Goal: Task Accomplishment & Management: Manage account settings

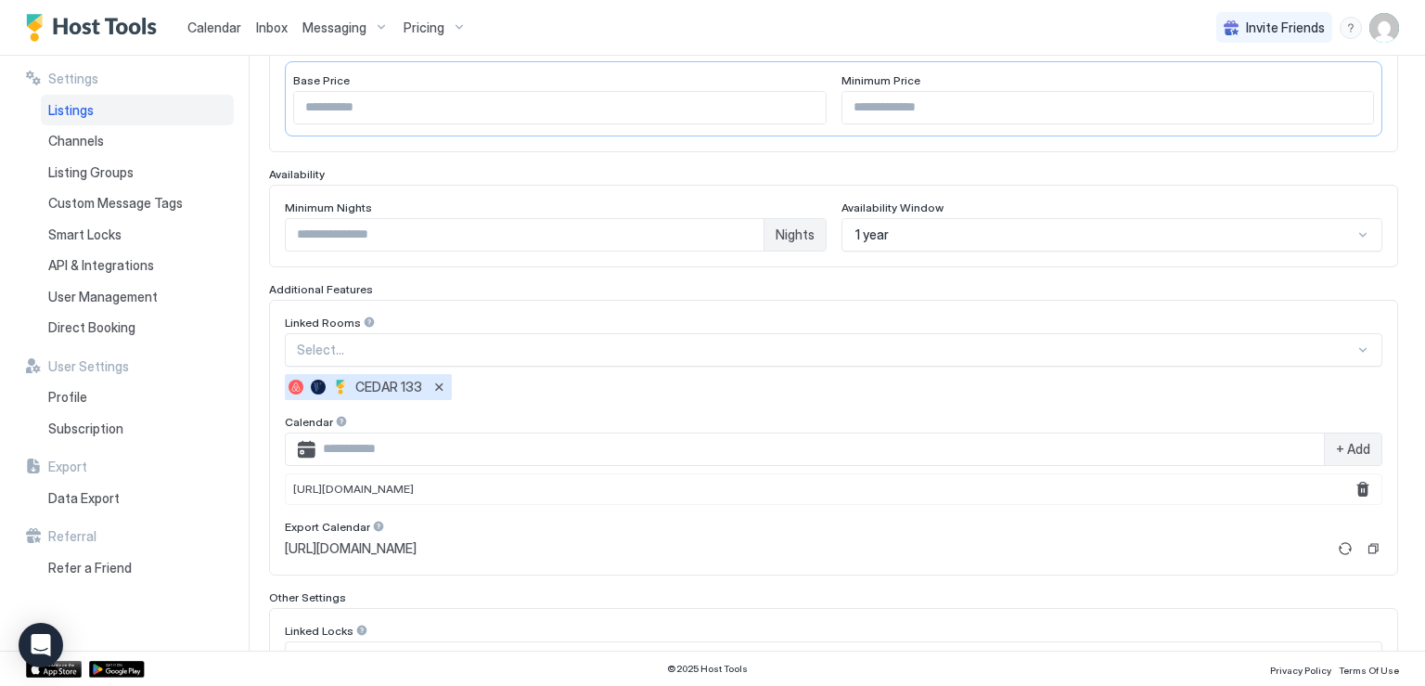
scroll to position [347, 0]
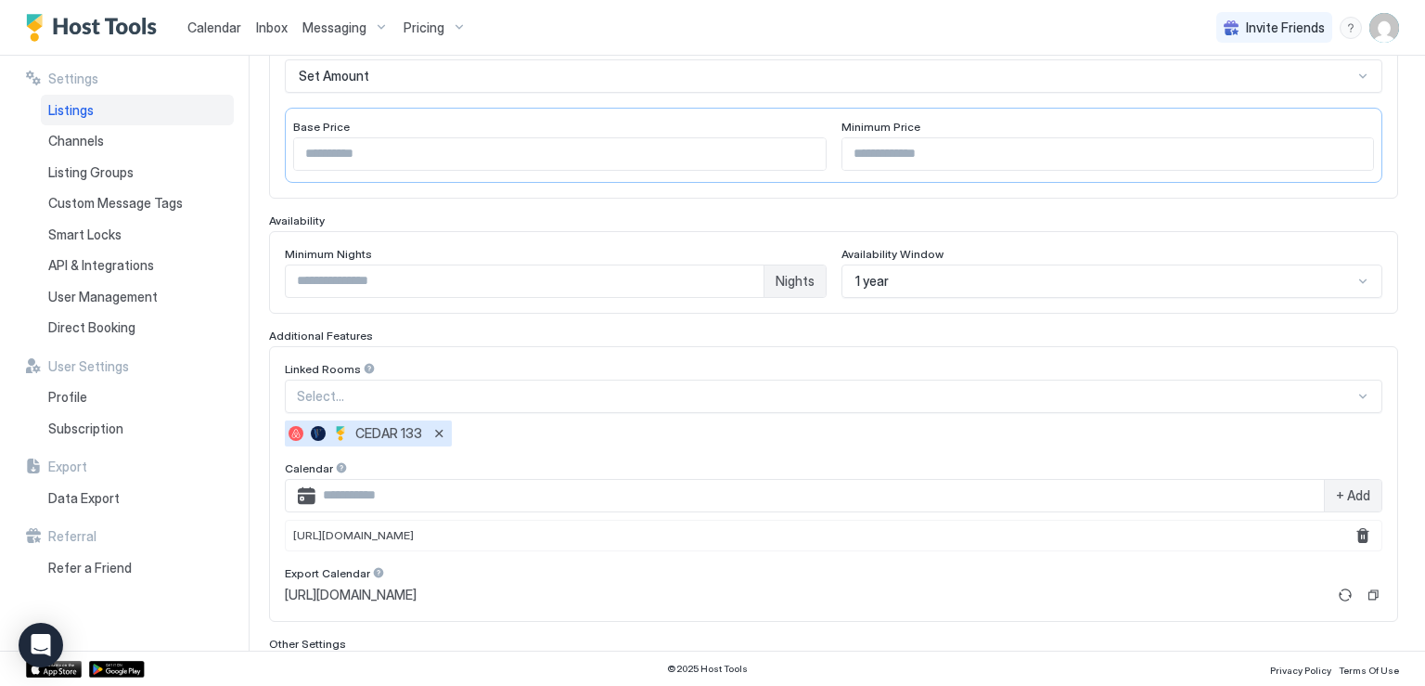
click at [85, 116] on span "Listings" at bounding box center [70, 110] width 45 height 17
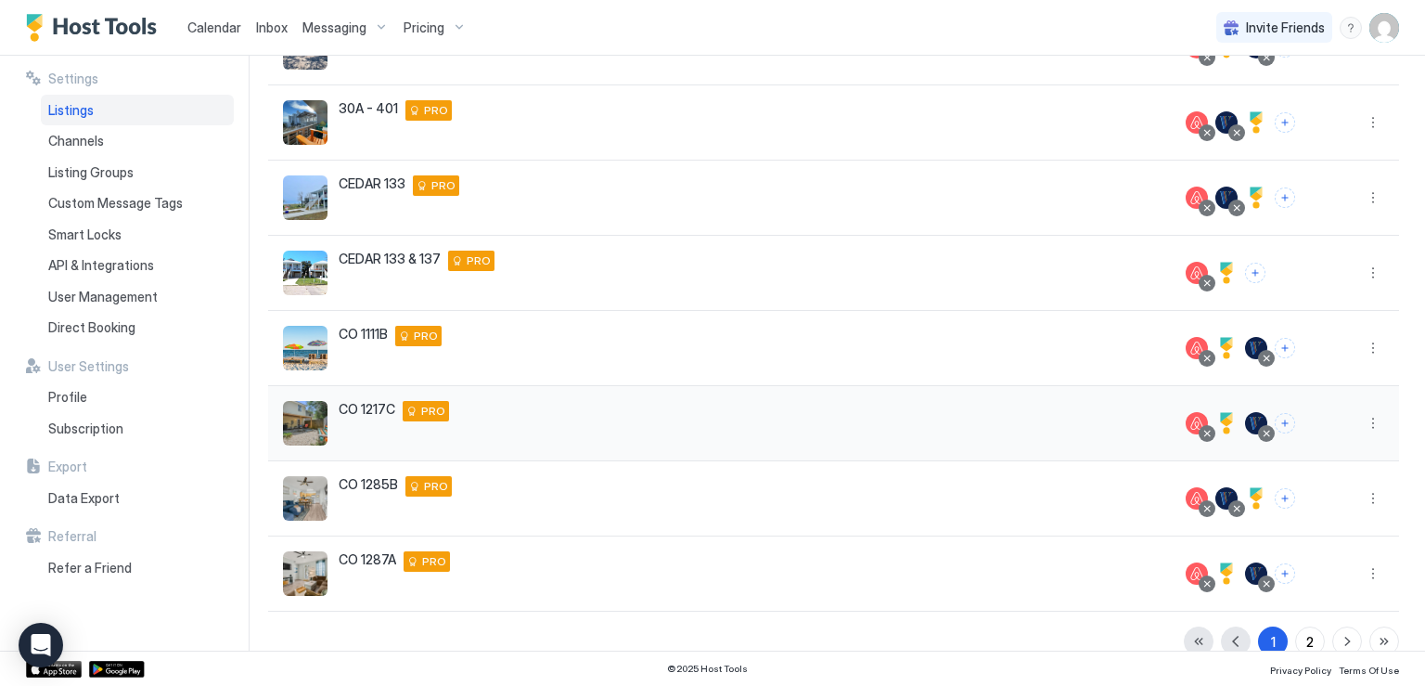
scroll to position [396, 0]
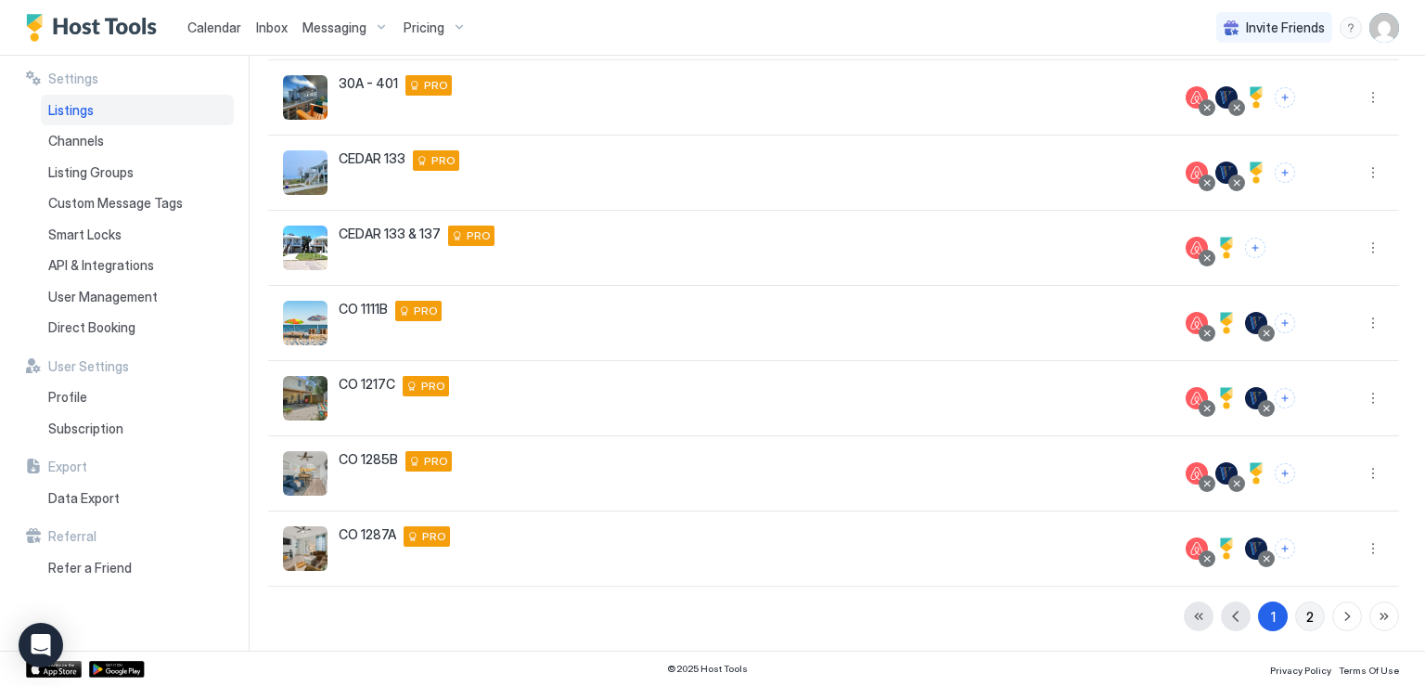
click at [1306, 618] on div "2" at bounding box center [1309, 616] width 7 height 19
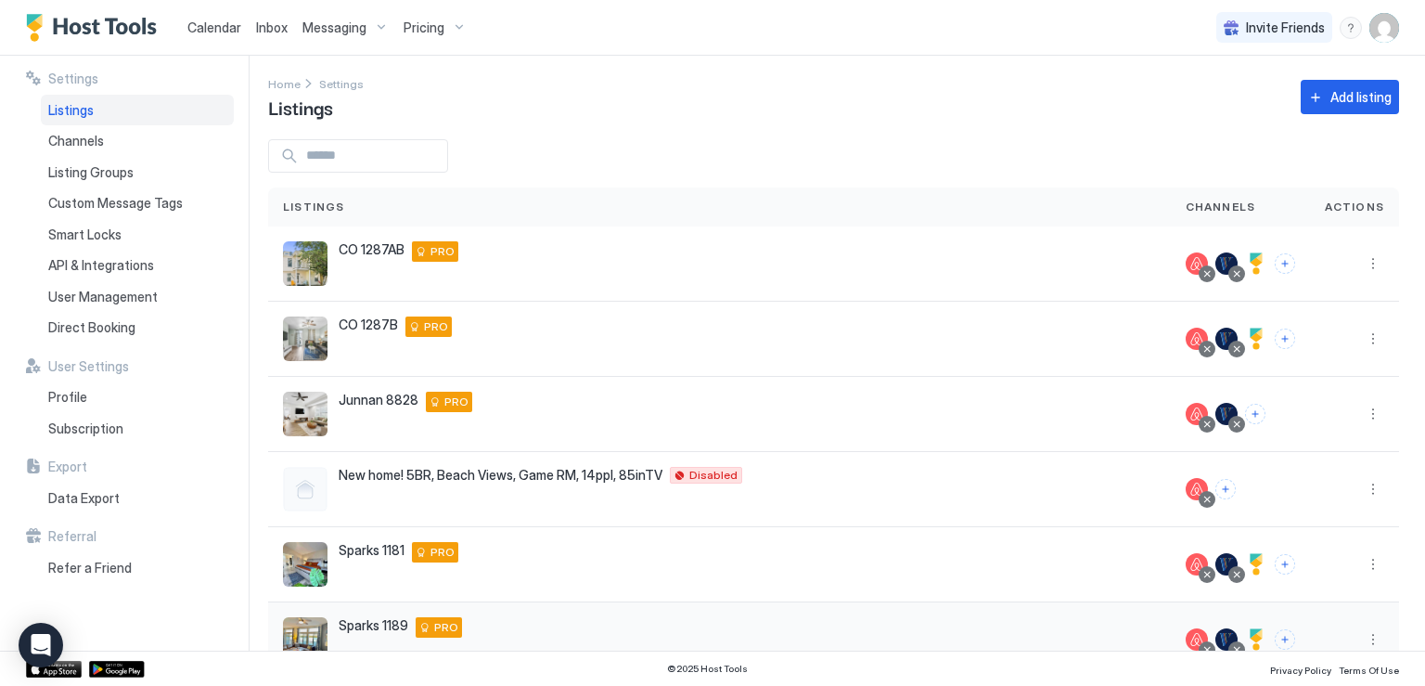
scroll to position [0, 0]
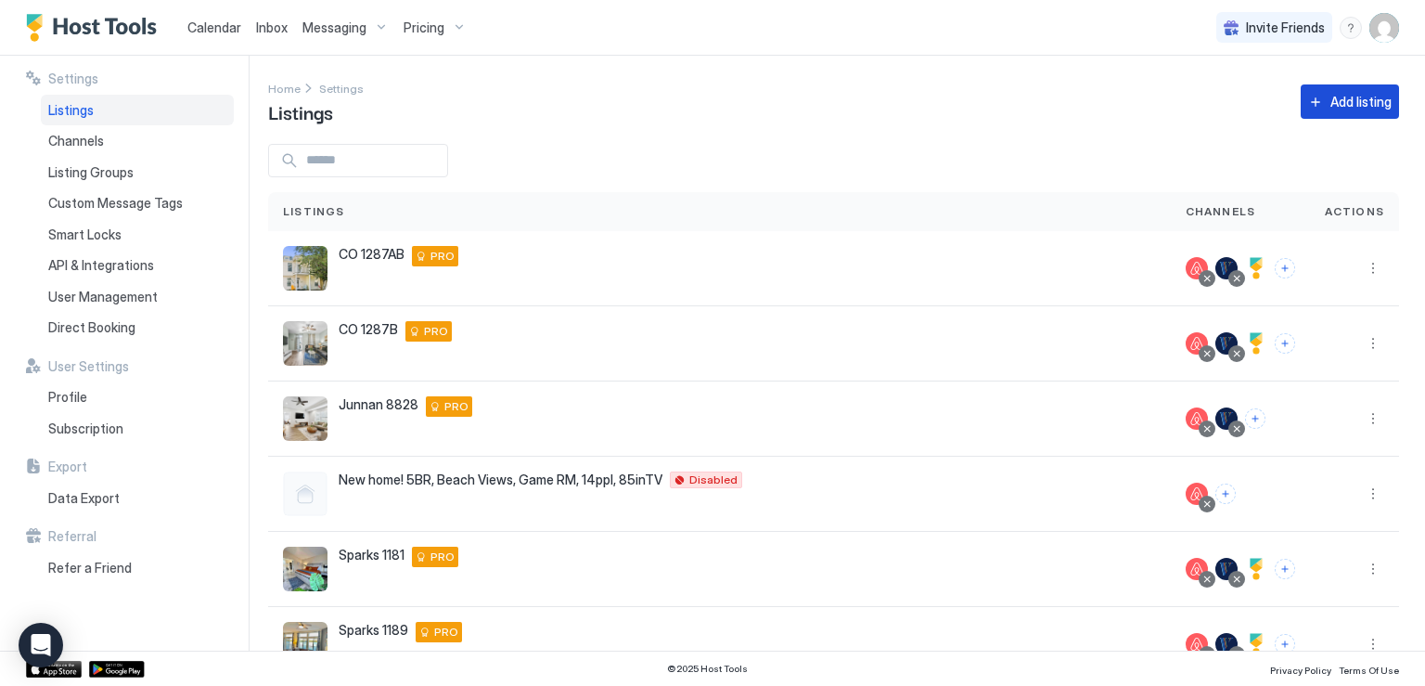
click at [1331, 105] on div "Add listing" at bounding box center [1361, 101] width 61 height 19
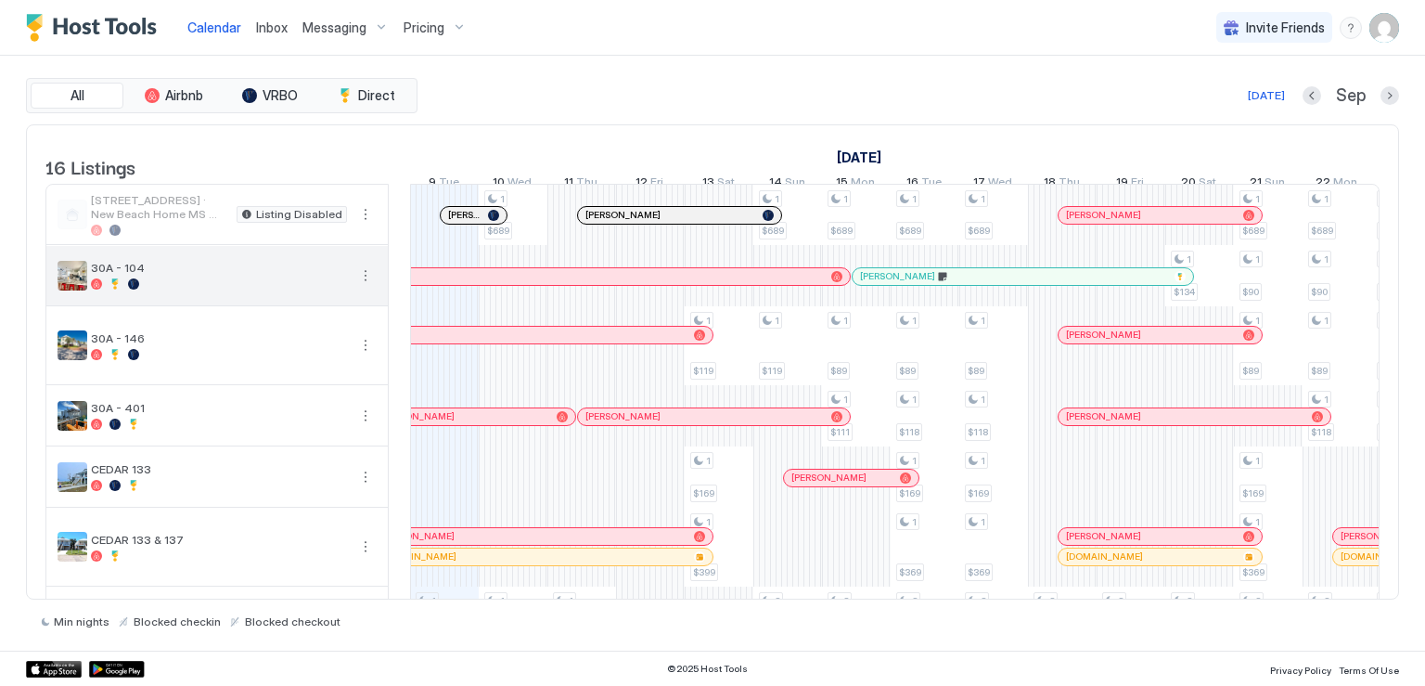
click at [367, 287] on button "More options" at bounding box center [365, 275] width 22 height 22
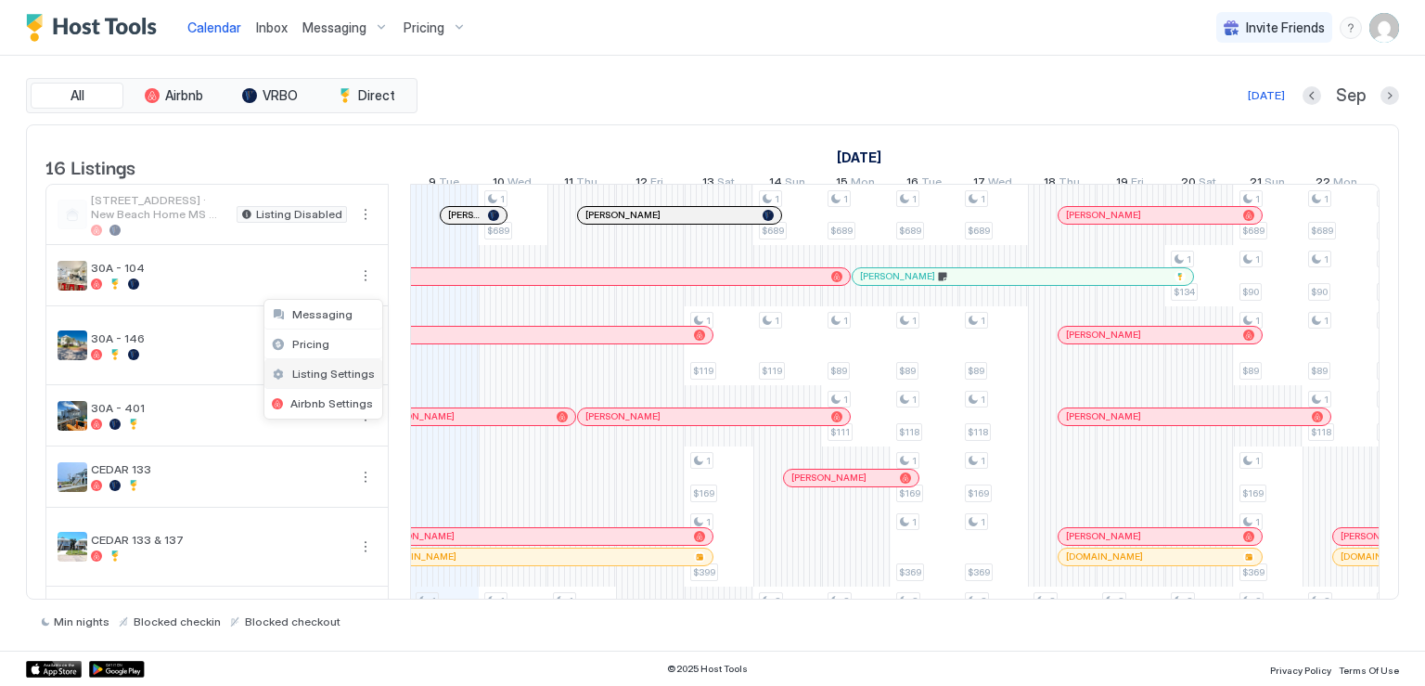
click at [338, 368] on span "Listing Settings" at bounding box center [333, 374] width 83 height 14
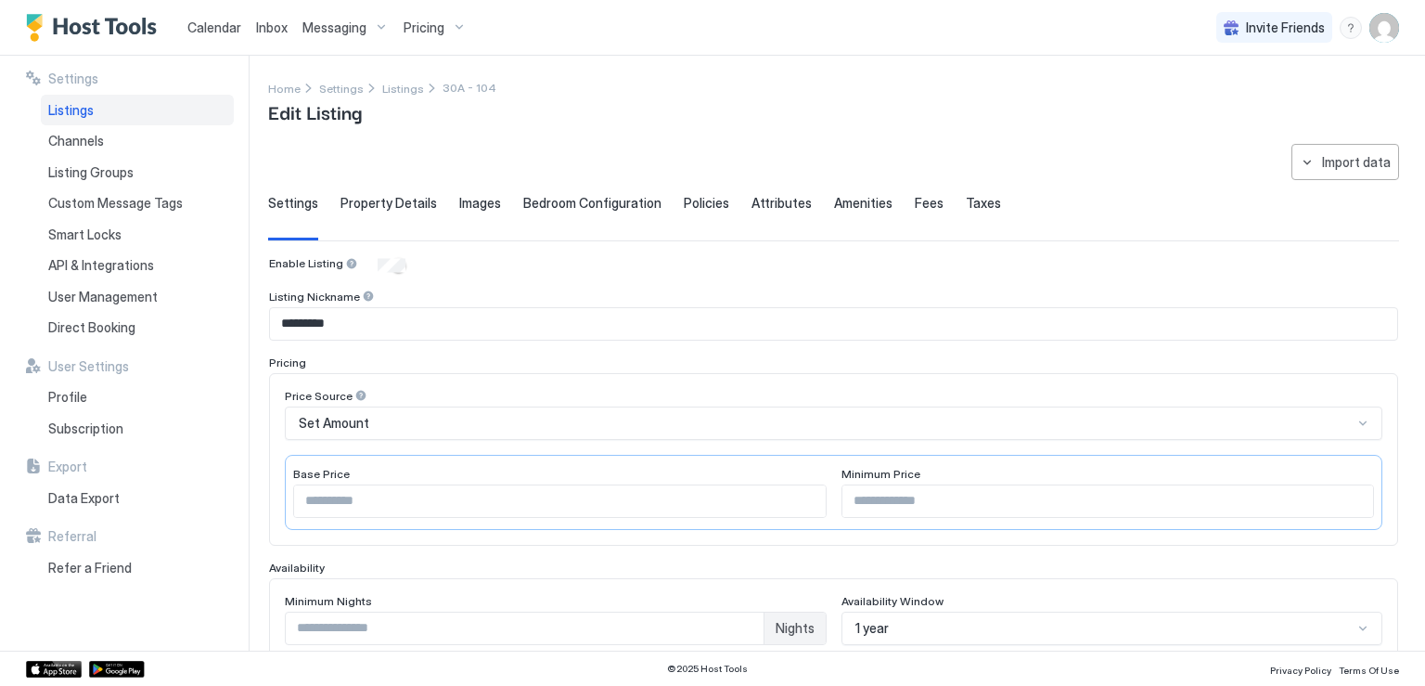
click at [88, 109] on span "Listings" at bounding box center [70, 110] width 45 height 17
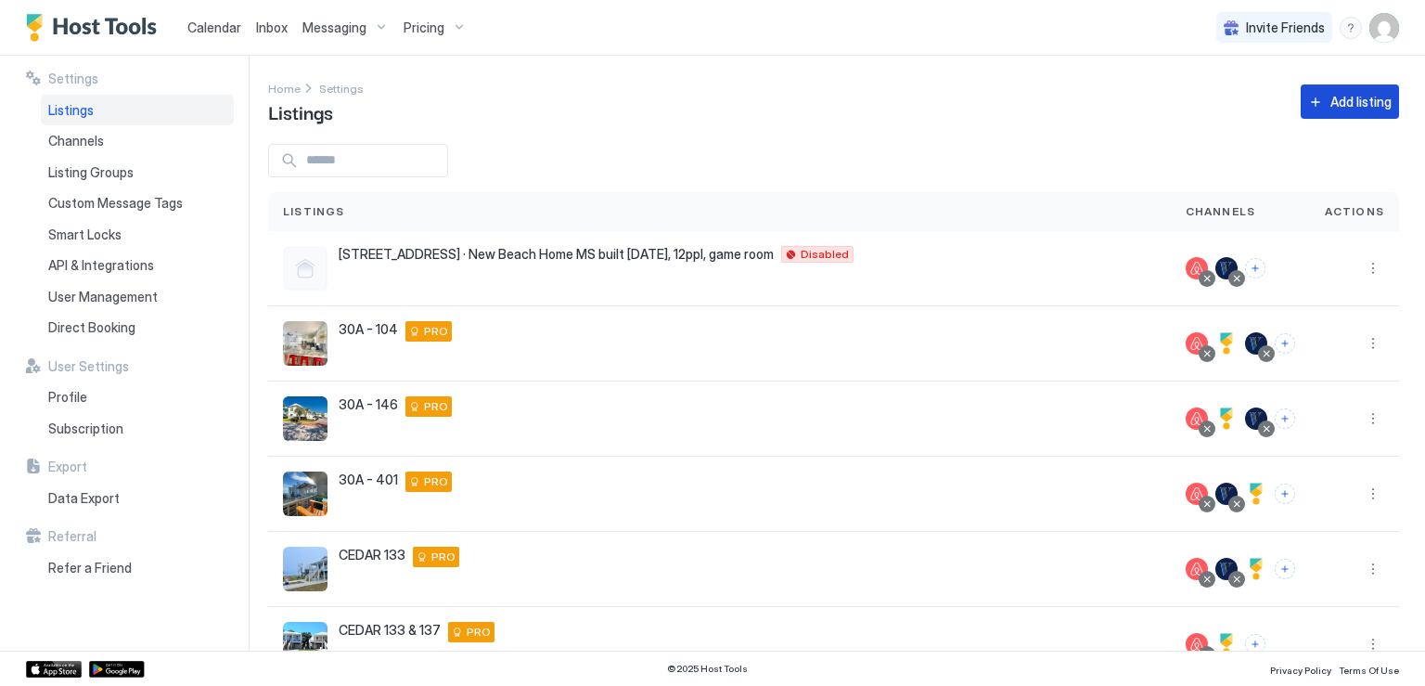
click at [1302, 96] on button "Add listing" at bounding box center [1350, 101] width 98 height 34
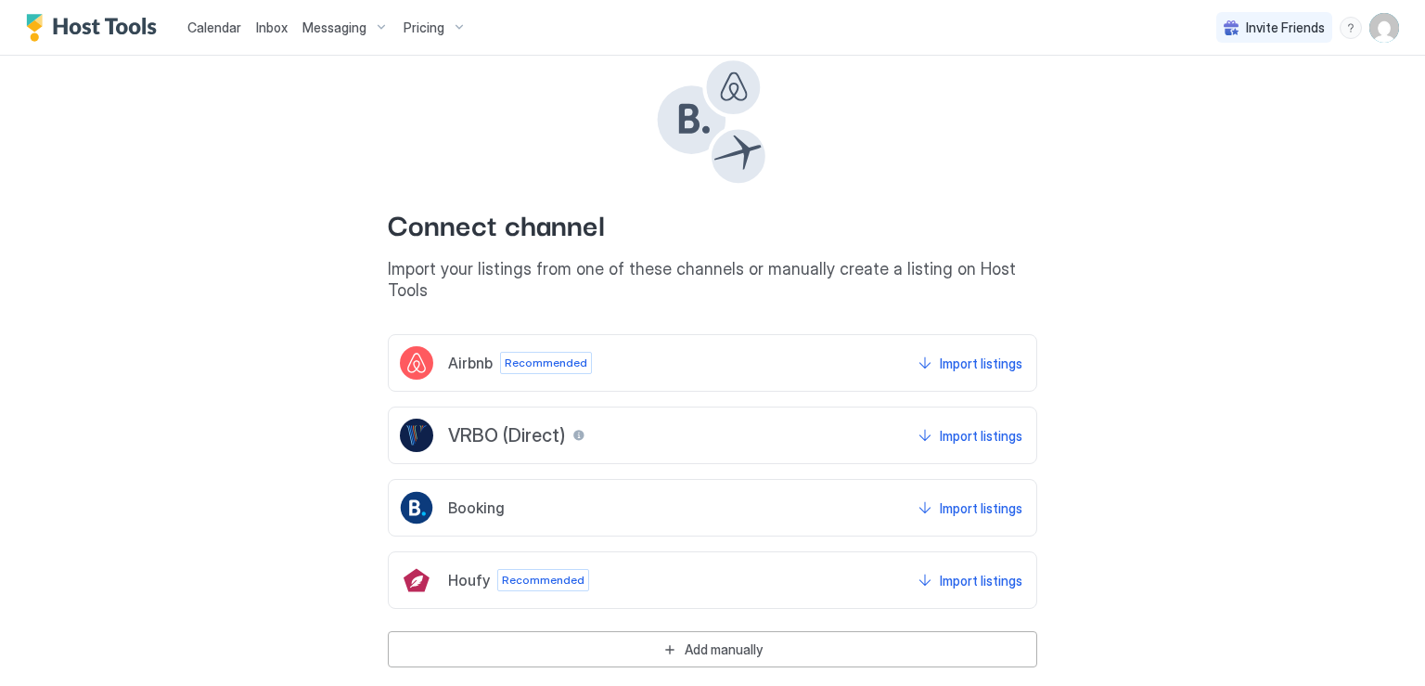
scroll to position [46, 0]
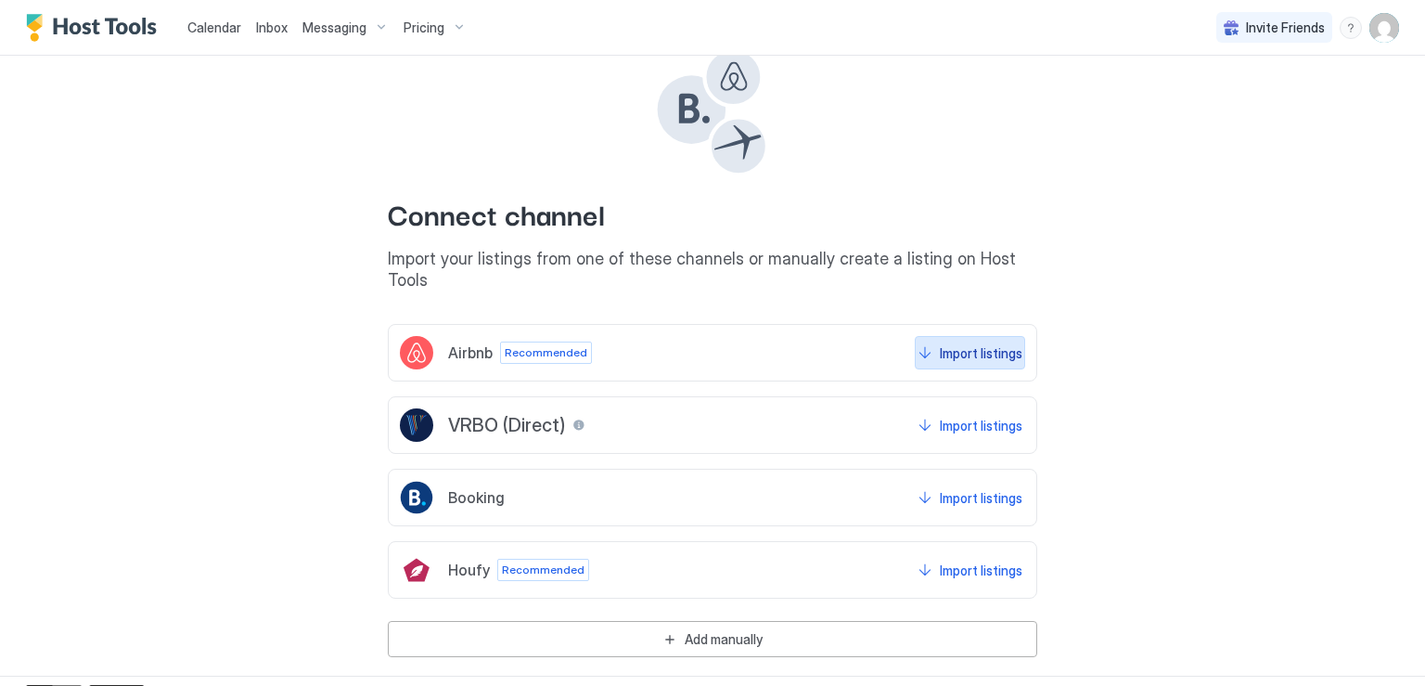
click at [969, 343] on div "Import listings" at bounding box center [981, 352] width 83 height 19
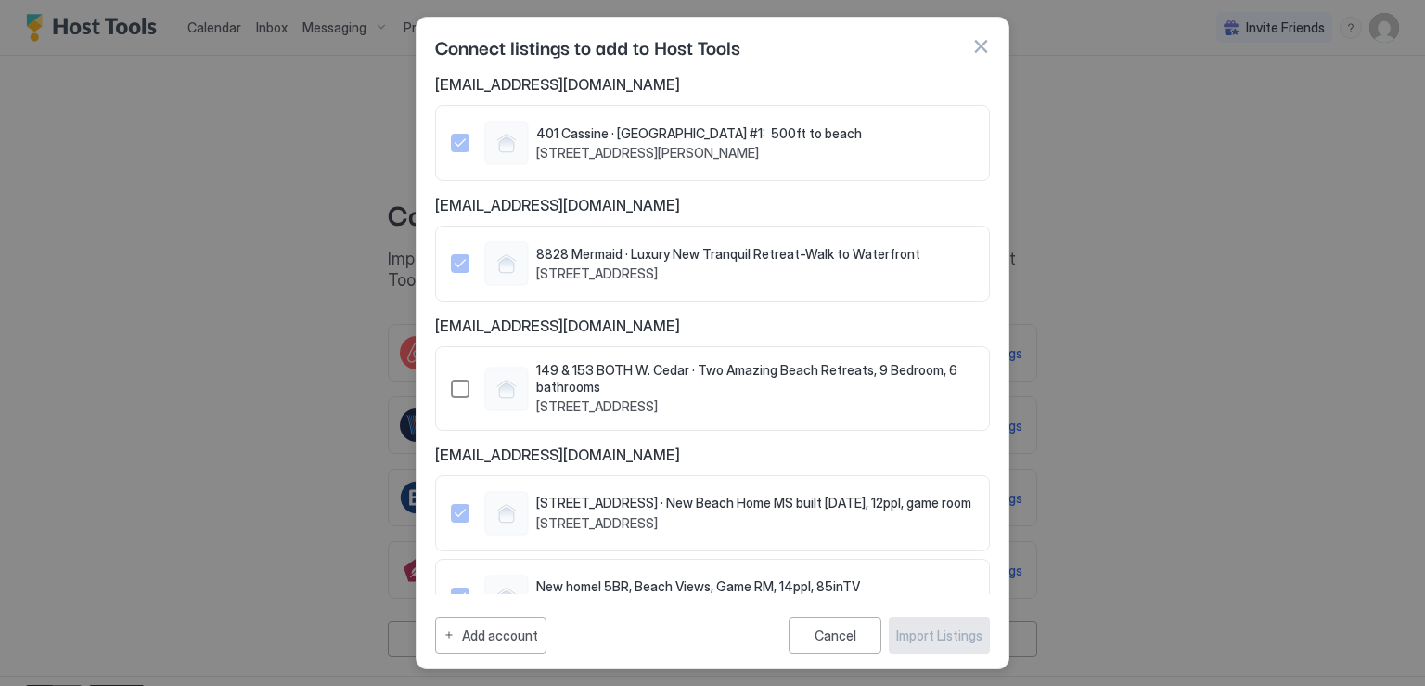
click at [462, 380] on div "886472897251374206" at bounding box center [460, 389] width 19 height 19
click at [916, 631] on div "Import Listings" at bounding box center [939, 634] width 86 height 19
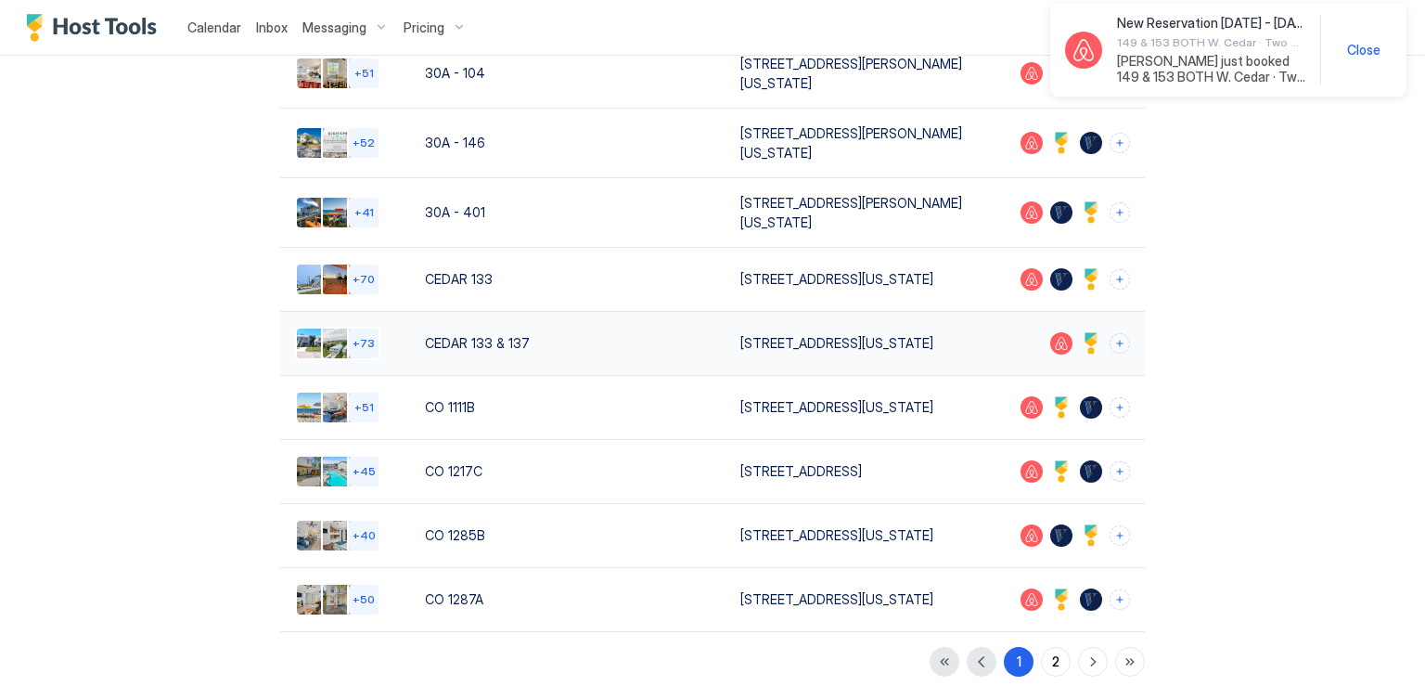
scroll to position [284, 0]
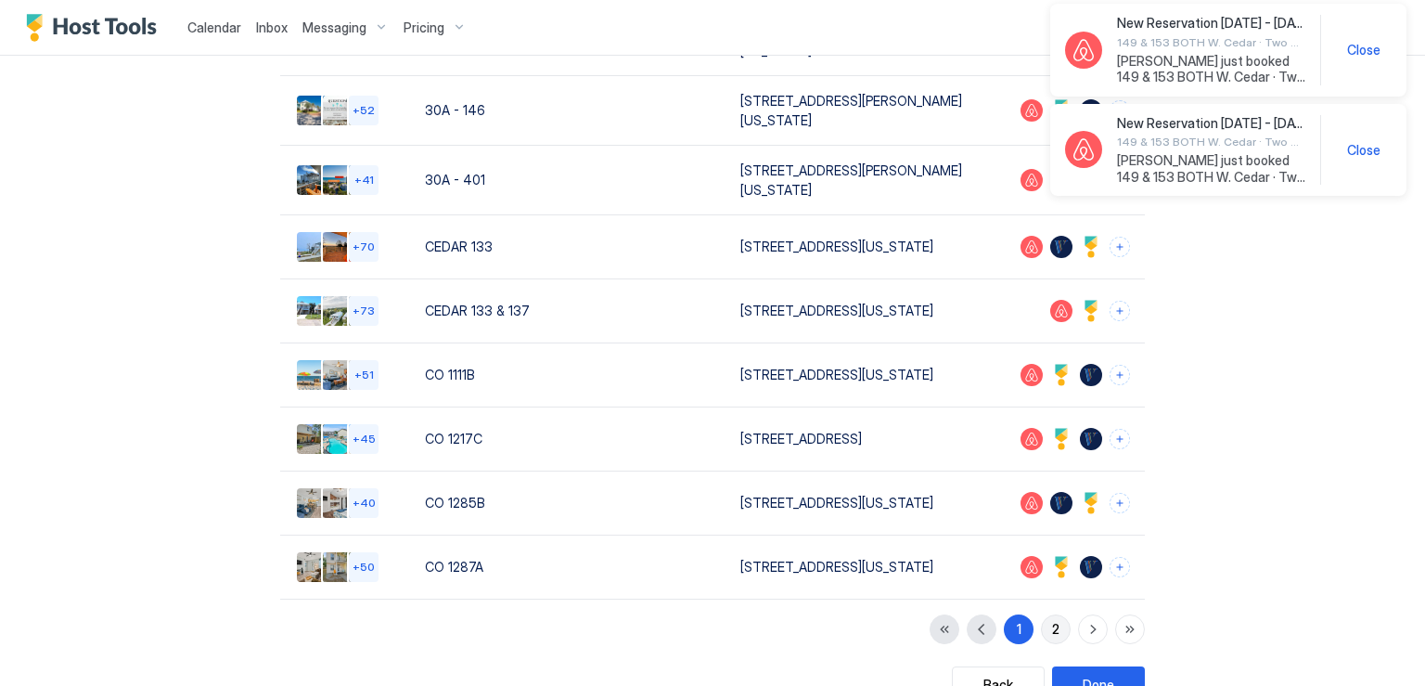
click at [1042, 644] on button "2" at bounding box center [1056, 629] width 30 height 30
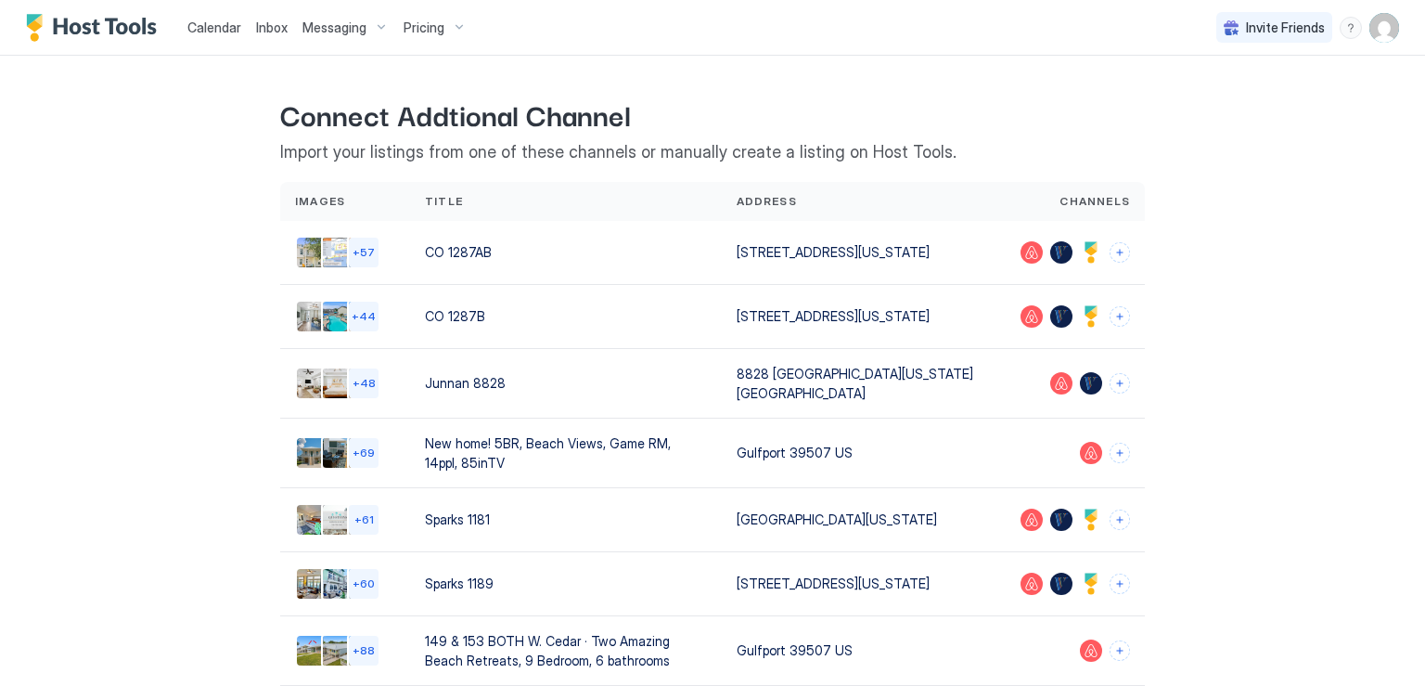
scroll to position [168, 0]
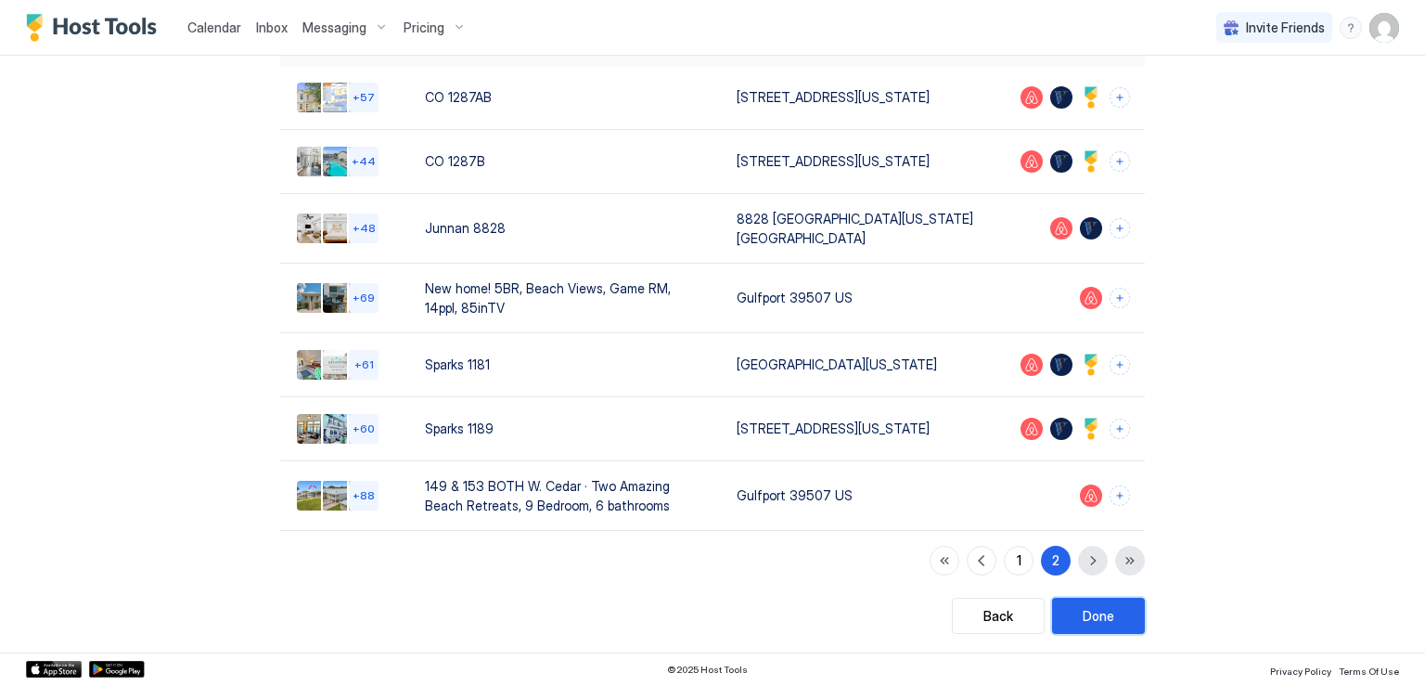
click at [1091, 614] on div "Done" at bounding box center [1099, 615] width 32 height 19
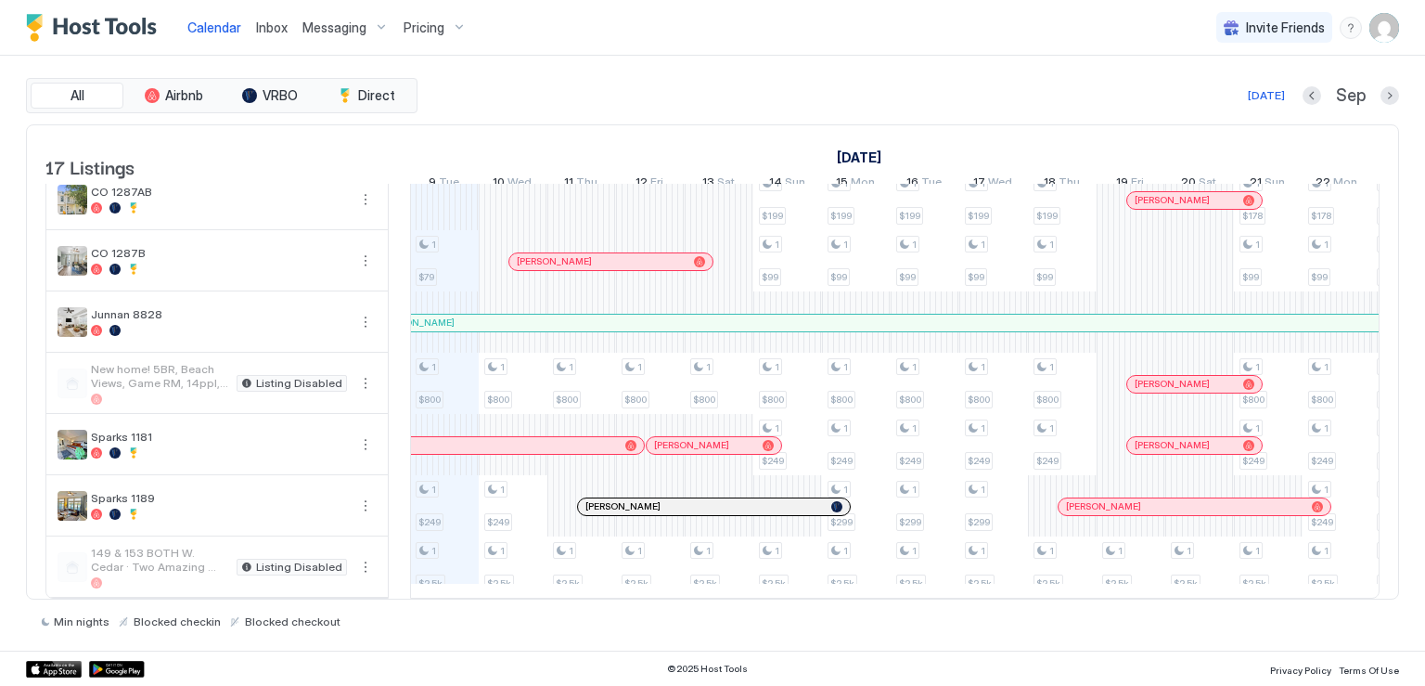
scroll to position [686, 0]
click at [365, 558] on button "More options" at bounding box center [365, 567] width 22 height 22
click at [328, 633] on span "Listing Settings" at bounding box center [333, 639] width 83 height 14
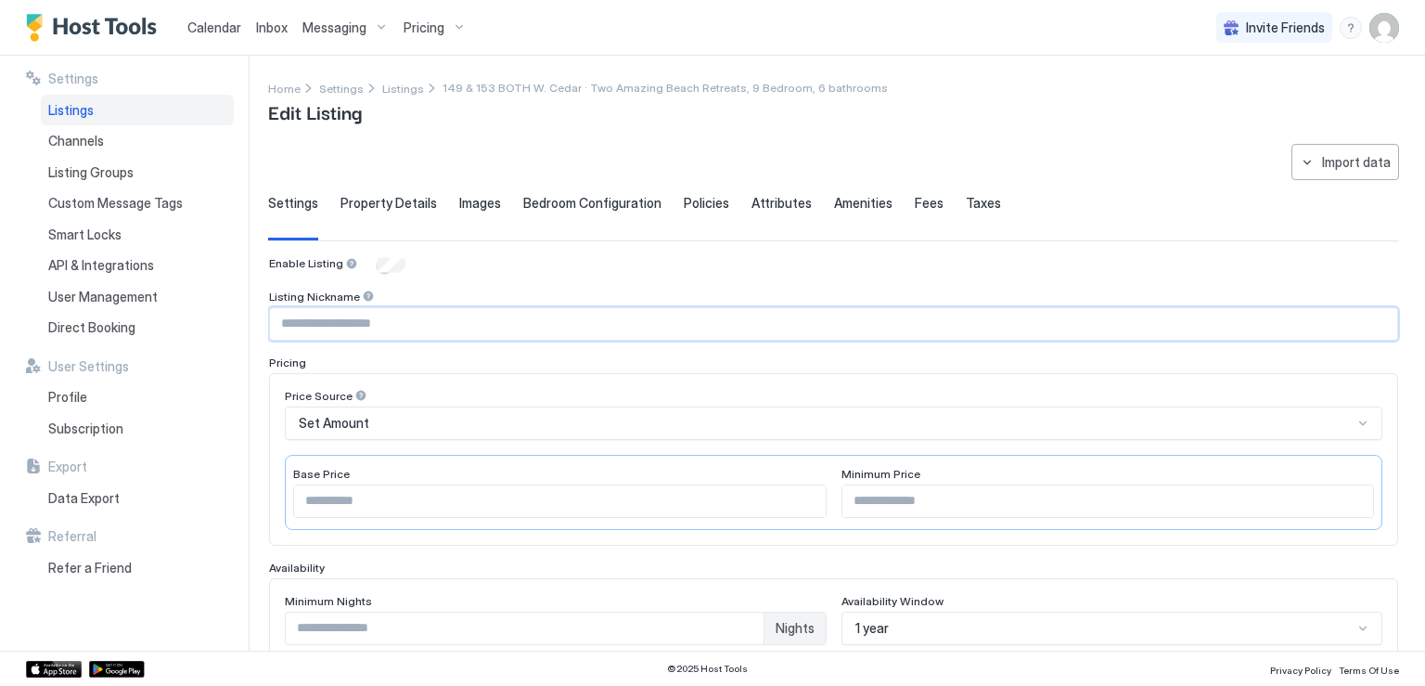
click at [314, 318] on input "Input Field" at bounding box center [833, 324] width 1127 height 32
type input "**********"
click at [387, 506] on input "****" at bounding box center [560, 501] width 532 height 32
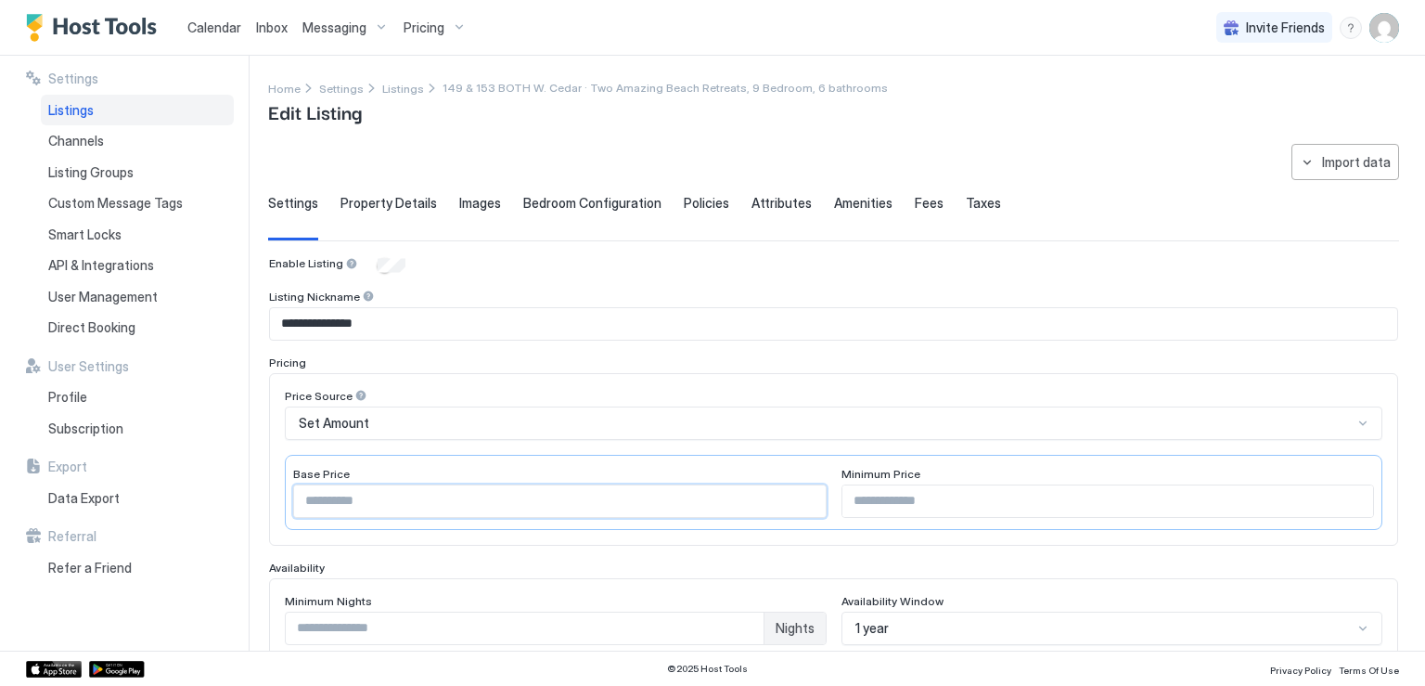
type input "****"
click at [894, 495] on input "Input Field" at bounding box center [1109, 501] width 532 height 32
type input "***"
click at [820, 537] on div "Price Source Set Amount Base Price **** Minimum Price ***" at bounding box center [833, 459] width 1129 height 173
click at [390, 190] on div "**********" at bounding box center [833, 641] width 1131 height 995
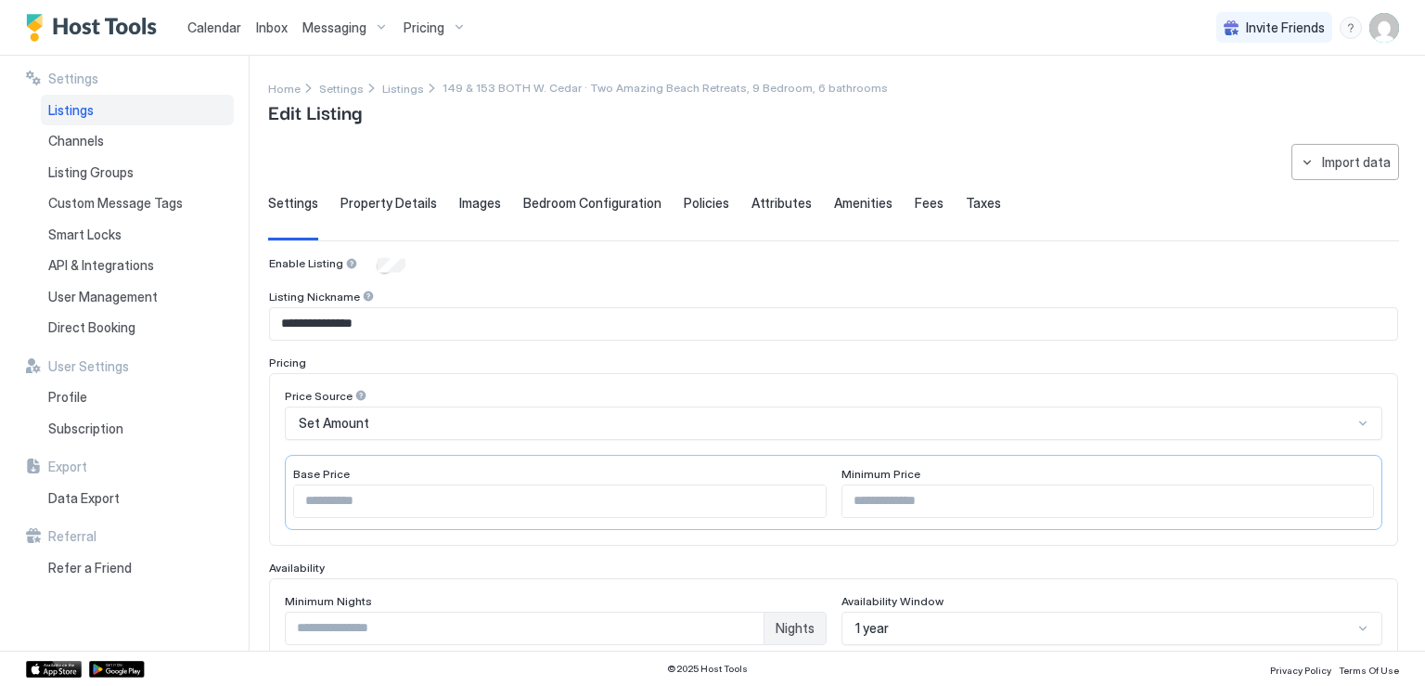
click at [390, 199] on span "Property Details" at bounding box center [389, 203] width 96 height 17
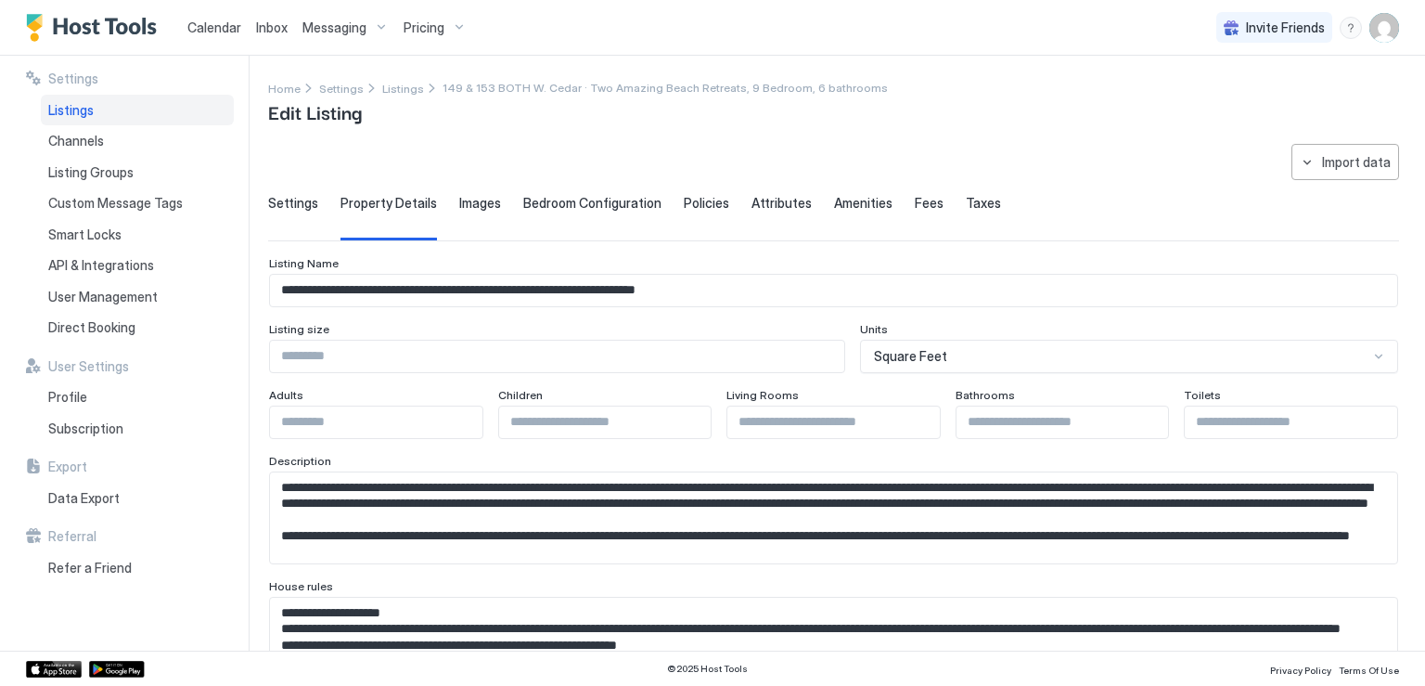
drag, startPoint x: 352, startPoint y: 284, endPoint x: 372, endPoint y: 283, distance: 20.4
click at [352, 284] on input "**********" at bounding box center [833, 291] width 1127 height 32
drag, startPoint x: 434, startPoint y: 287, endPoint x: 271, endPoint y: 282, distance: 163.4
click at [271, 282] on input "**********" at bounding box center [833, 291] width 1127 height 32
type input "**********"
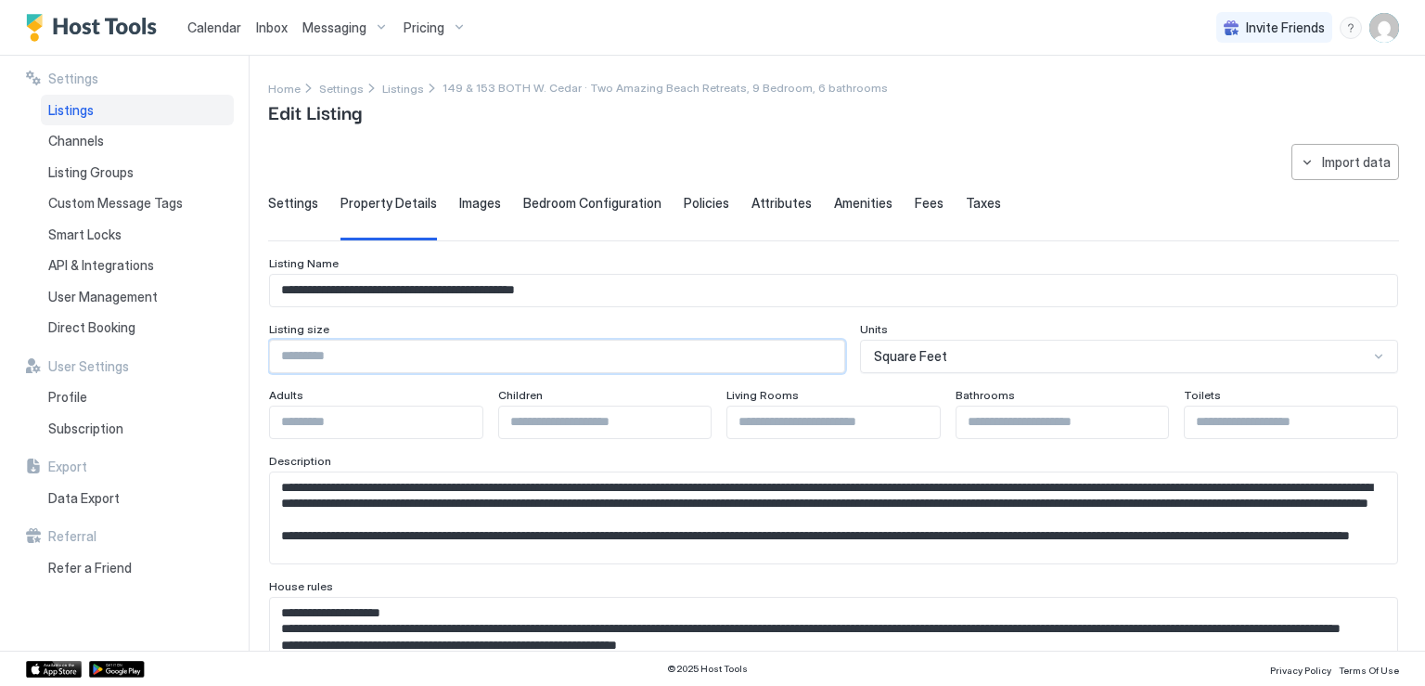
click at [356, 354] on input "Input Field" at bounding box center [557, 357] width 574 height 32
type input "****"
click at [365, 288] on input "**********" at bounding box center [833, 291] width 1127 height 32
click at [344, 291] on input "**********" at bounding box center [833, 291] width 1127 height 32
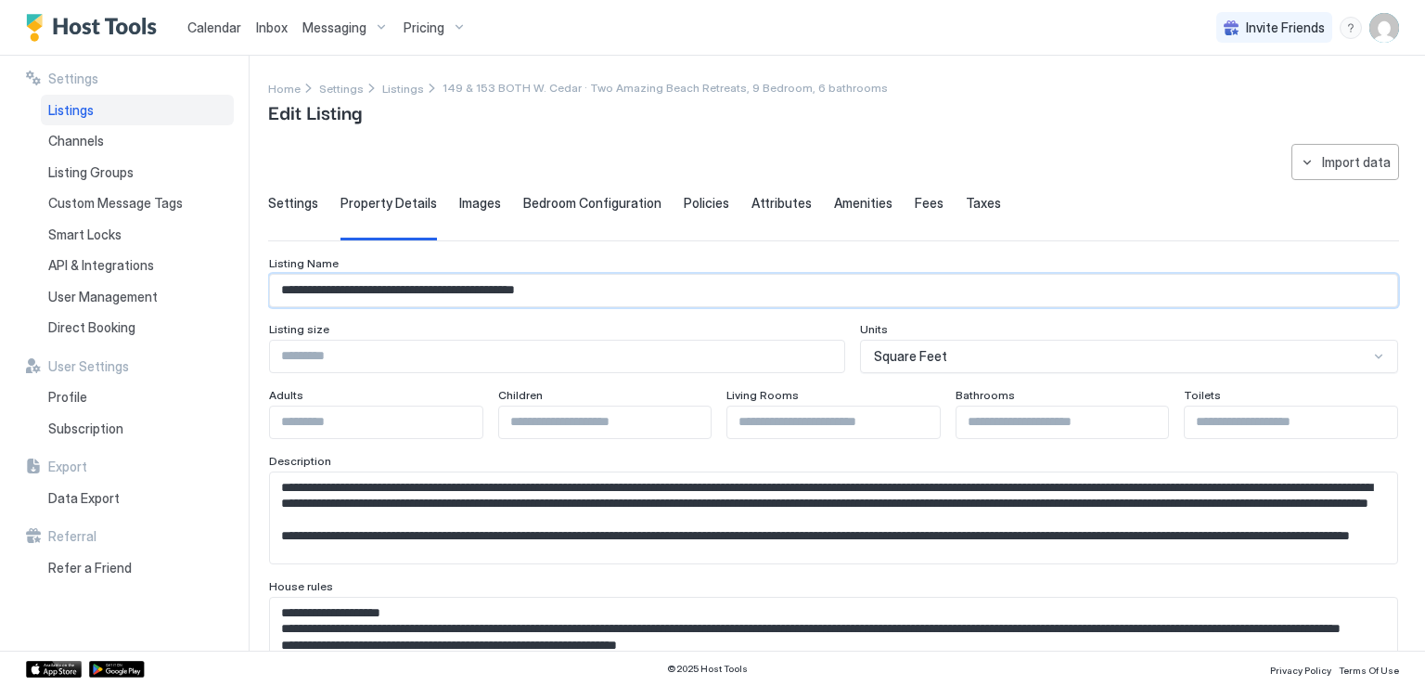
click at [572, 289] on input "**********" at bounding box center [833, 291] width 1127 height 32
click at [597, 290] on input "**********" at bounding box center [833, 291] width 1127 height 32
click at [450, 287] on input "**********" at bounding box center [833, 291] width 1127 height 32
click at [462, 290] on input "**********" at bounding box center [833, 291] width 1127 height 32
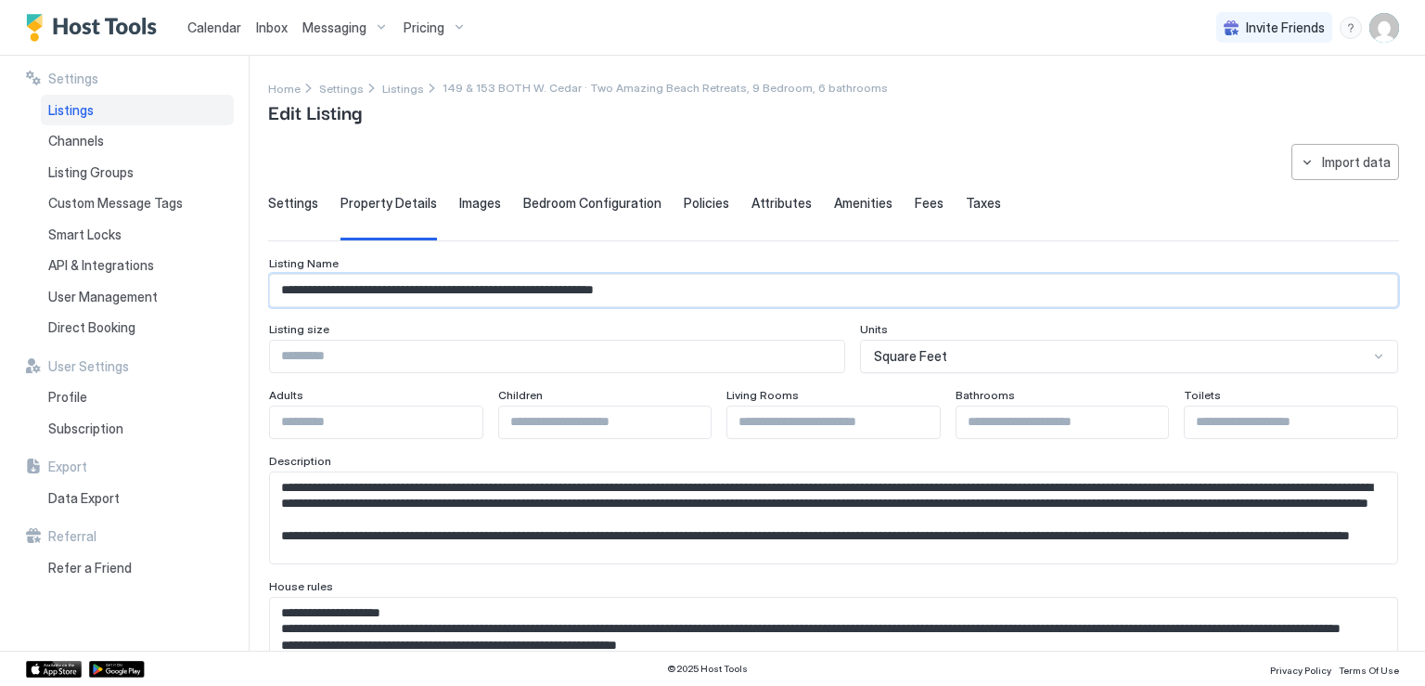
click at [462, 290] on input "**********" at bounding box center [833, 291] width 1127 height 32
type input "**********"
click at [460, 418] on input "**" at bounding box center [376, 422] width 212 height 32
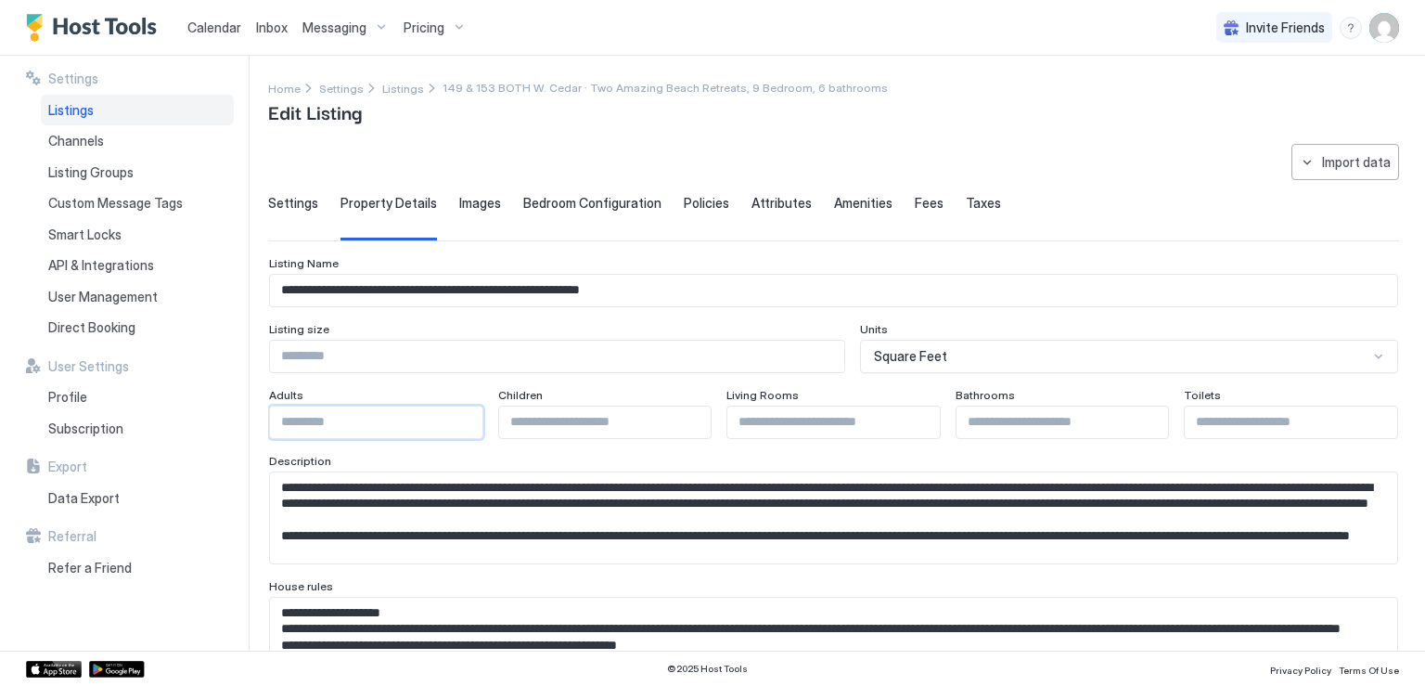
click at [460, 418] on input "**" at bounding box center [376, 422] width 212 height 32
type input "**"
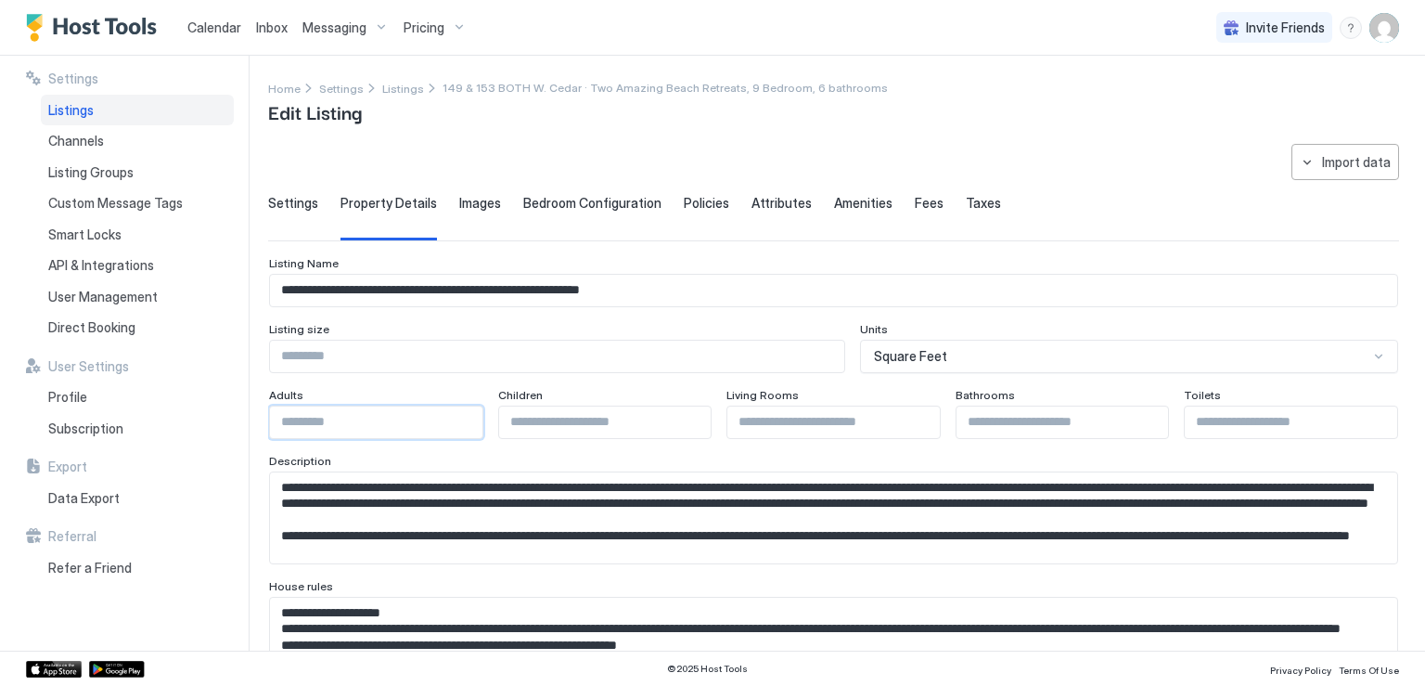
click at [460, 418] on input "**" at bounding box center [376, 422] width 212 height 32
click at [911, 415] on input "*" at bounding box center [833, 422] width 212 height 32
type input "*"
click at [911, 415] on input "*" at bounding box center [833, 422] width 212 height 32
click at [1139, 418] on input "*" at bounding box center [1063, 422] width 212 height 32
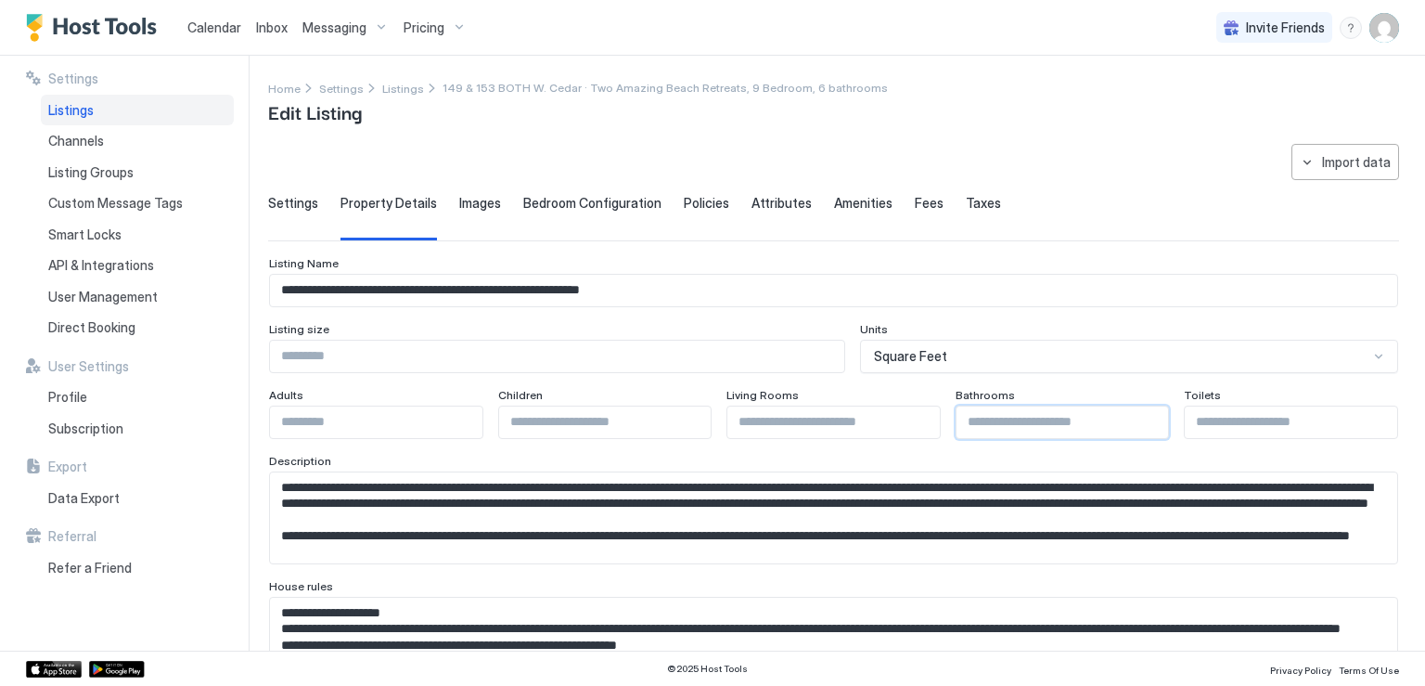
click at [1139, 418] on input "*" at bounding box center [1063, 422] width 212 height 32
type input "*"
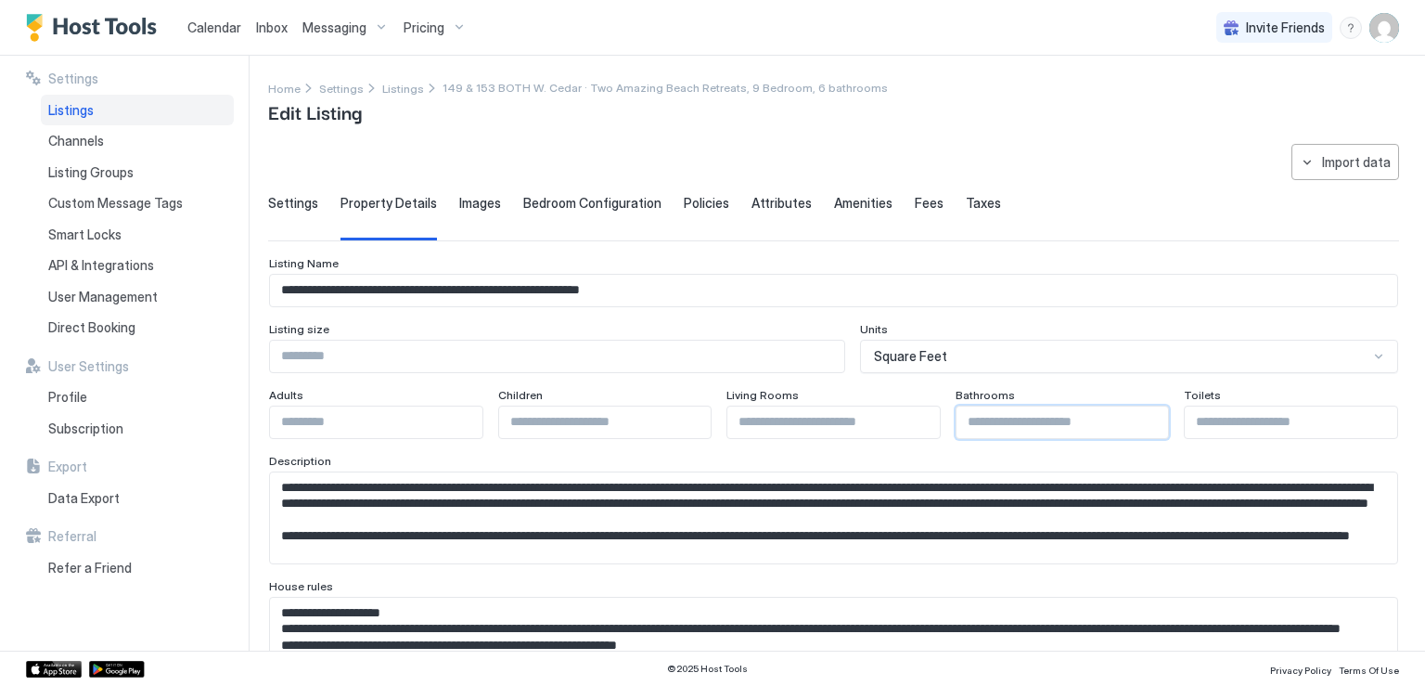
click at [1139, 418] on input "*" at bounding box center [1063, 422] width 212 height 32
drag, startPoint x: 1240, startPoint y: 426, endPoint x: 1269, endPoint y: 423, distance: 29.8
click at [1242, 426] on input "Input Field" at bounding box center [1291, 422] width 212 height 32
click at [1369, 417] on input "*" at bounding box center [1291, 422] width 212 height 32
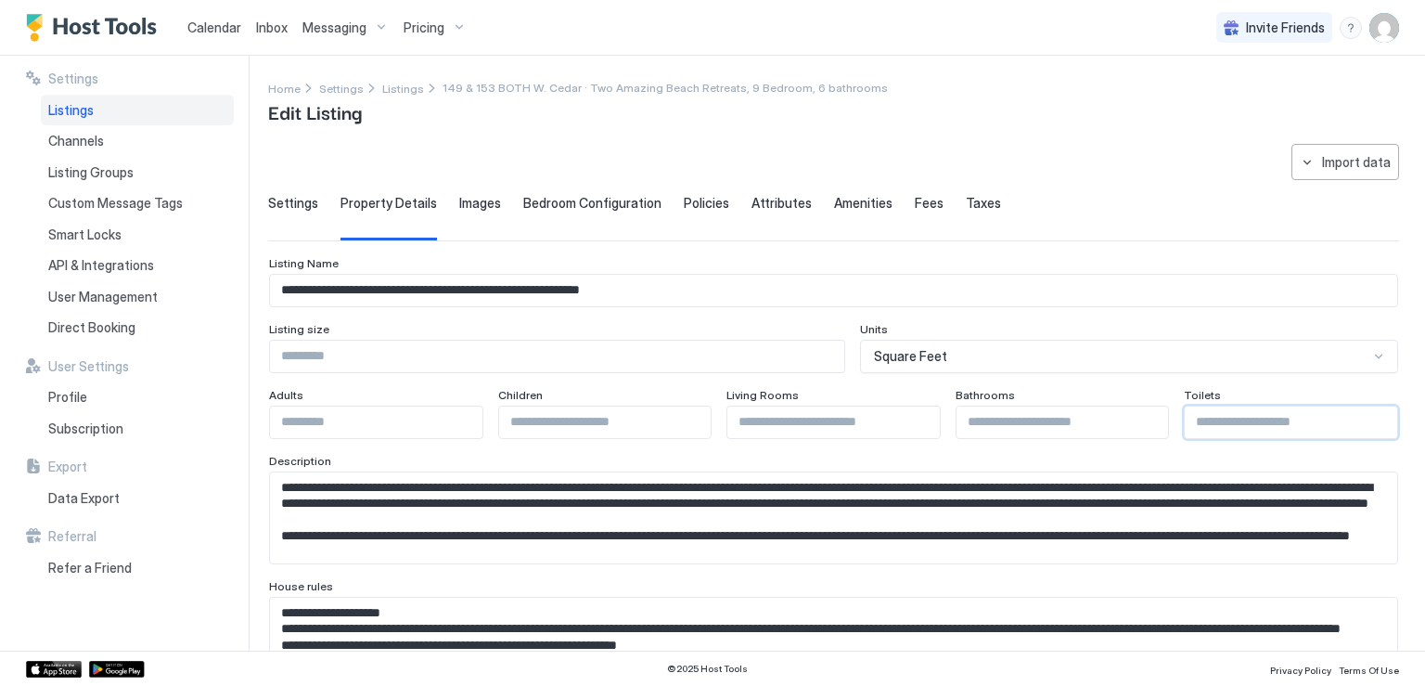
click at [1369, 417] on input "*" at bounding box center [1291, 422] width 212 height 32
type input "*"
click at [1369, 417] on input "*" at bounding box center [1291, 422] width 212 height 32
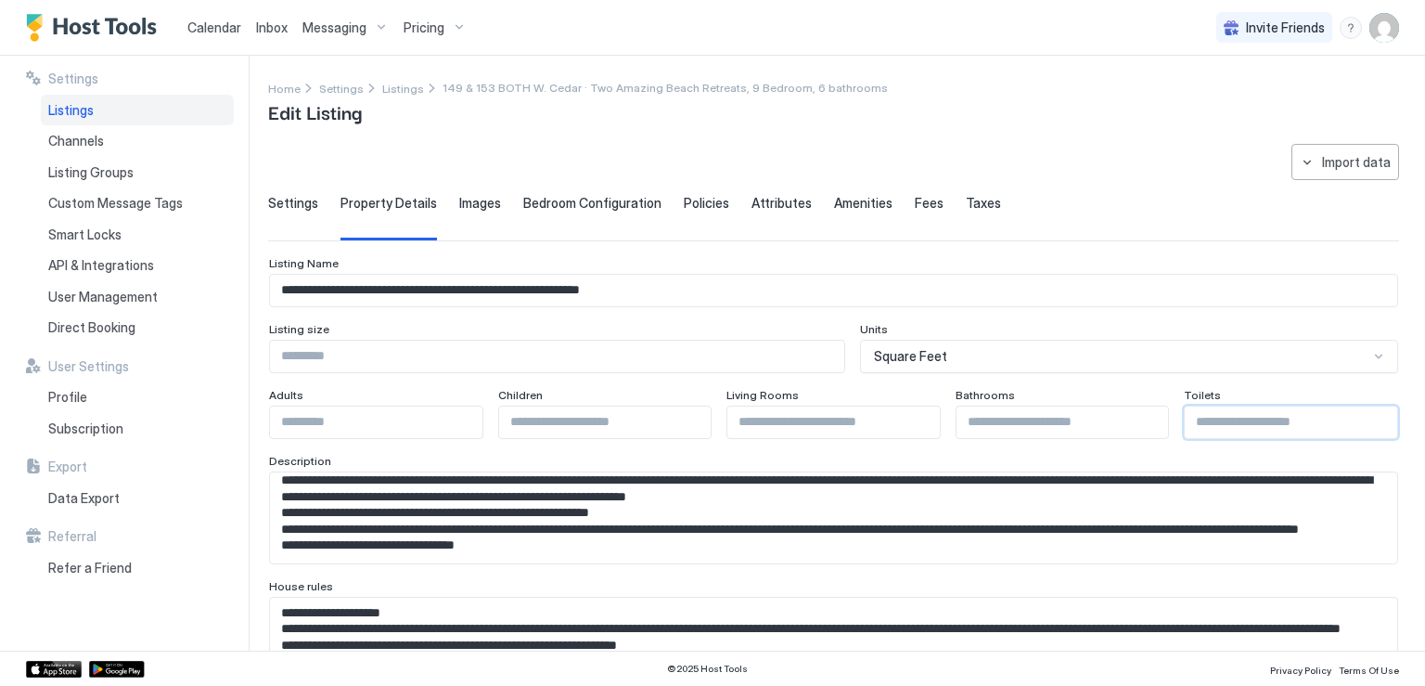
scroll to position [93, 0]
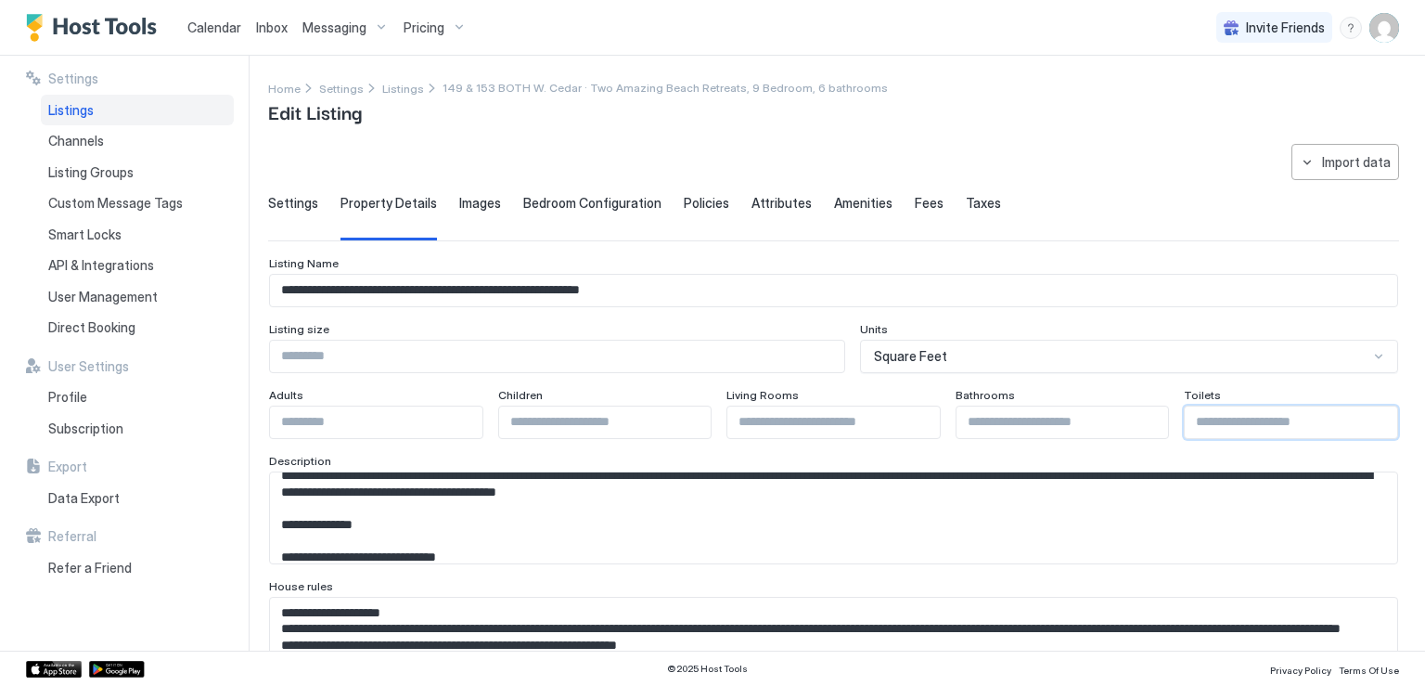
click at [363, 526] on textarea "Input Field" at bounding box center [826, 517] width 1113 height 91
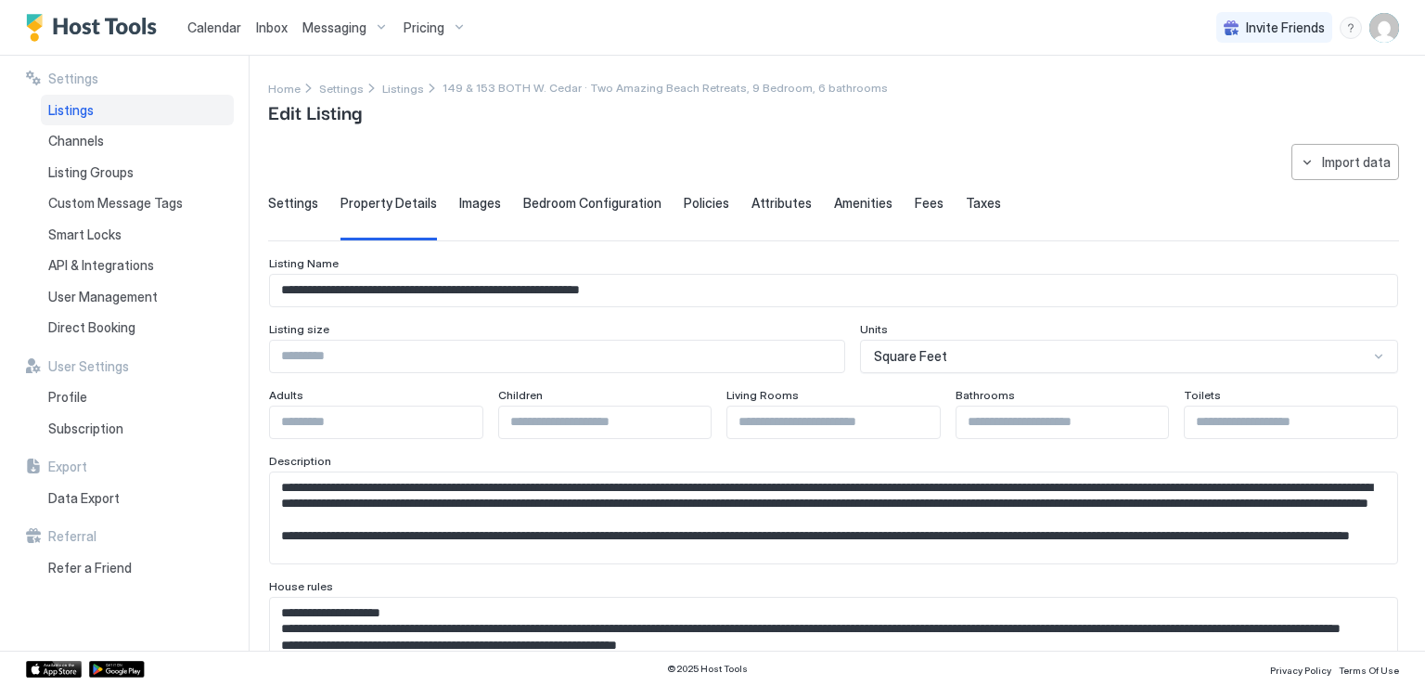
click at [359, 532] on textarea "Input Field" at bounding box center [826, 517] width 1113 height 91
click at [333, 517] on textarea "Input Field" at bounding box center [826, 517] width 1113 height 91
drag, startPoint x: 282, startPoint y: 481, endPoint x: 822, endPoint y: 520, distance: 541.4
click at [822, 520] on textarea "Input Field" at bounding box center [826, 517] width 1113 height 91
paste textarea "**********"
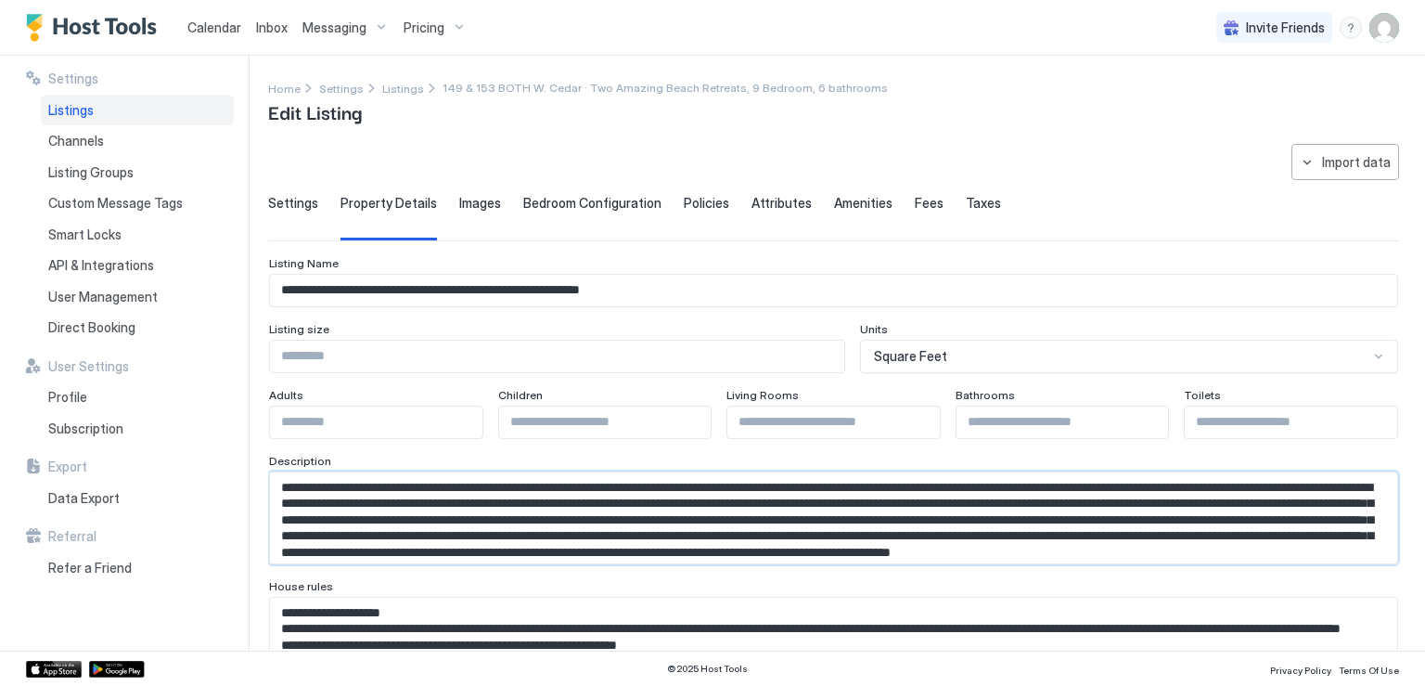
click at [539, 496] on textarea "Input Field" at bounding box center [826, 517] width 1113 height 91
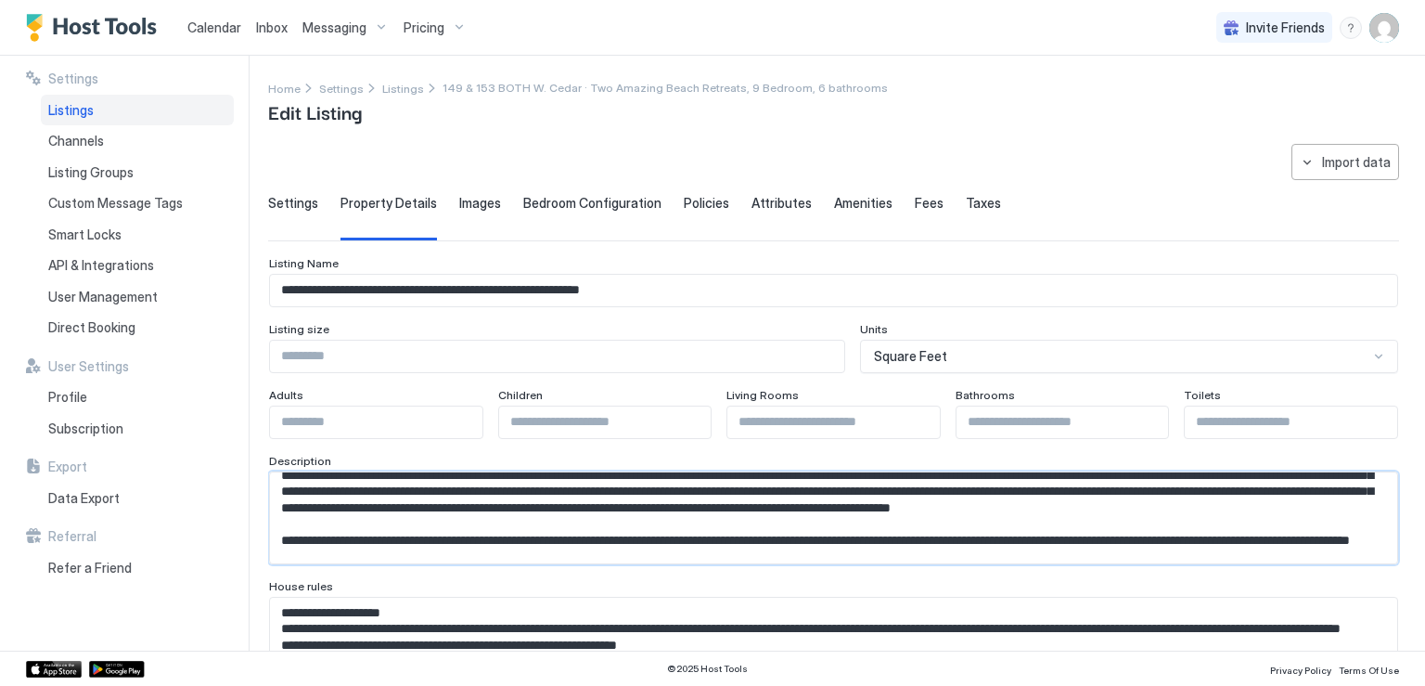
scroll to position [61, 0]
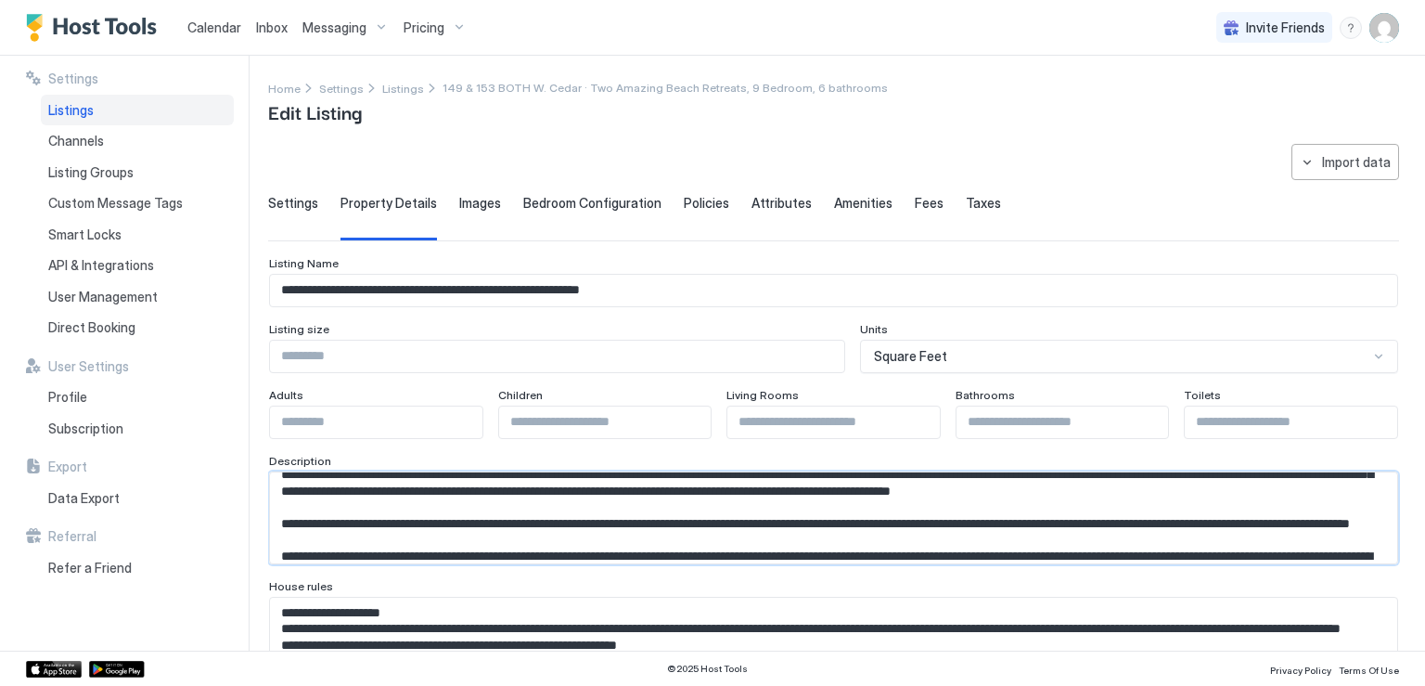
click at [506, 483] on textarea "Input Field" at bounding box center [826, 517] width 1113 height 91
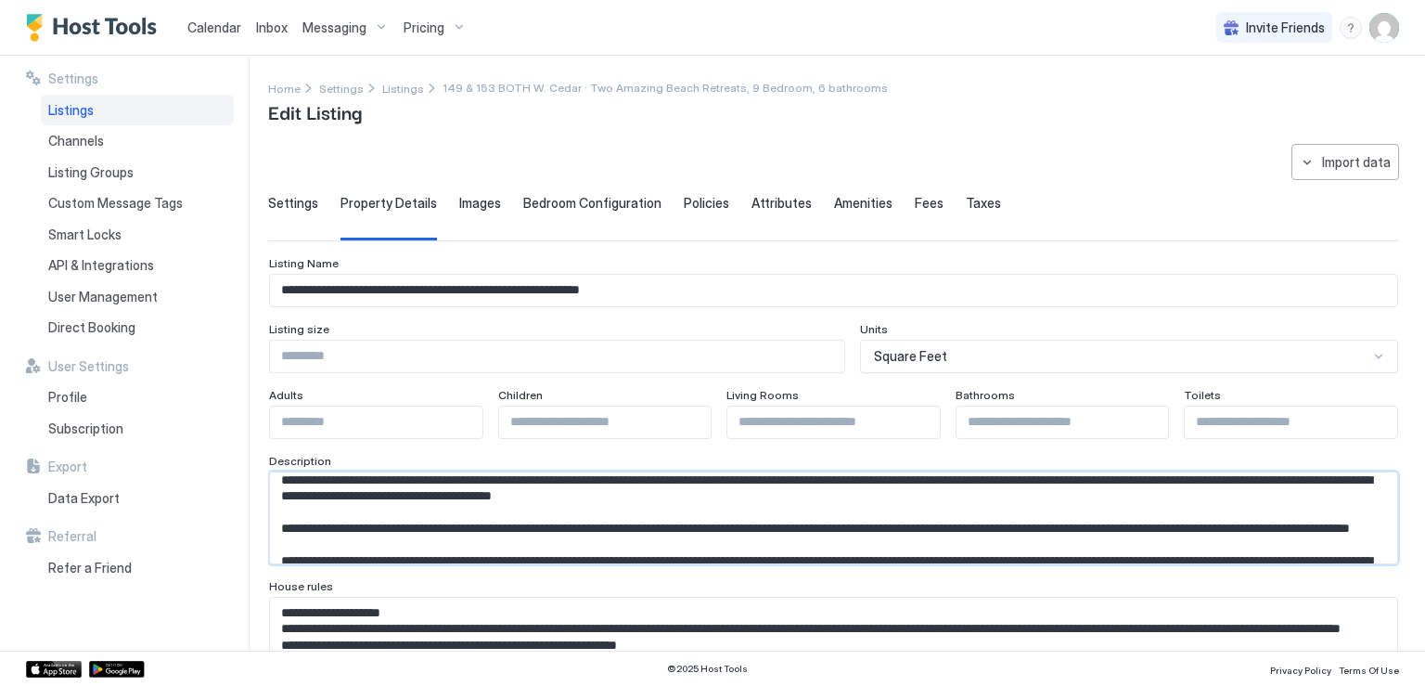
scroll to position [93, 0]
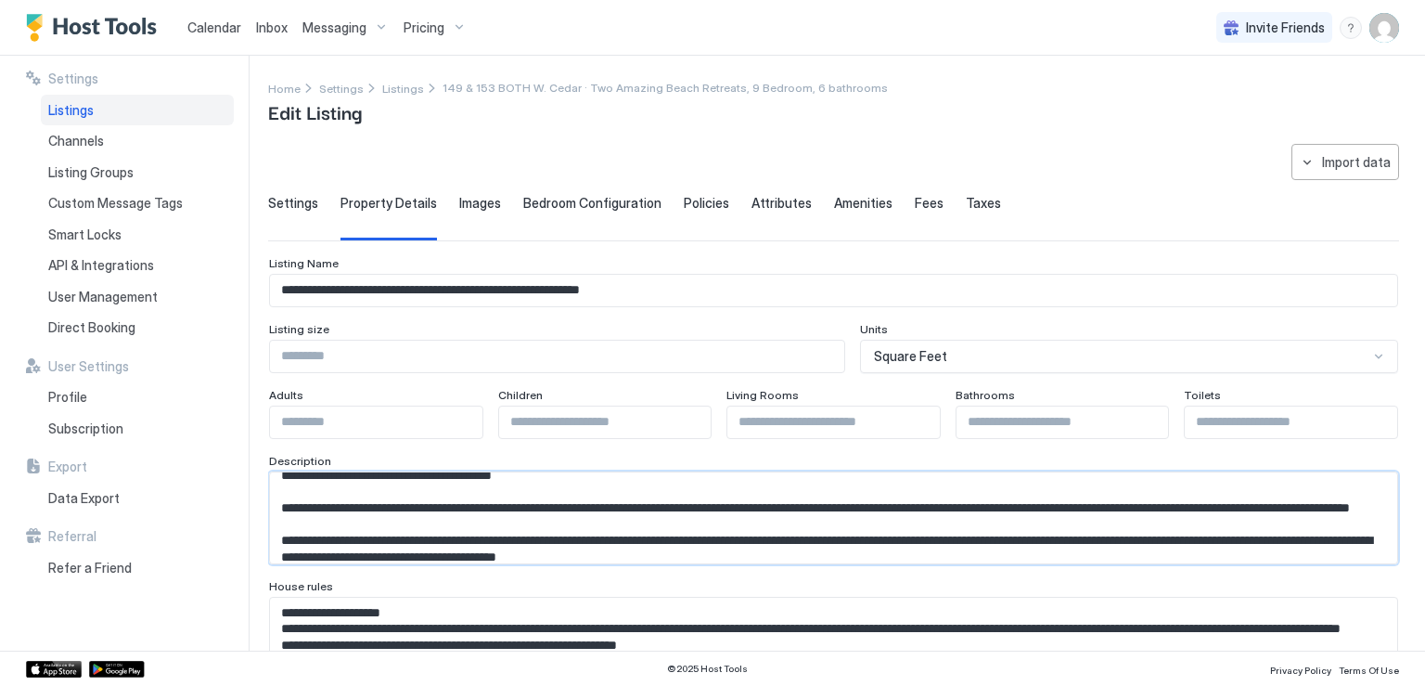
click at [577, 498] on textarea "Input Field" at bounding box center [826, 517] width 1113 height 91
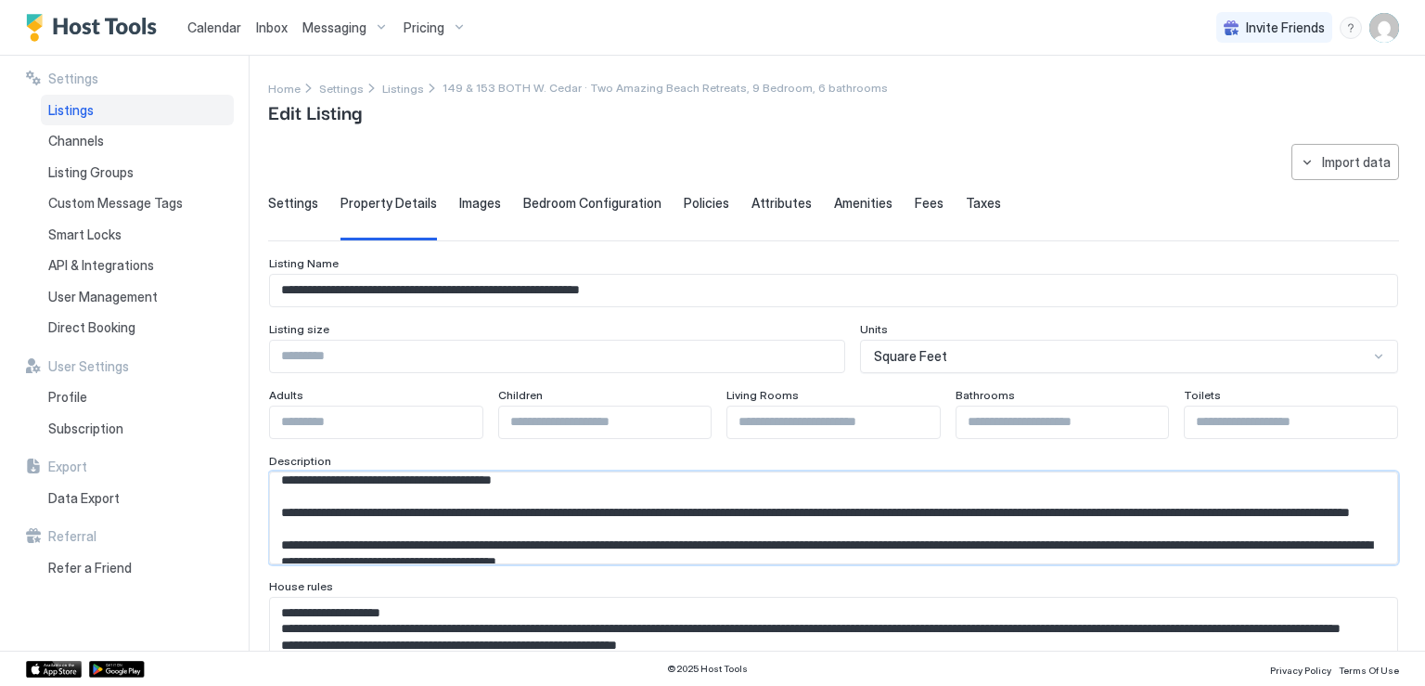
scroll to position [71, 0]
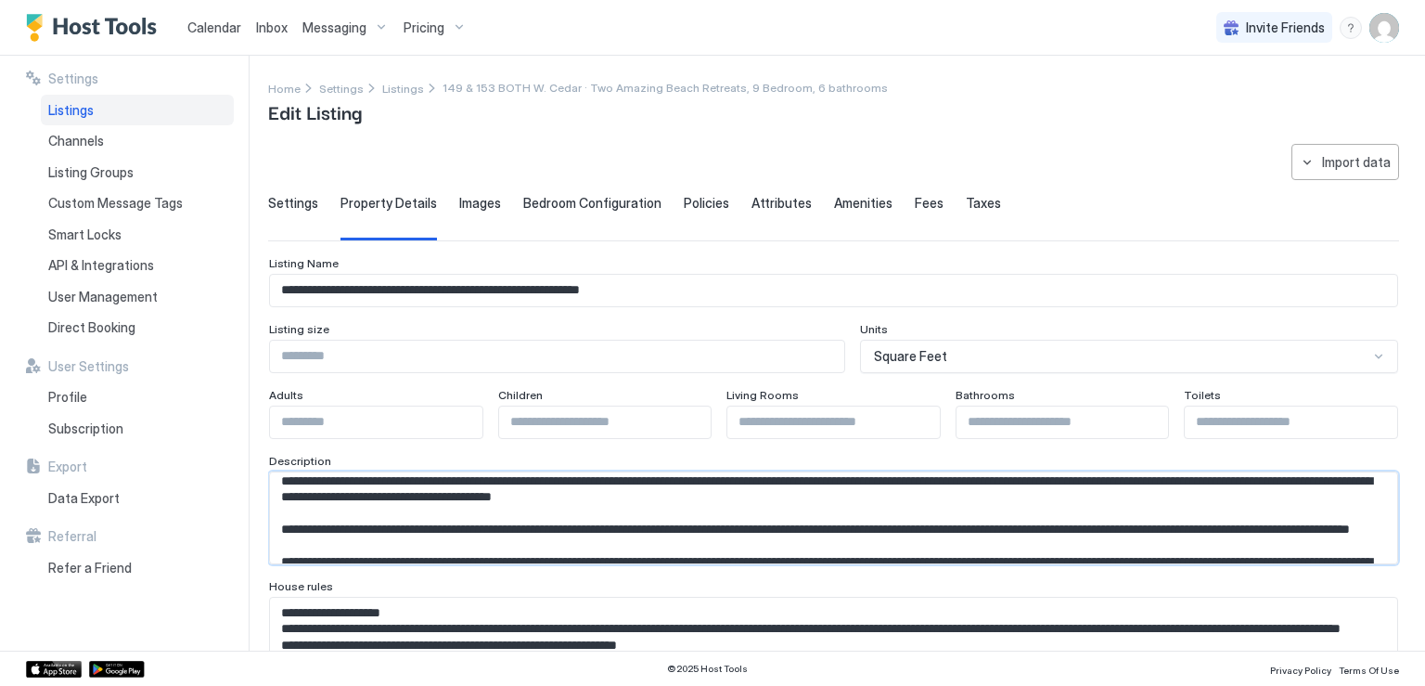
click at [334, 507] on textarea "Input Field" at bounding box center [826, 517] width 1113 height 91
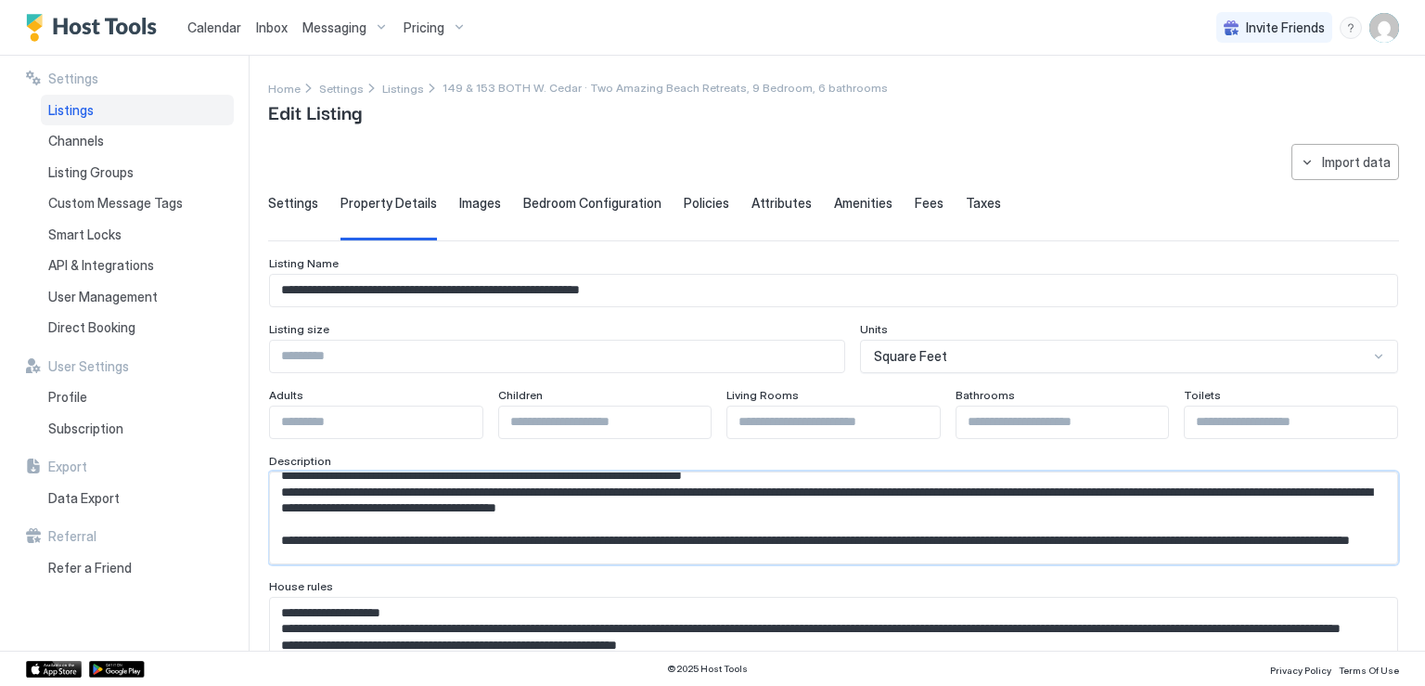
scroll to position [93, 0]
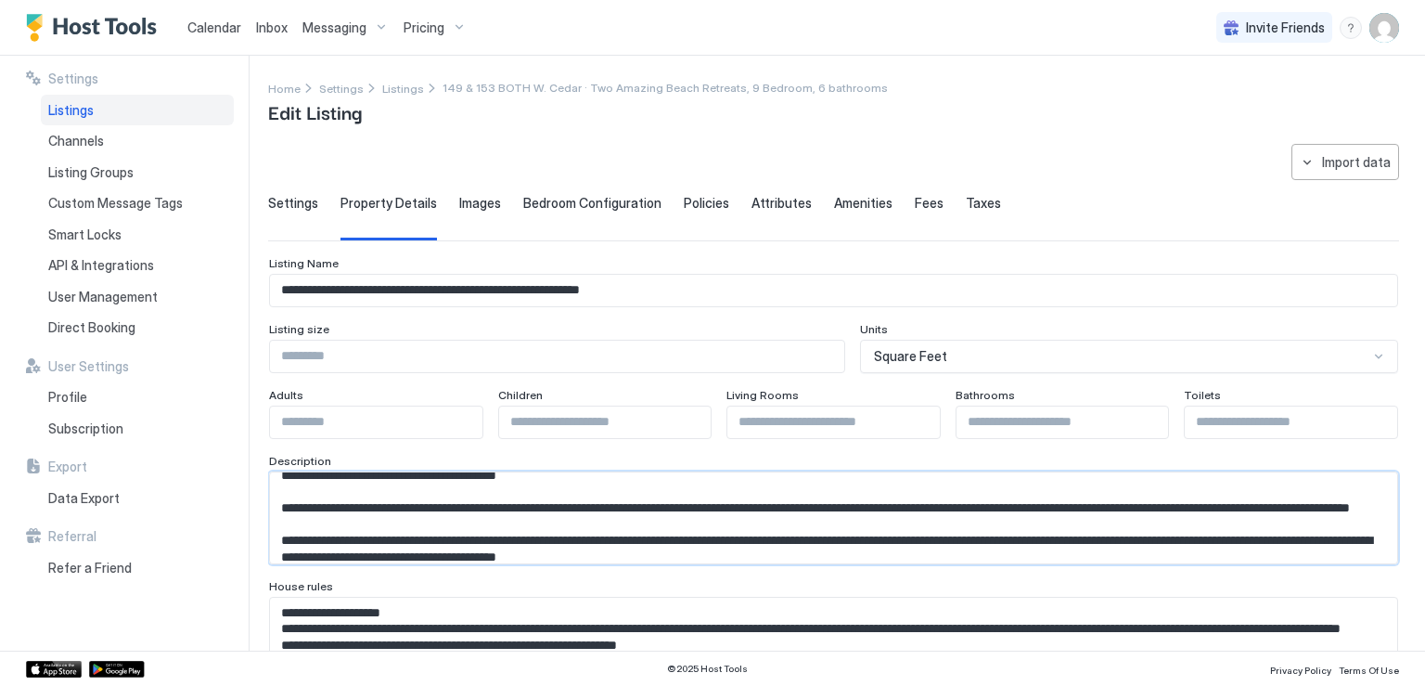
click at [347, 514] on textarea "Input Field" at bounding box center [826, 517] width 1113 height 91
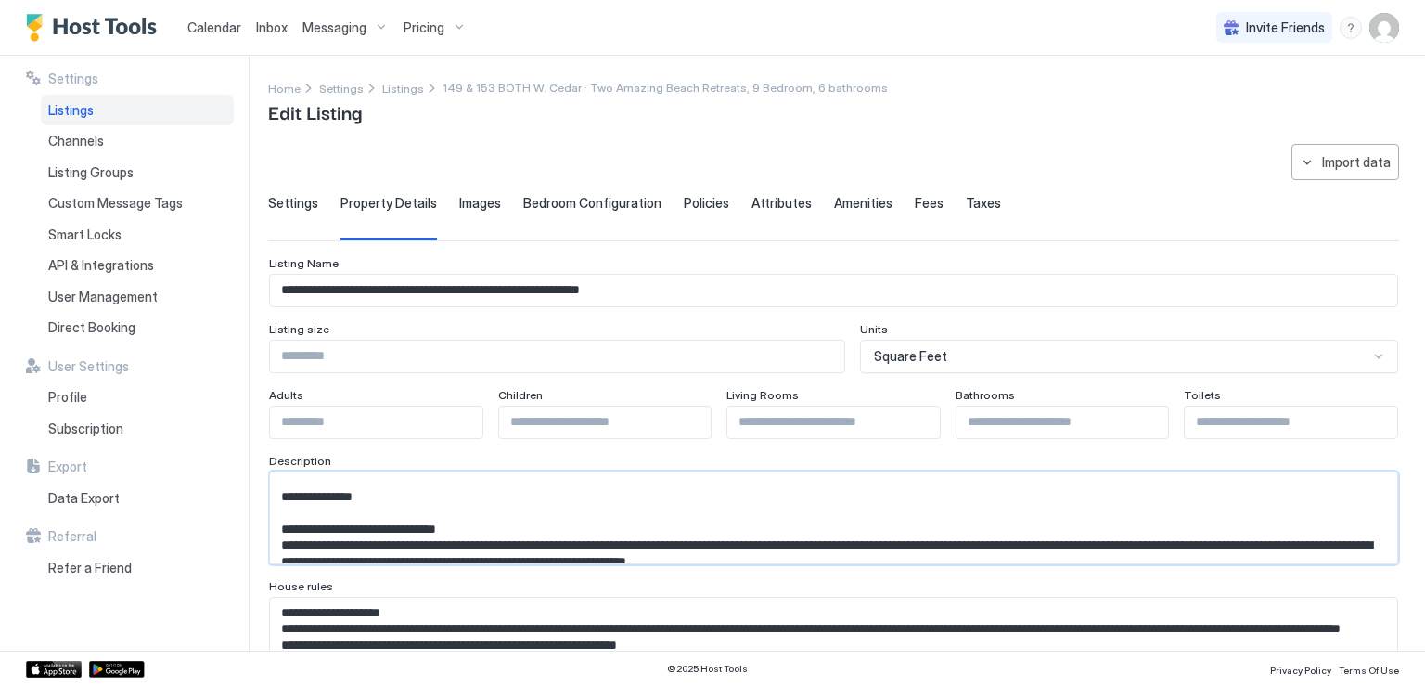
click at [461, 535] on textarea "Input Field" at bounding box center [826, 517] width 1113 height 91
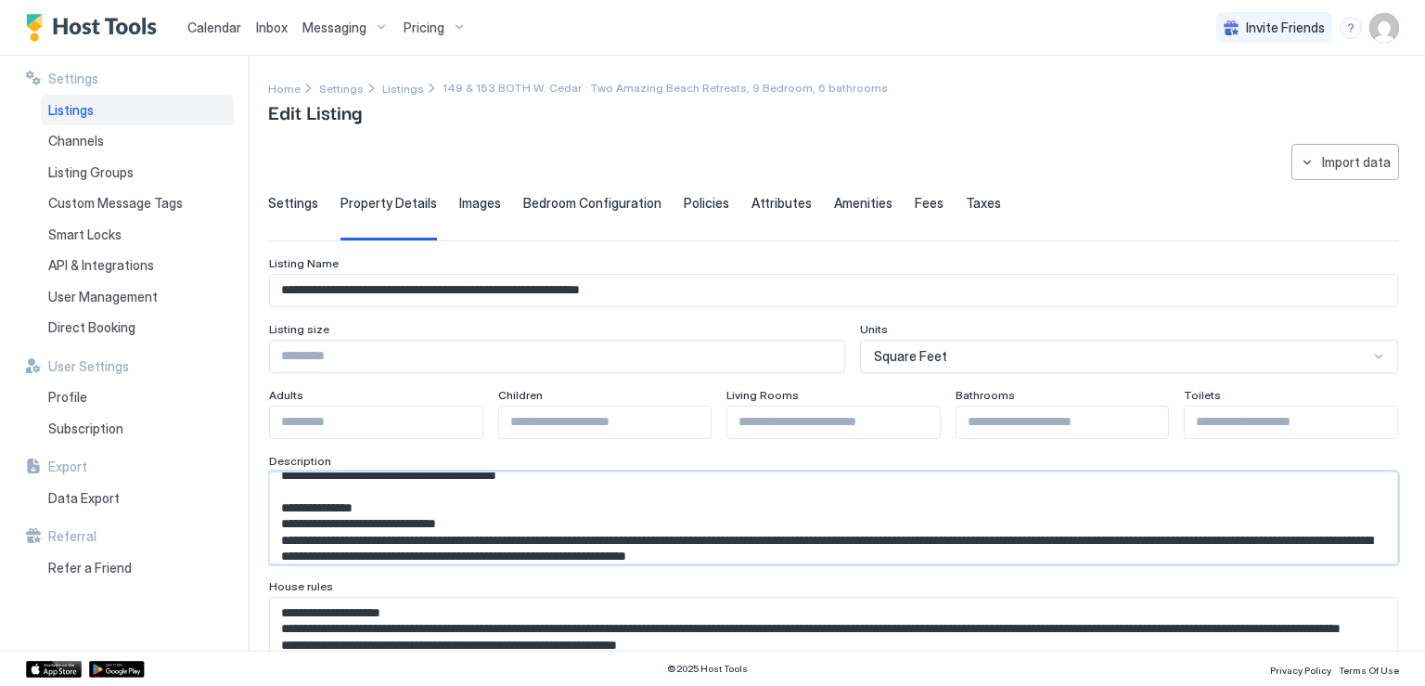
scroll to position [191, 0]
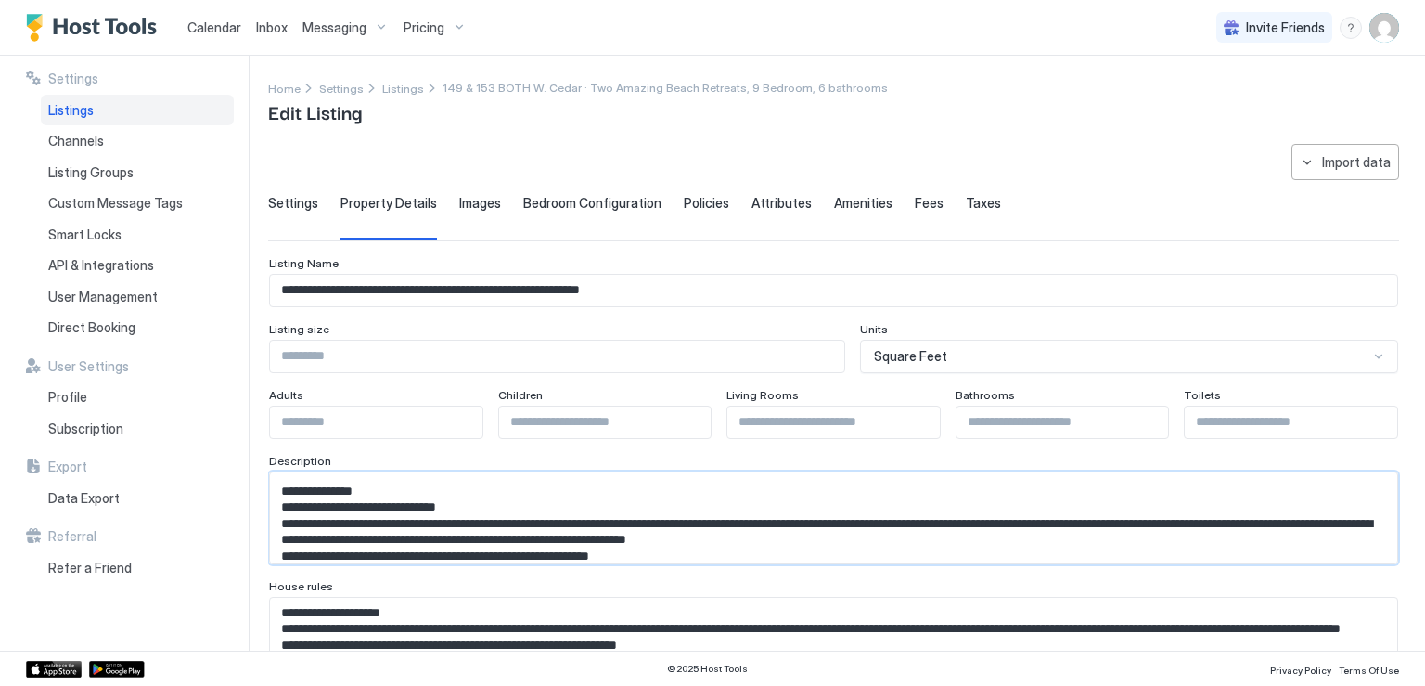
click at [457, 517] on textarea "Input Field" at bounding box center [826, 517] width 1113 height 91
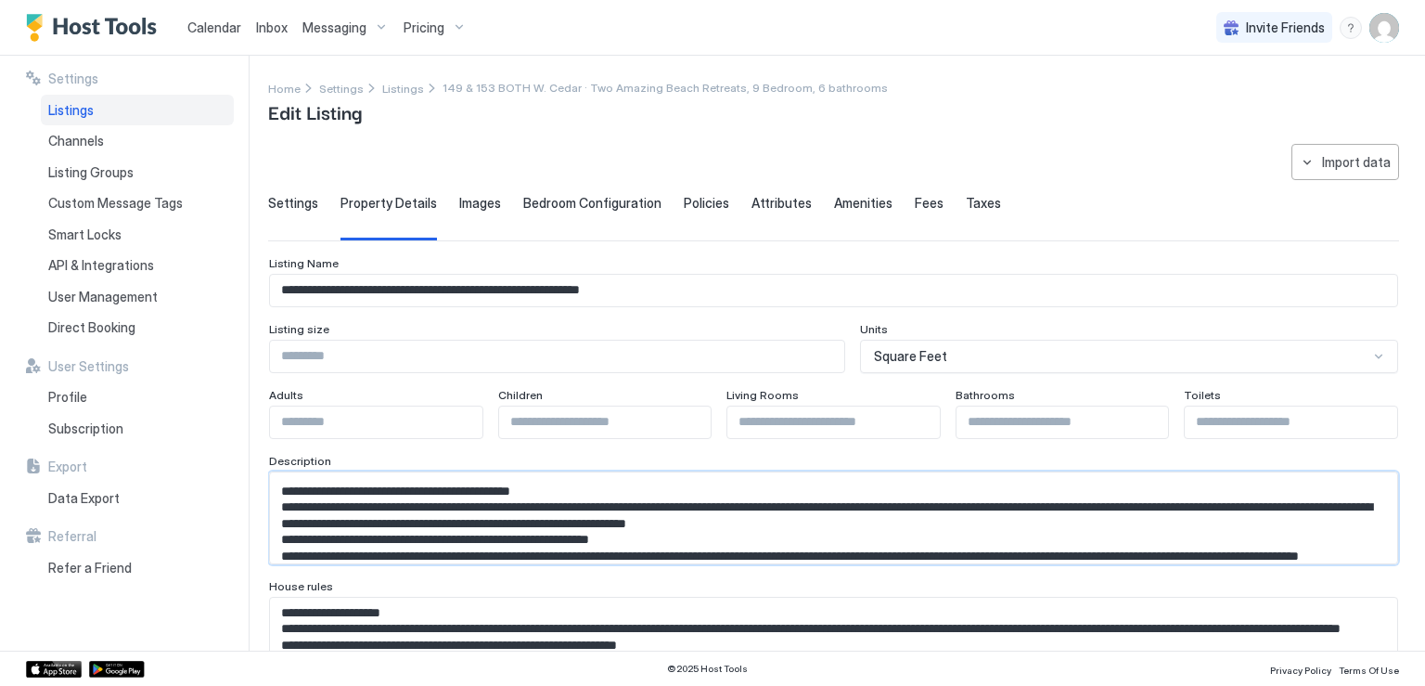
click at [708, 513] on textarea "Input Field" at bounding box center [826, 517] width 1113 height 91
click at [668, 514] on textarea "Input Field" at bounding box center [826, 517] width 1113 height 91
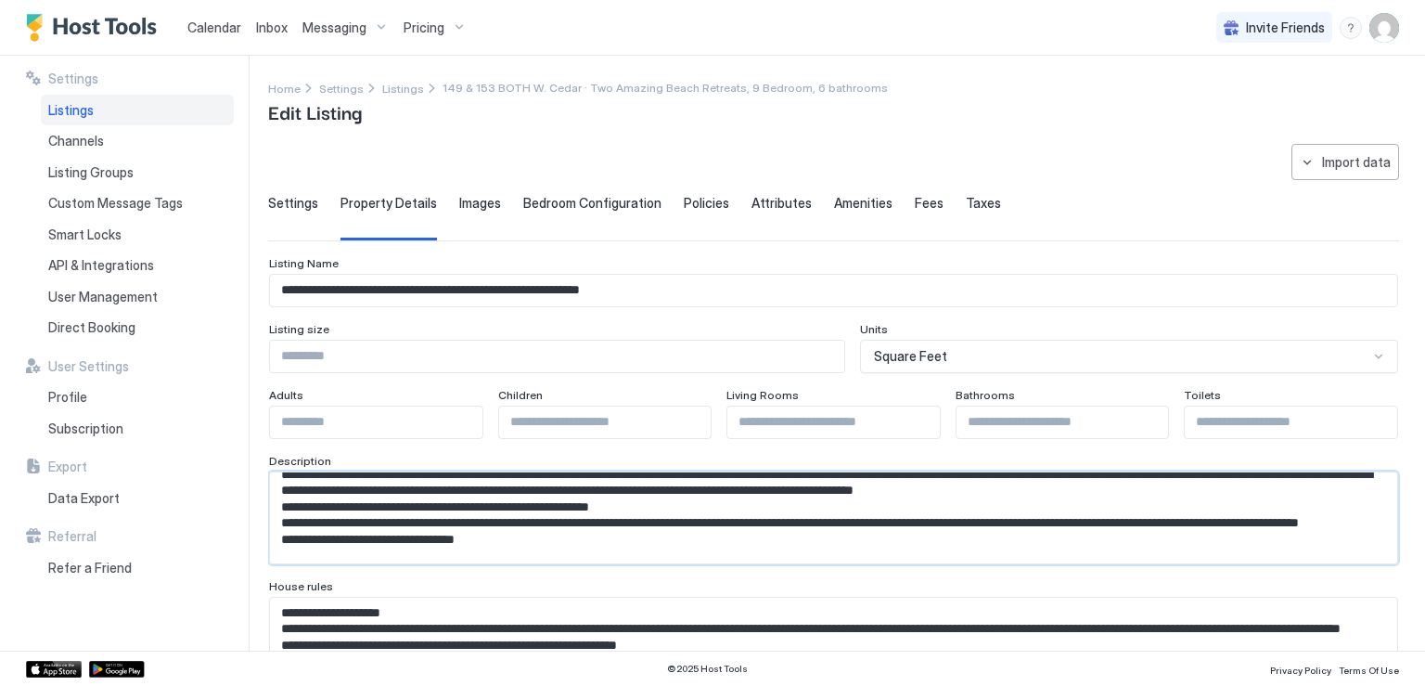
scroll to position [224, 0]
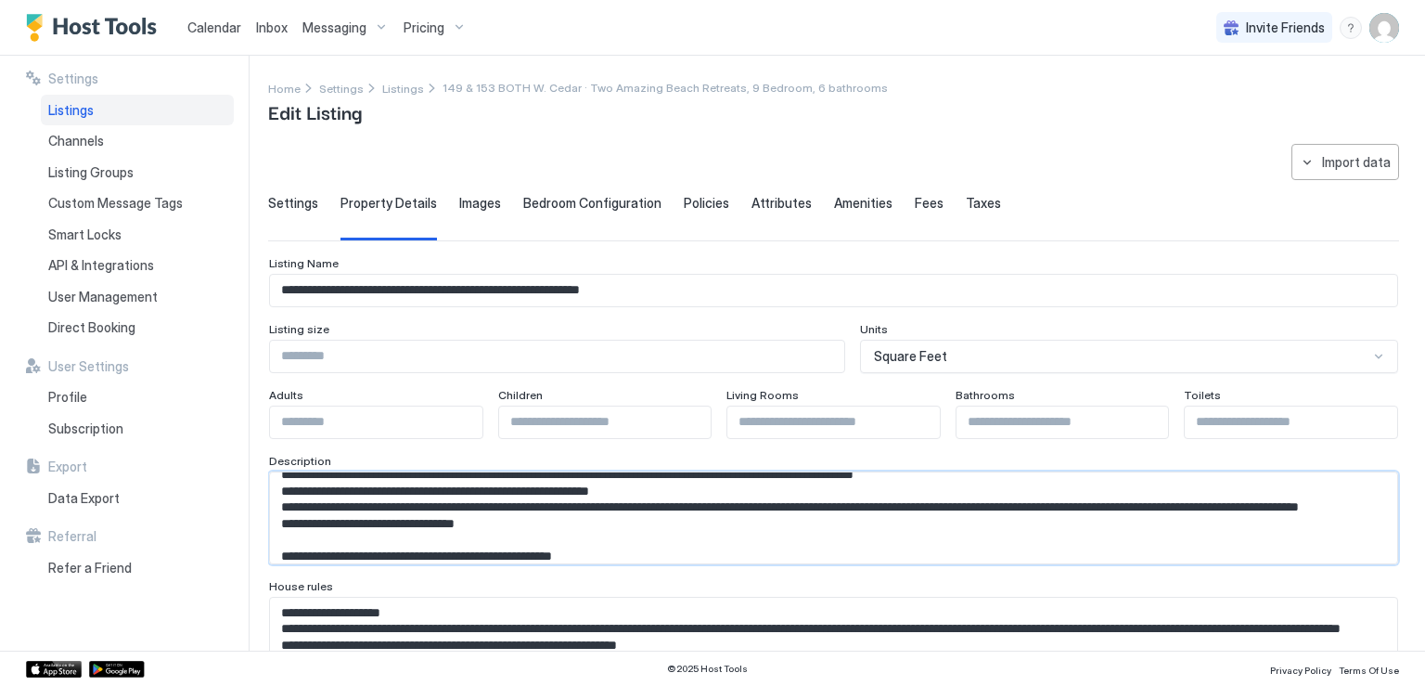
click at [1341, 510] on textarea "Input Field" at bounding box center [826, 517] width 1113 height 91
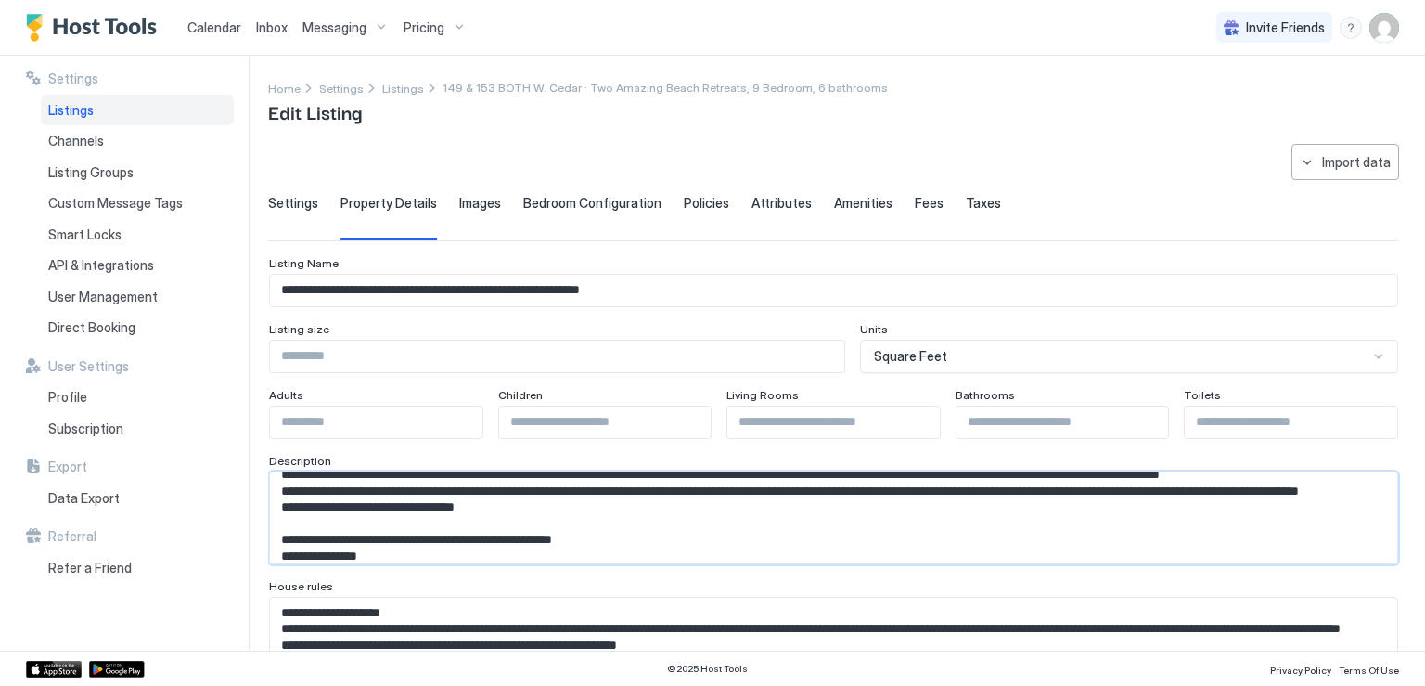
scroll to position [208, 0]
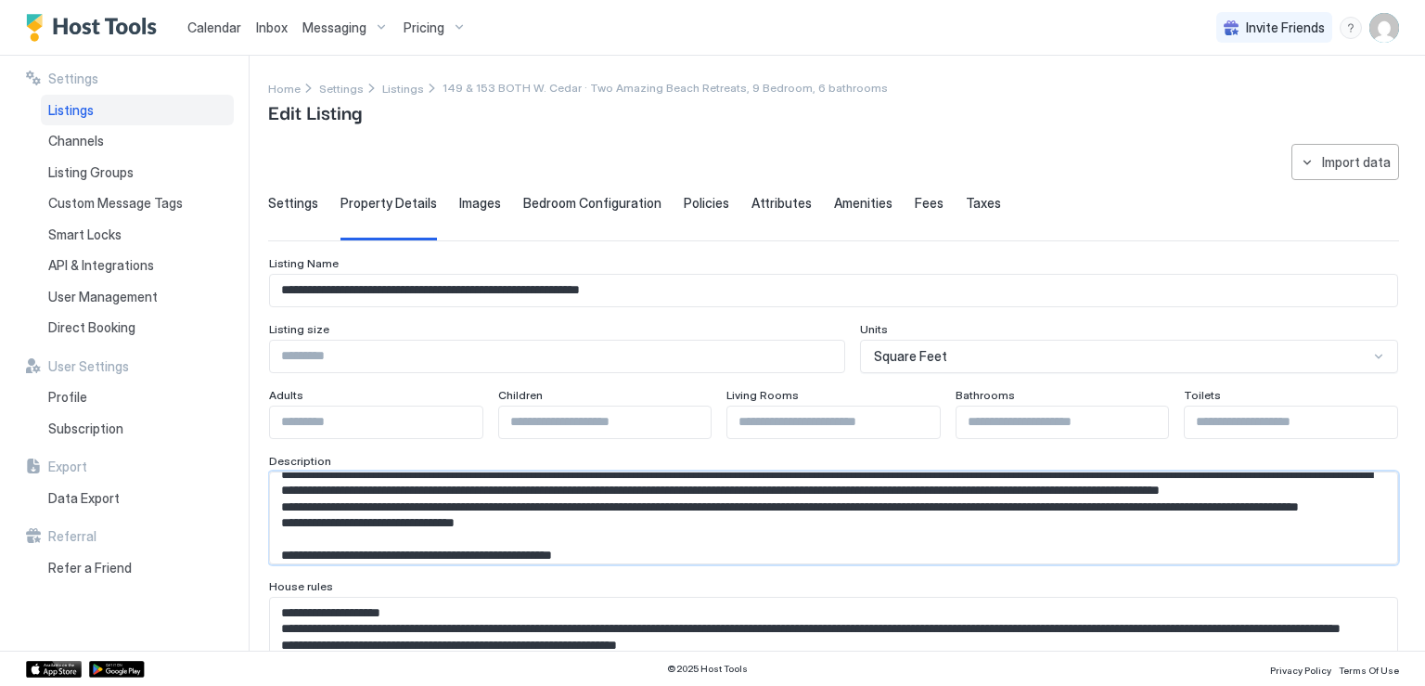
click at [750, 536] on textarea "Input Field" at bounding box center [826, 517] width 1113 height 91
click at [897, 547] on textarea "Input Field" at bounding box center [826, 517] width 1113 height 91
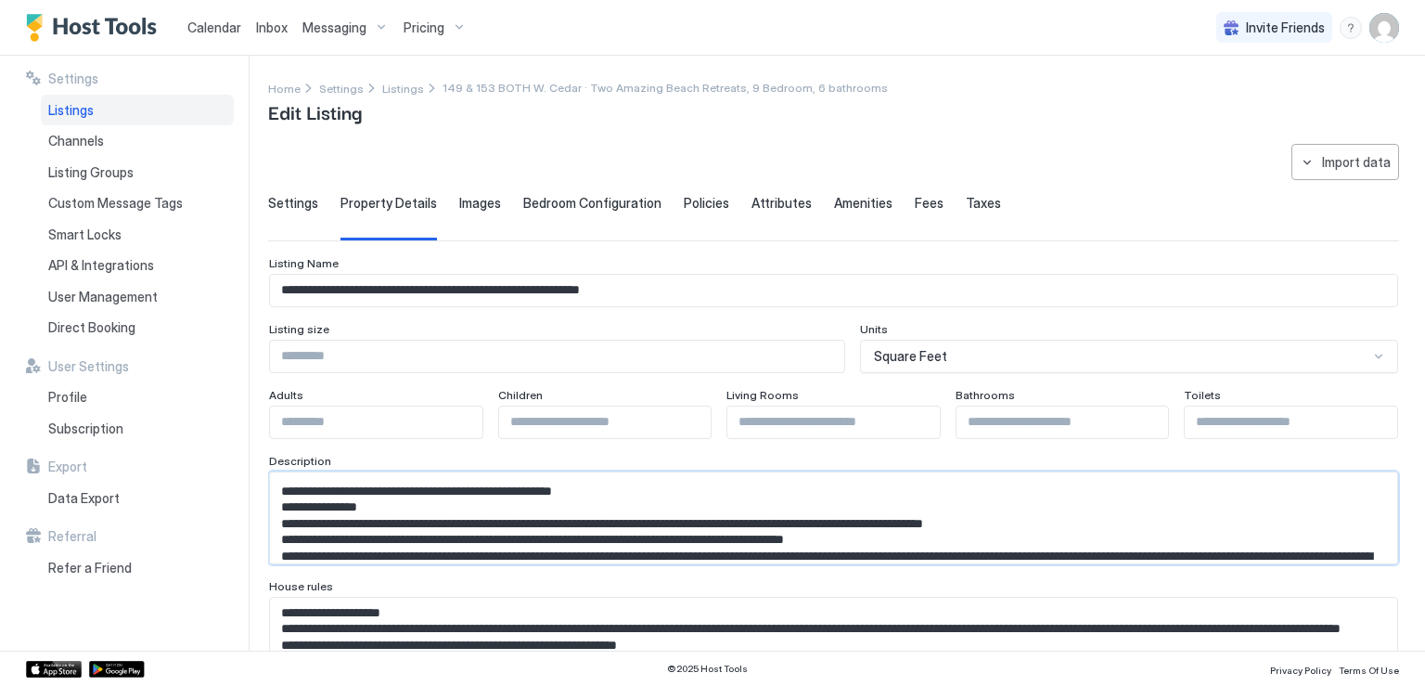
scroll to position [273, 0]
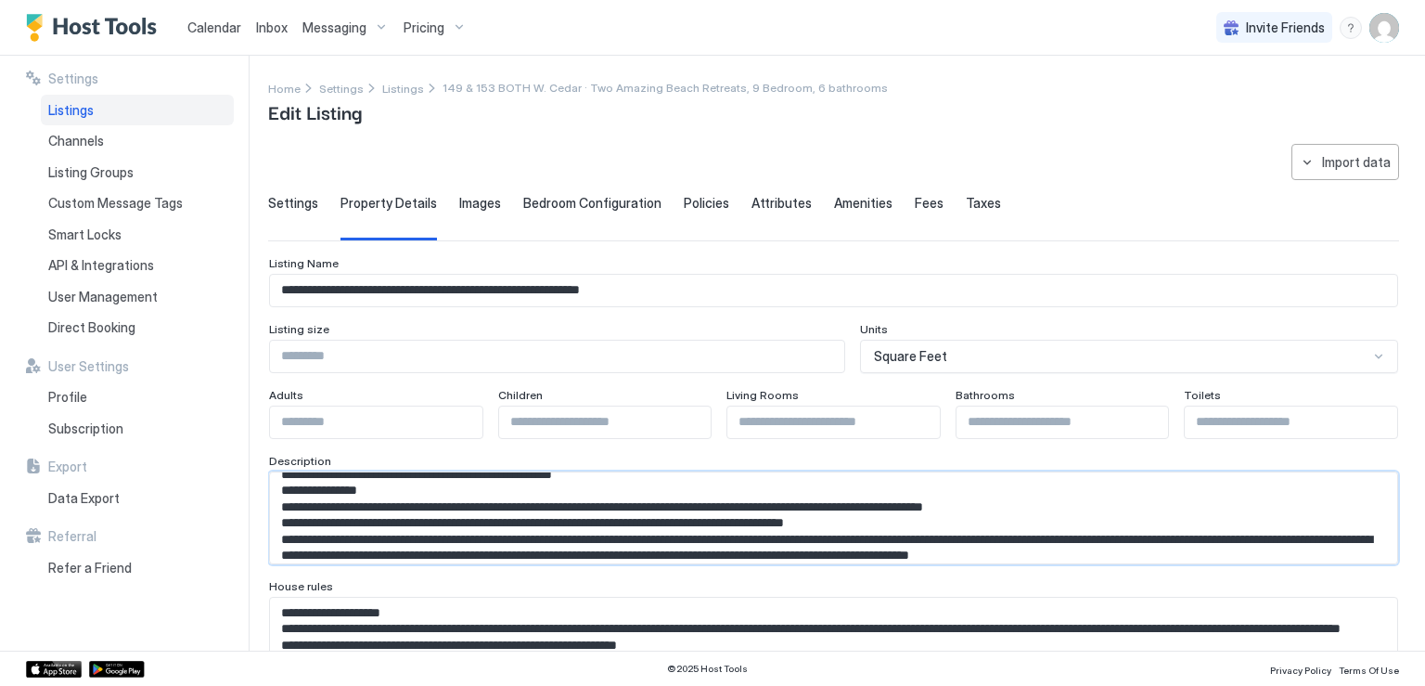
drag, startPoint x: 339, startPoint y: 520, endPoint x: 442, endPoint y: 517, distance: 103.0
click at [442, 517] on textarea "Input Field" at bounding box center [826, 517] width 1113 height 91
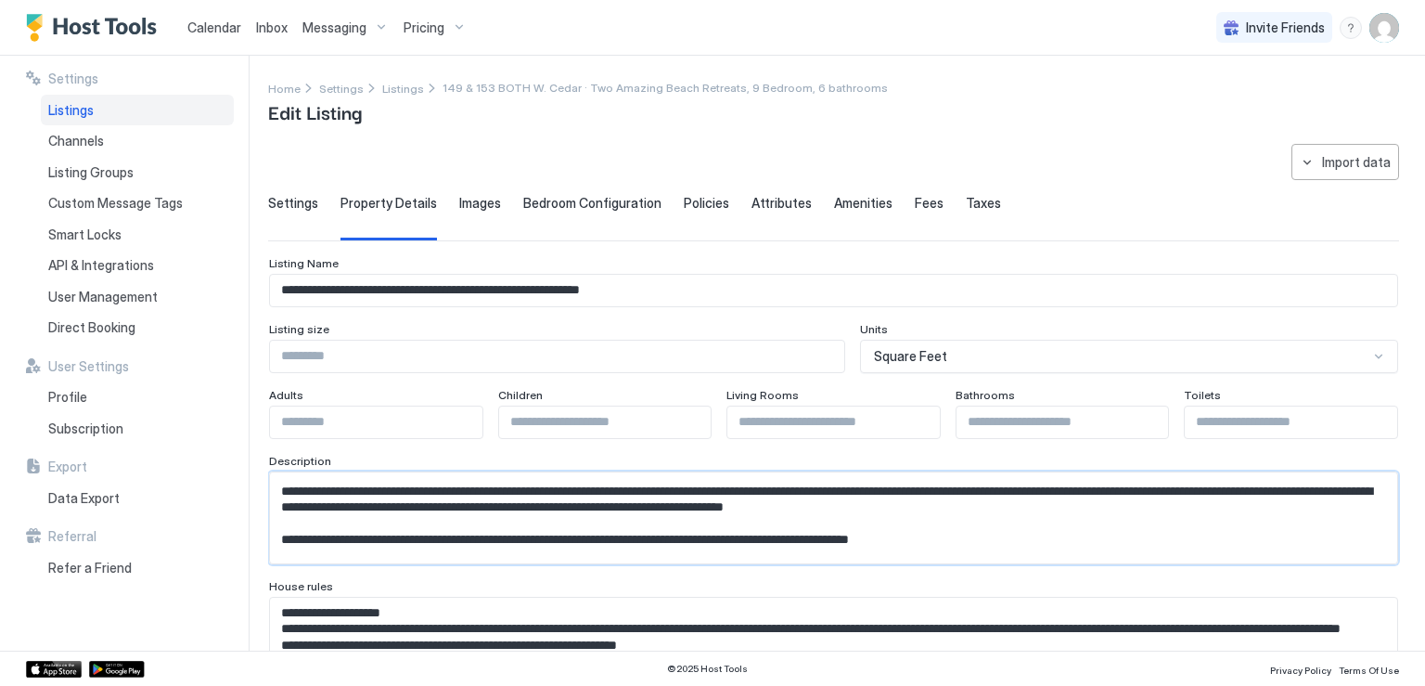
scroll to position [900, 0]
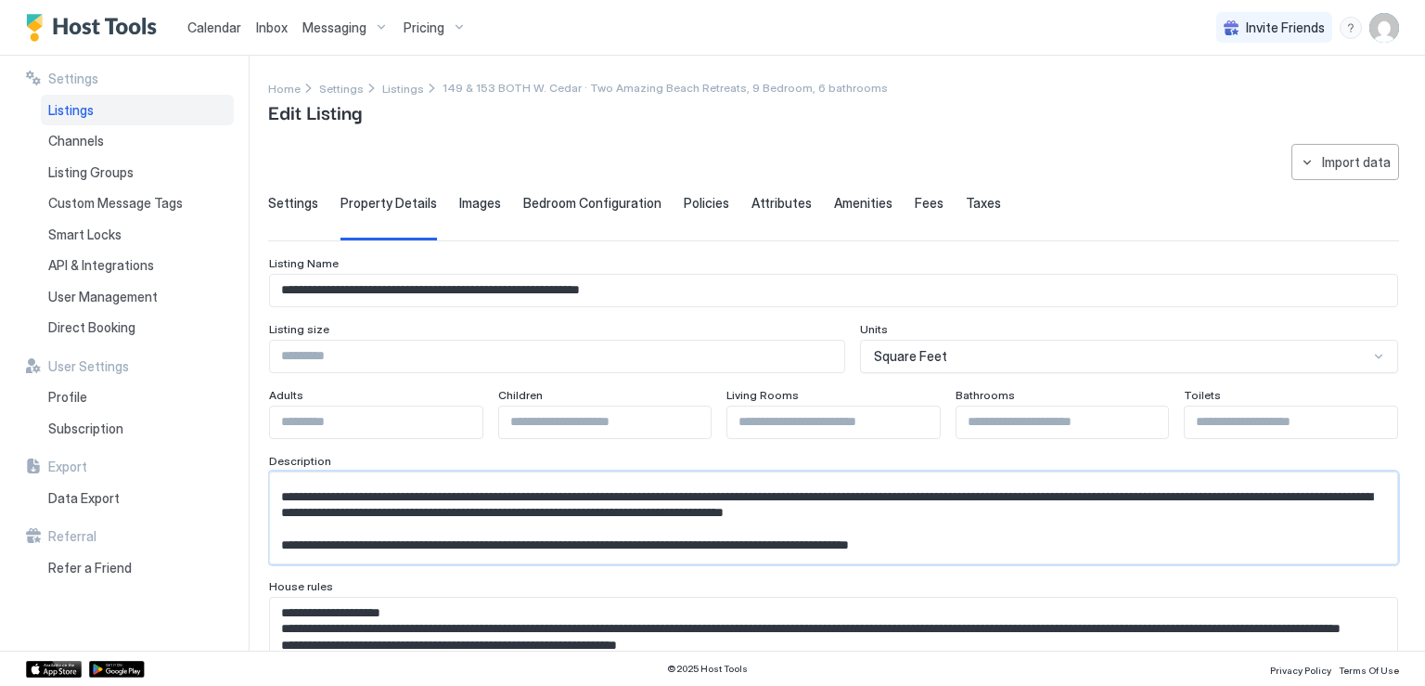
click at [577, 513] on textarea "Input Field" at bounding box center [826, 517] width 1113 height 91
drag, startPoint x: 701, startPoint y: 527, endPoint x: 282, endPoint y: 494, distance: 419.8
click at [282, 494] on textarea "Input Field" at bounding box center [826, 517] width 1113 height 91
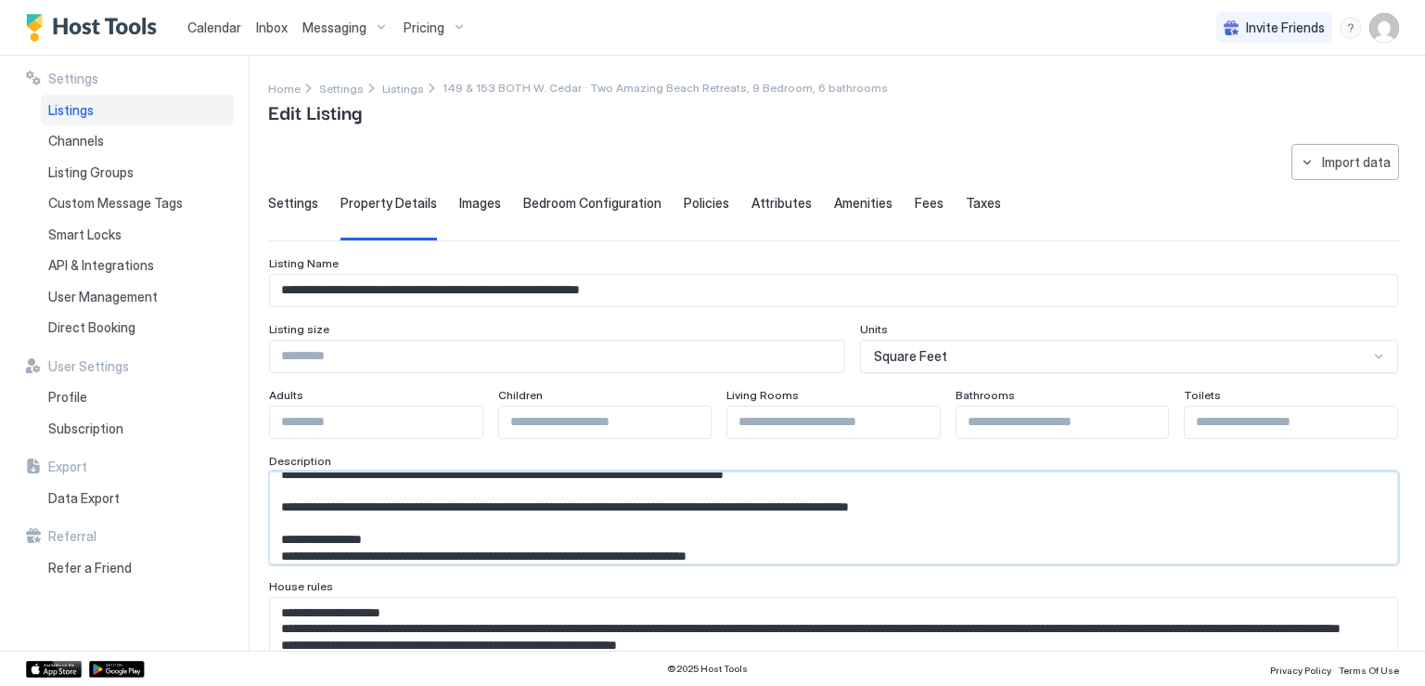
scroll to position [890, 0]
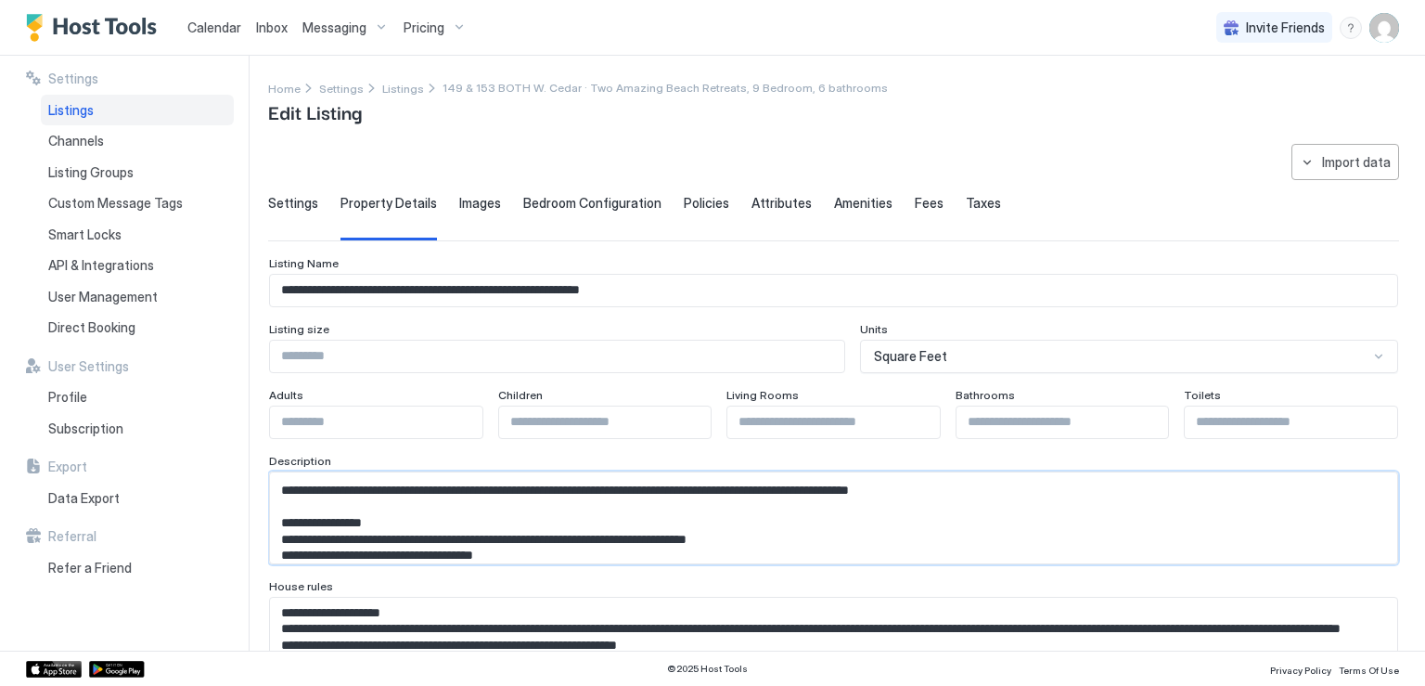
drag, startPoint x: 683, startPoint y: 506, endPoint x: 1074, endPoint y: 511, distance: 391.6
click at [1074, 511] on textarea "Input Field" at bounding box center [826, 517] width 1113 height 91
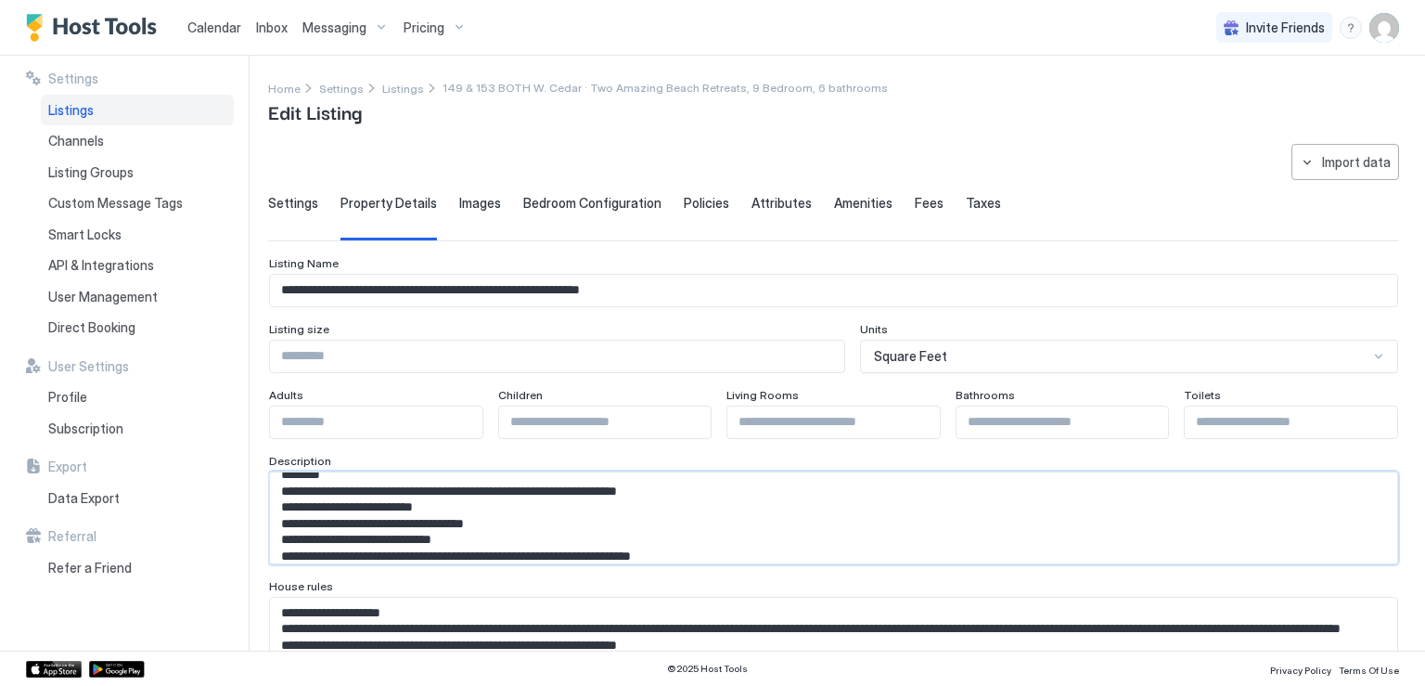
scroll to position [1104, 0]
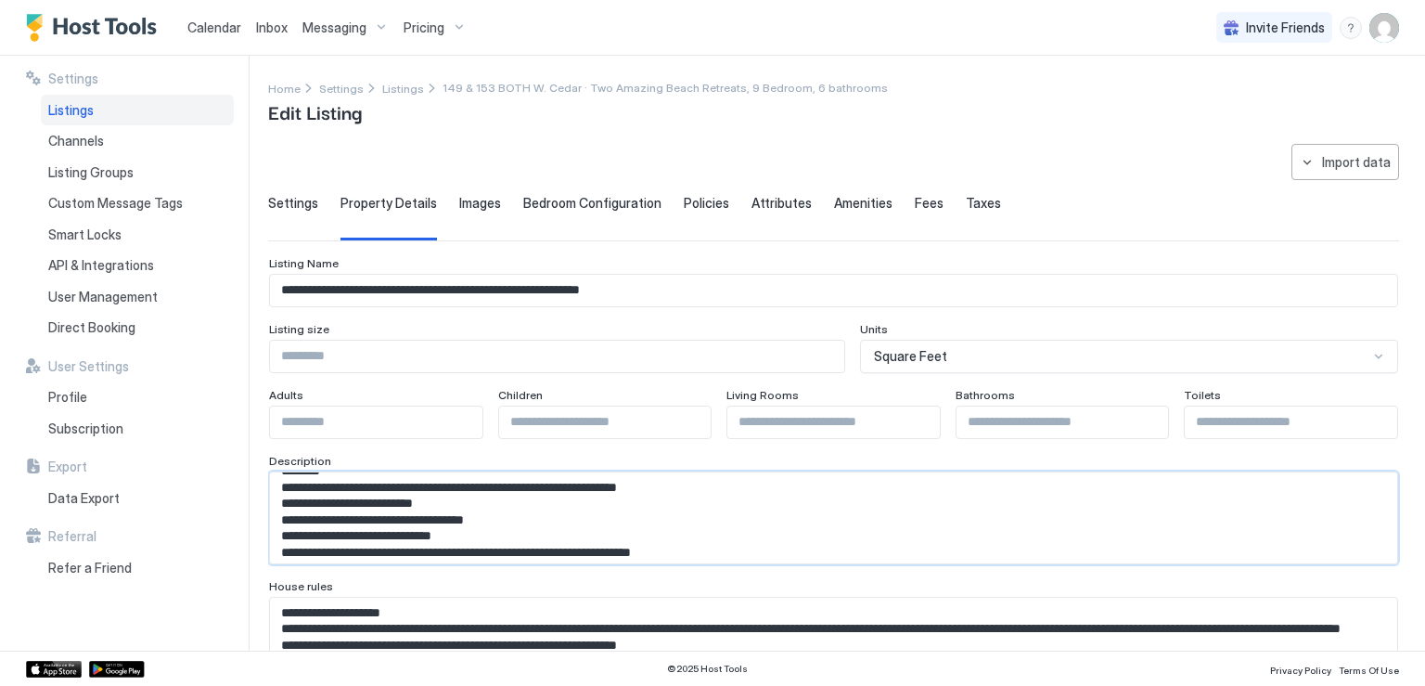
drag, startPoint x: 283, startPoint y: 489, endPoint x: 515, endPoint y: 532, distance: 235.9
click at [515, 532] on textarea "Input Field" at bounding box center [826, 517] width 1113 height 91
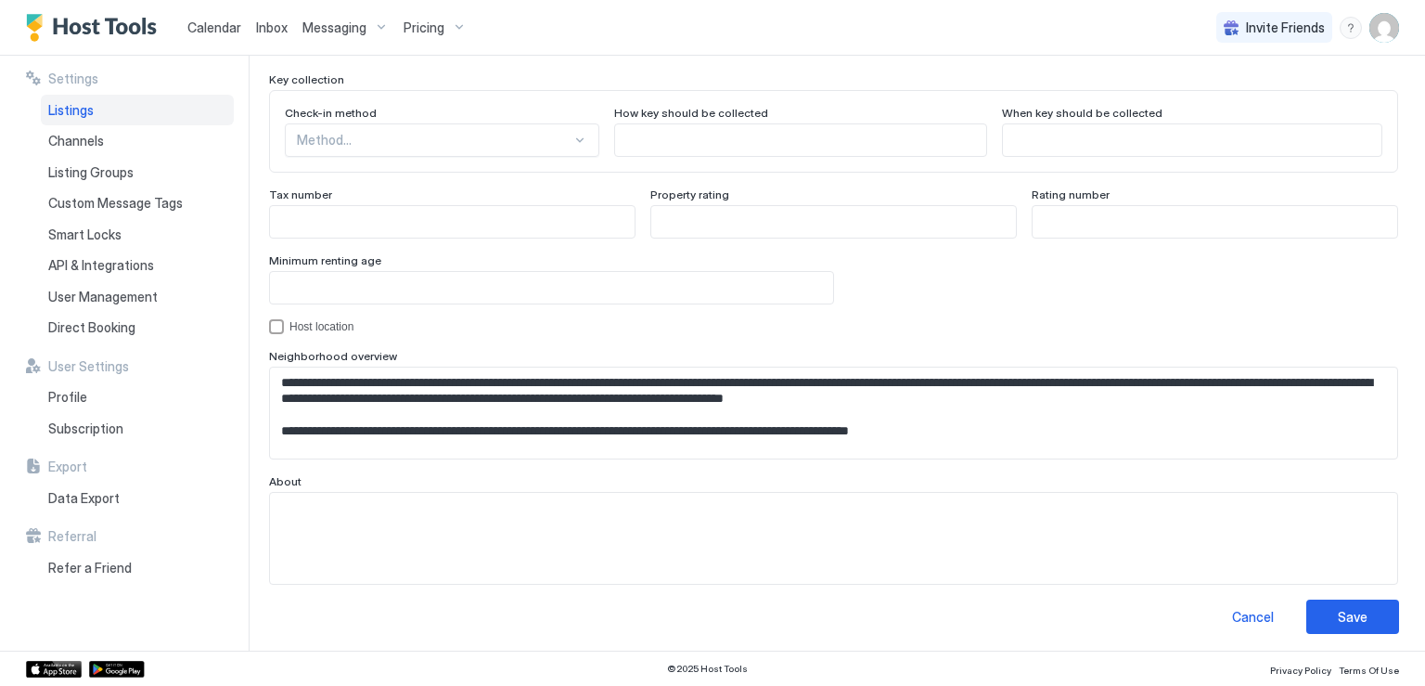
scroll to position [1724, 0]
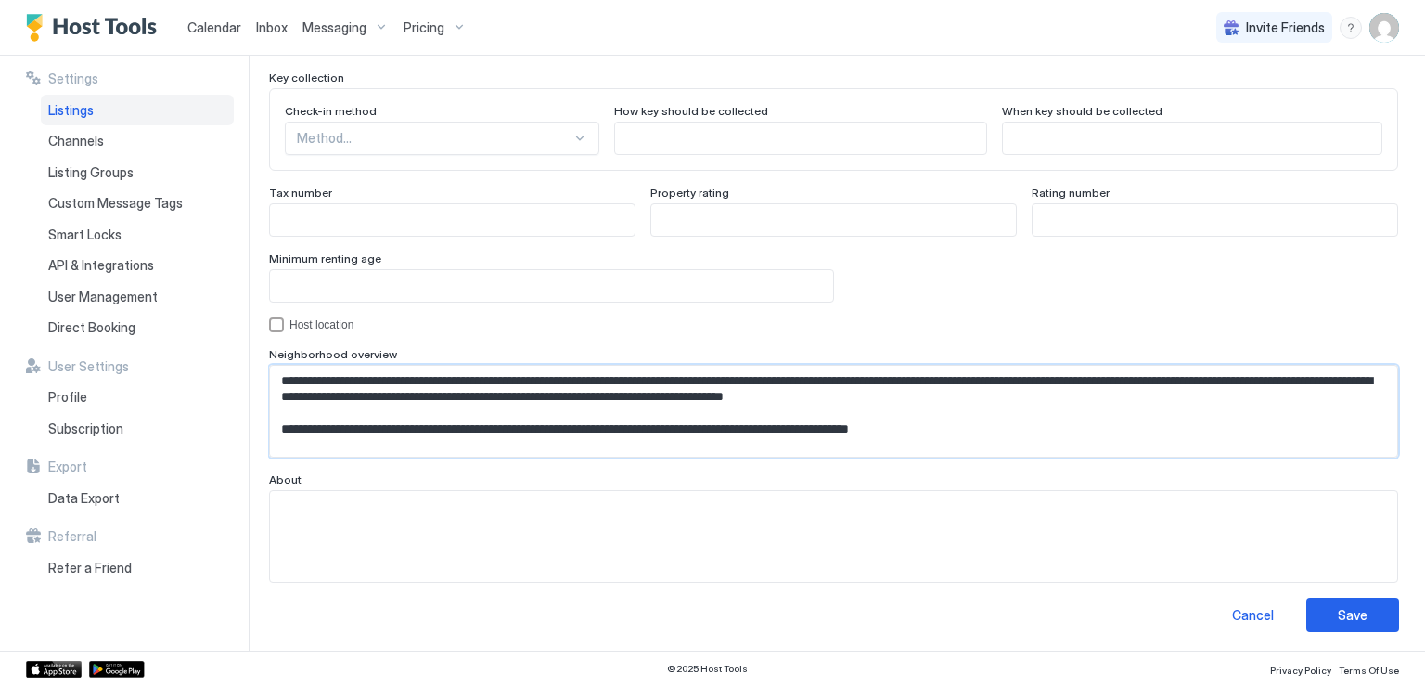
click at [443, 420] on textarea "Input Field" at bounding box center [826, 411] width 1113 height 91
click at [331, 393] on textarea "Input Field" at bounding box center [826, 411] width 1113 height 91
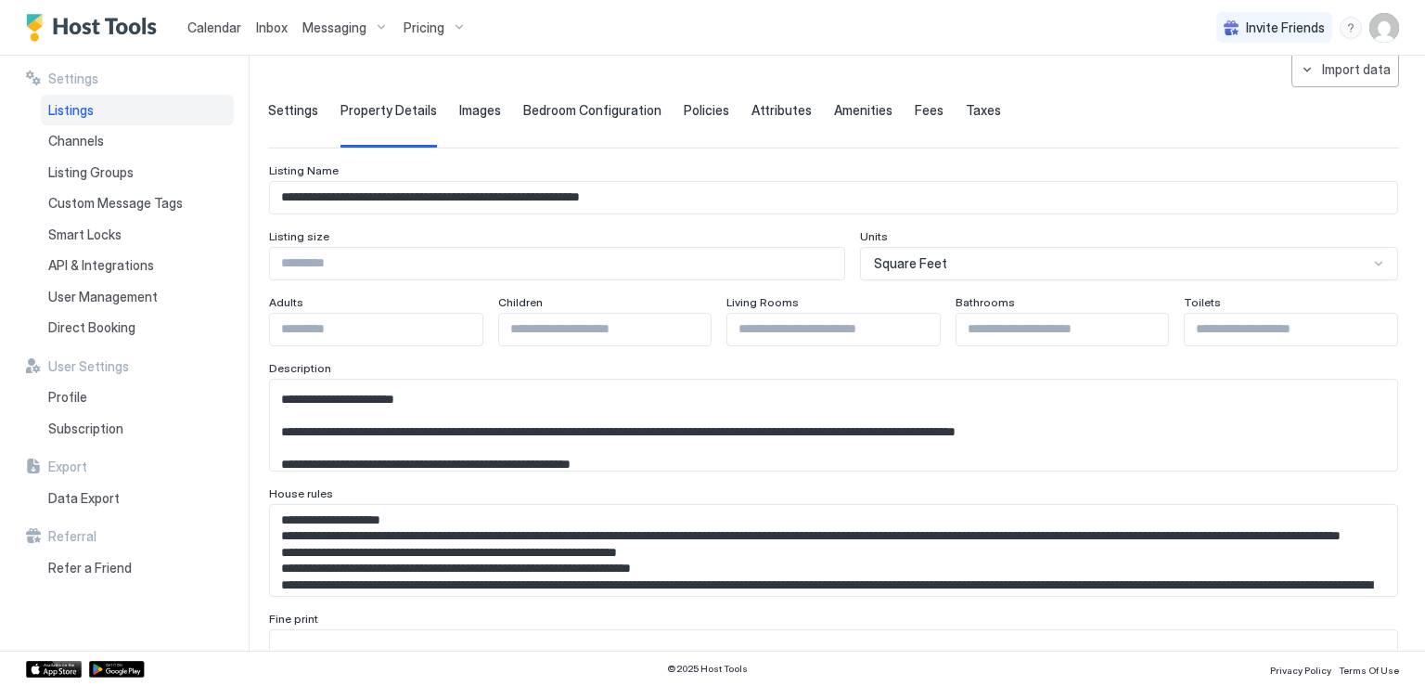
scroll to position [1079, 0]
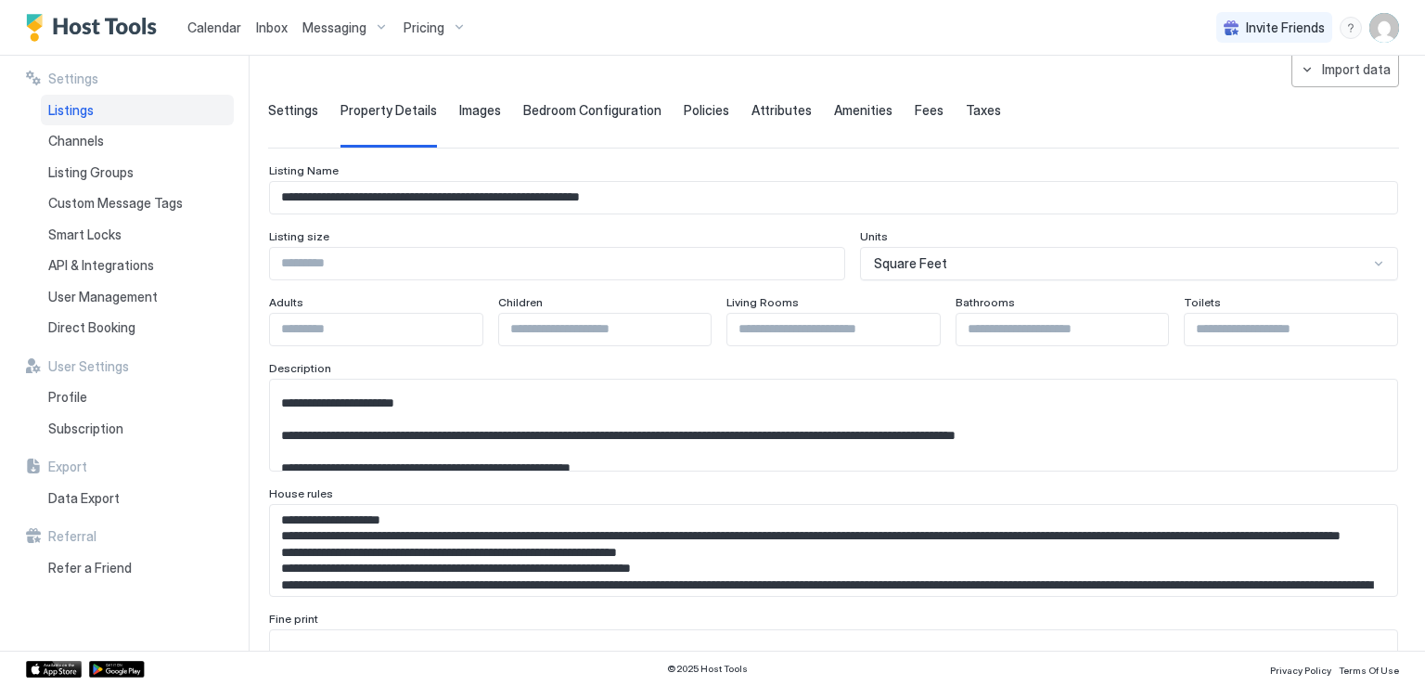
click at [510, 457] on textarea "Input Field" at bounding box center [826, 425] width 1113 height 91
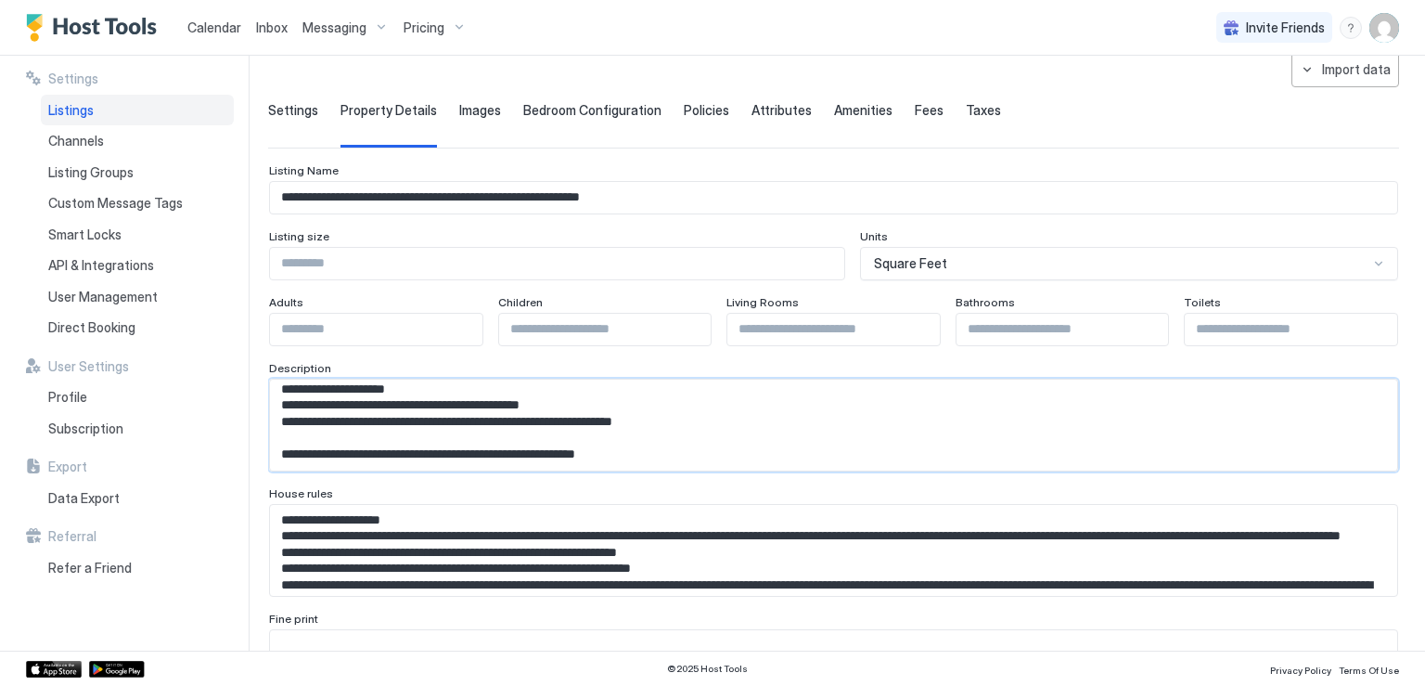
scroll to position [1661, 0]
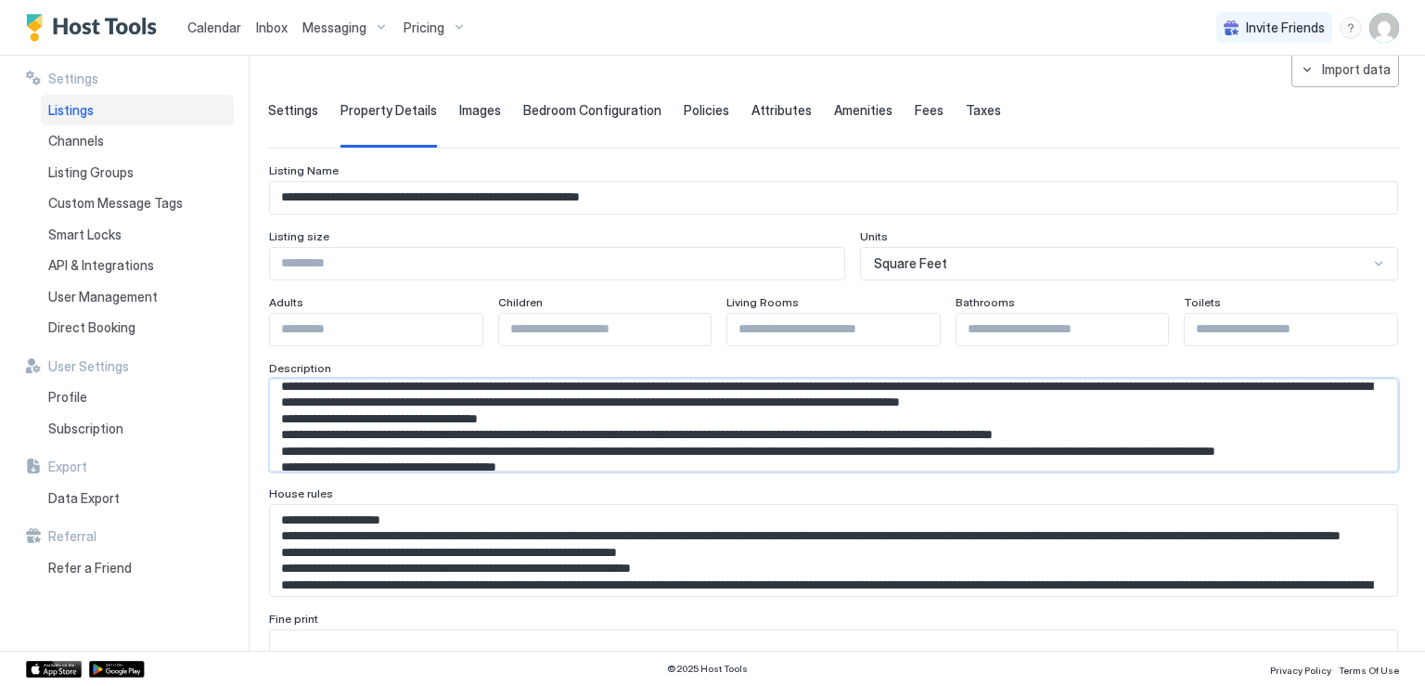
drag, startPoint x: 278, startPoint y: 400, endPoint x: 442, endPoint y: 388, distance: 163.8
click at [442, 388] on textarea "Input Field" at bounding box center [826, 425] width 1113 height 91
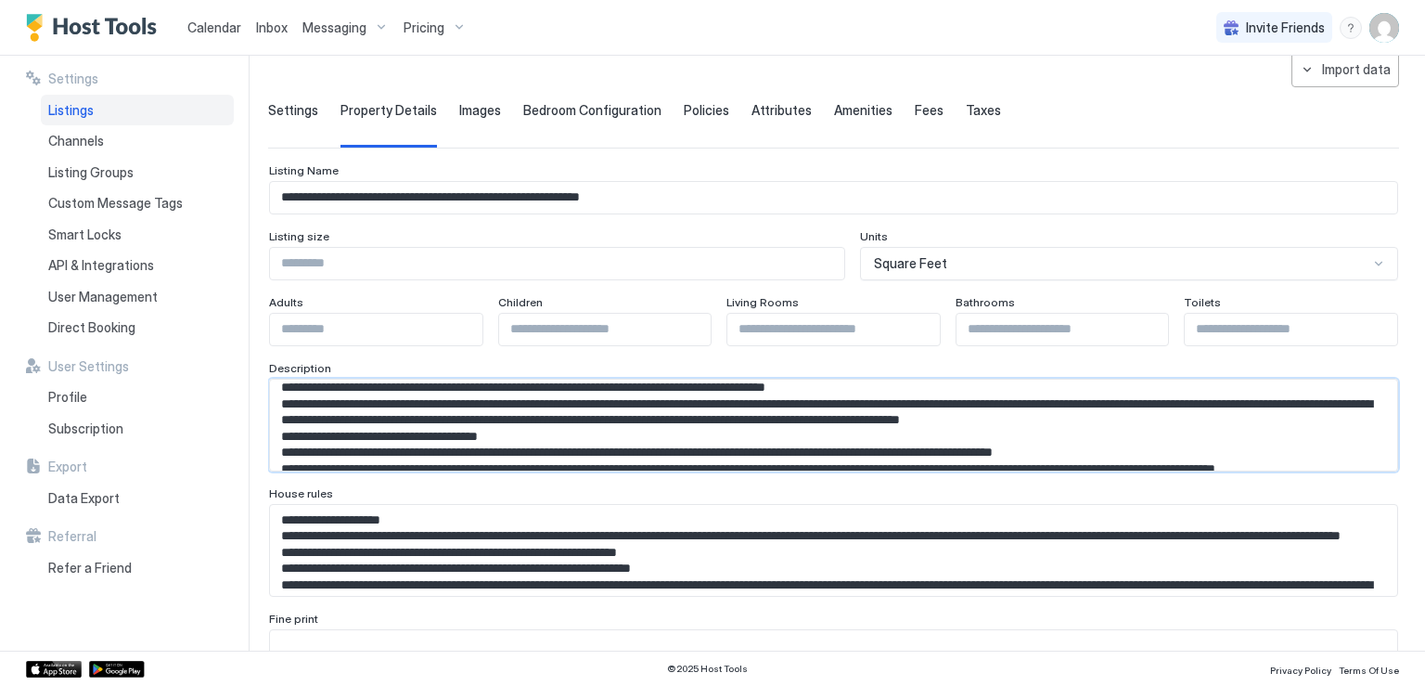
click at [457, 424] on textarea "Input Field" at bounding box center [826, 425] width 1113 height 91
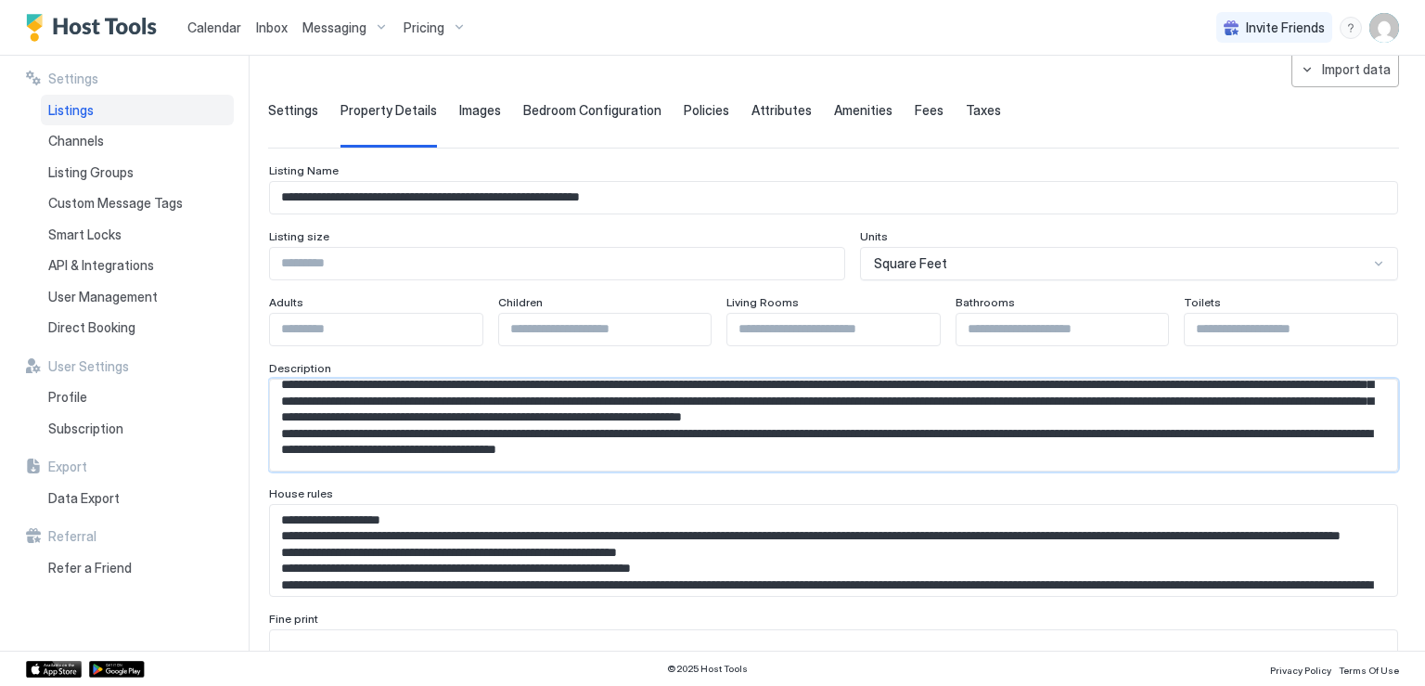
scroll to position [0, 0]
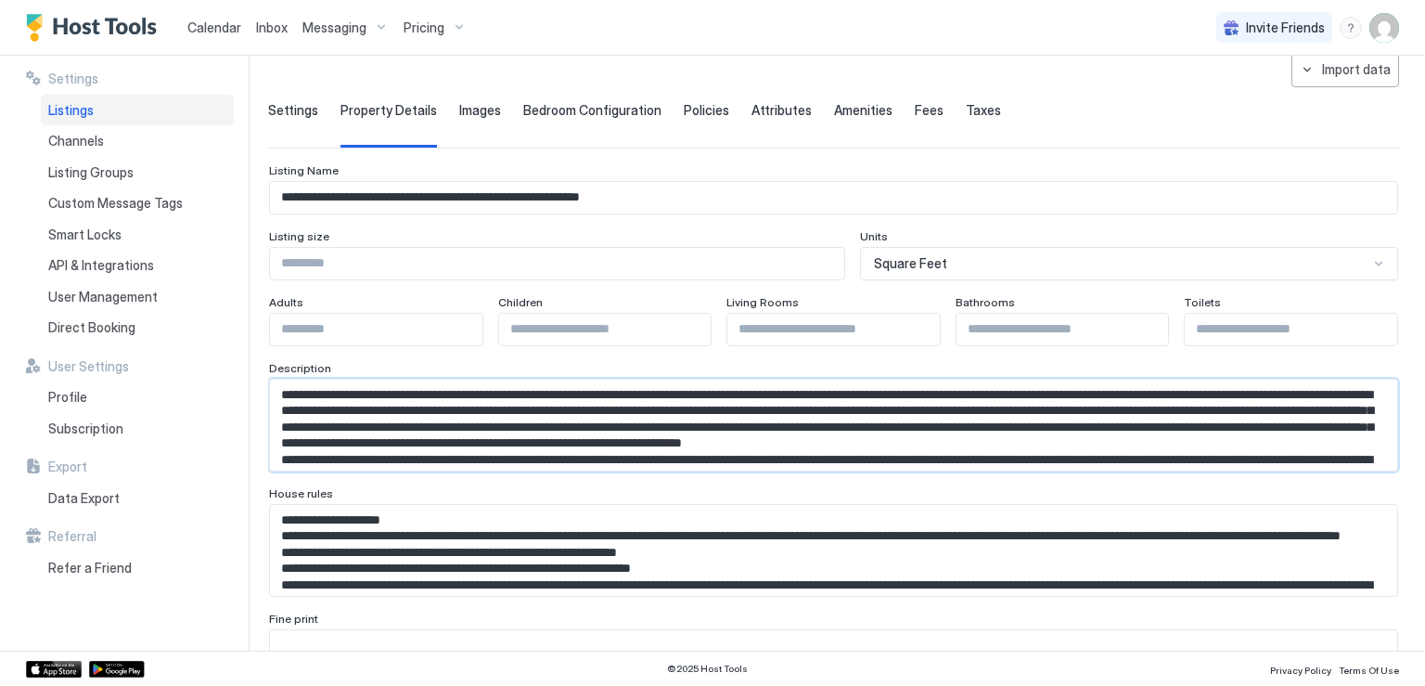
click at [492, 440] on textarea "Input Field" at bounding box center [826, 425] width 1113 height 91
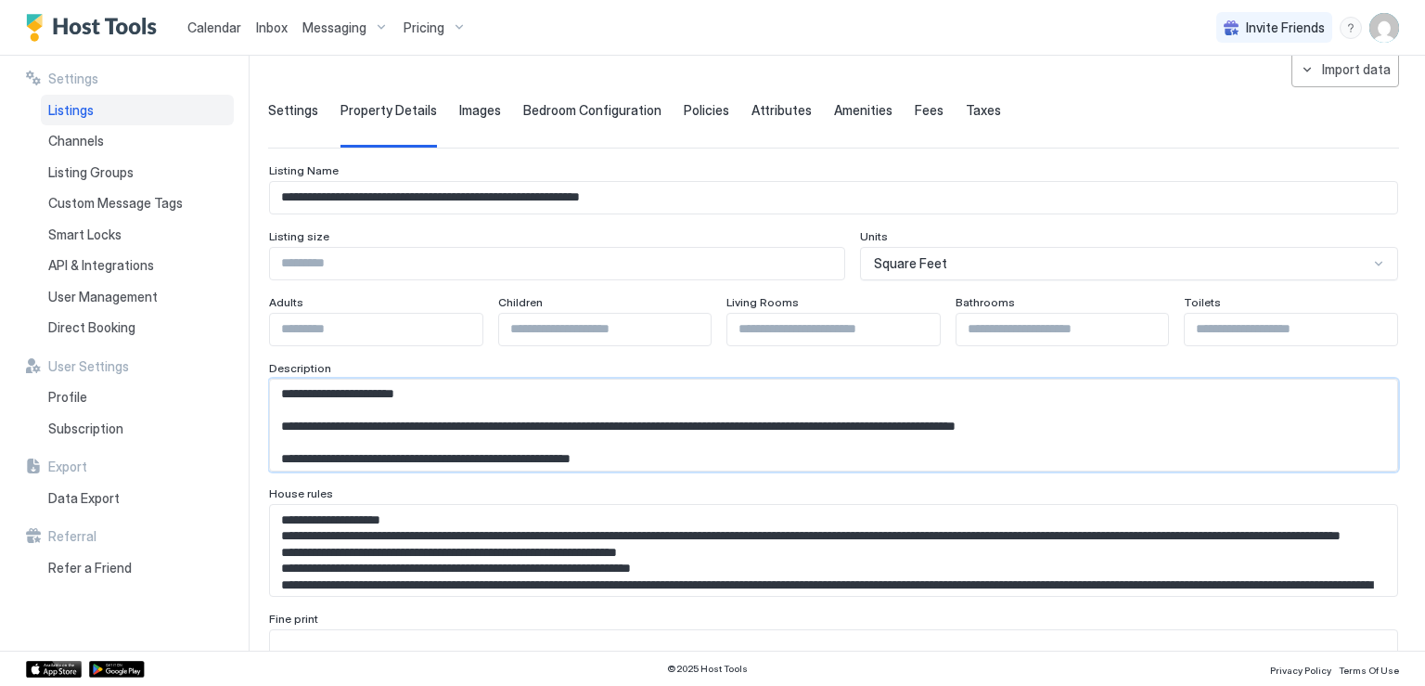
scroll to position [1028, 0]
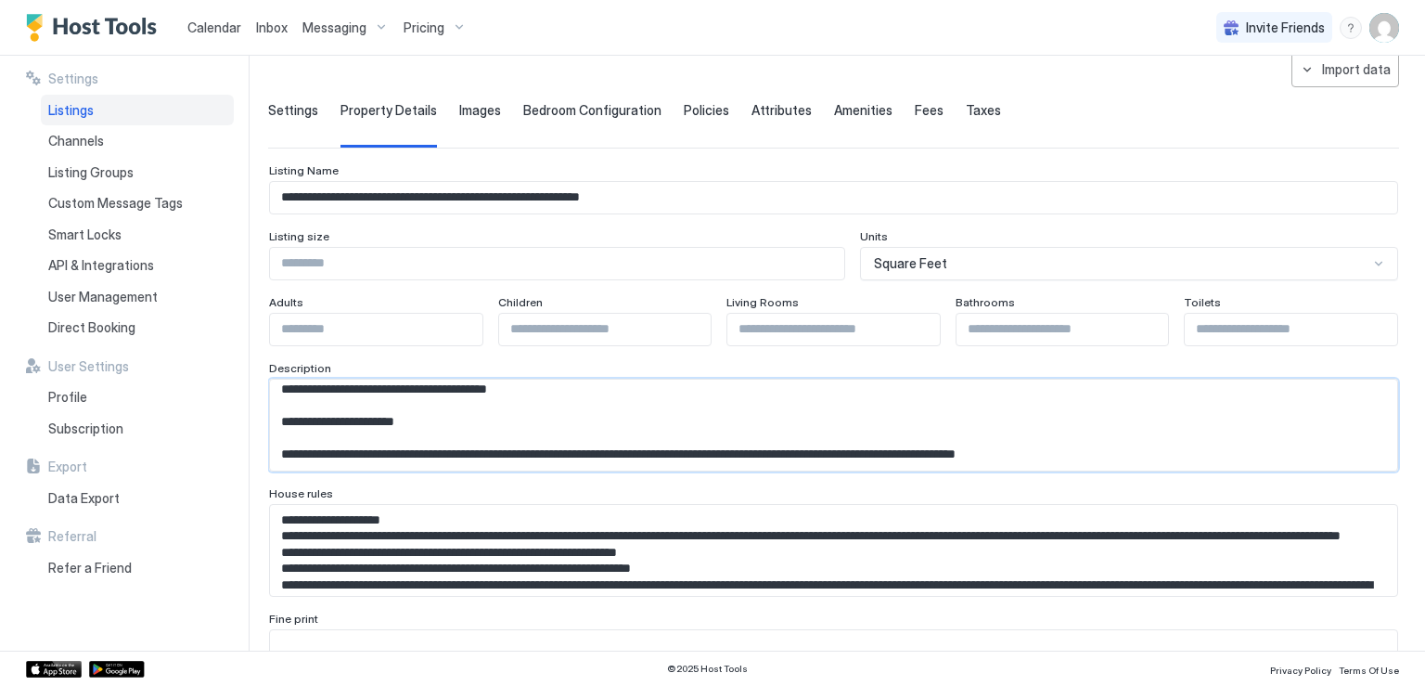
drag, startPoint x: 286, startPoint y: 442, endPoint x: 483, endPoint y: 403, distance: 201.4
click at [483, 403] on textarea "Input Field" at bounding box center [826, 425] width 1113 height 91
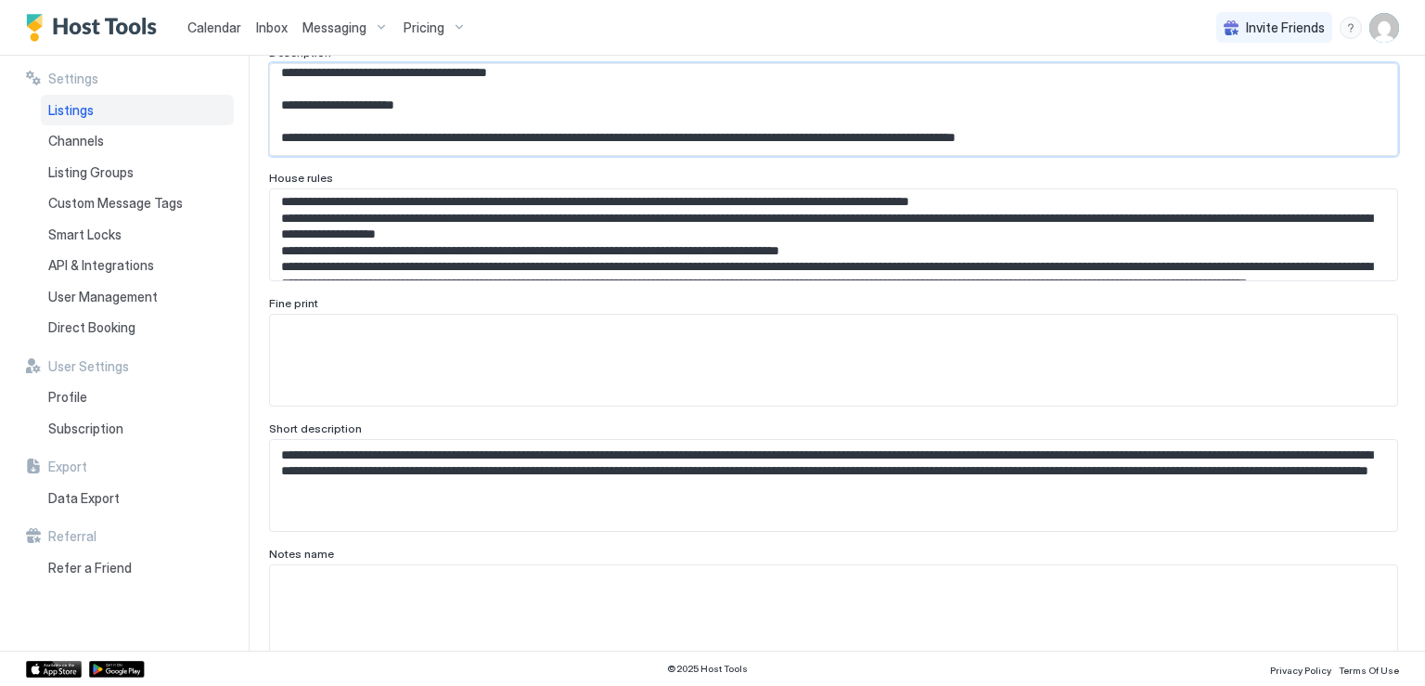
scroll to position [464, 0]
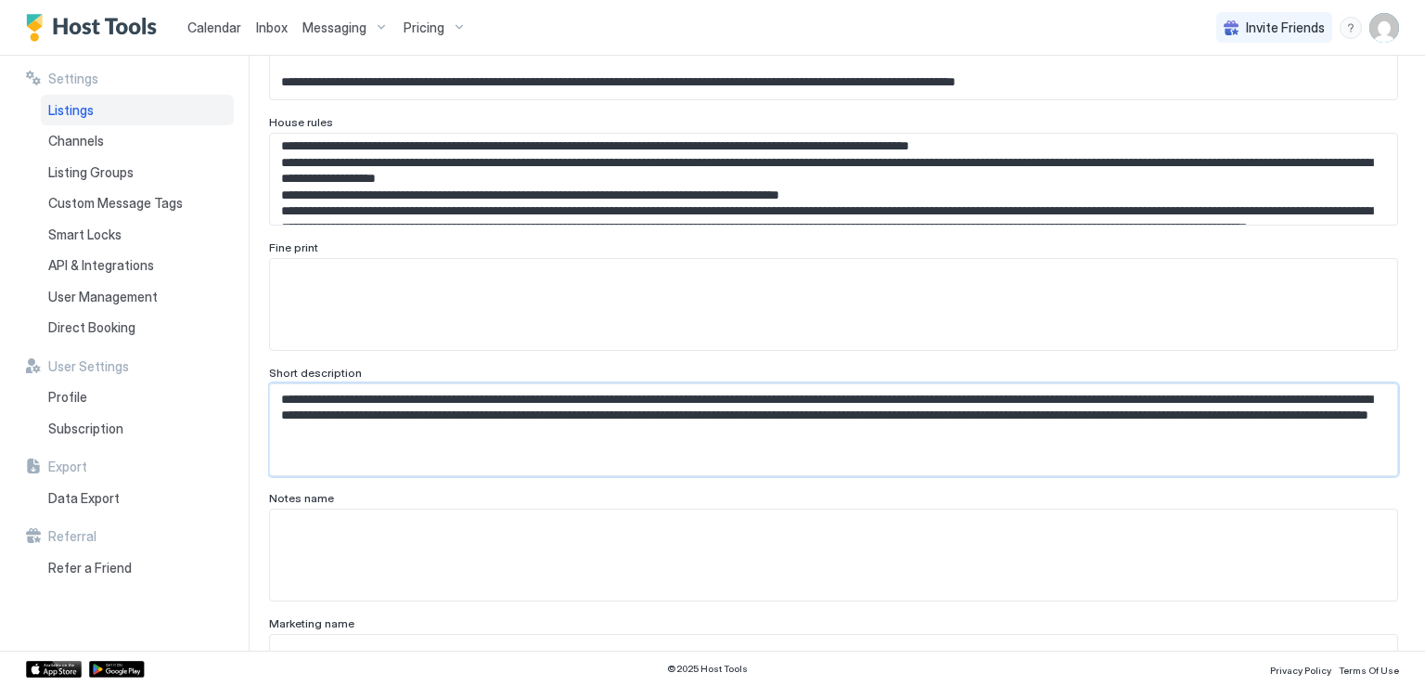
click at [534, 442] on textarea "**********" at bounding box center [826, 429] width 1113 height 91
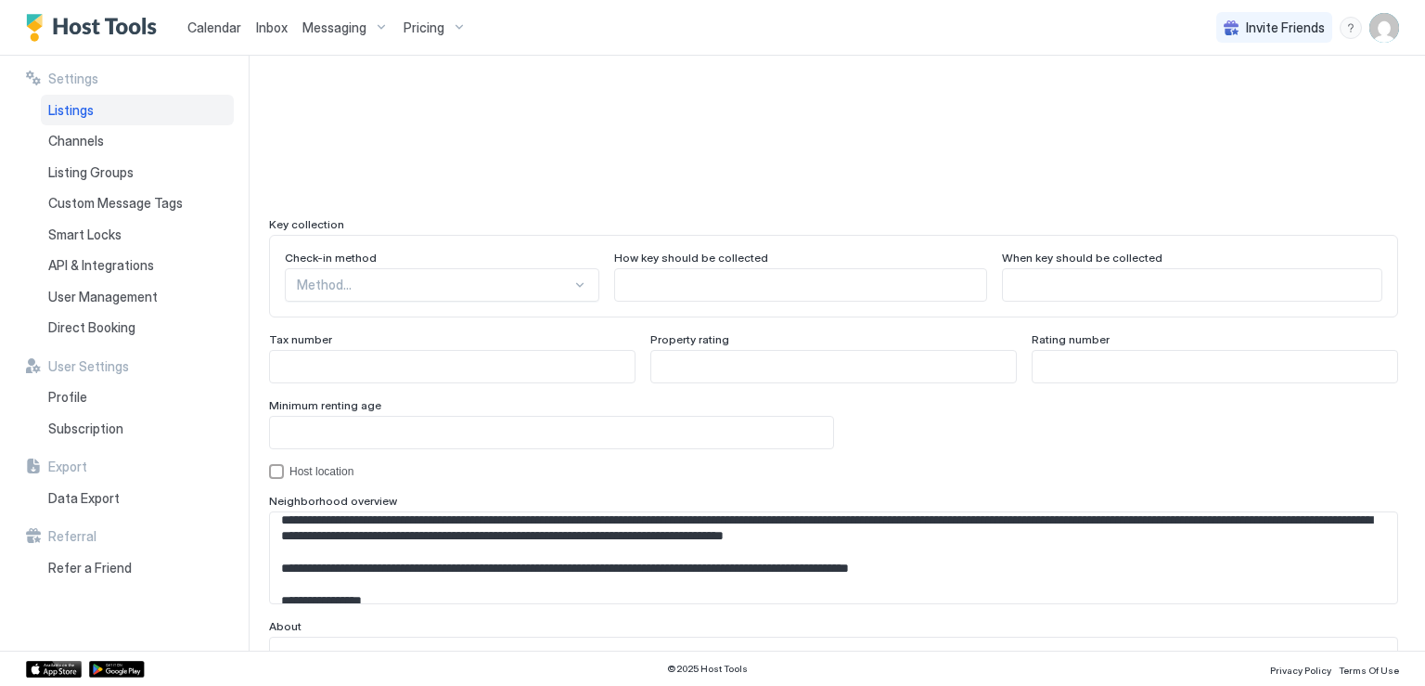
scroll to position [1670, 0]
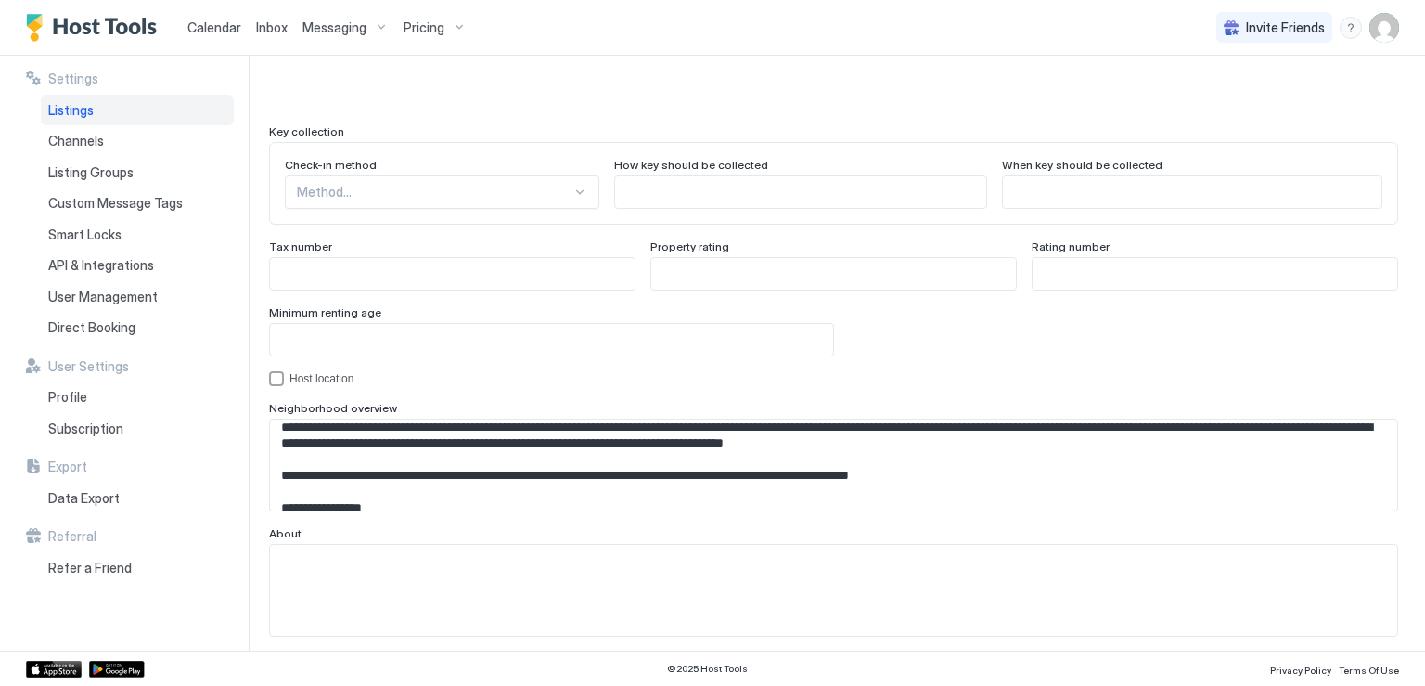
click at [549, 495] on textarea "Input Field" at bounding box center [826, 464] width 1113 height 91
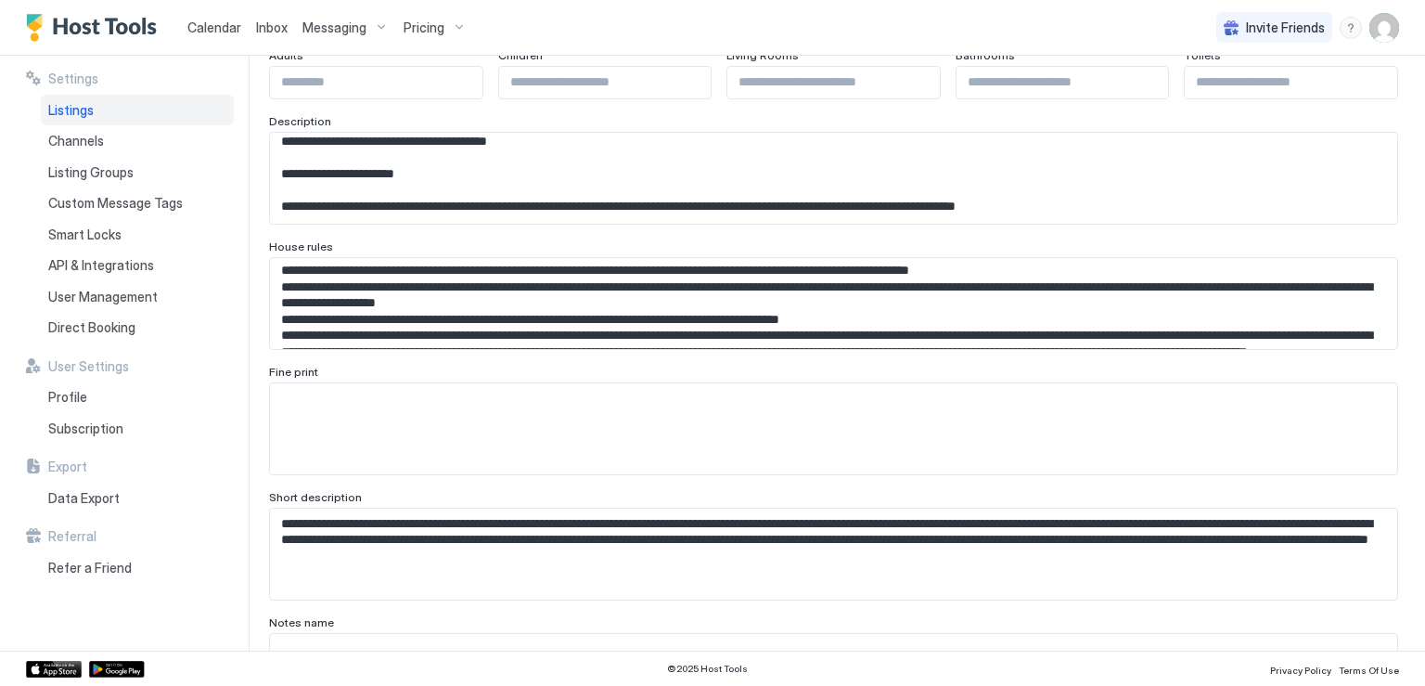
scroll to position [371, 0]
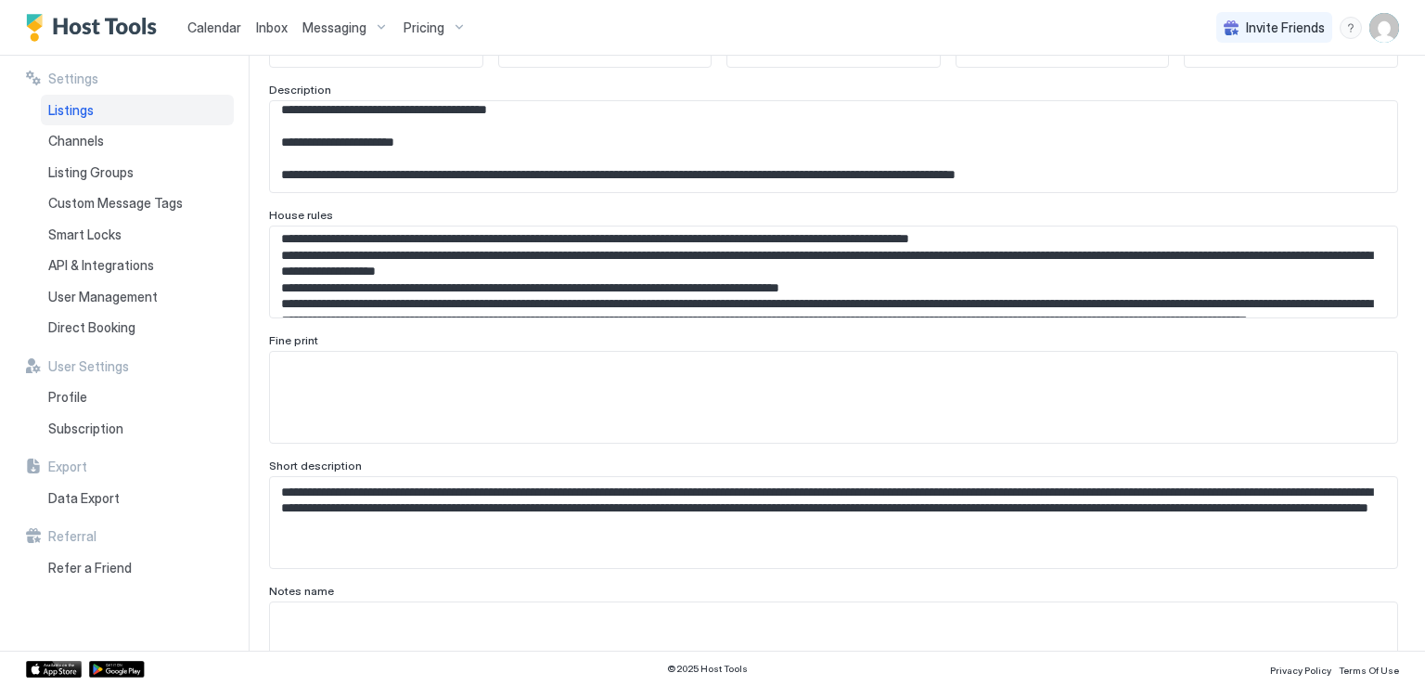
click at [472, 176] on textarea "Input Field" at bounding box center [826, 146] width 1113 height 91
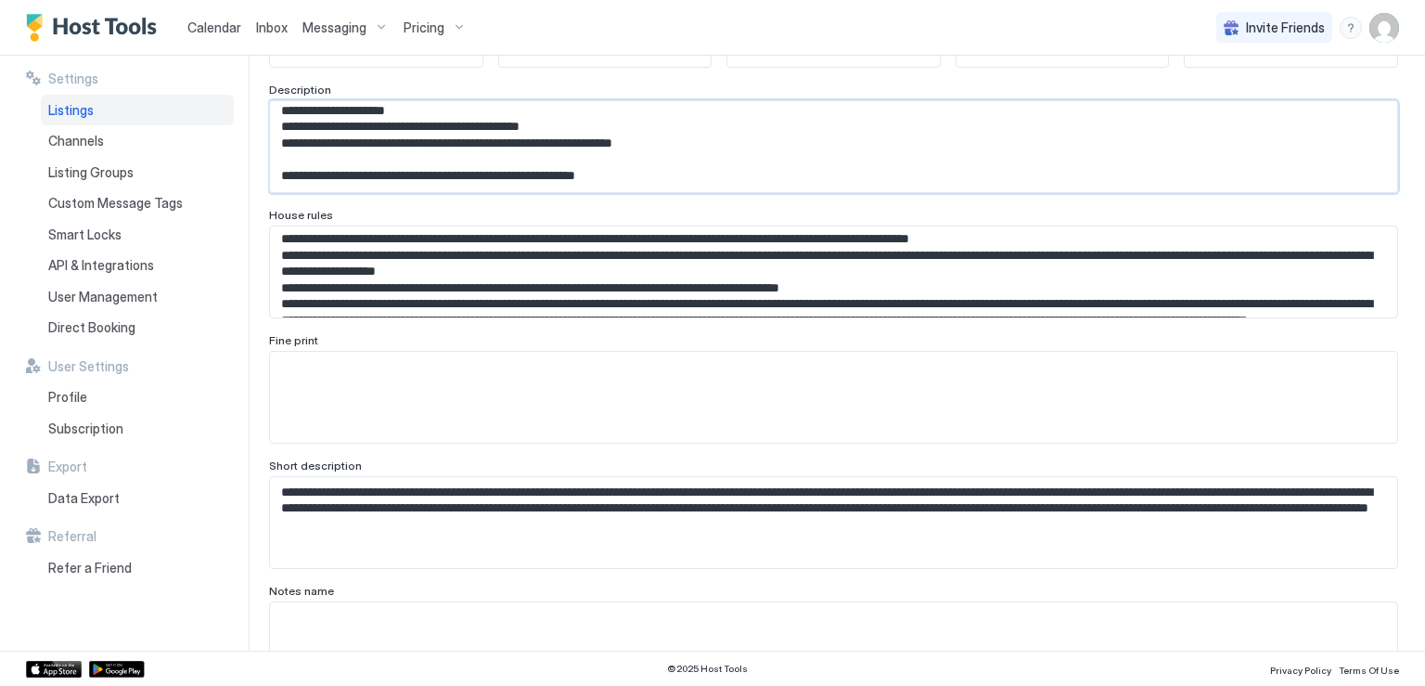
scroll to position [1563, 0]
drag, startPoint x: 281, startPoint y: 123, endPoint x: 757, endPoint y: 200, distance: 482.2
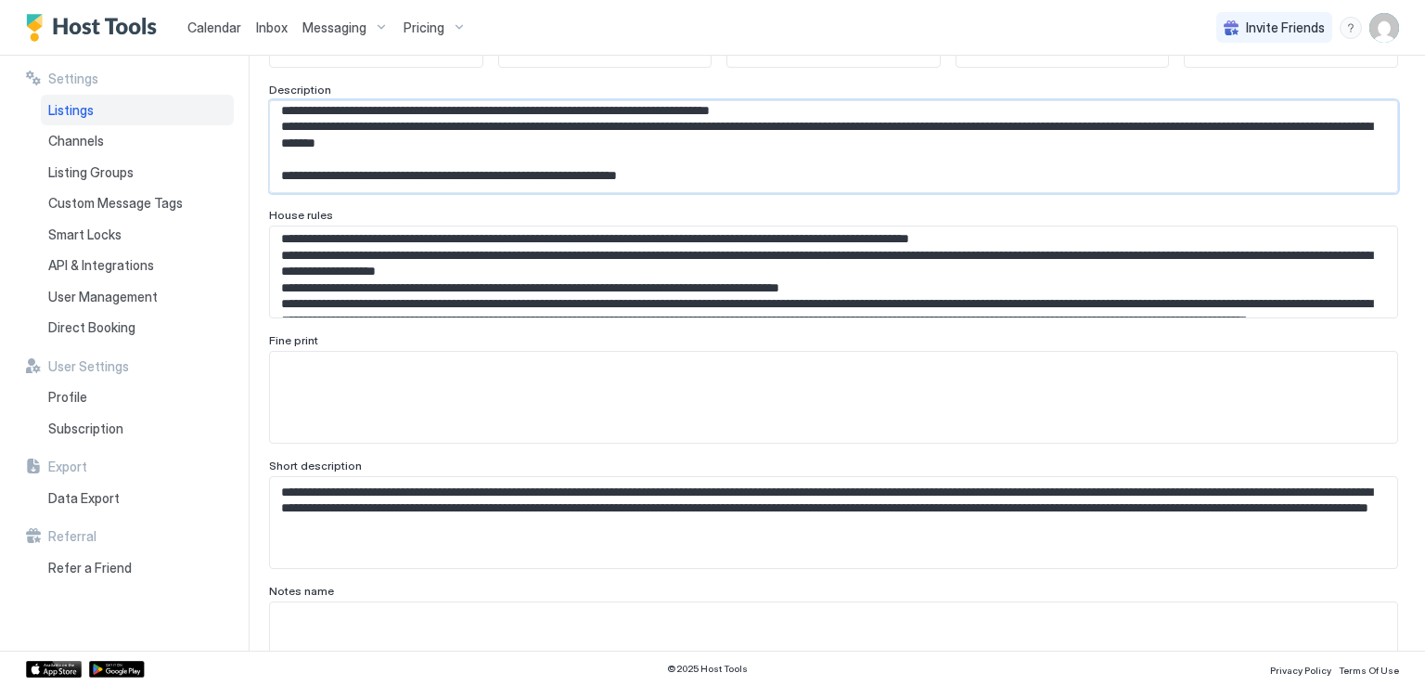
scroll to position [865, 0]
click at [672, 142] on textarea "Input Field" at bounding box center [826, 146] width 1113 height 91
drag, startPoint x: 672, startPoint y: 158, endPoint x: 277, endPoint y: 147, distance: 395.4
click at [277, 147] on textarea "Input Field" at bounding box center [826, 146] width 1113 height 91
type textarea "**********"
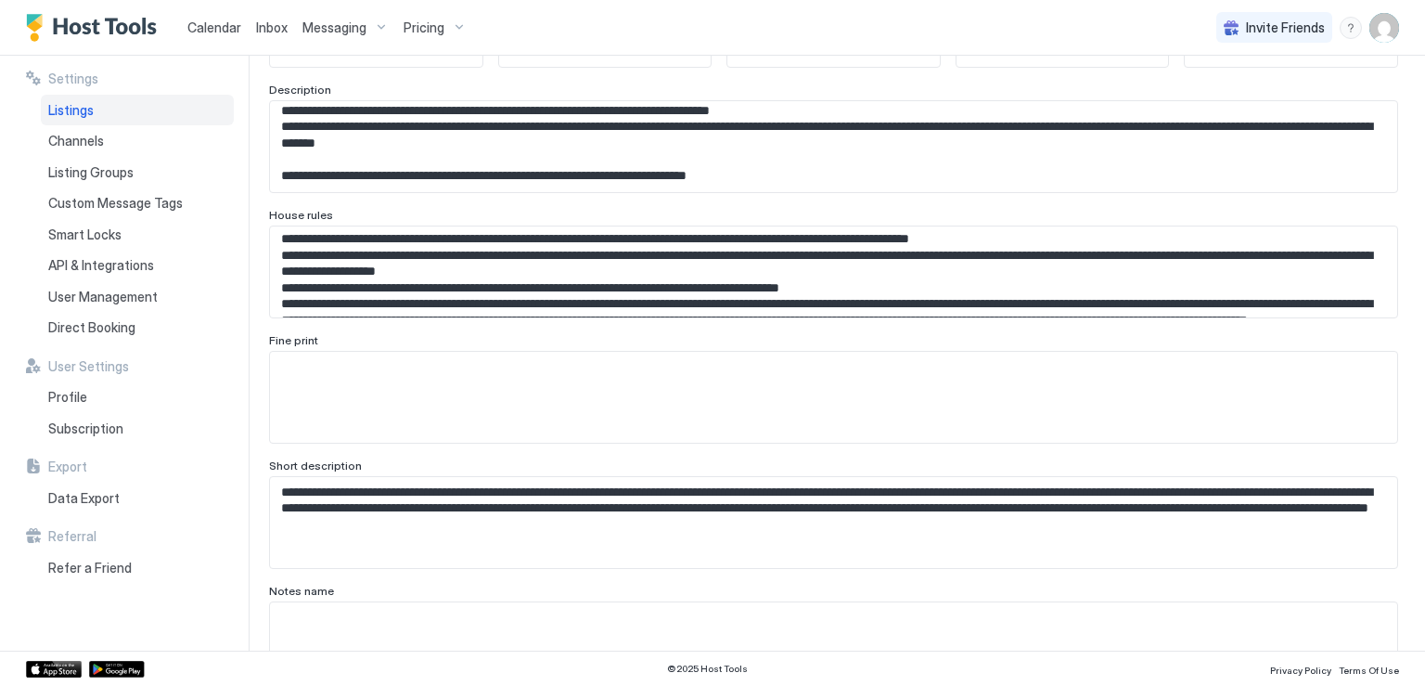
click at [316, 282] on textarea "Input Field" at bounding box center [826, 271] width 1113 height 91
paste textarea "**********"
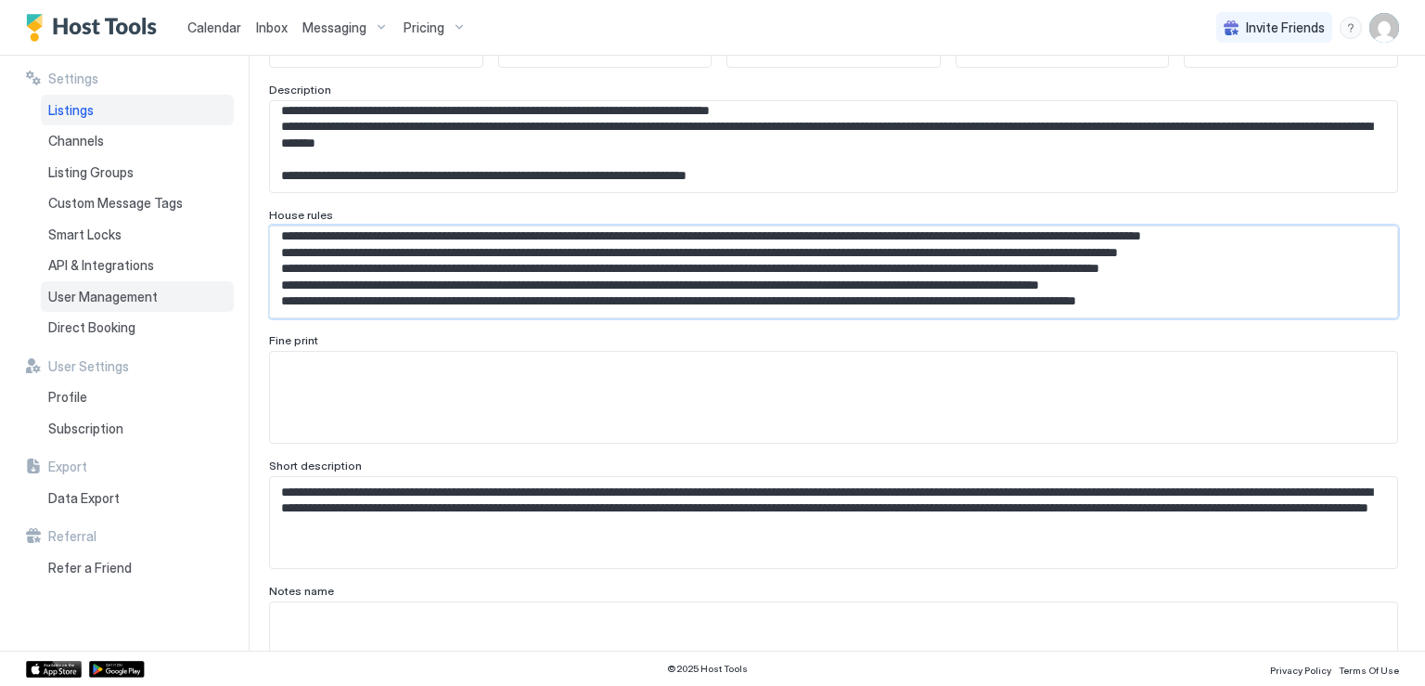
scroll to position [208, 0]
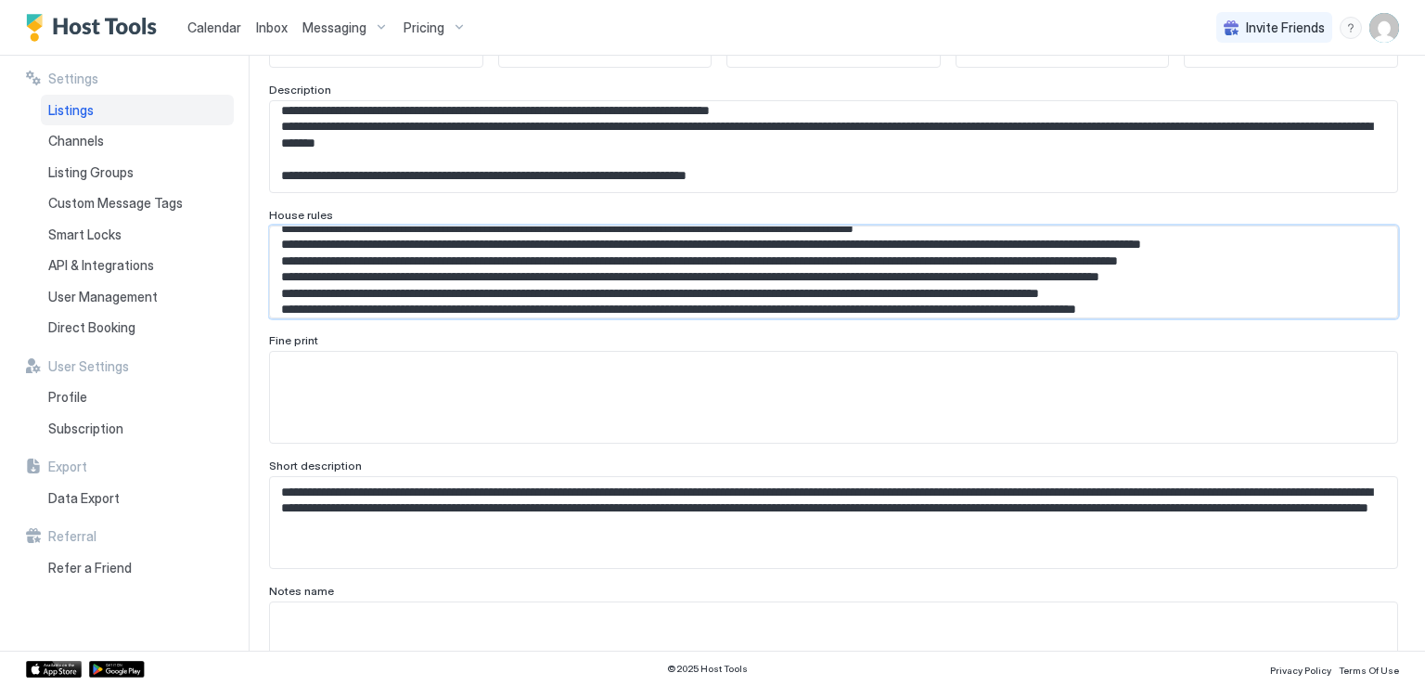
click at [326, 283] on textarea "Input Field" at bounding box center [826, 271] width 1113 height 91
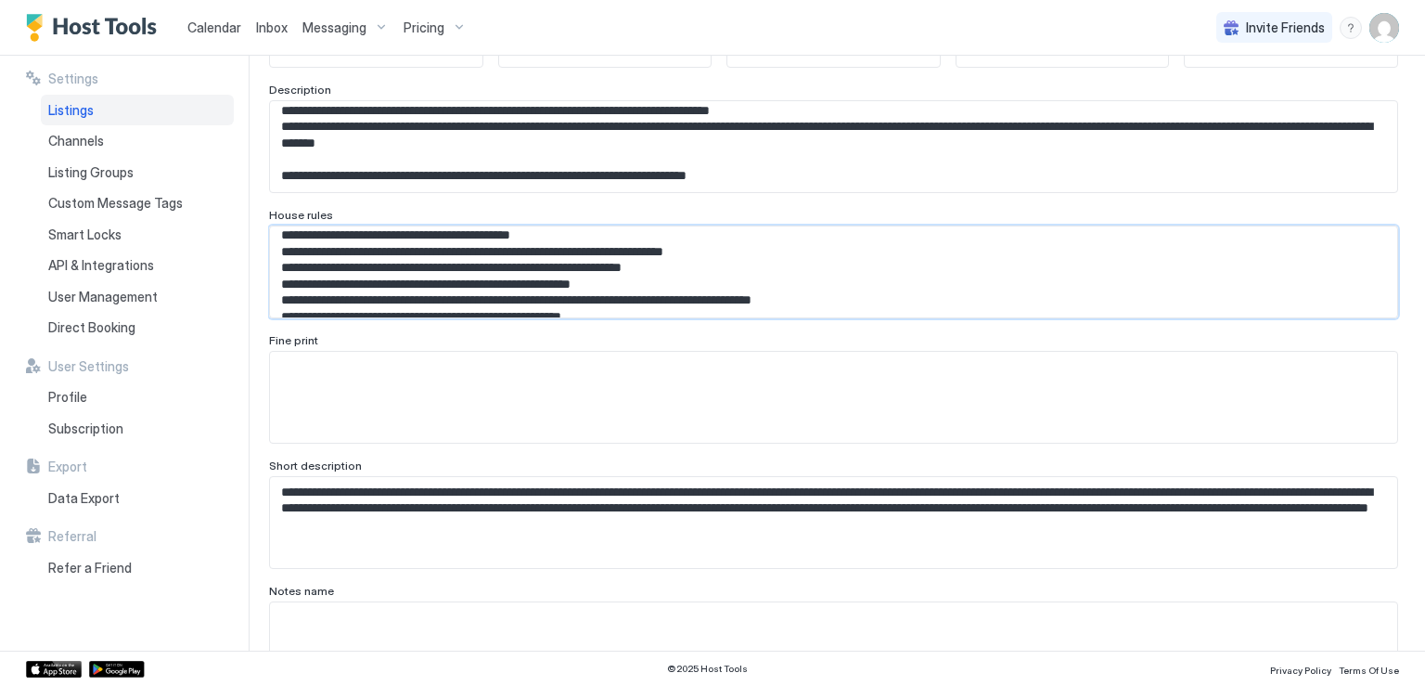
scroll to position [6, 0]
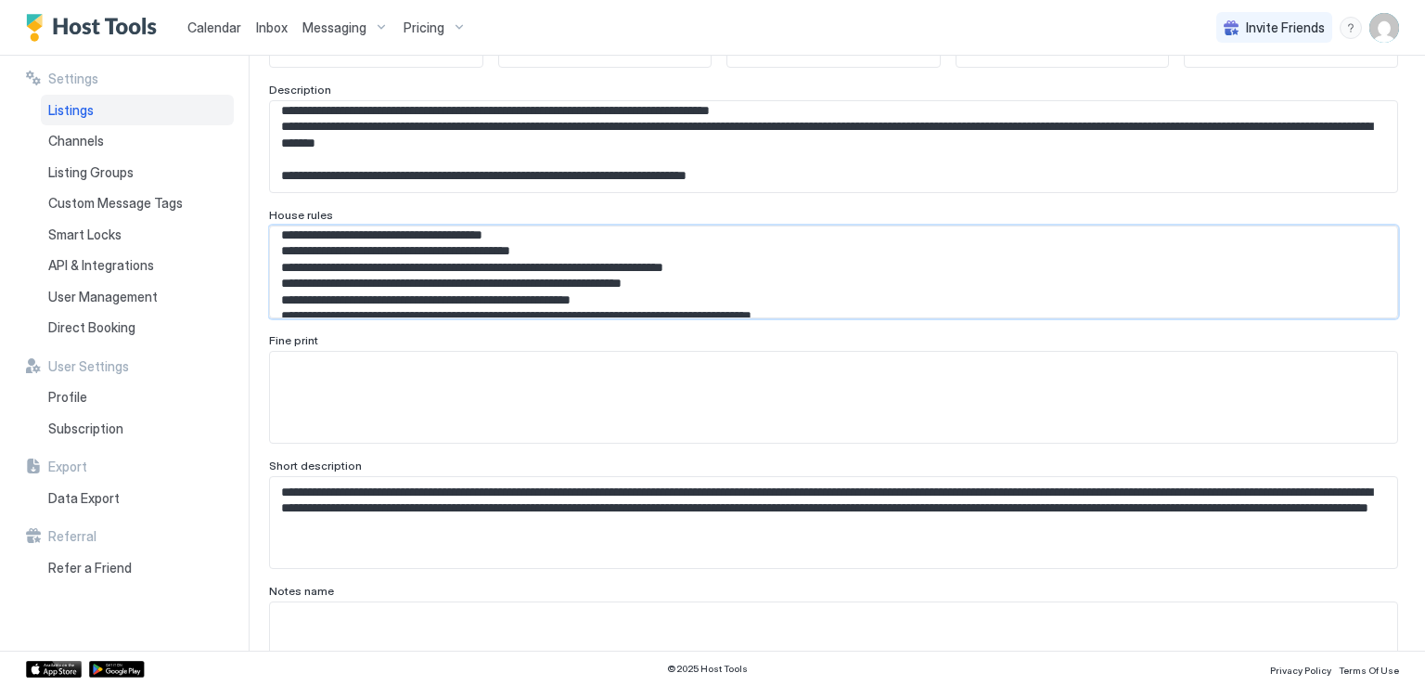
click at [408, 250] on textarea "Input Field" at bounding box center [826, 271] width 1113 height 91
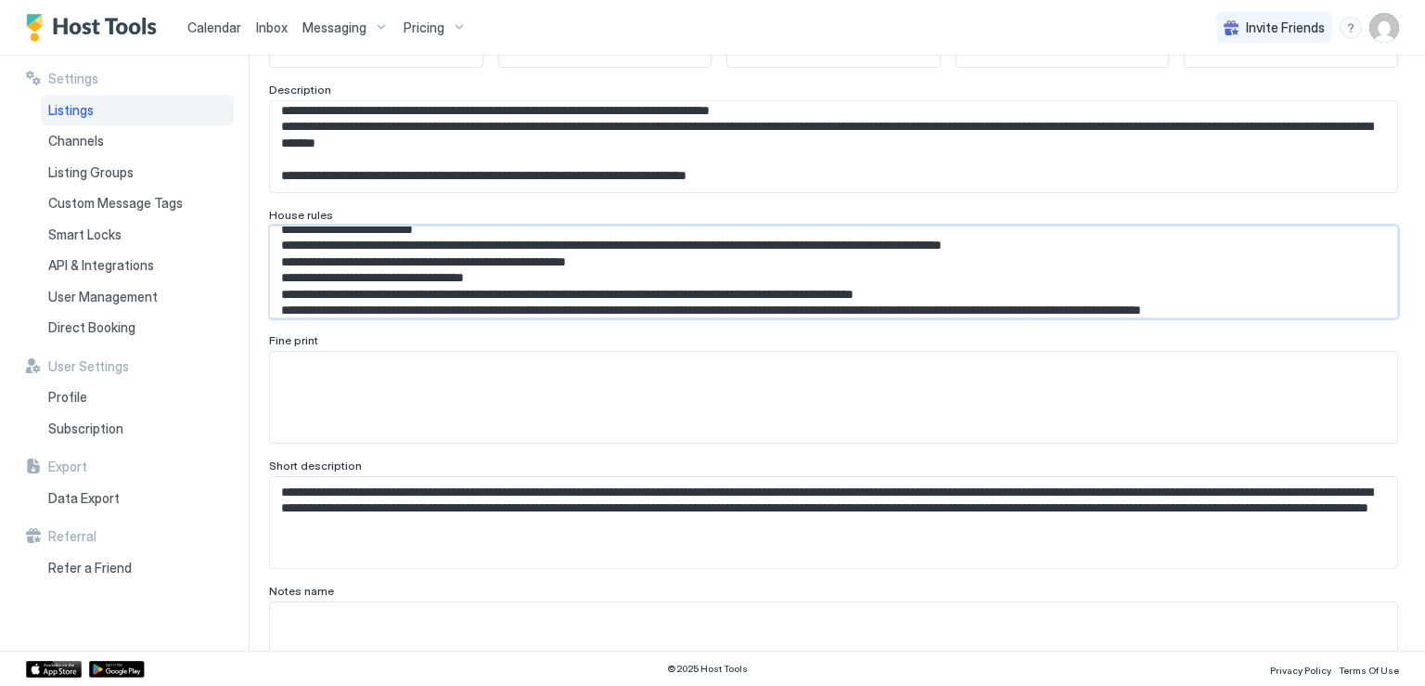
scroll to position [159, 0]
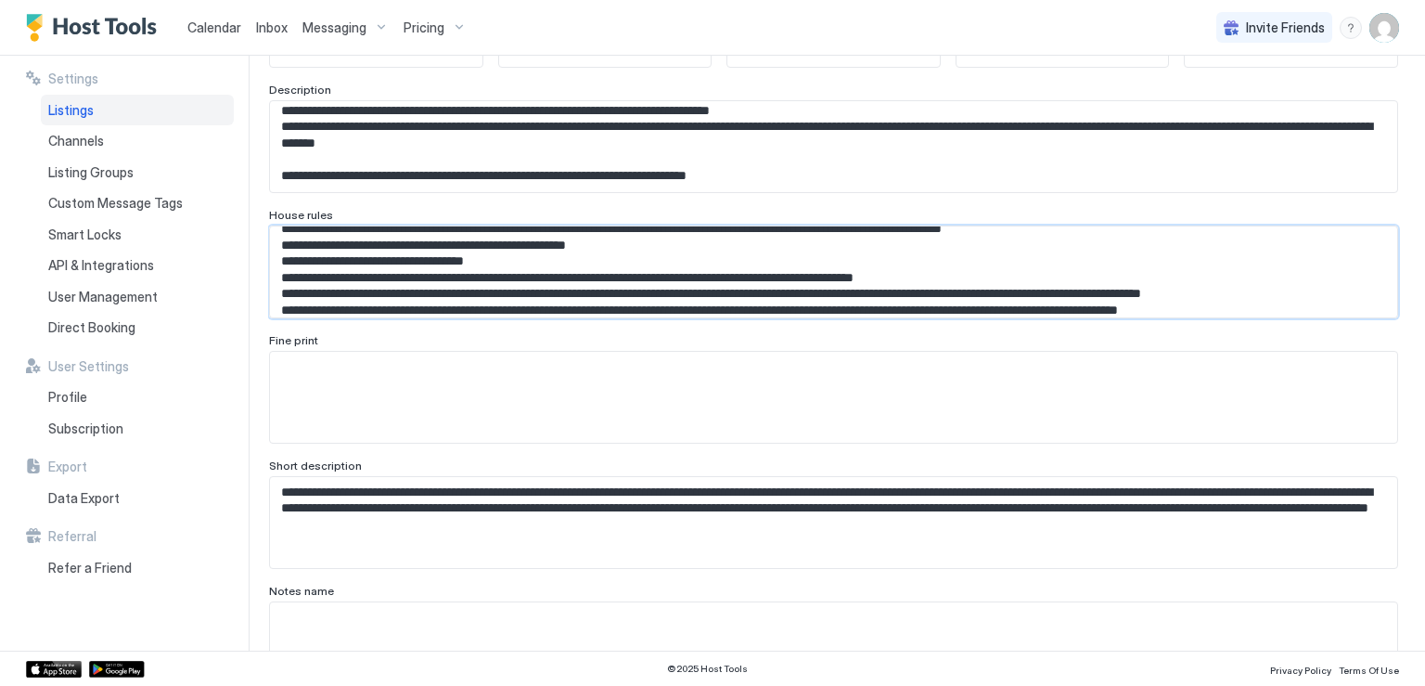
click at [920, 290] on textarea "Input Field" at bounding box center [826, 271] width 1113 height 91
click at [787, 271] on textarea "Input Field" at bounding box center [826, 271] width 1113 height 91
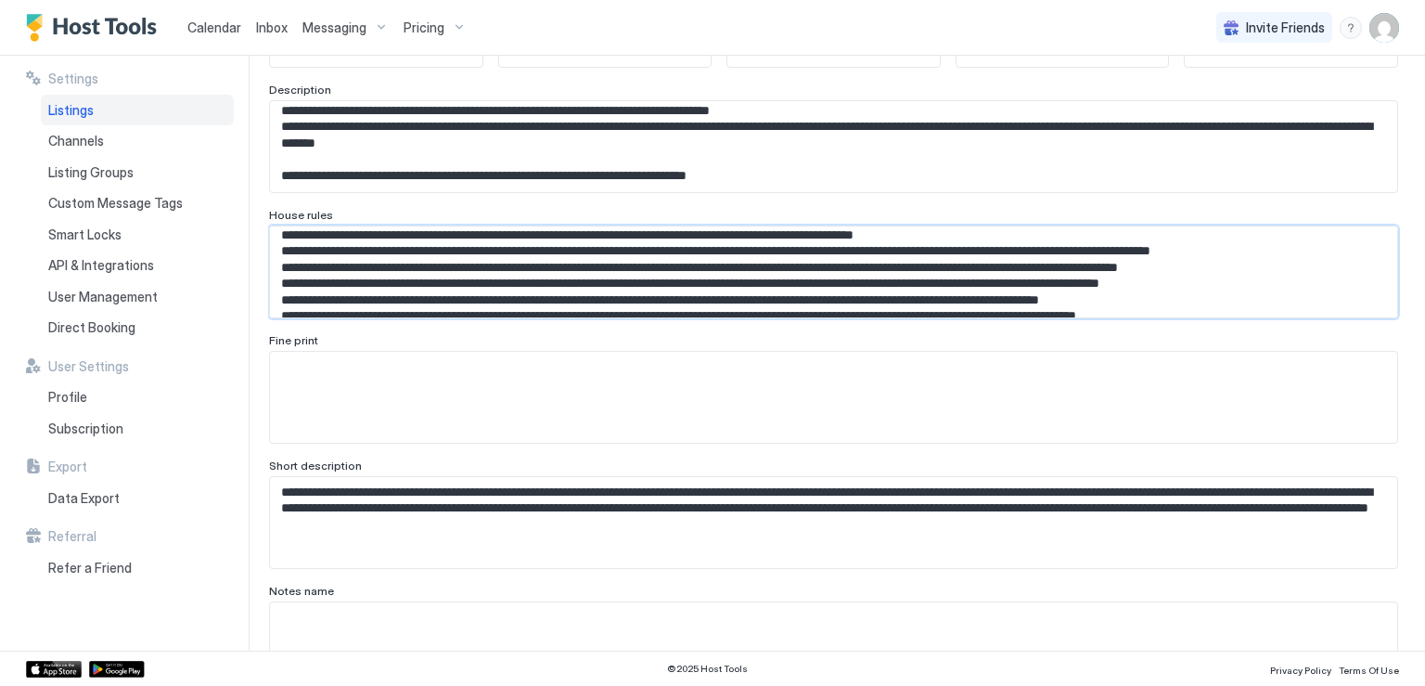
scroll to position [186, 0]
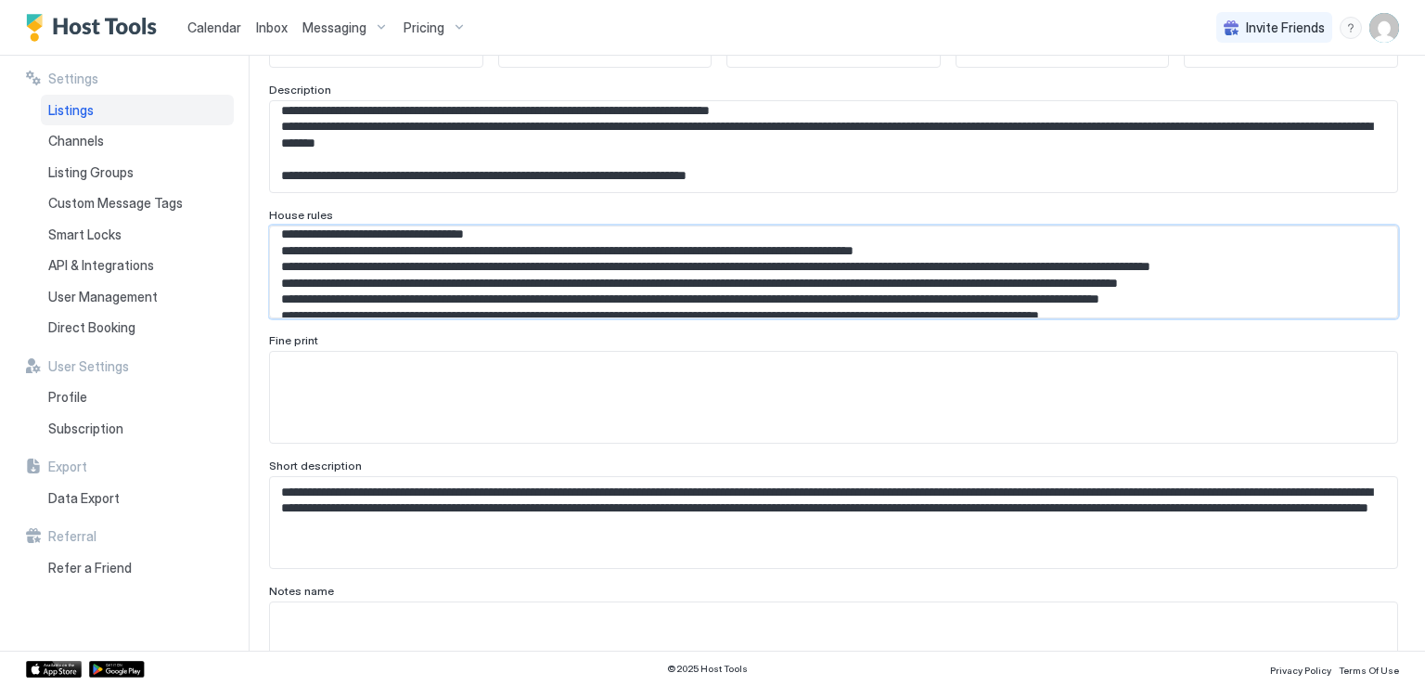
type textarea "**********"
click at [303, 362] on textarea "Input Field" at bounding box center [833, 397] width 1127 height 91
paste textarea "**********"
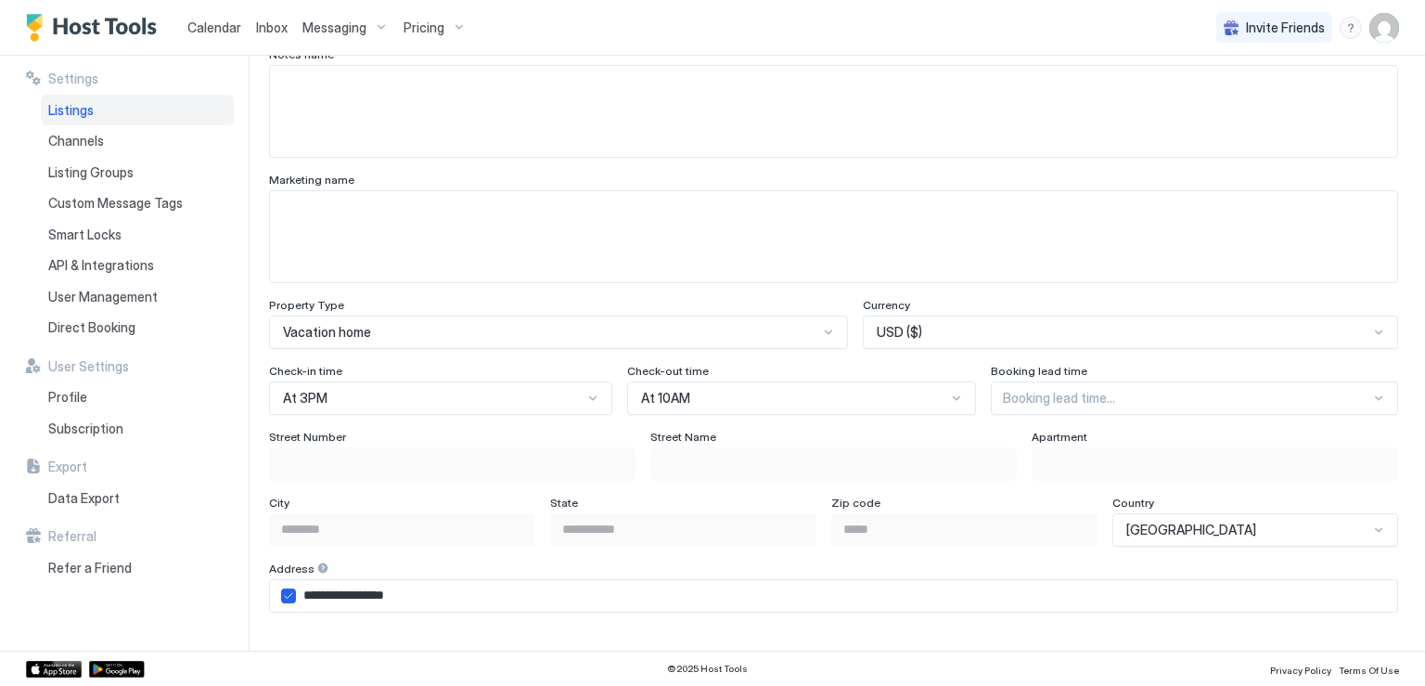
scroll to position [928, 0]
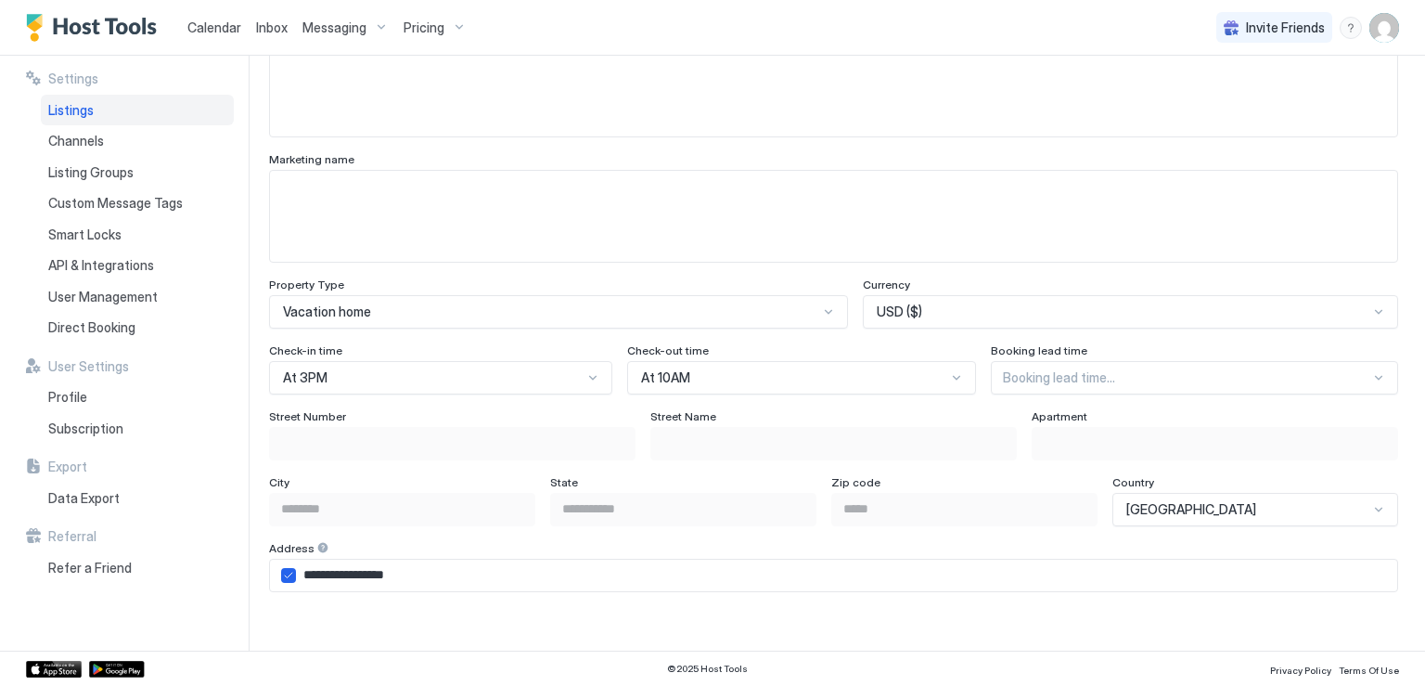
type textarea "**********"
click at [1016, 375] on div "Booking lead time..." at bounding box center [1194, 377] width 407 height 33
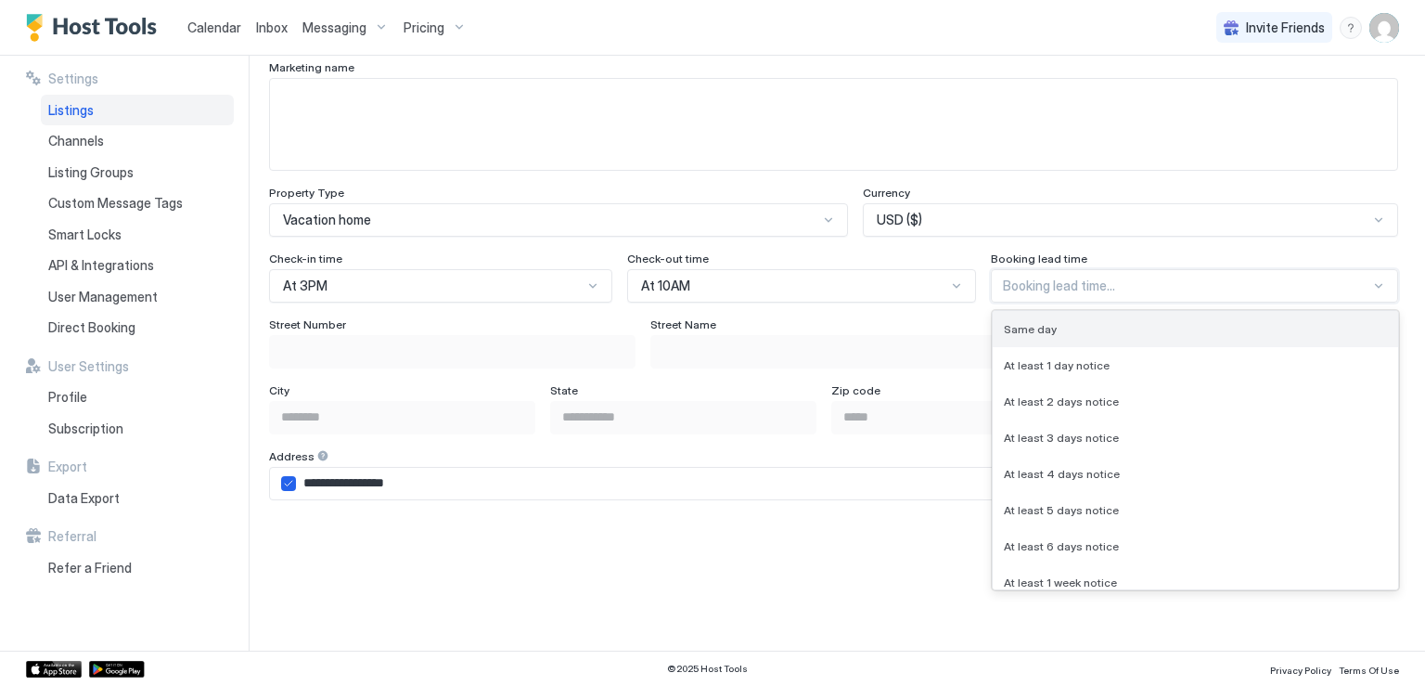
click at [1021, 323] on span "Same day" at bounding box center [1030, 329] width 53 height 14
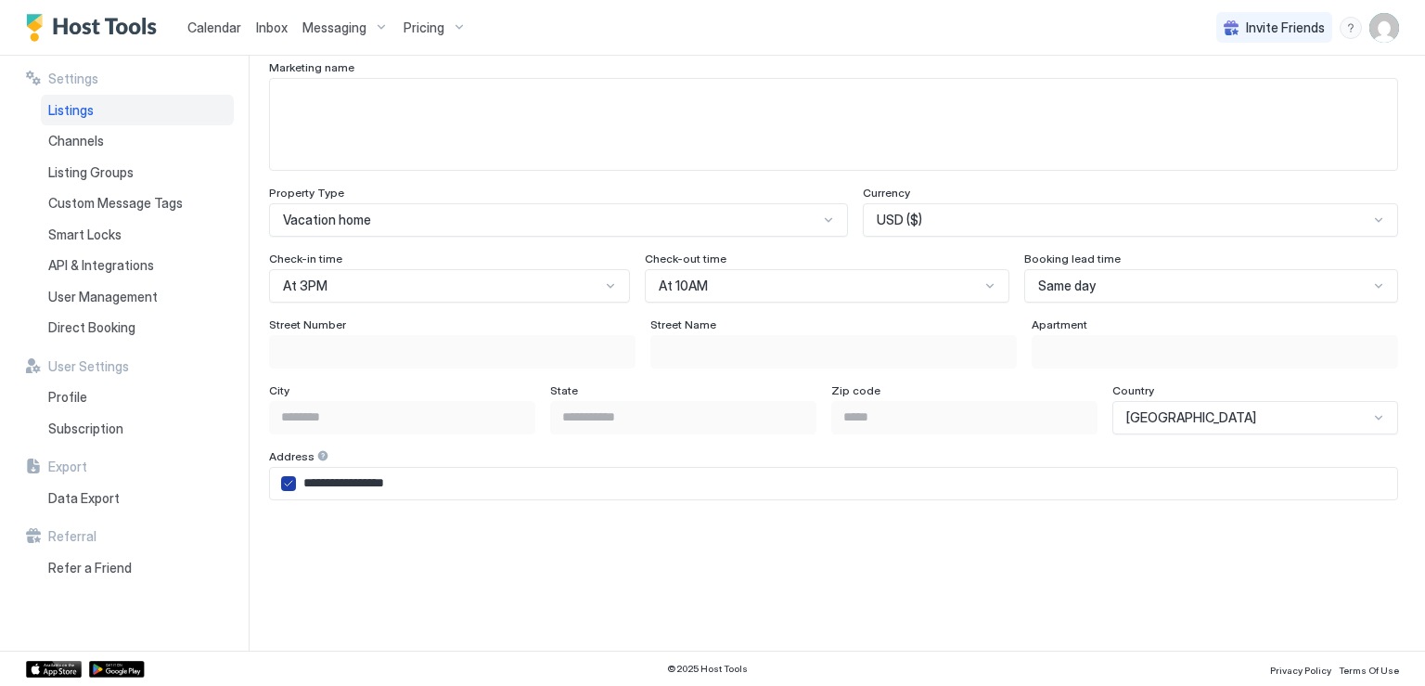
click at [290, 487] on div "airbnbAddress" at bounding box center [288, 483] width 15 height 15
type input "**********"
click at [346, 352] on input "Input Field" at bounding box center [452, 352] width 365 height 32
type input "*"
type input "**********"
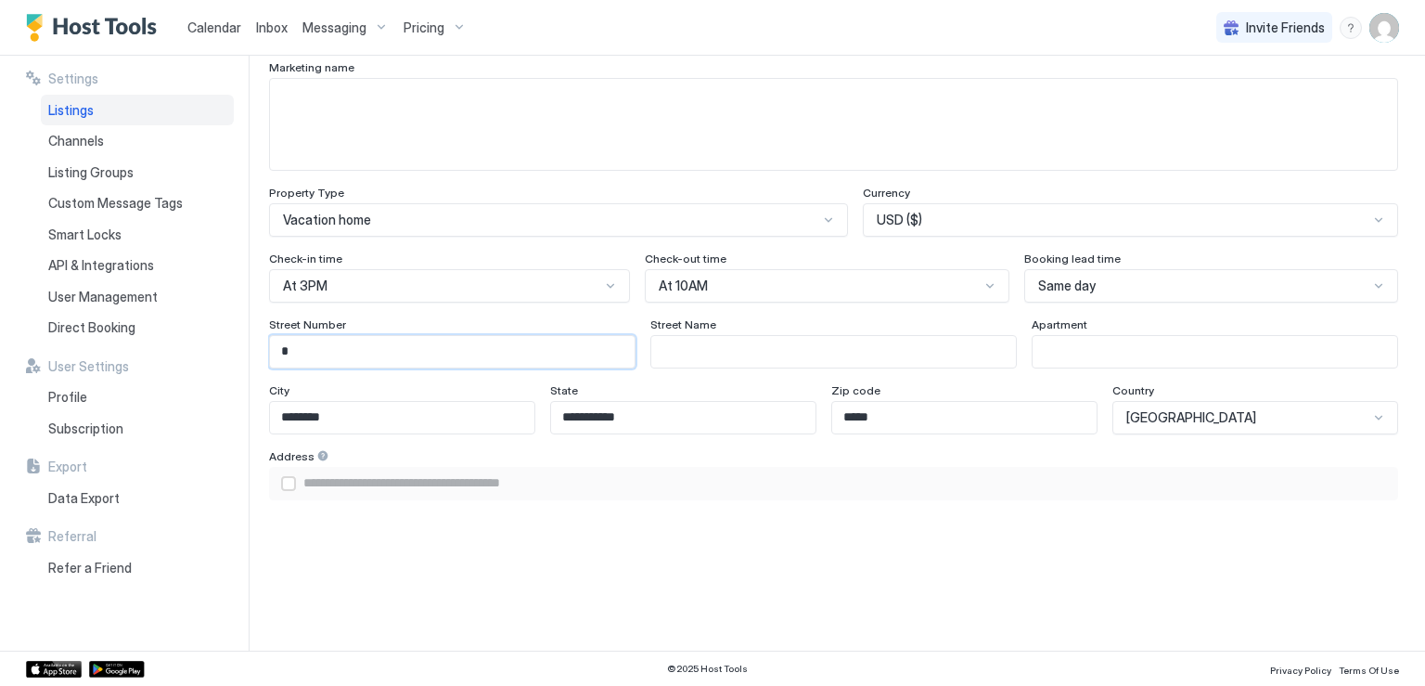
type input "**"
type input "**********"
type input "***"
type input "**********"
type input "*****"
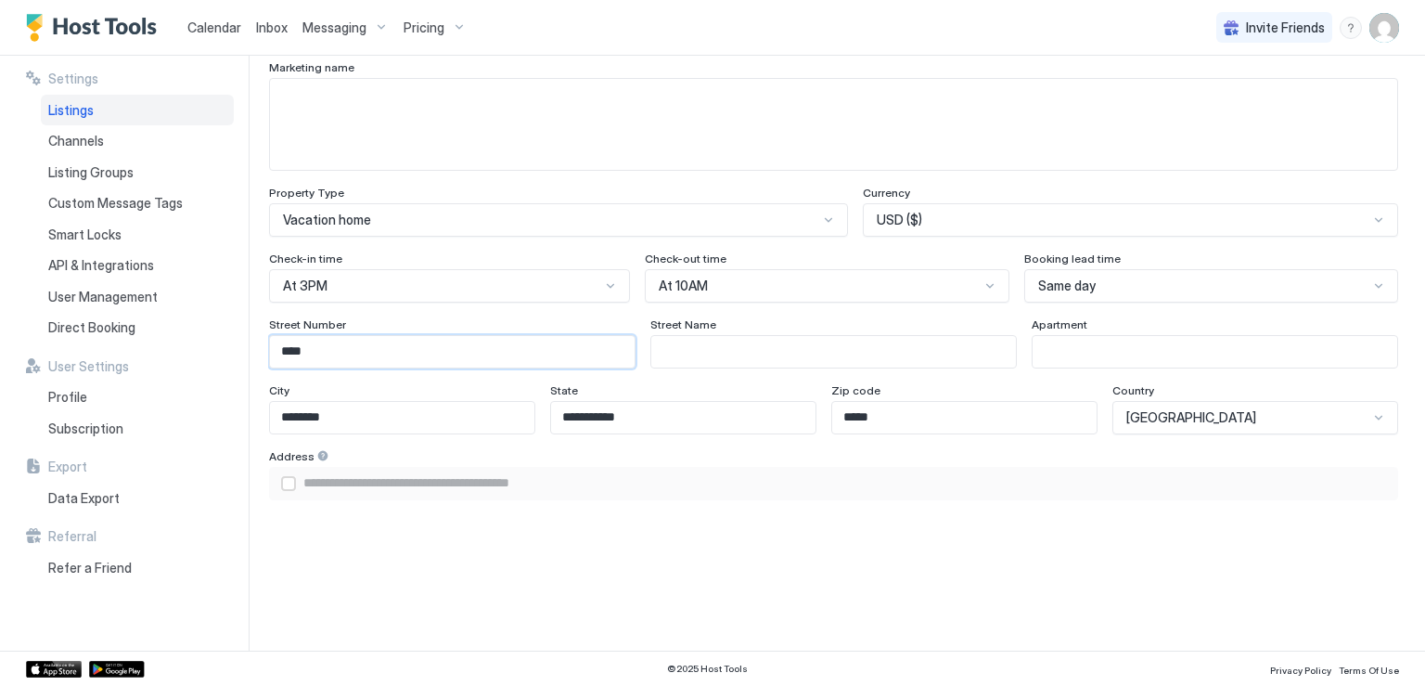
type input "**********"
type input "******"
type input "**********"
type input "*******"
type input "**********"
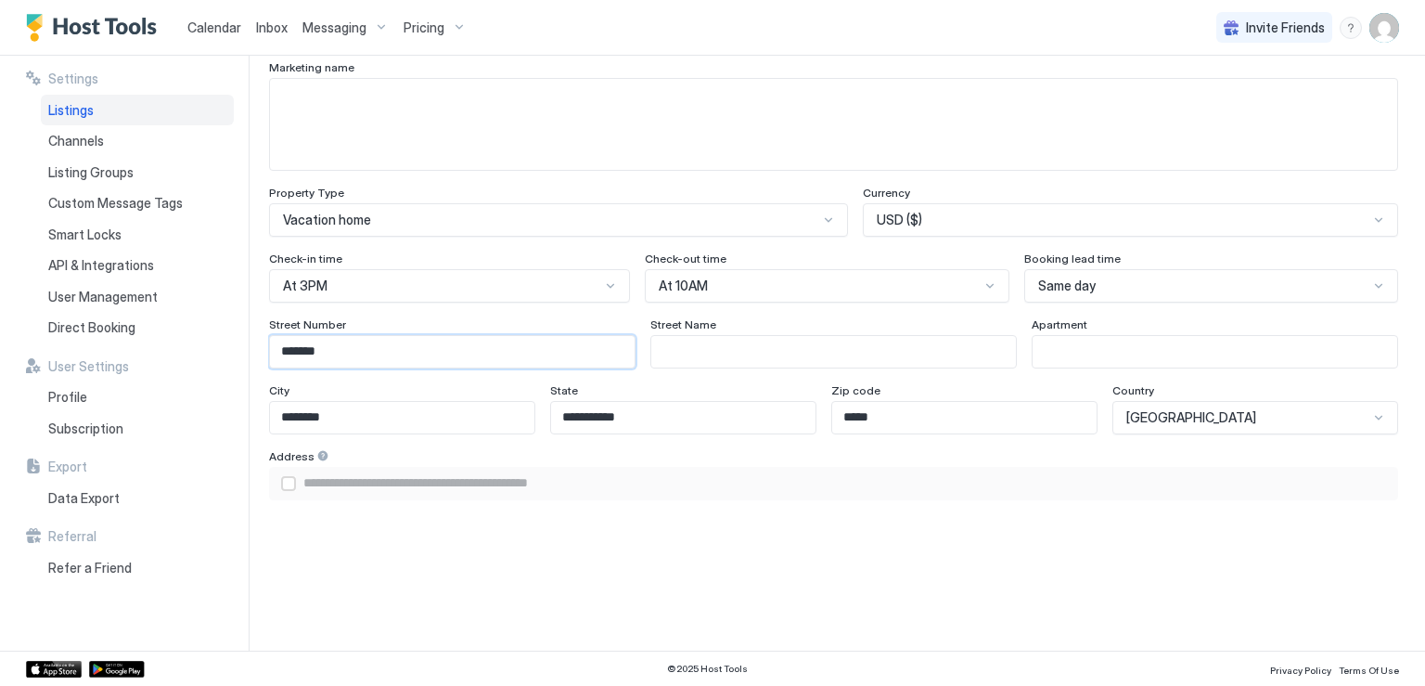
type input "******"
type input "**********"
type input "*****"
type input "**********"
type input "***"
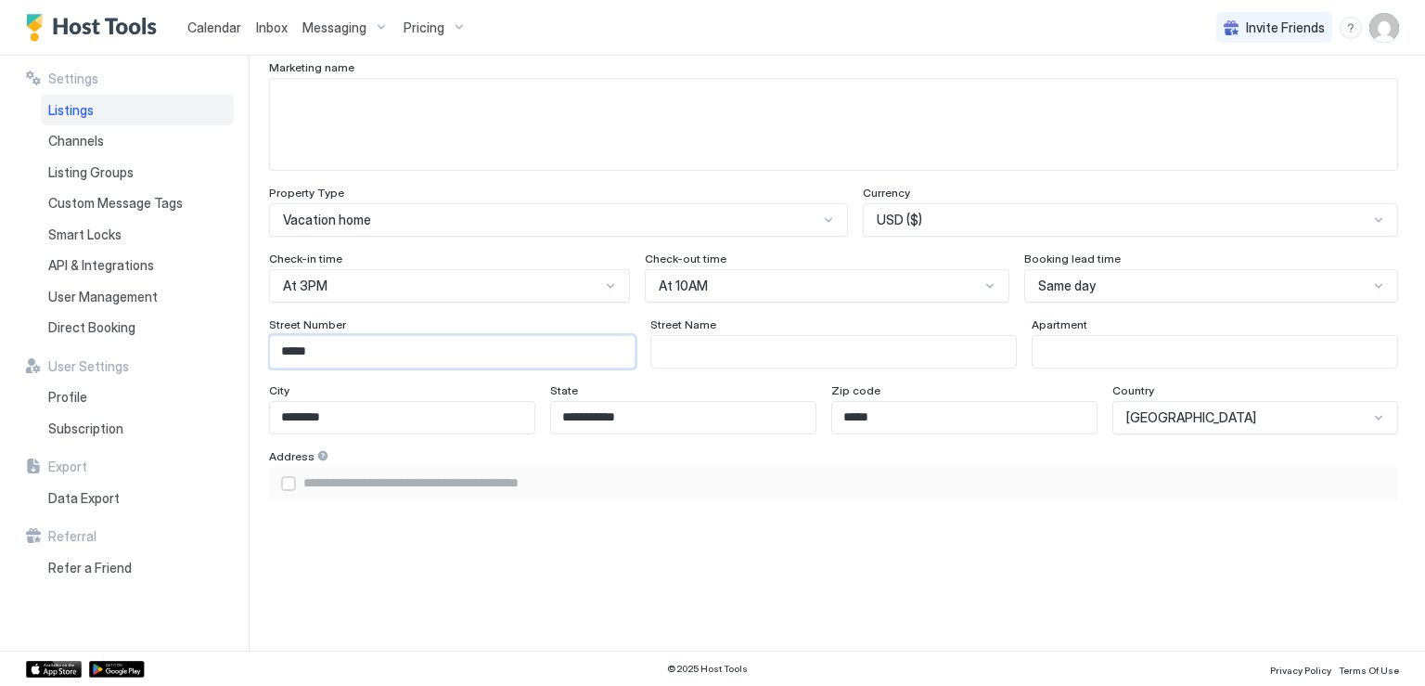
type input "**********"
type input "***"
click at [680, 350] on input "Input Field" at bounding box center [833, 352] width 365 height 32
type input "*"
type input "**********"
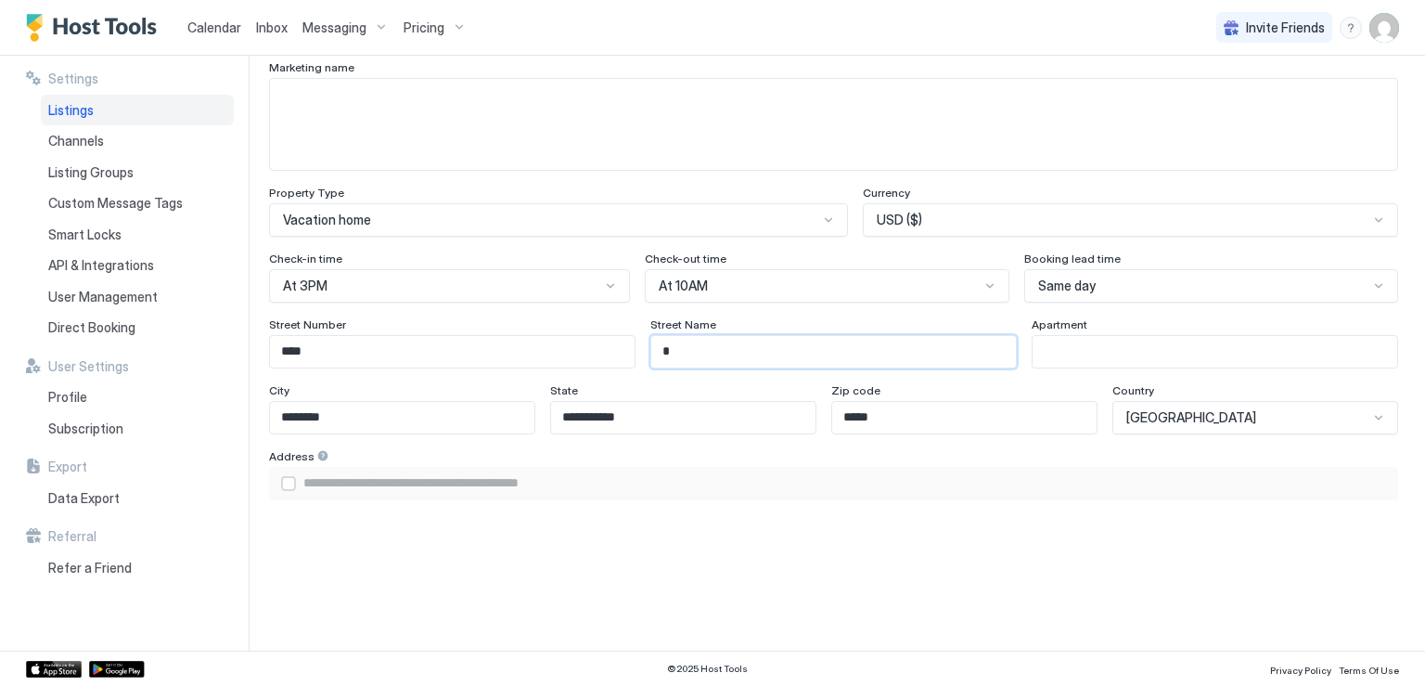
type input "**"
type input "**********"
type input "***"
type input "**********"
type input "****"
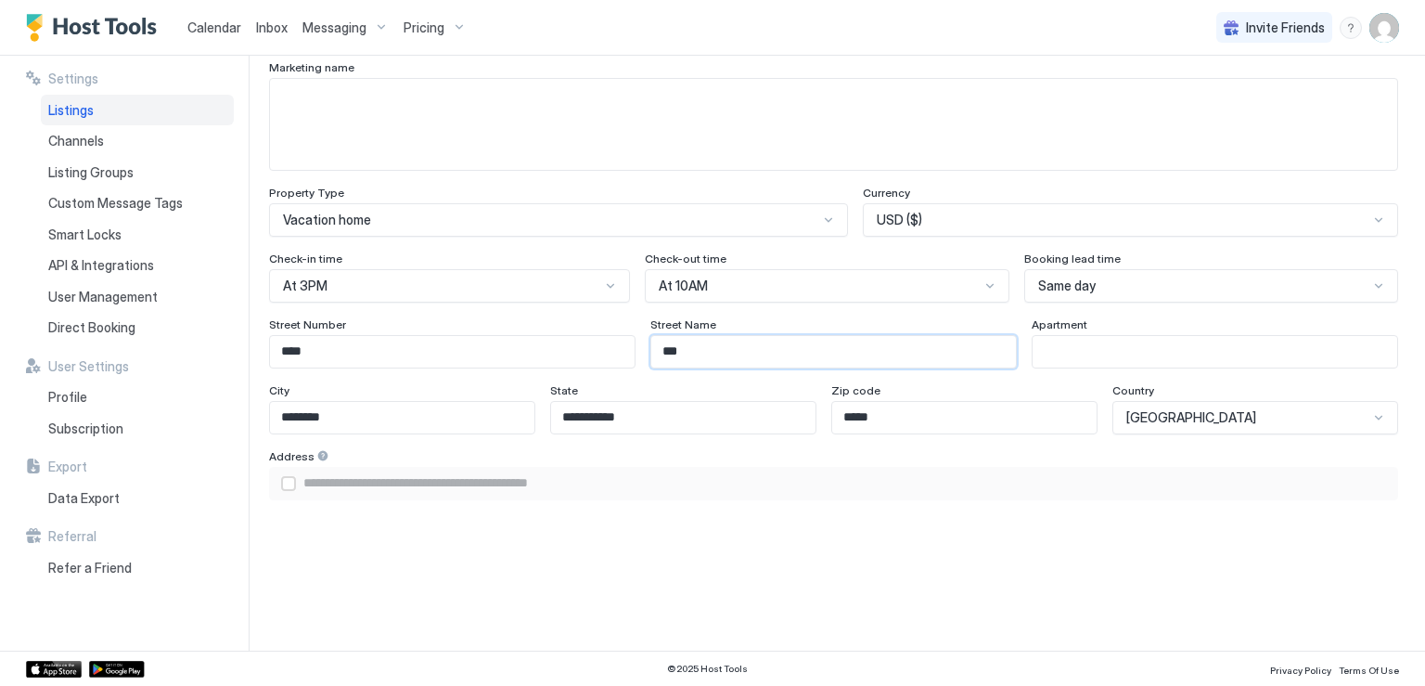
type input "**********"
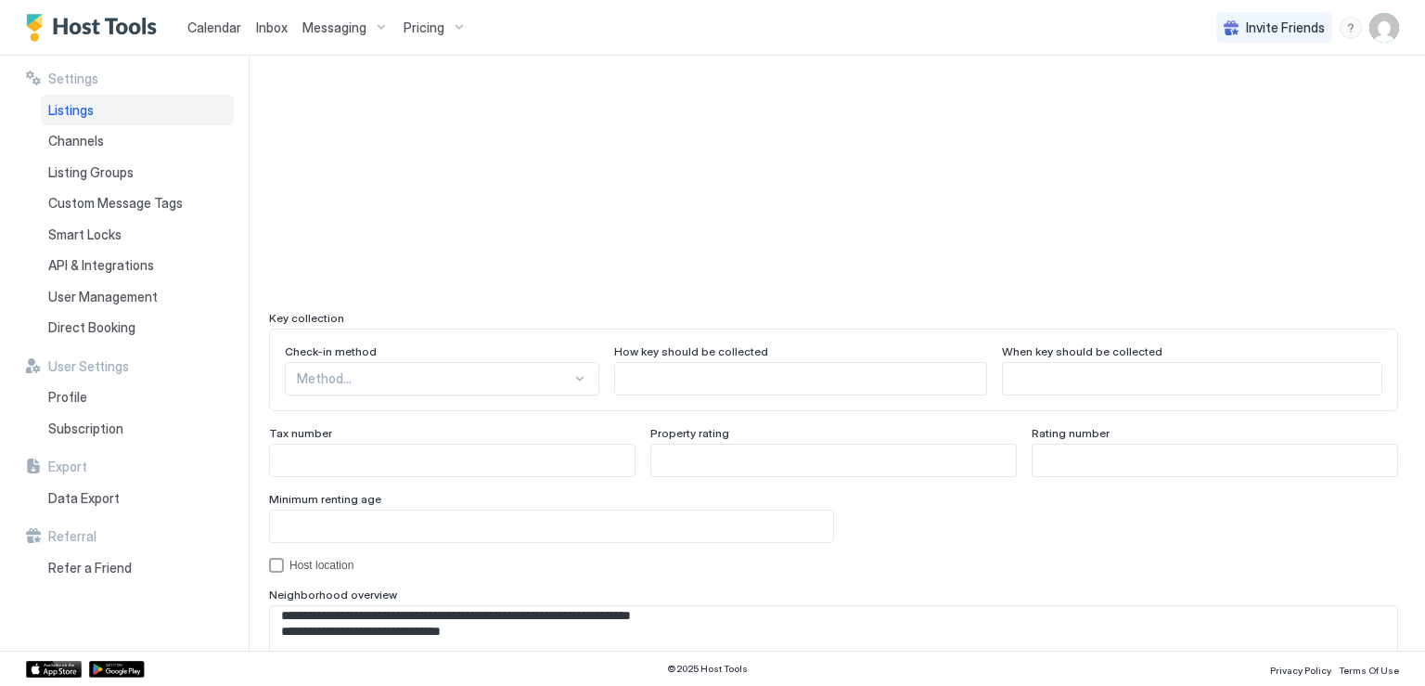
scroll to position [1576, 0]
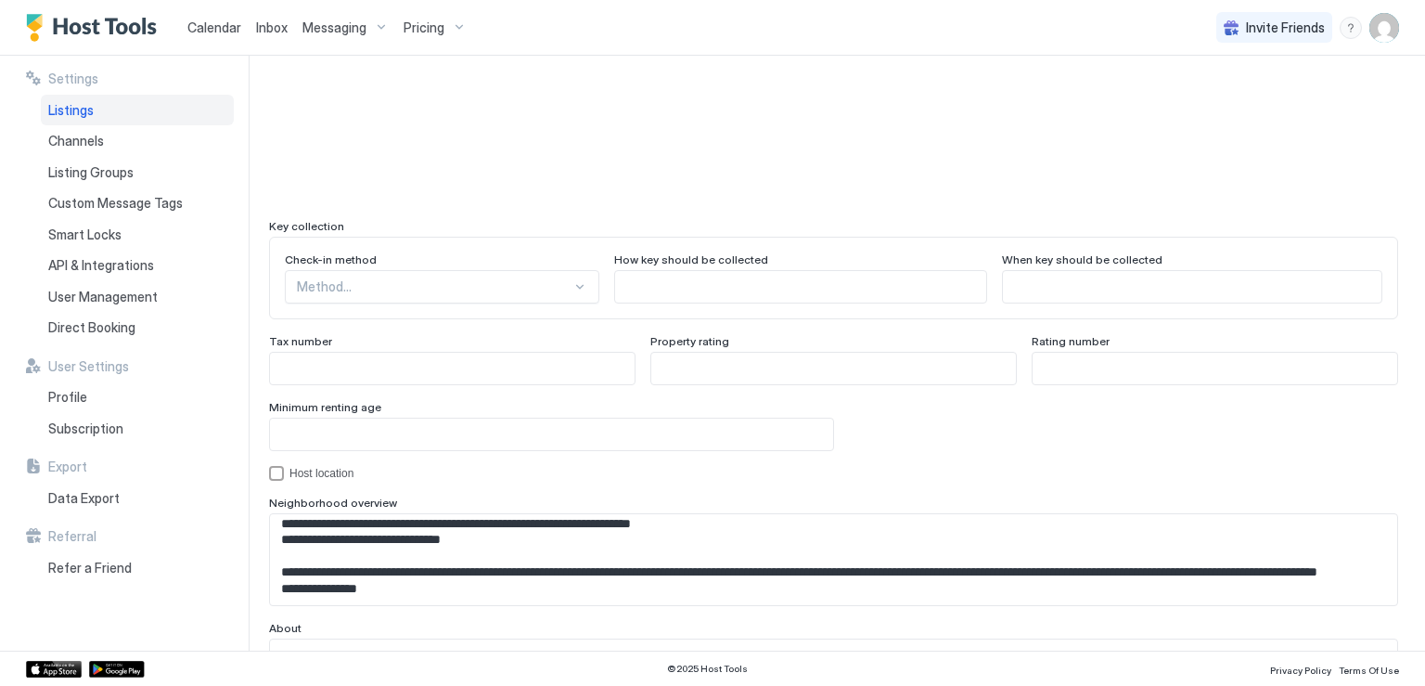
click at [482, 303] on div "Method..." at bounding box center [442, 286] width 315 height 33
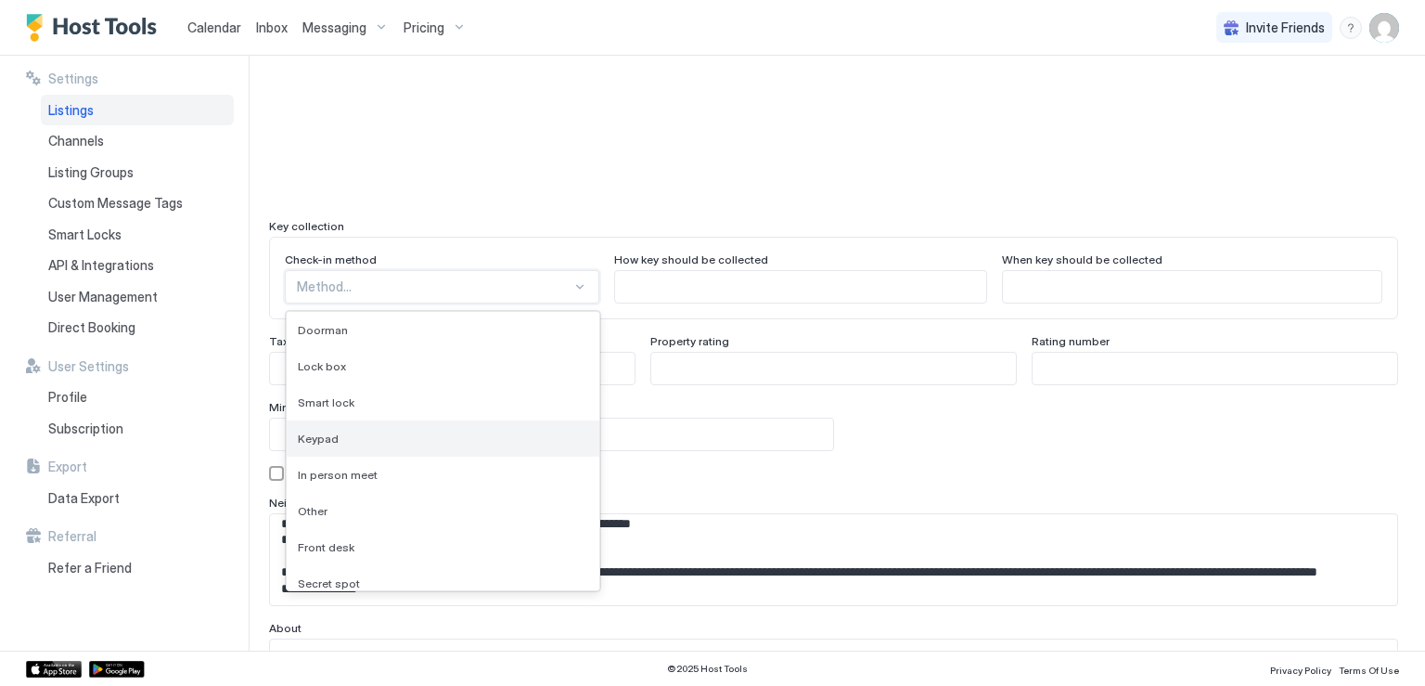
click at [375, 439] on div "Keypad" at bounding box center [443, 438] width 290 height 14
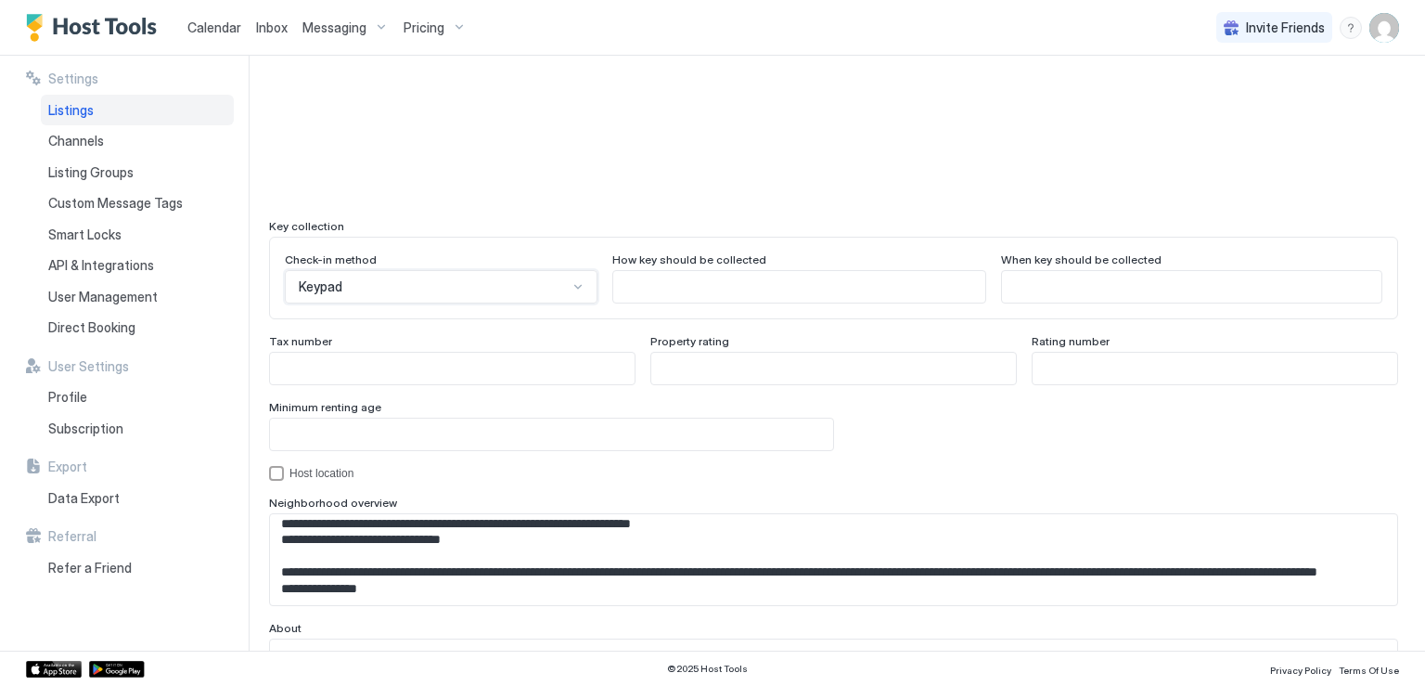
click at [575, 428] on input "Input Field" at bounding box center [551, 434] width 563 height 32
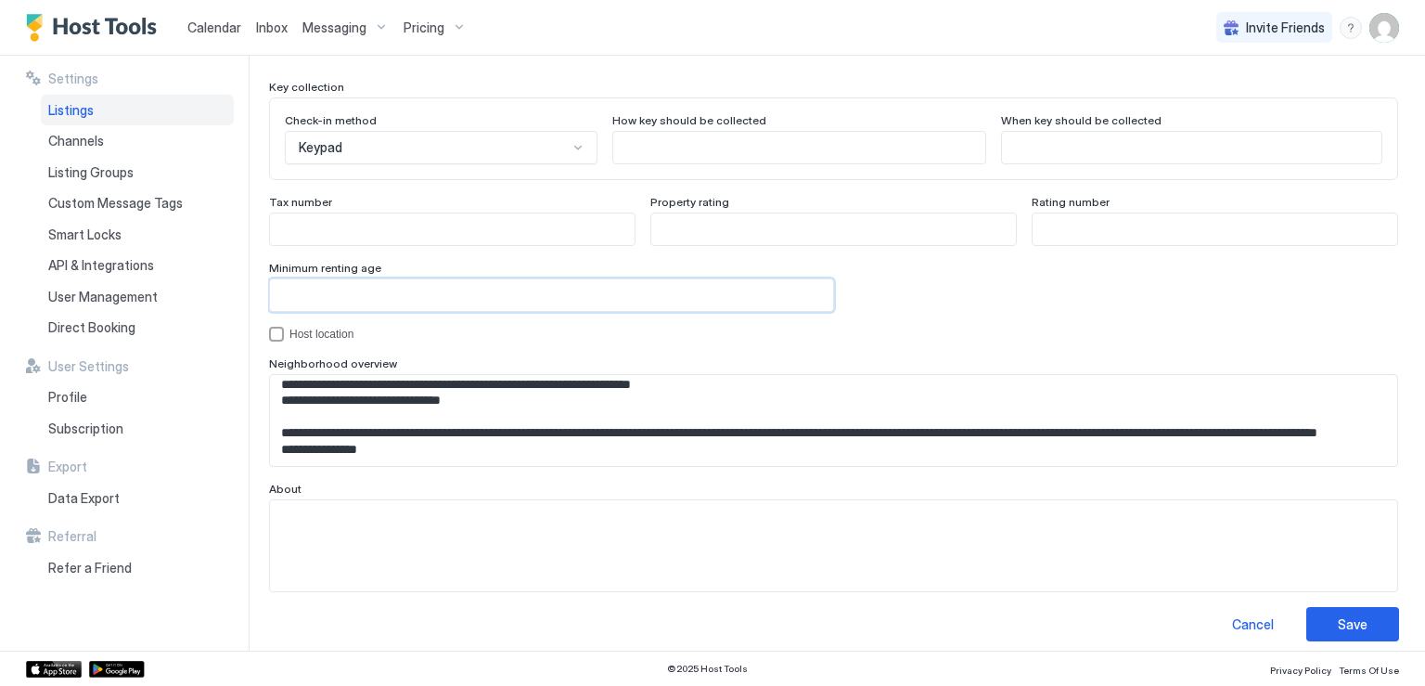
scroll to position [1724, 0]
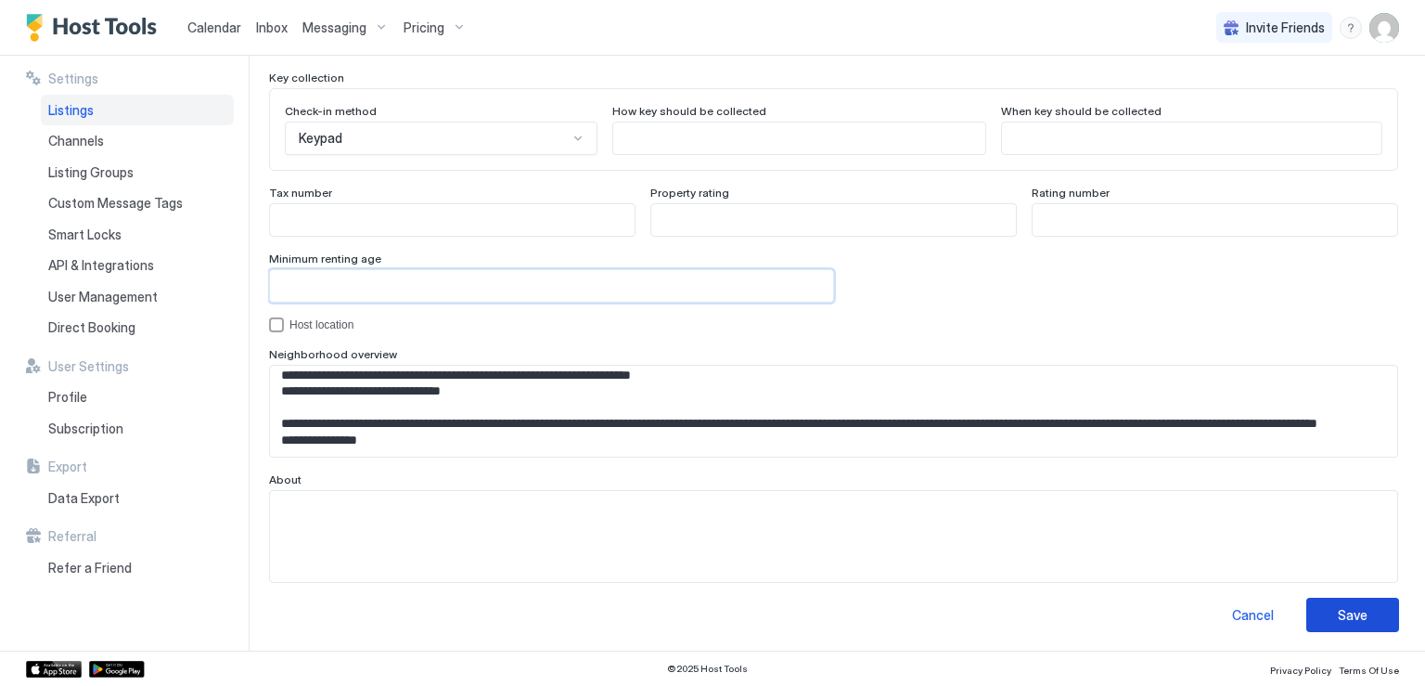
type input "**"
click at [1340, 606] on div "Save" at bounding box center [1353, 614] width 30 height 19
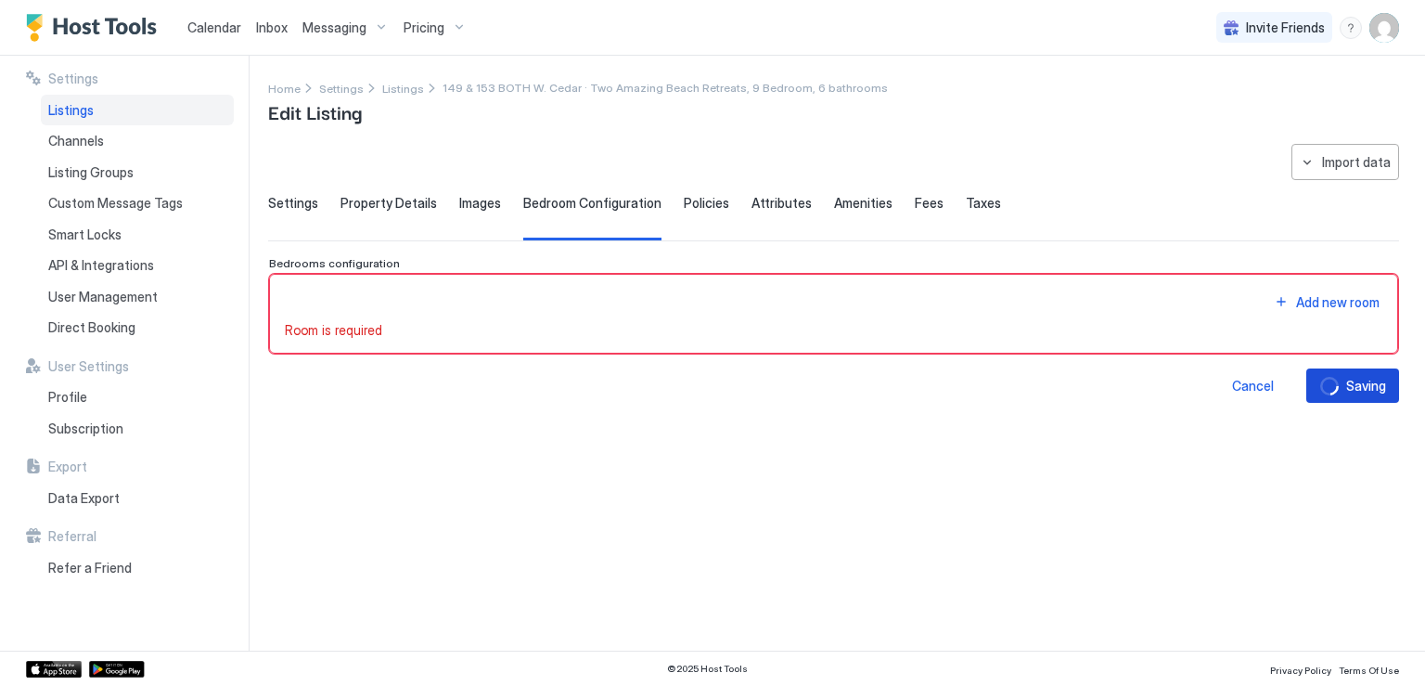
scroll to position [0, 0]
click at [1277, 295] on button "Add new room" at bounding box center [1326, 301] width 111 height 25
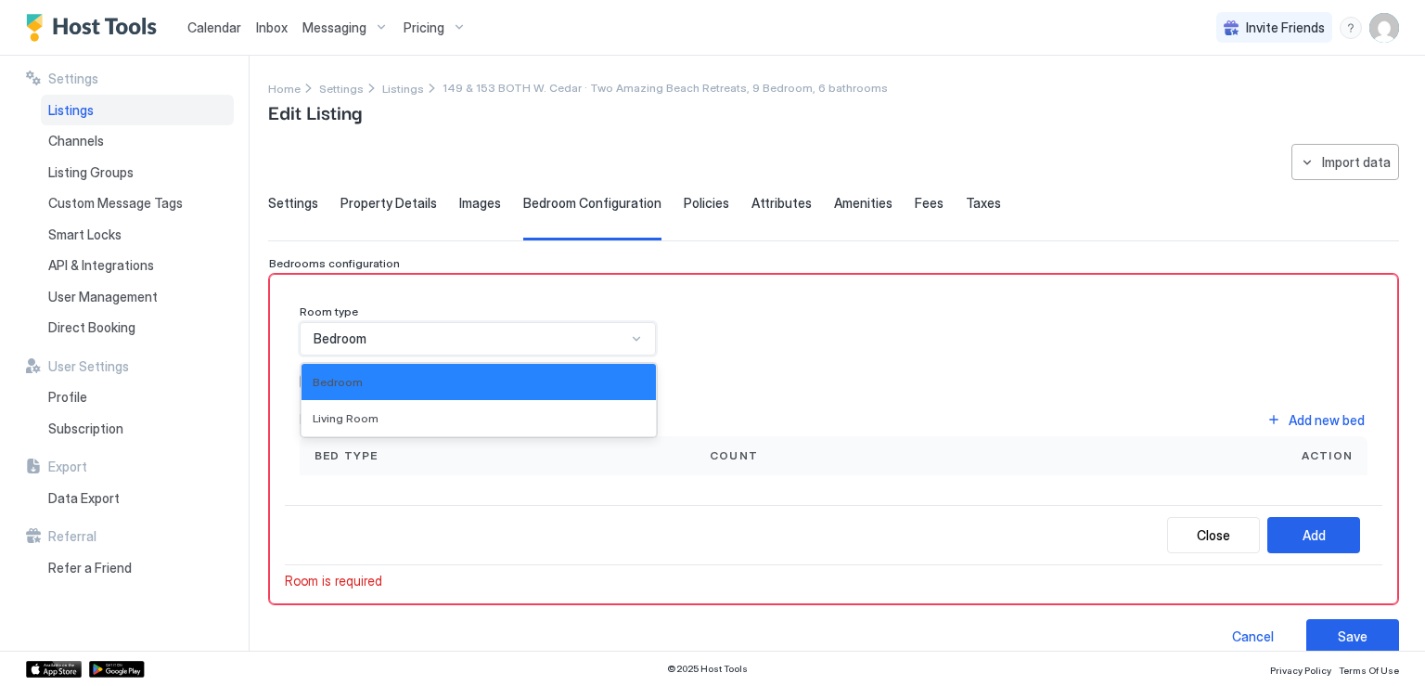
click at [482, 348] on div "Bedroom" at bounding box center [478, 338] width 356 height 33
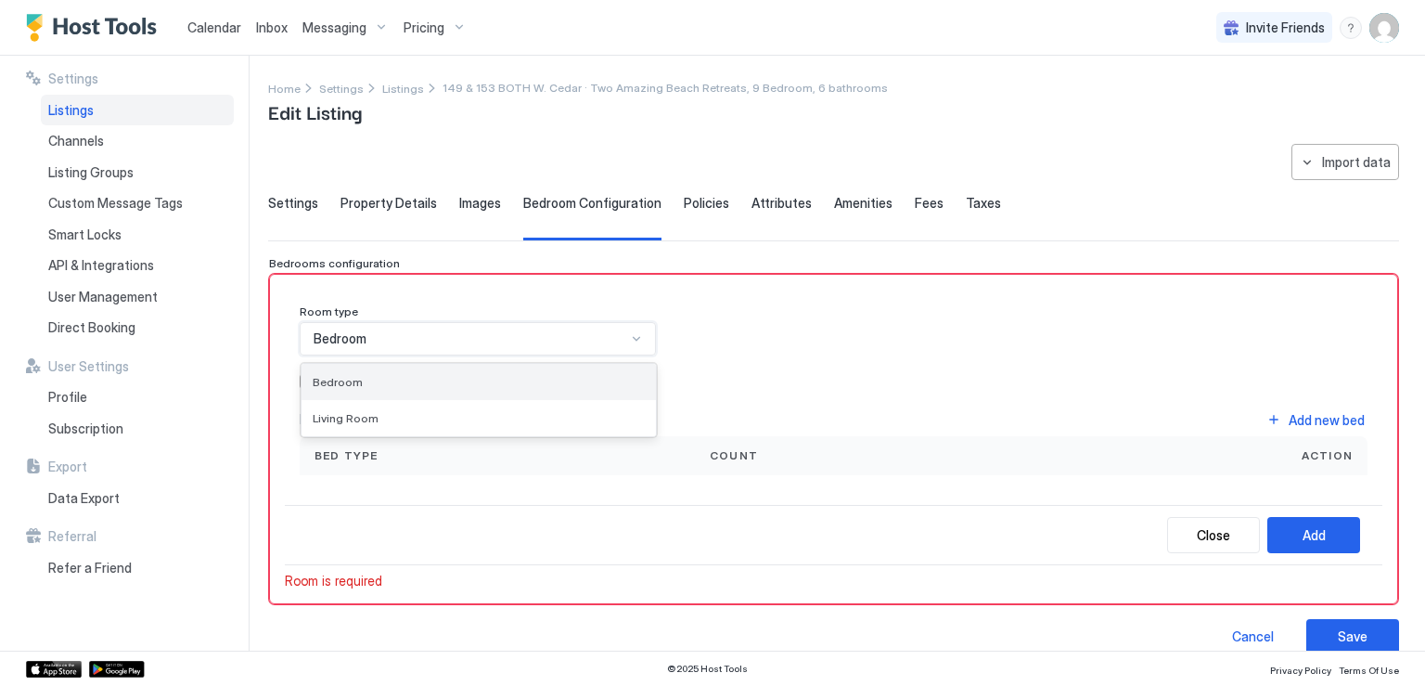
click at [456, 380] on div "Bedroom" at bounding box center [479, 382] width 332 height 14
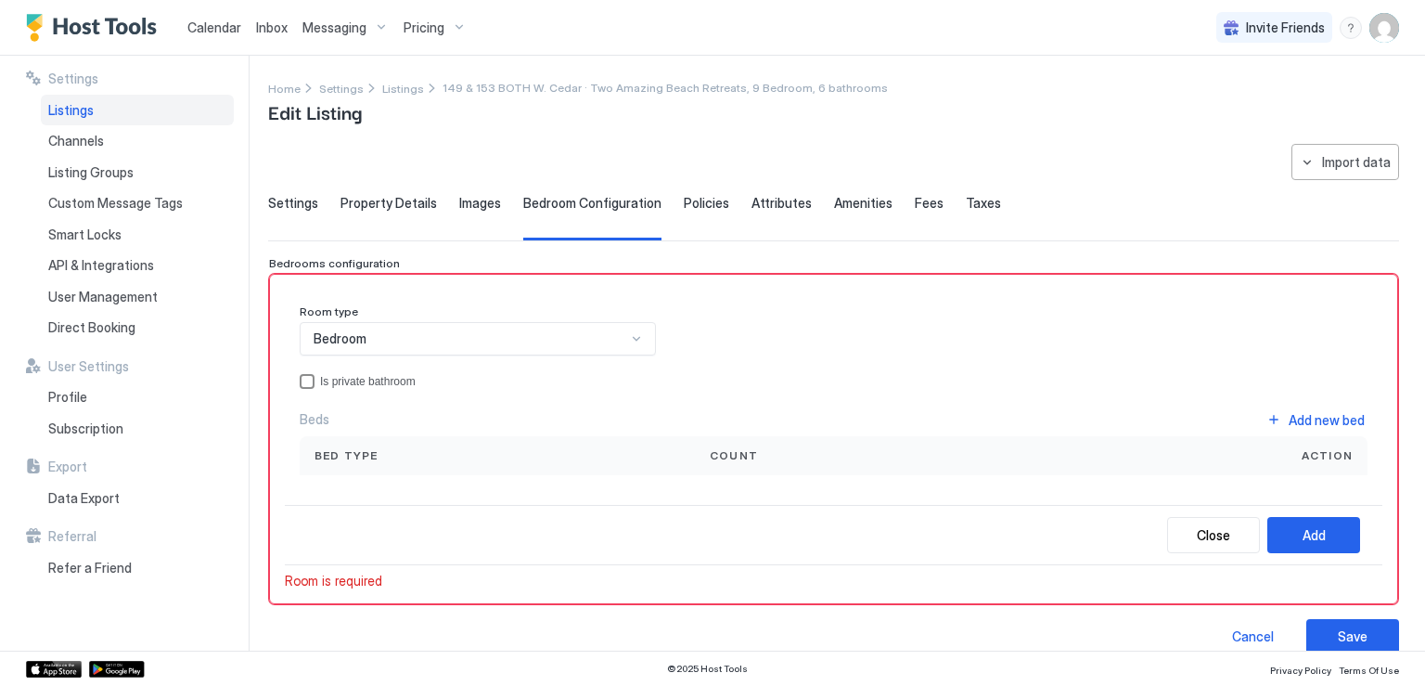
click at [304, 380] on div "privateBathroom" at bounding box center [307, 381] width 15 height 15
click at [393, 456] on div "Bed type" at bounding box center [498, 455] width 366 height 17
click at [353, 452] on span "Bed type" at bounding box center [347, 455] width 64 height 17
click at [1264, 419] on button "Add new bed" at bounding box center [1316, 419] width 104 height 25
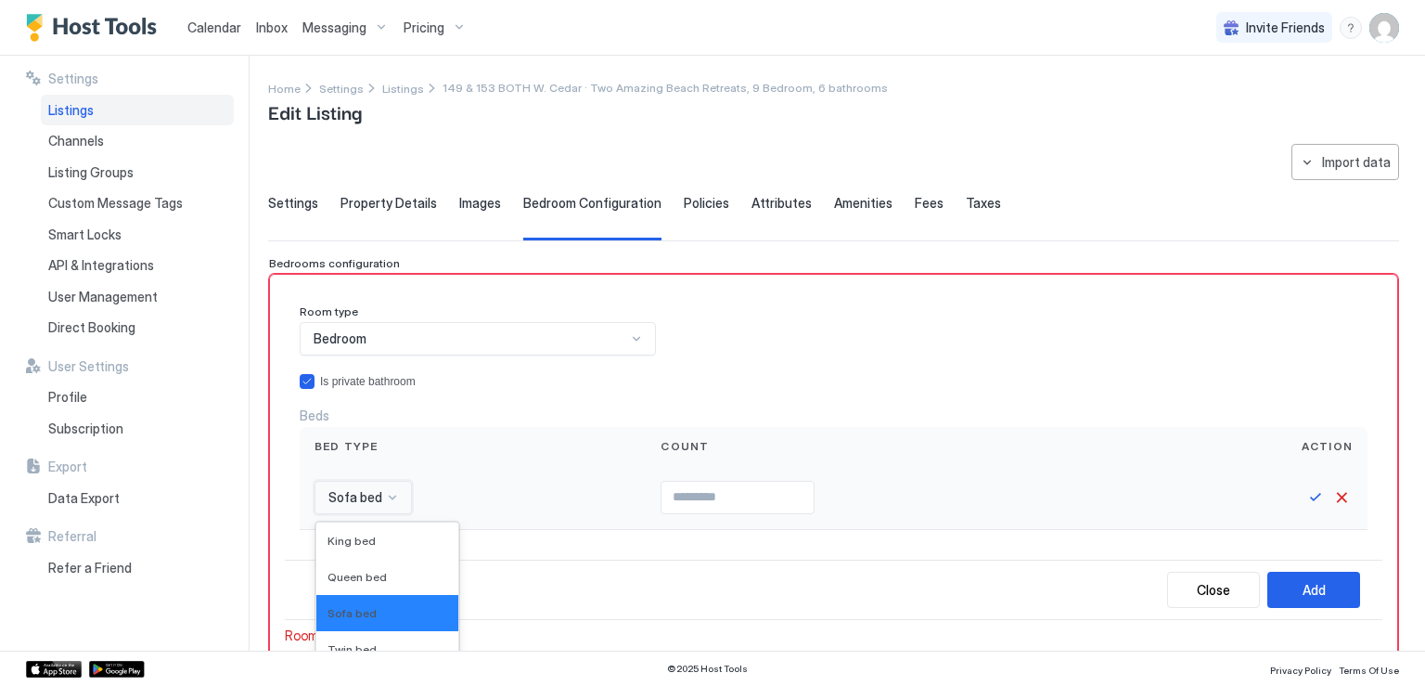
scroll to position [148, 0]
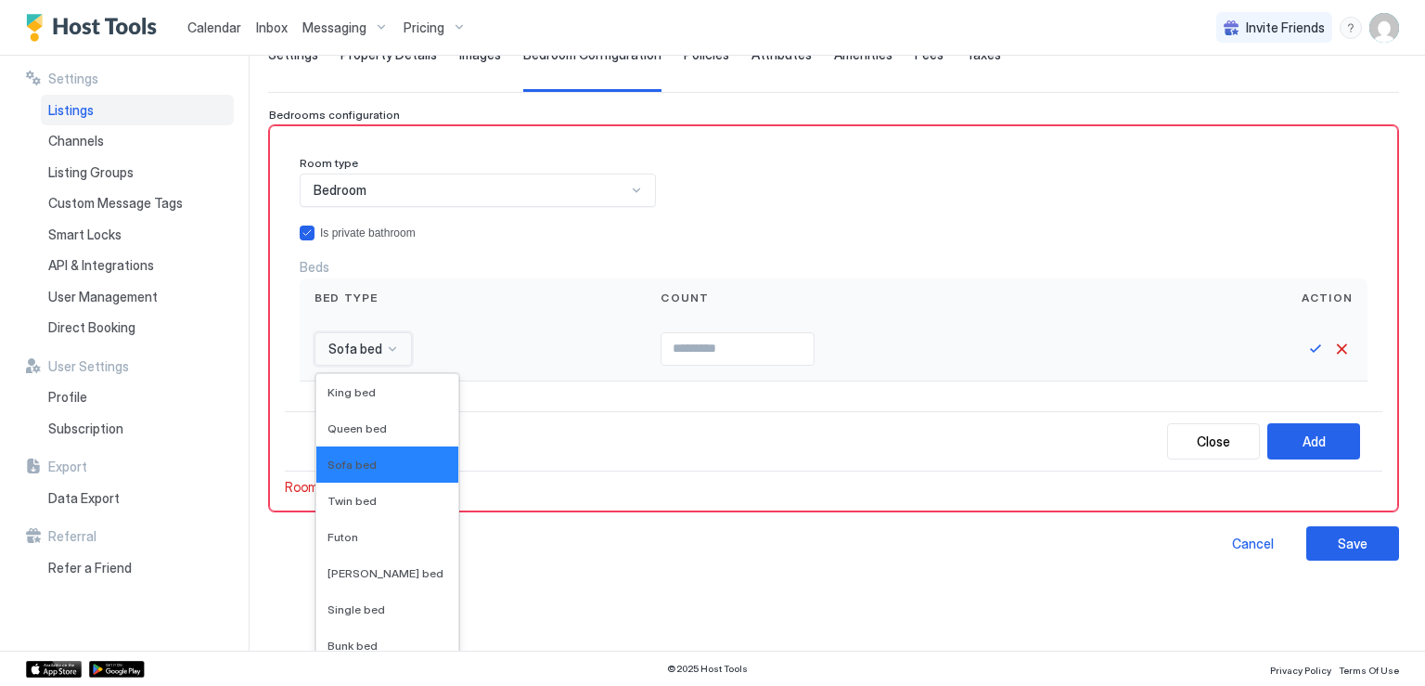
click at [393, 366] on div "16 results available. Use Up and Down to choose options, press Enter to select …" at bounding box center [363, 348] width 97 height 33
click at [367, 388] on span "King bed" at bounding box center [352, 392] width 48 height 14
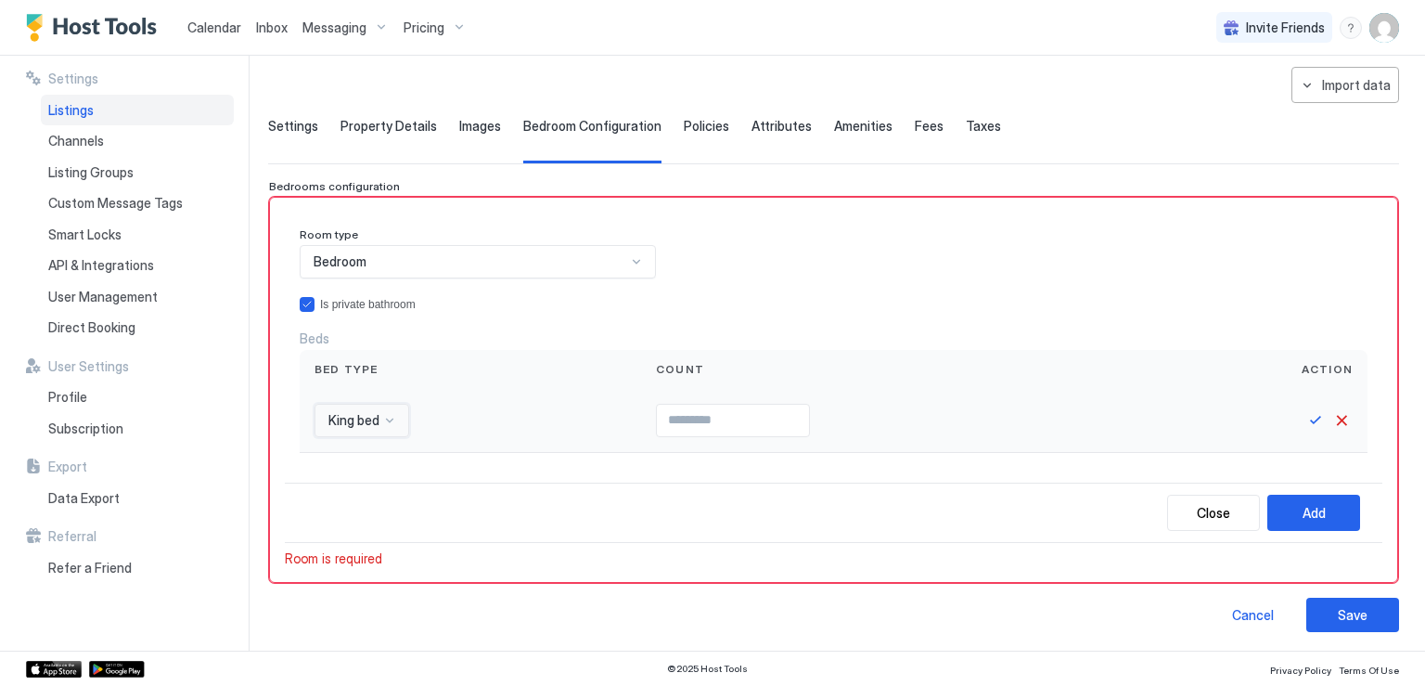
click at [657, 416] on input "Input Field" at bounding box center [733, 421] width 152 height 32
type input "*"
click at [794, 413] on input "*" at bounding box center [733, 421] width 152 height 32
click at [1306, 418] on button "Save" at bounding box center [1316, 420] width 22 height 22
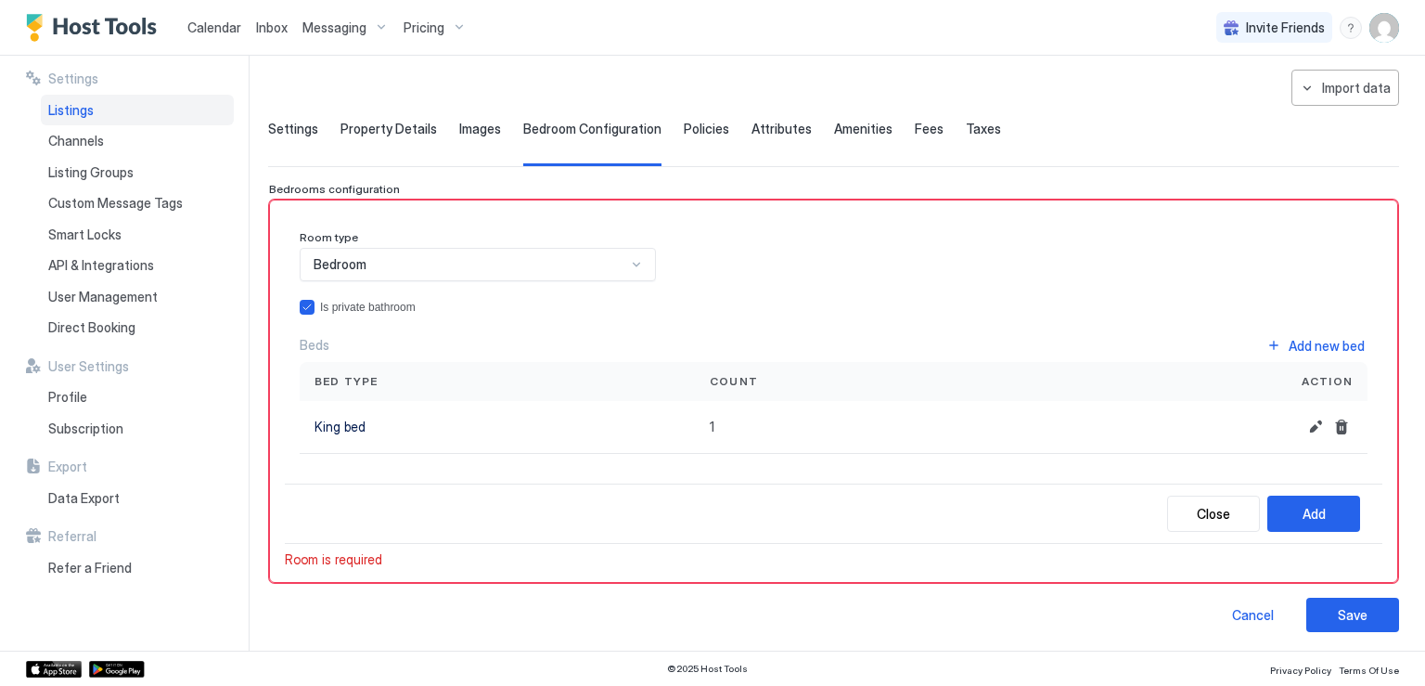
scroll to position [0, 0]
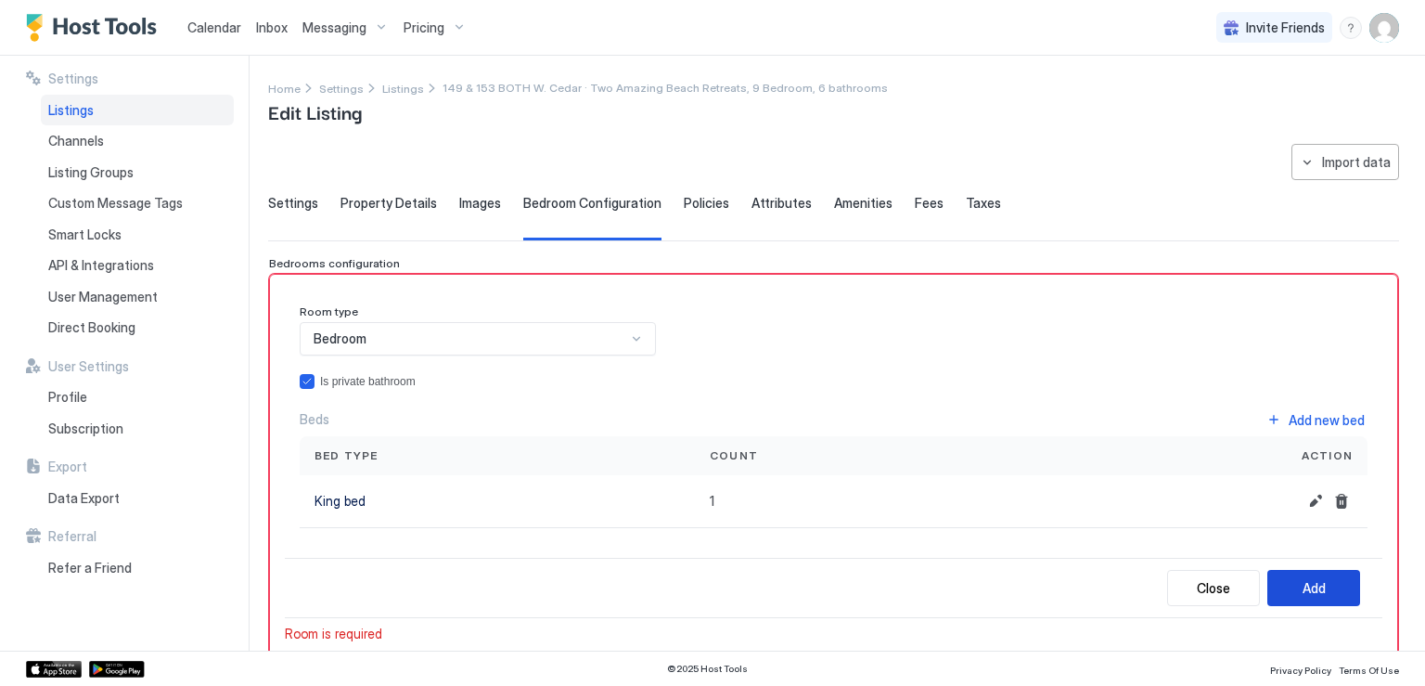
drag, startPoint x: 1321, startPoint y: 584, endPoint x: 1296, endPoint y: 580, distance: 25.3
click at [1321, 584] on button "Add" at bounding box center [1313, 588] width 93 height 36
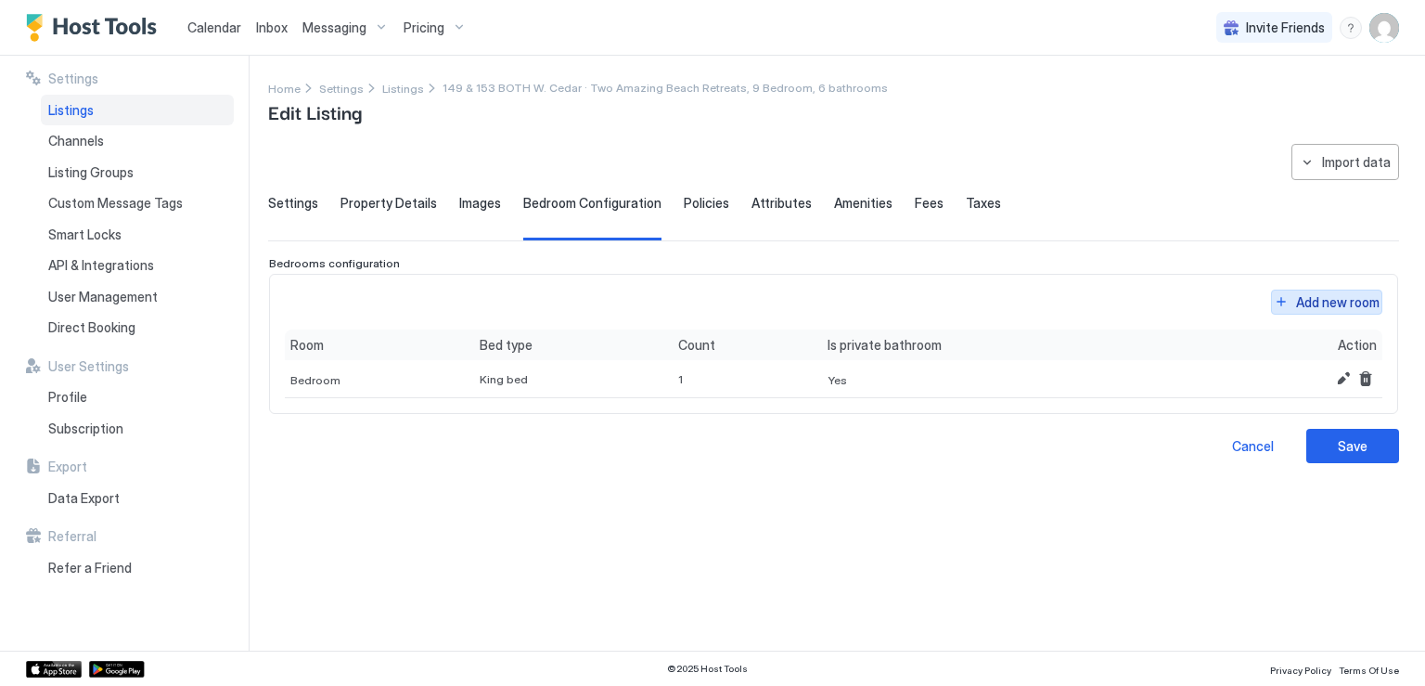
click at [1301, 305] on div "Add new room" at bounding box center [1338, 301] width 84 height 19
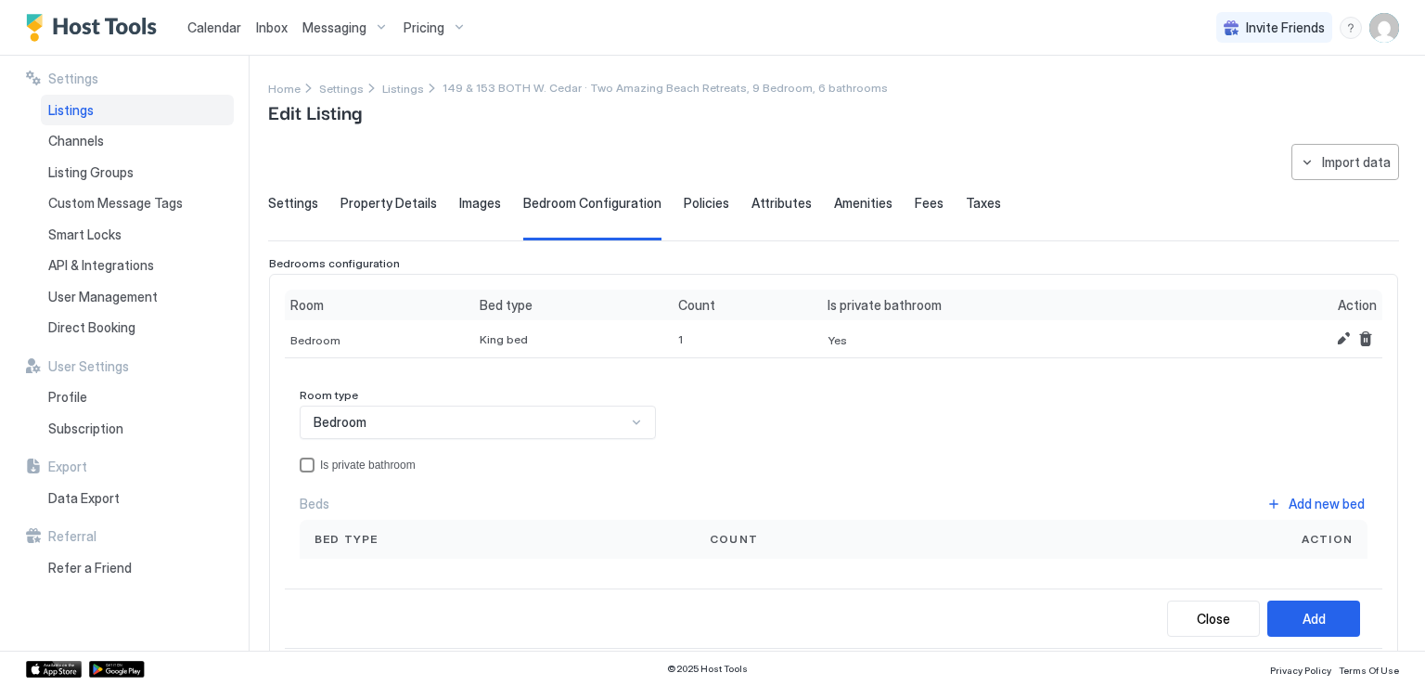
click at [305, 463] on div "privateBathroom" at bounding box center [307, 464] width 15 height 15
click at [1267, 501] on button "Add new bed" at bounding box center [1316, 503] width 104 height 25
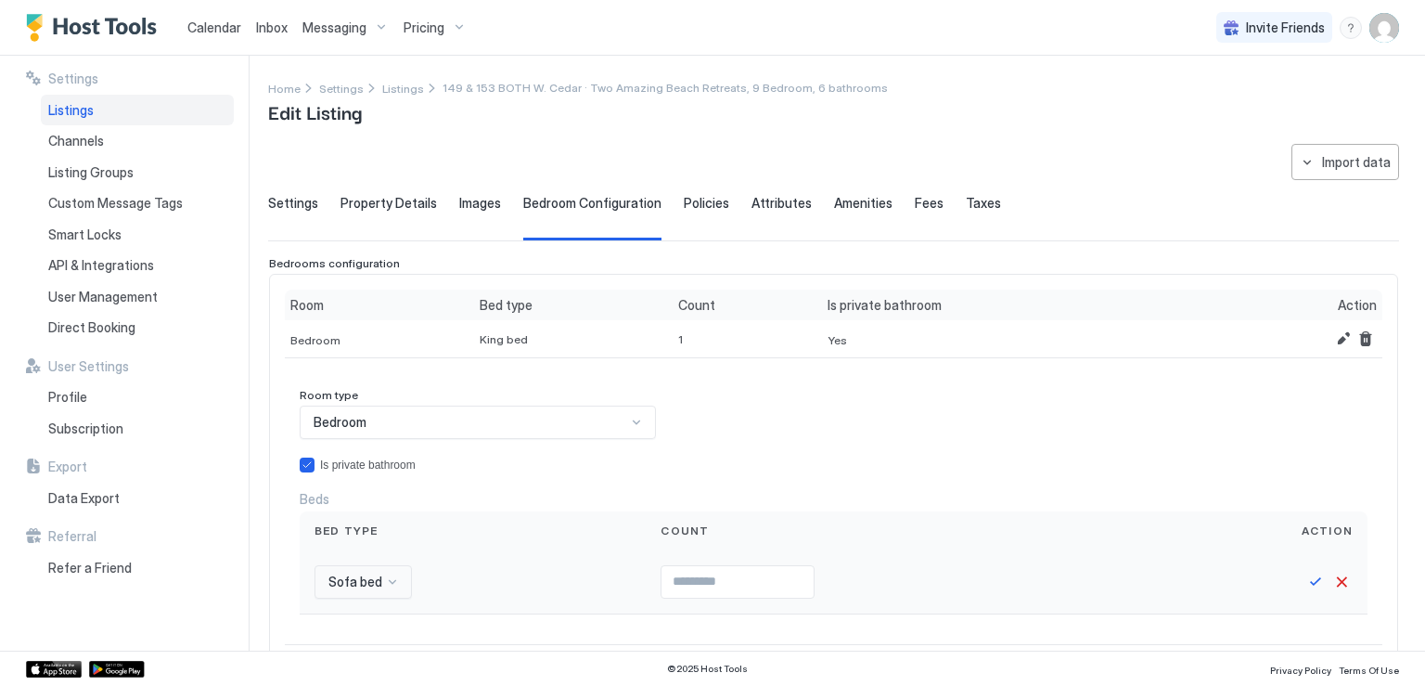
scroll to position [232, 0]
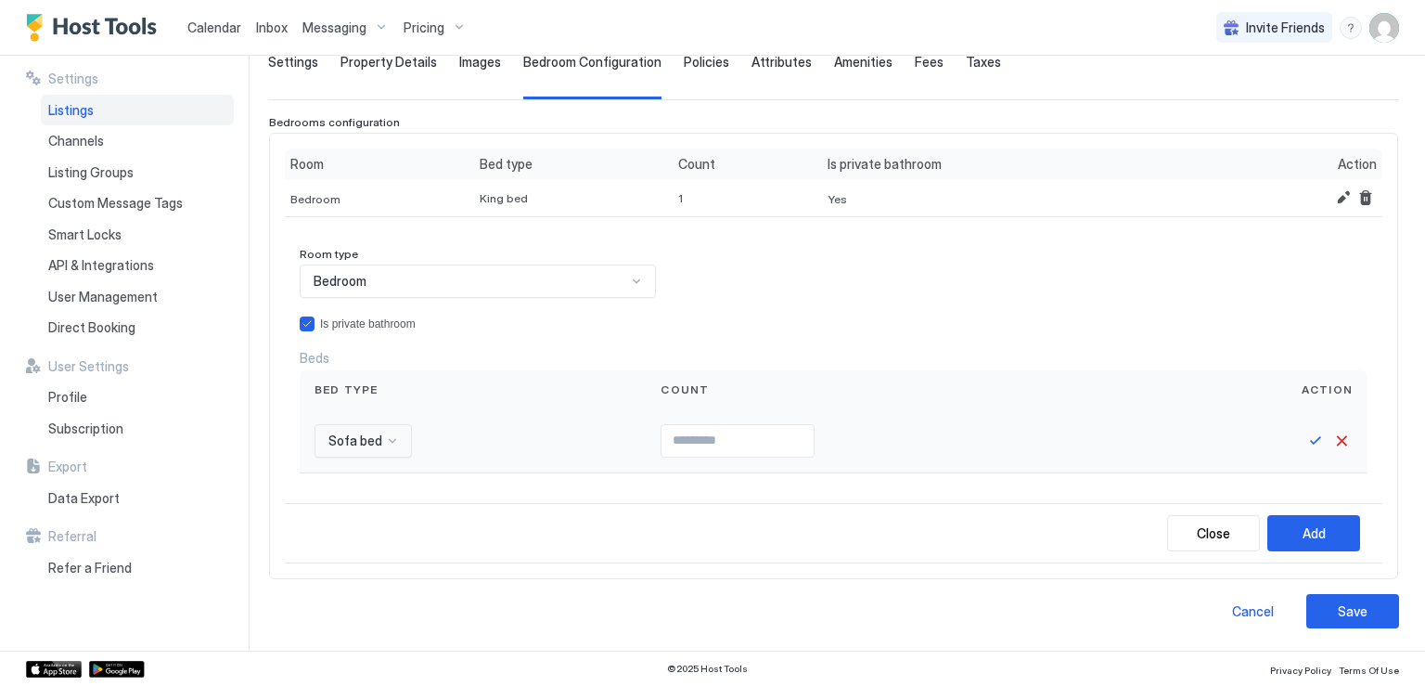
click at [381, 457] on div "Sofa bed" at bounding box center [363, 440] width 97 height 33
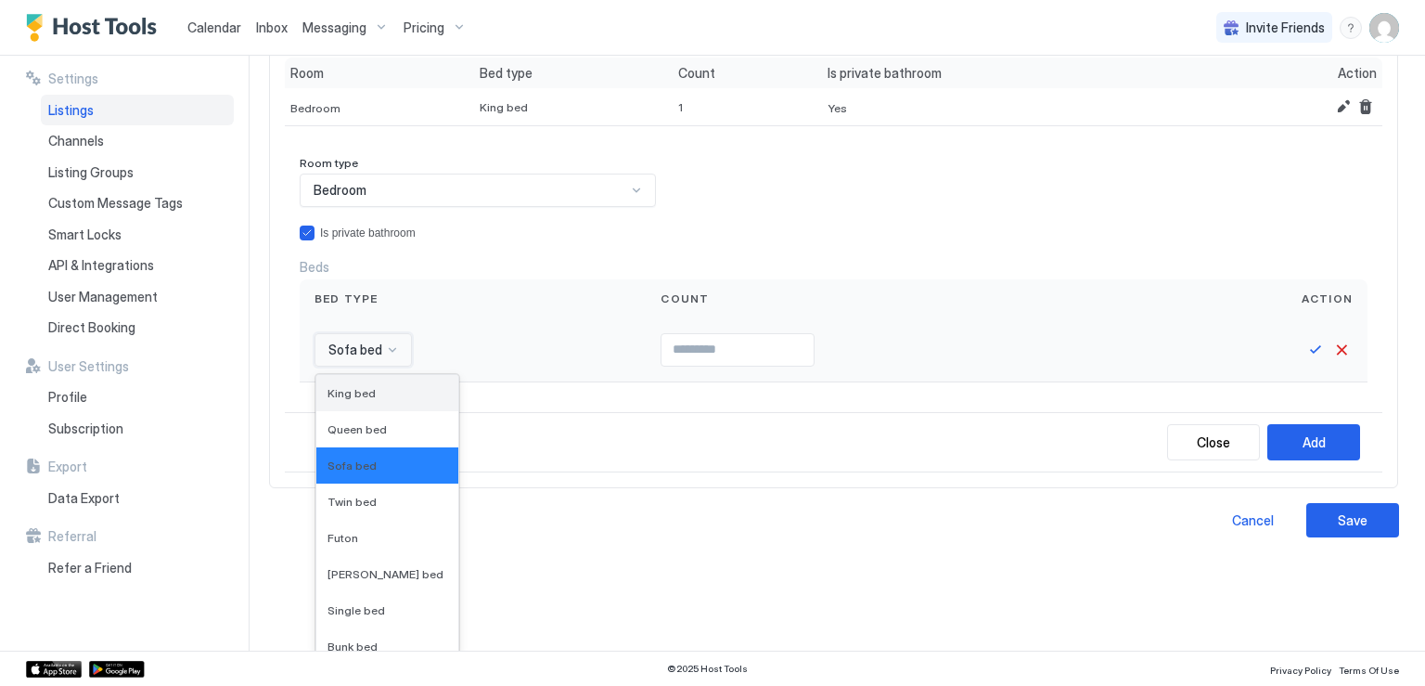
click at [357, 394] on span "King bed" at bounding box center [352, 393] width 48 height 14
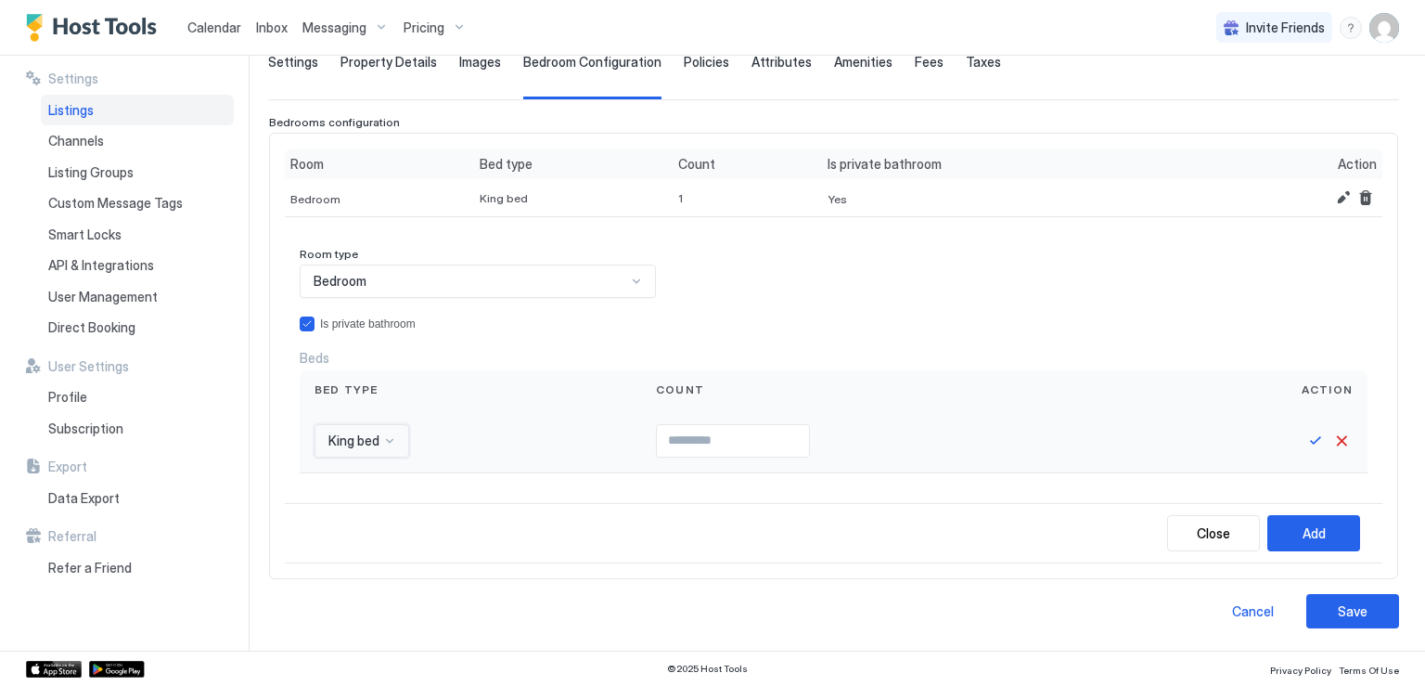
scroll to position [137, 0]
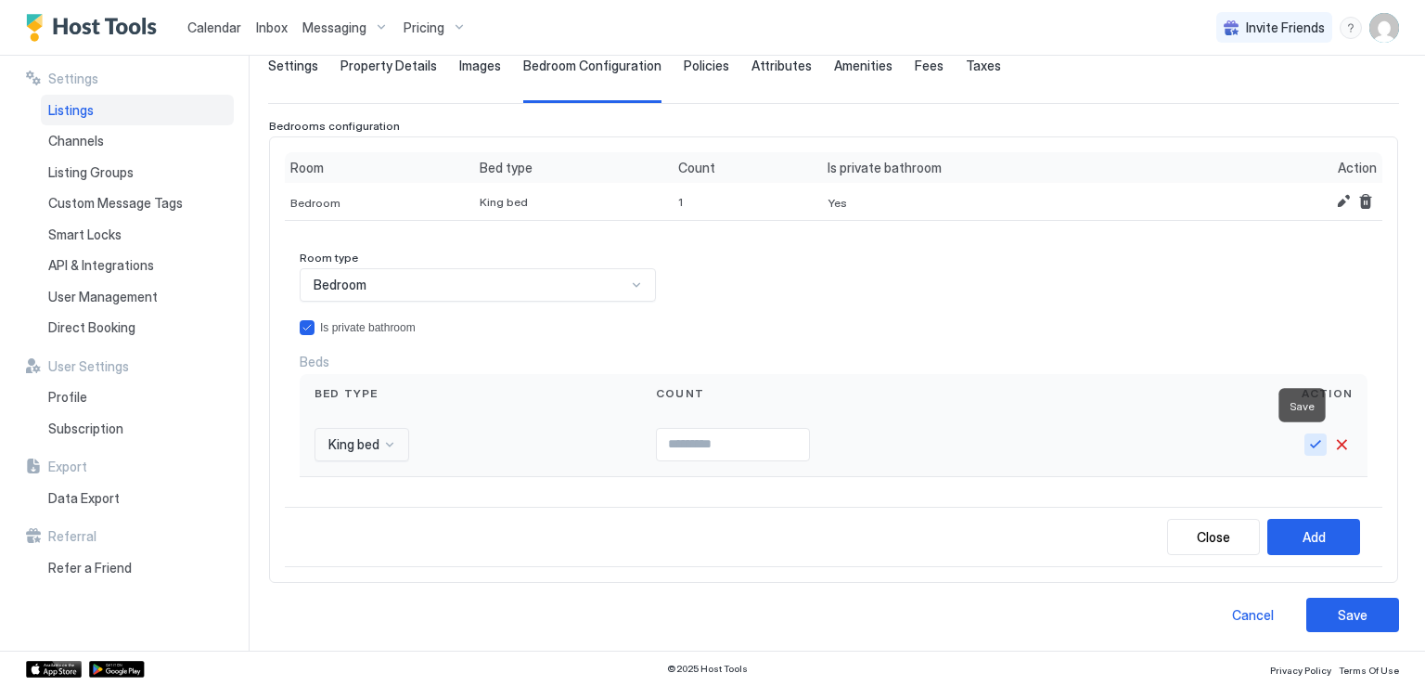
click at [1305, 443] on button "Save" at bounding box center [1316, 444] width 22 height 22
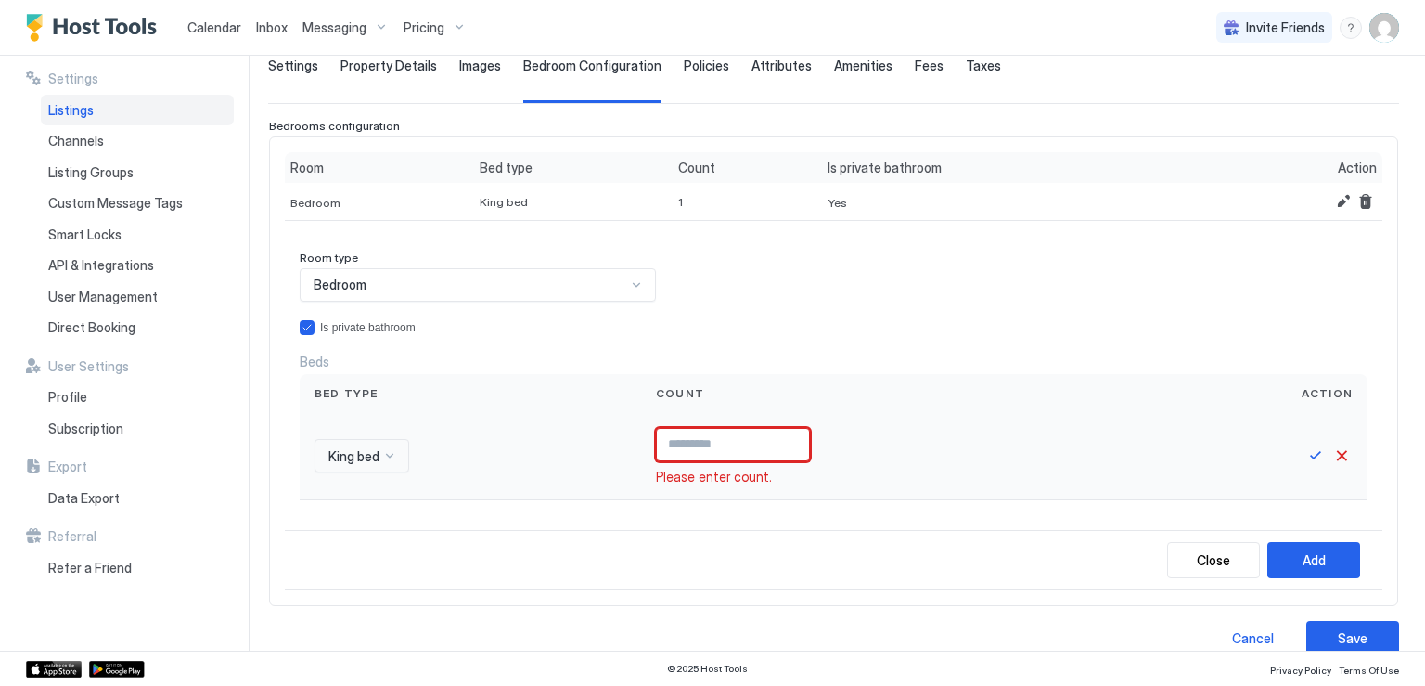
type input "*"
click at [794, 438] on input "*" at bounding box center [733, 445] width 152 height 32
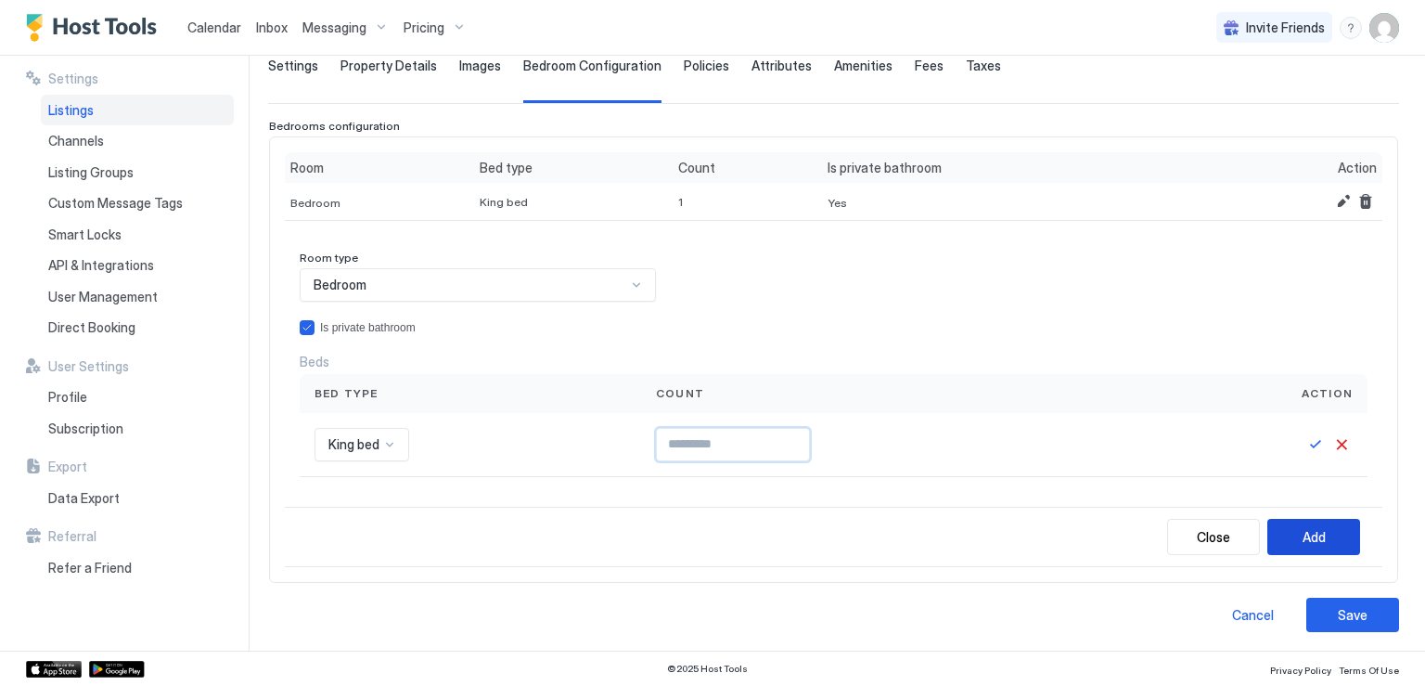
click at [1303, 531] on div "Add" at bounding box center [1314, 536] width 23 height 19
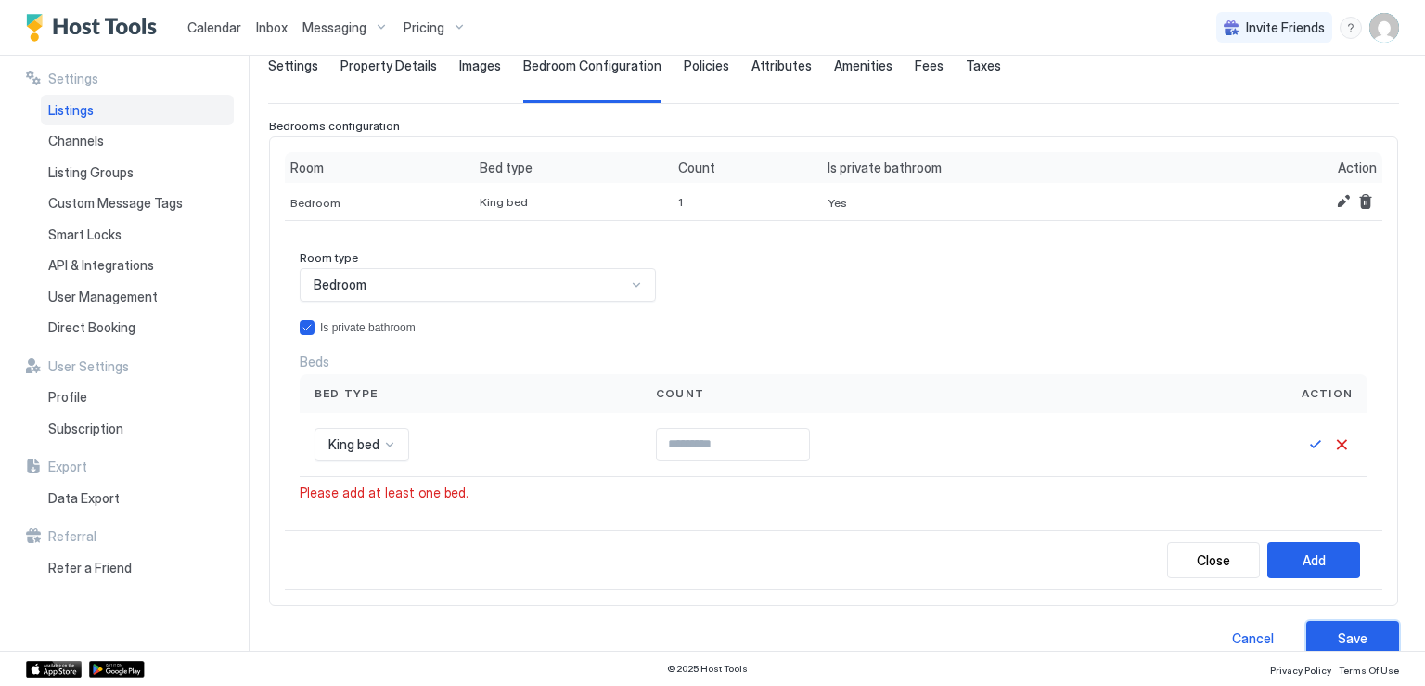
click at [1338, 628] on div "Save" at bounding box center [1353, 637] width 30 height 19
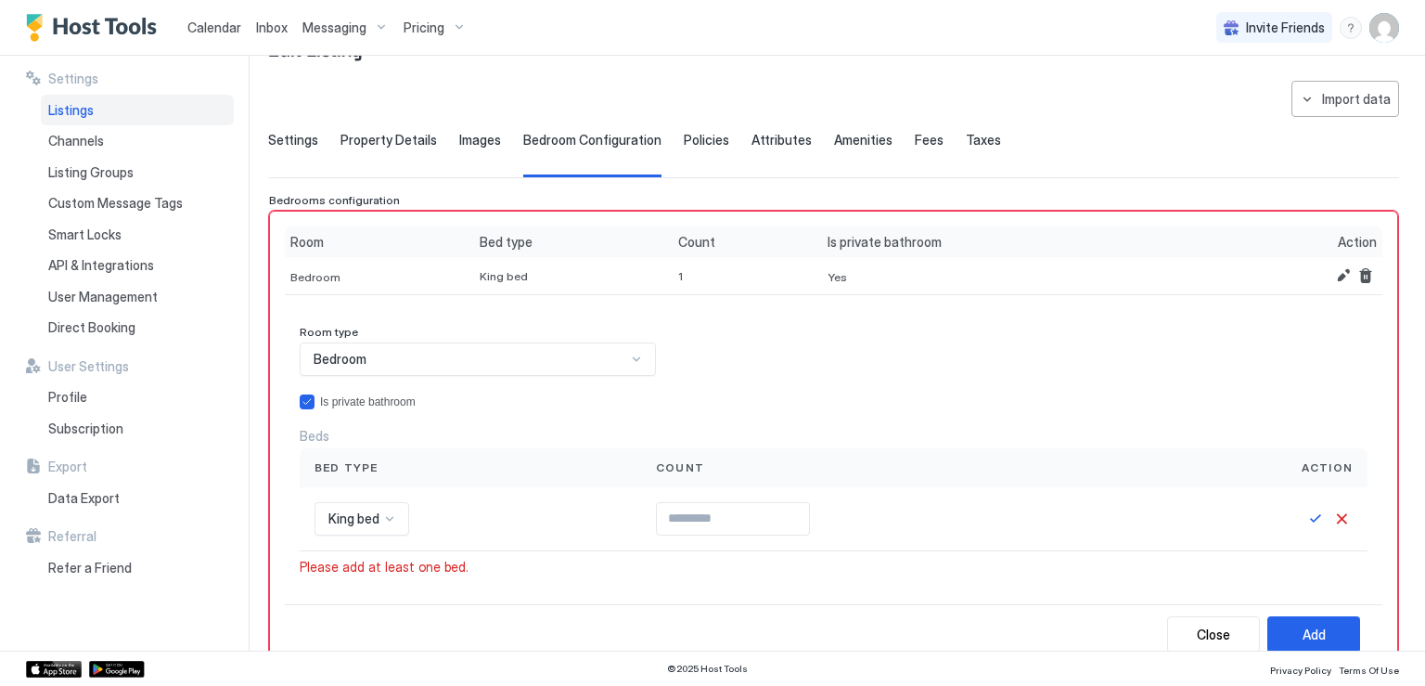
scroll to position [93, 0]
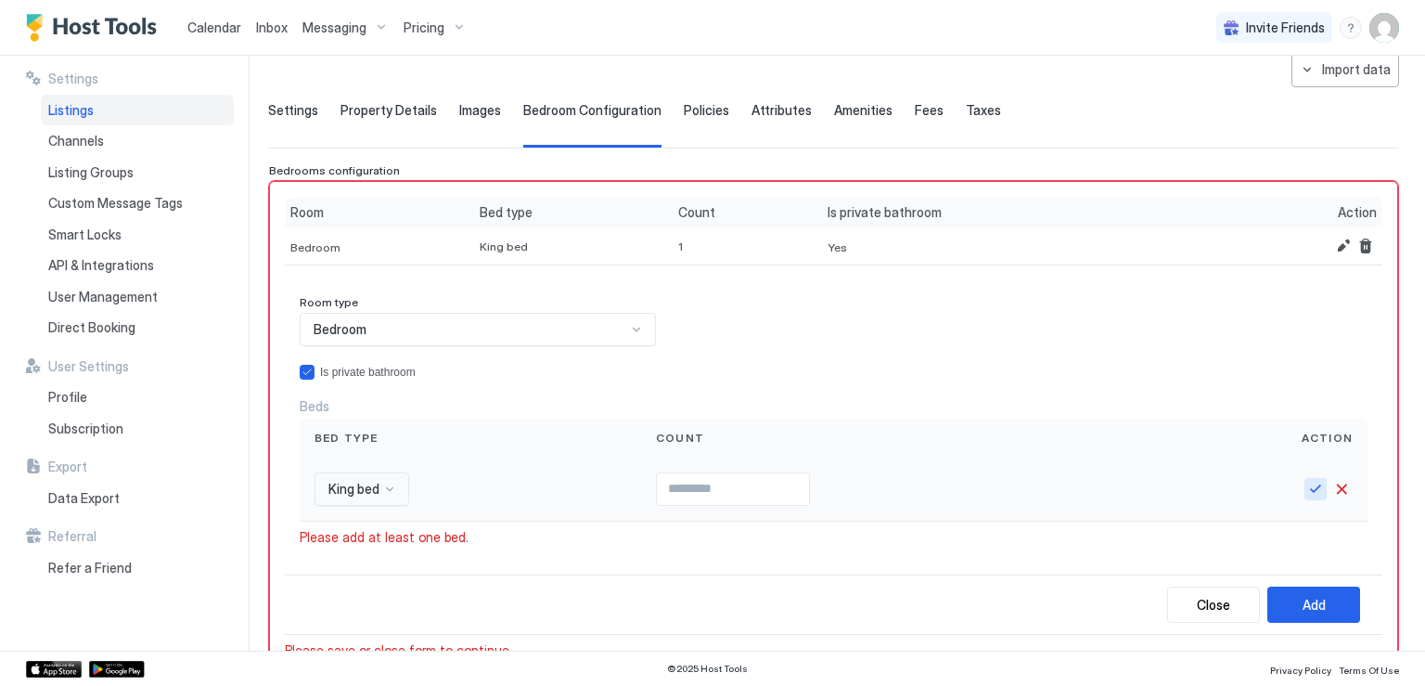
click at [1305, 488] on button "Save" at bounding box center [1316, 489] width 22 height 22
click at [1318, 595] on button "Add" at bounding box center [1313, 603] width 93 height 36
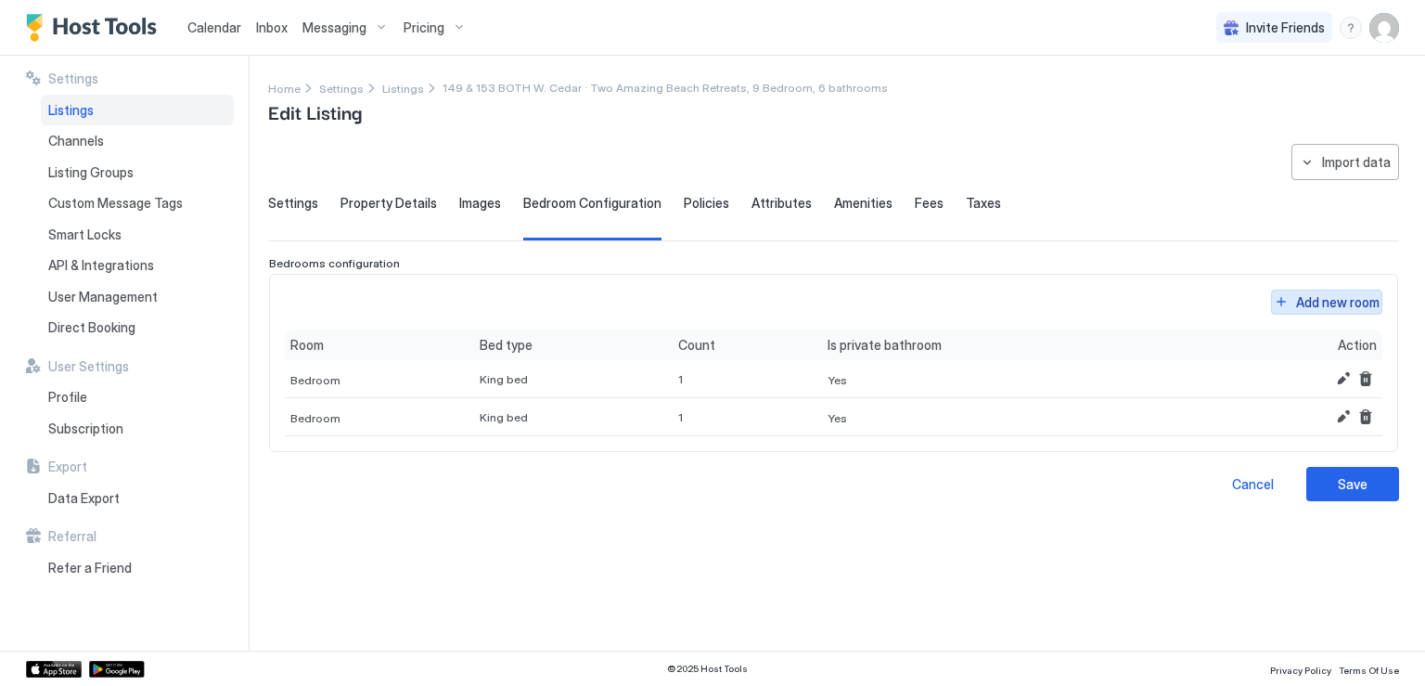
click at [1286, 302] on button "Add new room" at bounding box center [1326, 301] width 111 height 25
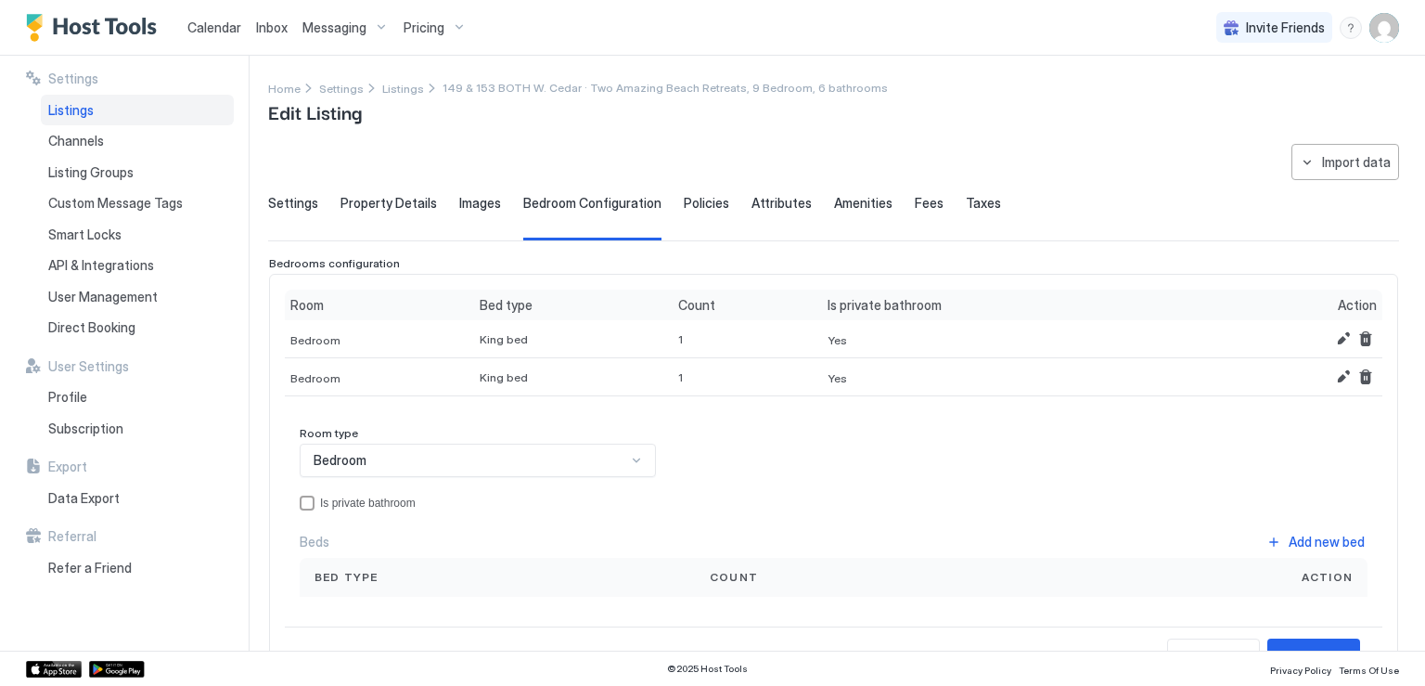
scroll to position [93, 0]
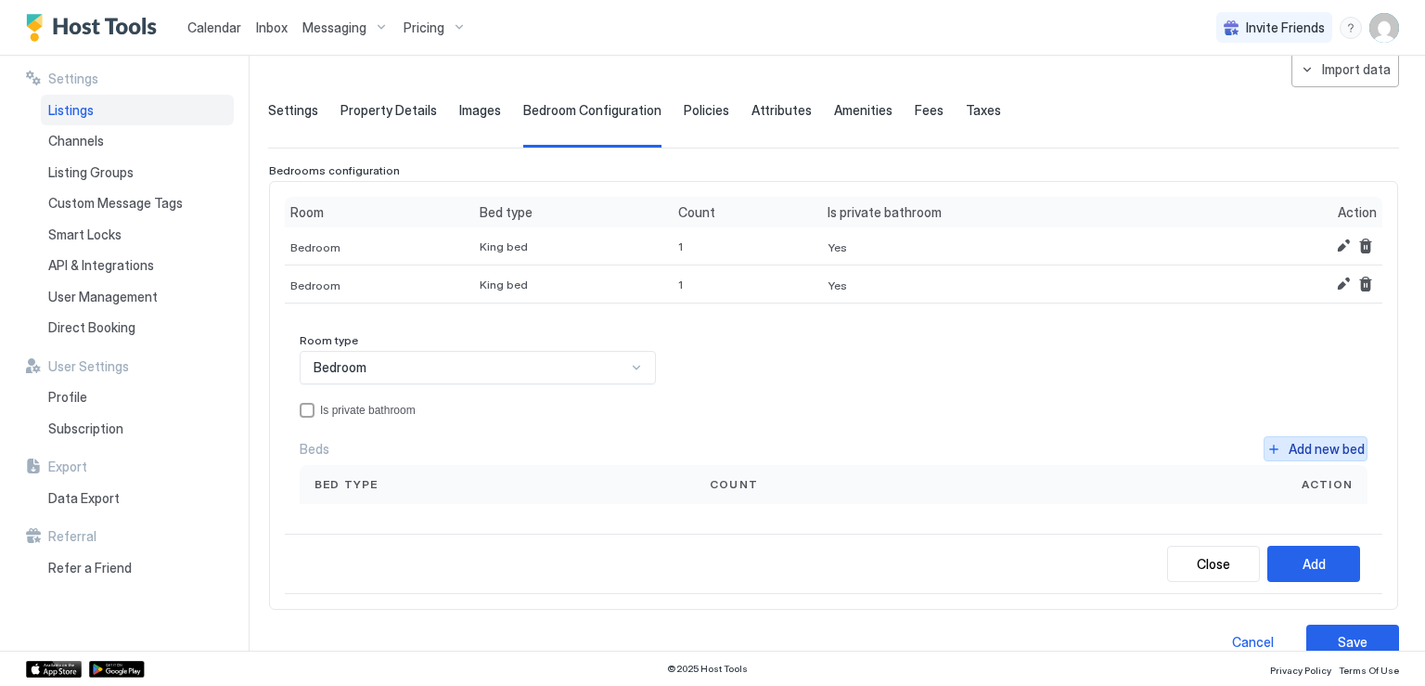
click at [1264, 449] on button "Add new bed" at bounding box center [1316, 448] width 104 height 25
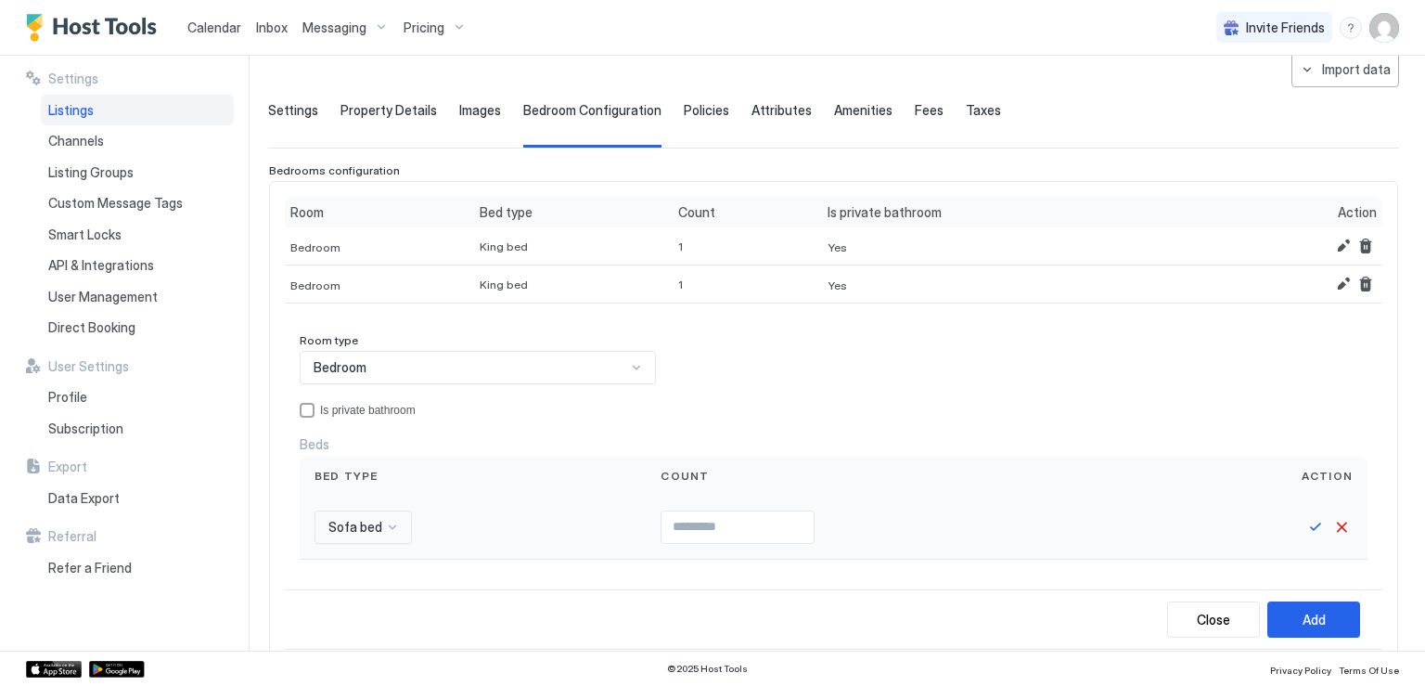
scroll to position [270, 0]
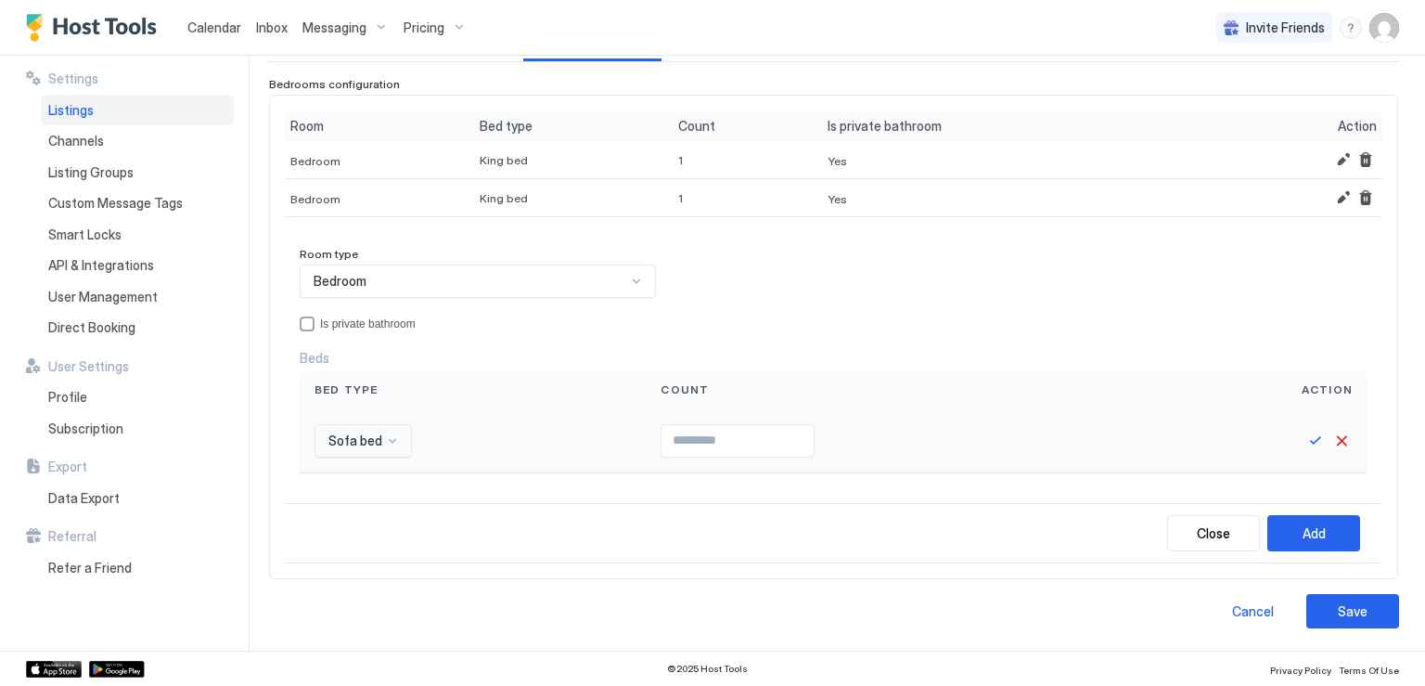
click at [390, 457] on div "Sofa bed" at bounding box center [363, 440] width 97 height 33
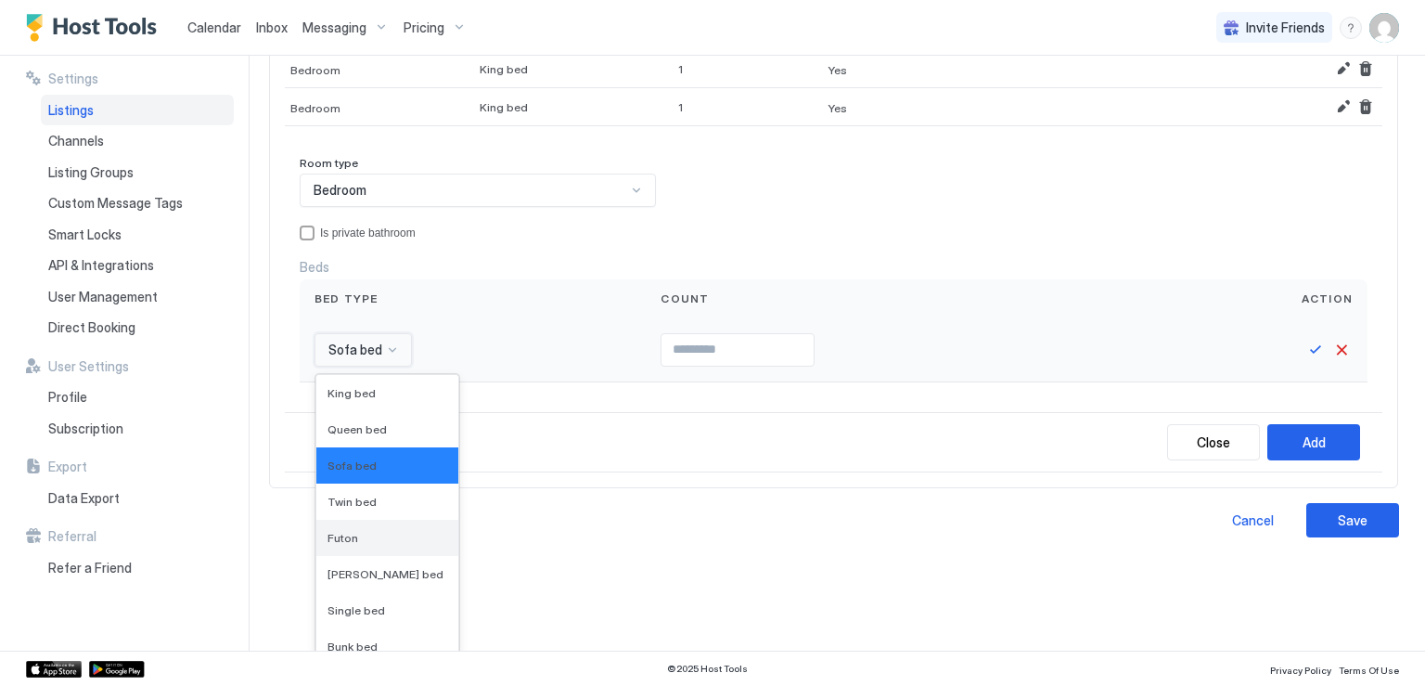
scroll to position [93, 0]
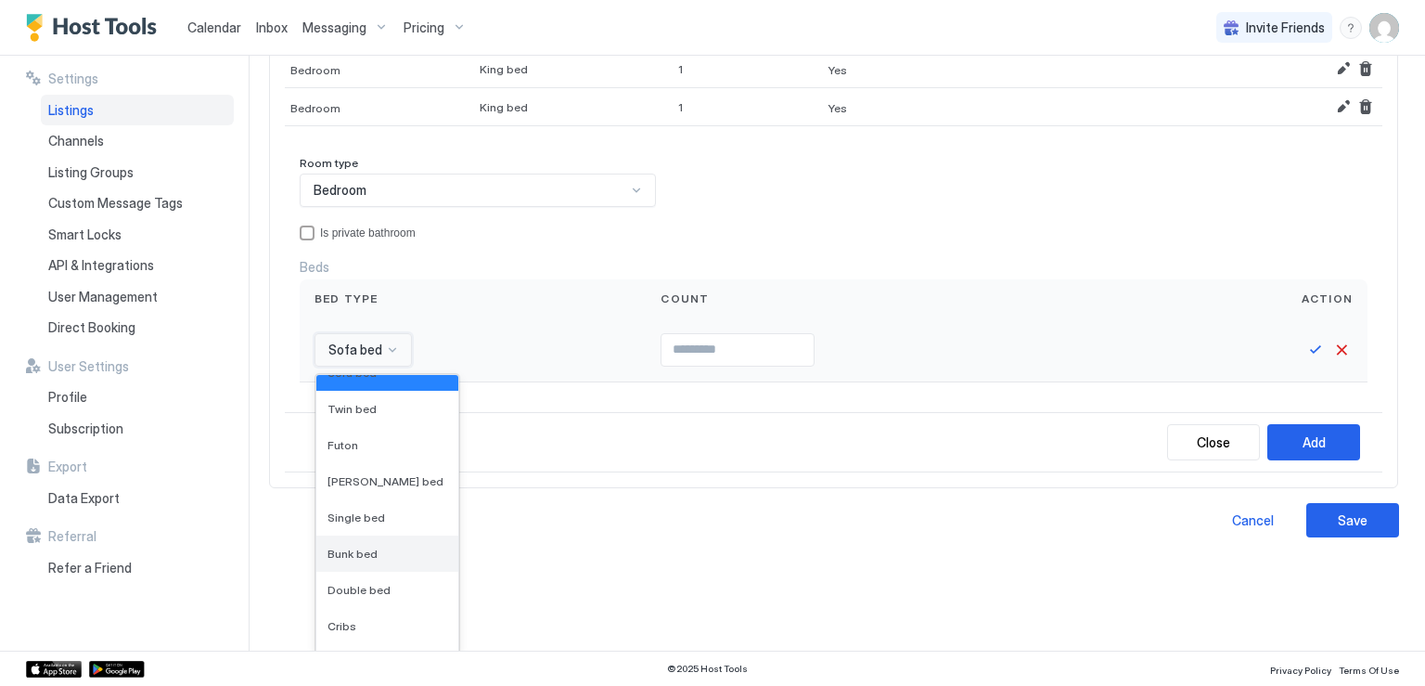
click at [360, 547] on span "Bunk bed" at bounding box center [353, 554] width 50 height 14
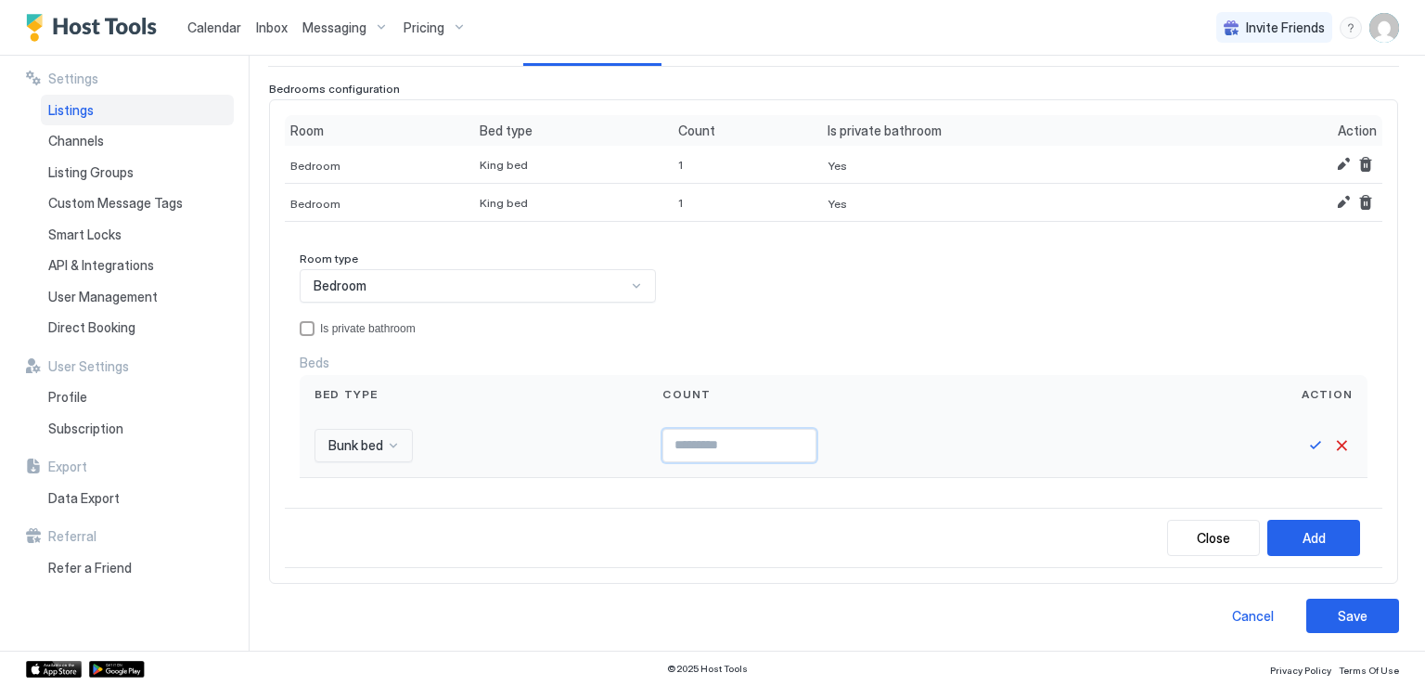
click at [710, 441] on input "Input Field" at bounding box center [739, 446] width 152 height 32
type input "*"
click at [805, 437] on input "*" at bounding box center [739, 446] width 152 height 32
click at [1305, 442] on button "Save" at bounding box center [1316, 445] width 22 height 22
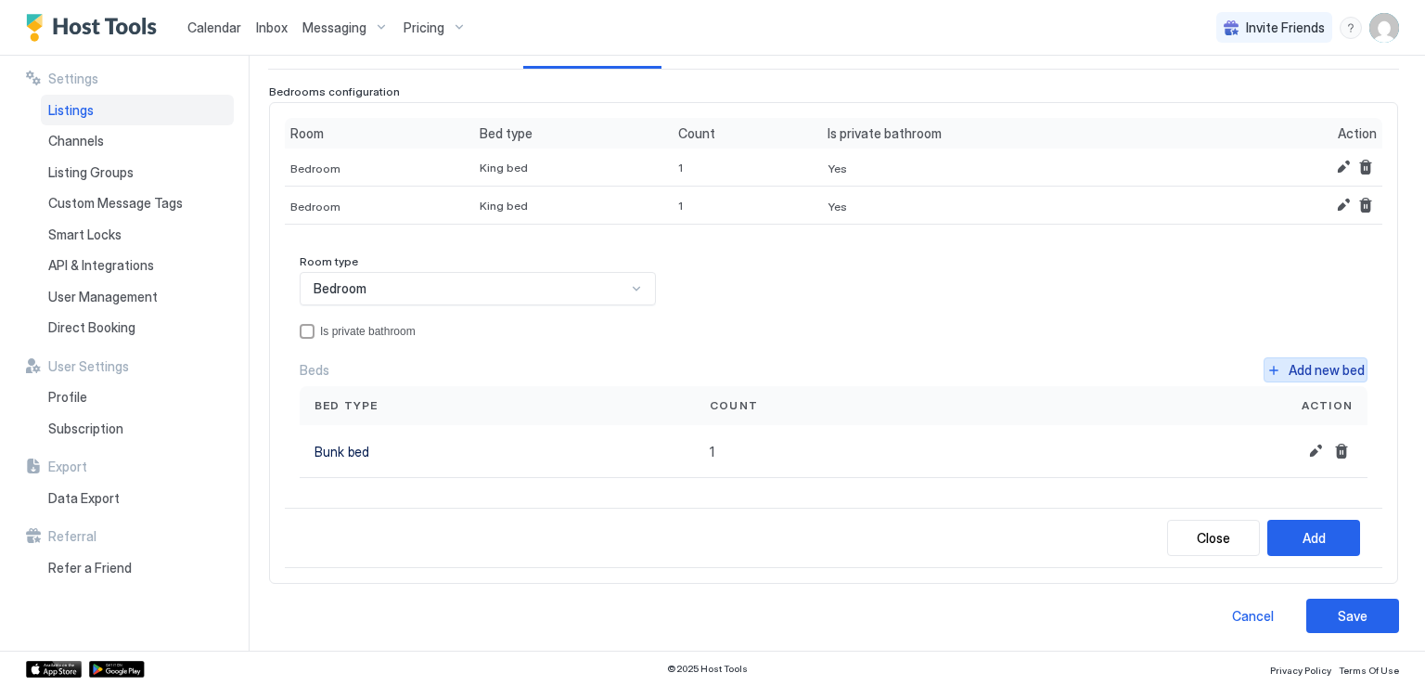
click at [1266, 365] on button "Add new bed" at bounding box center [1316, 369] width 104 height 25
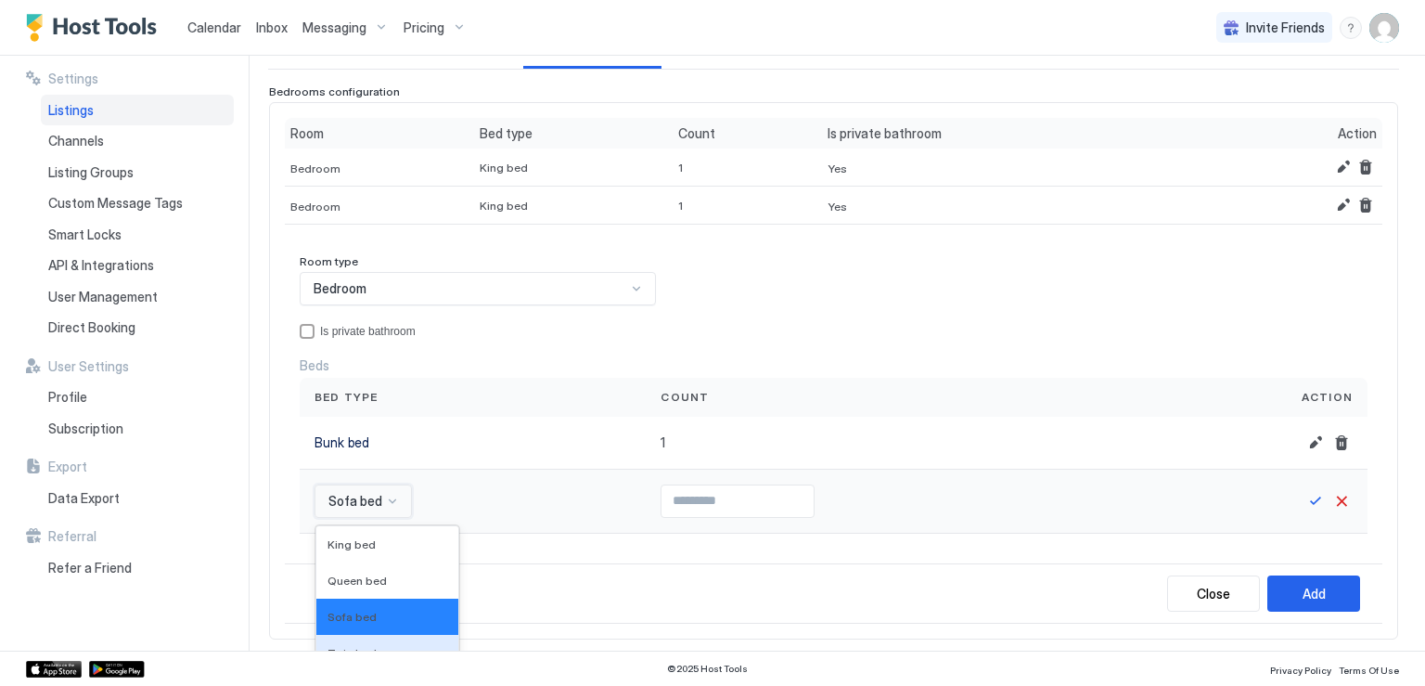
click at [390, 498] on div "16 results available. Use Up and Down to choose options, press Enter to select …" at bounding box center [363, 500] width 97 height 33
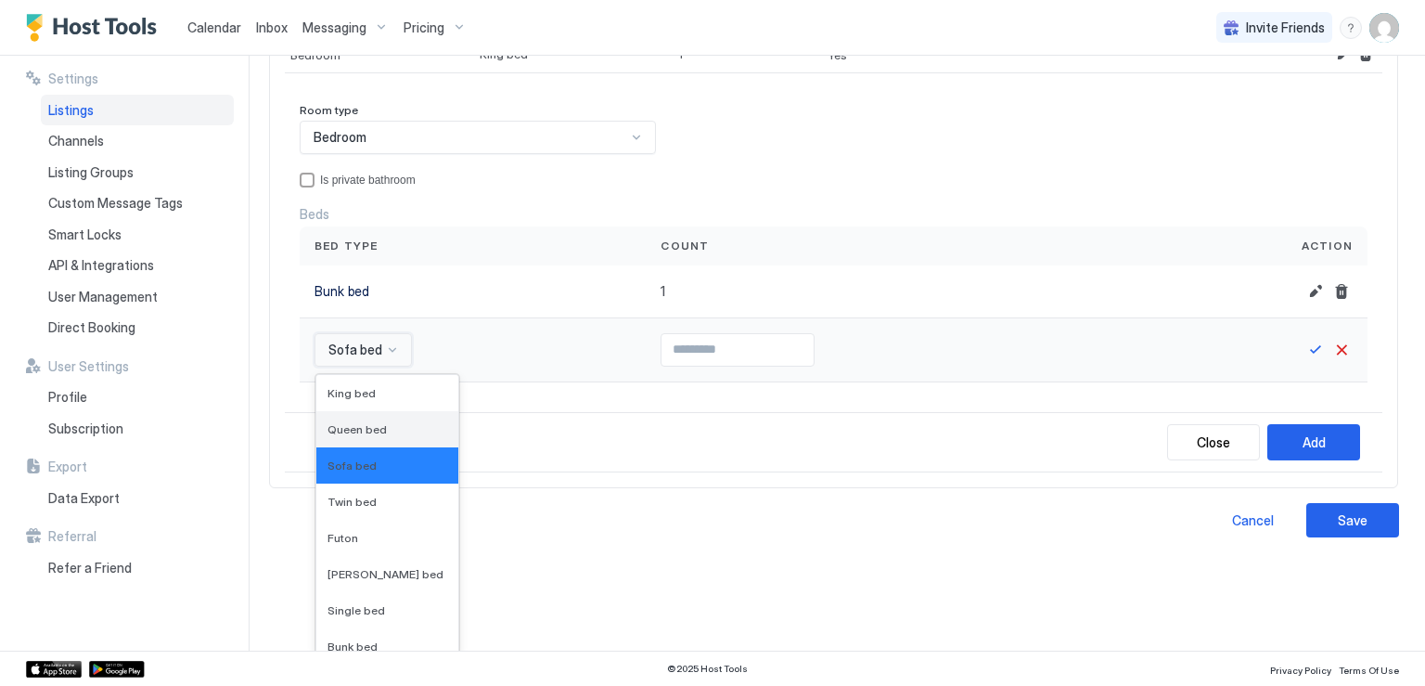
click at [376, 425] on span "Queen bed" at bounding box center [357, 429] width 59 height 14
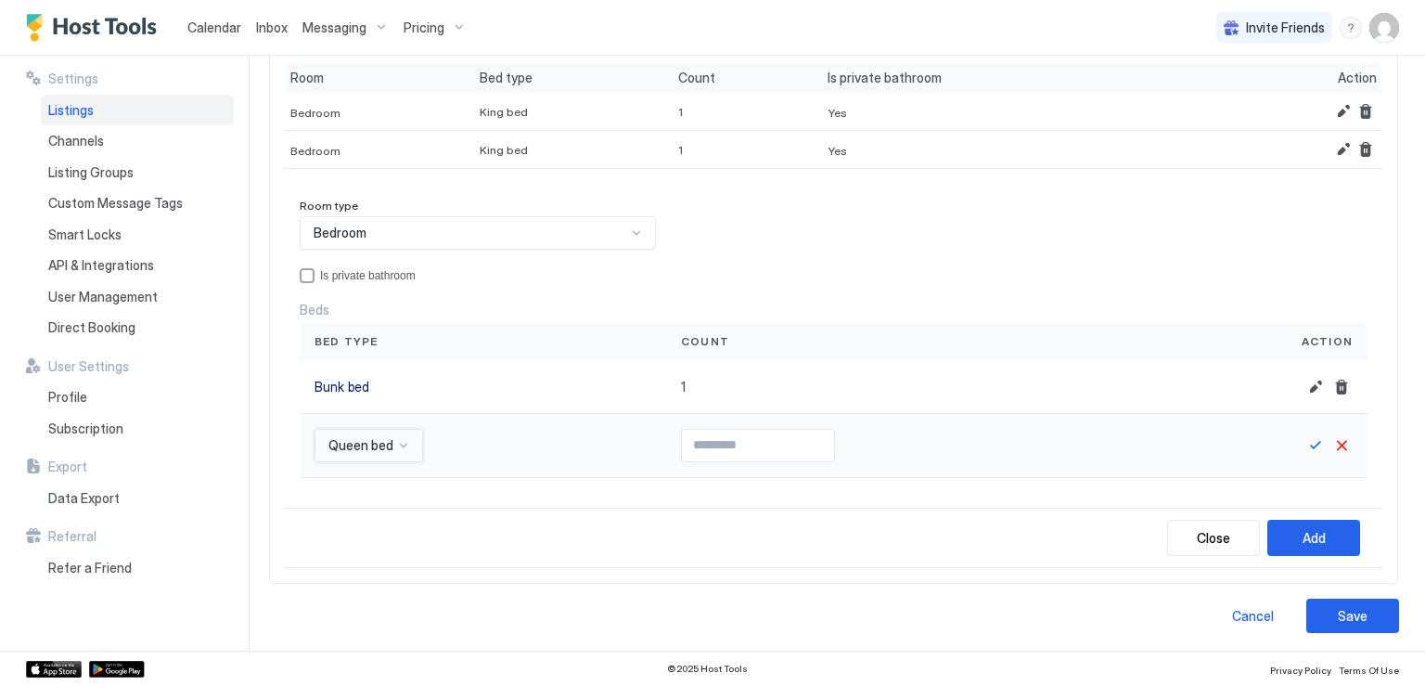
type input "*"
click at [816, 440] on input "*" at bounding box center [758, 446] width 152 height 32
click at [1305, 443] on button "Save" at bounding box center [1316, 445] width 22 height 22
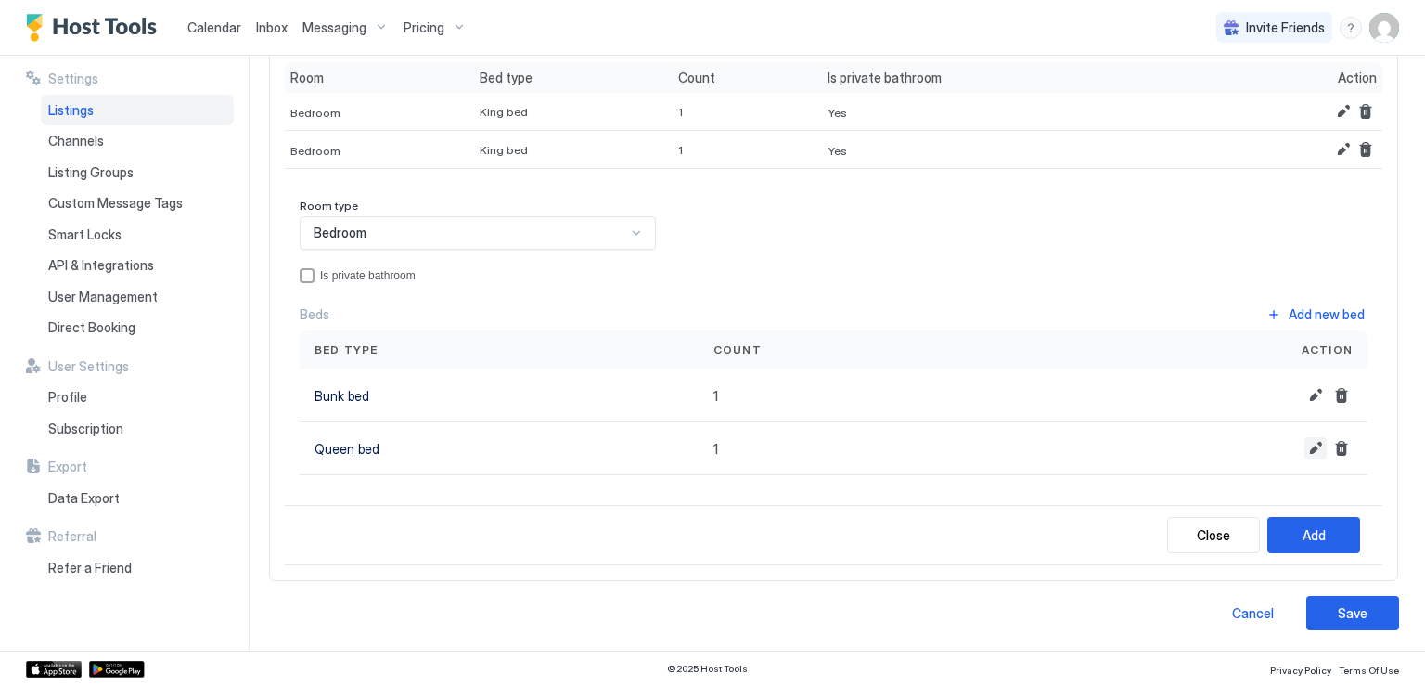
scroll to position [225, 0]
click at [1281, 535] on button "Add" at bounding box center [1313, 538] width 93 height 36
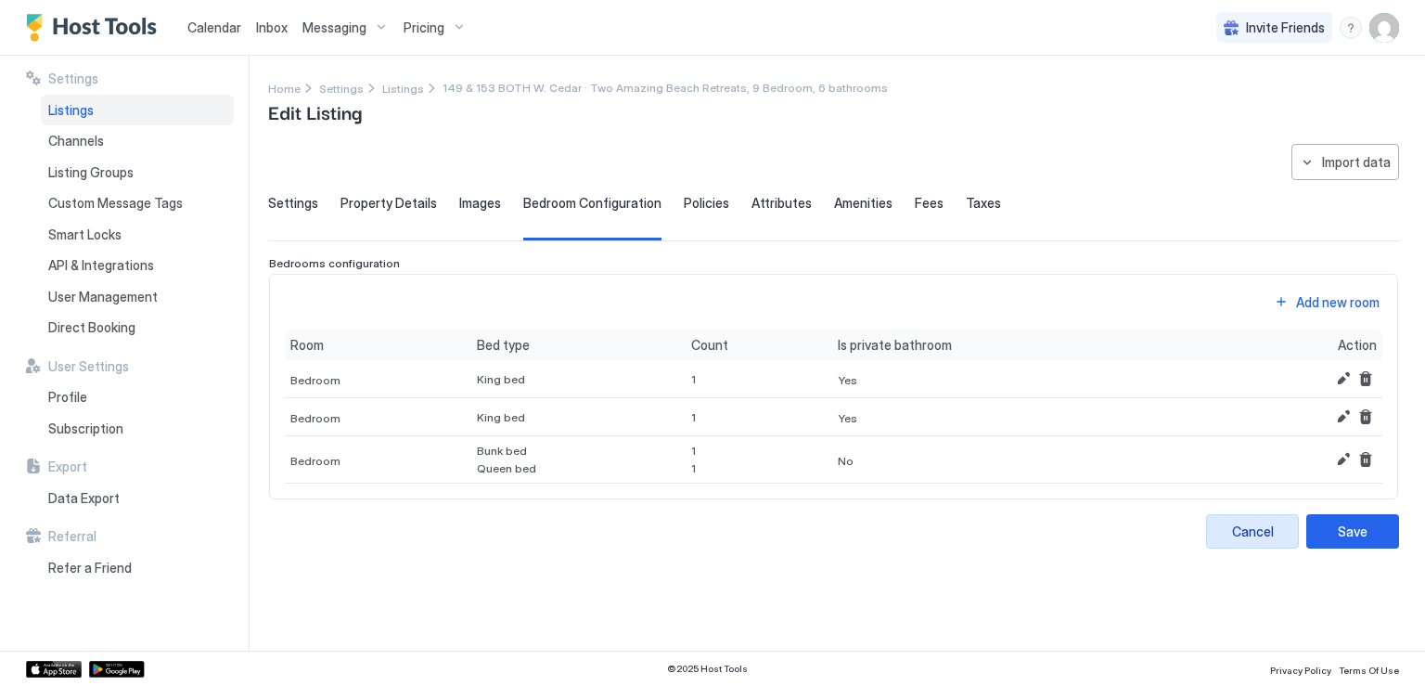
scroll to position [0, 0]
click at [1284, 305] on button "Add new room" at bounding box center [1326, 301] width 111 height 25
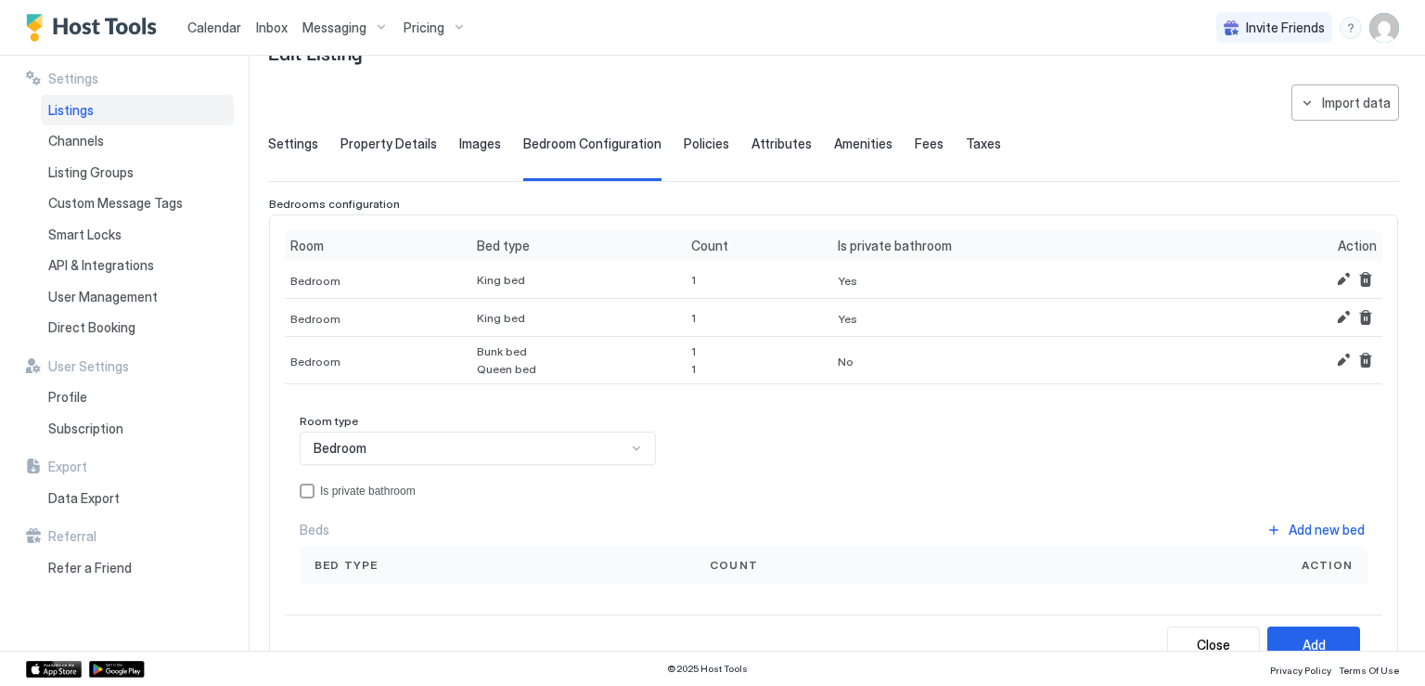
scroll to position [93, 0]
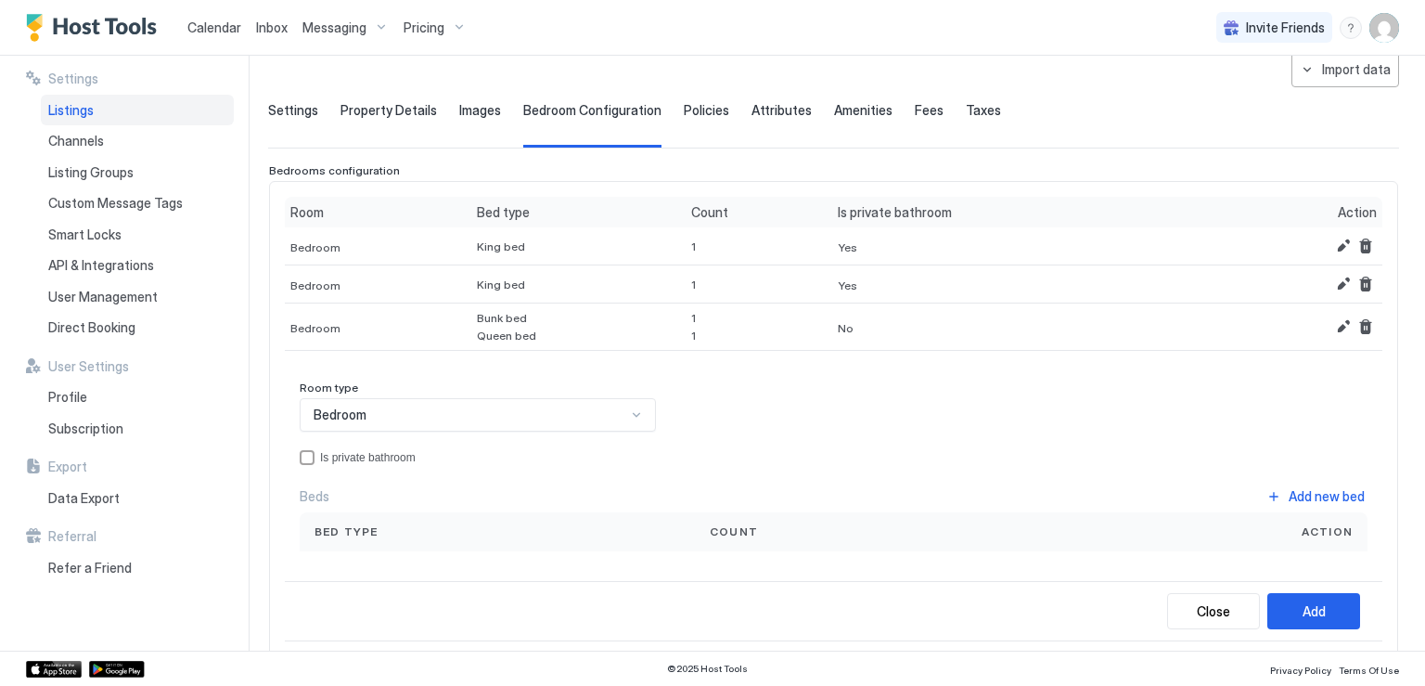
click at [547, 523] on div "Bed type" at bounding box center [498, 531] width 366 height 17
click at [725, 527] on span "Count" at bounding box center [734, 531] width 48 height 17
click at [1264, 501] on button "Add new bed" at bounding box center [1316, 495] width 104 height 25
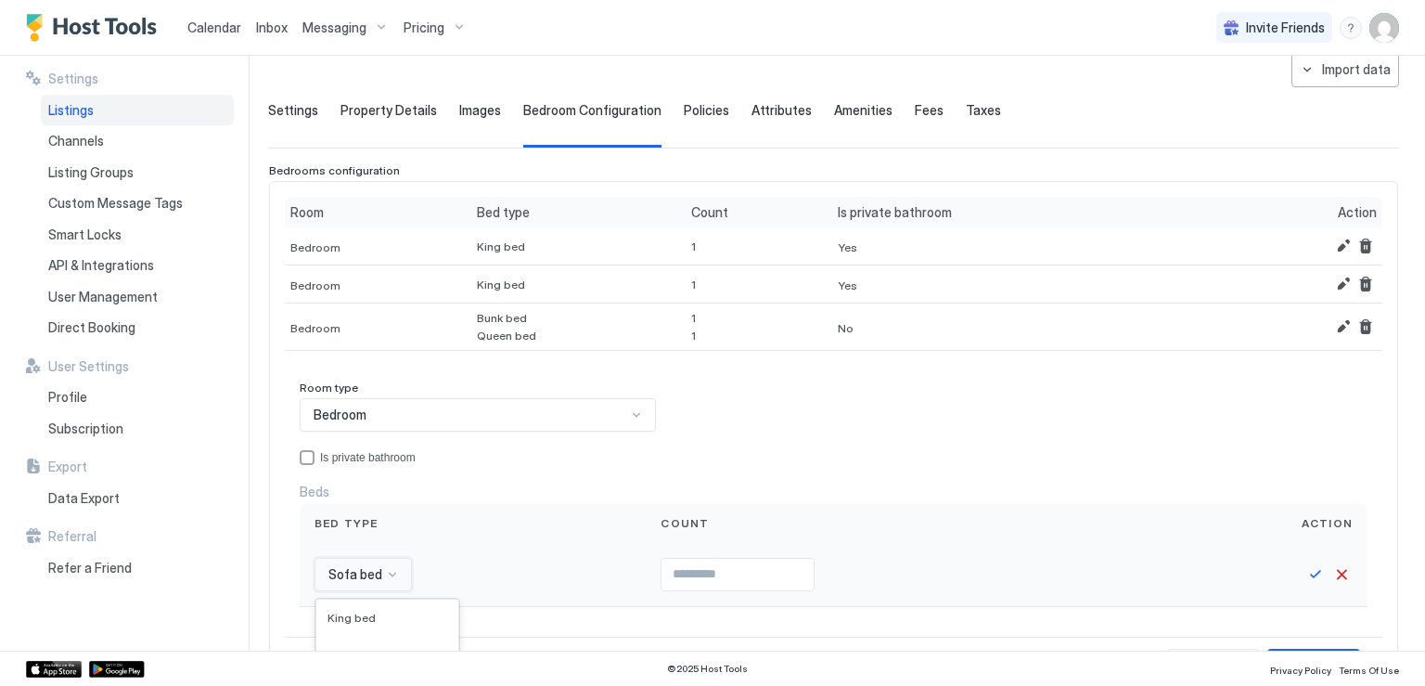
click at [384, 573] on div "16 results available. Use Up and Down to choose options, press Enter to select …" at bounding box center [363, 574] width 97 height 33
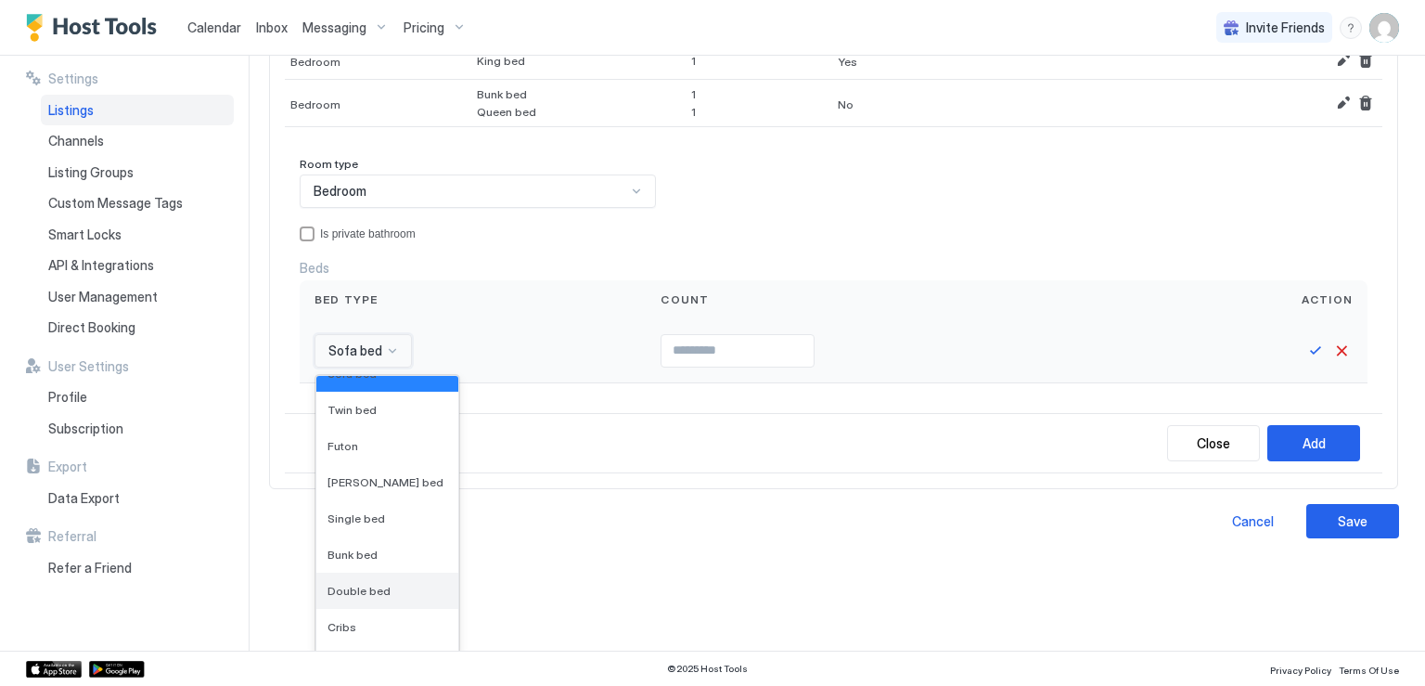
click at [368, 588] on span "Double bed" at bounding box center [359, 591] width 63 height 14
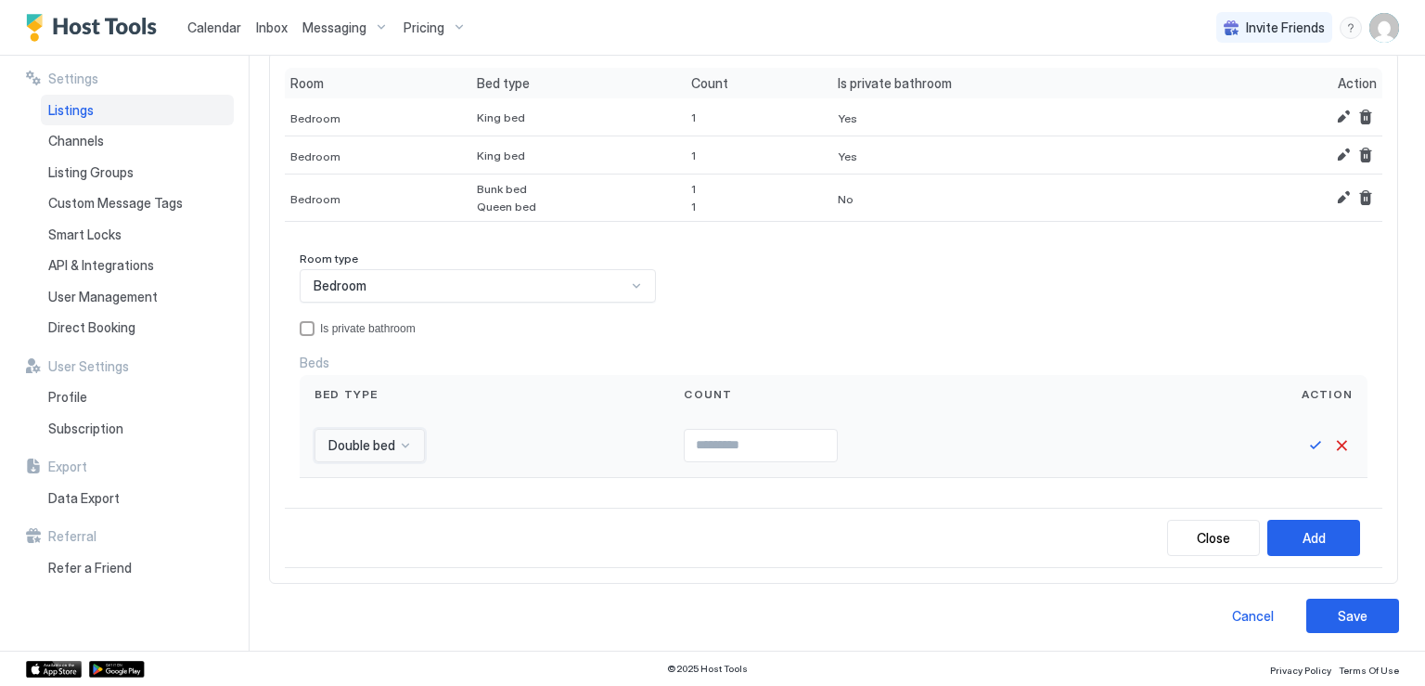
click at [820, 439] on input "*" at bounding box center [761, 446] width 152 height 32
type input "*"
click at [820, 439] on input "*" at bounding box center [761, 446] width 152 height 32
click at [1305, 440] on button "Save" at bounding box center [1316, 445] width 22 height 22
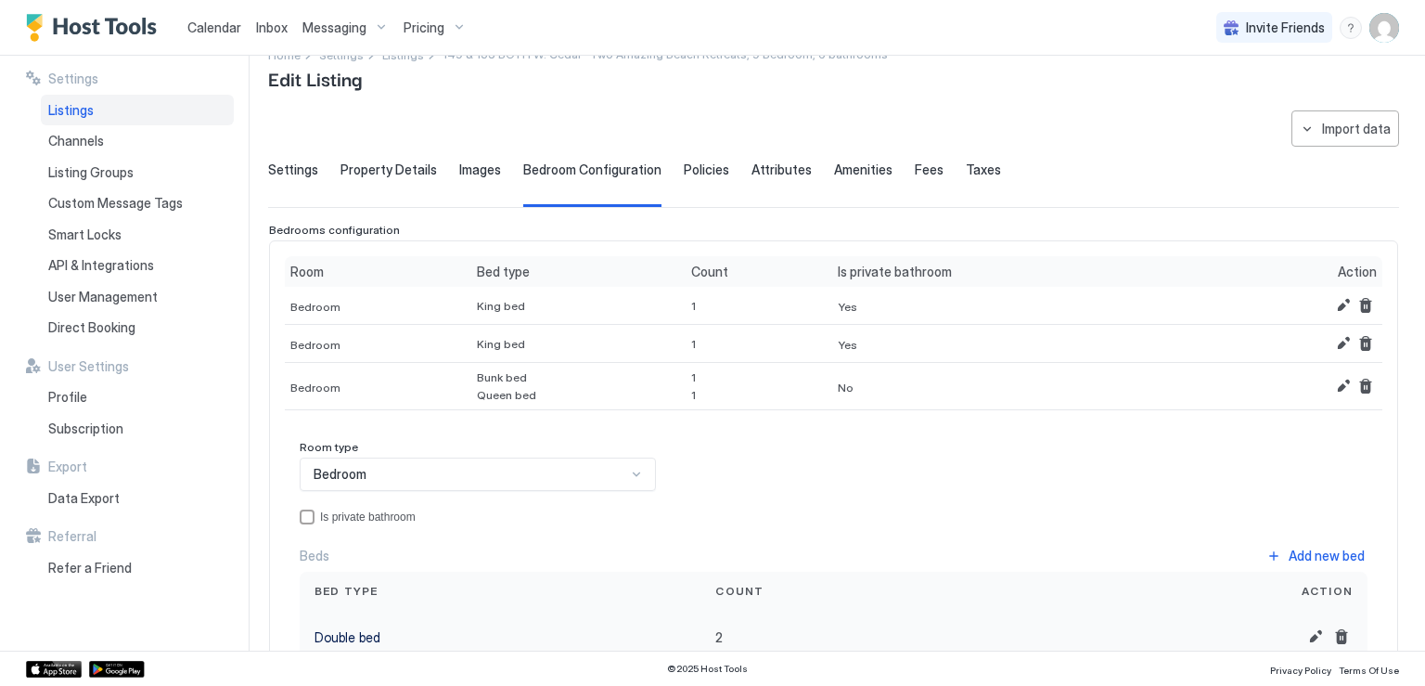
scroll to position [126, 0]
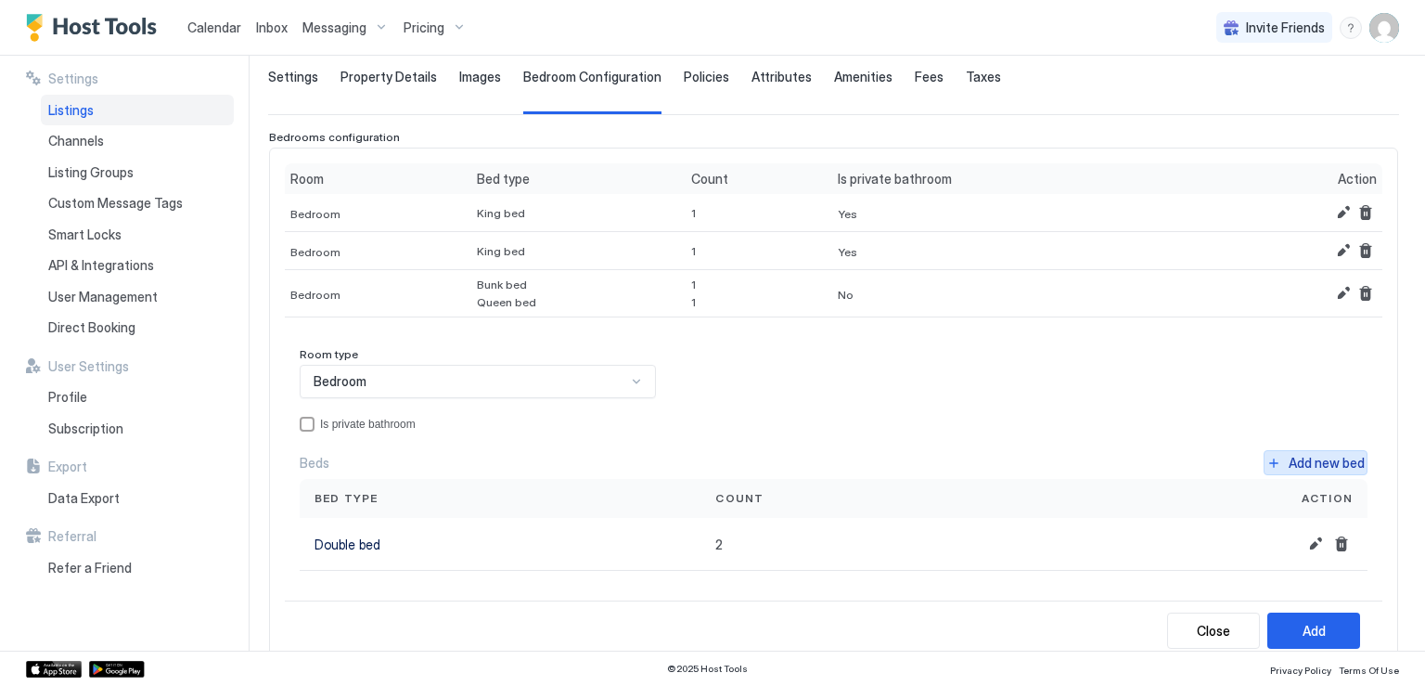
click at [1264, 457] on button "Add new bed" at bounding box center [1316, 462] width 104 height 25
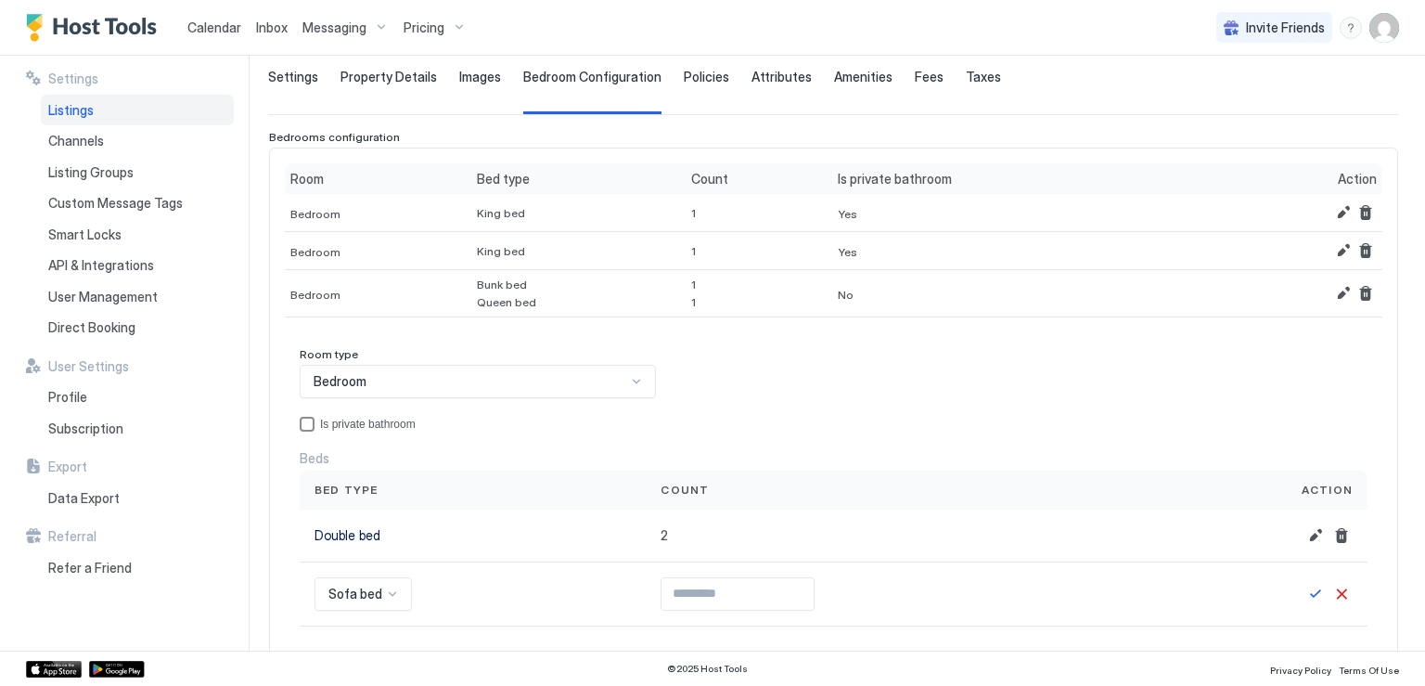
click at [306, 419] on div "privateBathroom" at bounding box center [307, 424] width 15 height 15
click at [307, 420] on icon "privateBathroom" at bounding box center [307, 423] width 11 height 11
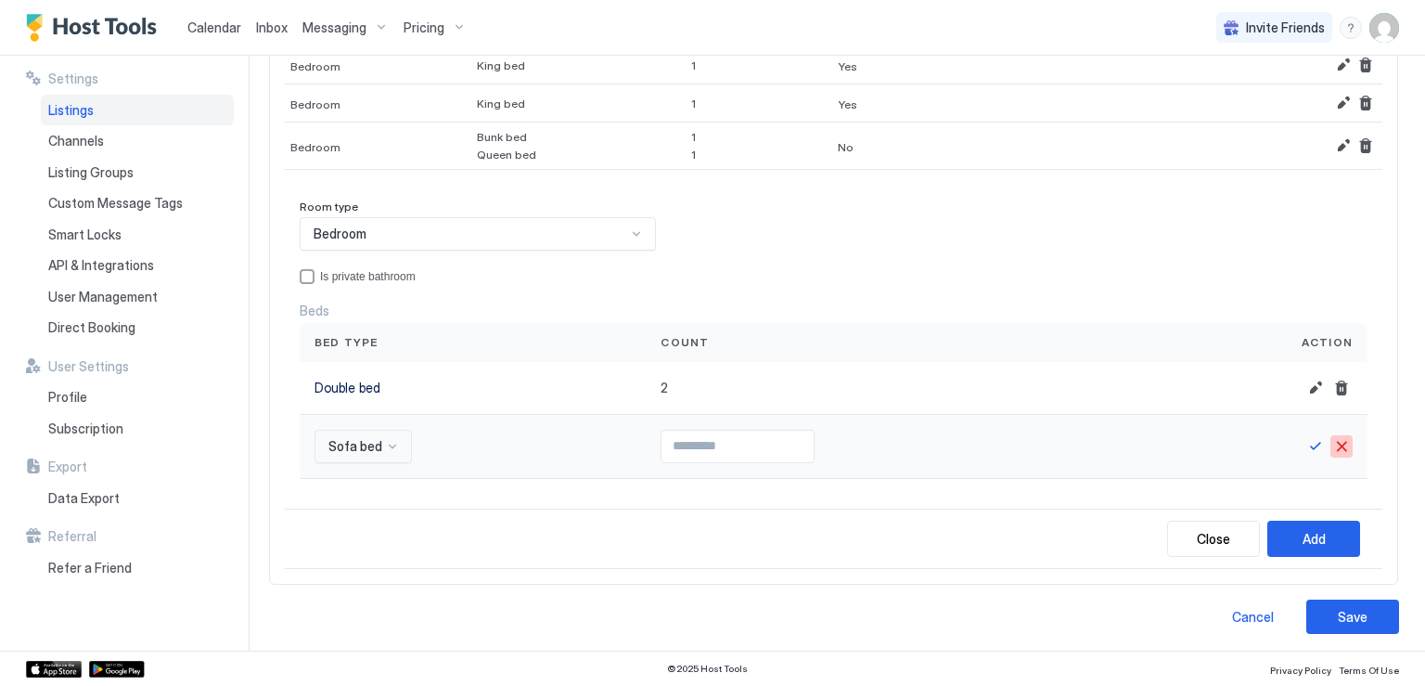
scroll to position [275, 0]
click at [1339, 614] on div "Save" at bounding box center [1353, 615] width 30 height 19
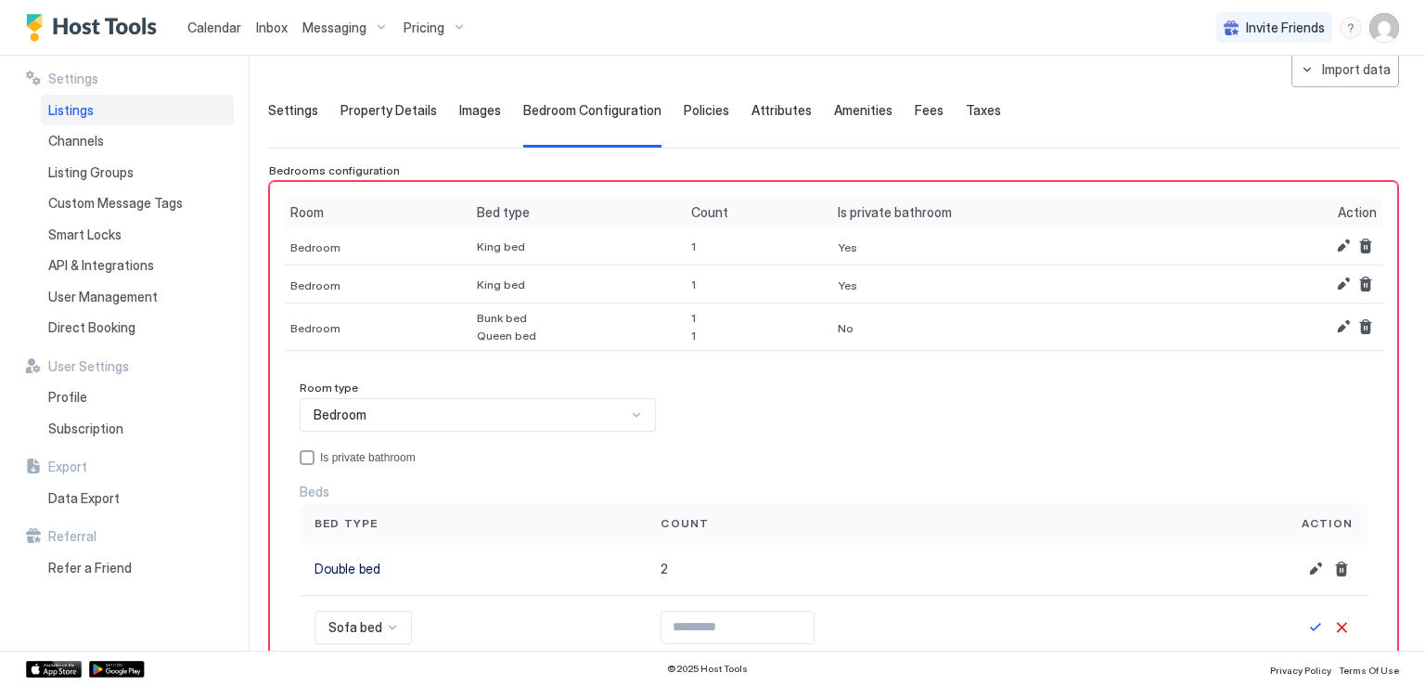
scroll to position [278, 0]
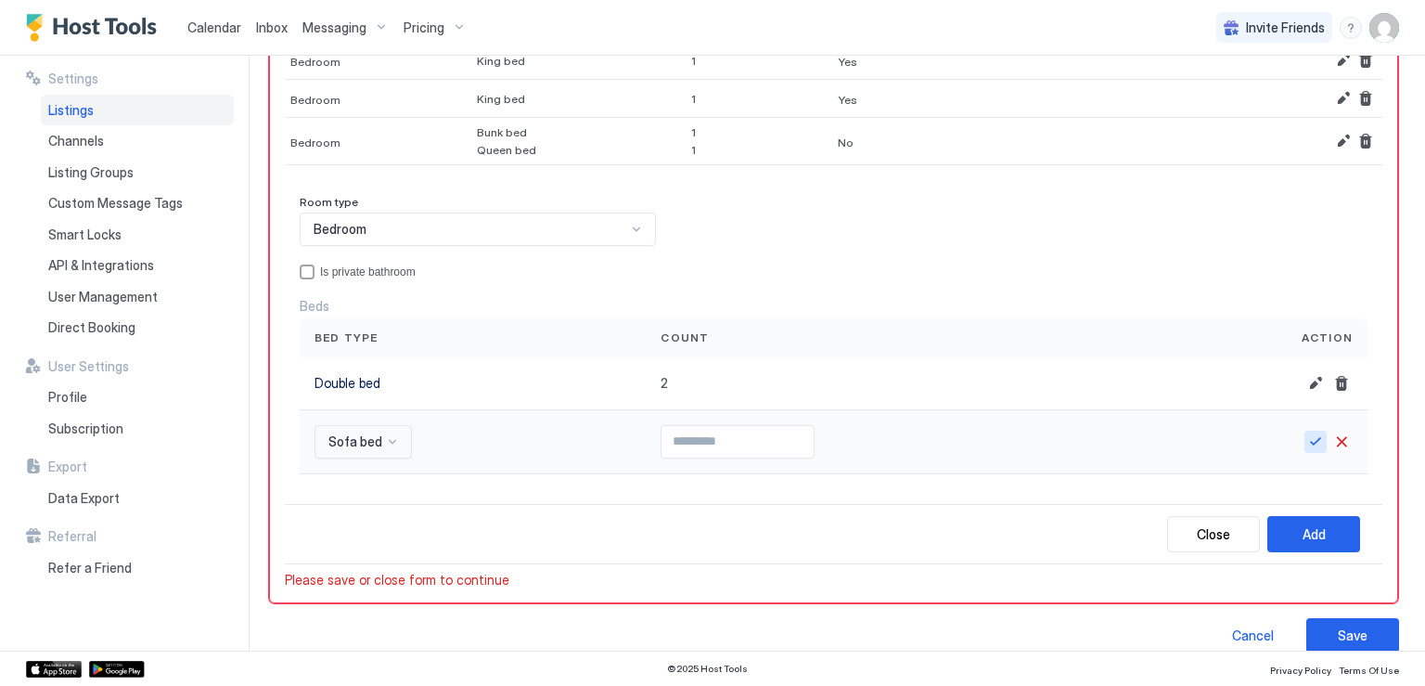
click at [1305, 434] on button "Save" at bounding box center [1316, 442] width 22 height 22
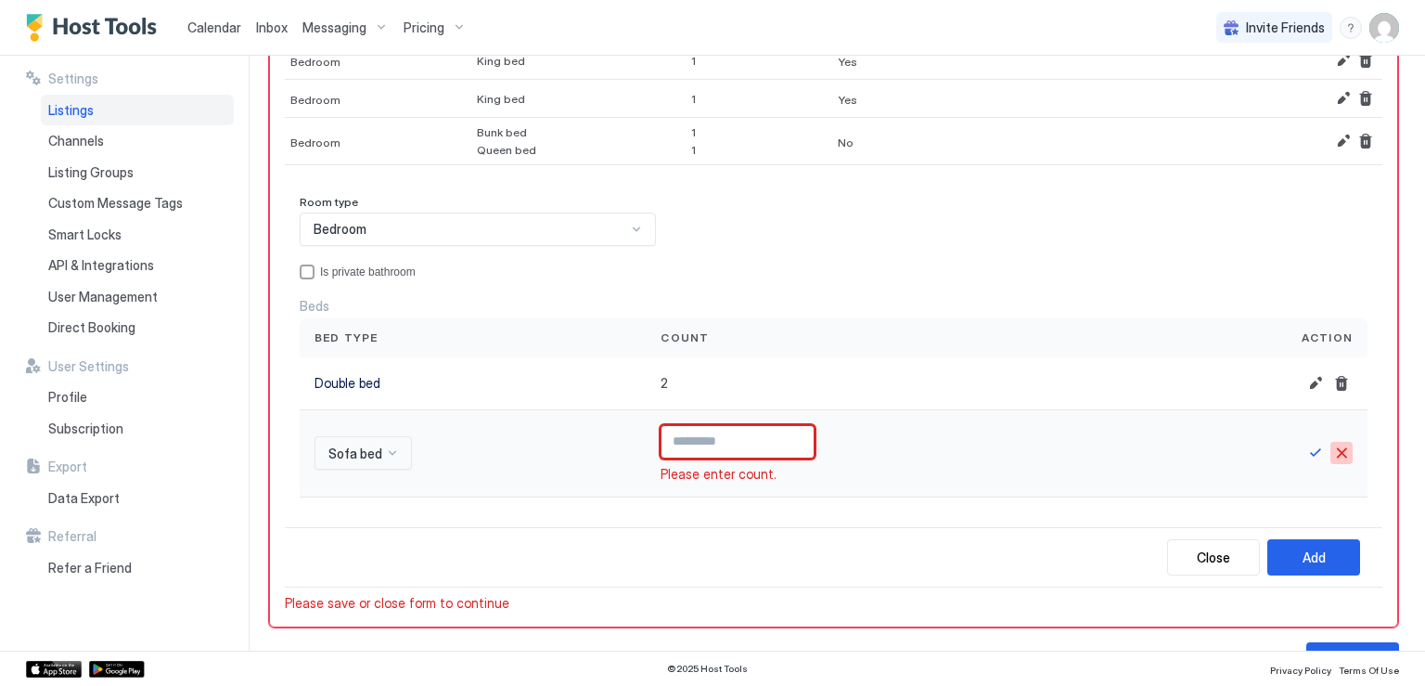
click at [1332, 452] on button "Cancel" at bounding box center [1342, 453] width 22 height 22
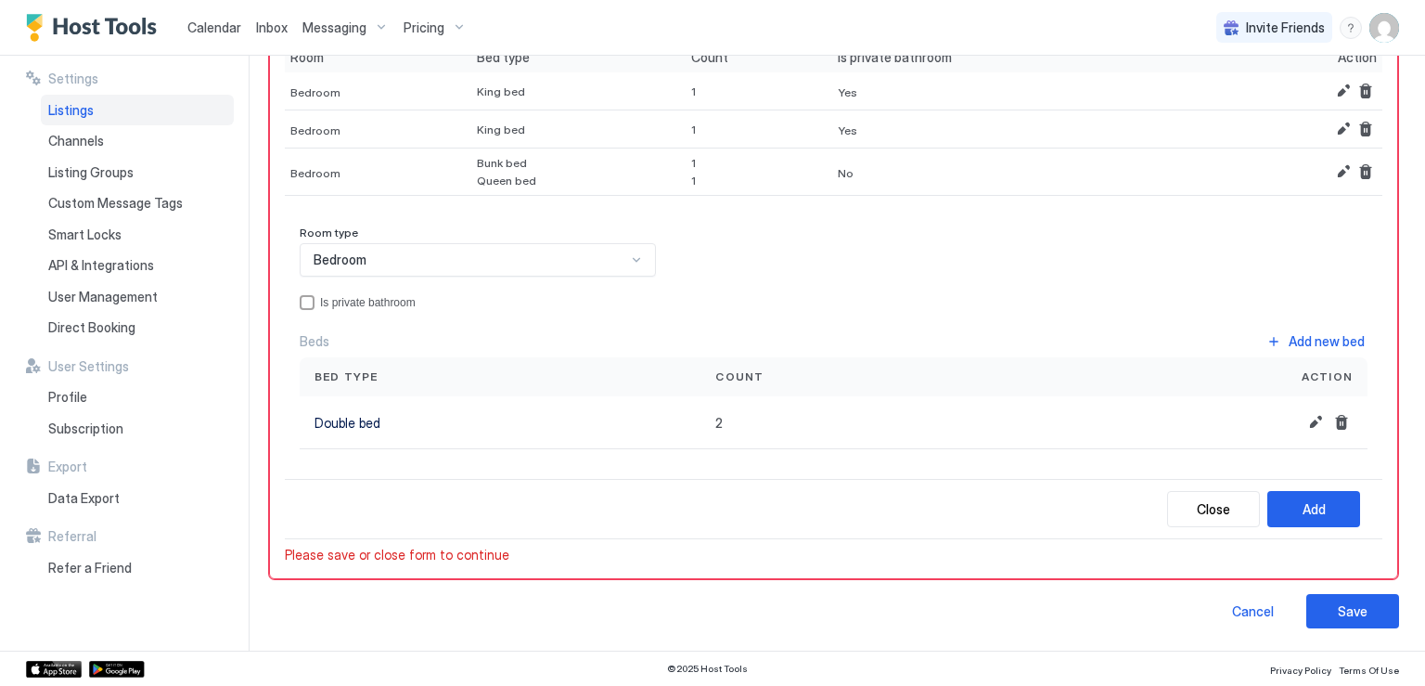
scroll to position [242, 0]
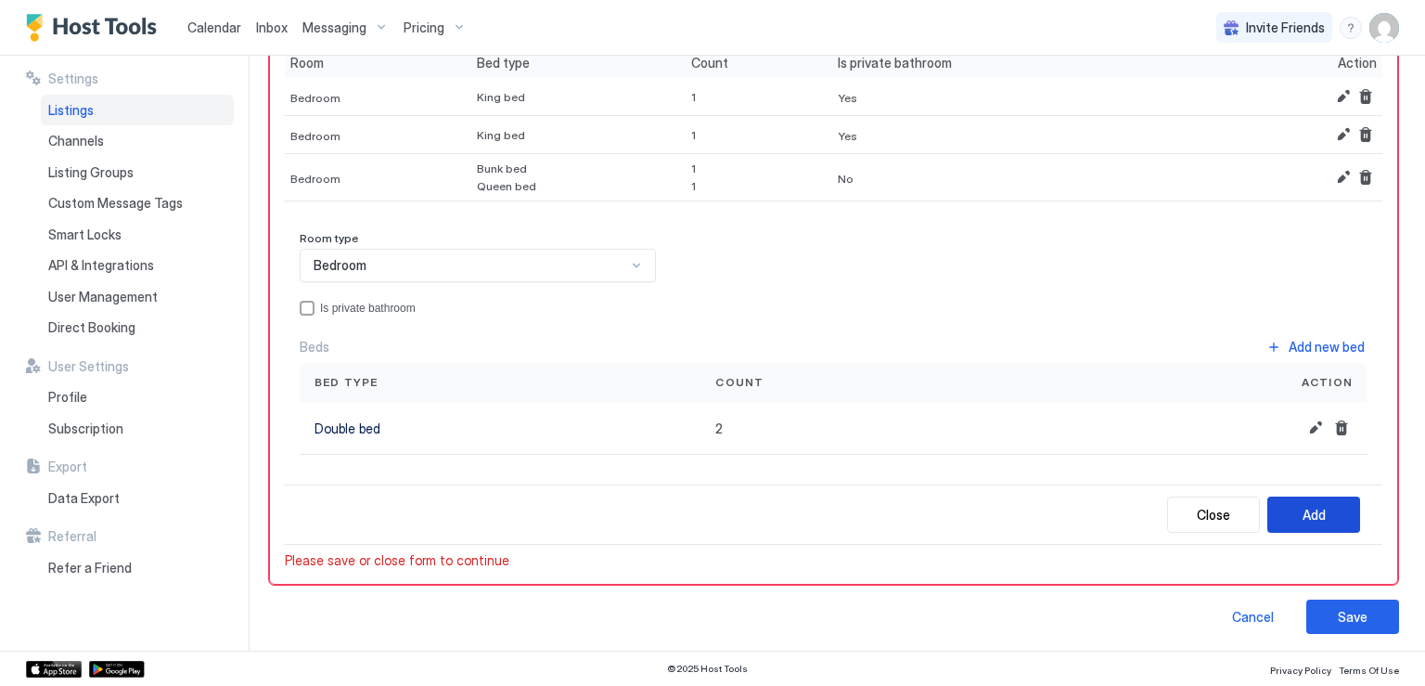
click at [1310, 507] on div "Add" at bounding box center [1314, 514] width 23 height 19
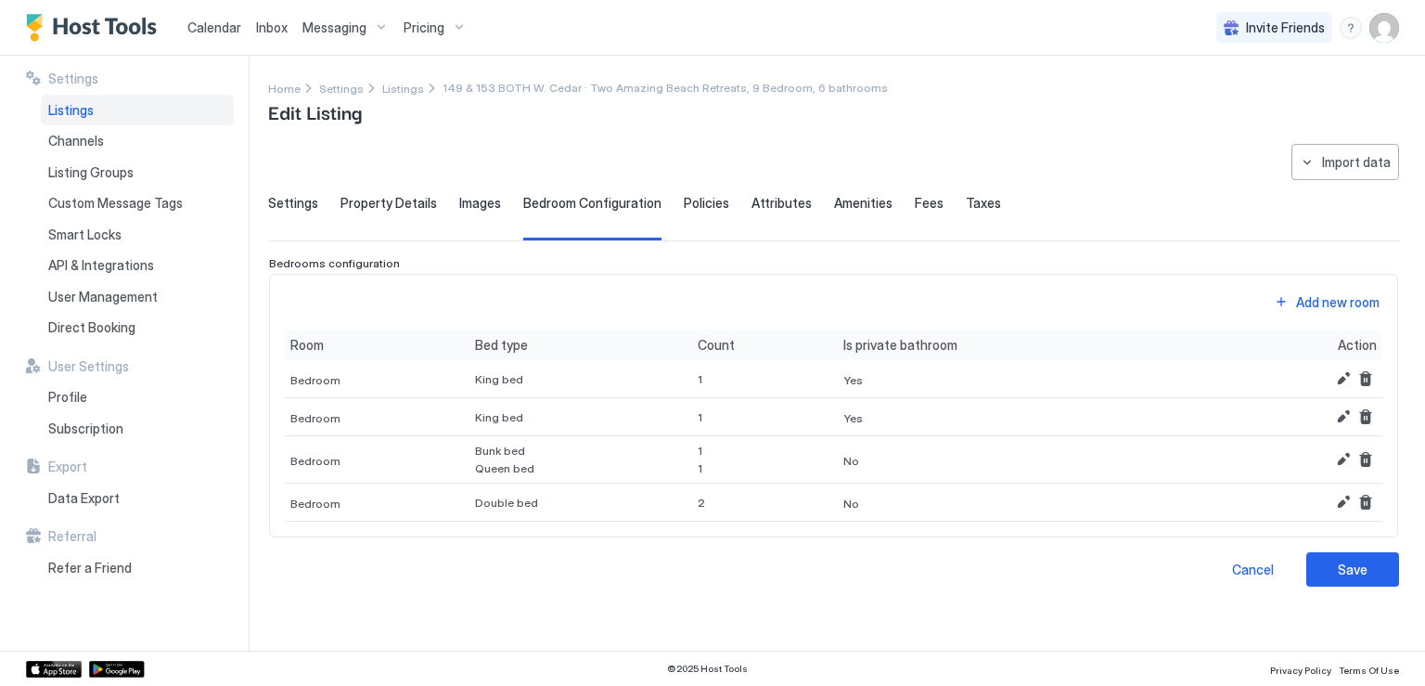
scroll to position [0, 0]
click at [1318, 299] on div "Add new room" at bounding box center [1338, 301] width 84 height 19
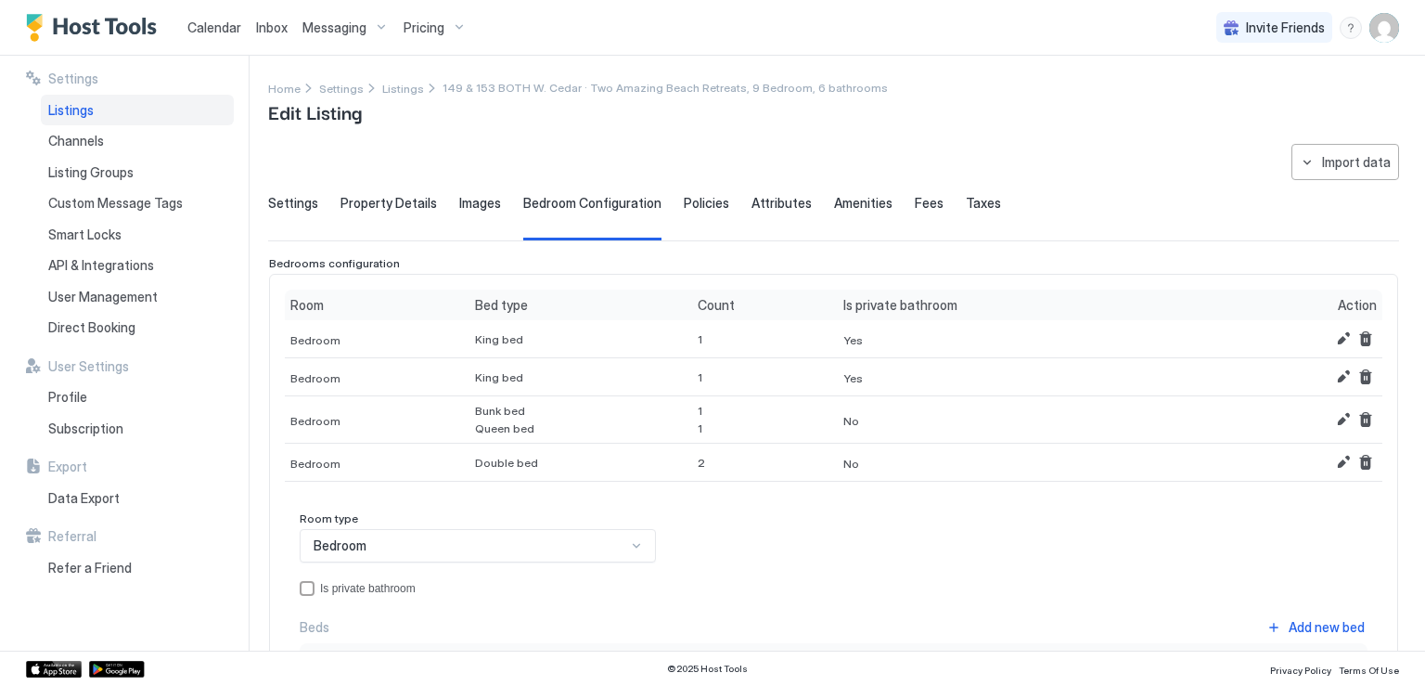
click at [579, 547] on div "Bedroom" at bounding box center [478, 545] width 356 height 33
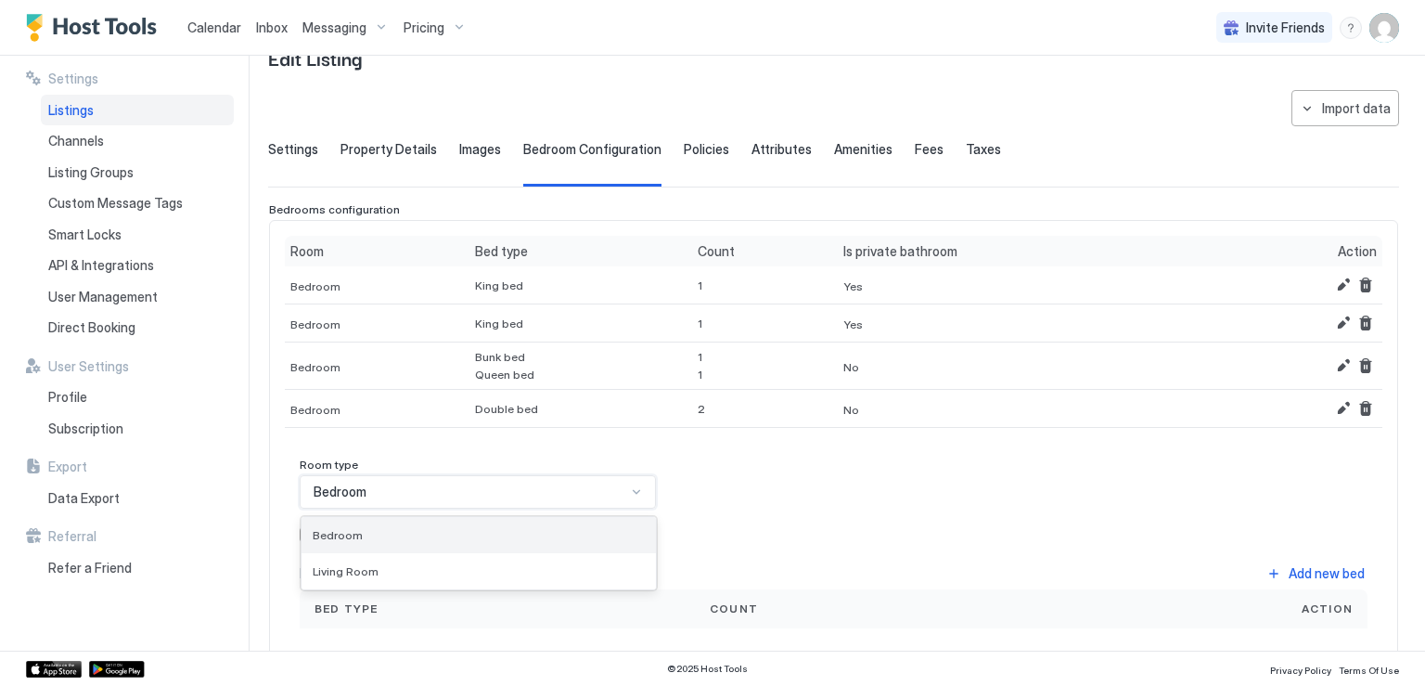
click at [566, 528] on div "Bedroom" at bounding box center [479, 535] width 332 height 14
click at [314, 532] on div "privateBathroom" at bounding box center [307, 534] width 15 height 15
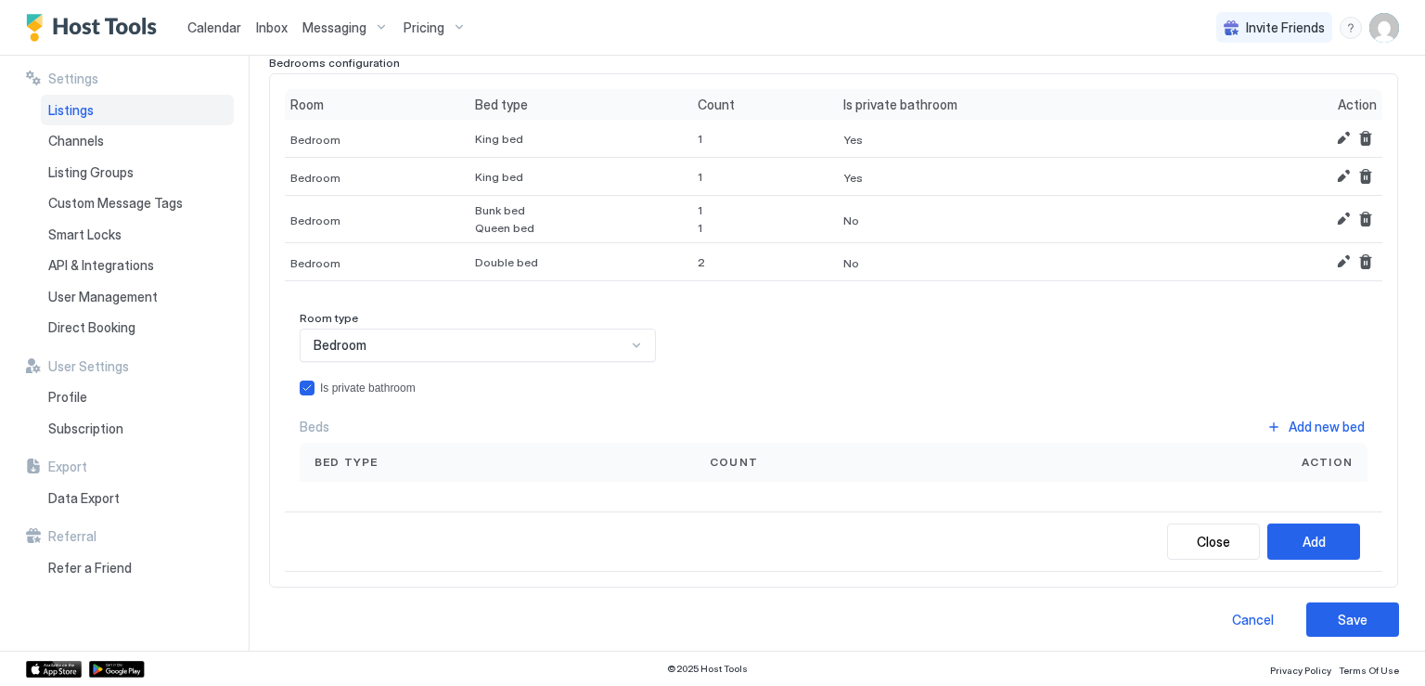
scroll to position [204, 0]
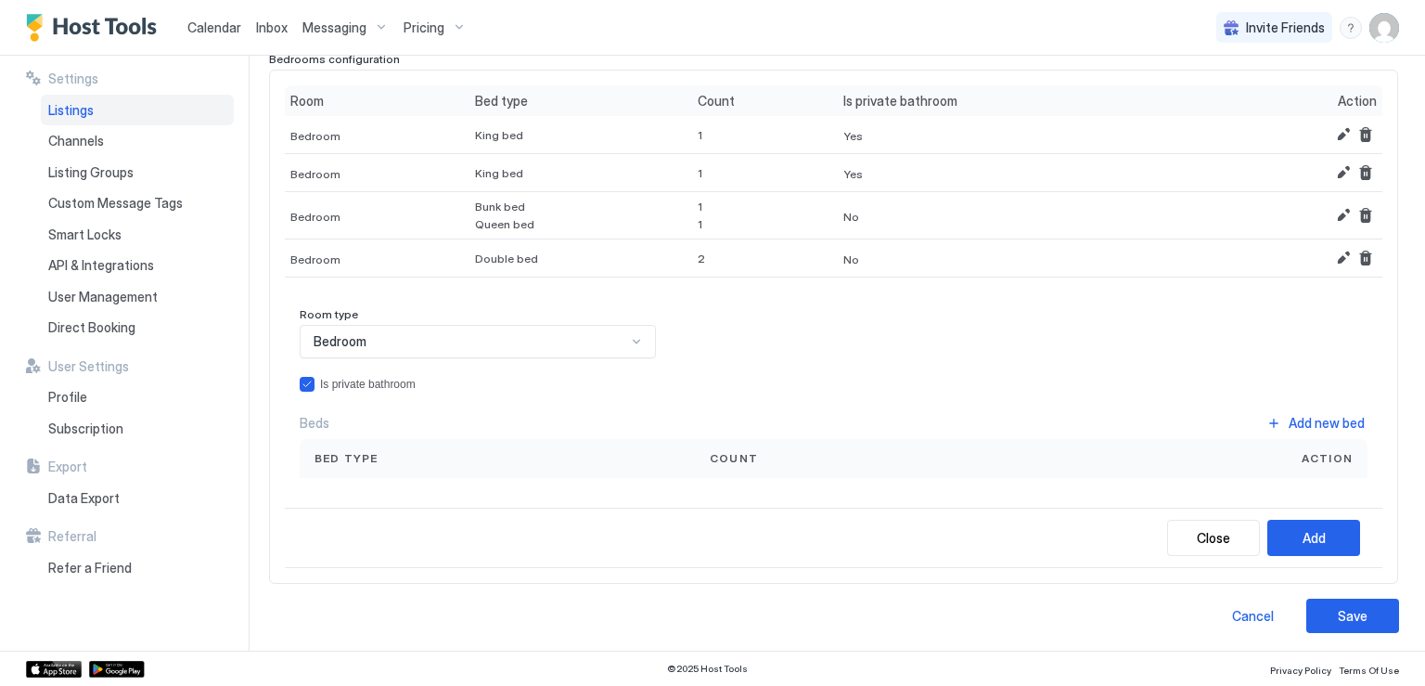
click at [725, 457] on span "Count" at bounding box center [734, 458] width 48 height 17
click at [1266, 410] on button "Add new bed" at bounding box center [1316, 422] width 104 height 25
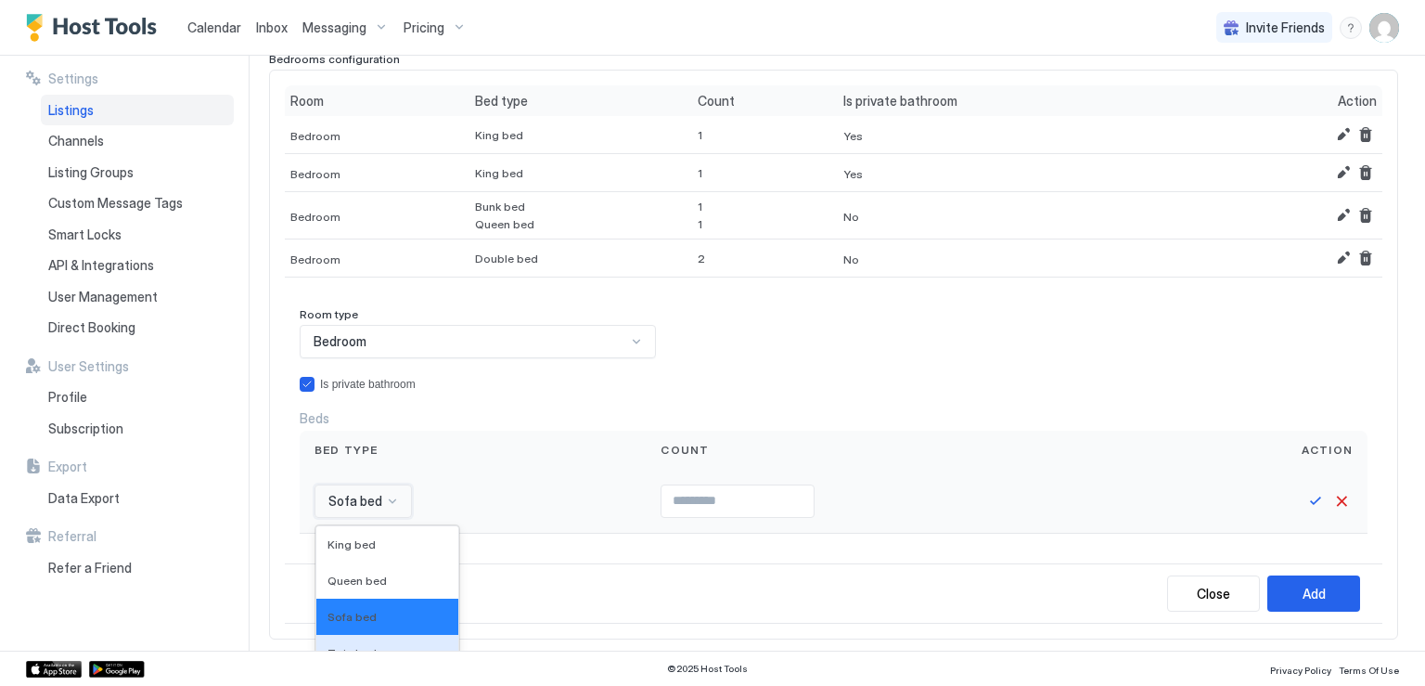
click at [385, 501] on div "16 results available. Use Up and Down to choose options, press Enter to select …" at bounding box center [363, 500] width 97 height 33
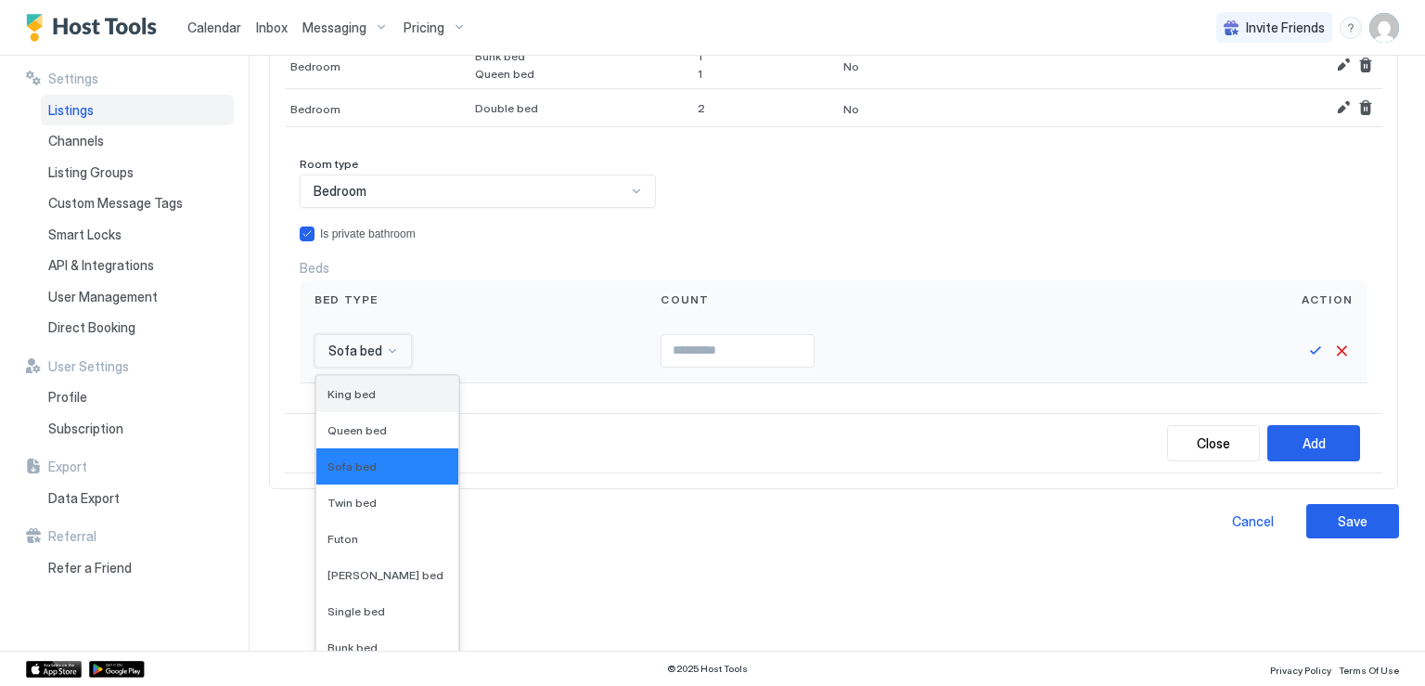
click at [364, 387] on span "King bed" at bounding box center [352, 394] width 48 height 14
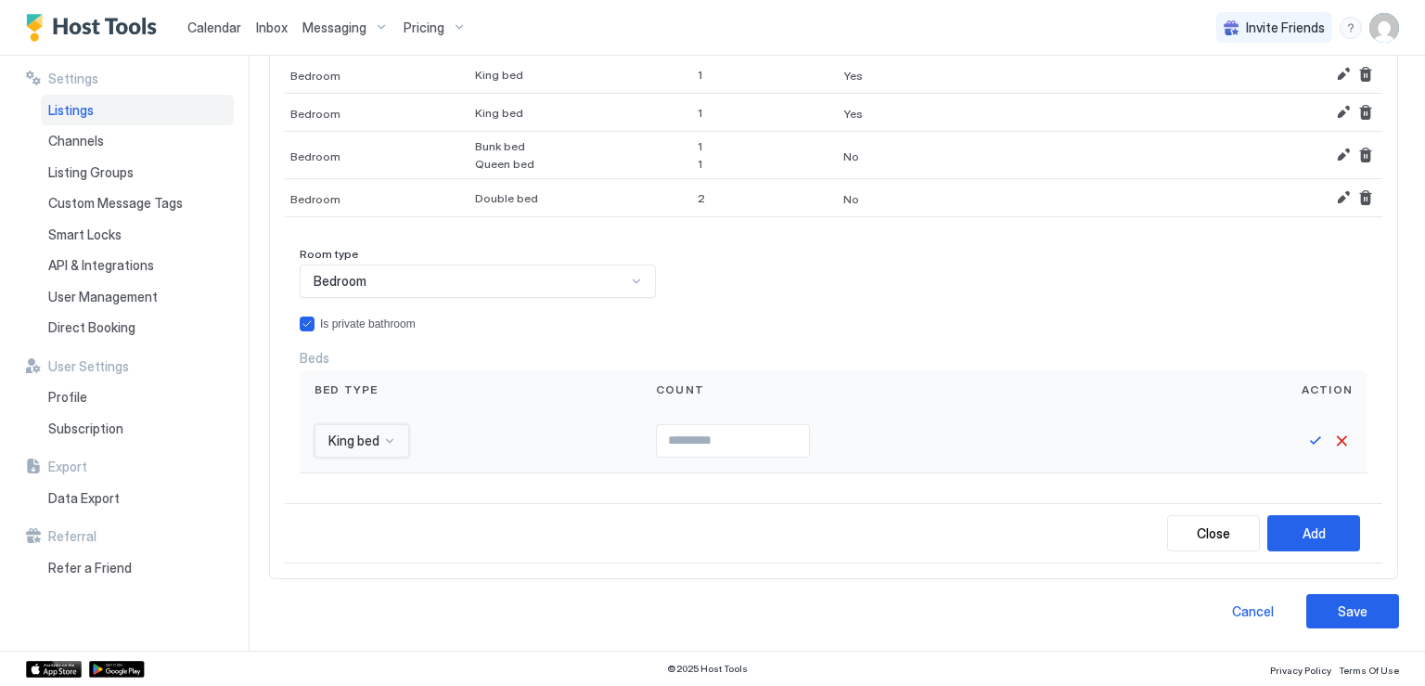
scroll to position [260, 0]
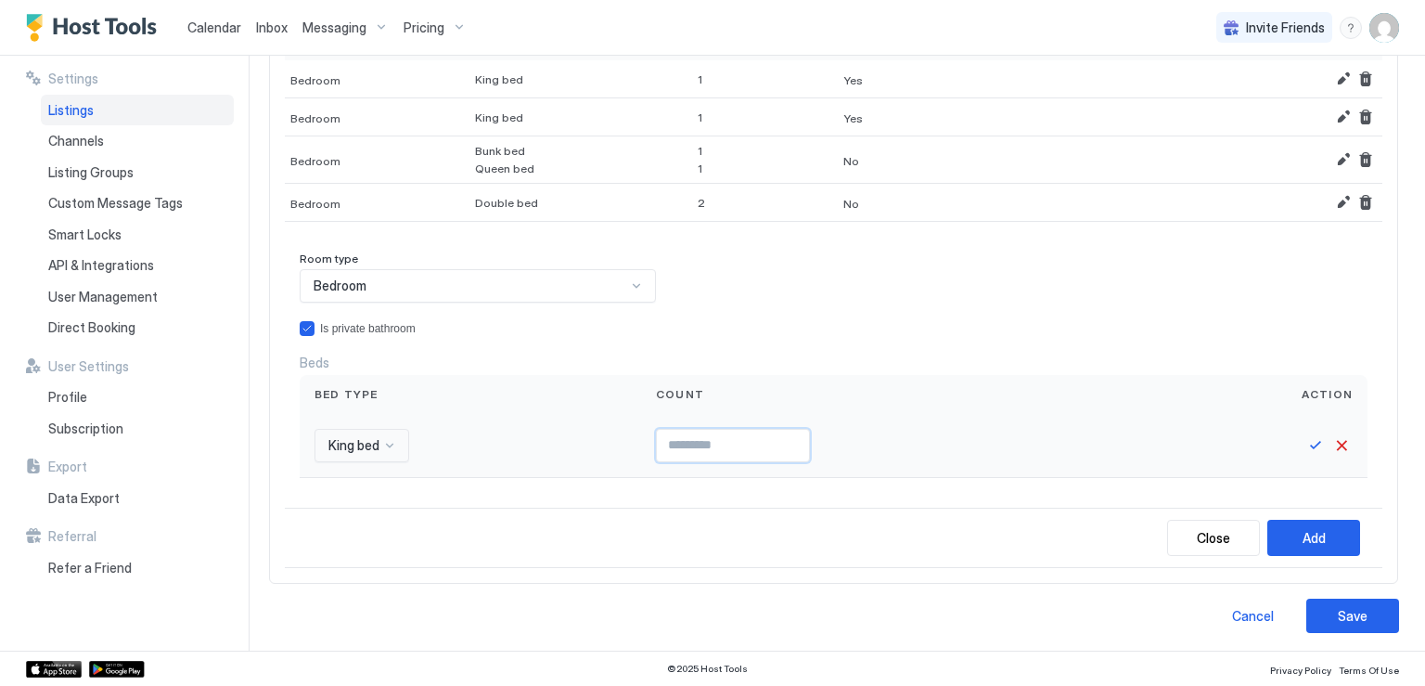
type input "*"
click at [791, 435] on input "*" at bounding box center [733, 446] width 152 height 32
click at [1305, 441] on button "Save" at bounding box center [1316, 445] width 22 height 22
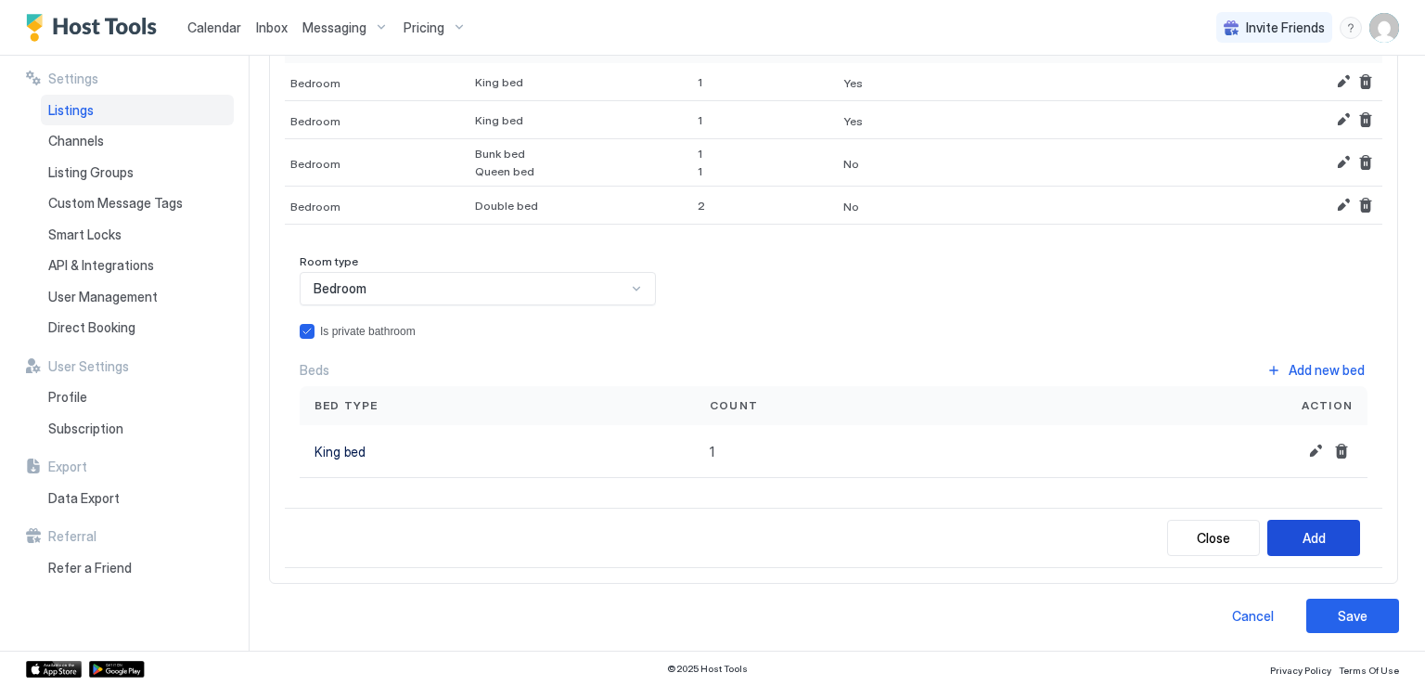
click at [1317, 539] on button "Add" at bounding box center [1313, 538] width 93 height 36
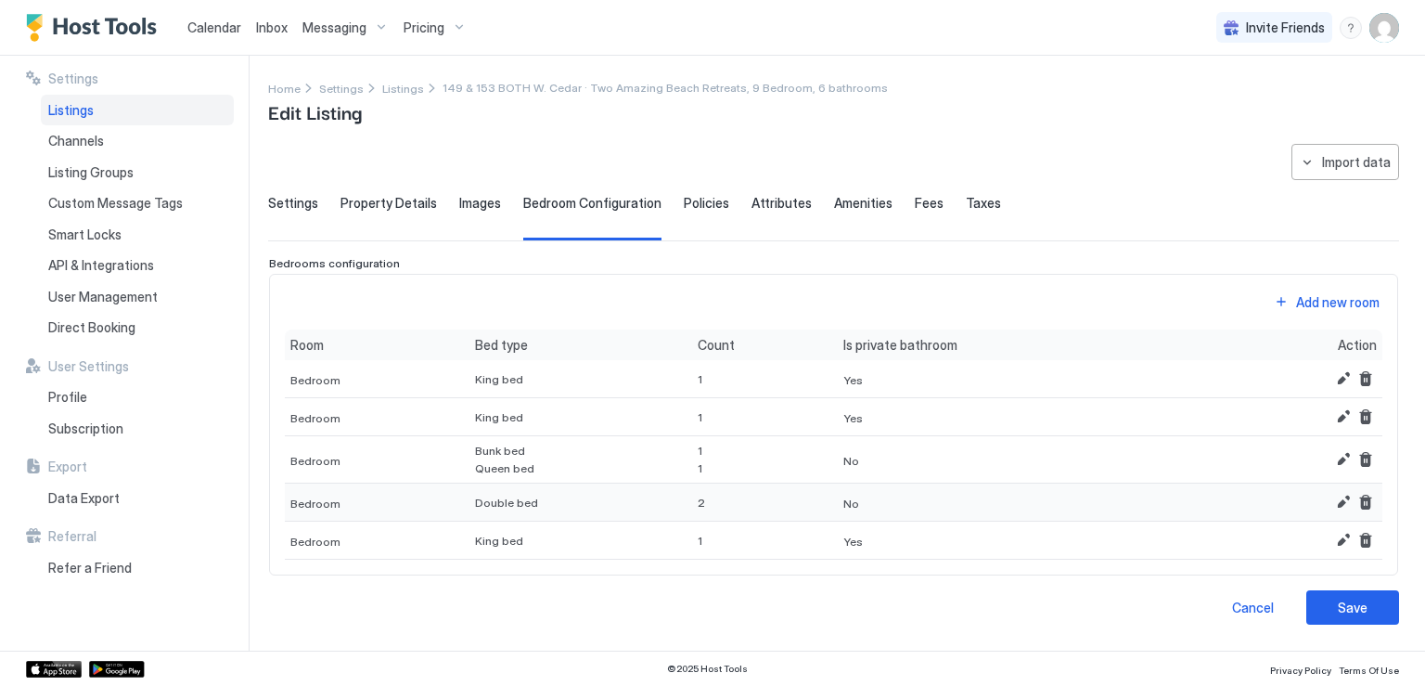
scroll to position [0, 0]
click at [1292, 305] on button "Add new room" at bounding box center [1326, 301] width 111 height 25
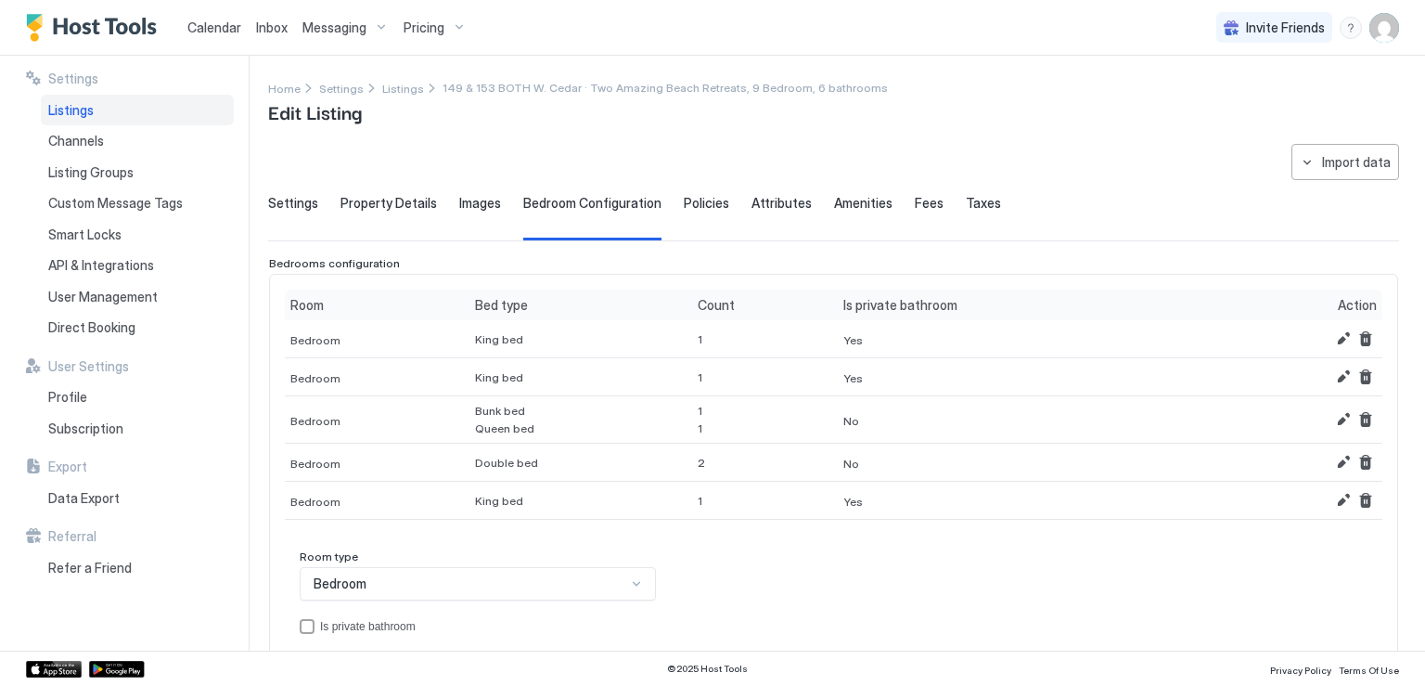
scroll to position [93, 0]
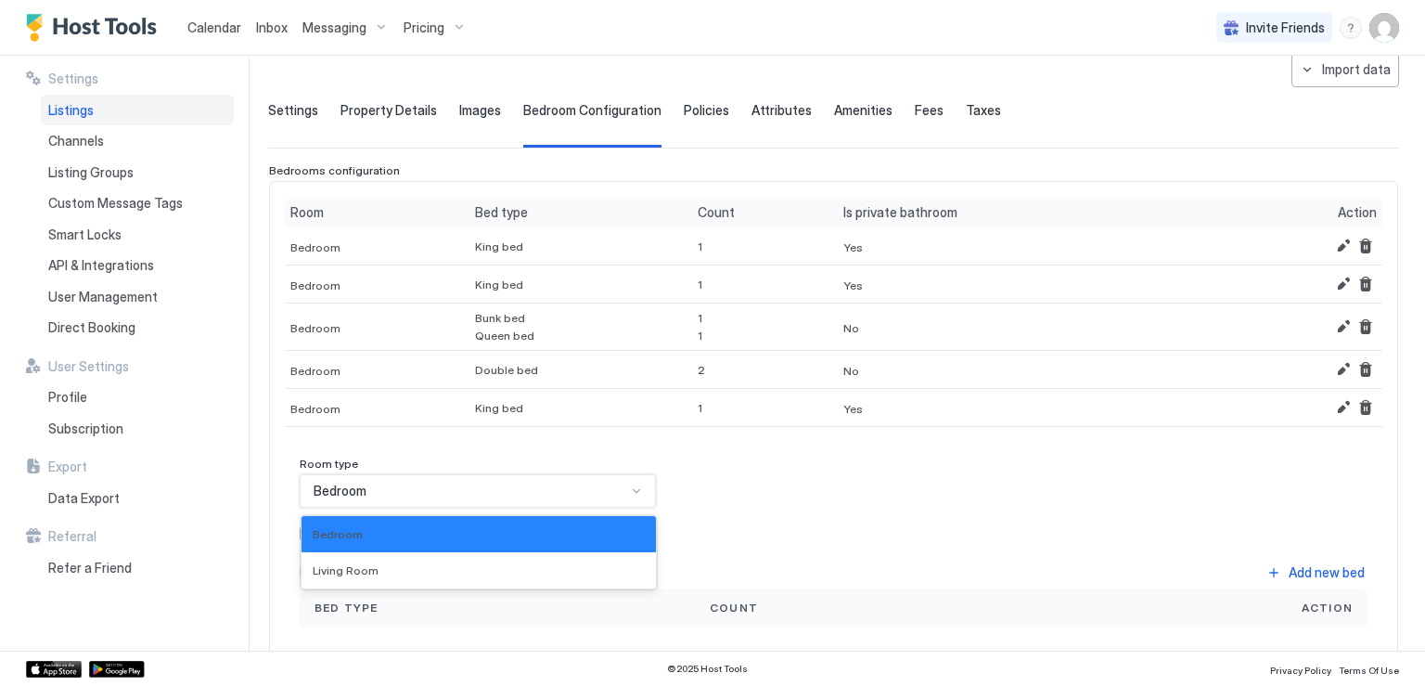
click at [489, 491] on div "Bedroom" at bounding box center [470, 490] width 313 height 17
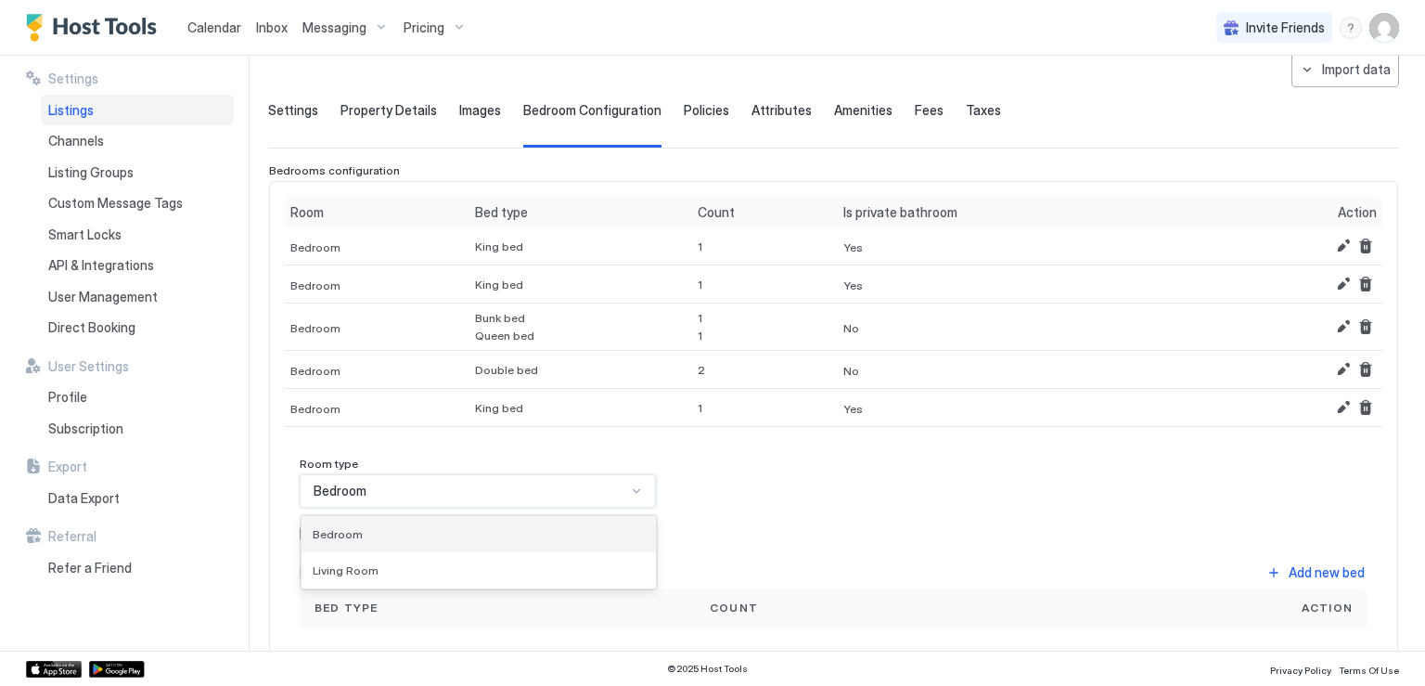
click at [475, 521] on div "Bedroom" at bounding box center [479, 534] width 354 height 36
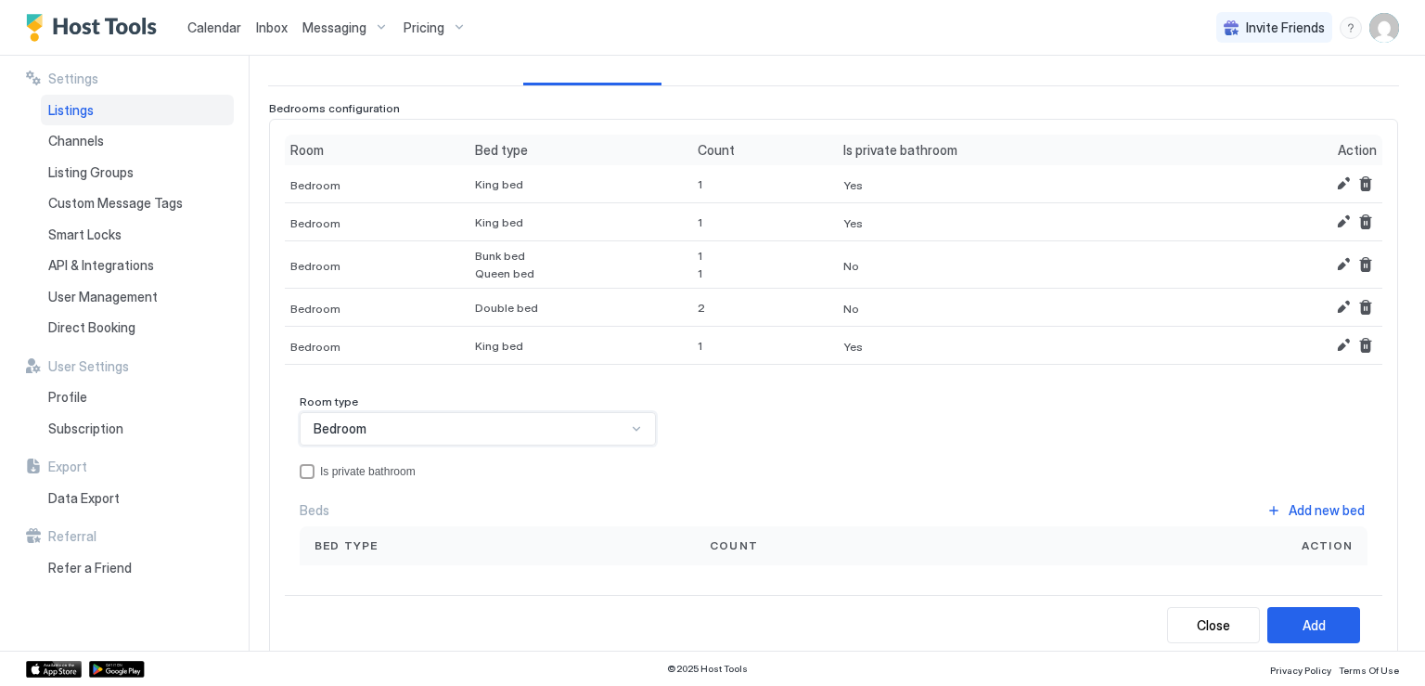
scroll to position [186, 0]
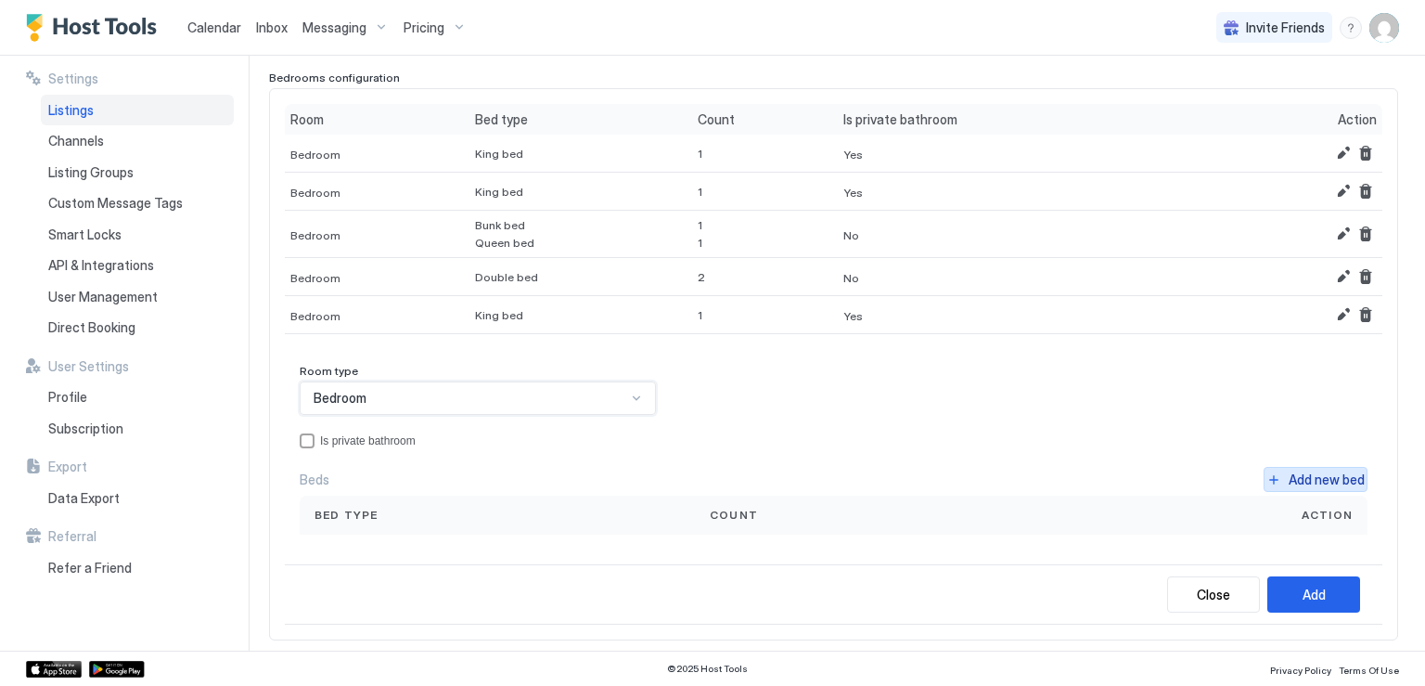
click at [1264, 469] on button "Add new bed" at bounding box center [1316, 479] width 104 height 25
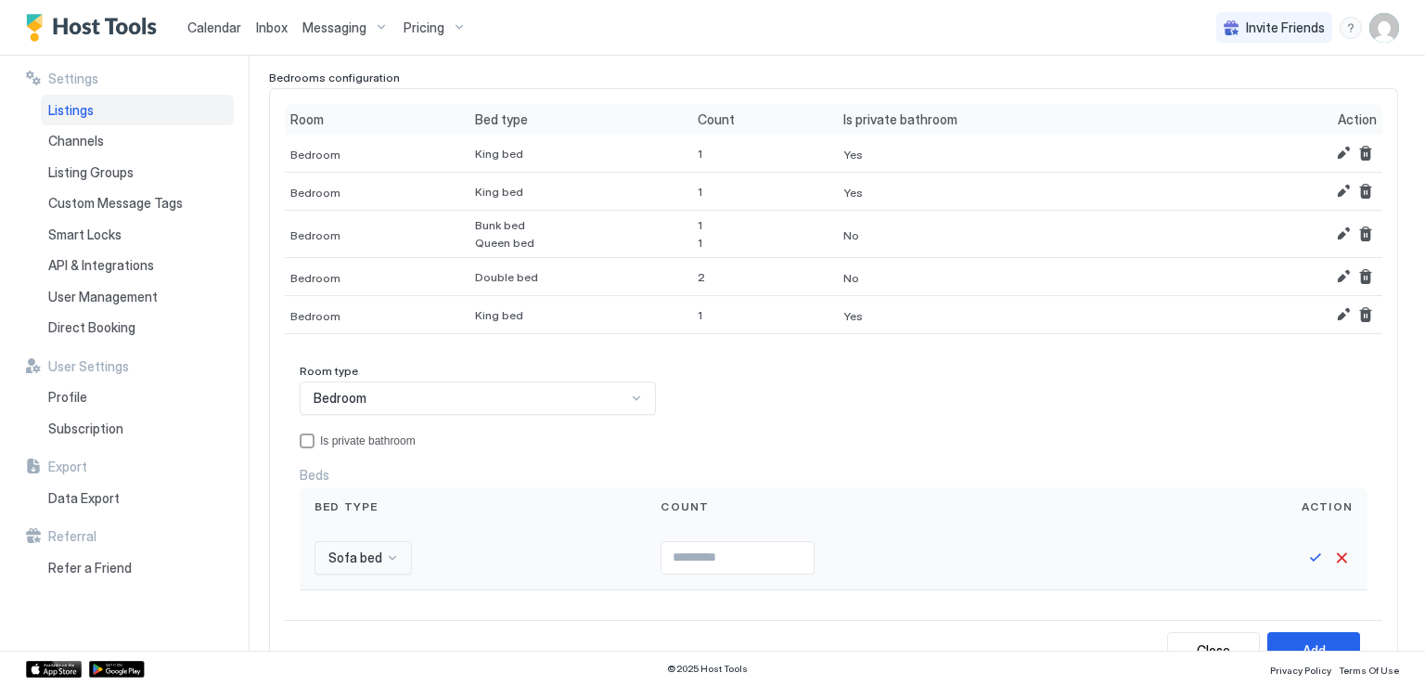
scroll to position [392, 0]
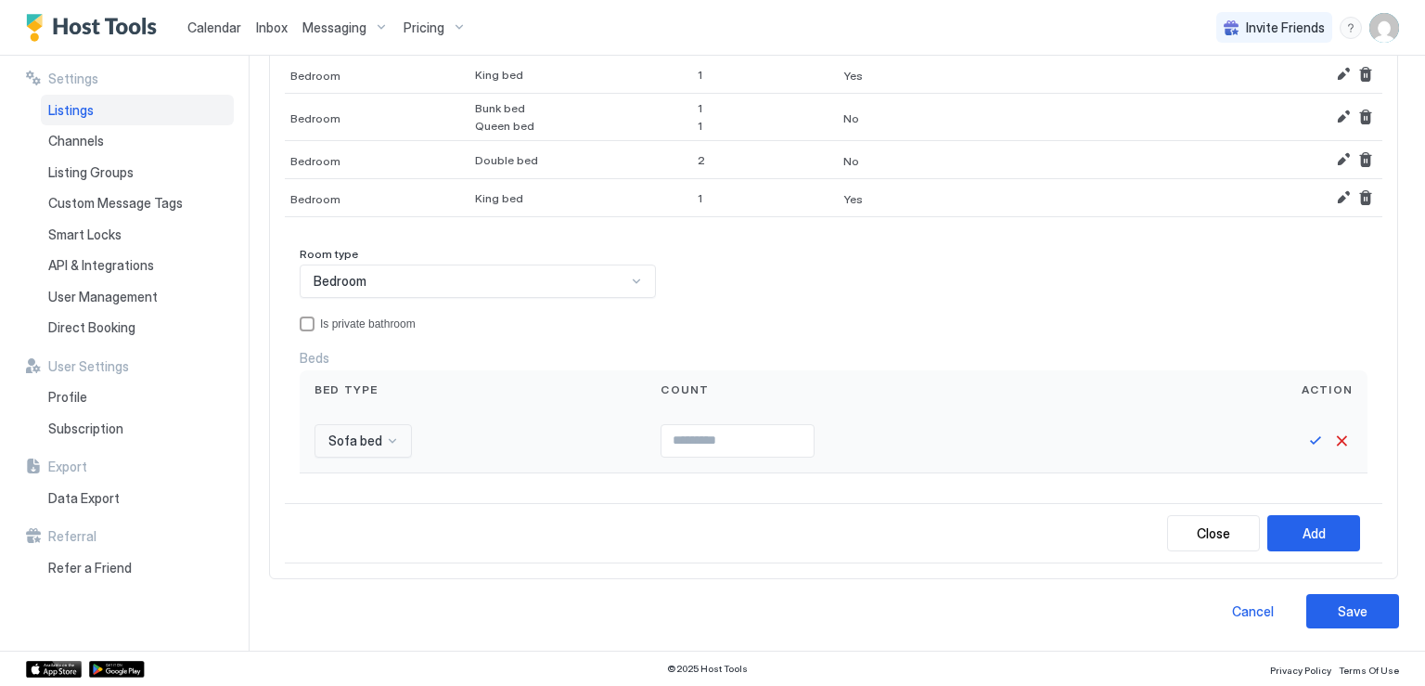
click at [395, 457] on div "Sofa bed" at bounding box center [363, 440] width 97 height 33
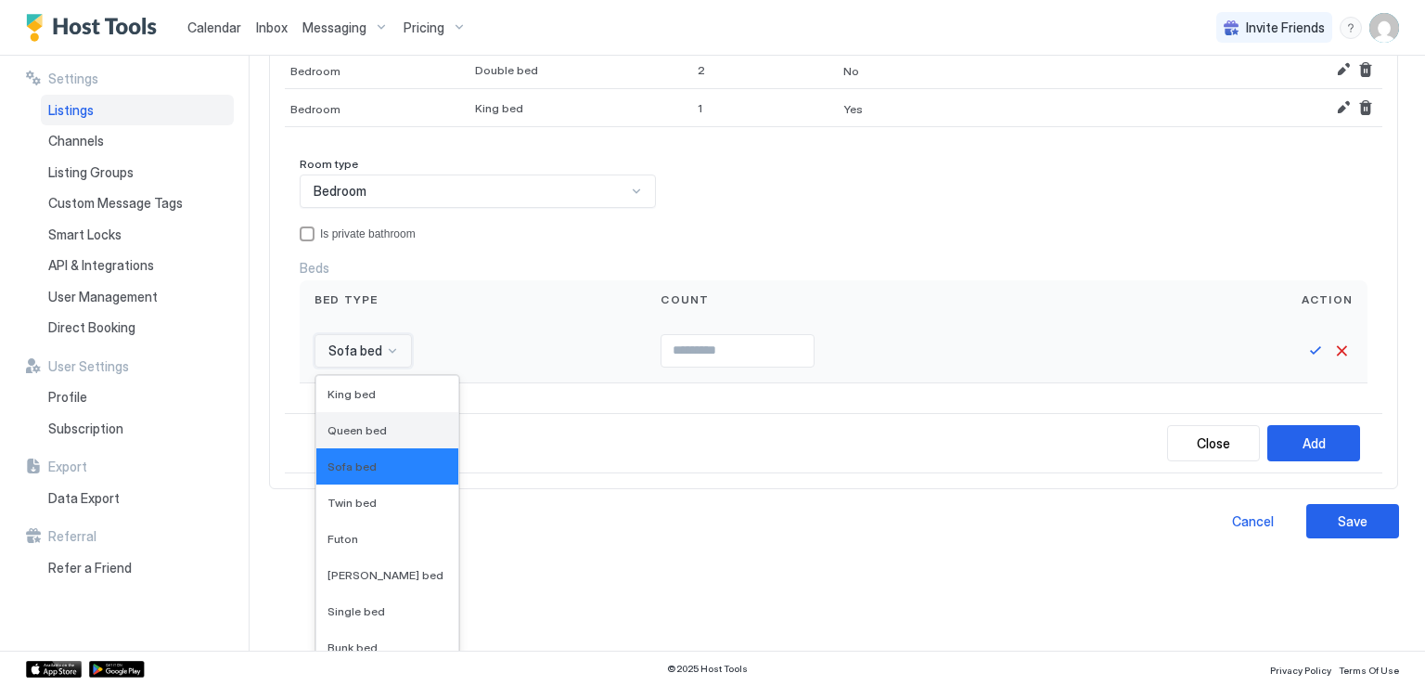
click at [372, 426] on span "Queen bed" at bounding box center [357, 430] width 59 height 14
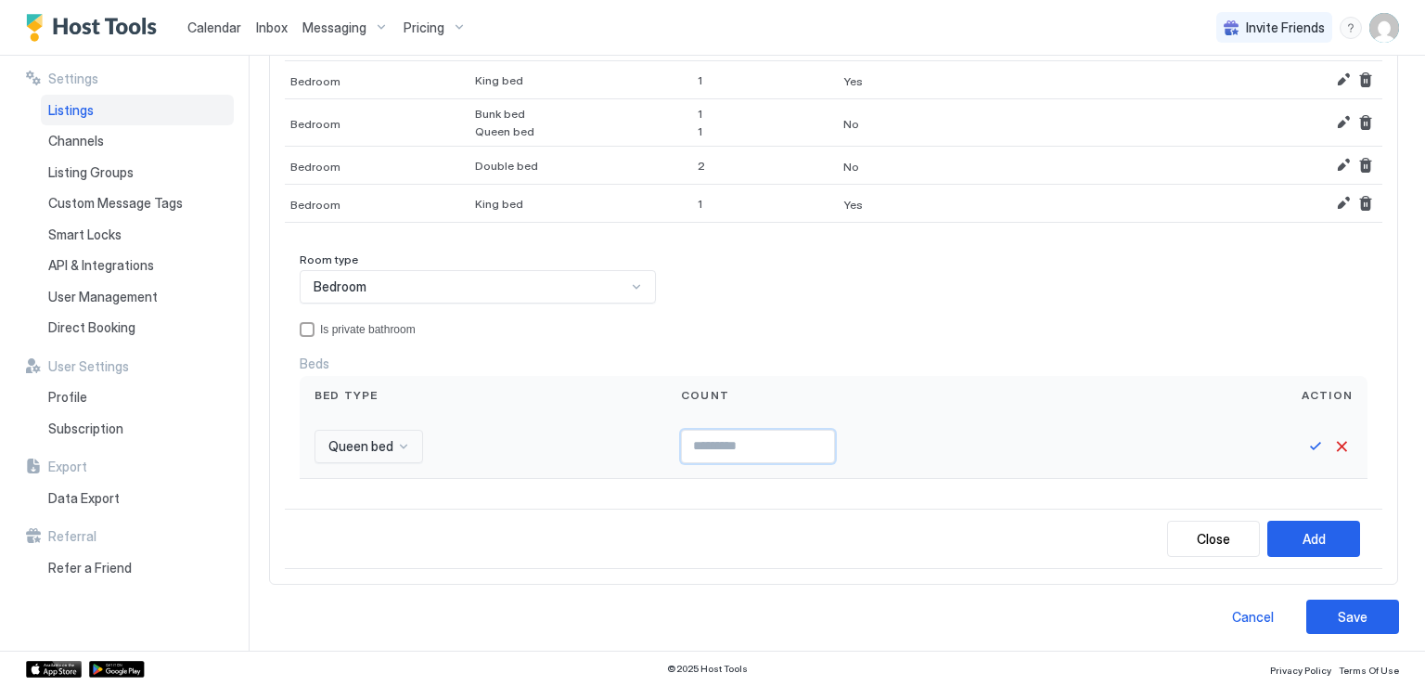
type input "*"
click at [819, 439] on input "*" at bounding box center [758, 447] width 152 height 32
click at [1305, 439] on button "Save" at bounding box center [1316, 446] width 22 height 22
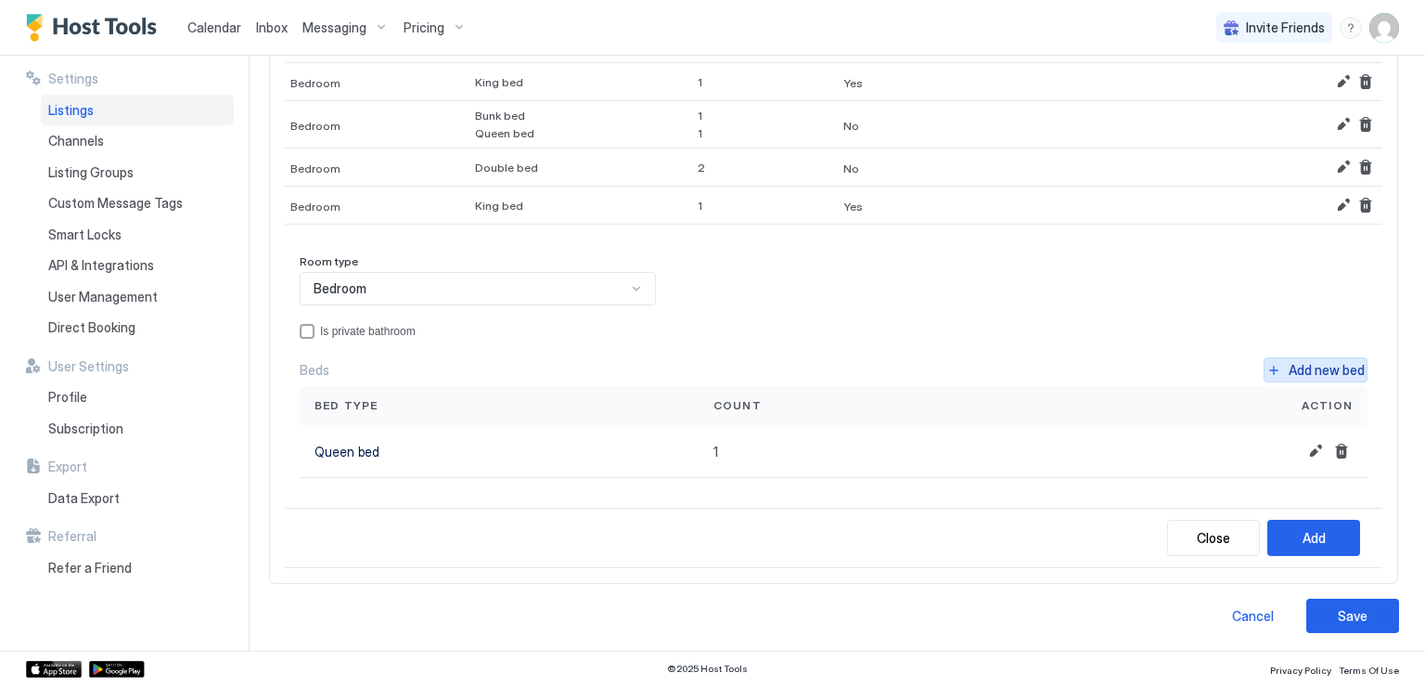
click at [1270, 368] on button "Add new bed" at bounding box center [1316, 369] width 104 height 25
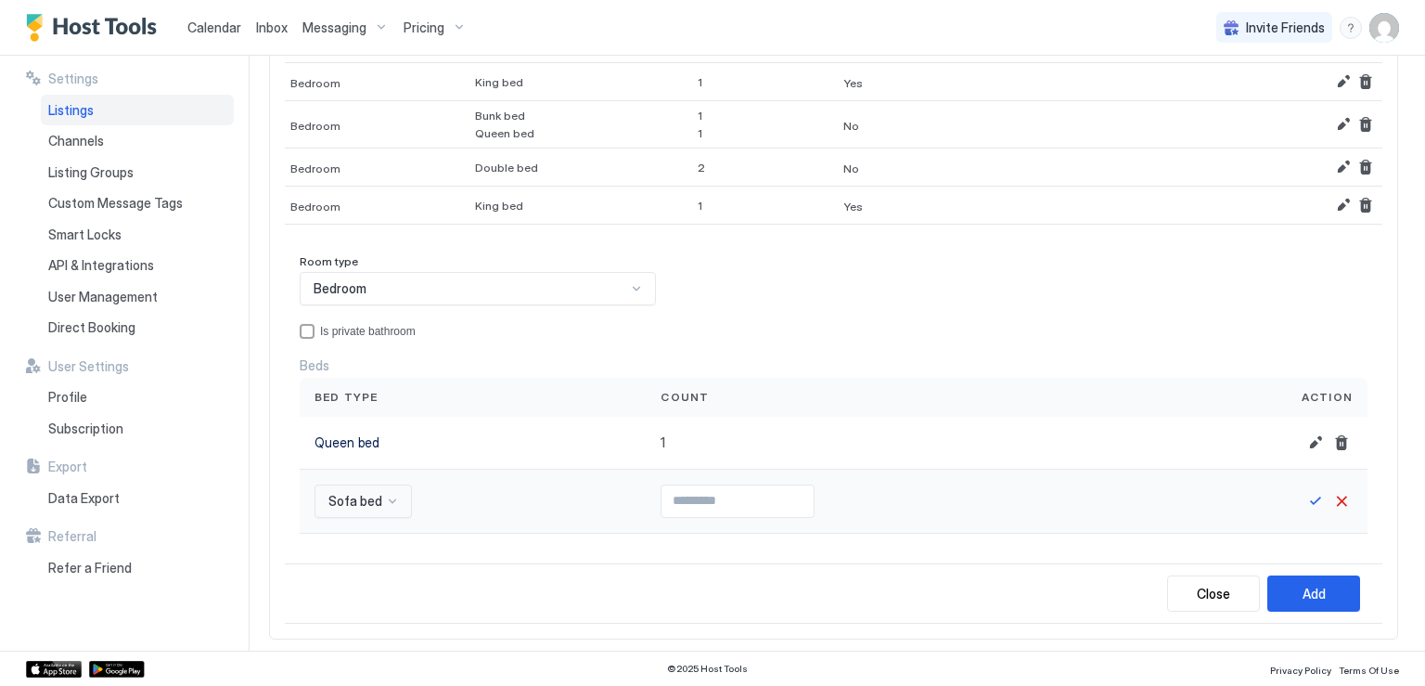
scroll to position [445, 0]
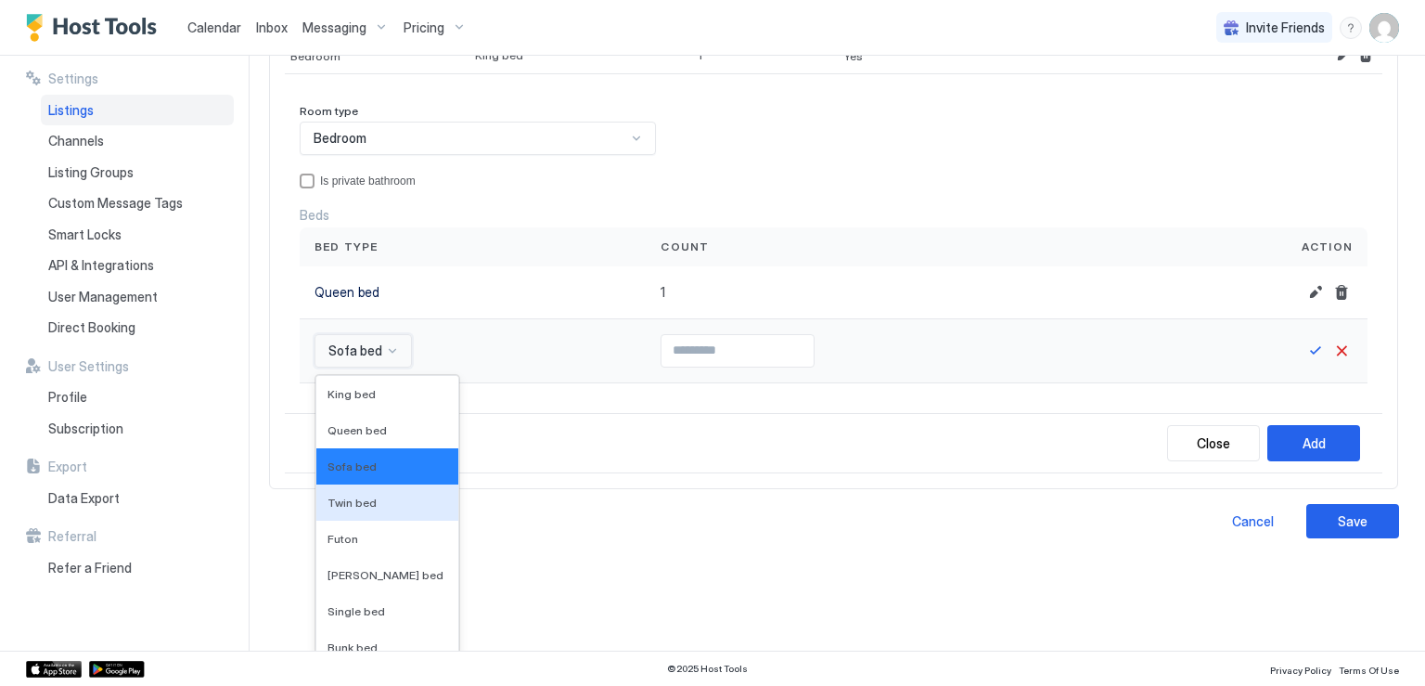
click at [393, 367] on div "16 results available. Use Up and Down to choose options, press Enter to select …" at bounding box center [363, 350] width 97 height 33
click at [369, 640] on span "Bunk bed" at bounding box center [353, 647] width 50 height 14
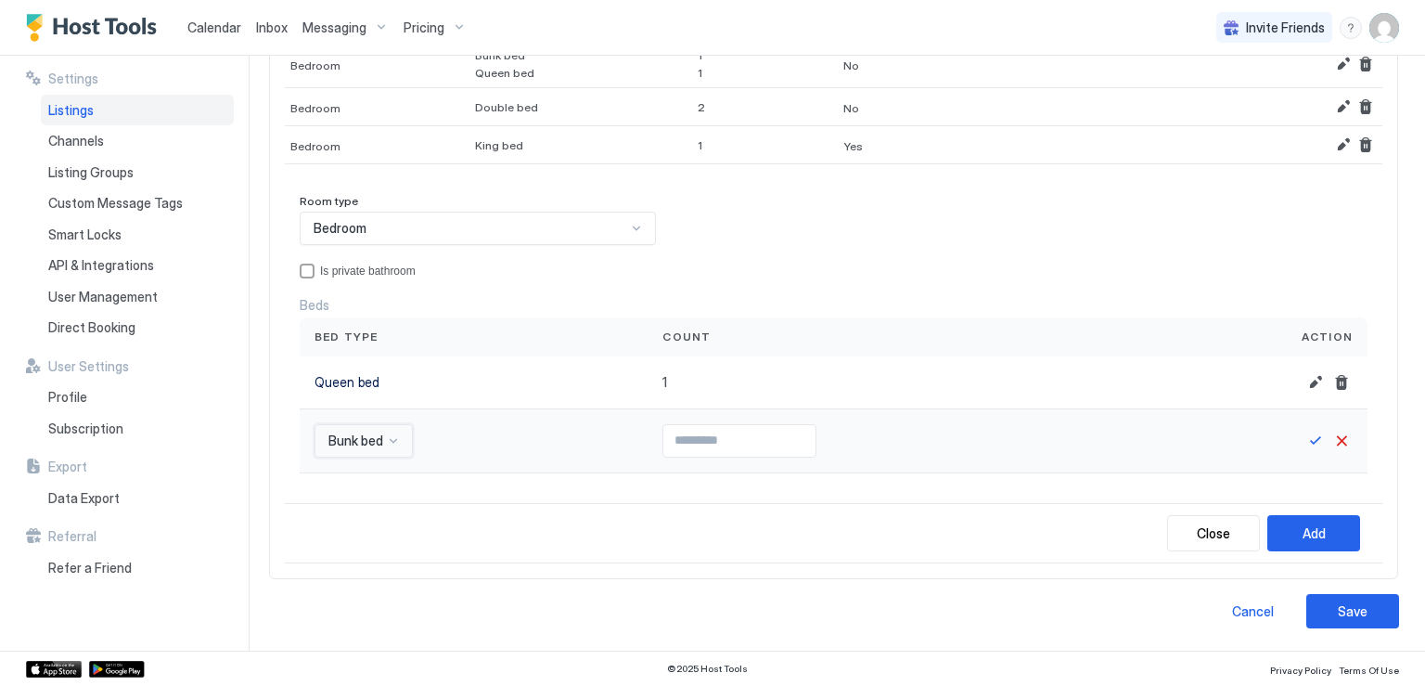
scroll to position [350, 0]
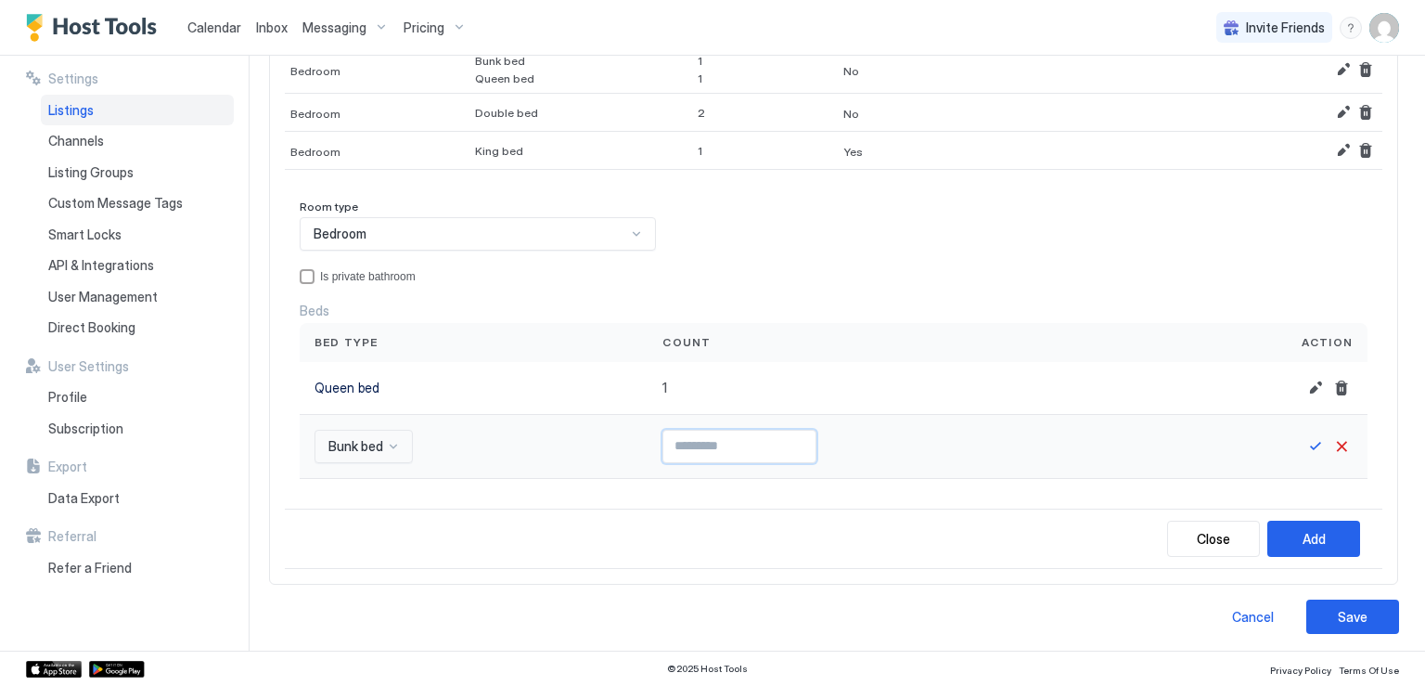
type input "*"
click at [804, 439] on input "*" at bounding box center [739, 447] width 152 height 32
click at [1305, 442] on button "Save" at bounding box center [1316, 446] width 22 height 22
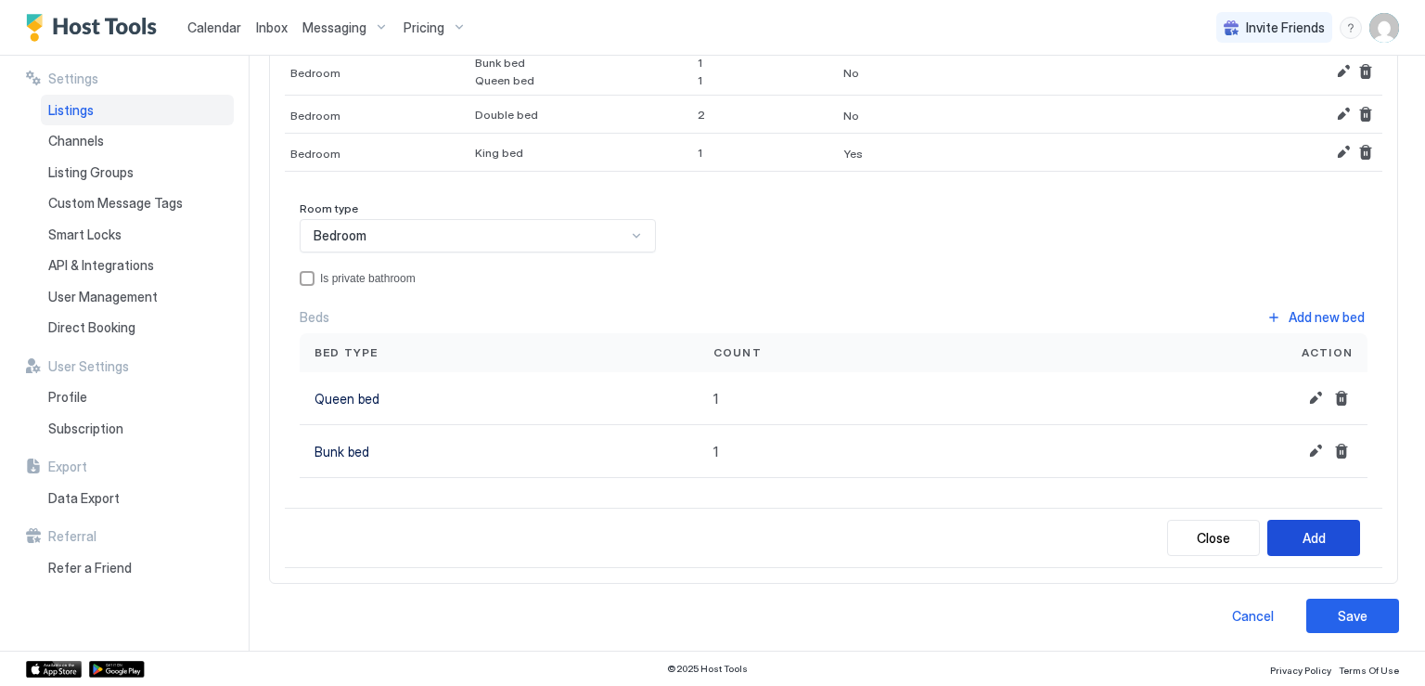
click at [1303, 532] on div "Add" at bounding box center [1314, 537] width 23 height 19
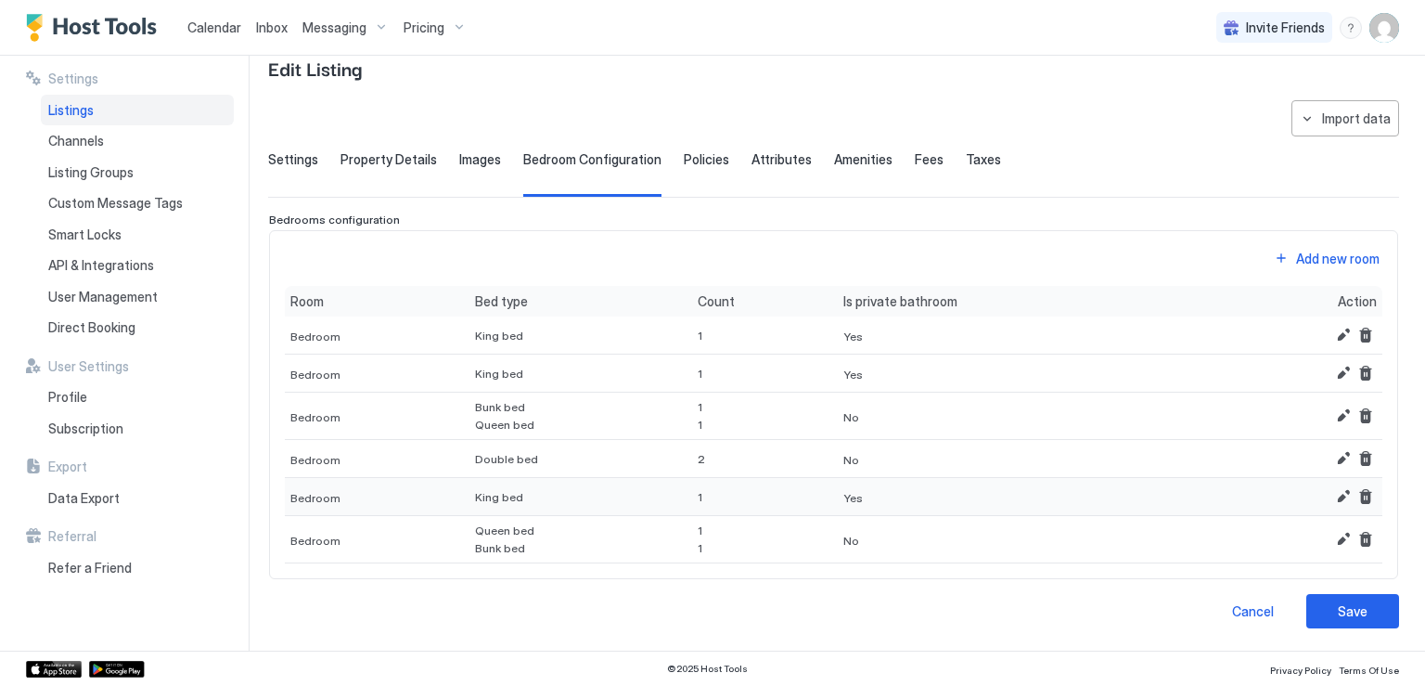
scroll to position [40, 0]
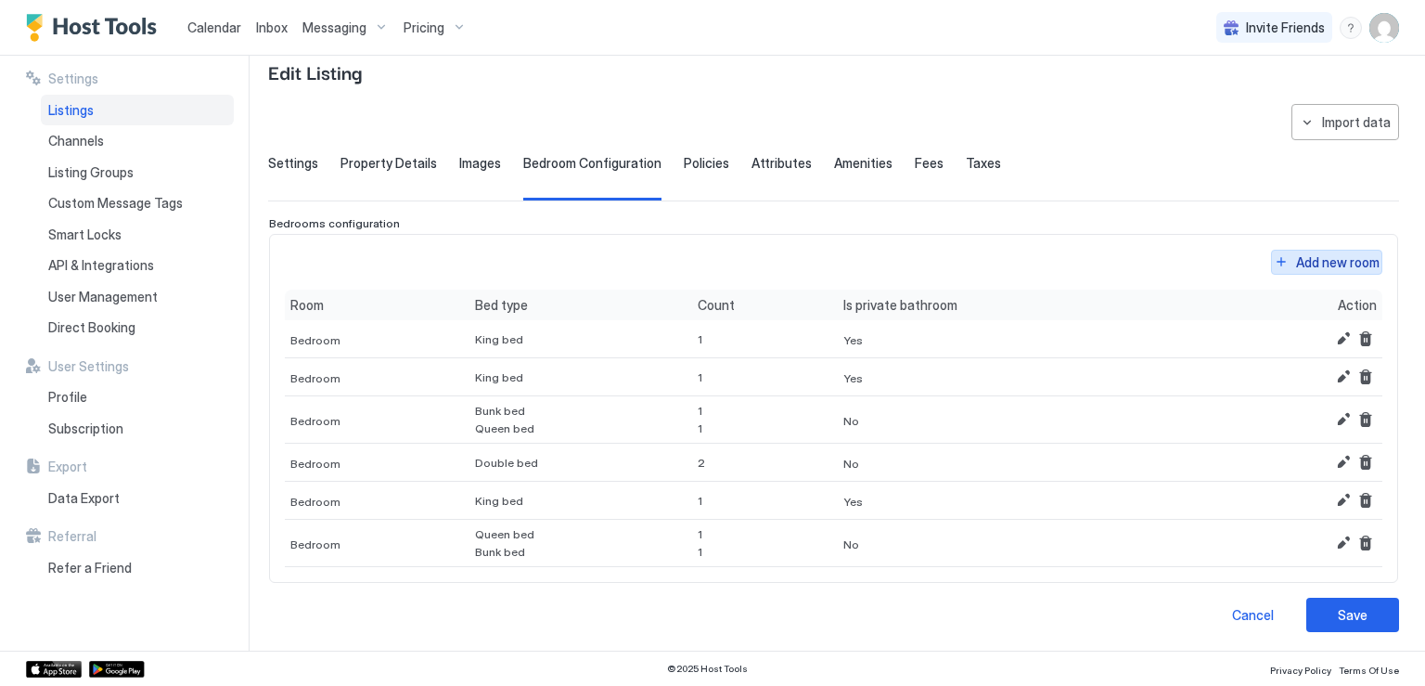
click at [1271, 261] on button "Add new room" at bounding box center [1326, 262] width 111 height 25
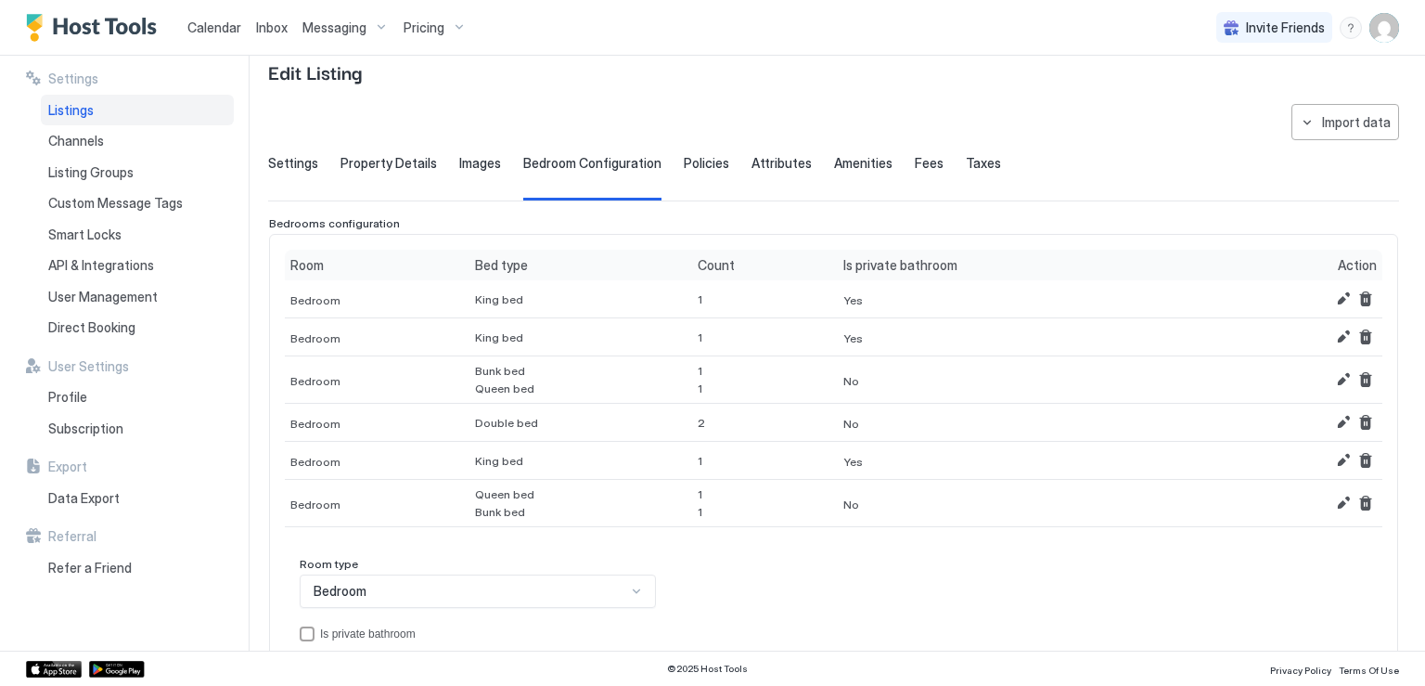
click at [391, 589] on div "Room type Bedroom Is private bathroom Beds Add new bed Bed type Count Action" at bounding box center [834, 642] width 1068 height 171
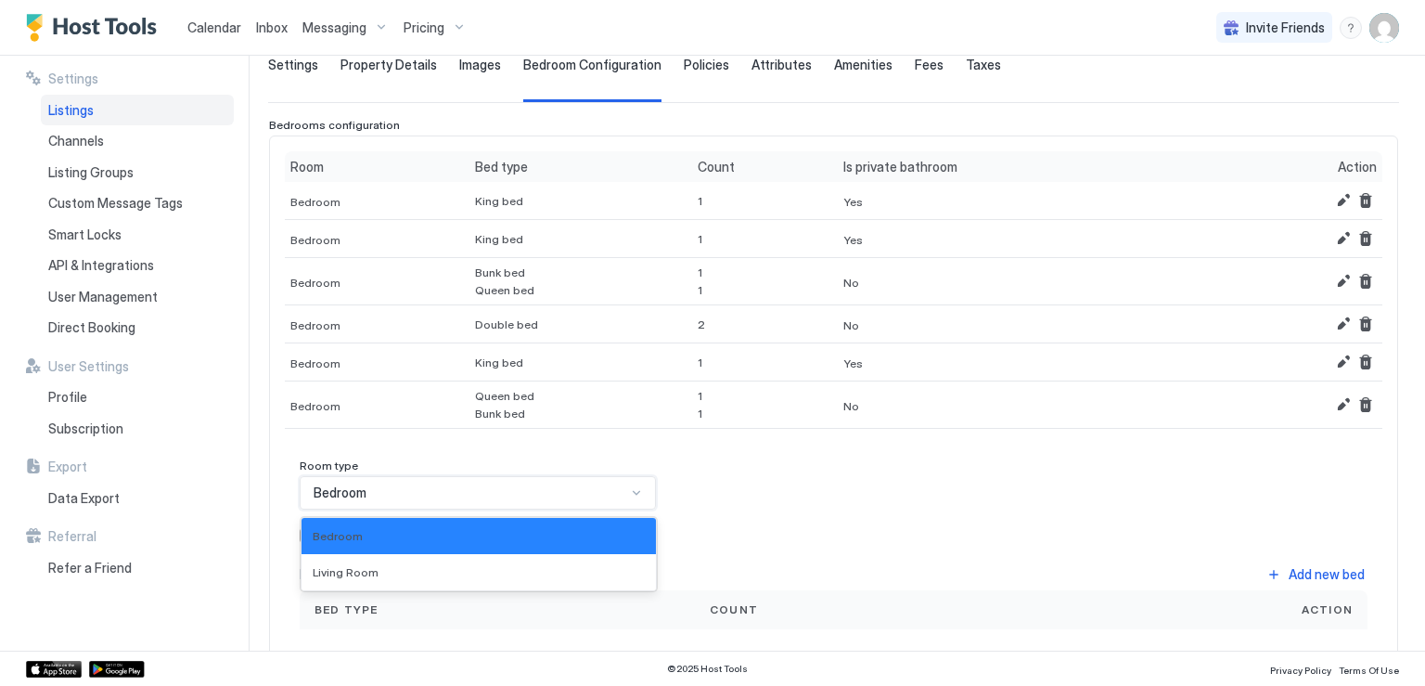
click at [405, 491] on div "Bedroom" at bounding box center [470, 492] width 313 height 17
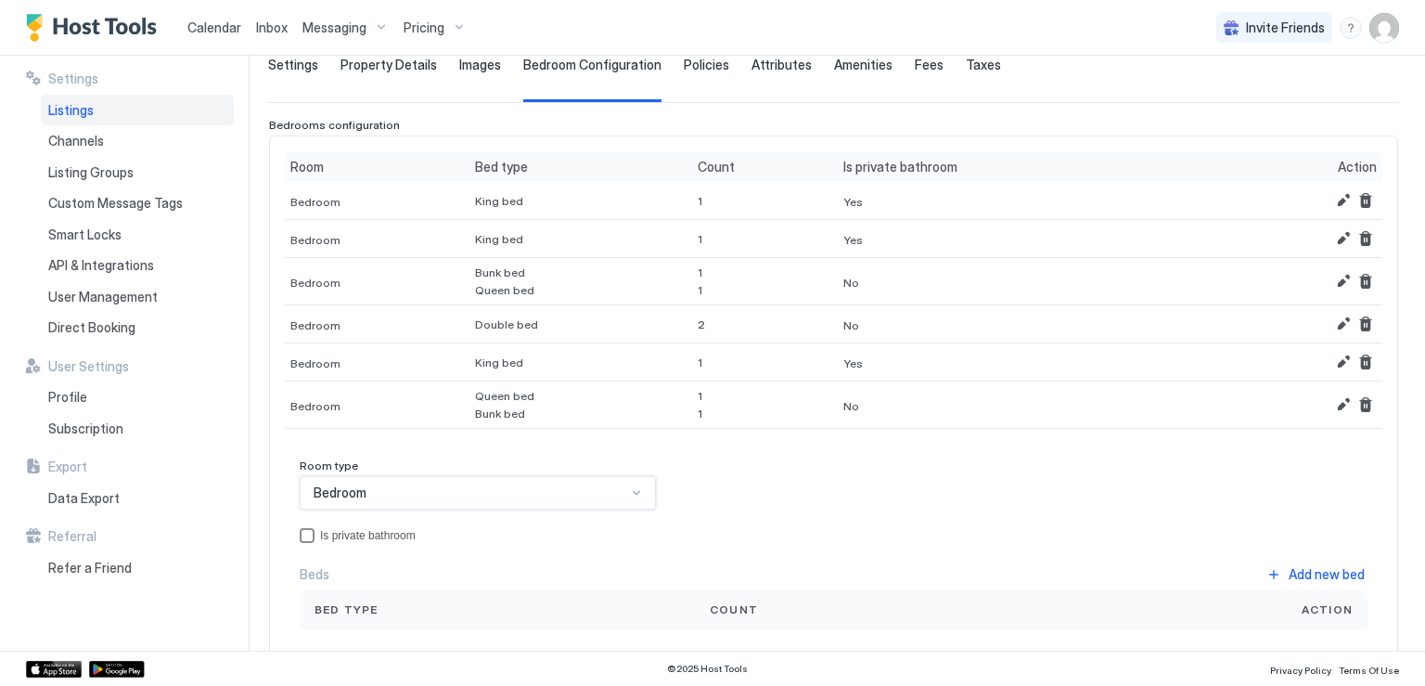
click at [311, 535] on div "privateBathroom" at bounding box center [307, 535] width 15 height 15
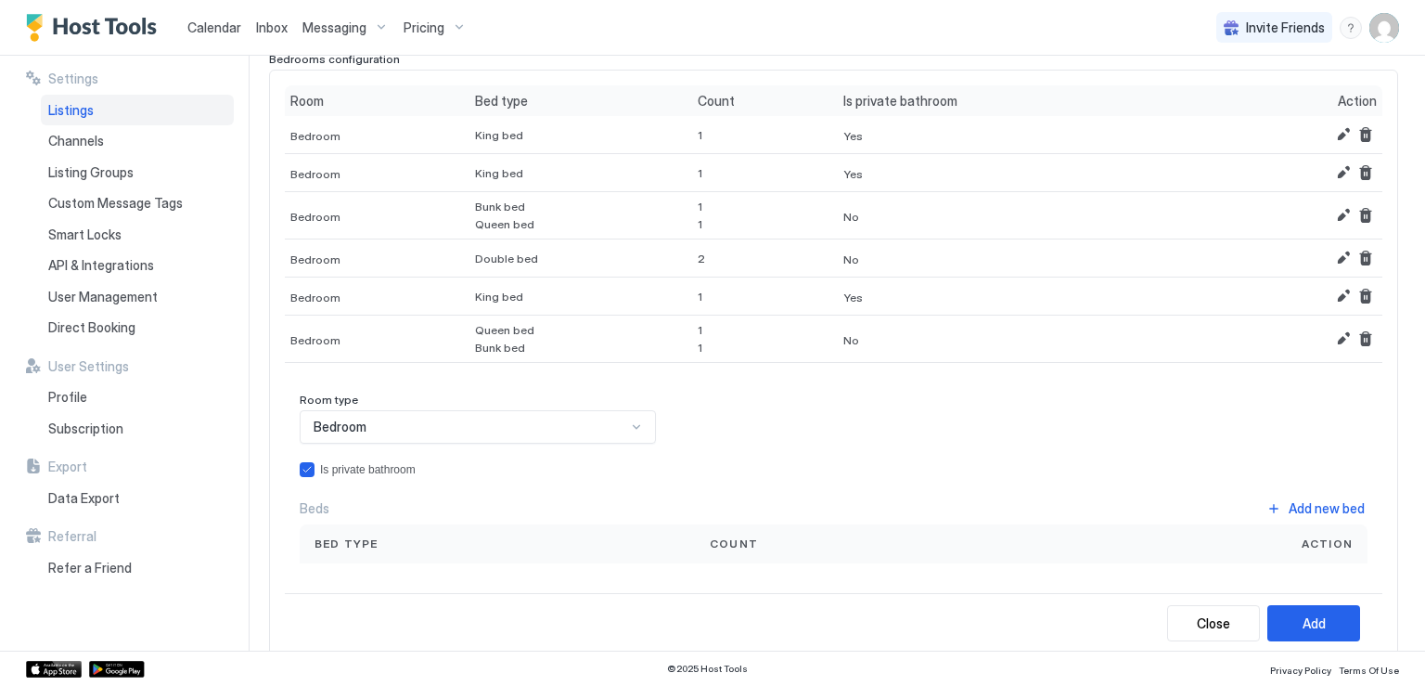
scroll to position [231, 0]
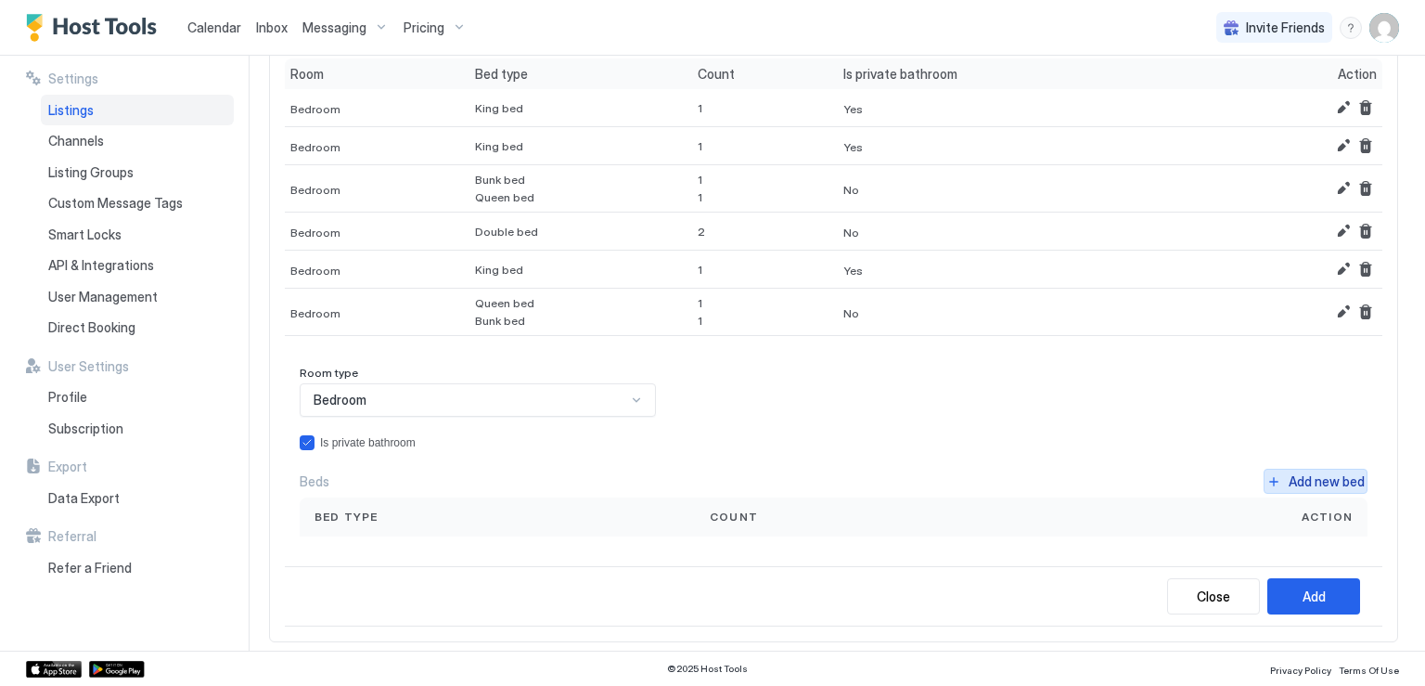
click at [1264, 476] on button "Add new bed" at bounding box center [1316, 481] width 104 height 25
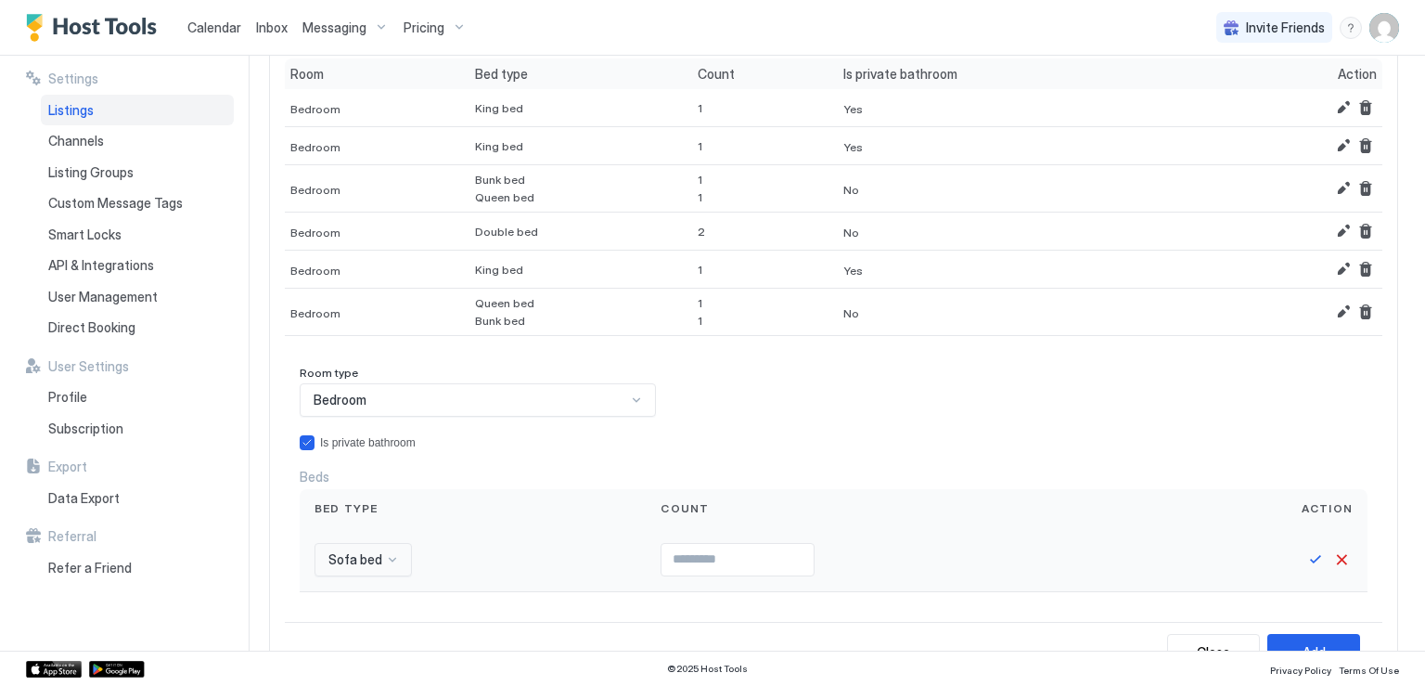
scroll to position [440, 0]
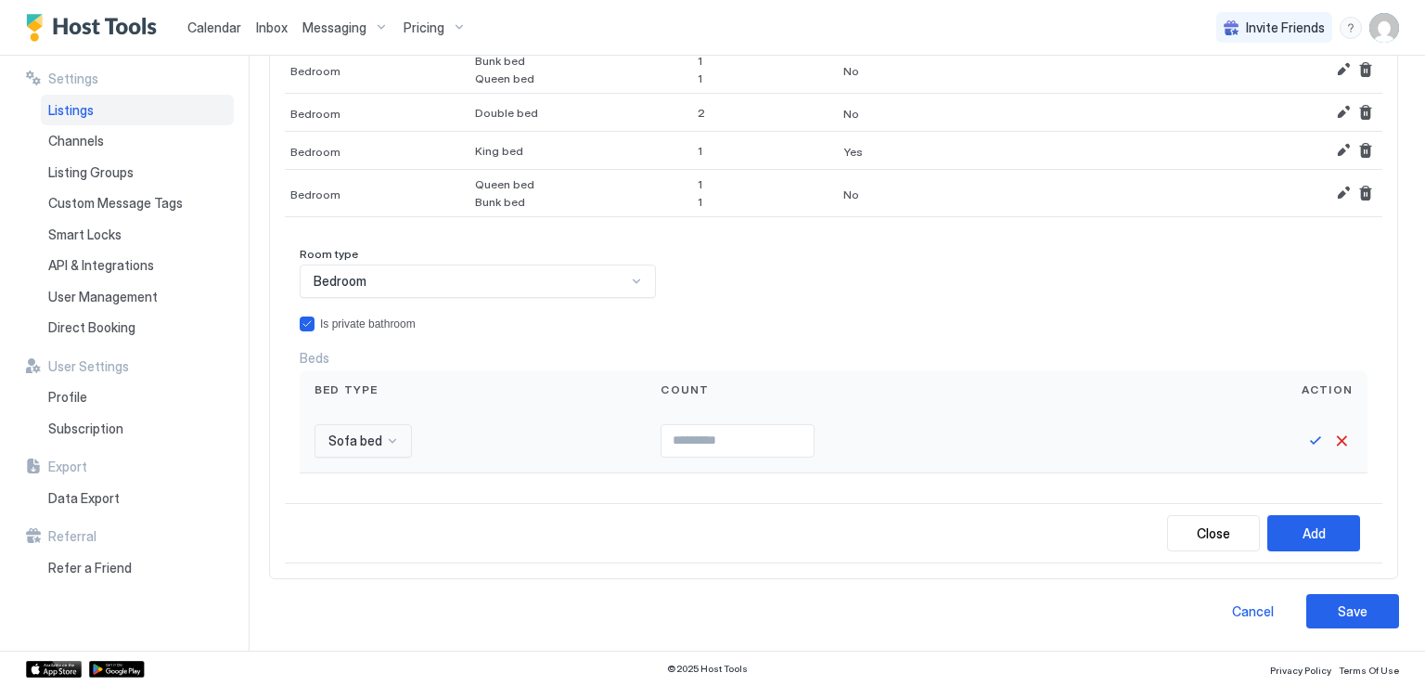
click at [394, 457] on div "Sofa bed" at bounding box center [363, 440] width 97 height 33
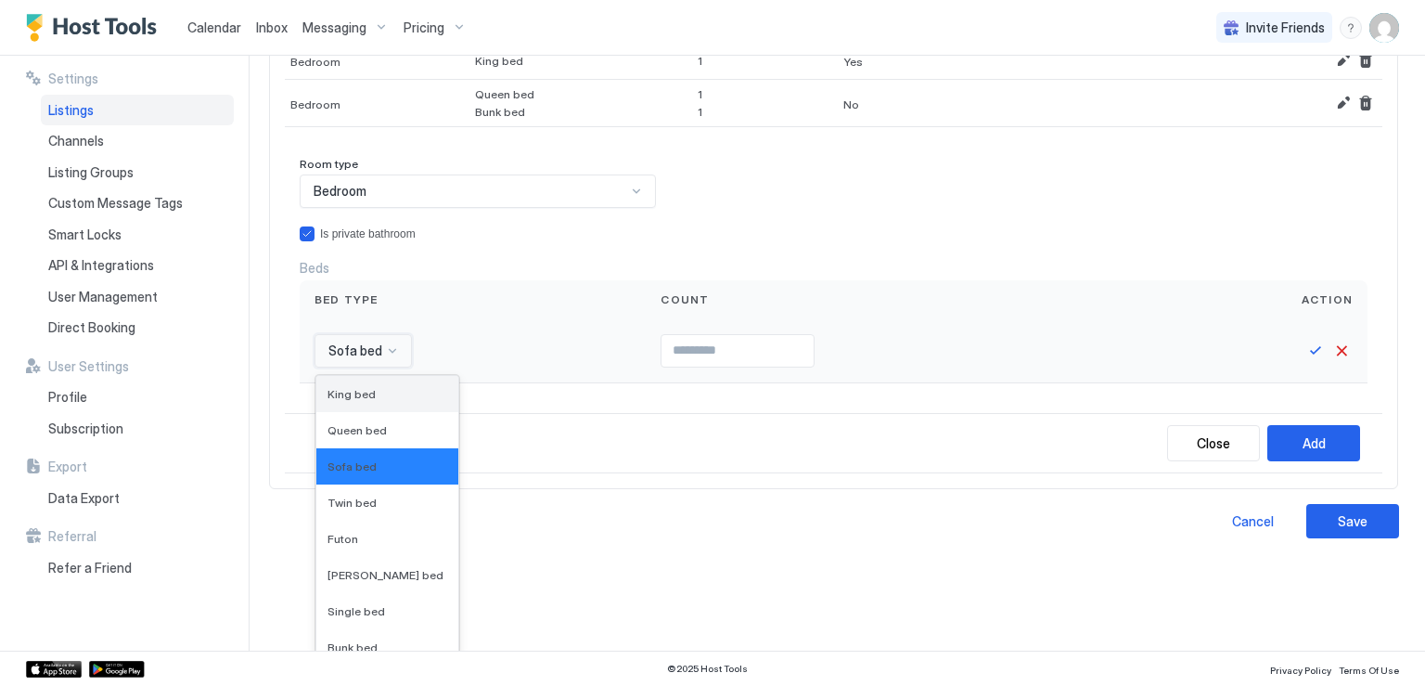
click at [370, 399] on div "King bed" at bounding box center [387, 394] width 142 height 36
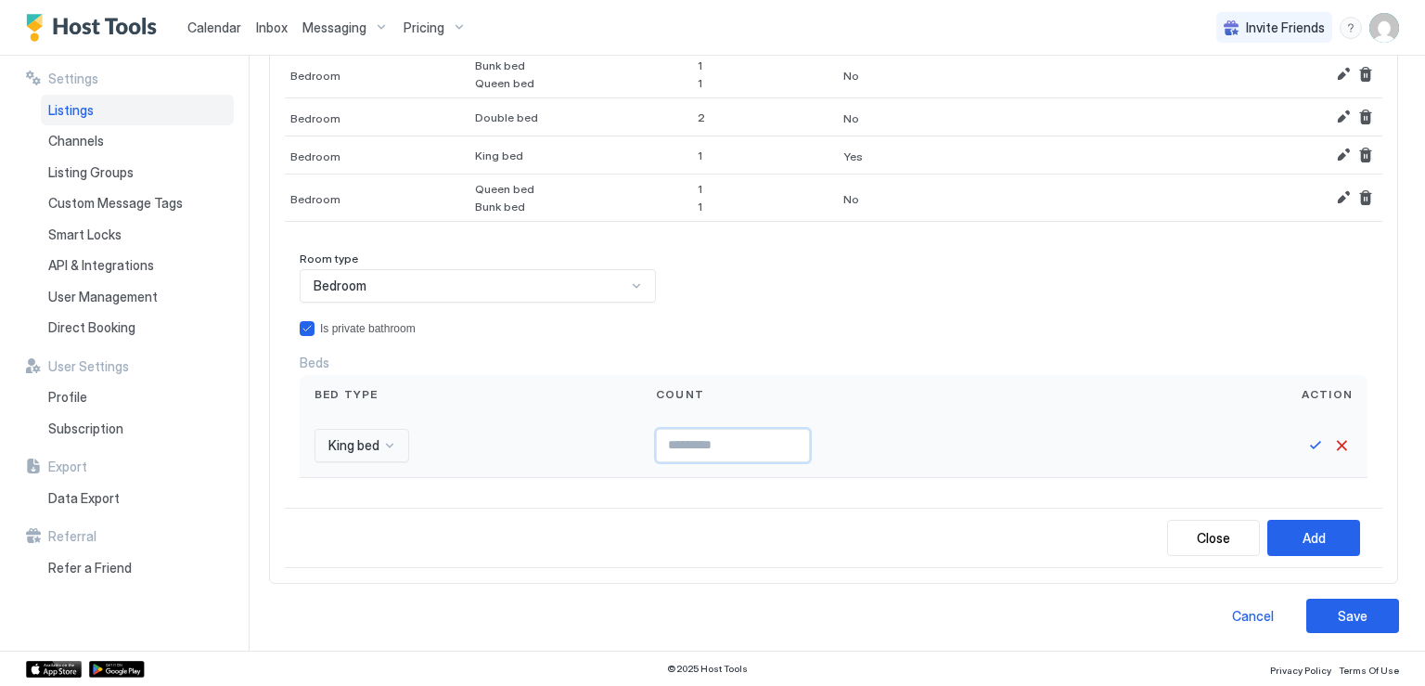
type input "*"
click at [802, 437] on input "*" at bounding box center [733, 446] width 152 height 32
click at [1303, 528] on div "Add" at bounding box center [1314, 537] width 23 height 19
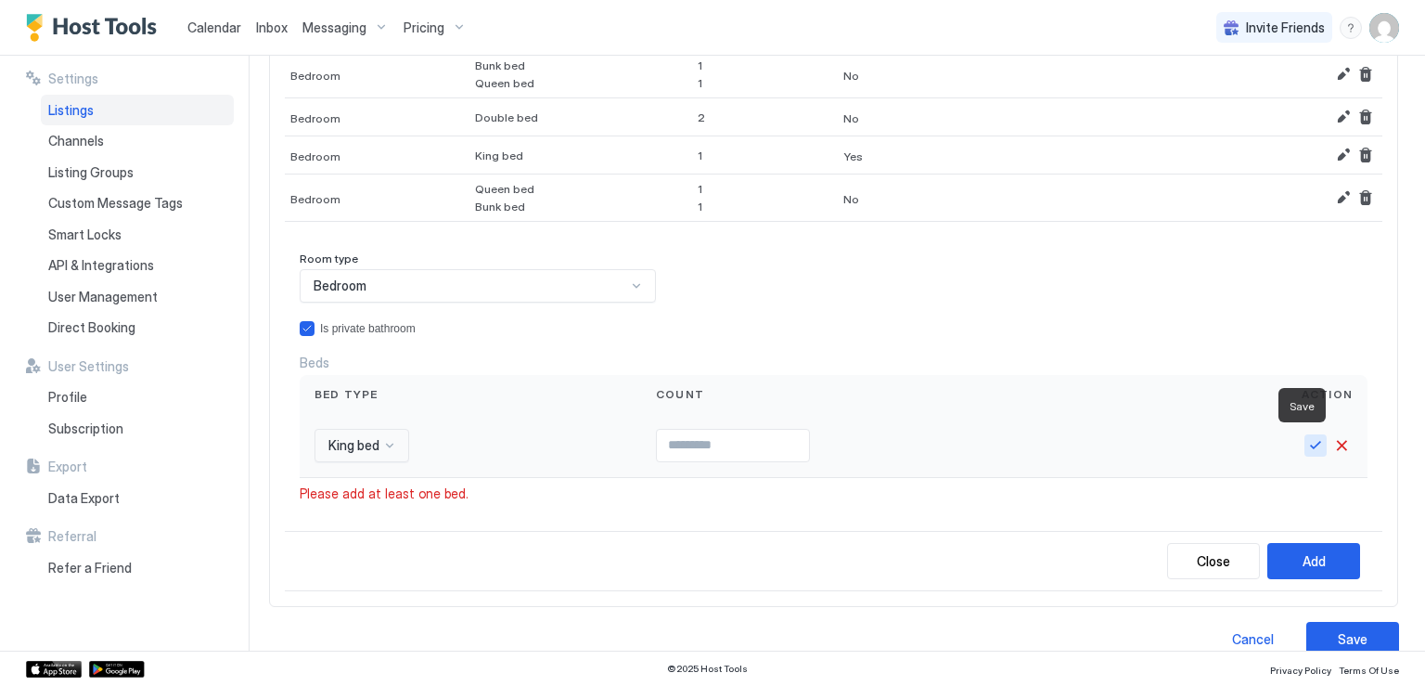
click at [1305, 442] on button "Save" at bounding box center [1316, 445] width 22 height 22
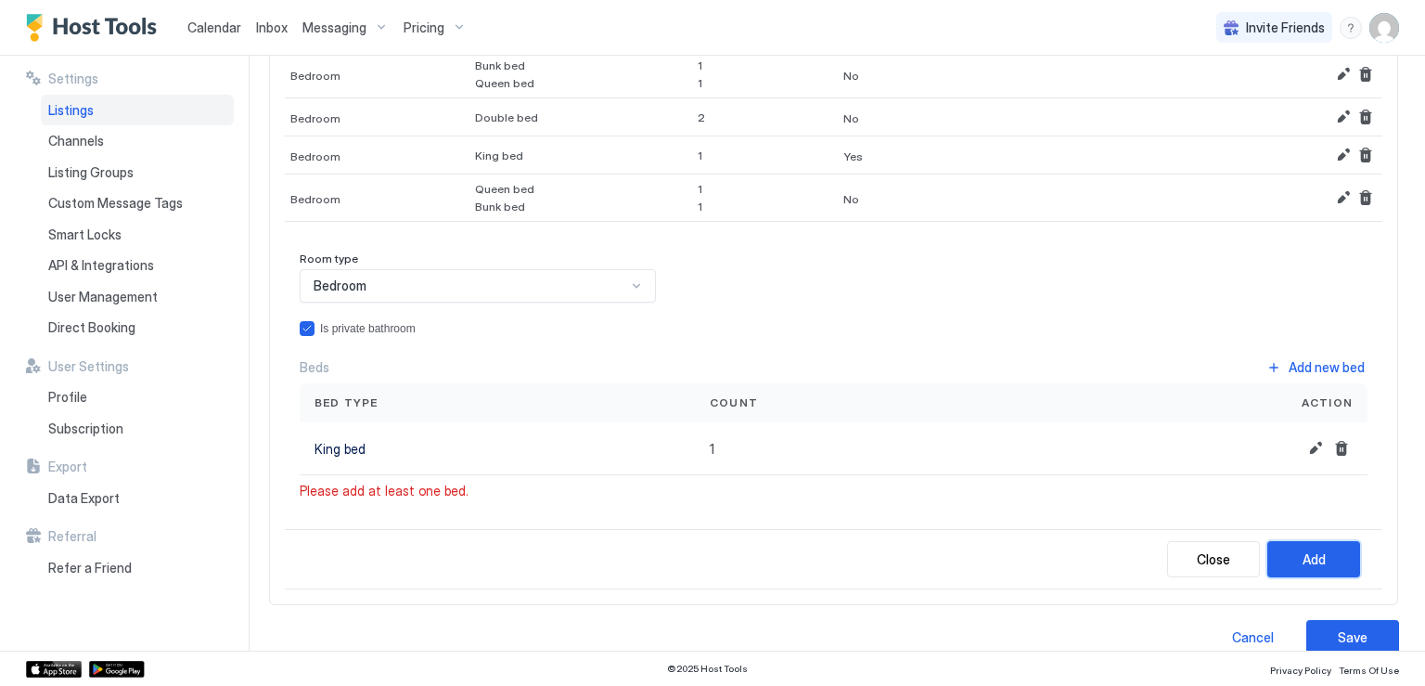
click at [1303, 550] on div "Add" at bounding box center [1314, 558] width 23 height 19
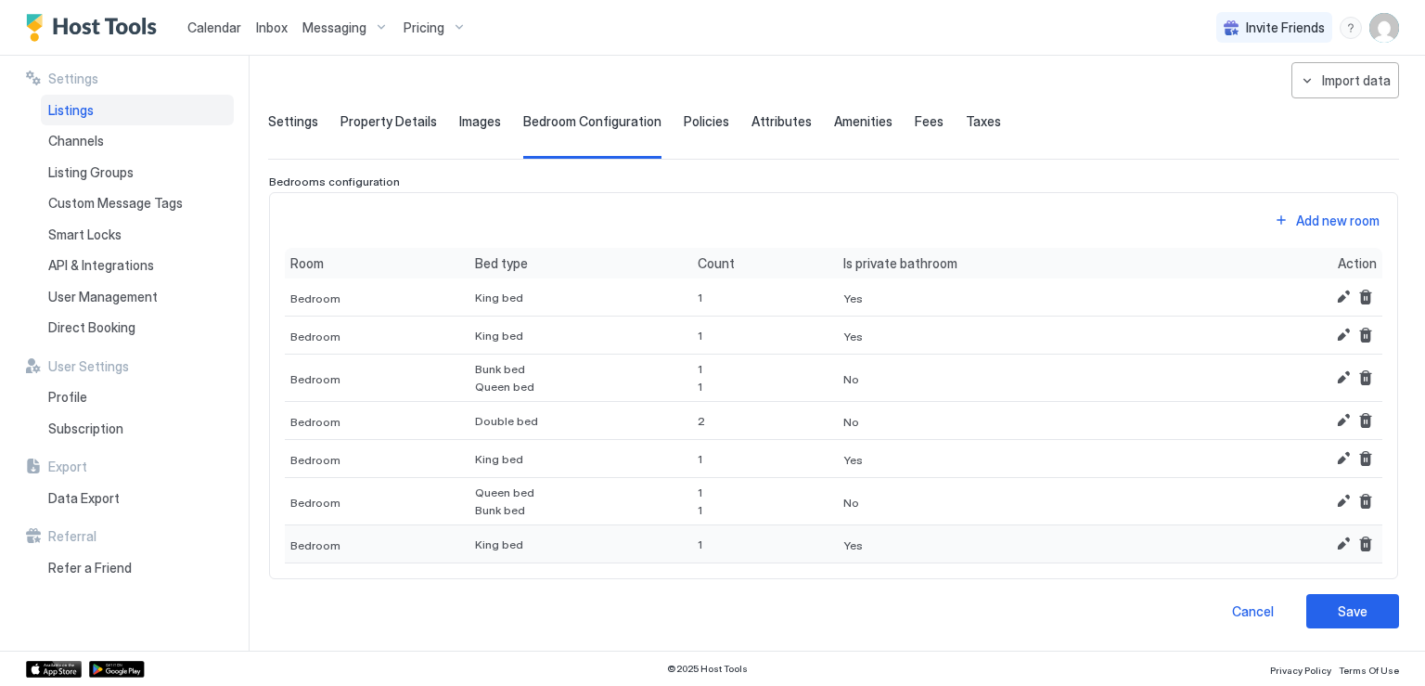
scroll to position [78, 0]
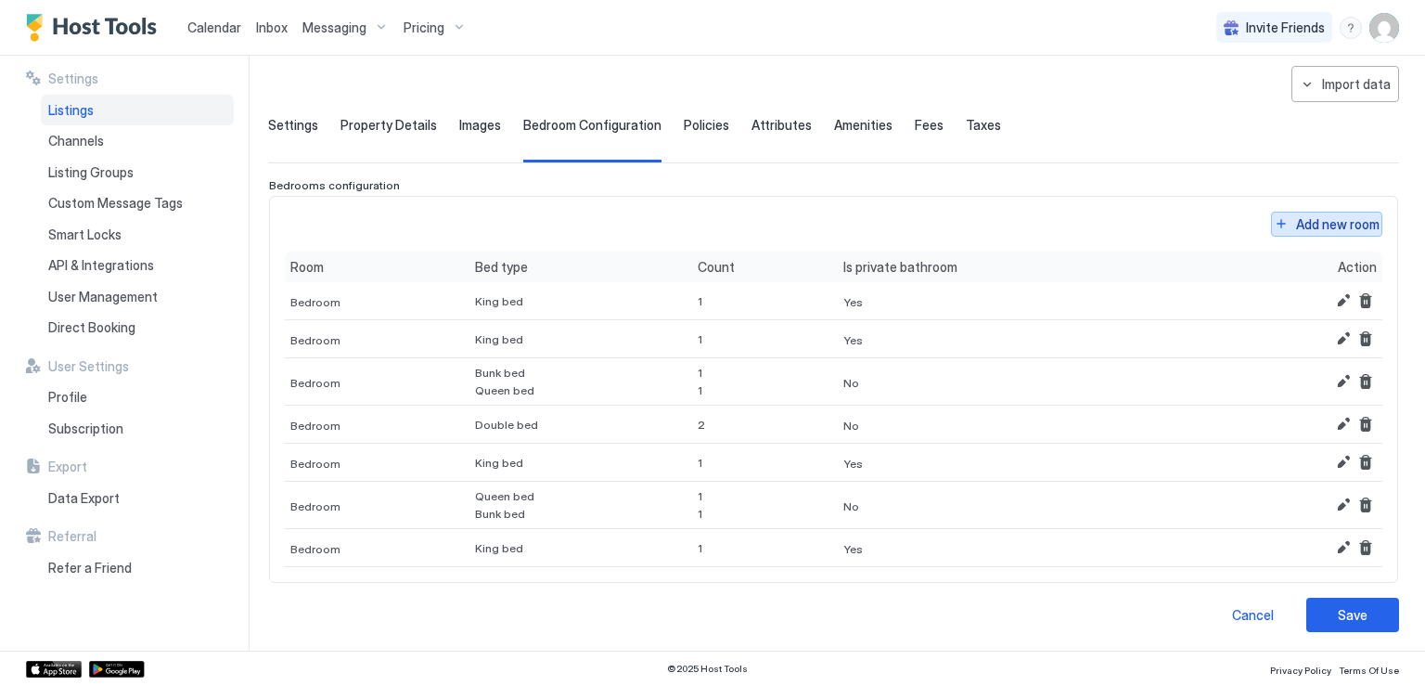
click at [1271, 220] on button "Add new room" at bounding box center [1326, 224] width 111 height 25
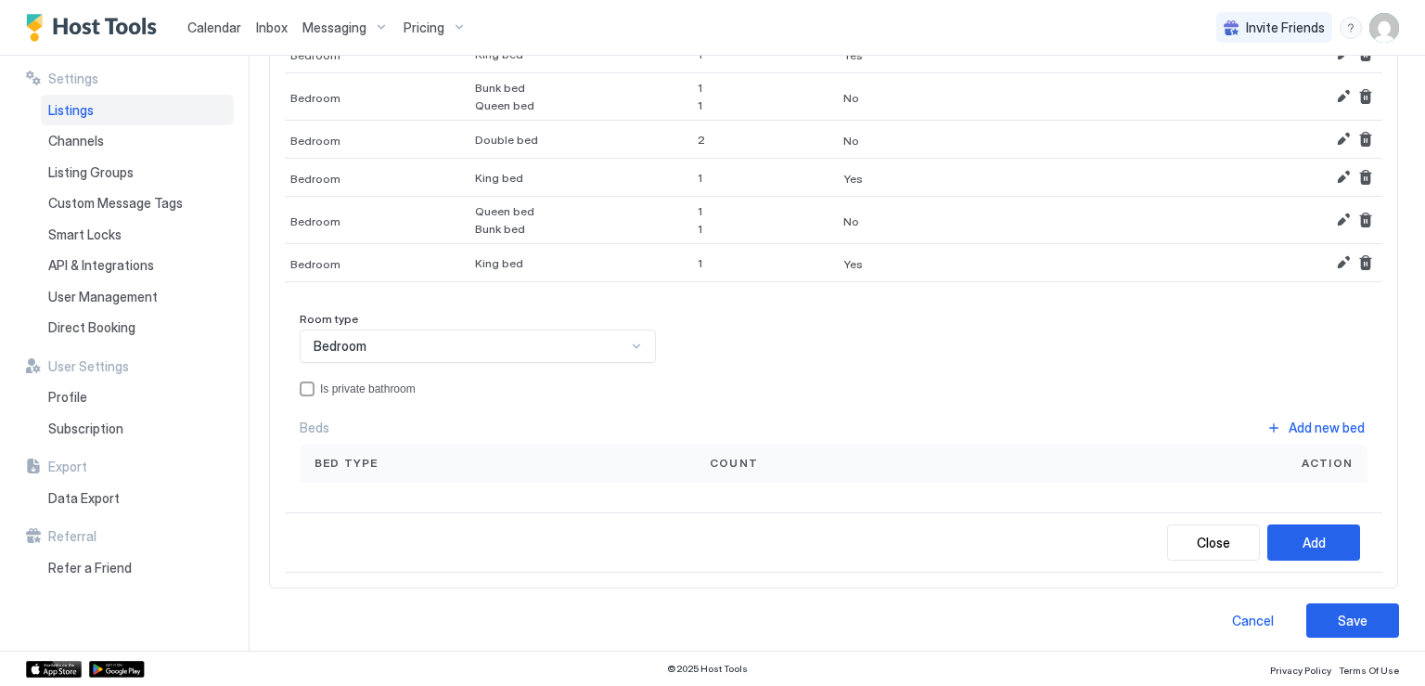
scroll to position [327, 0]
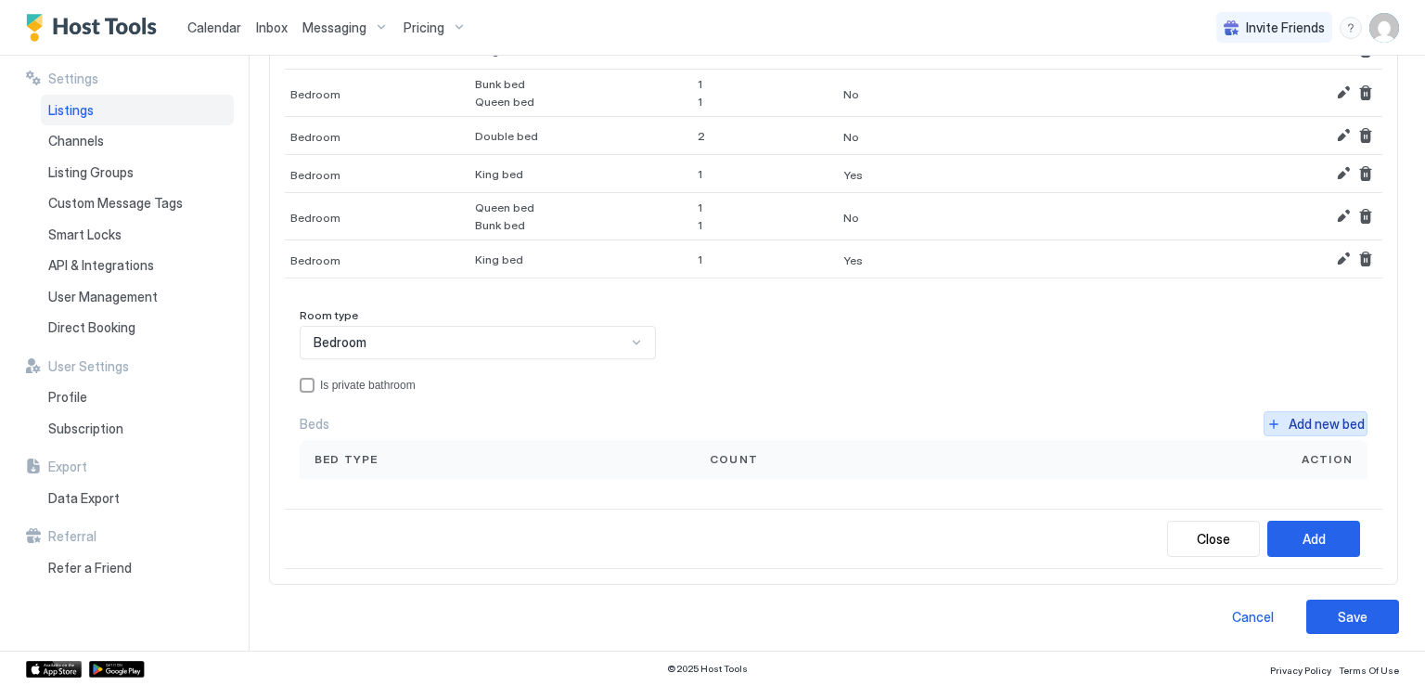
click at [1264, 423] on button "Add new bed" at bounding box center [1316, 423] width 104 height 25
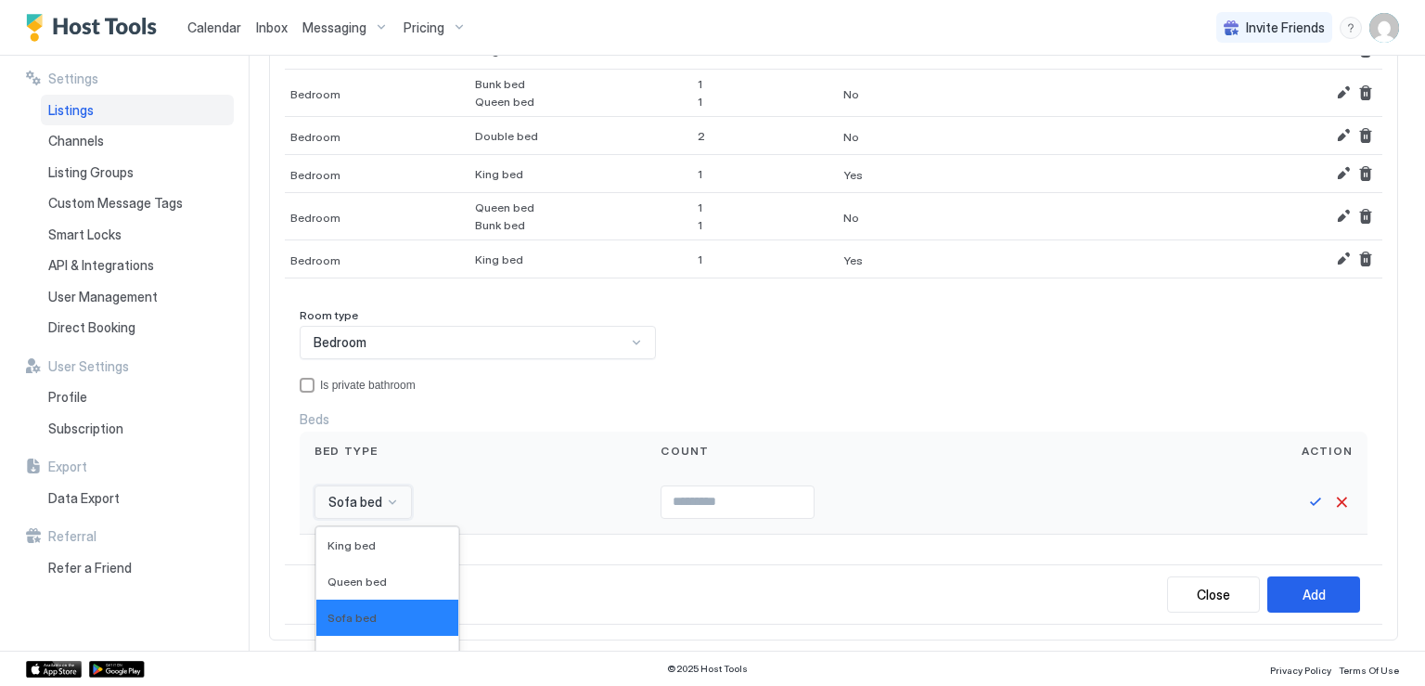
click at [381, 495] on div "16 results available. Use Up and Down to choose options, press Enter to select …" at bounding box center [363, 501] width 97 height 33
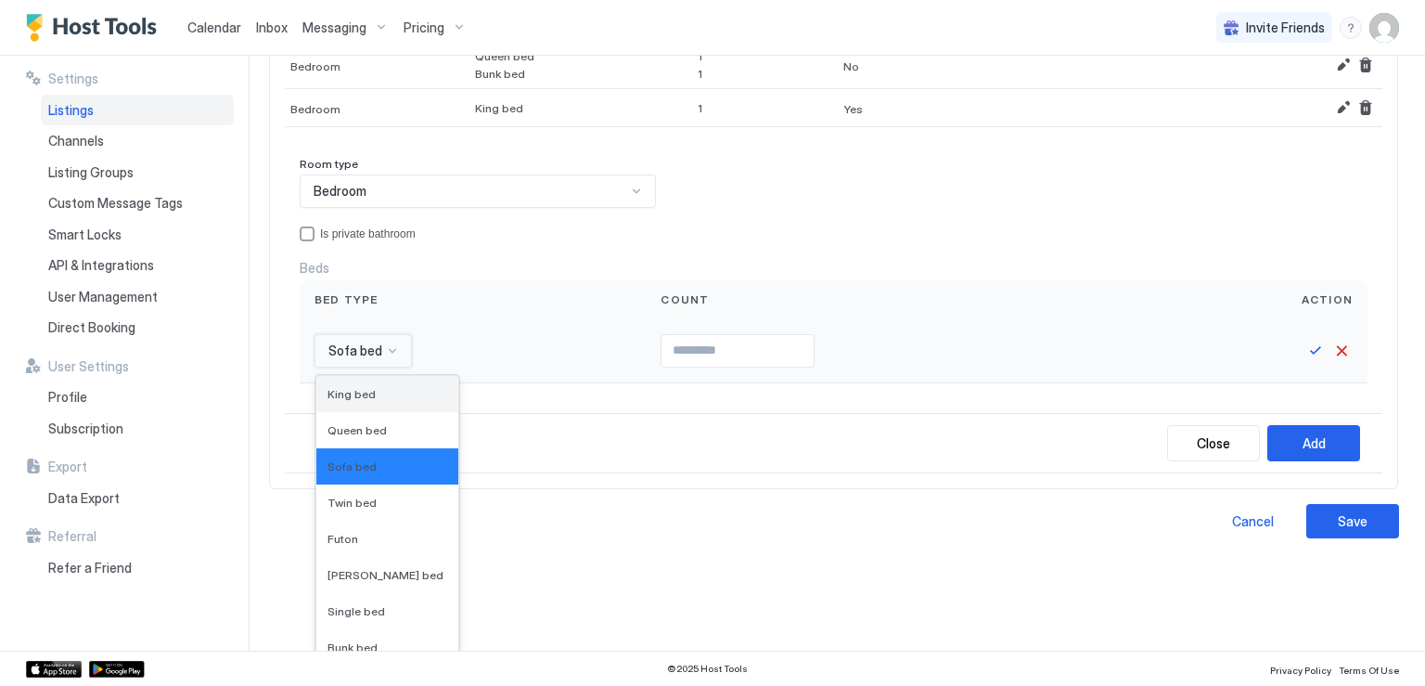
click at [359, 394] on span "King bed" at bounding box center [352, 394] width 48 height 14
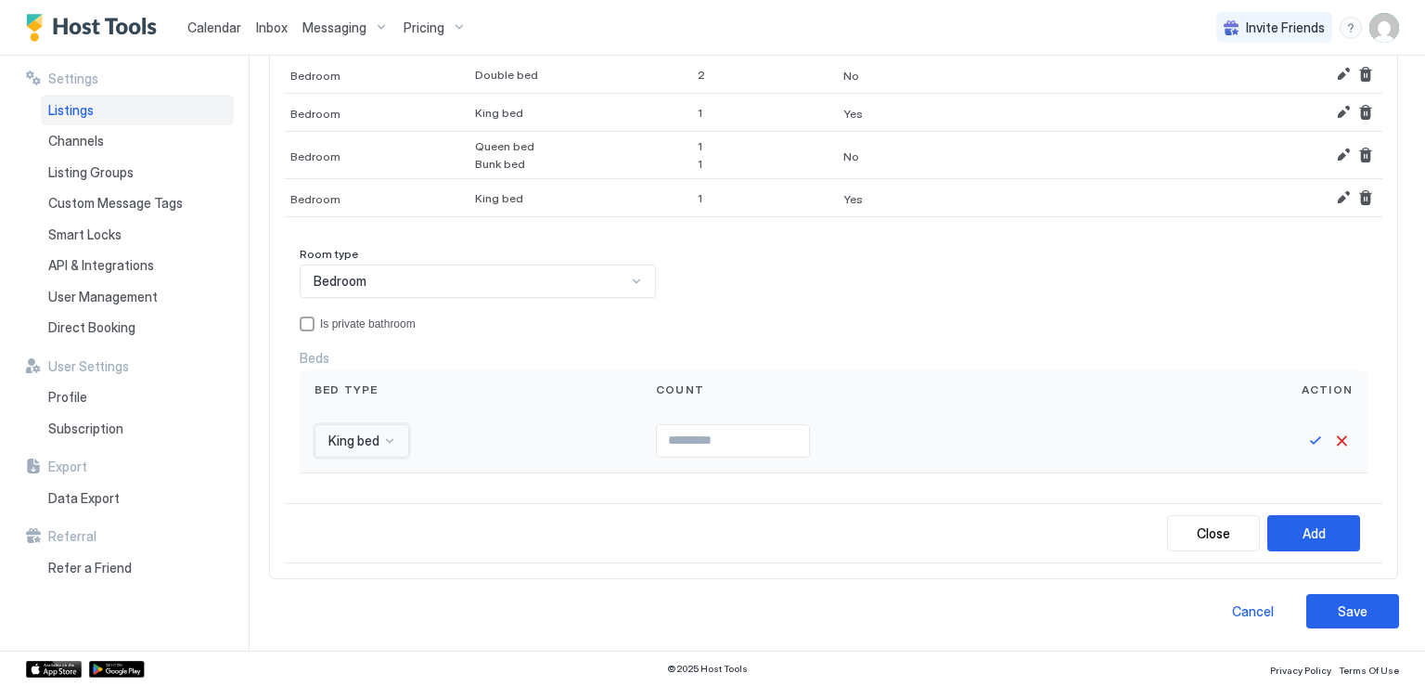
scroll to position [382, 0]
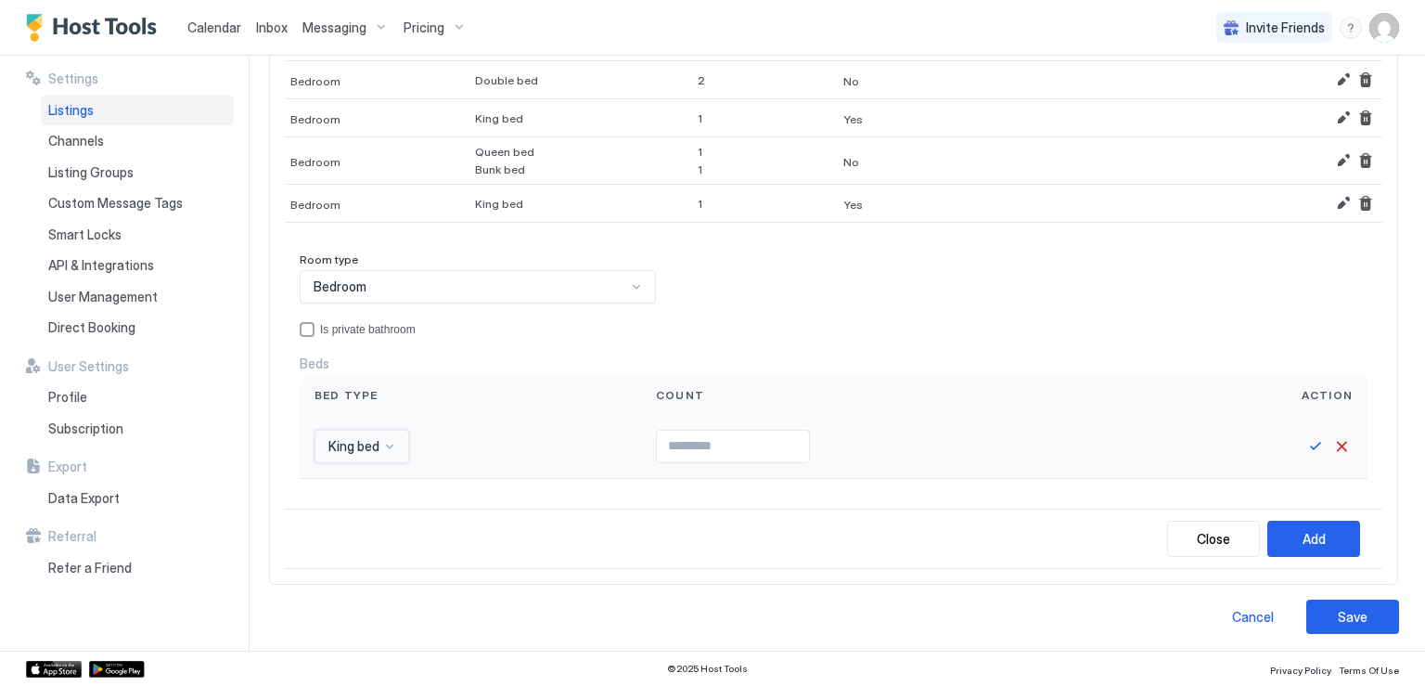
type input "*"
click at [798, 439] on input "*" at bounding box center [733, 447] width 152 height 32
click at [1305, 440] on button "Save" at bounding box center [1316, 446] width 22 height 22
click at [1303, 534] on div "Add" at bounding box center [1314, 538] width 23 height 19
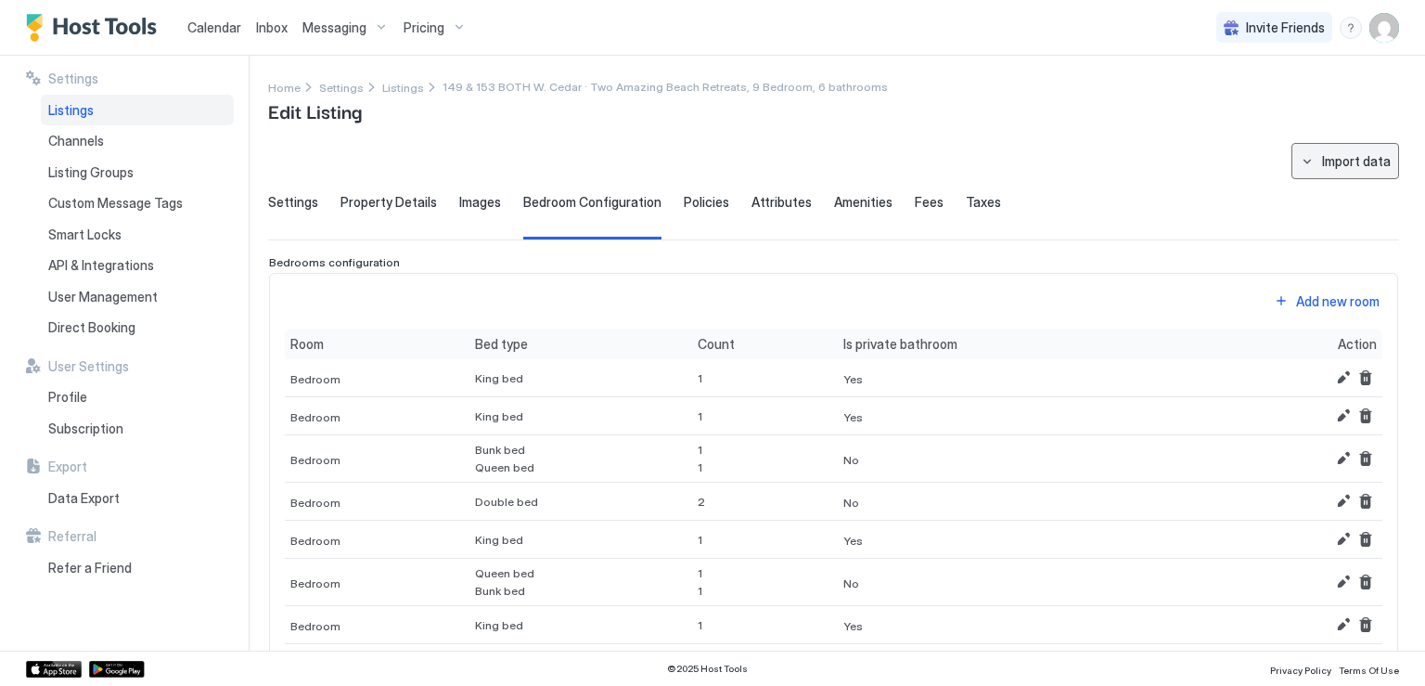
scroll to position [0, 0]
click at [1296, 302] on div "Add new room" at bounding box center [1338, 301] width 84 height 19
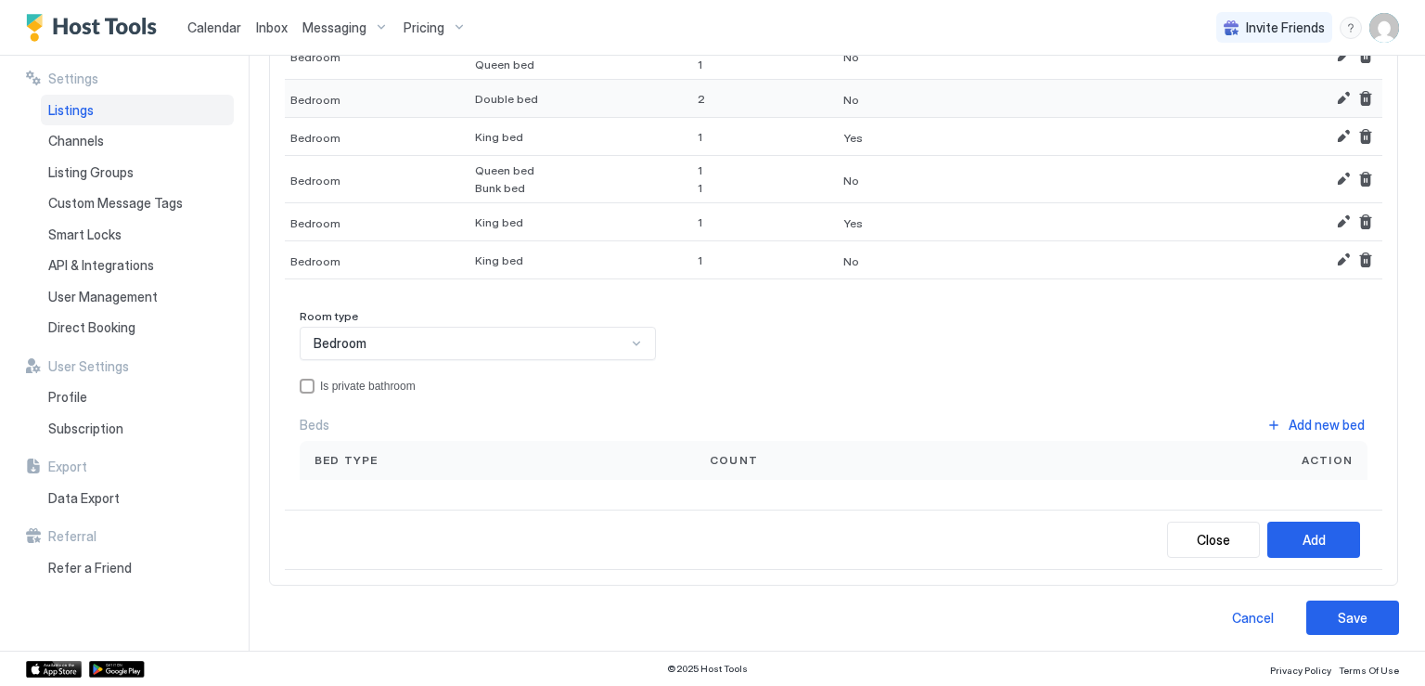
scroll to position [365, 0]
click at [702, 450] on div "Count" at bounding box center [860, 459] width 330 height 39
click at [1265, 419] on button "Add new bed" at bounding box center [1316, 423] width 104 height 25
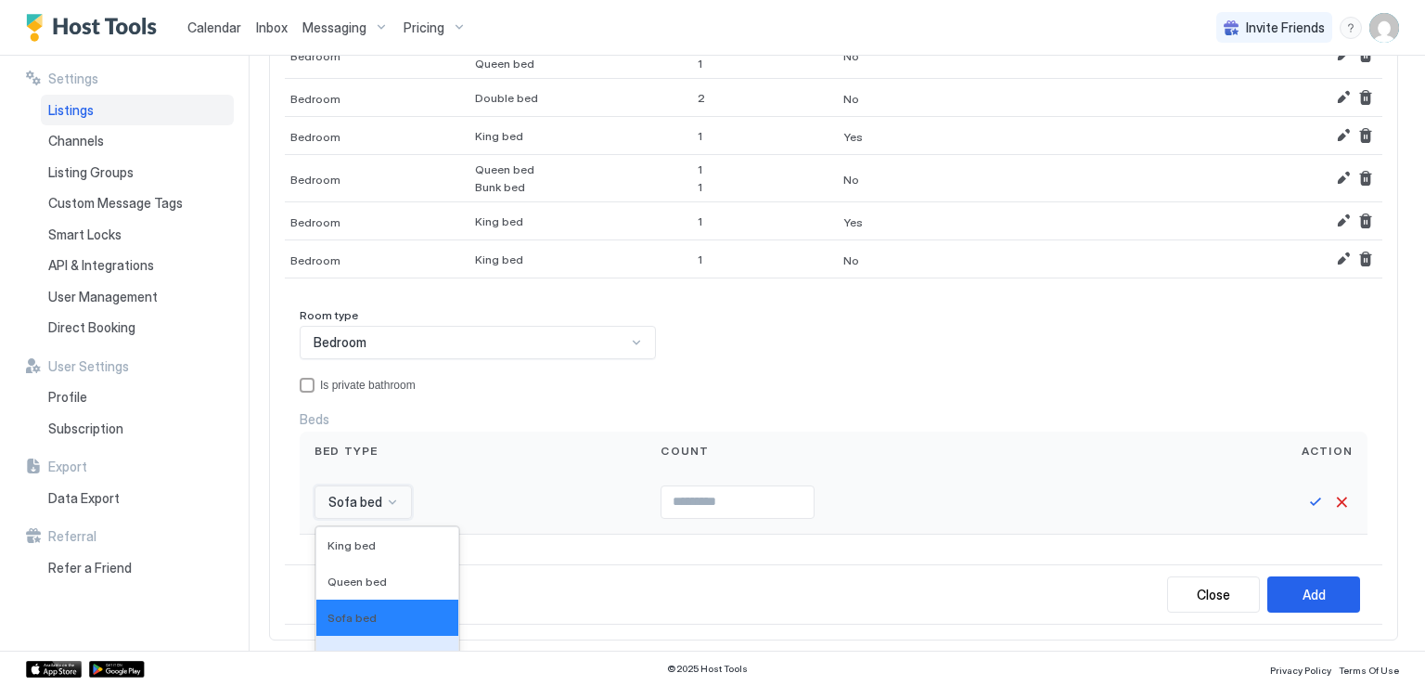
click at [384, 496] on div "16 results available. Use Up and Down to choose options, press Enter to select …" at bounding box center [363, 501] width 97 height 33
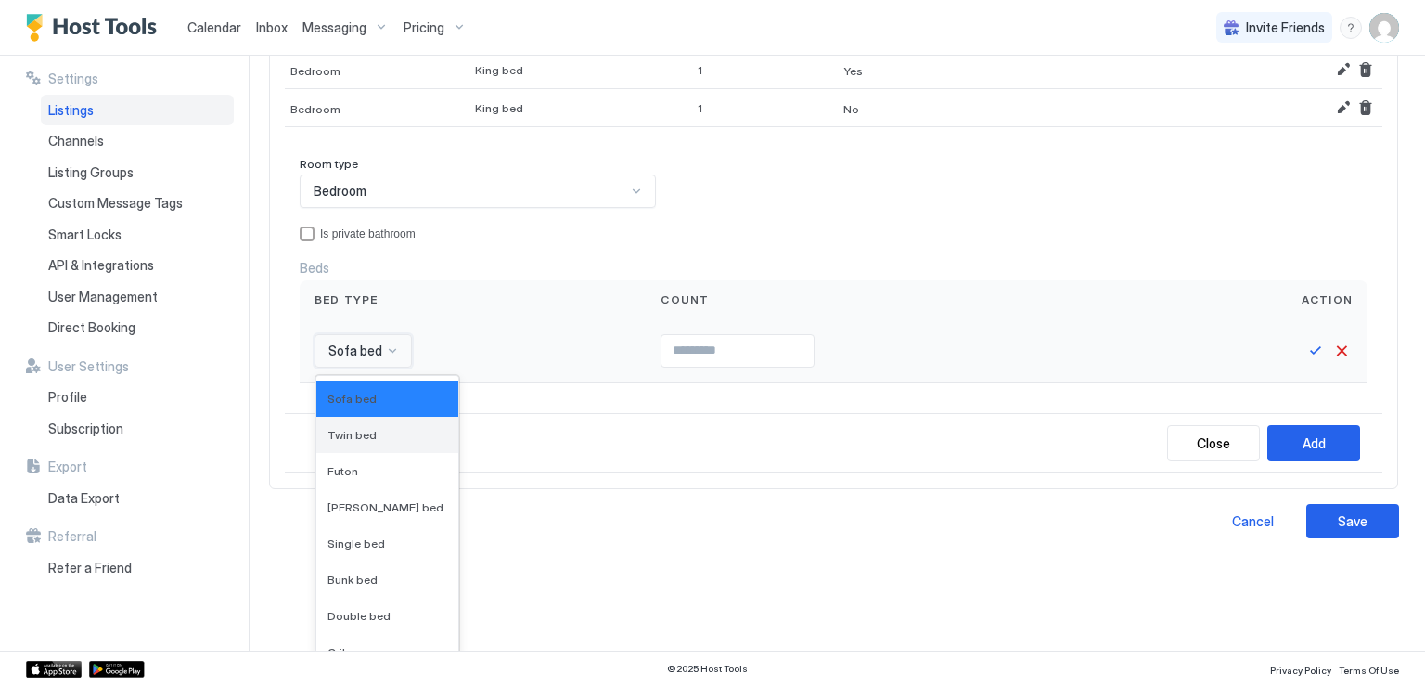
scroll to position [93, 0]
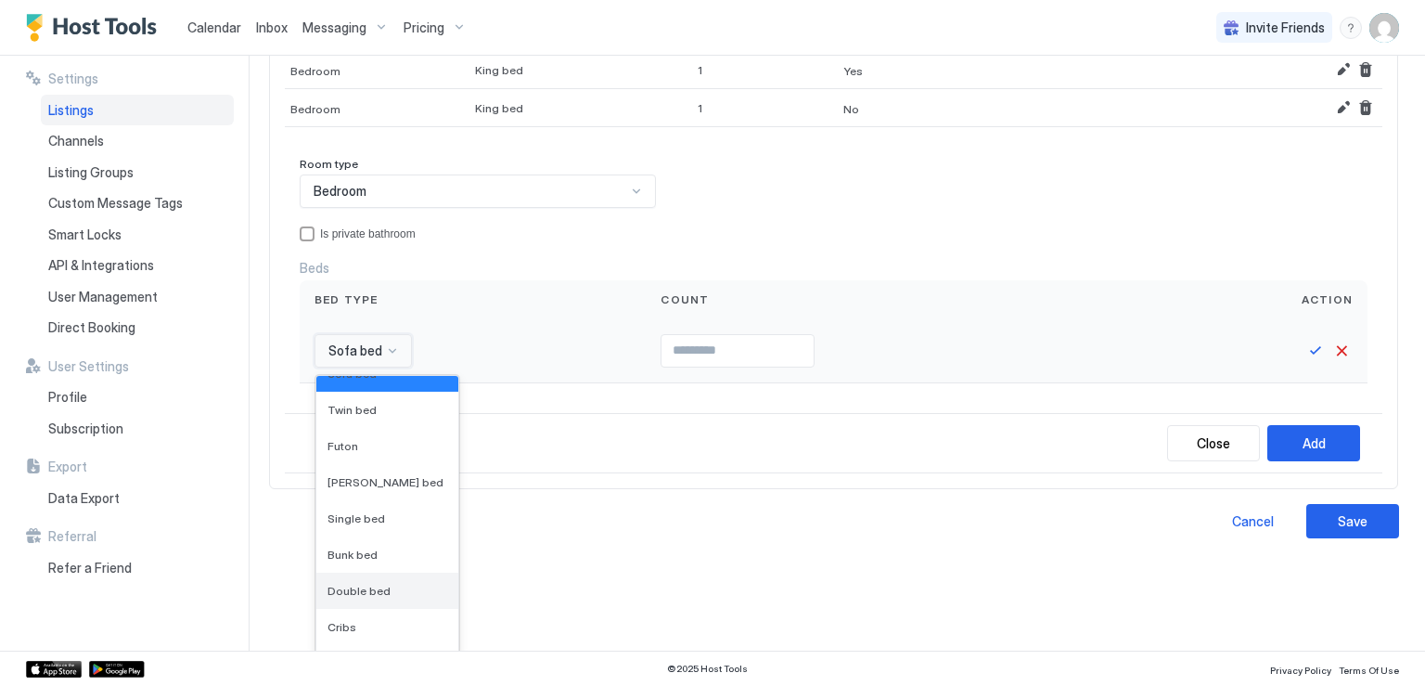
click at [367, 584] on span "Double bed" at bounding box center [359, 591] width 63 height 14
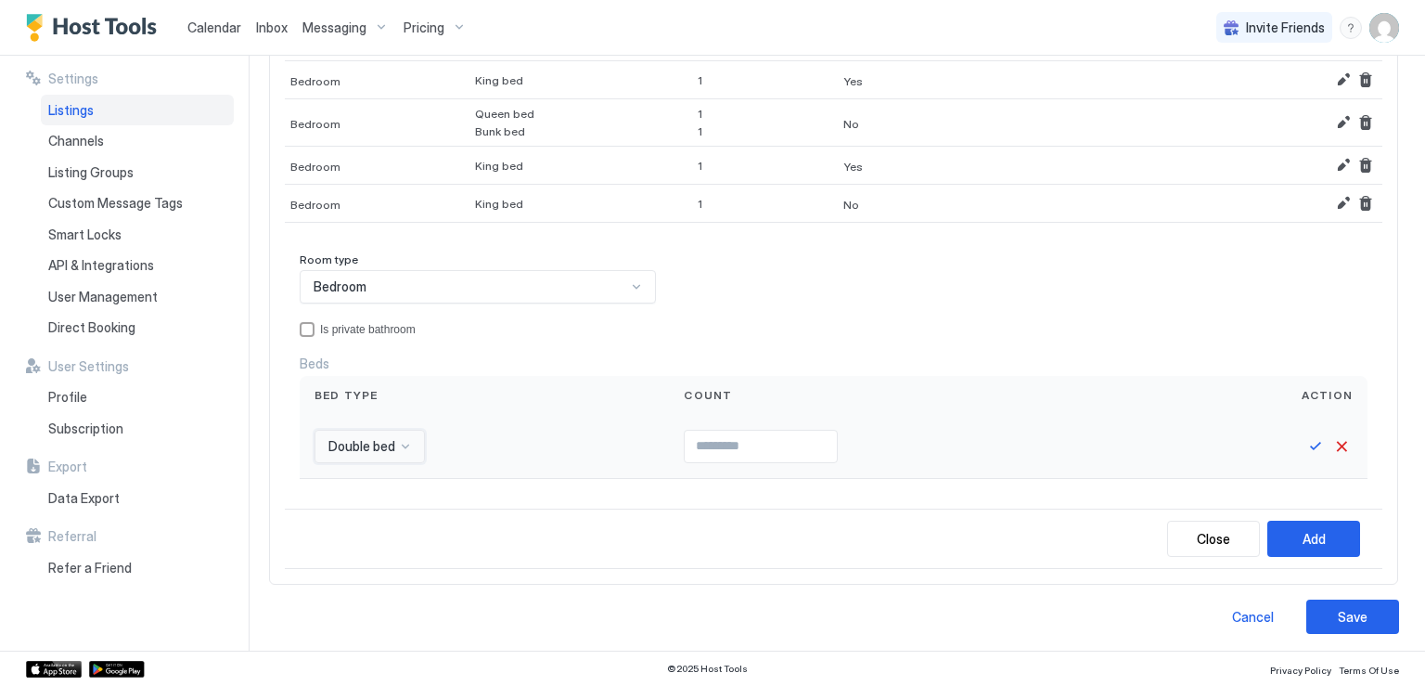
click at [819, 439] on input "*" at bounding box center [761, 447] width 152 height 32
type input "*"
click at [819, 439] on input "*" at bounding box center [761, 447] width 152 height 32
click at [1303, 529] on div "Add" at bounding box center [1314, 538] width 23 height 19
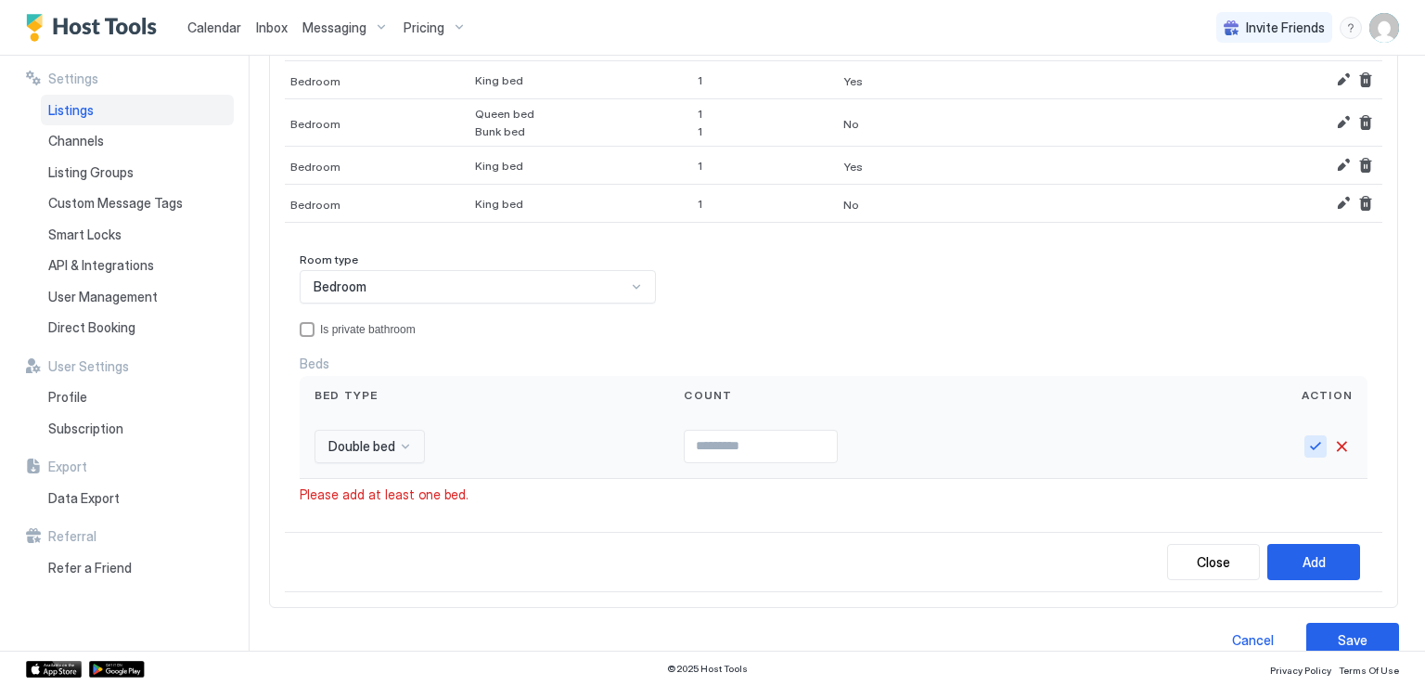
click at [1305, 445] on button "Save" at bounding box center [1316, 446] width 22 height 22
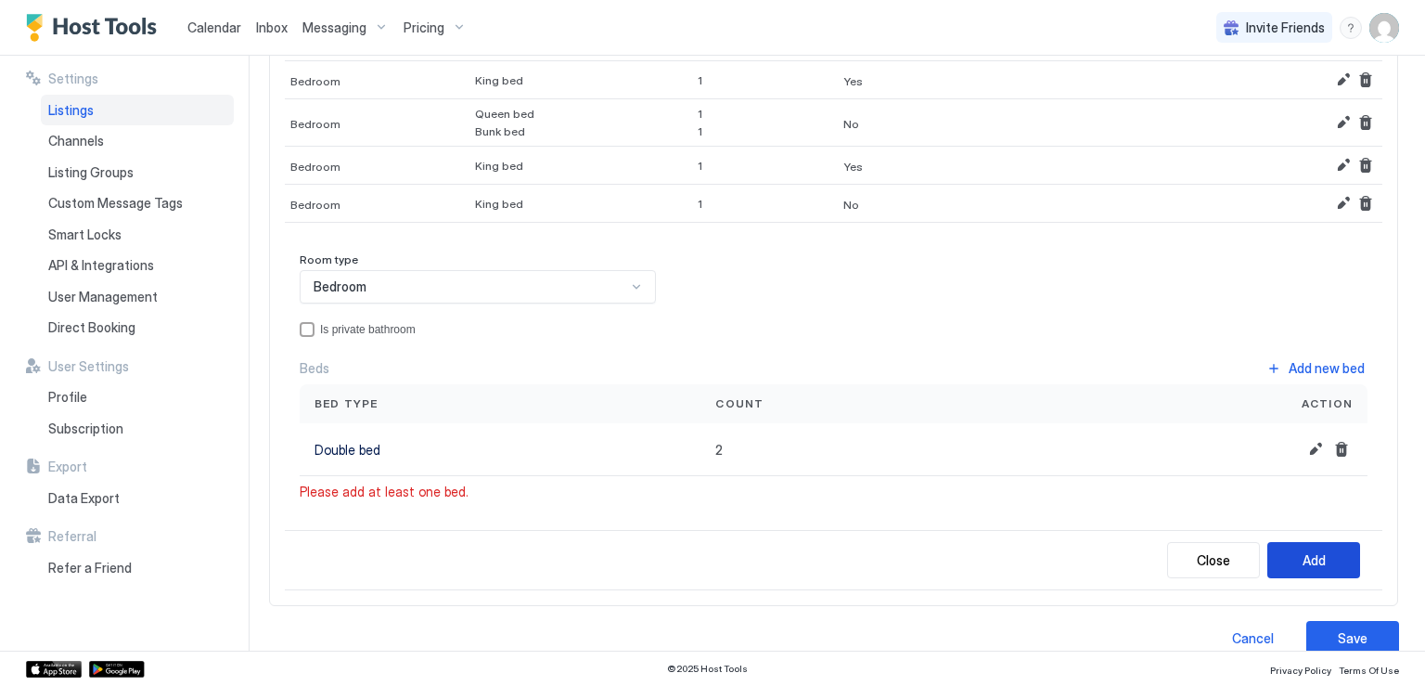
click at [1303, 550] on div "Add" at bounding box center [1314, 559] width 23 height 19
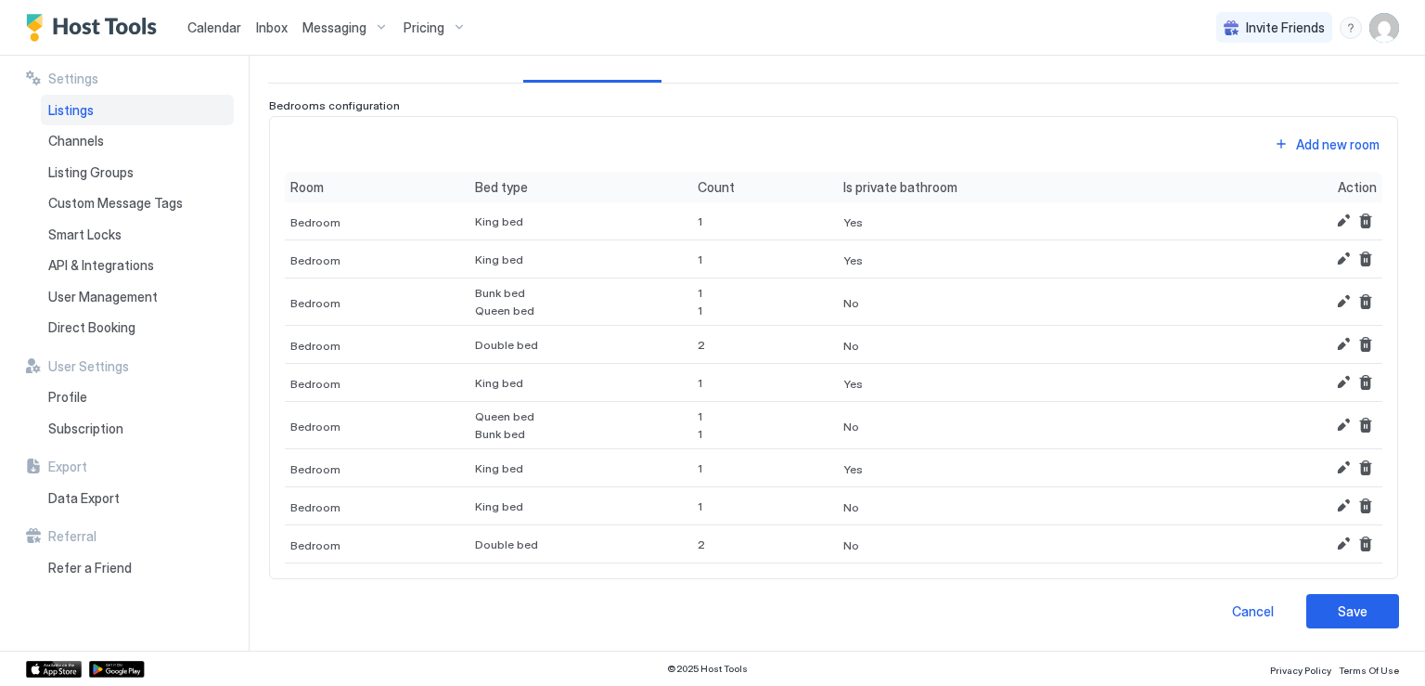
scroll to position [153, 0]
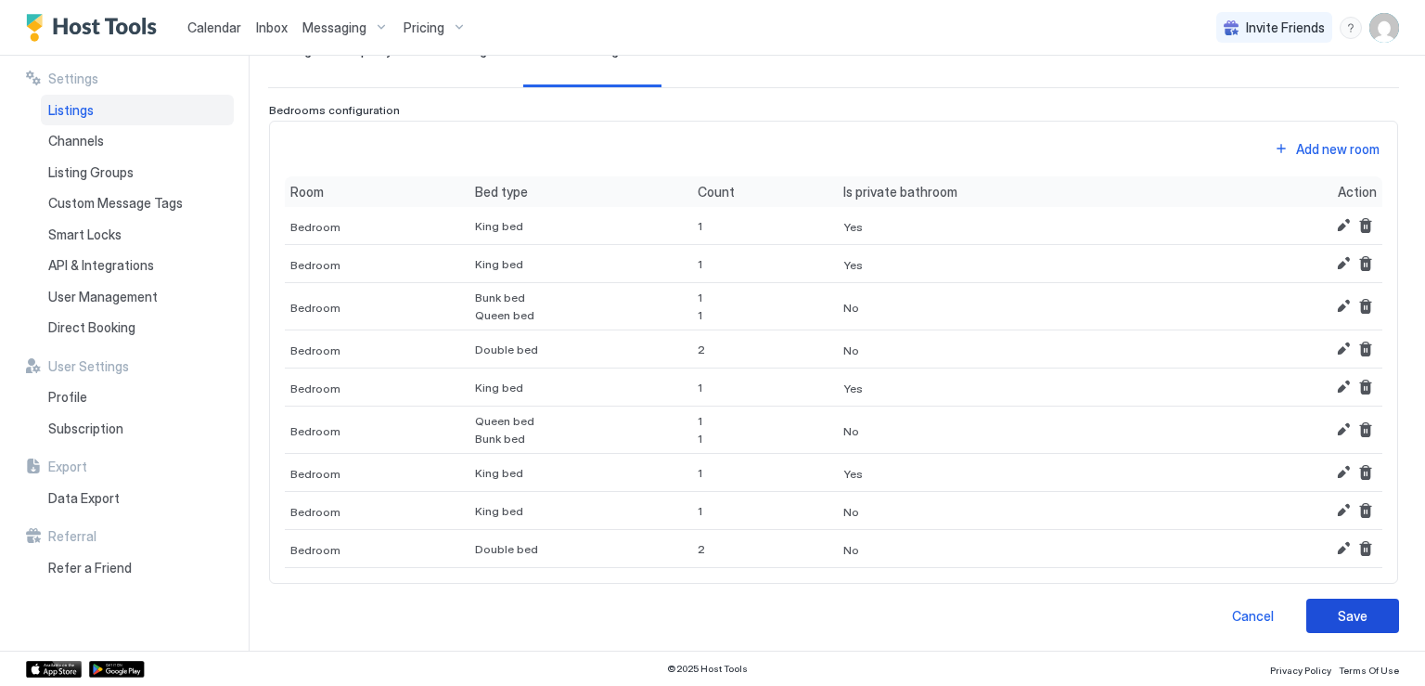
click at [1322, 606] on button "Save" at bounding box center [1352, 615] width 93 height 34
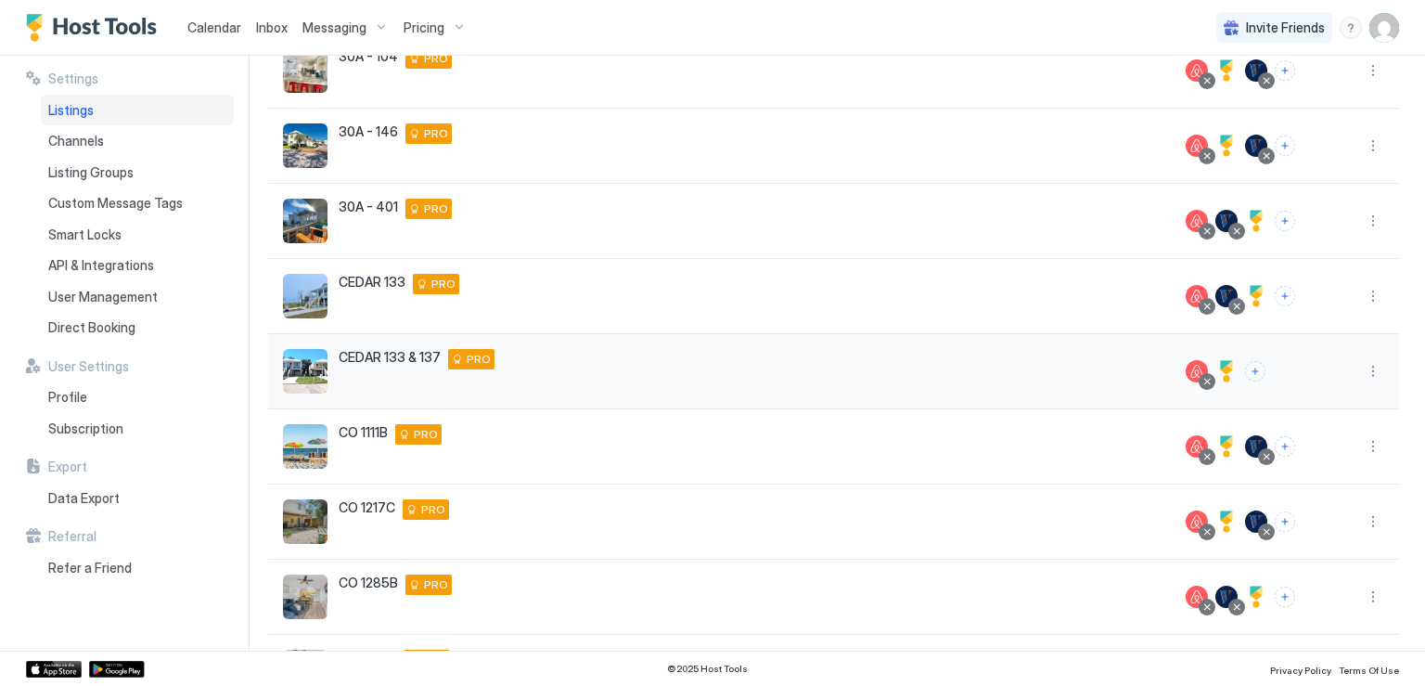
scroll to position [396, 0]
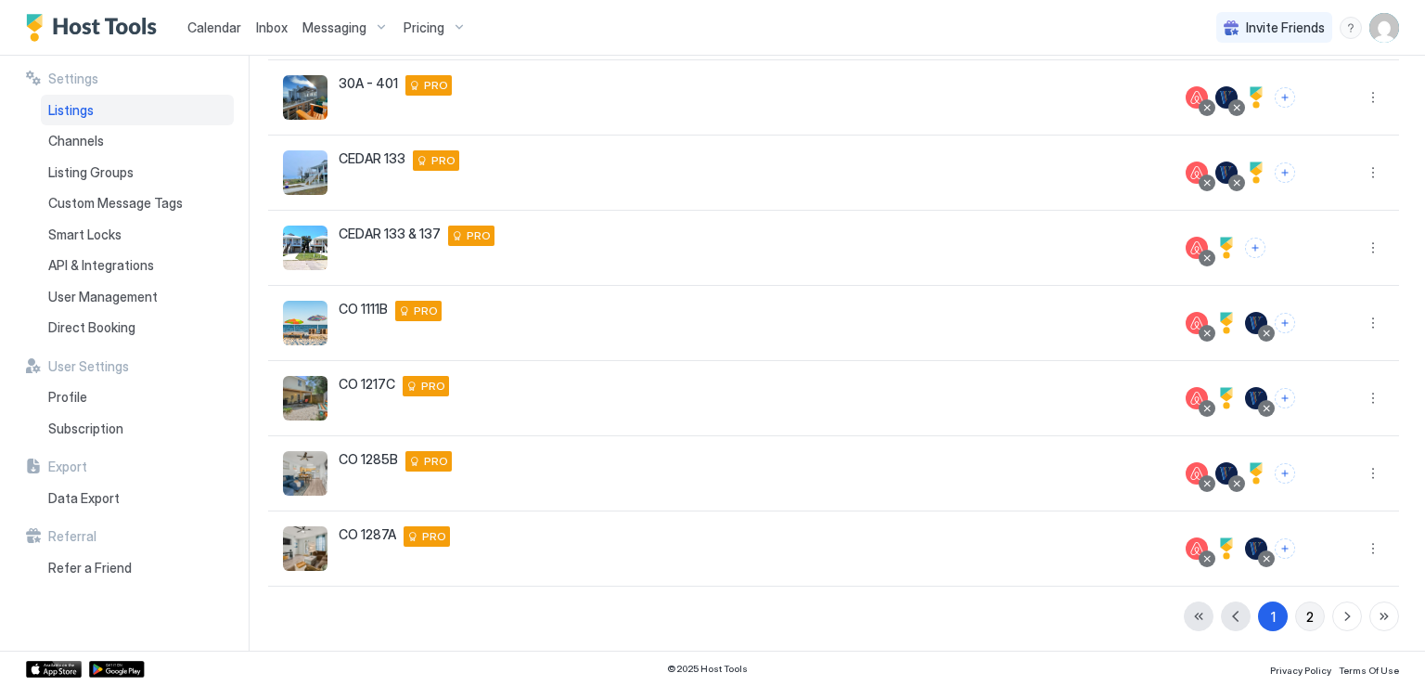
click at [1306, 617] on div "2" at bounding box center [1309, 616] width 7 height 19
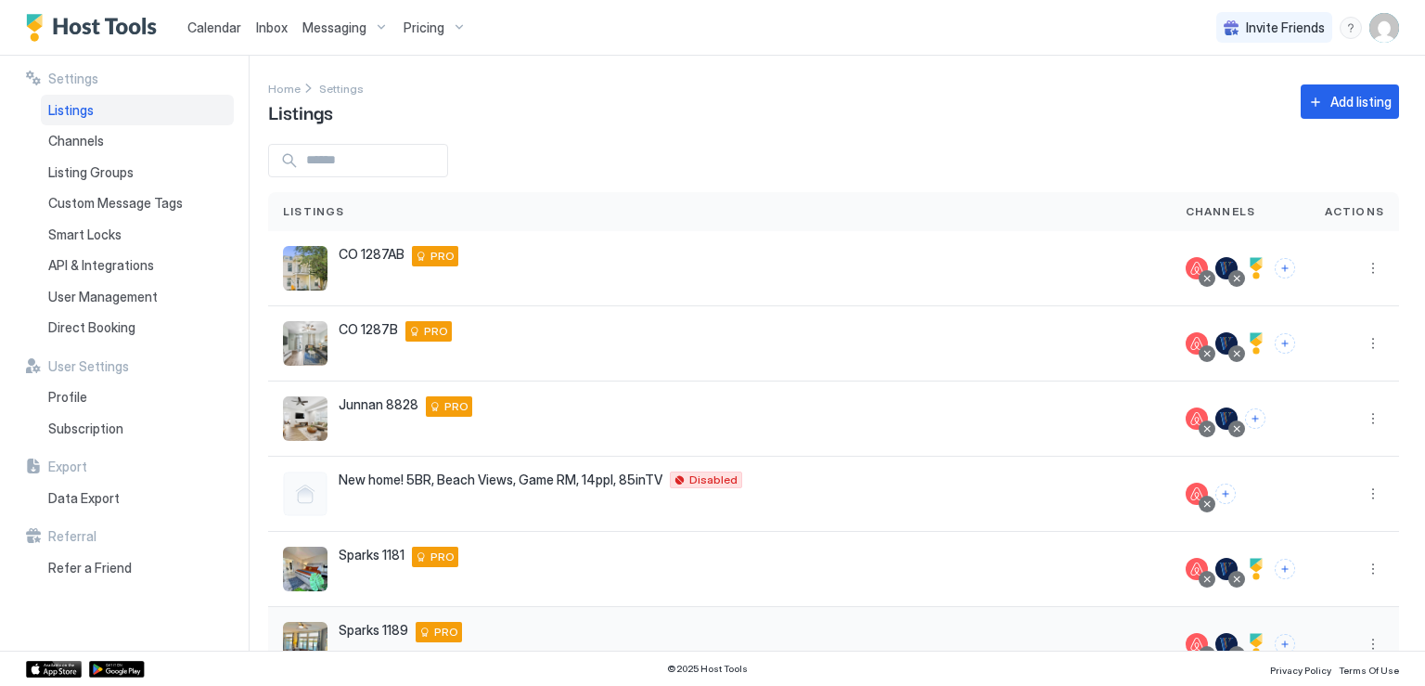
scroll to position [171, 0]
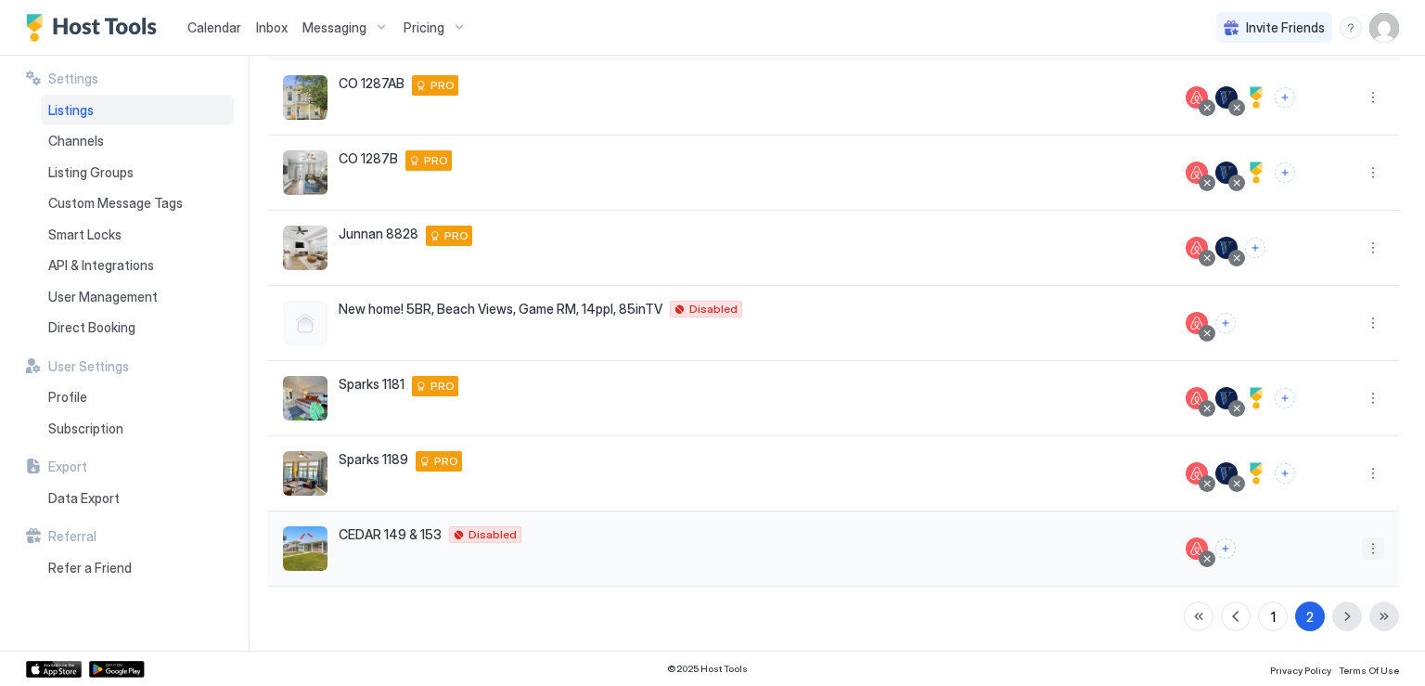
click at [1362, 552] on button "More options" at bounding box center [1373, 548] width 22 height 22
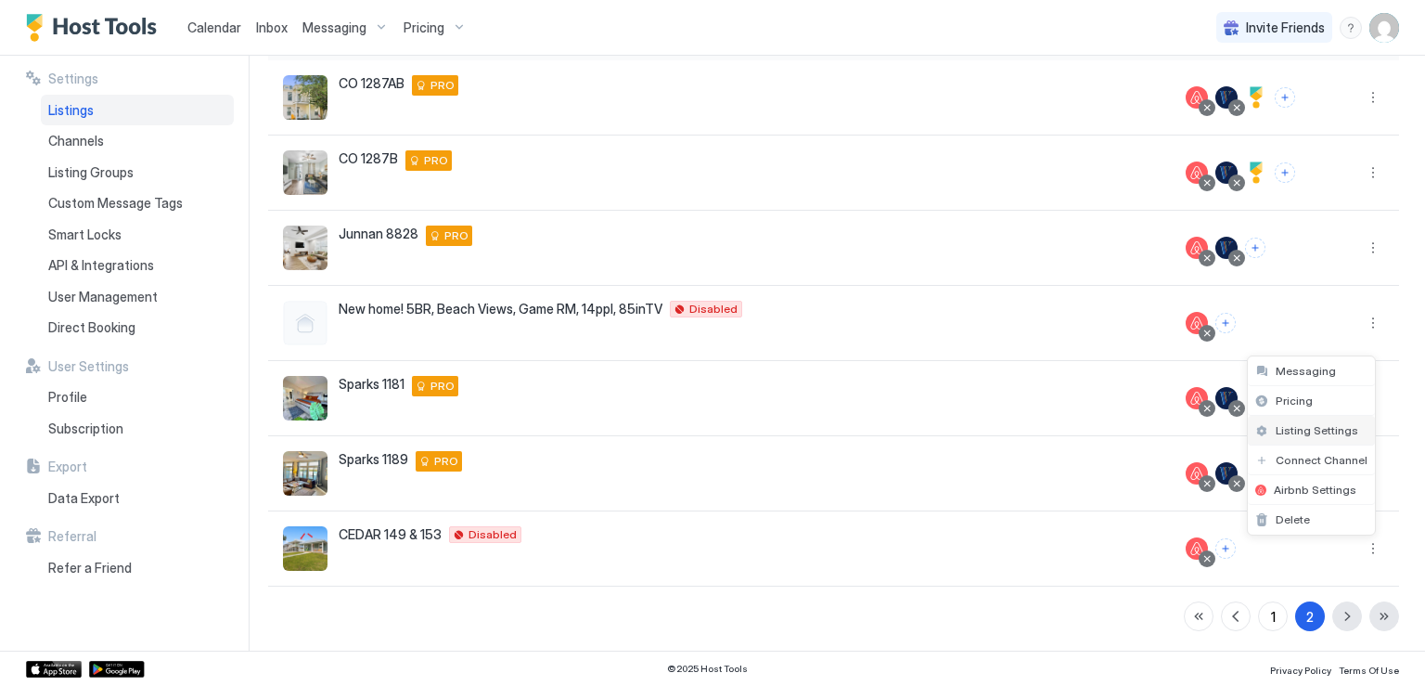
click at [1288, 422] on div "Listing Settings" at bounding box center [1311, 431] width 127 height 30
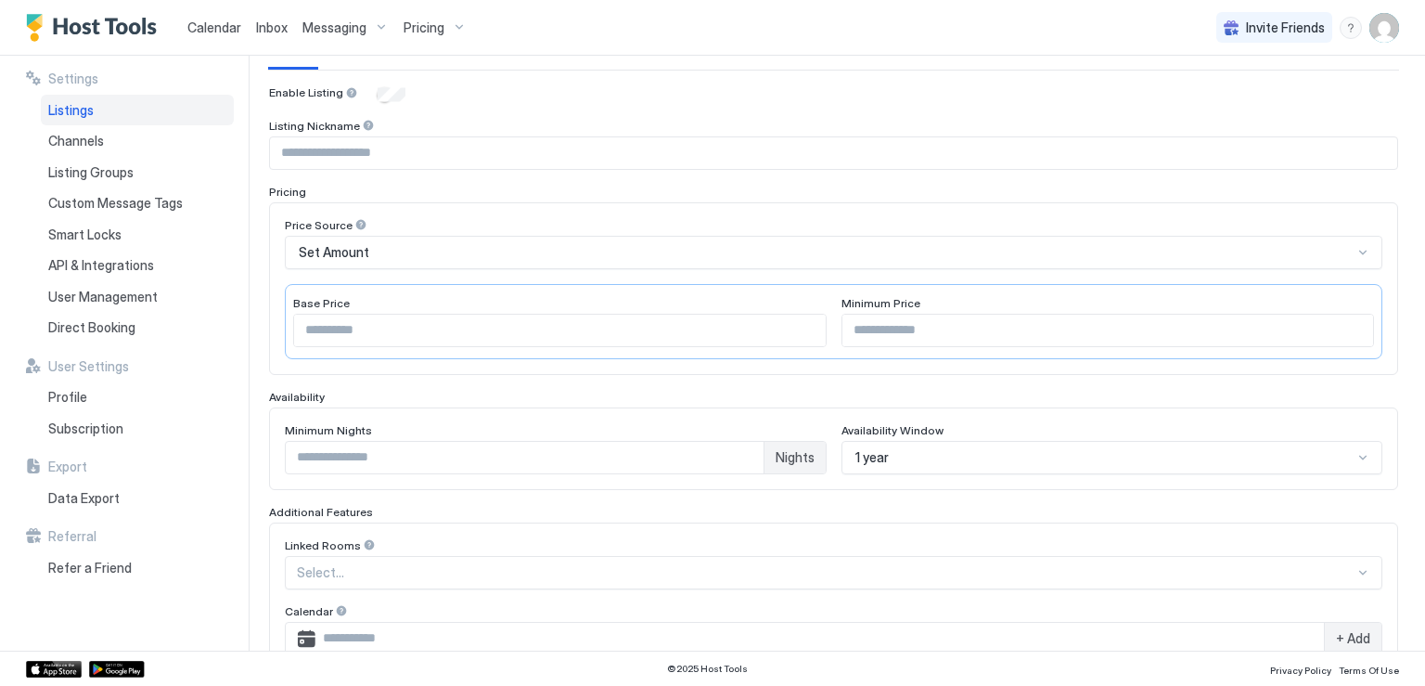
scroll to position [138, 0]
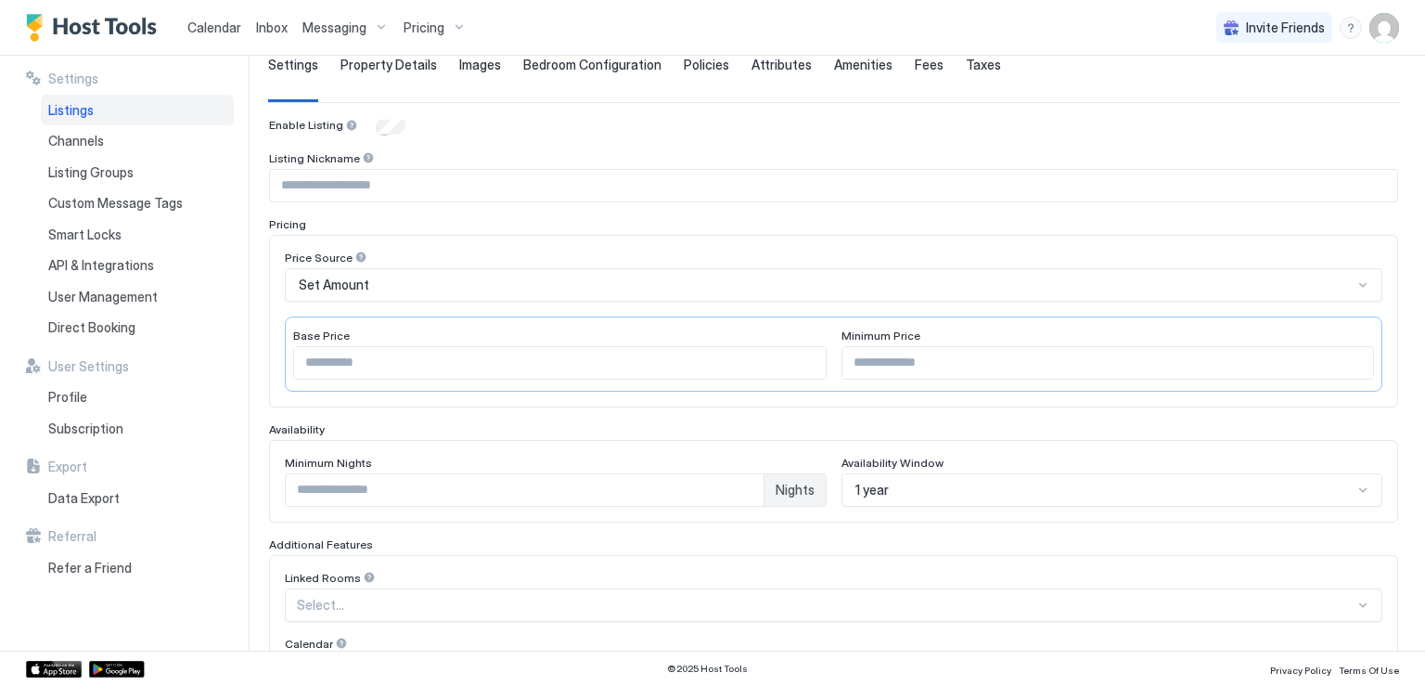
type input "**********"
type input "****"
type input "***"
type input "**********"
type input "****"
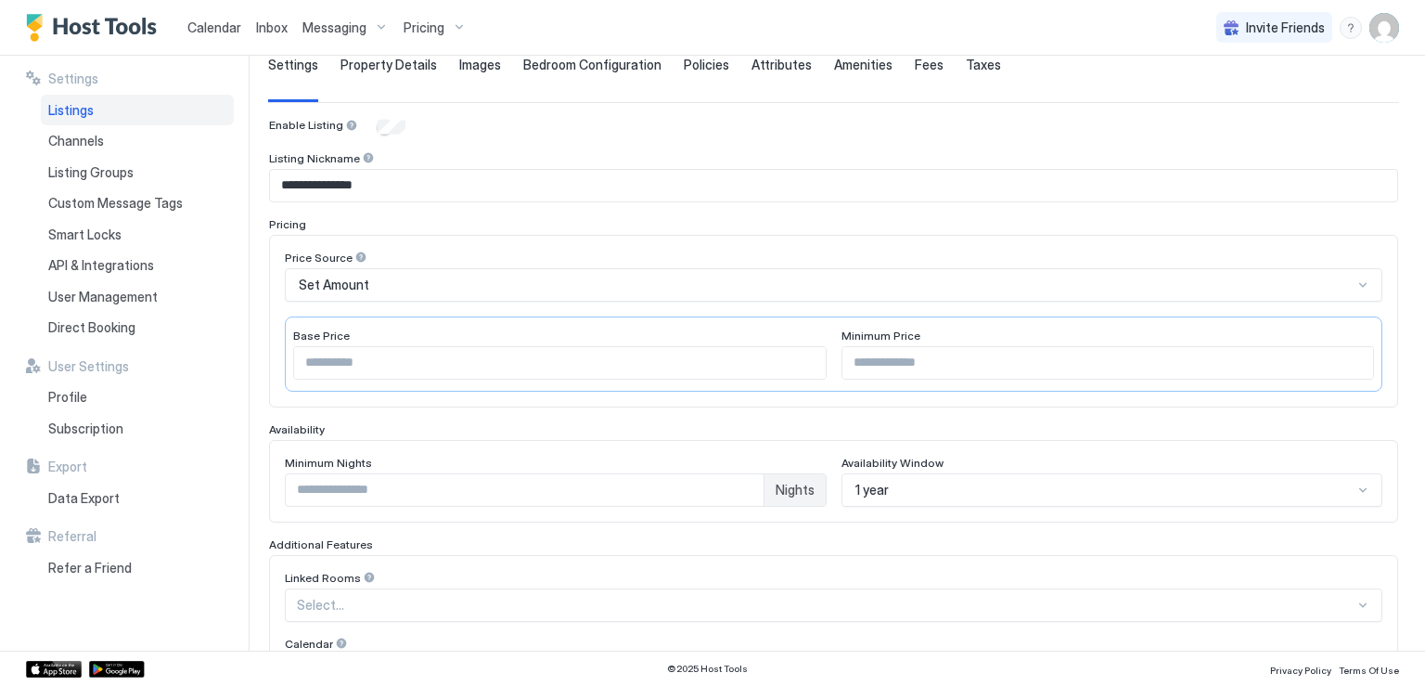
type input "**"
type input "*"
type input "**********"
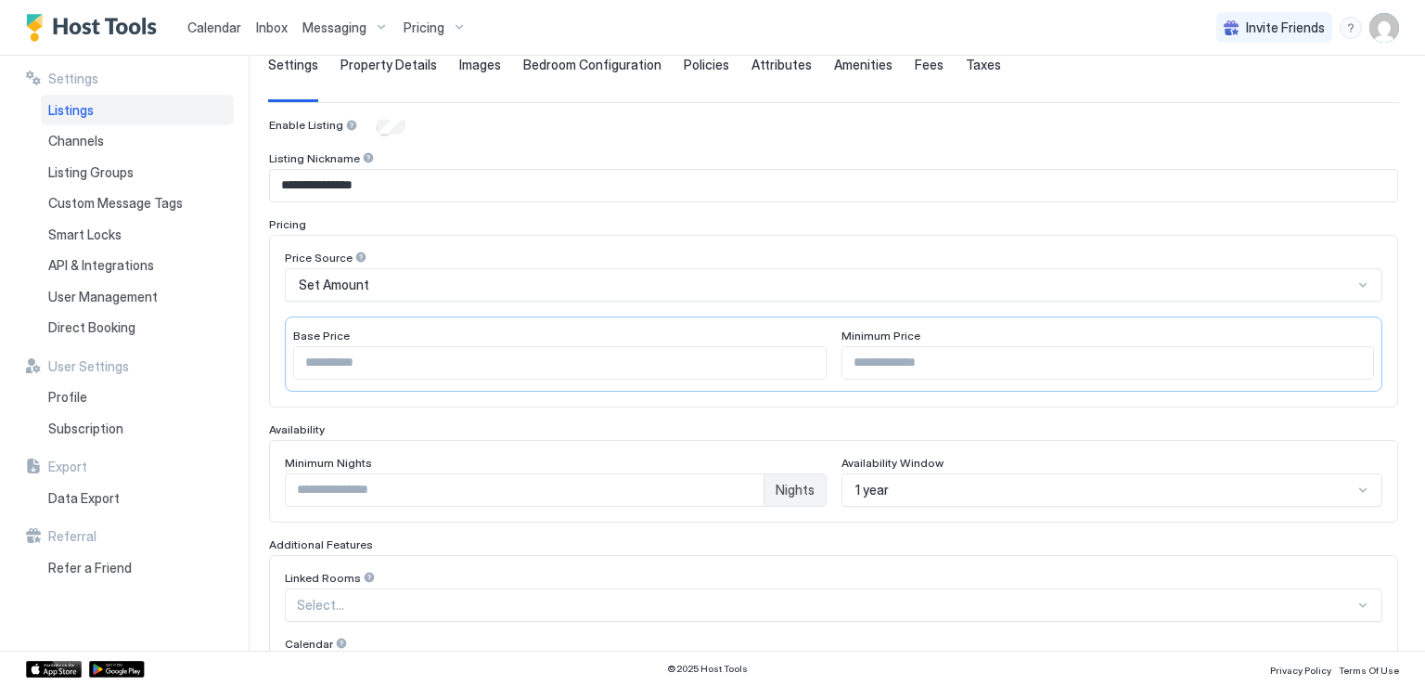
type input "**"
type textarea "**********"
type input "***"
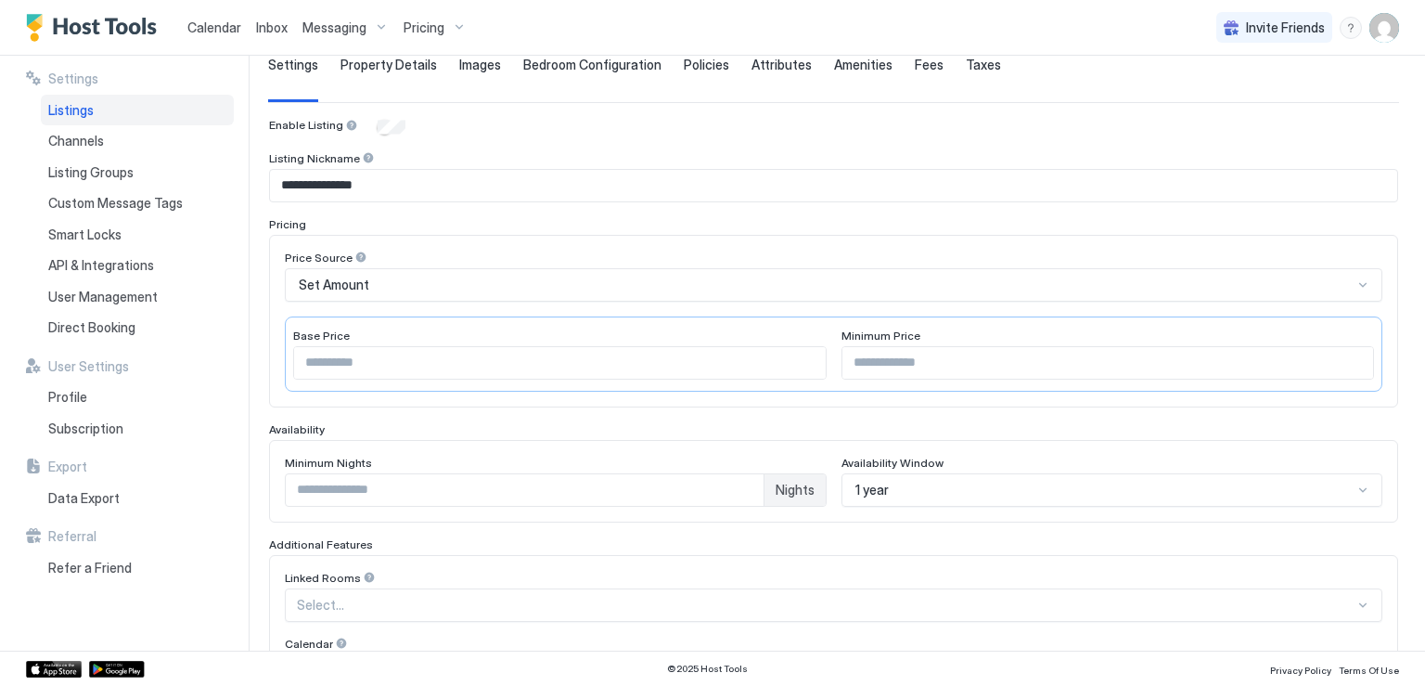
type input "**********"
click at [684, 66] on span "Policies" at bounding box center [706, 65] width 45 height 17
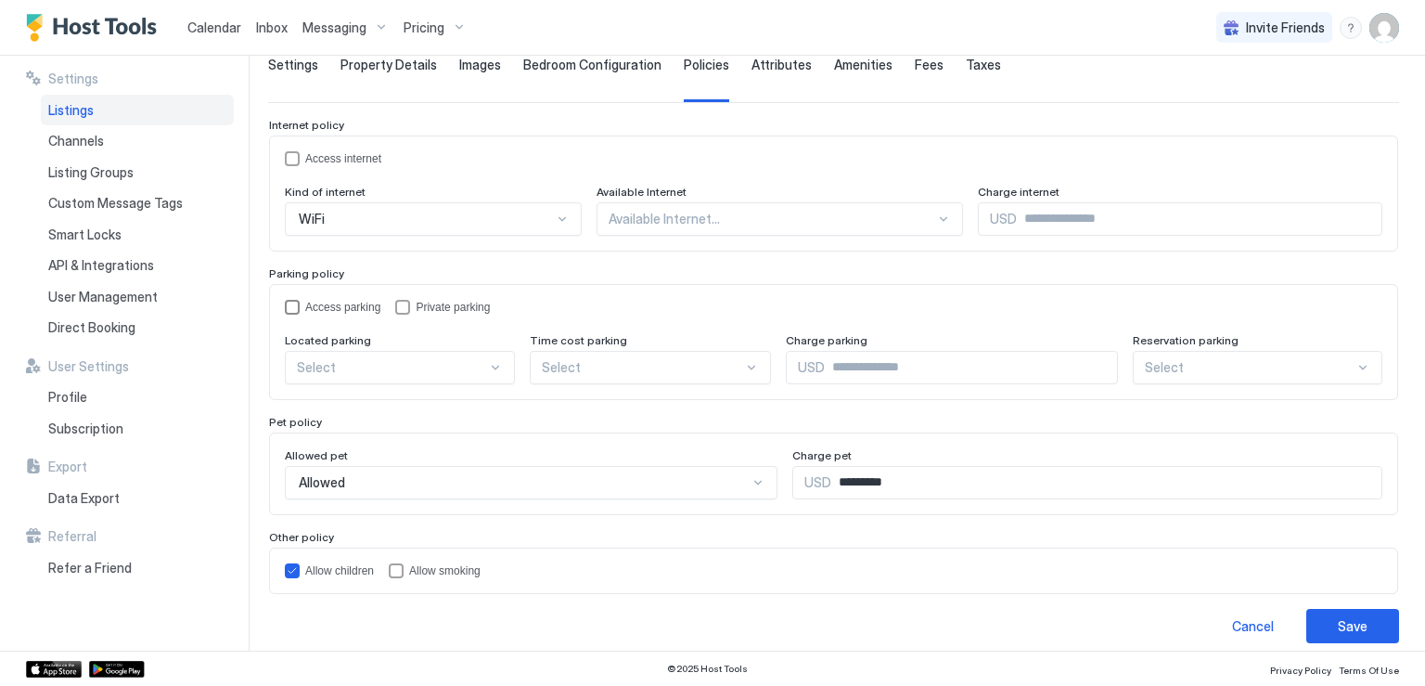
click at [289, 300] on div "accessParking" at bounding box center [292, 307] width 15 height 15
click at [460, 367] on div at bounding box center [392, 367] width 190 height 17
click at [431, 404] on div "On Site" at bounding box center [401, 411] width 206 height 14
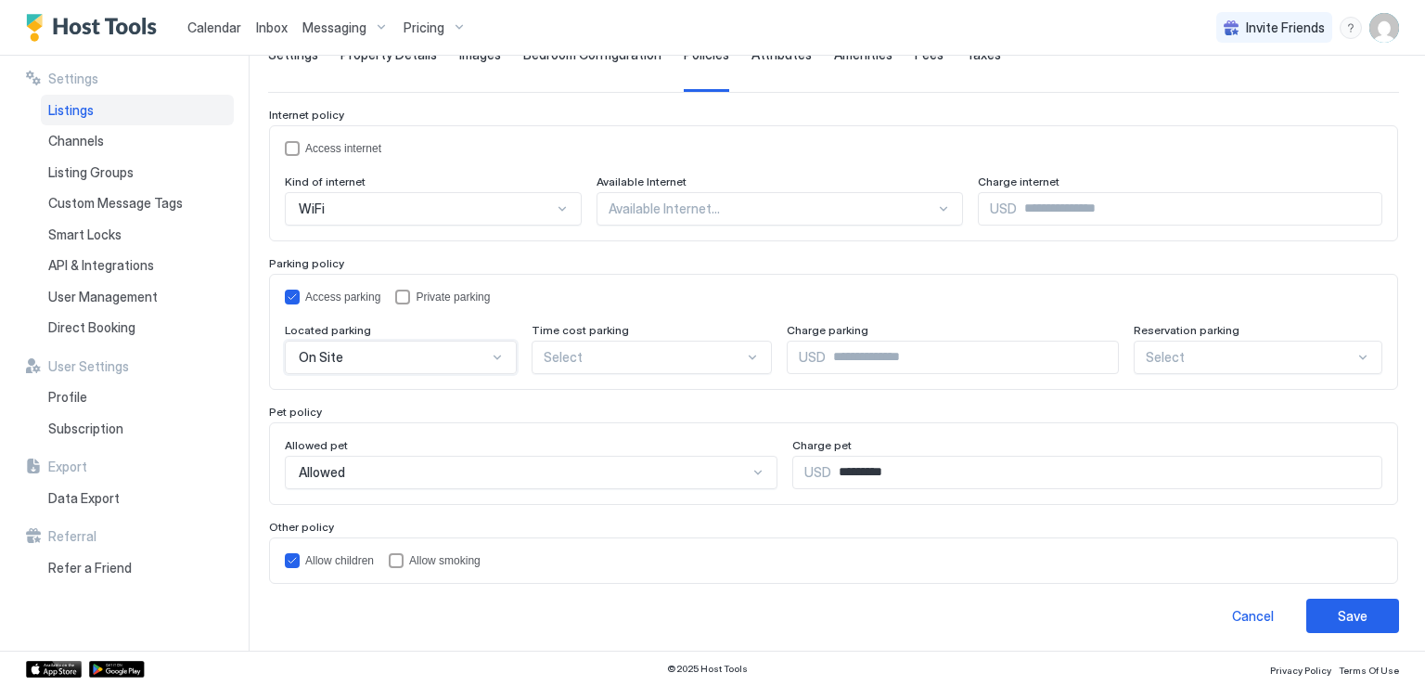
click at [843, 467] on input "*********" at bounding box center [1106, 473] width 551 height 32
type input "***"
click at [807, 574] on div "Allow children Allow smoking" at bounding box center [833, 560] width 1129 height 46
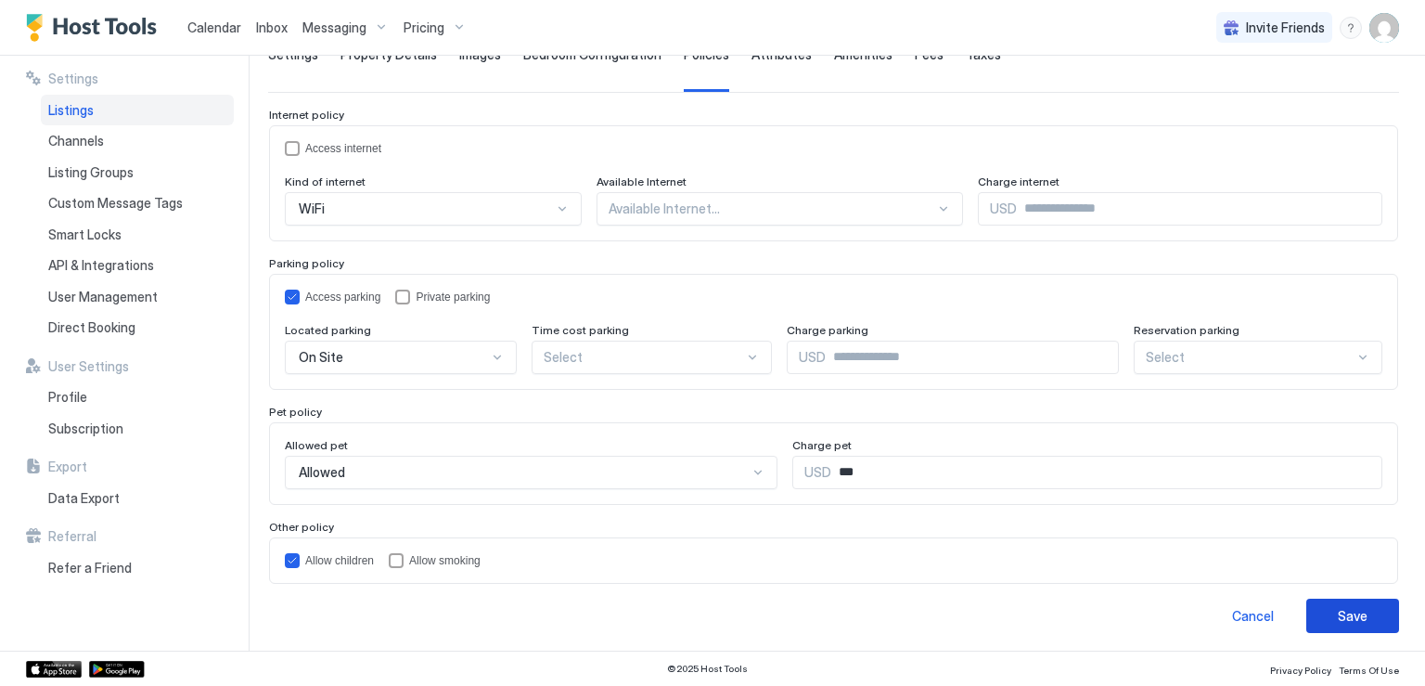
click at [1309, 611] on button "Save" at bounding box center [1352, 615] width 93 height 34
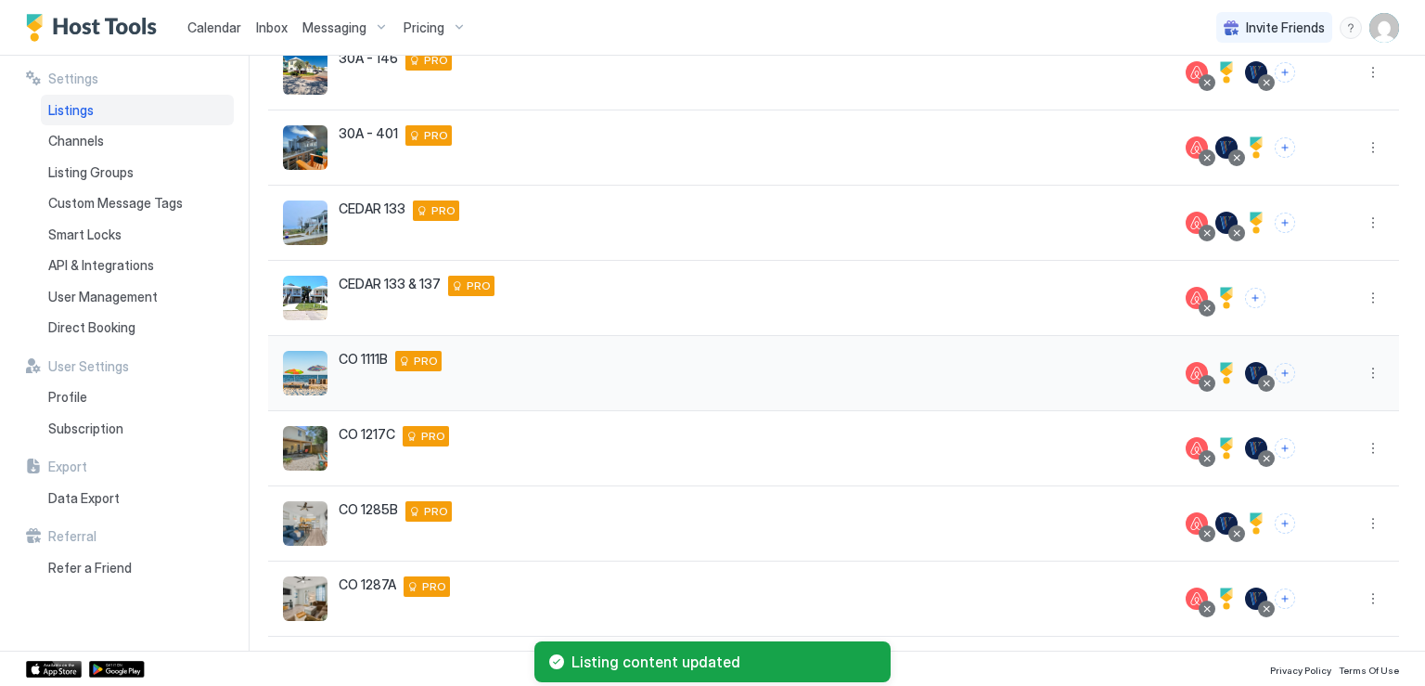
scroll to position [396, 0]
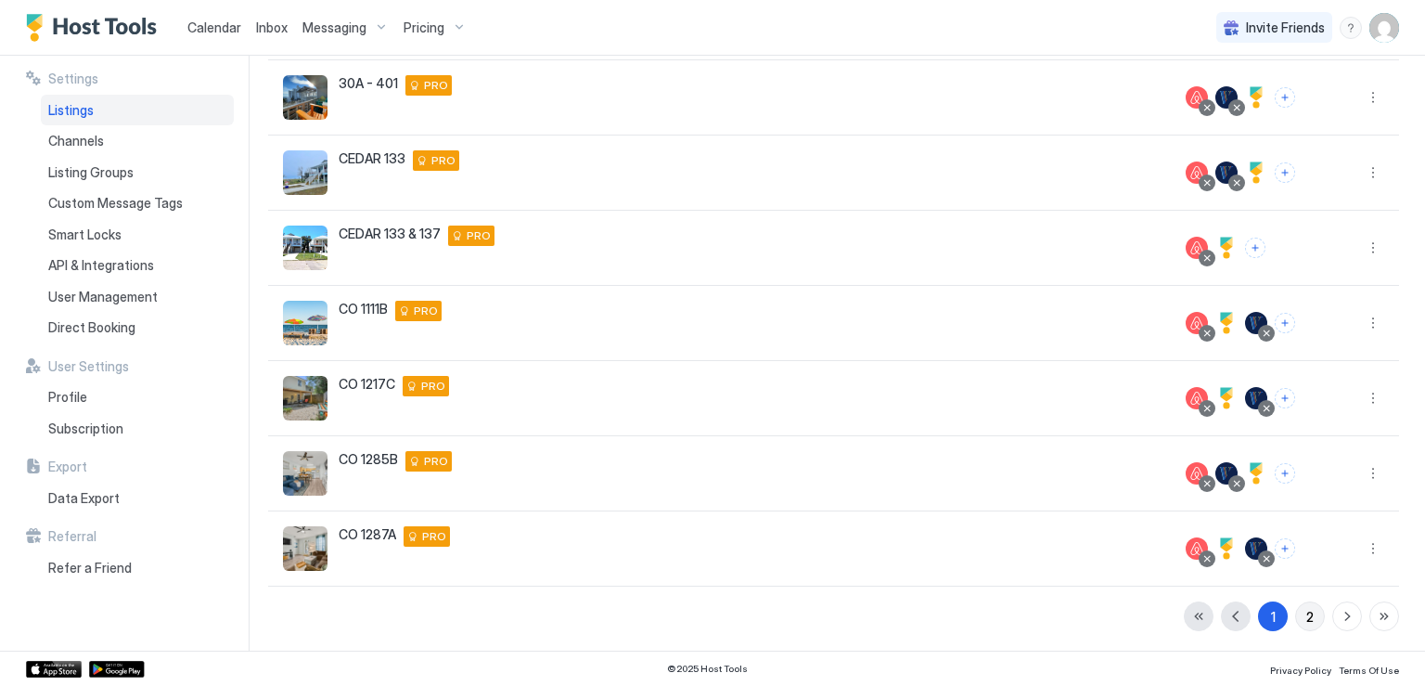
click at [1303, 615] on button "2" at bounding box center [1310, 616] width 30 height 30
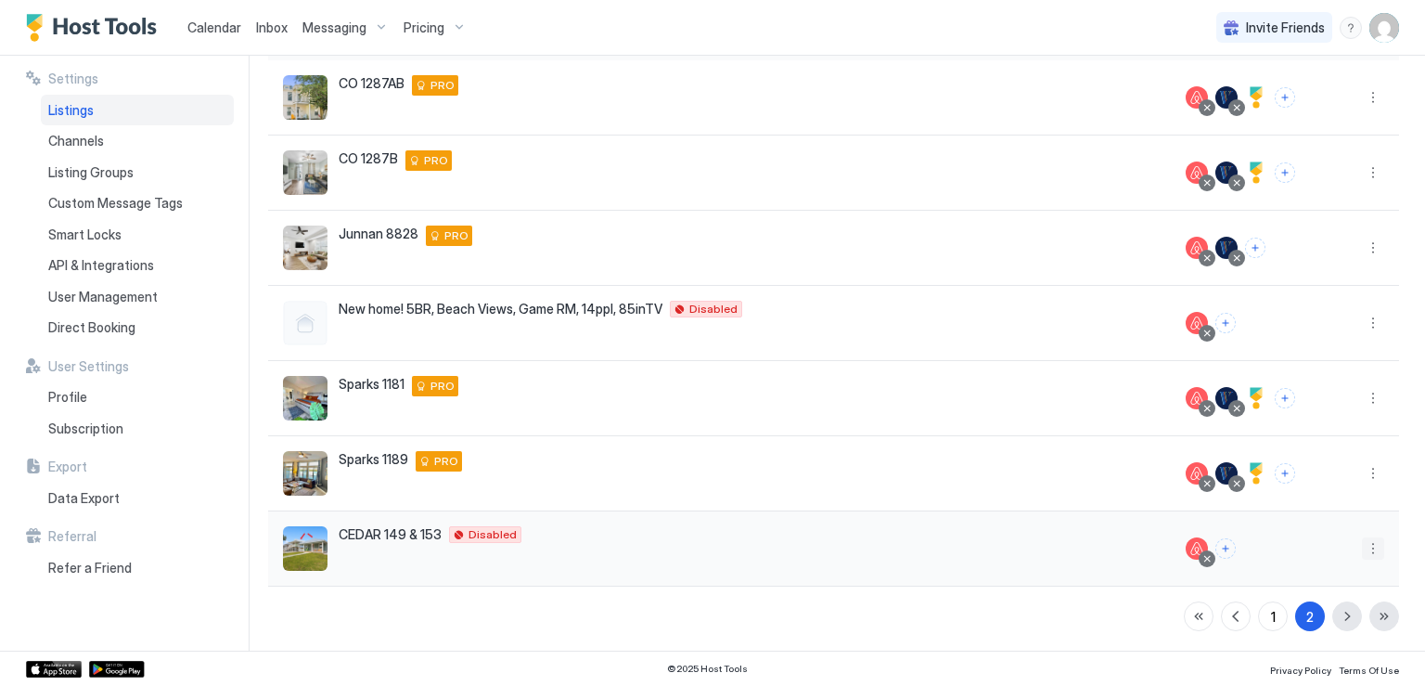
click at [1362, 550] on button "More options" at bounding box center [1373, 548] width 22 height 22
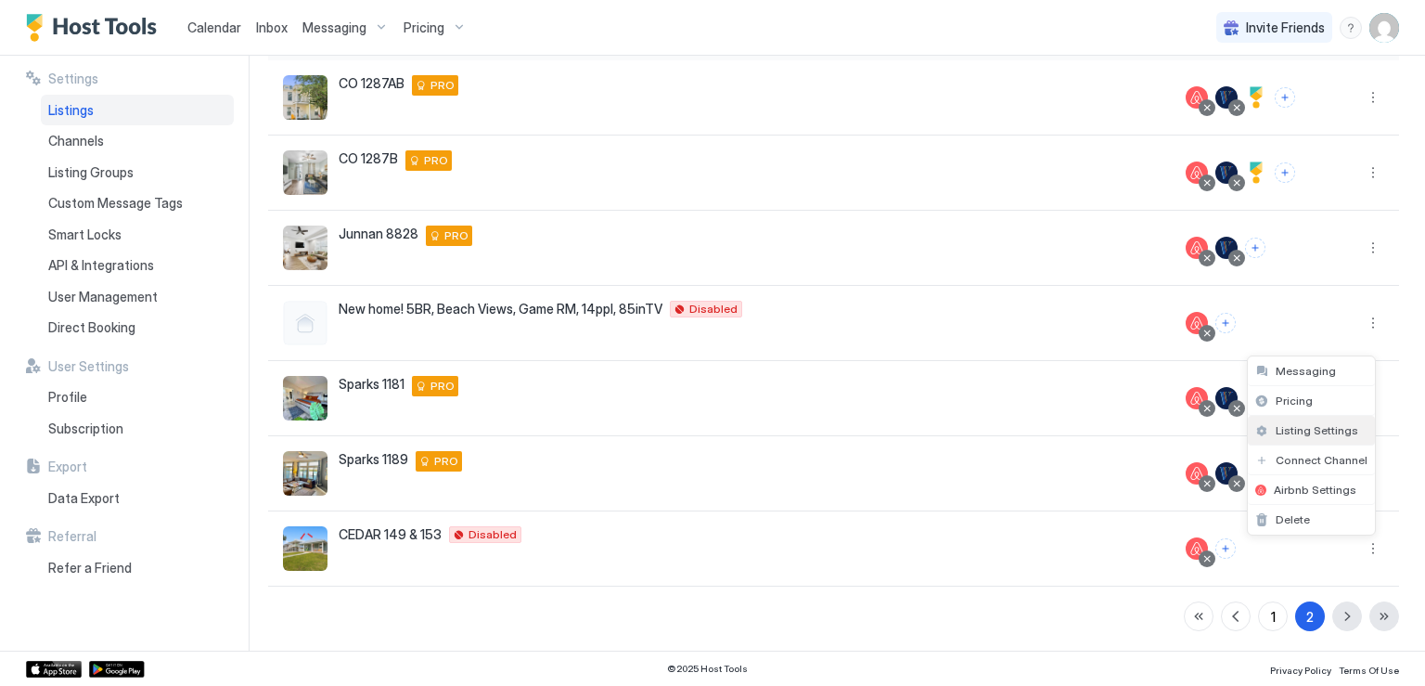
click at [1303, 431] on span "Listing Settings" at bounding box center [1317, 430] width 83 height 14
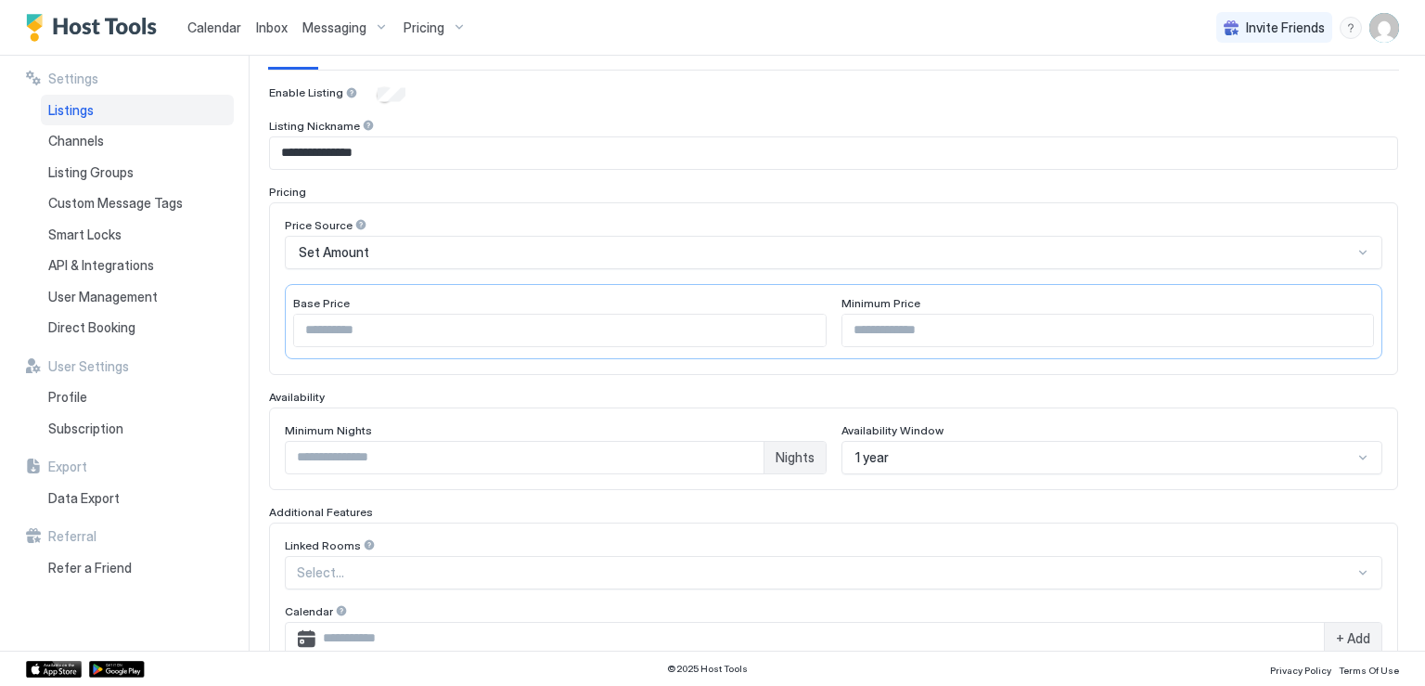
type input "***"
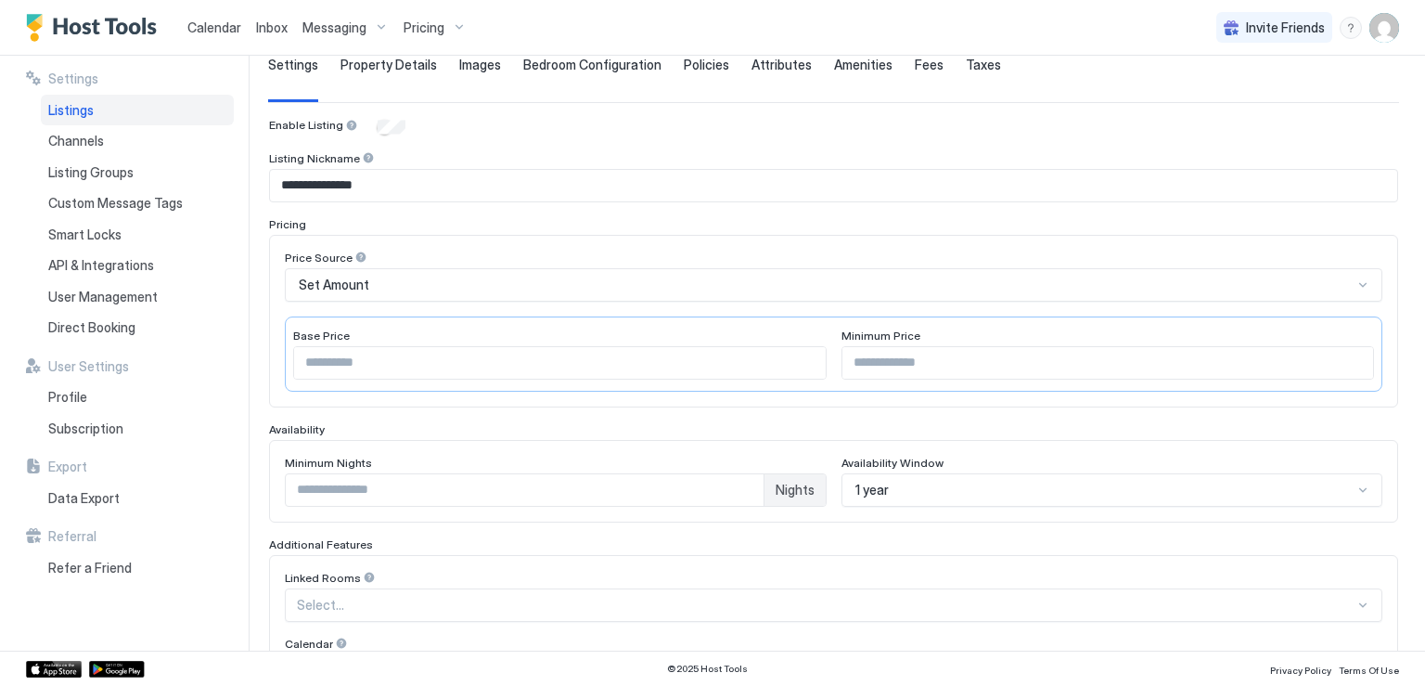
click at [843, 58] on span "Amenities" at bounding box center [863, 65] width 58 height 17
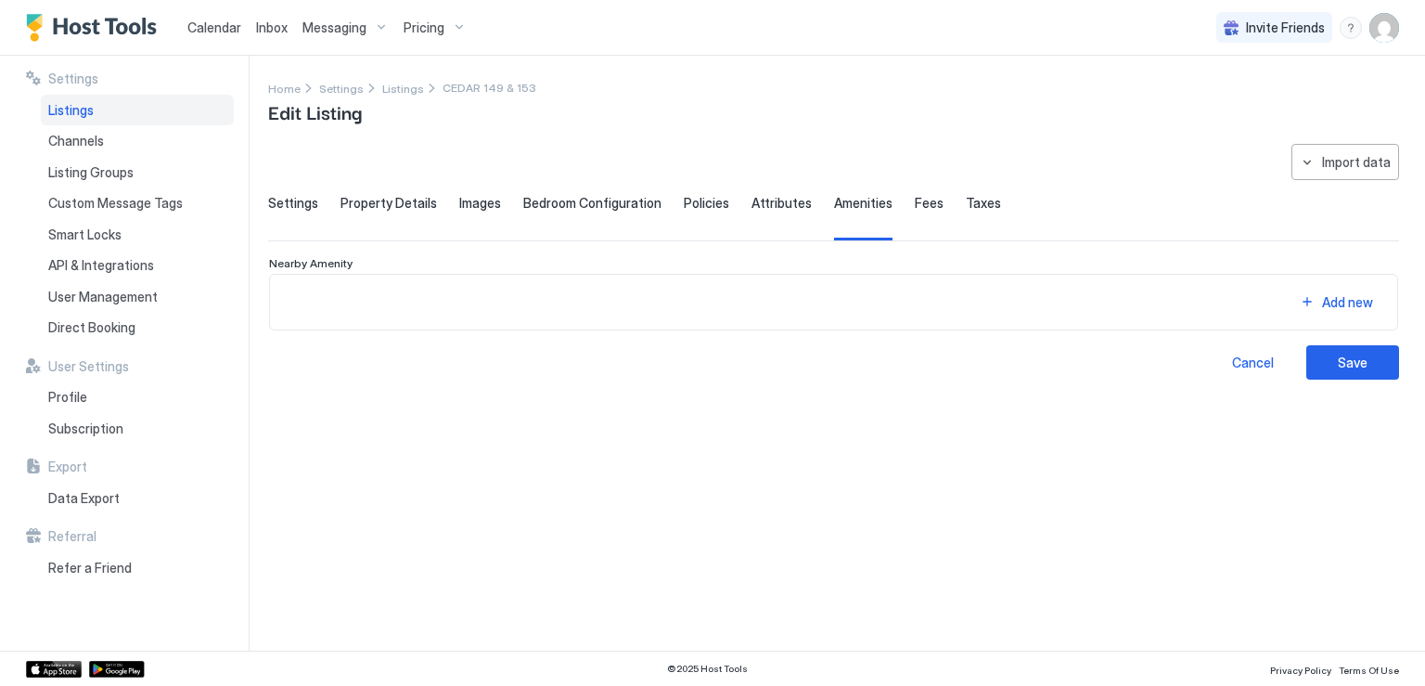
click at [918, 198] on span "Fees" at bounding box center [929, 203] width 29 height 17
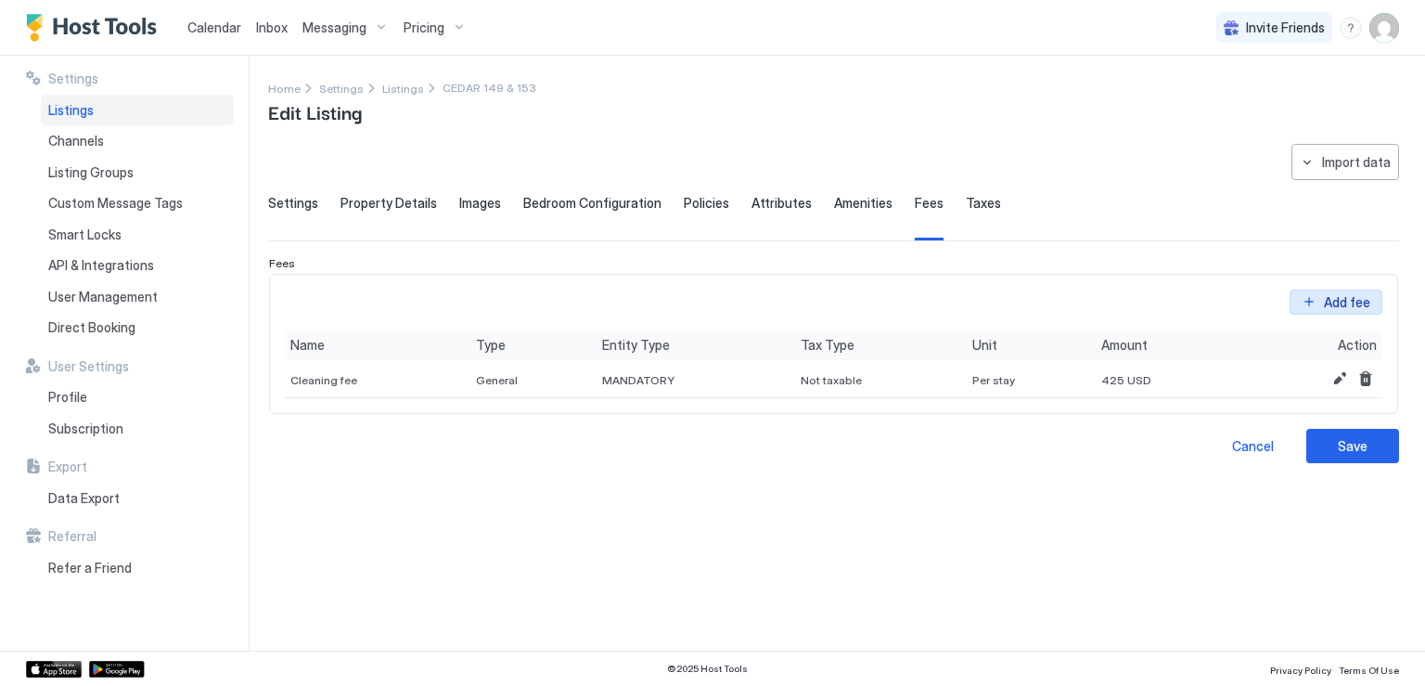
click at [1309, 305] on button "Add fee" at bounding box center [1336, 301] width 93 height 25
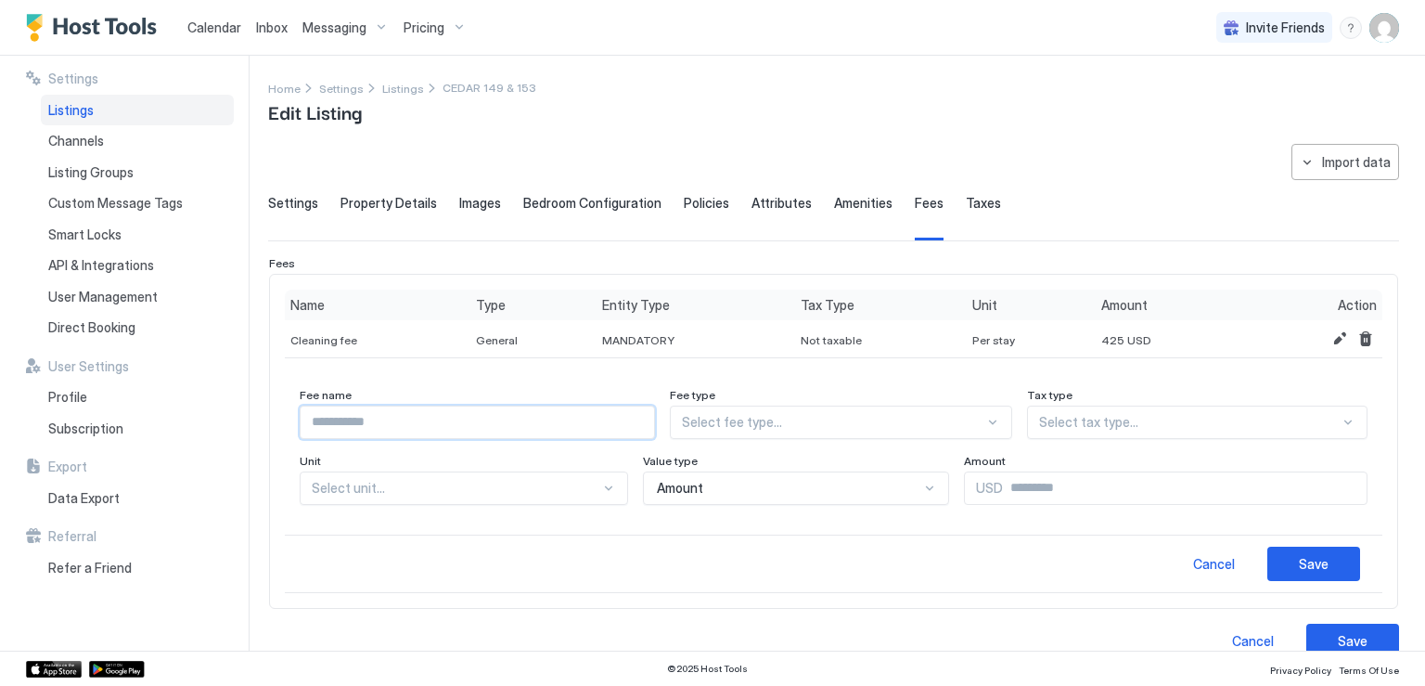
click at [417, 421] on input "Input Field" at bounding box center [478, 422] width 354 height 32
type input "*******"
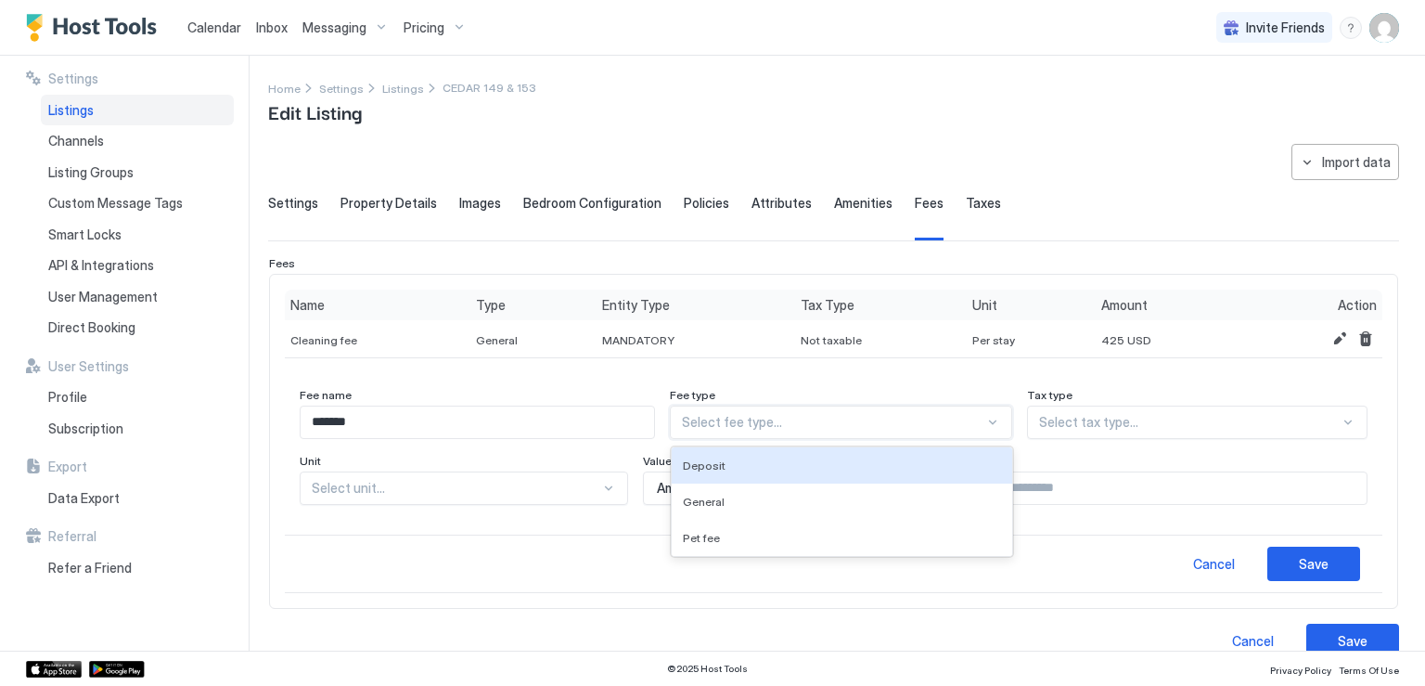
click at [746, 431] on div "Select fee type..." at bounding box center [840, 421] width 341 height 33
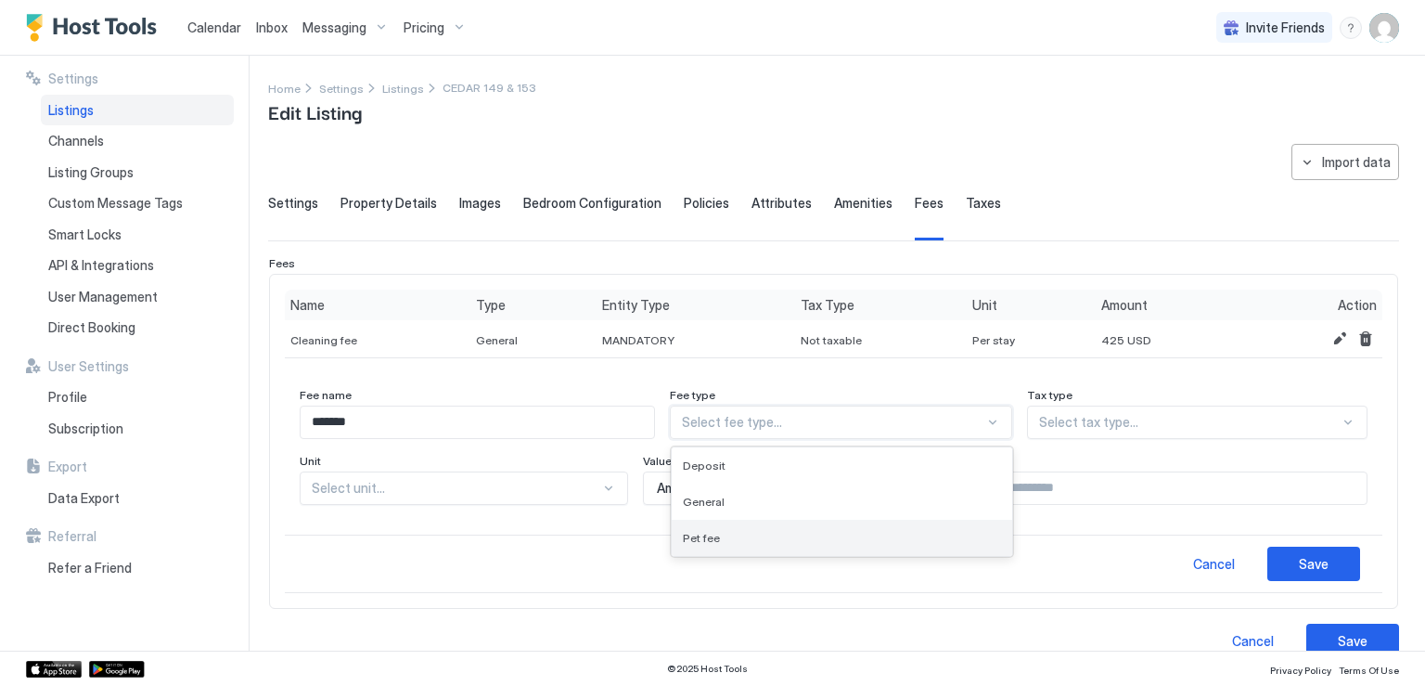
click at [720, 531] on span "Pet fee" at bounding box center [701, 538] width 37 height 14
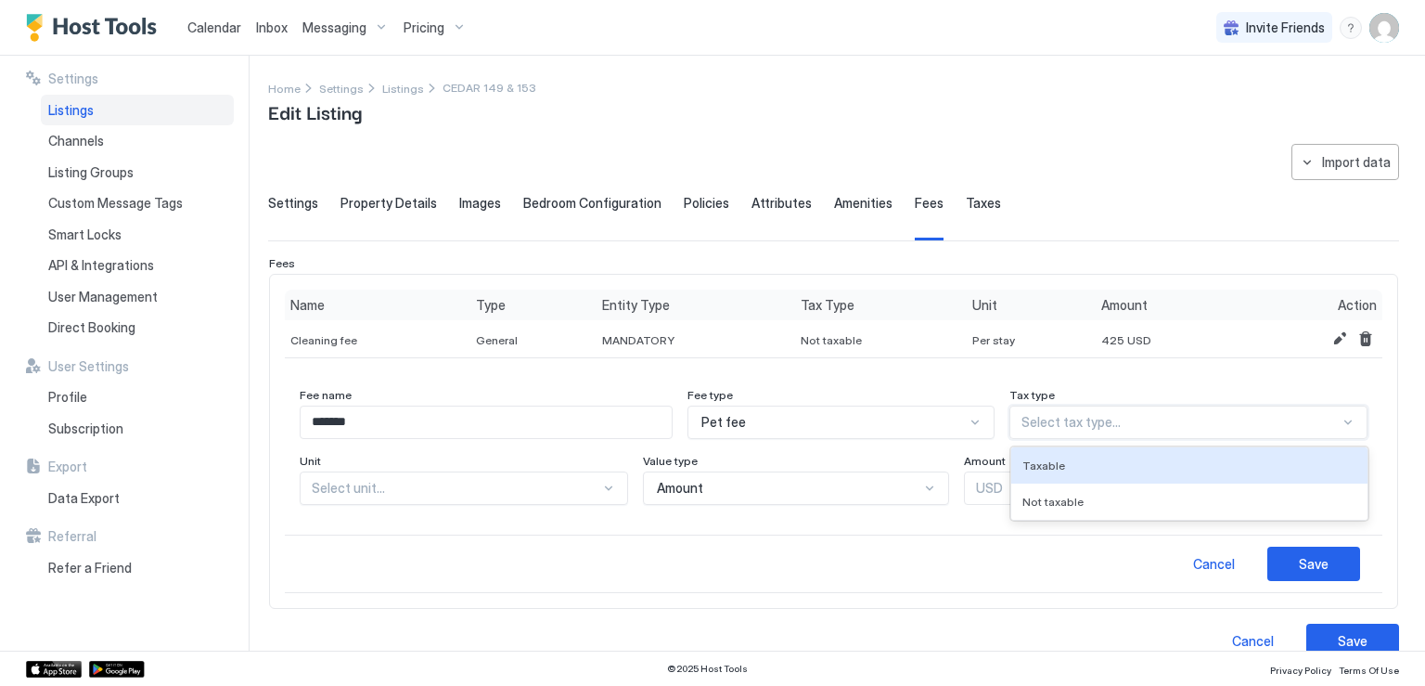
click at [1061, 426] on div at bounding box center [1181, 422] width 318 height 17
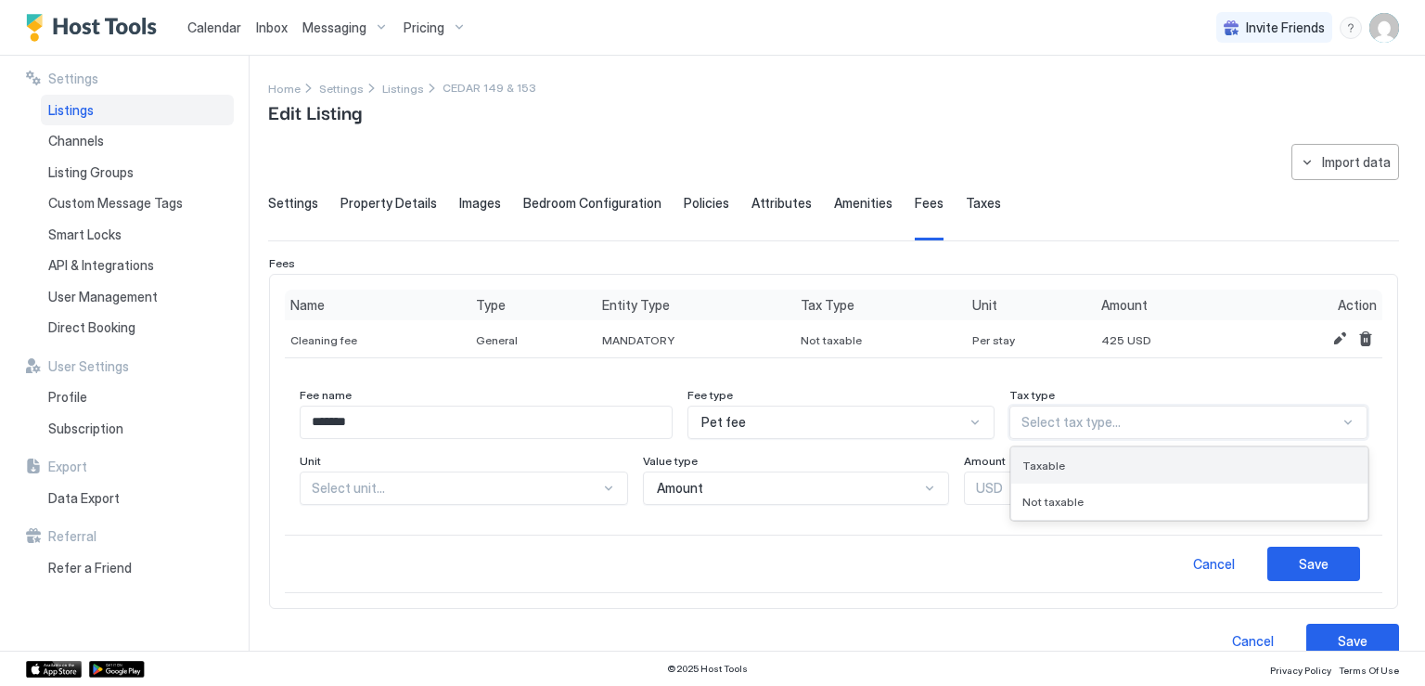
click at [1057, 470] on div "Taxable" at bounding box center [1189, 465] width 356 height 36
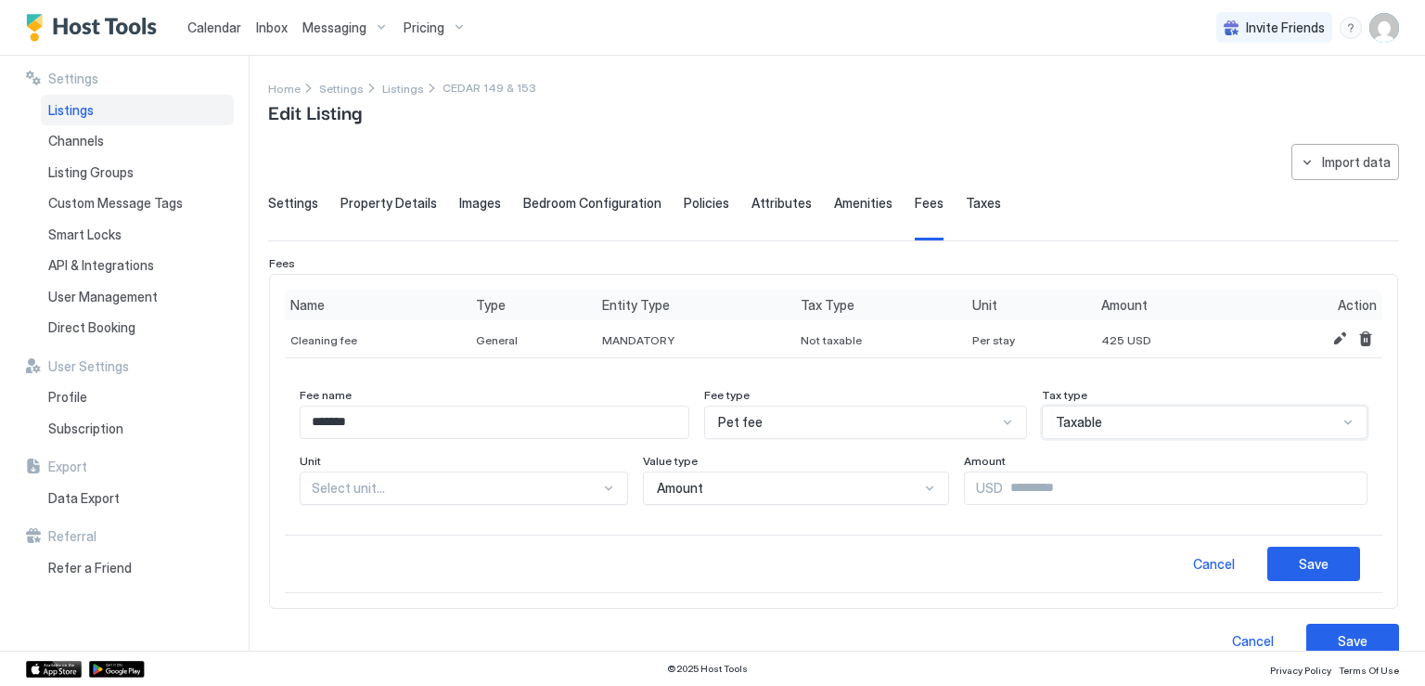
scroll to position [41, 0]
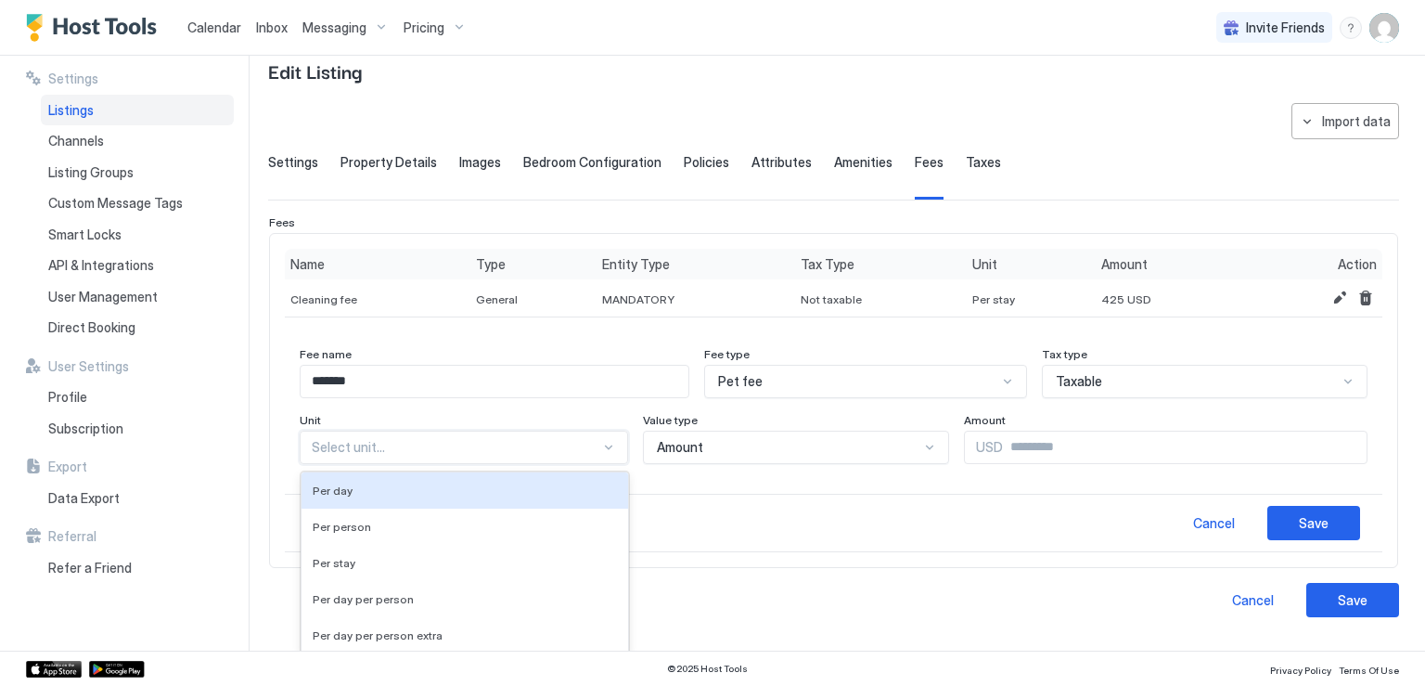
click at [427, 464] on div "5 results available. Use Up and Down to choose options, press Enter to select t…" at bounding box center [464, 447] width 328 height 33
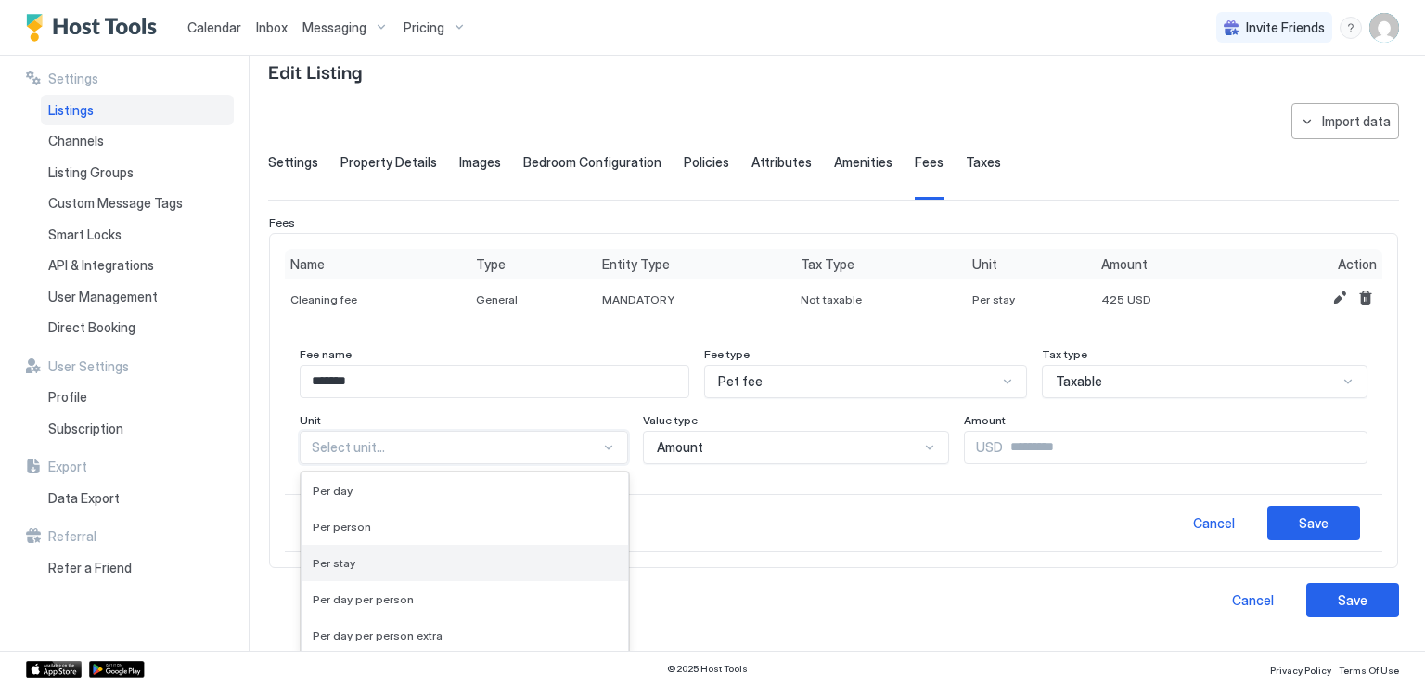
click at [360, 556] on div "Per stay" at bounding box center [465, 563] width 304 height 14
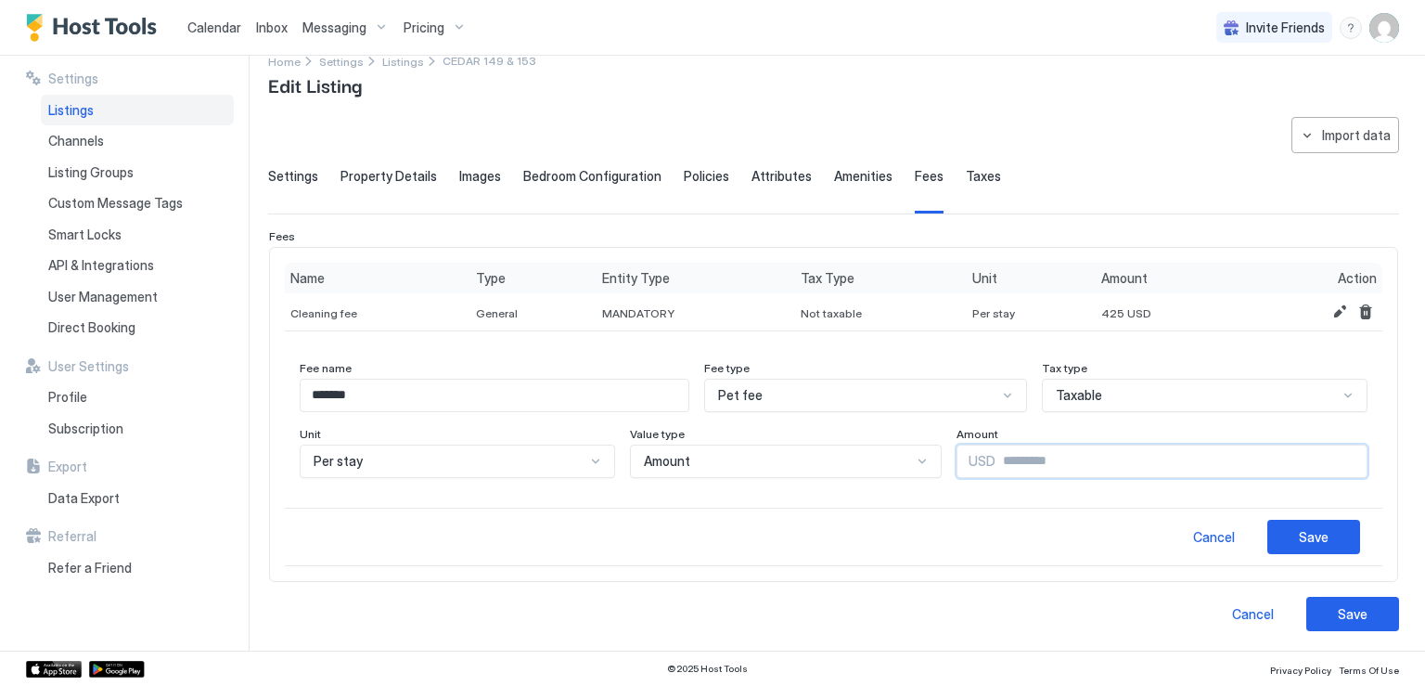
click at [1010, 463] on input "Input Field" at bounding box center [1181, 461] width 371 height 32
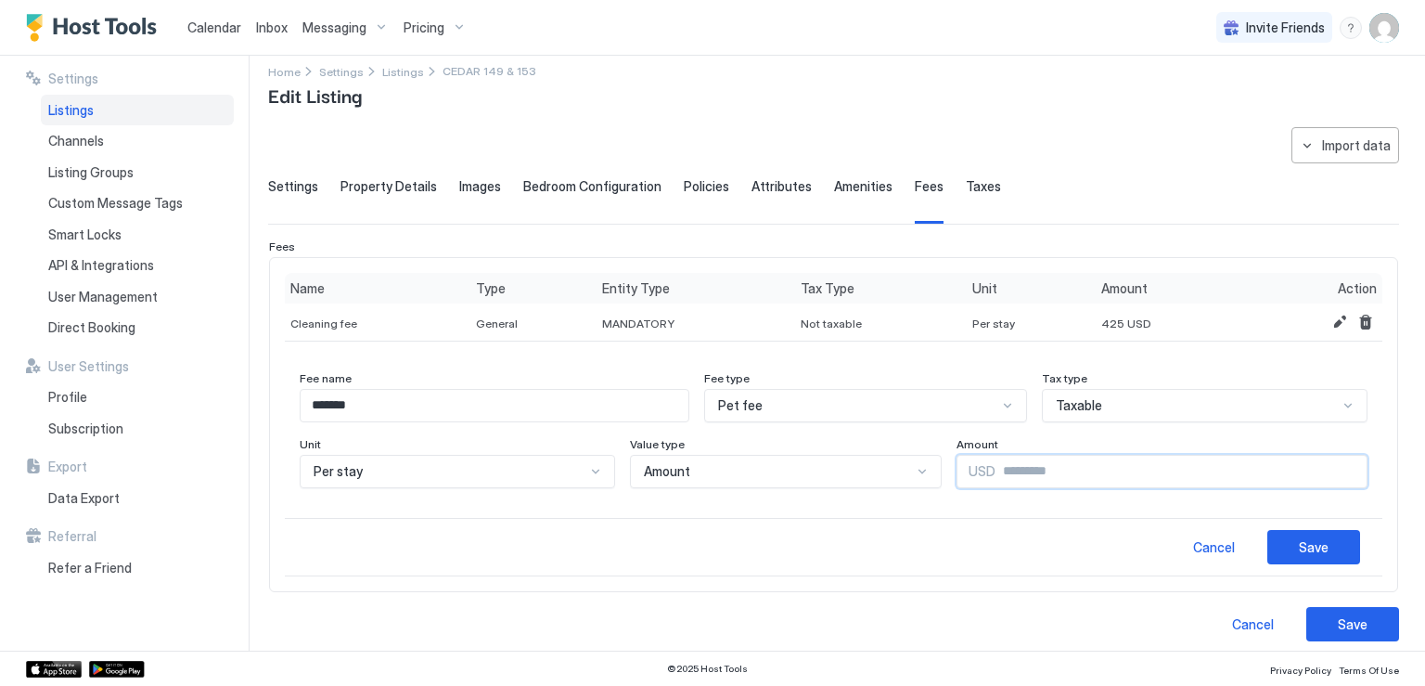
scroll to position [0, 0]
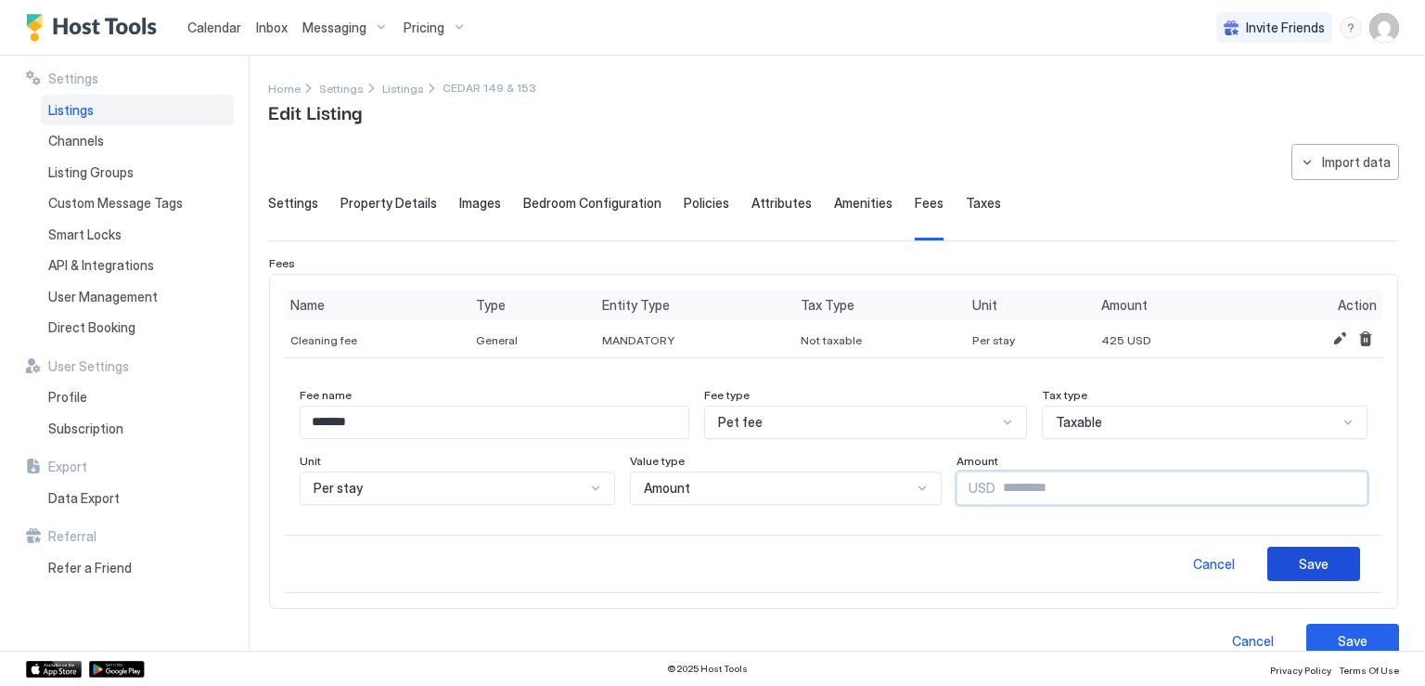
type input "***"
drag, startPoint x: 1306, startPoint y: 560, endPoint x: 1321, endPoint y: 435, distance: 125.2
click at [1306, 554] on div "Save" at bounding box center [1314, 563] width 30 height 19
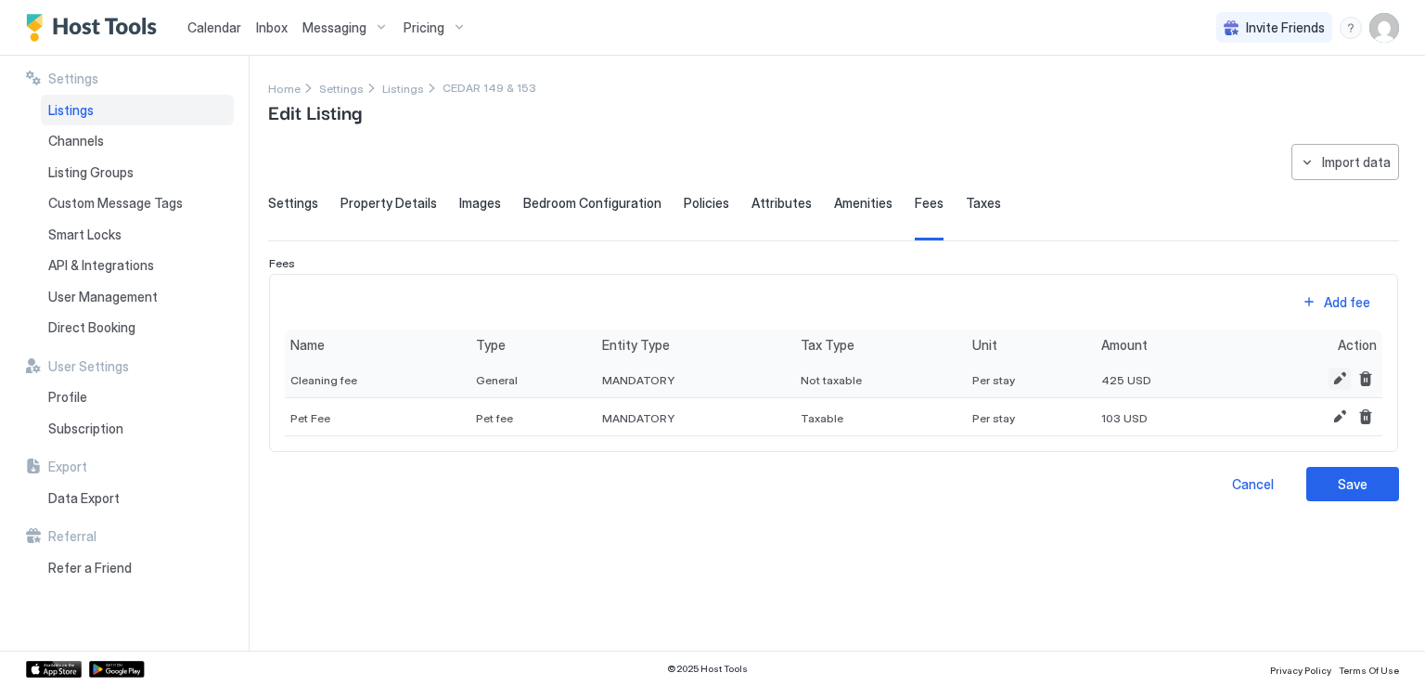
click at [1336, 381] on button "Edit" at bounding box center [1340, 378] width 22 height 22
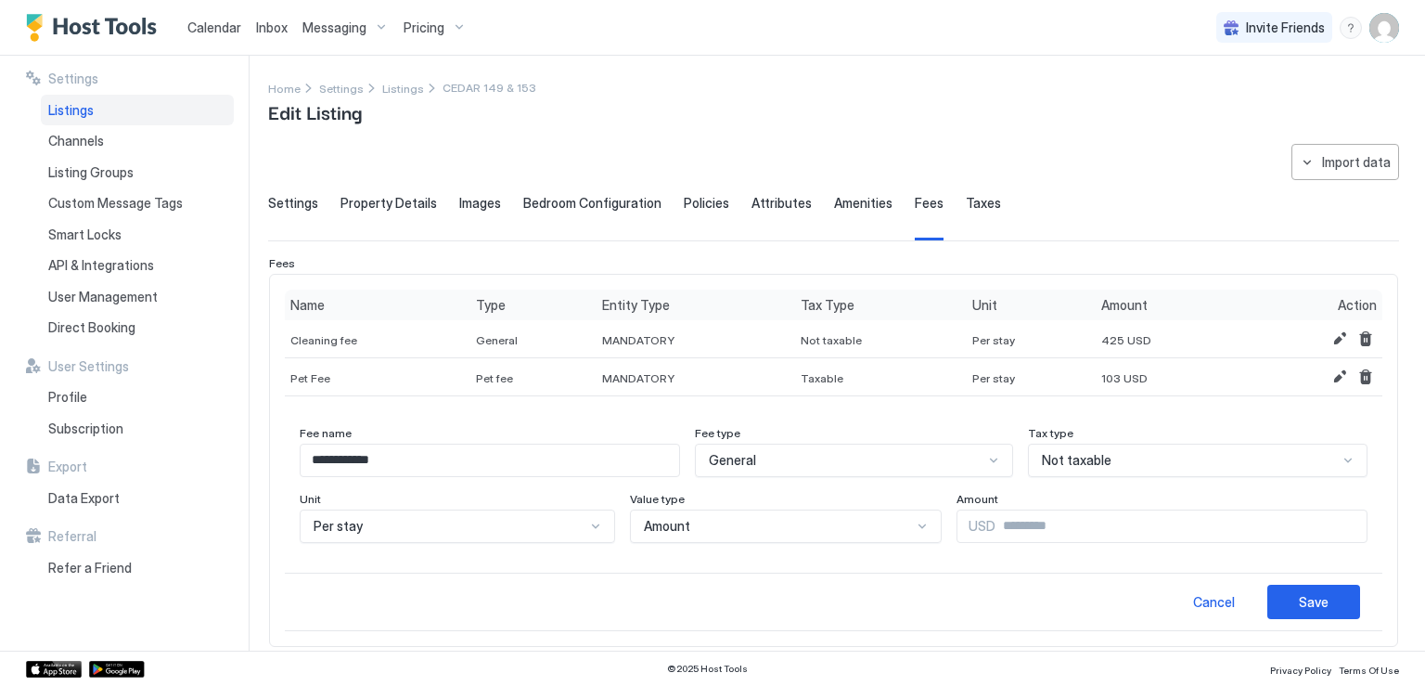
click at [1207, 465] on div "Not taxable" at bounding box center [1190, 460] width 296 height 17
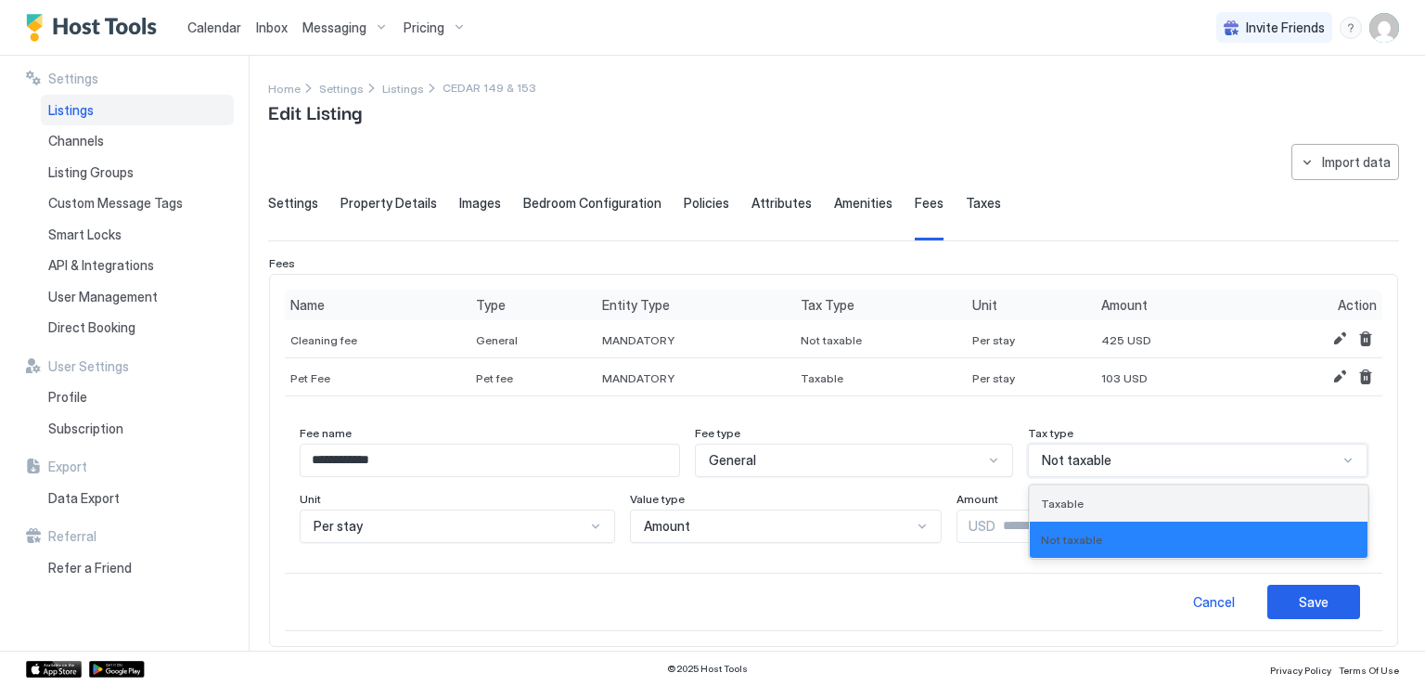
click at [1141, 508] on div "Taxable" at bounding box center [1199, 503] width 338 height 36
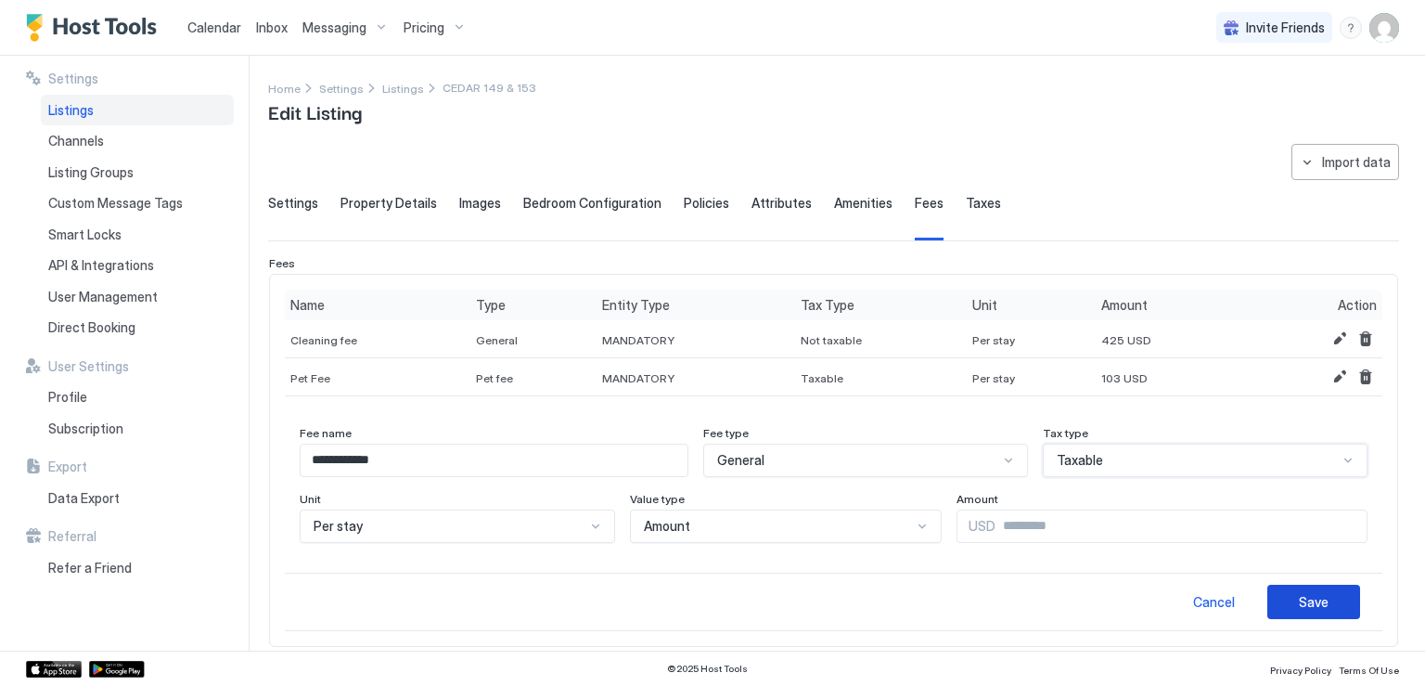
drag, startPoint x: 1289, startPoint y: 591, endPoint x: 1289, endPoint y: 565, distance: 26.0
click at [1299, 592] on div "Save" at bounding box center [1314, 601] width 30 height 19
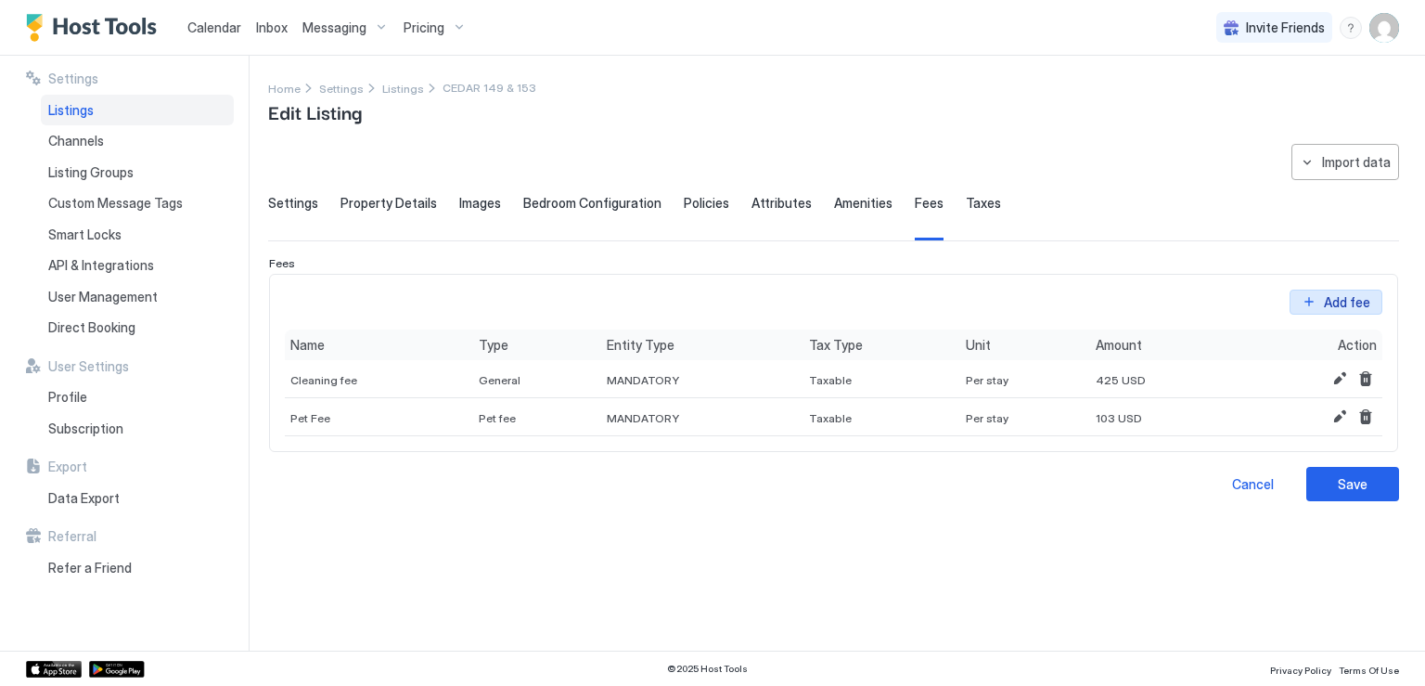
click at [1311, 298] on button "Add fee" at bounding box center [1336, 301] width 93 height 25
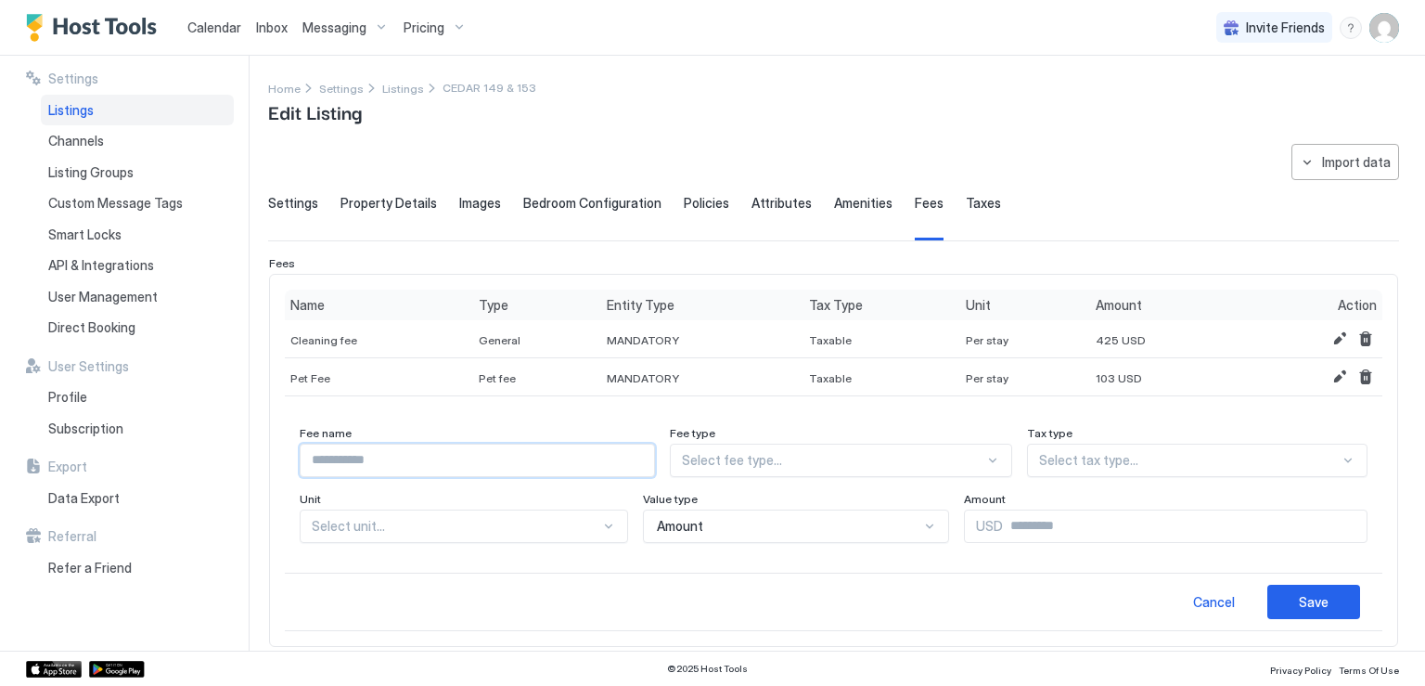
click at [439, 462] on input "Input Field" at bounding box center [478, 460] width 354 height 32
type input "**********"
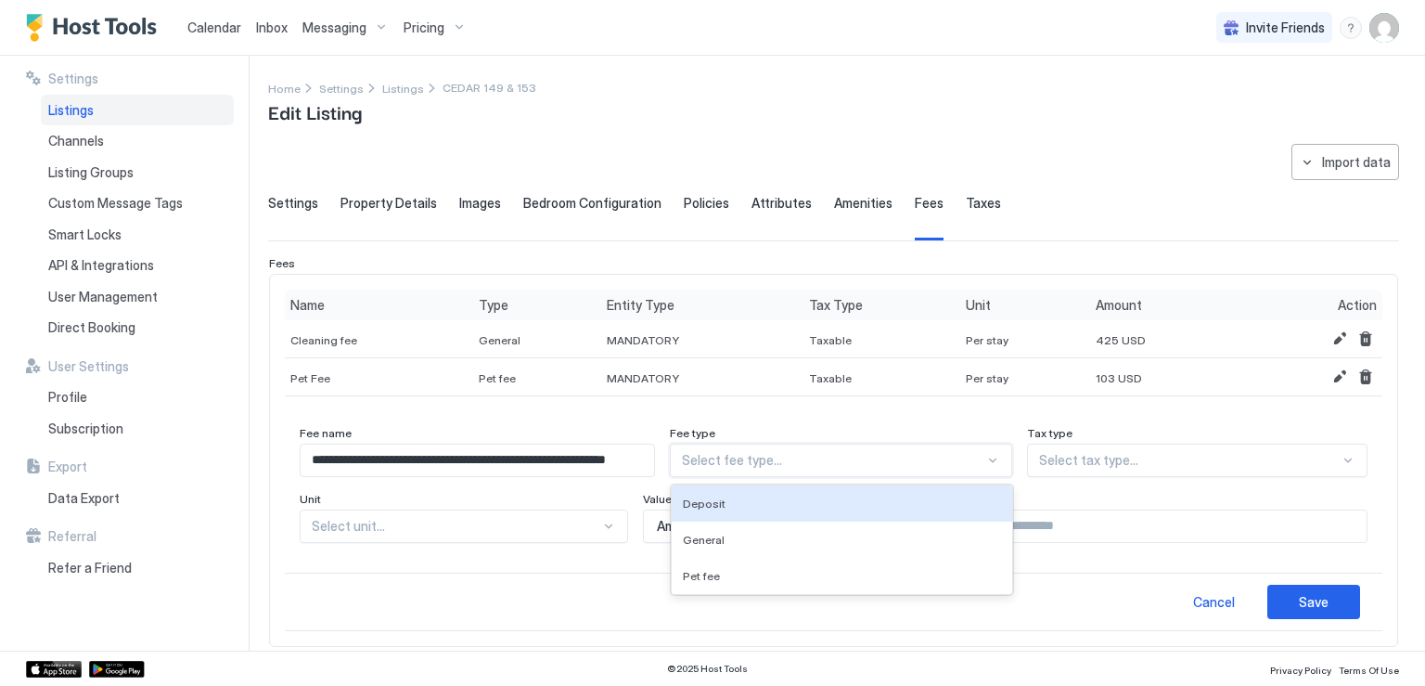
click at [776, 454] on div at bounding box center [833, 460] width 302 height 17
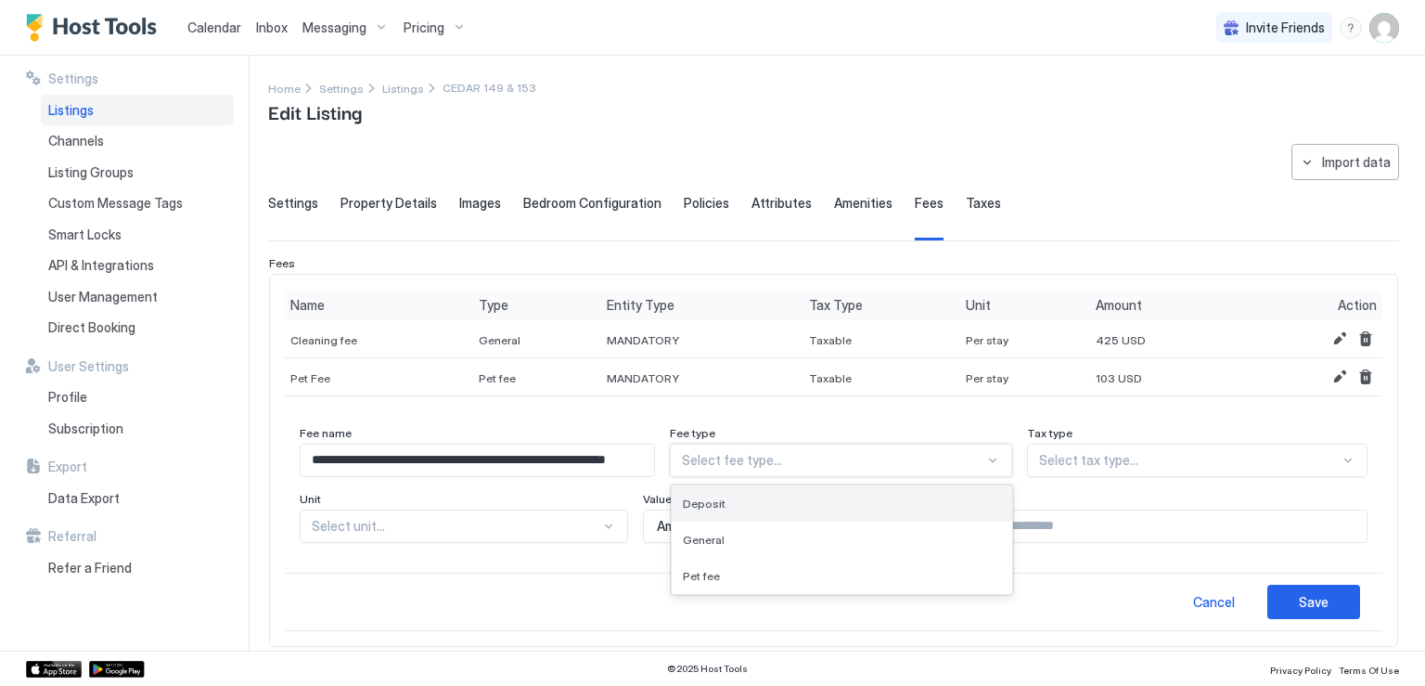
click at [757, 508] on div "Deposit" at bounding box center [841, 503] width 317 height 14
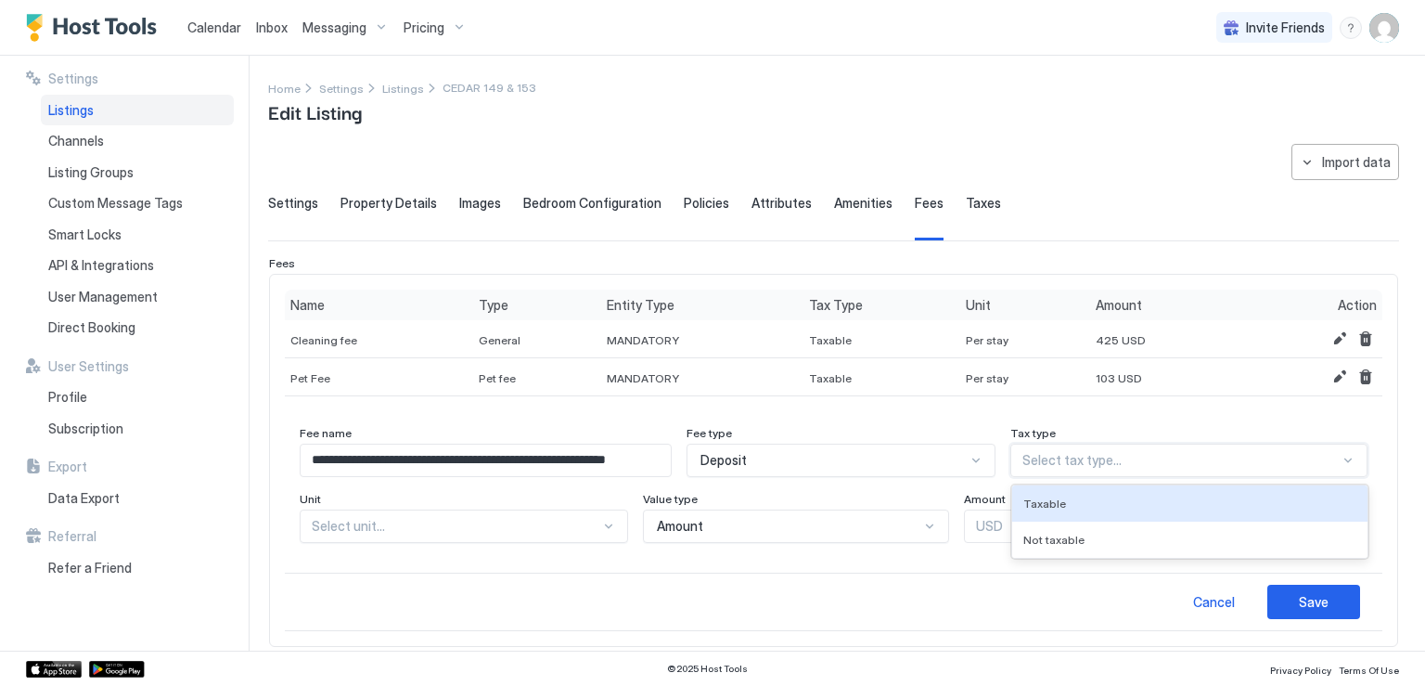
click at [1046, 454] on div at bounding box center [1181, 460] width 317 height 17
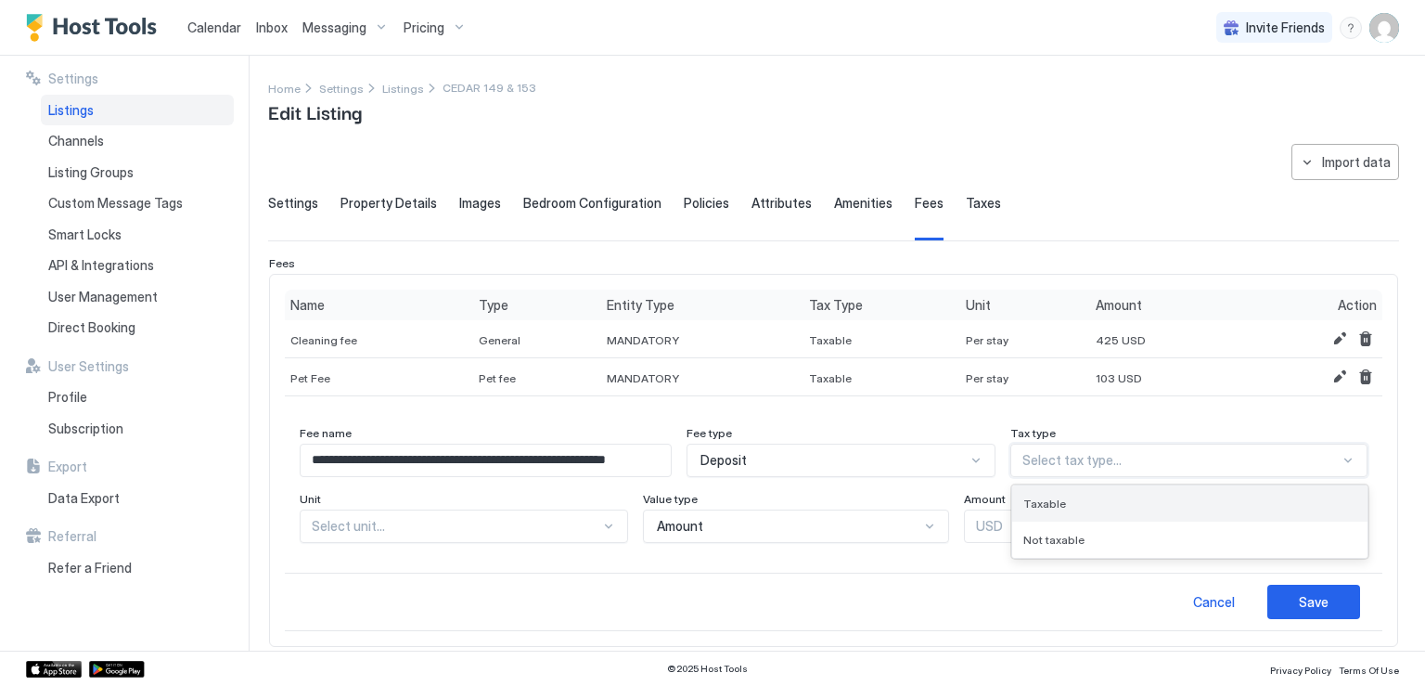
click at [1044, 501] on span "Taxable" at bounding box center [1044, 503] width 43 height 14
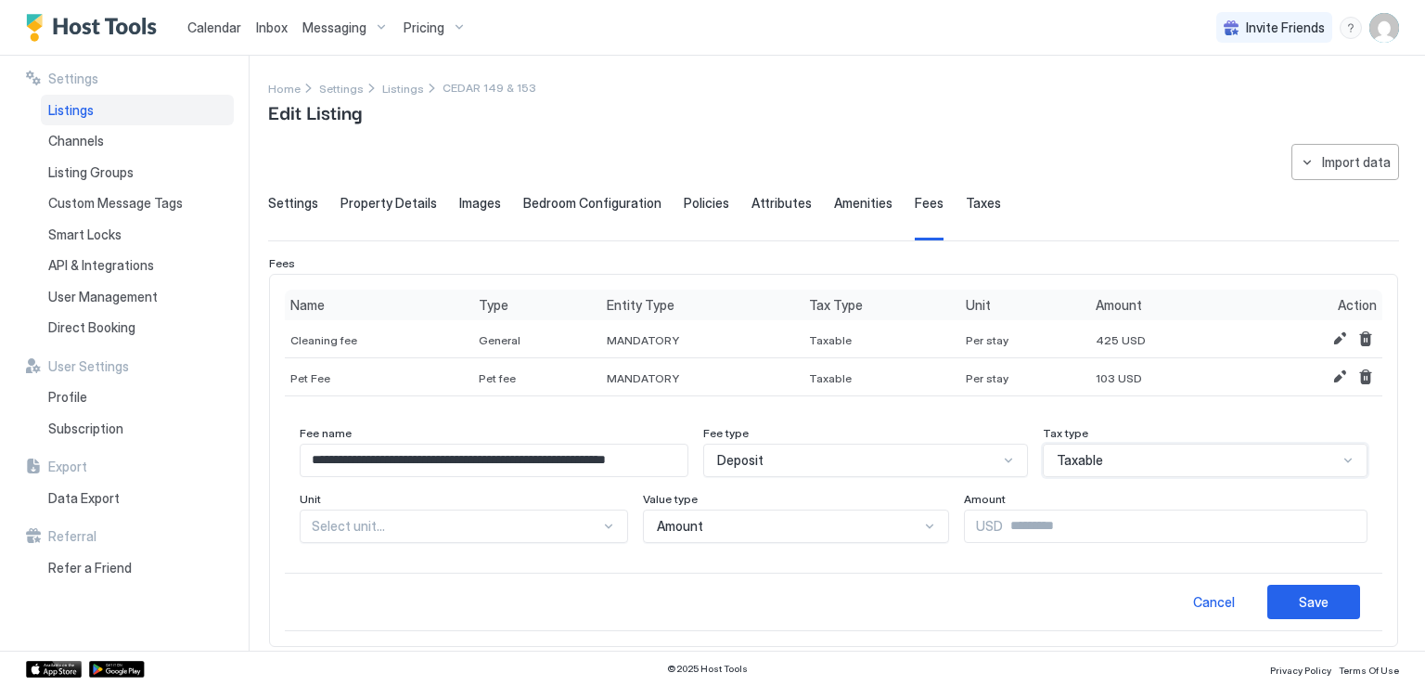
scroll to position [79, 0]
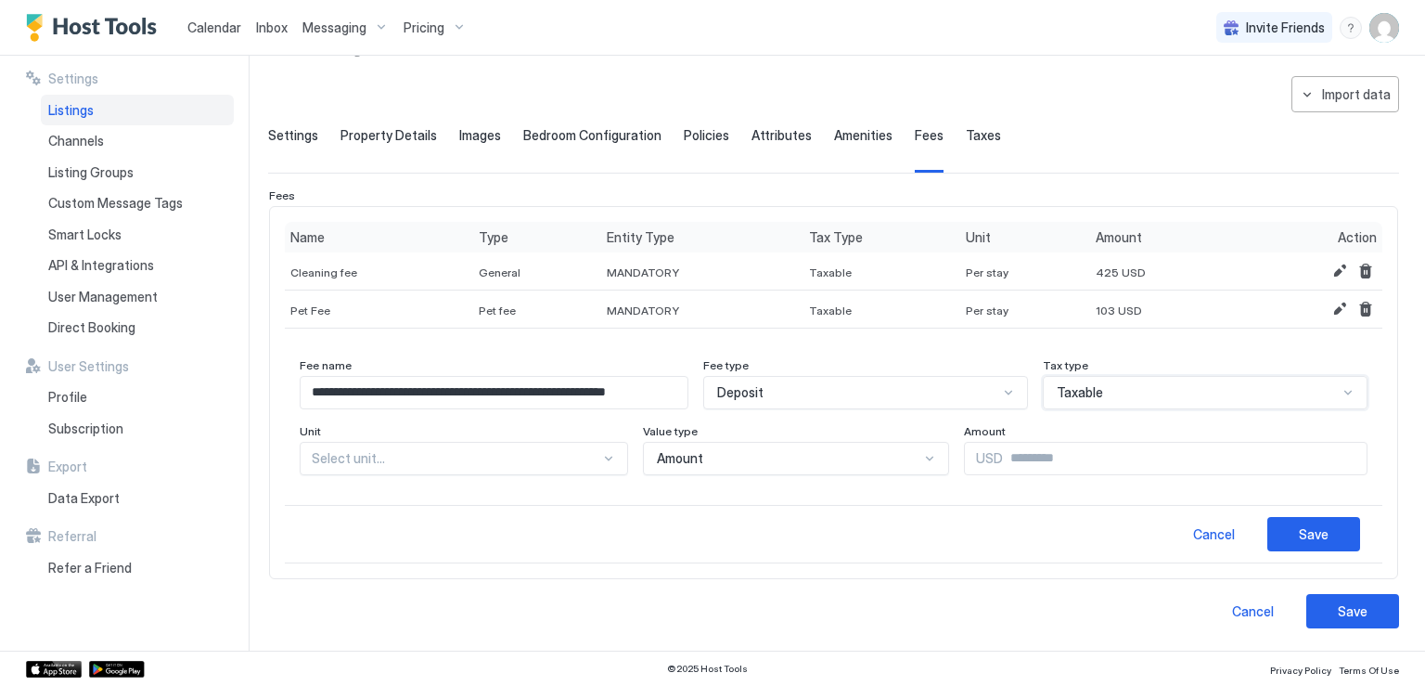
click at [470, 475] on div "Select unit..." at bounding box center [464, 458] width 328 height 33
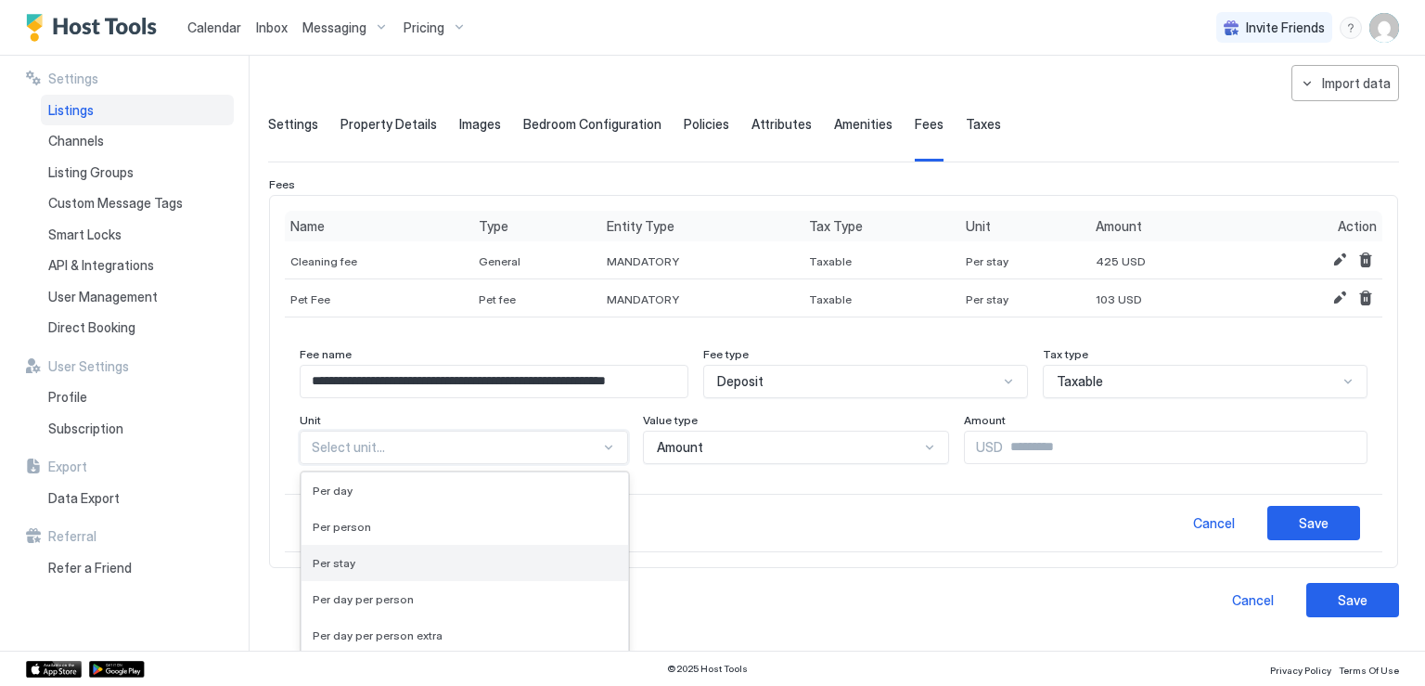
click at [438, 570] on div "Per stay" at bounding box center [465, 563] width 327 height 36
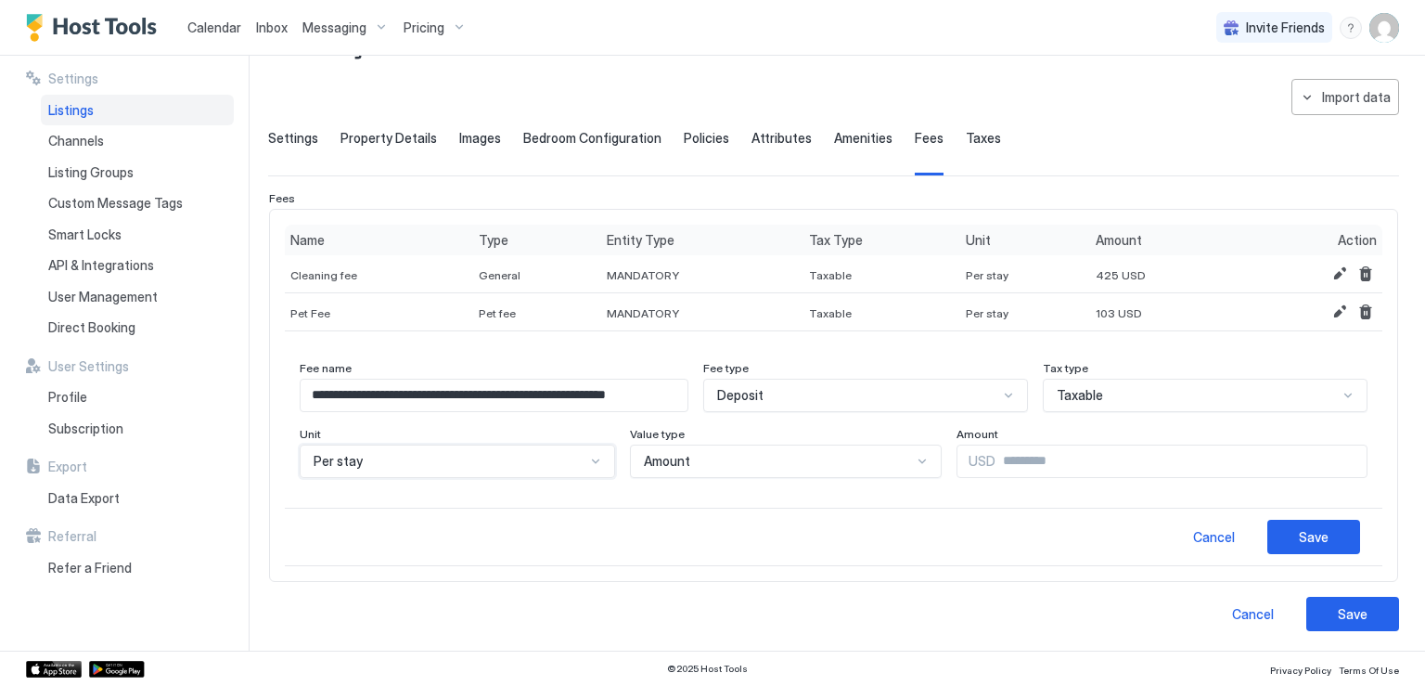
click at [969, 454] on span "USD" at bounding box center [982, 461] width 27 height 17
click at [1032, 446] on div "Amount USD" at bounding box center [1162, 452] width 411 height 51
click at [1029, 456] on input "Input Field" at bounding box center [1181, 461] width 371 height 32
type input "*"
type input "***"
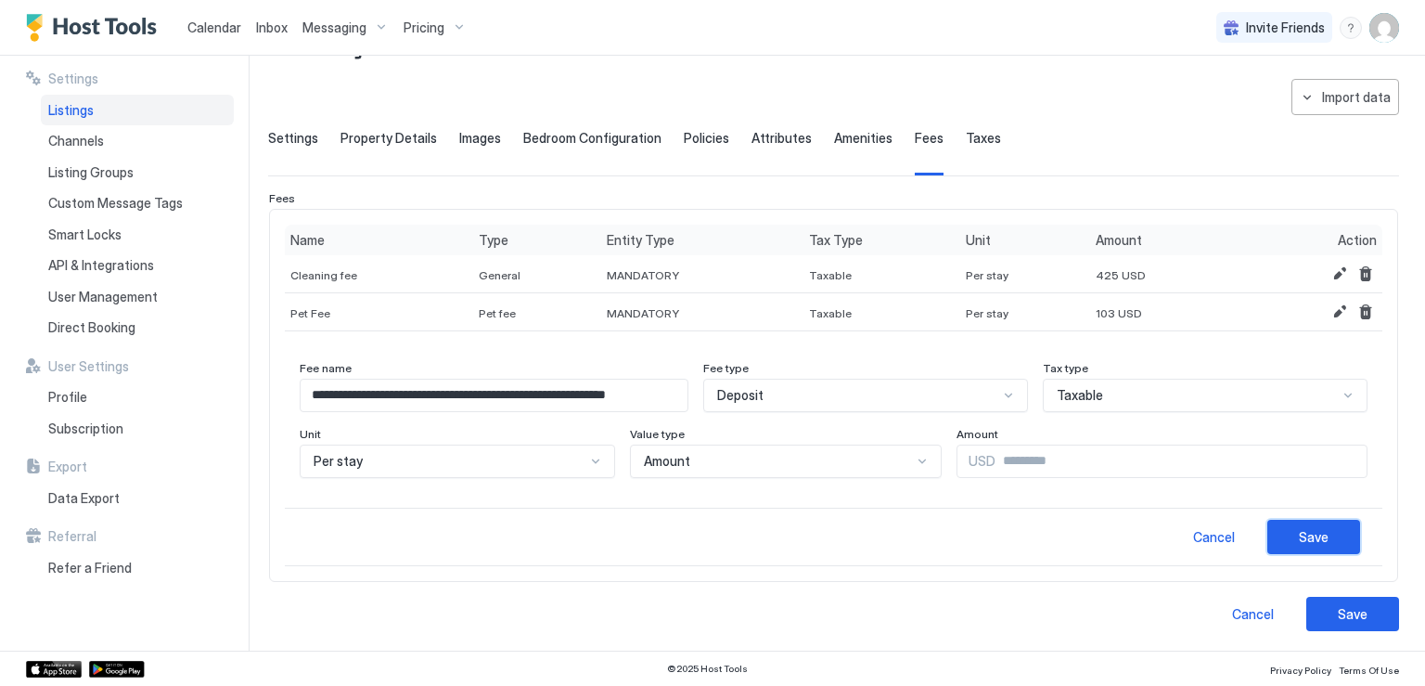
click at [1293, 547] on button "Save" at bounding box center [1313, 537] width 93 height 34
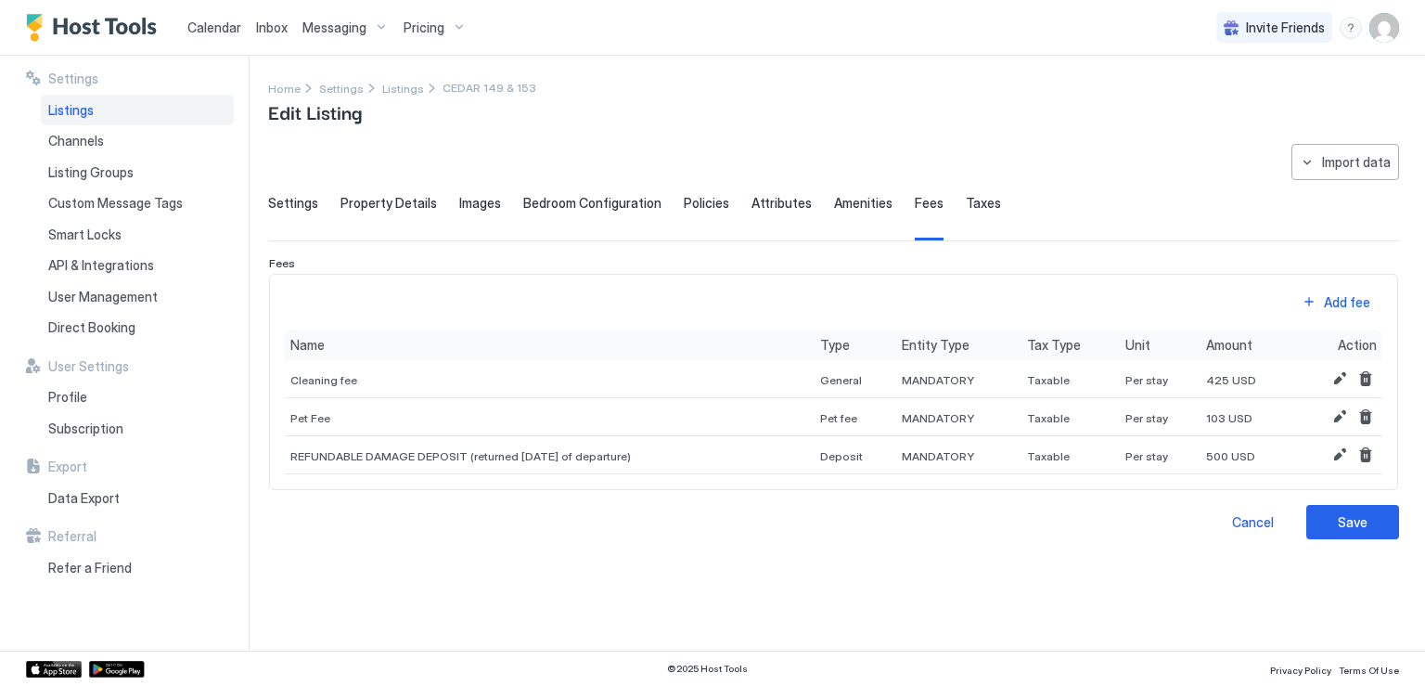
scroll to position [0, 0]
click at [970, 207] on span "Taxes" at bounding box center [983, 203] width 35 height 17
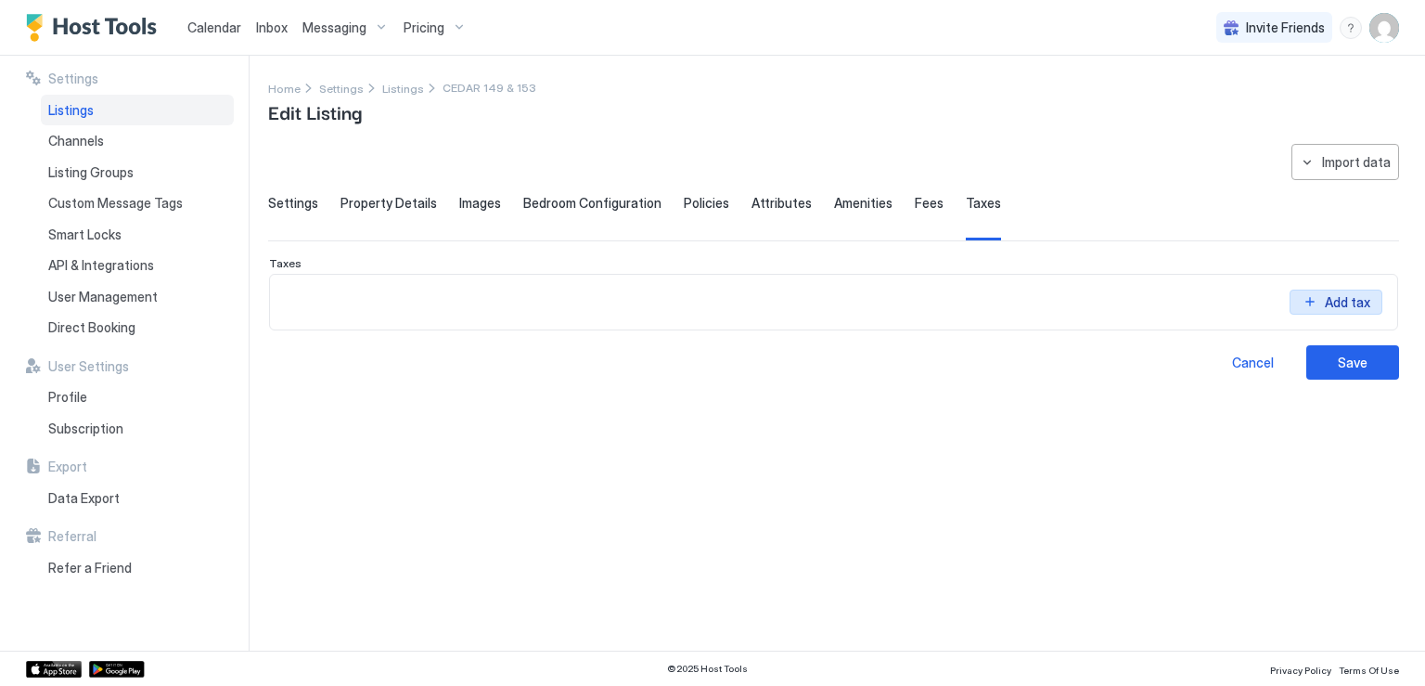
click at [1304, 297] on button "Add tax" at bounding box center [1336, 301] width 93 height 25
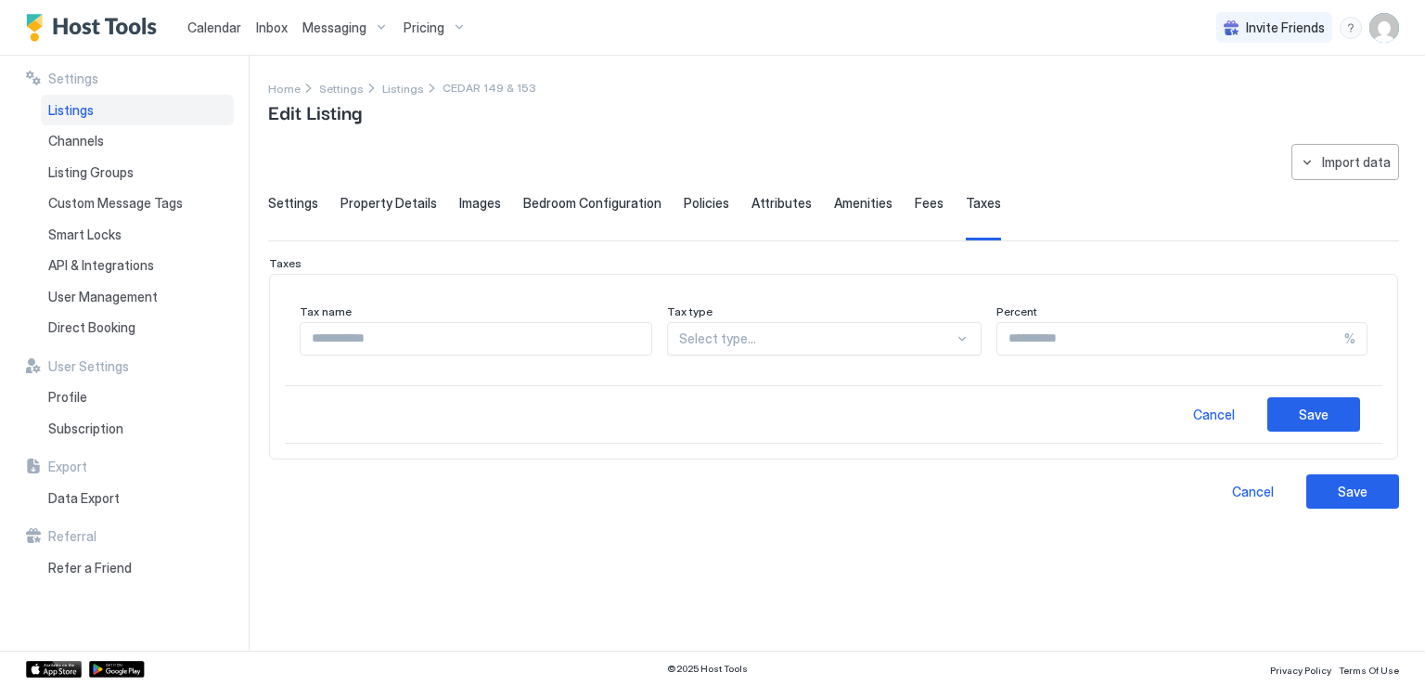
click at [454, 342] on input "Input Field" at bounding box center [476, 339] width 351 height 32
type input "**********"
click at [764, 339] on div at bounding box center [817, 338] width 276 height 17
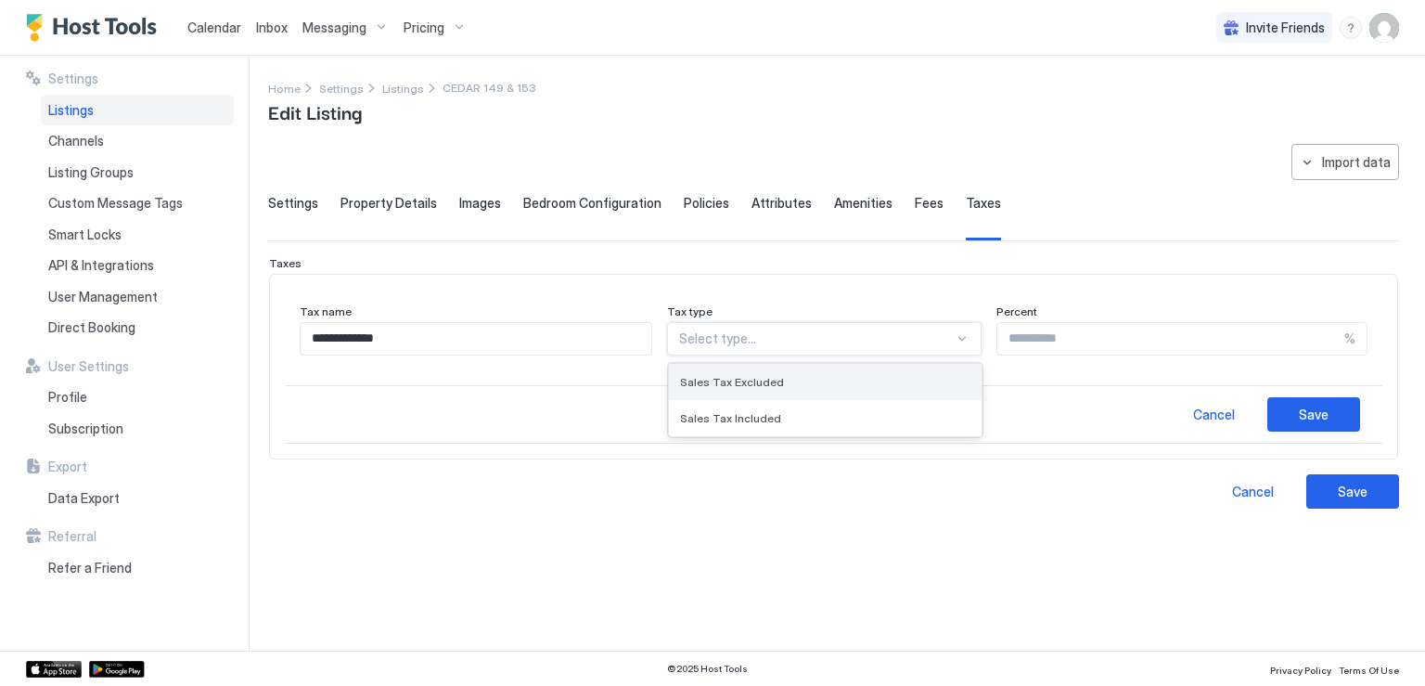
click at [775, 371] on div "Sales Tax Excluded" at bounding box center [826, 382] width 314 height 36
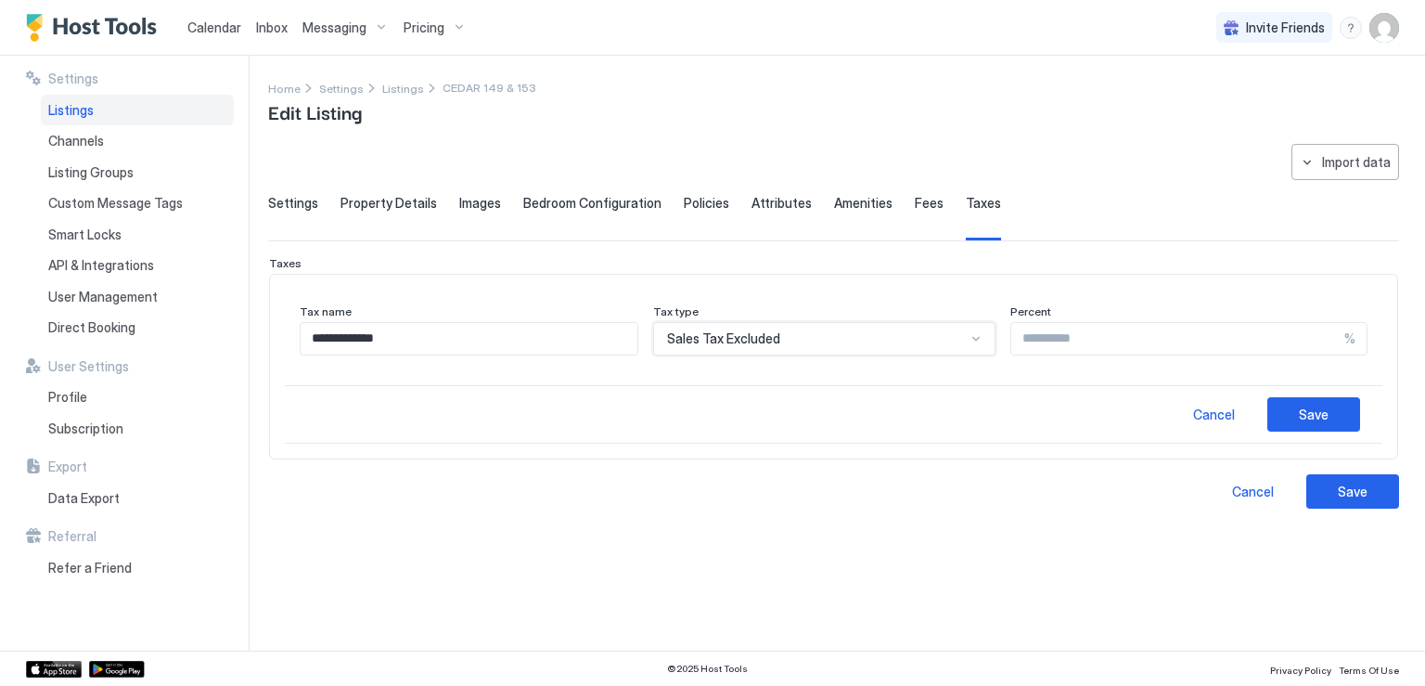
click at [1011, 338] on input "Input Field" at bounding box center [1177, 339] width 333 height 32
type input "**"
click at [1310, 405] on div "Save" at bounding box center [1314, 414] width 30 height 19
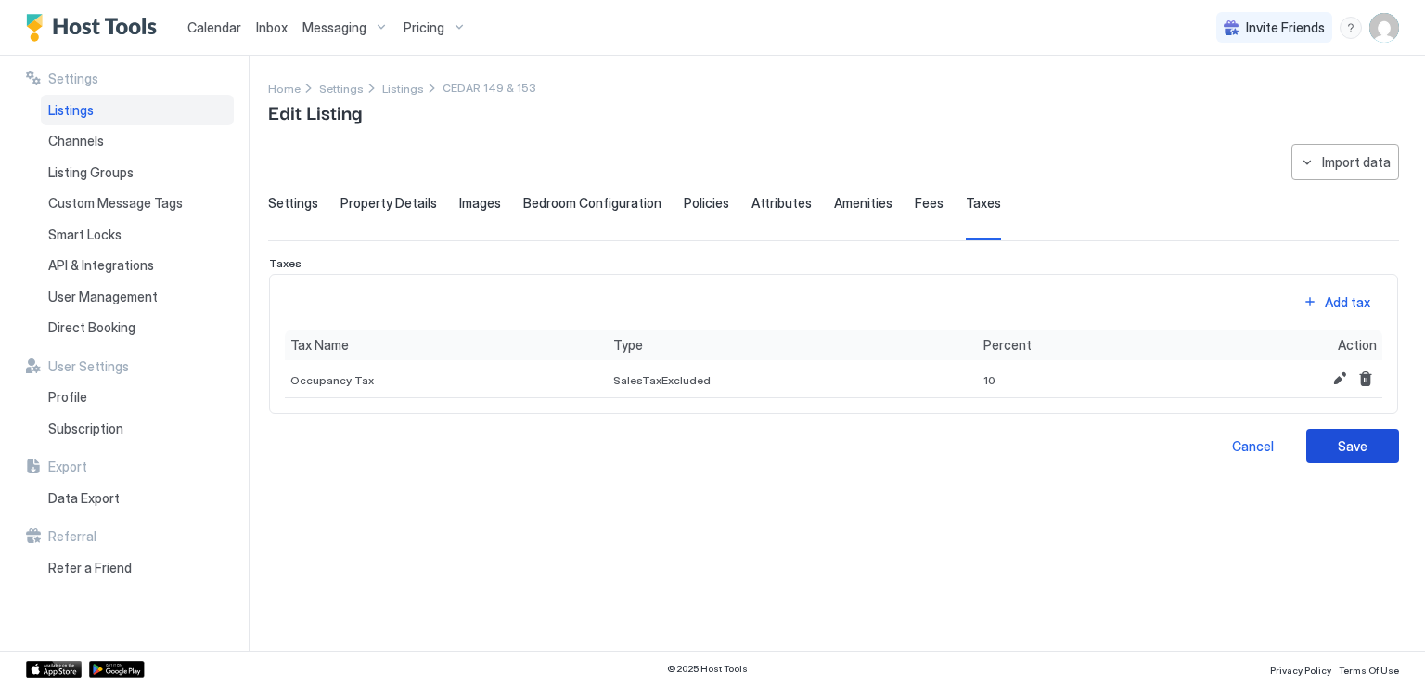
click at [1346, 440] on div "Save" at bounding box center [1353, 445] width 30 height 19
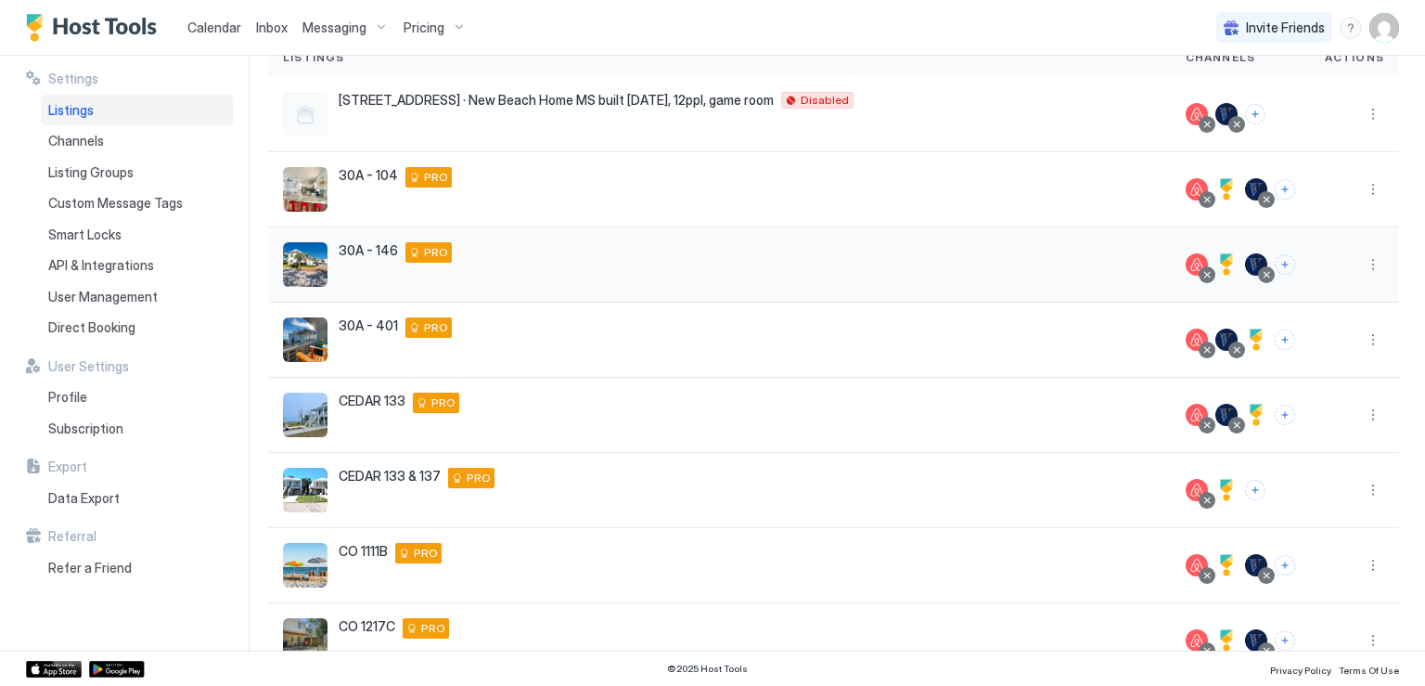
scroll to position [396, 0]
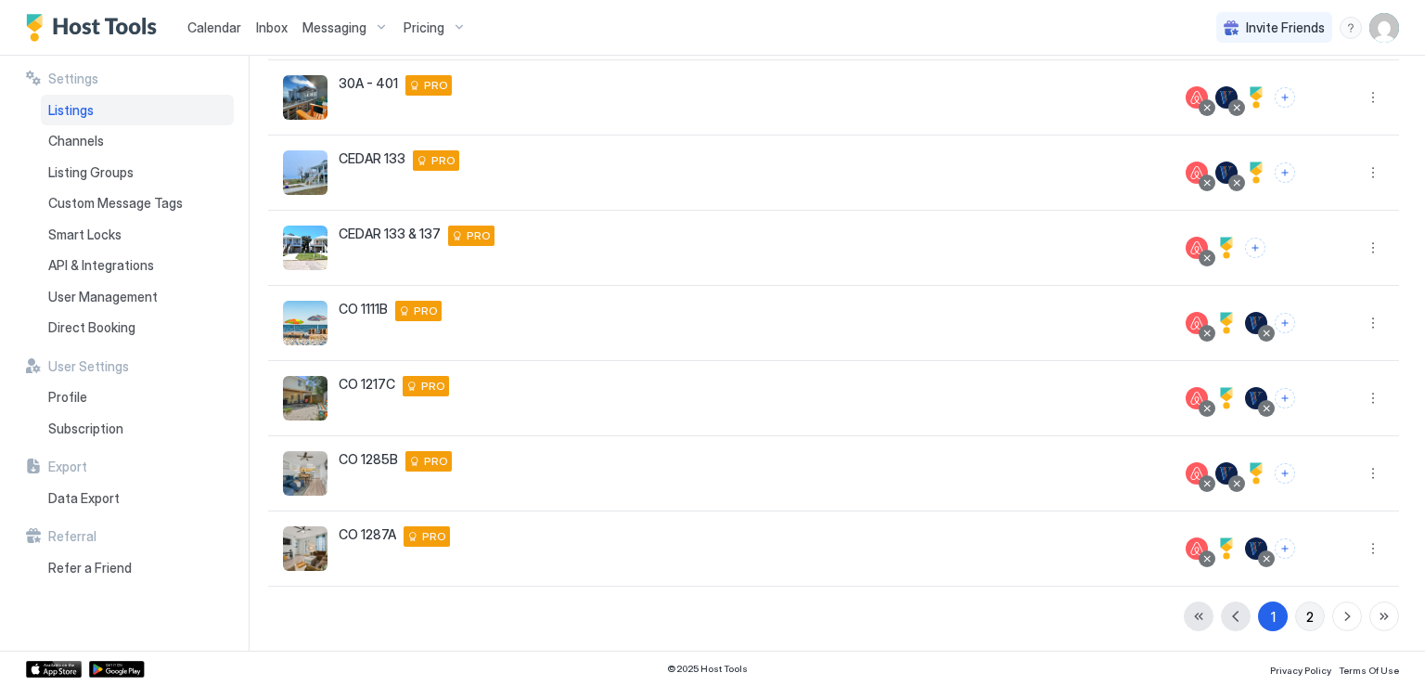
click at [1306, 617] on div "2" at bounding box center [1309, 616] width 7 height 19
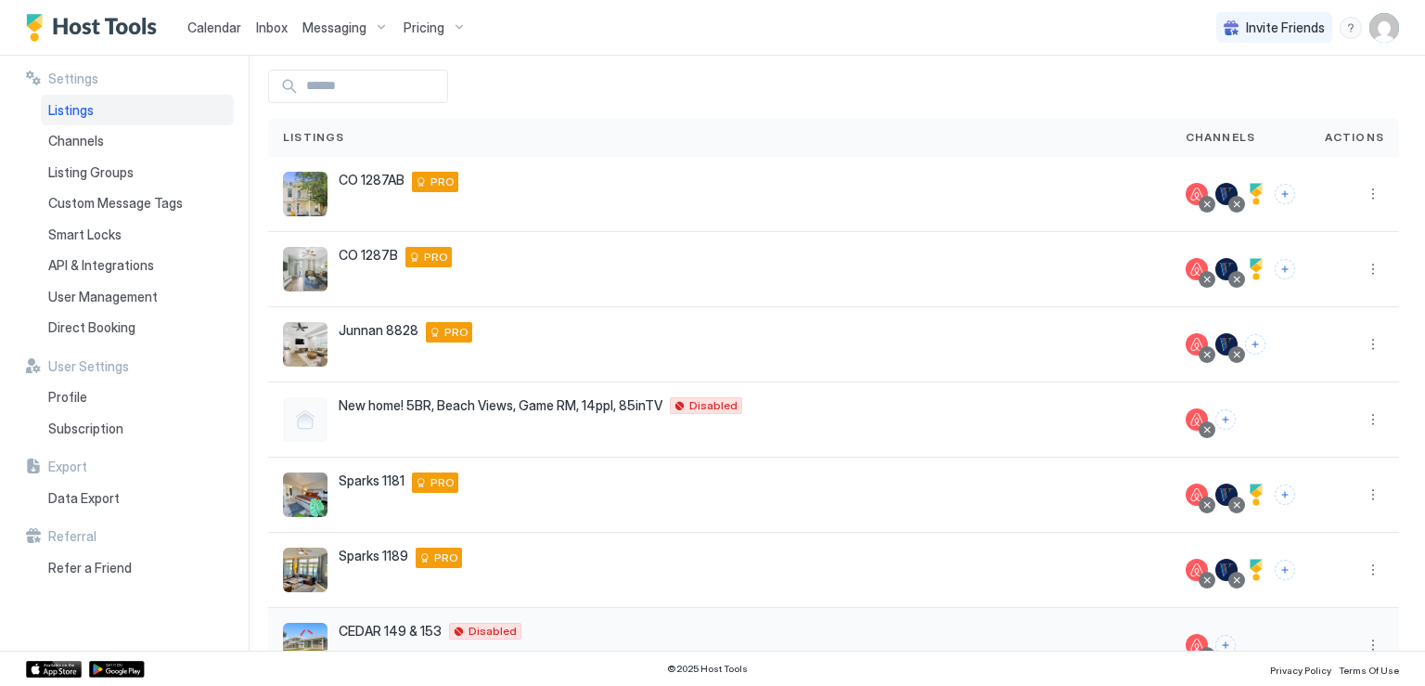
scroll to position [171, 0]
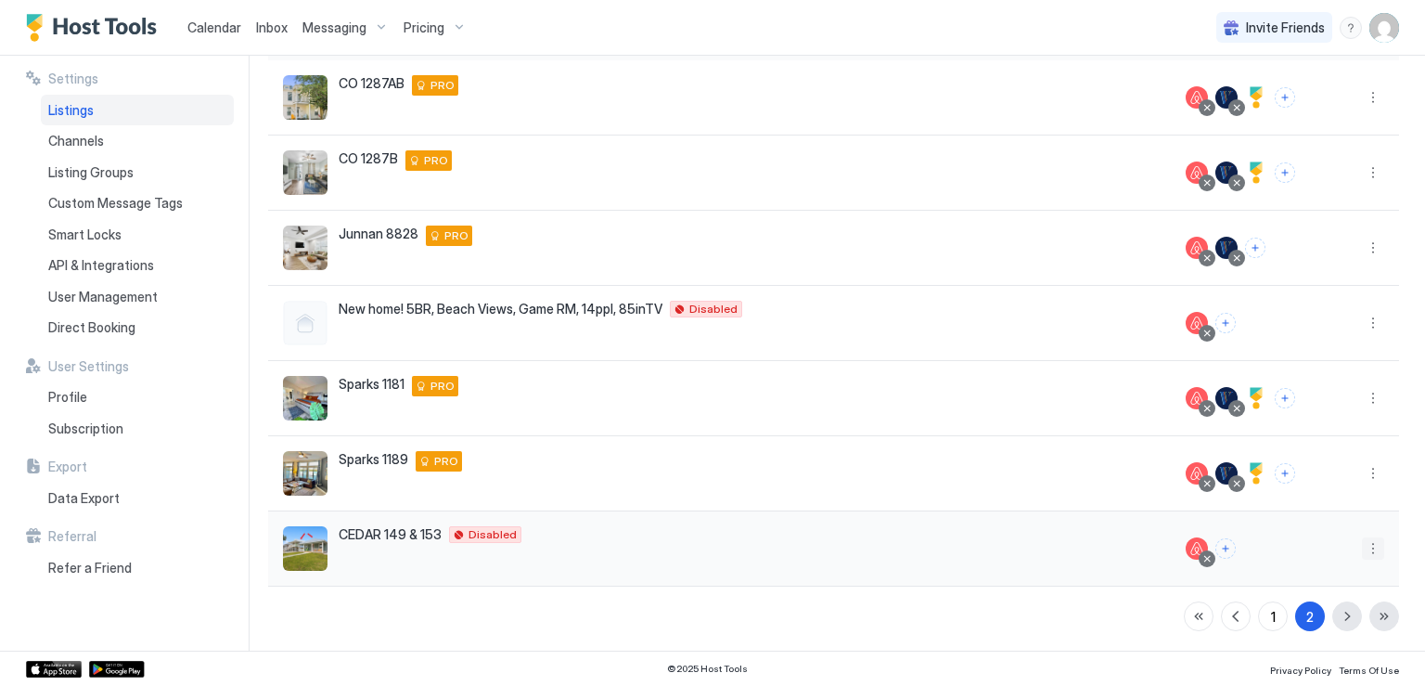
click at [1367, 552] on button "More options" at bounding box center [1373, 548] width 22 height 22
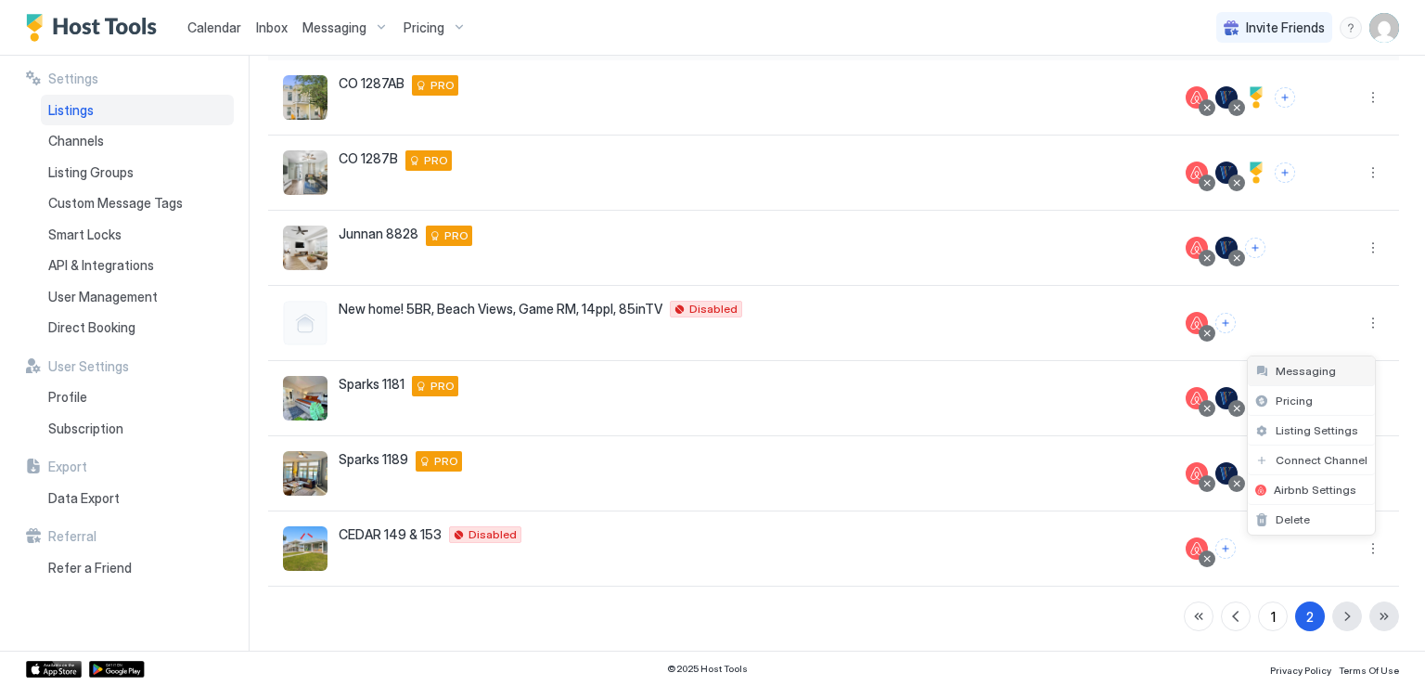
click at [1306, 374] on span "Messaging" at bounding box center [1306, 371] width 60 height 14
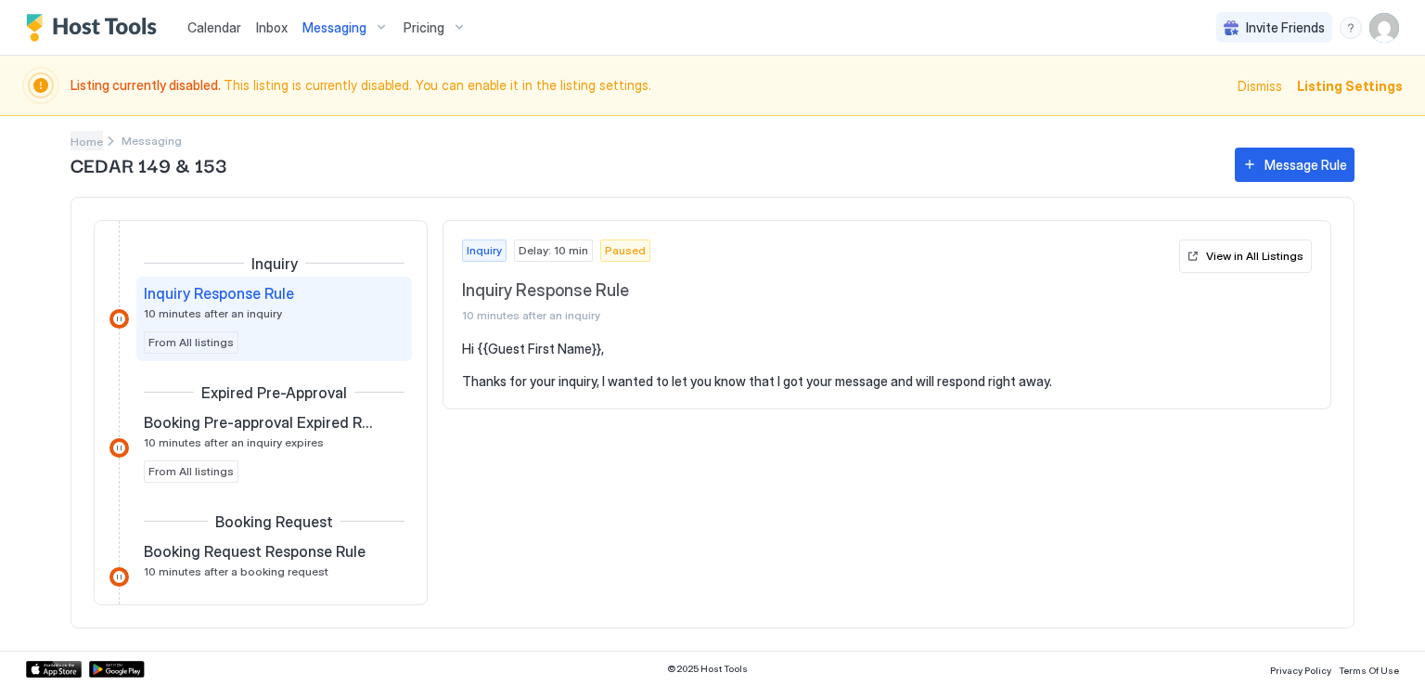
click at [91, 136] on span "Home" at bounding box center [87, 142] width 32 height 14
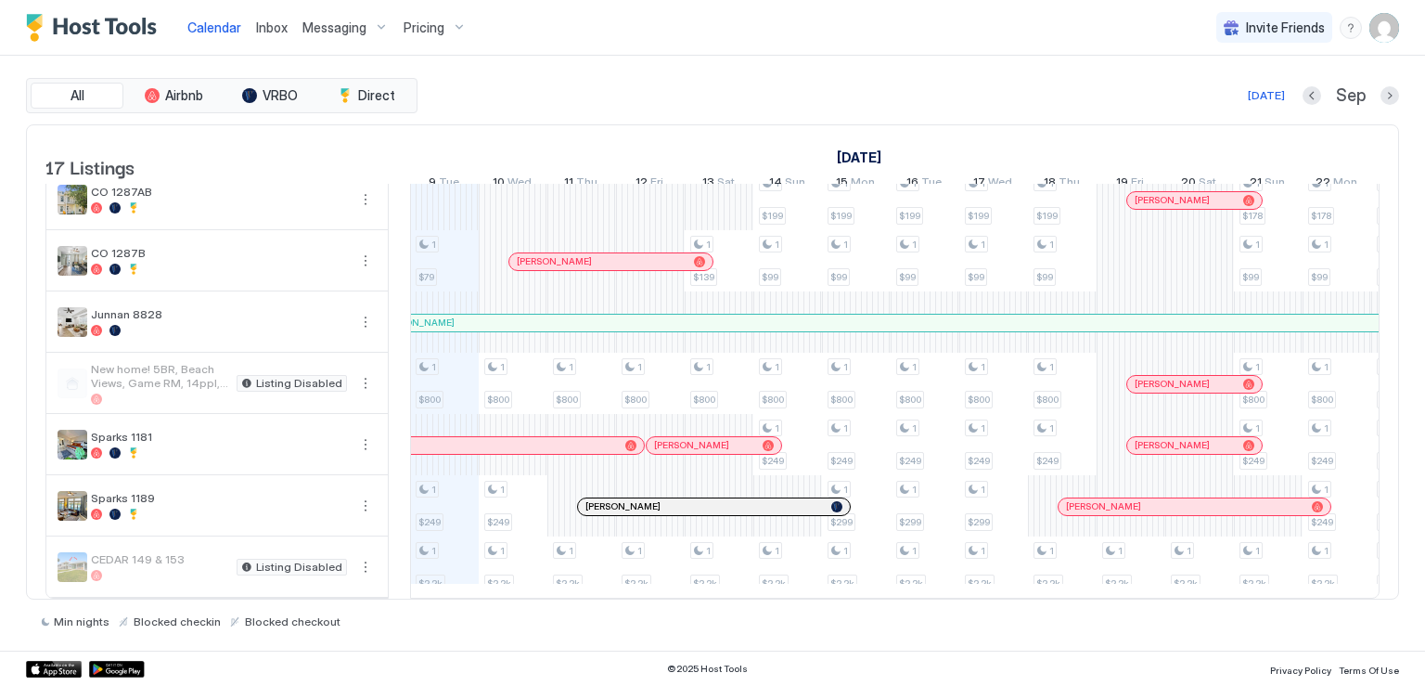
scroll to position [686, 0]
click at [360, 556] on button "More options" at bounding box center [365, 567] width 22 height 22
click at [352, 641] on span "Listing Settings" at bounding box center [333, 639] width 83 height 14
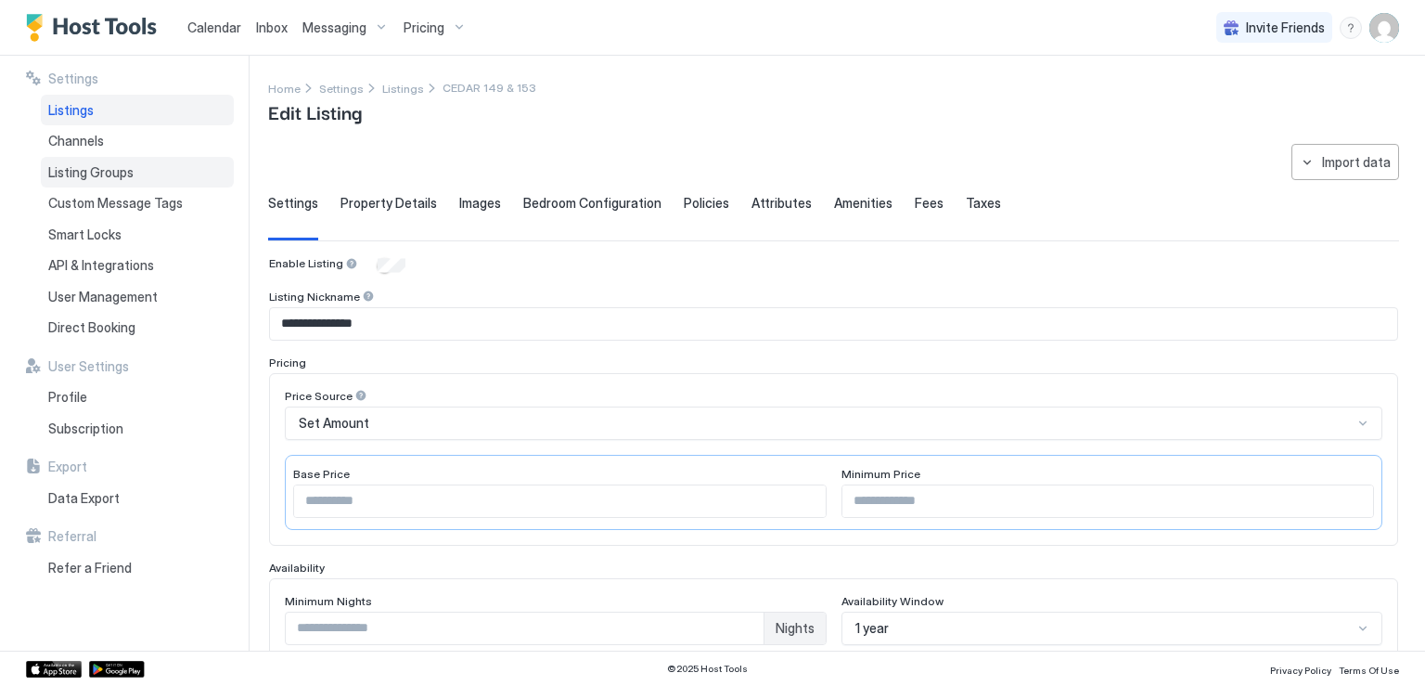
click at [112, 164] on span "Listing Groups" at bounding box center [90, 172] width 85 height 17
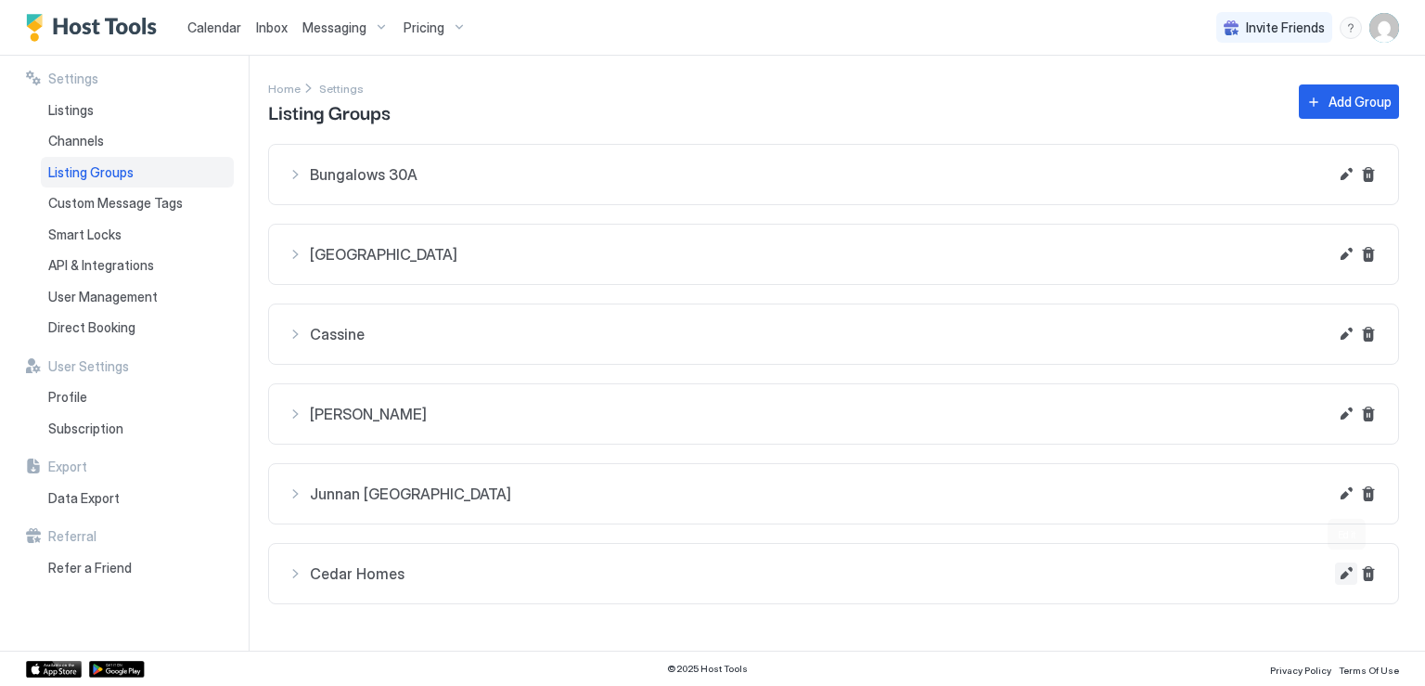
click at [1341, 573] on button "Edit" at bounding box center [1346, 573] width 22 height 22
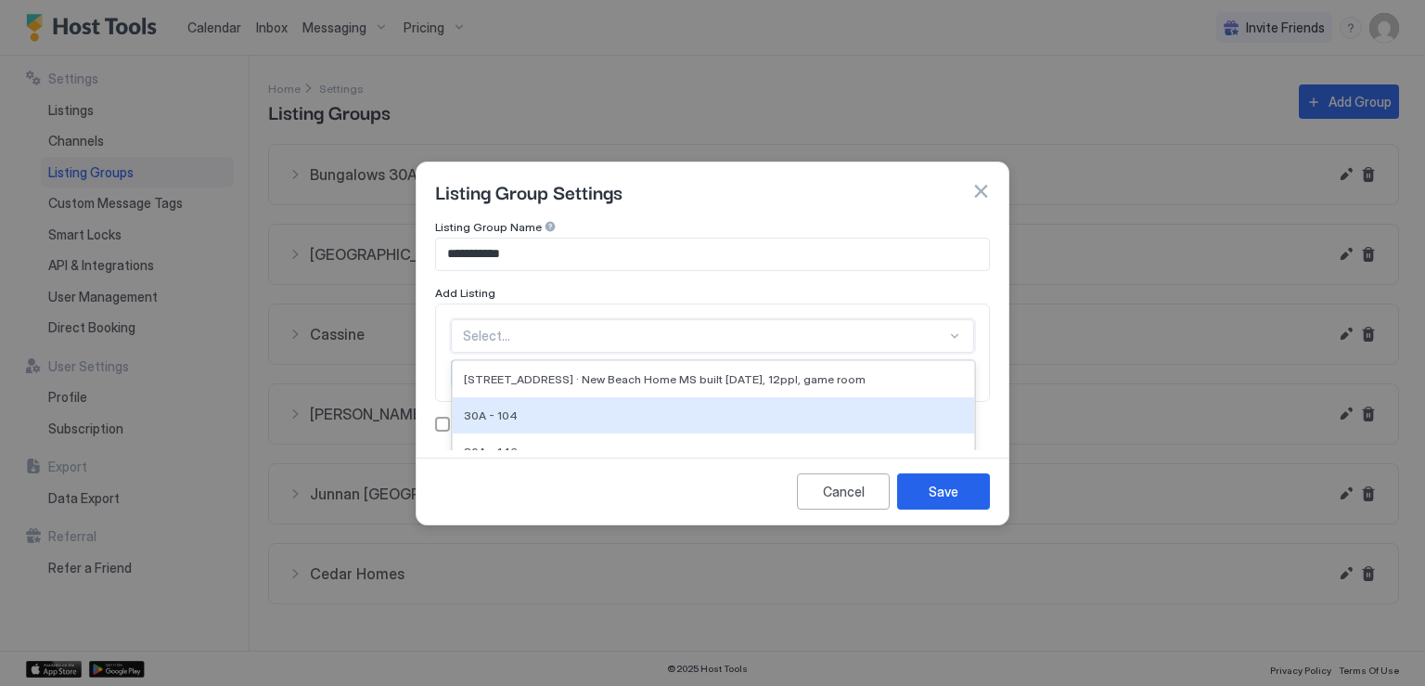
scroll to position [88, 0]
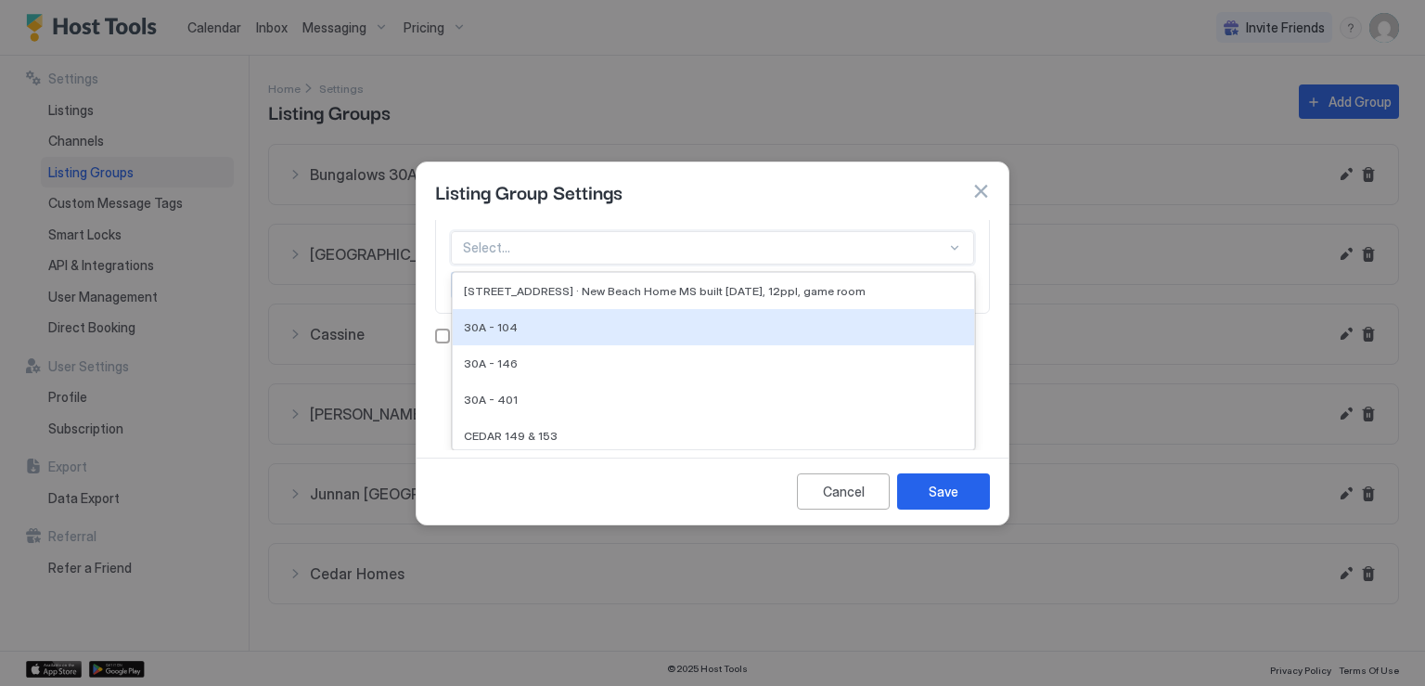
click at [844, 264] on div "15 results available. Use Up and Down to choose options, press Enter to select …" at bounding box center [712, 247] width 523 height 33
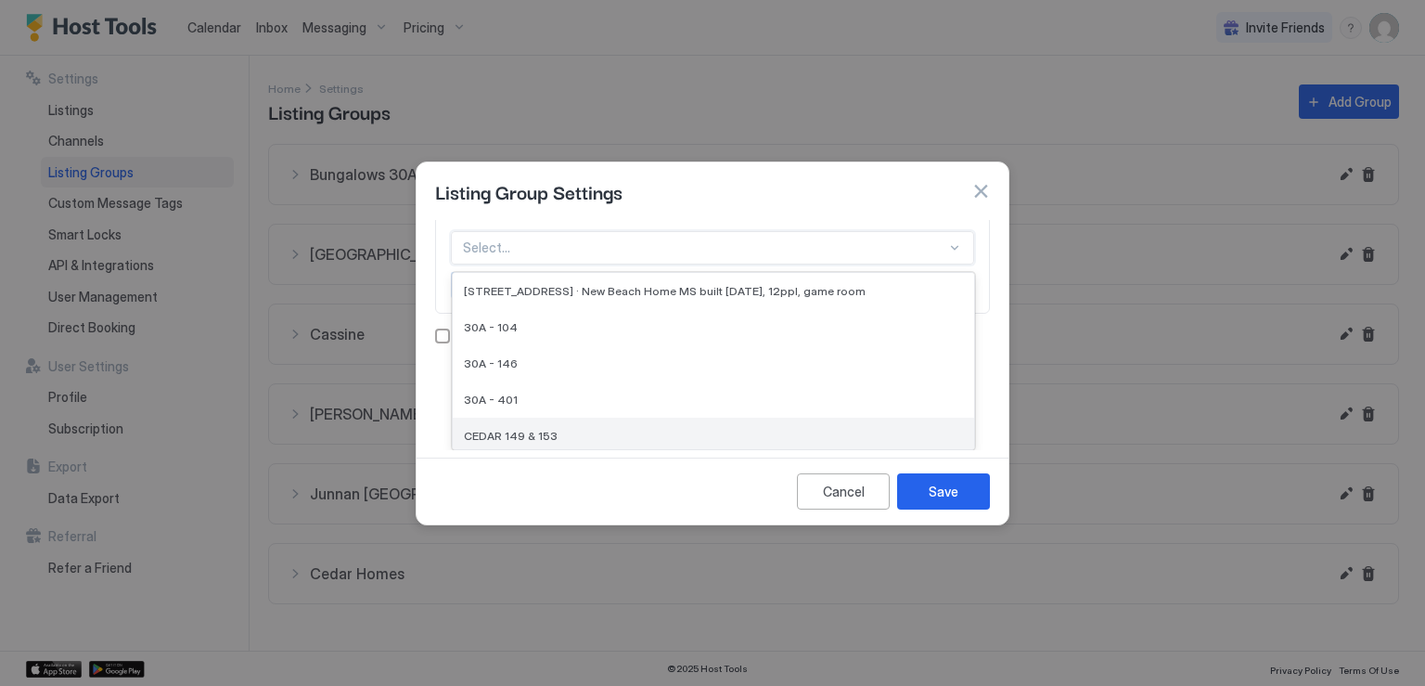
click at [568, 431] on div "CEDAR 149 & 153" at bounding box center [713, 436] width 499 height 14
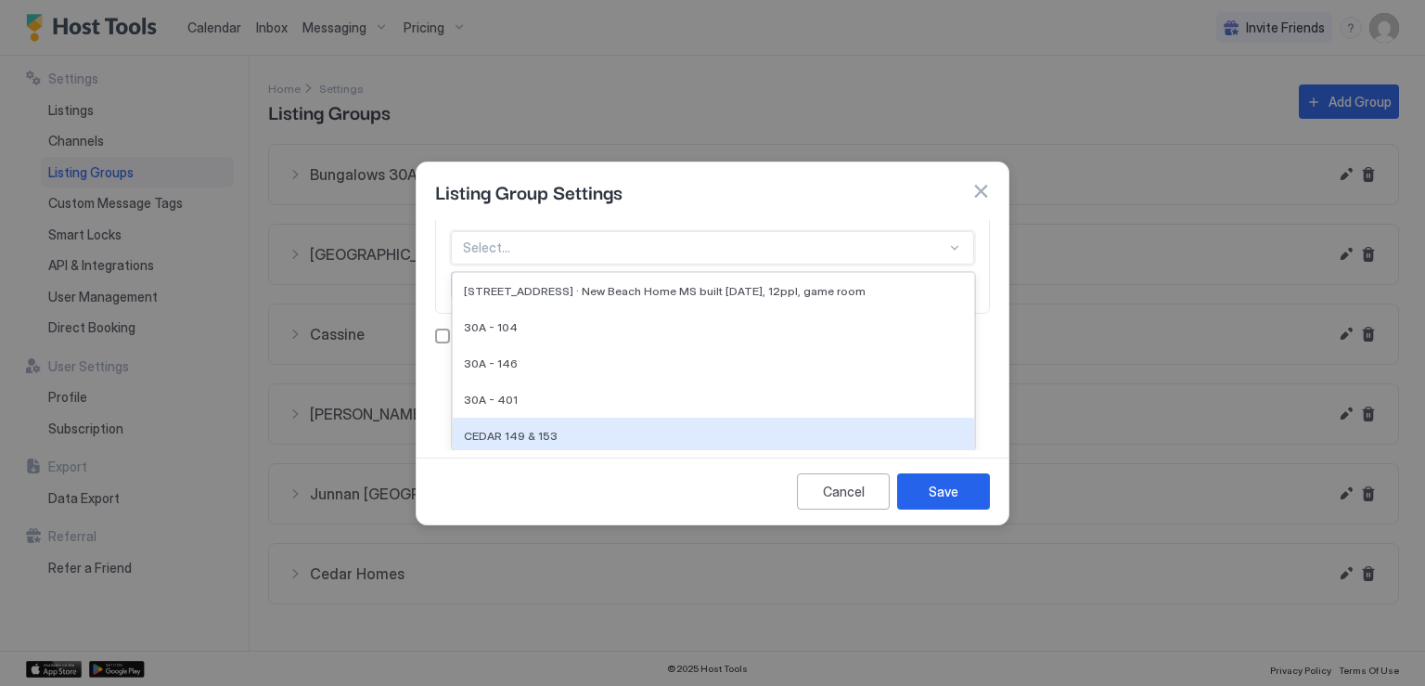
scroll to position [0, 0]
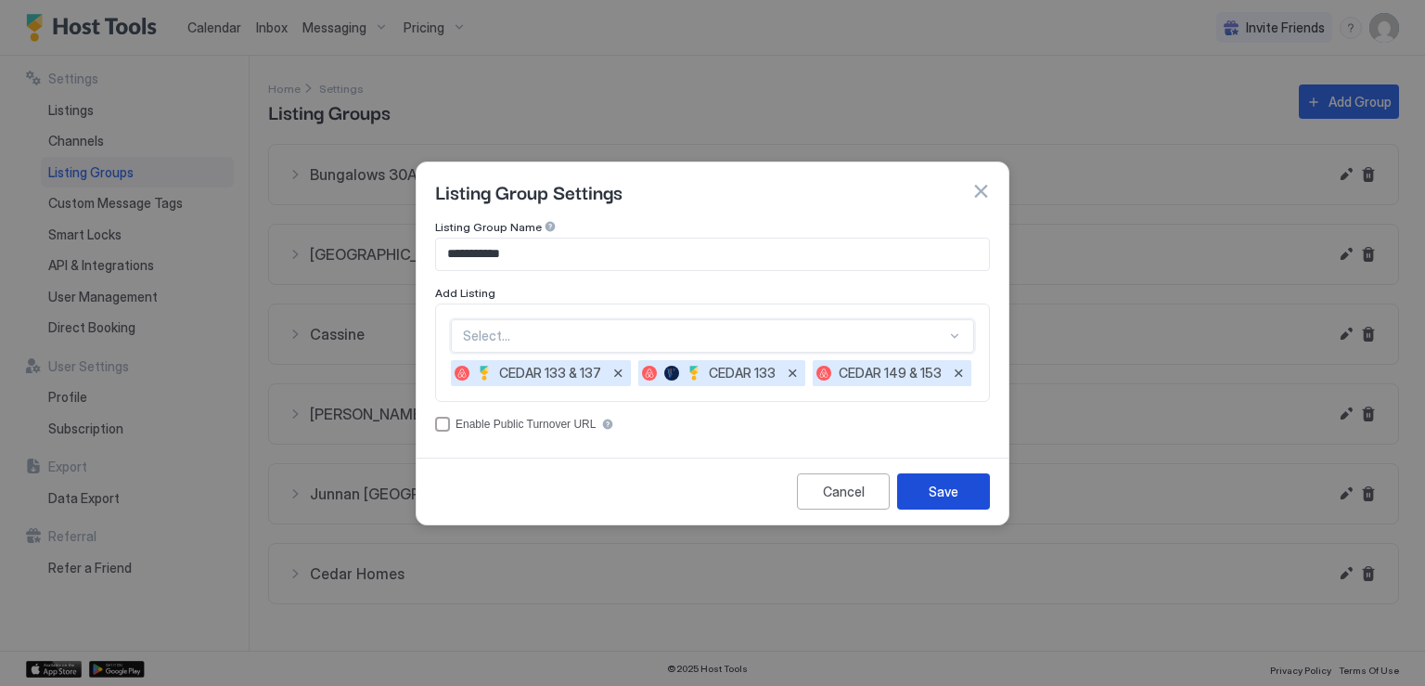
click at [954, 497] on div "Save" at bounding box center [944, 491] width 30 height 19
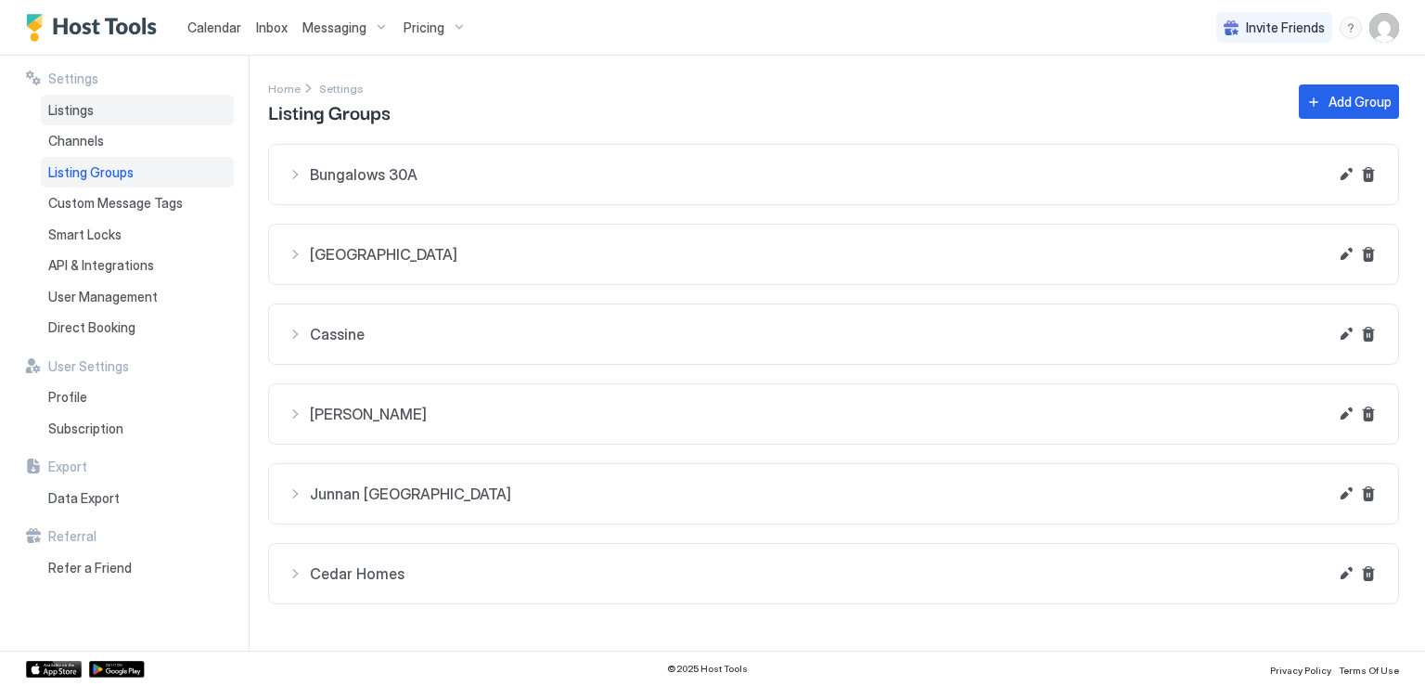
click at [61, 108] on span "Listings" at bounding box center [70, 110] width 45 height 17
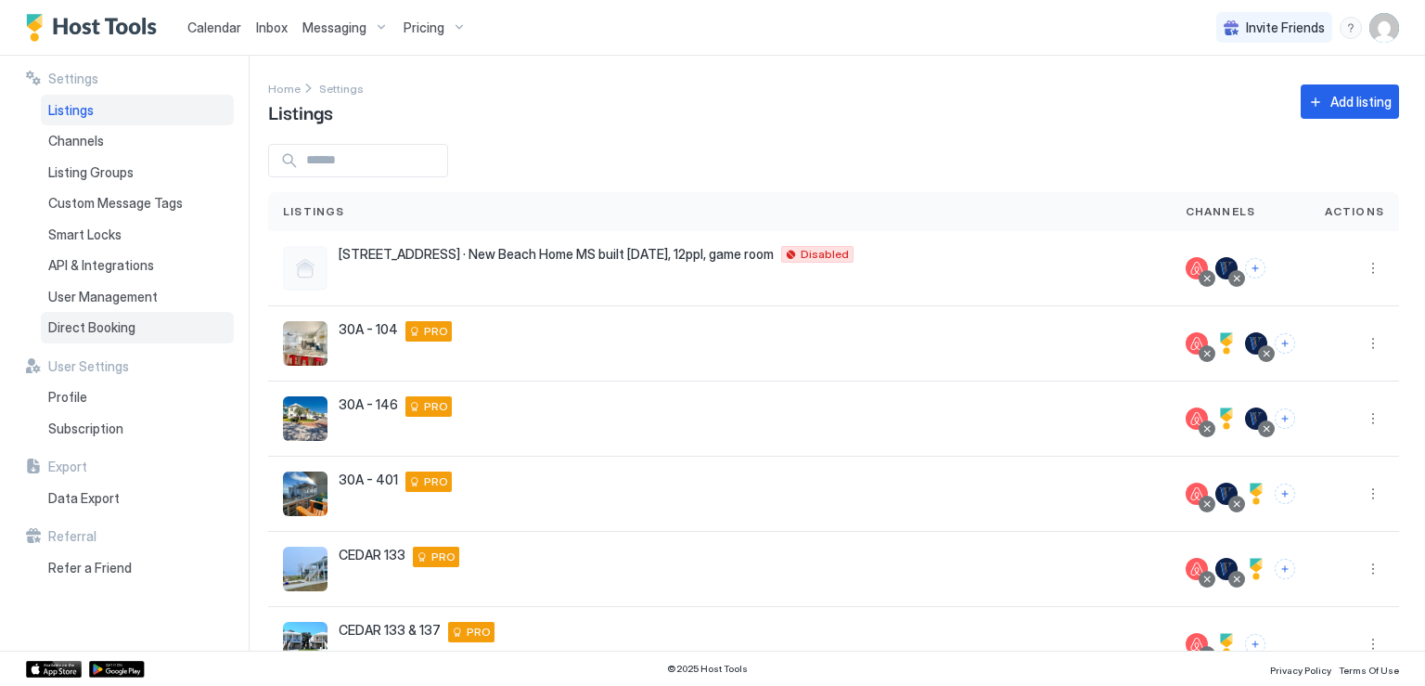
click at [124, 328] on span "Direct Booking" at bounding box center [91, 327] width 87 height 17
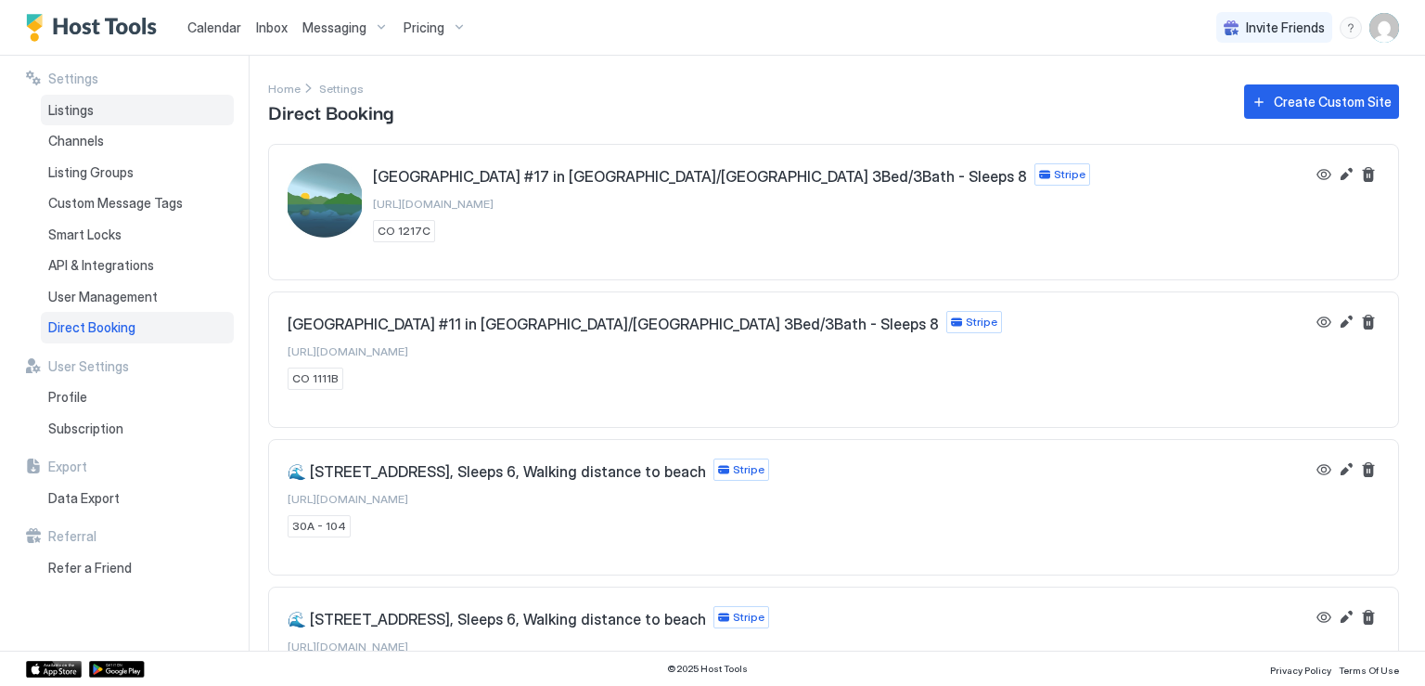
click at [79, 105] on span "Listings" at bounding box center [70, 110] width 45 height 17
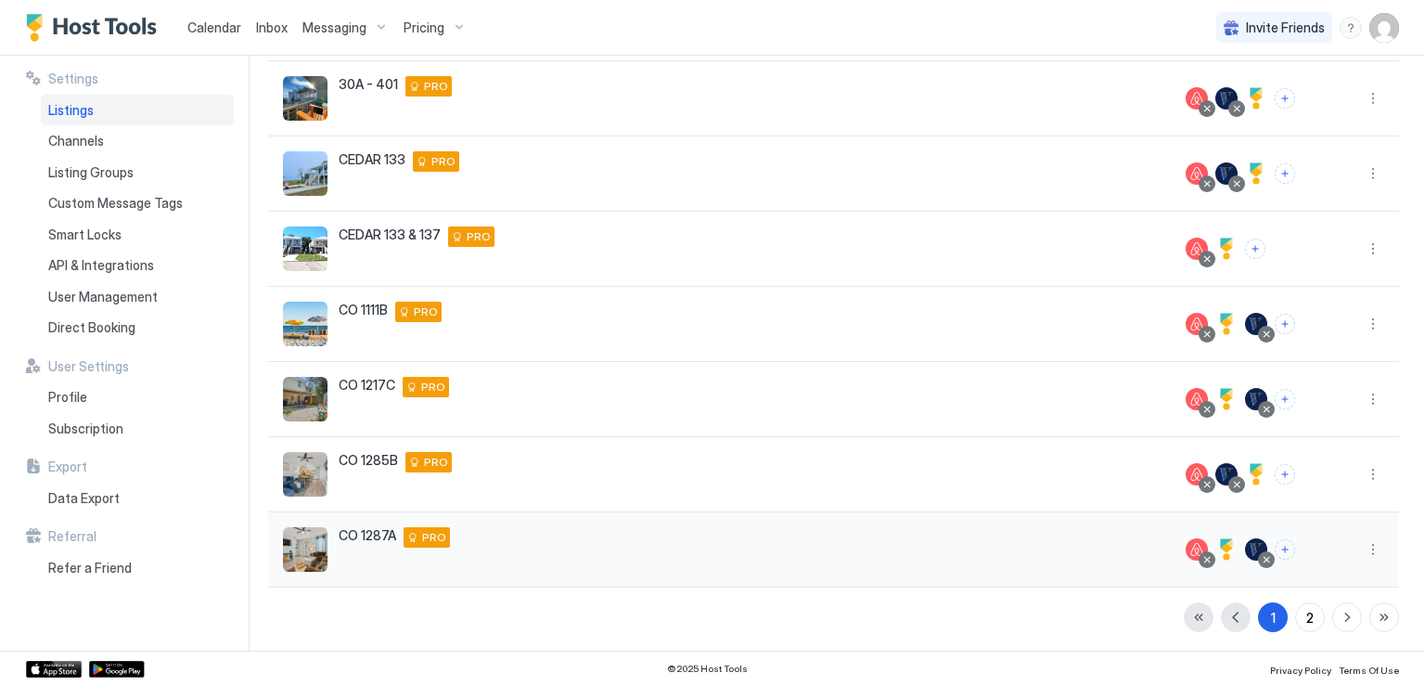
scroll to position [396, 0]
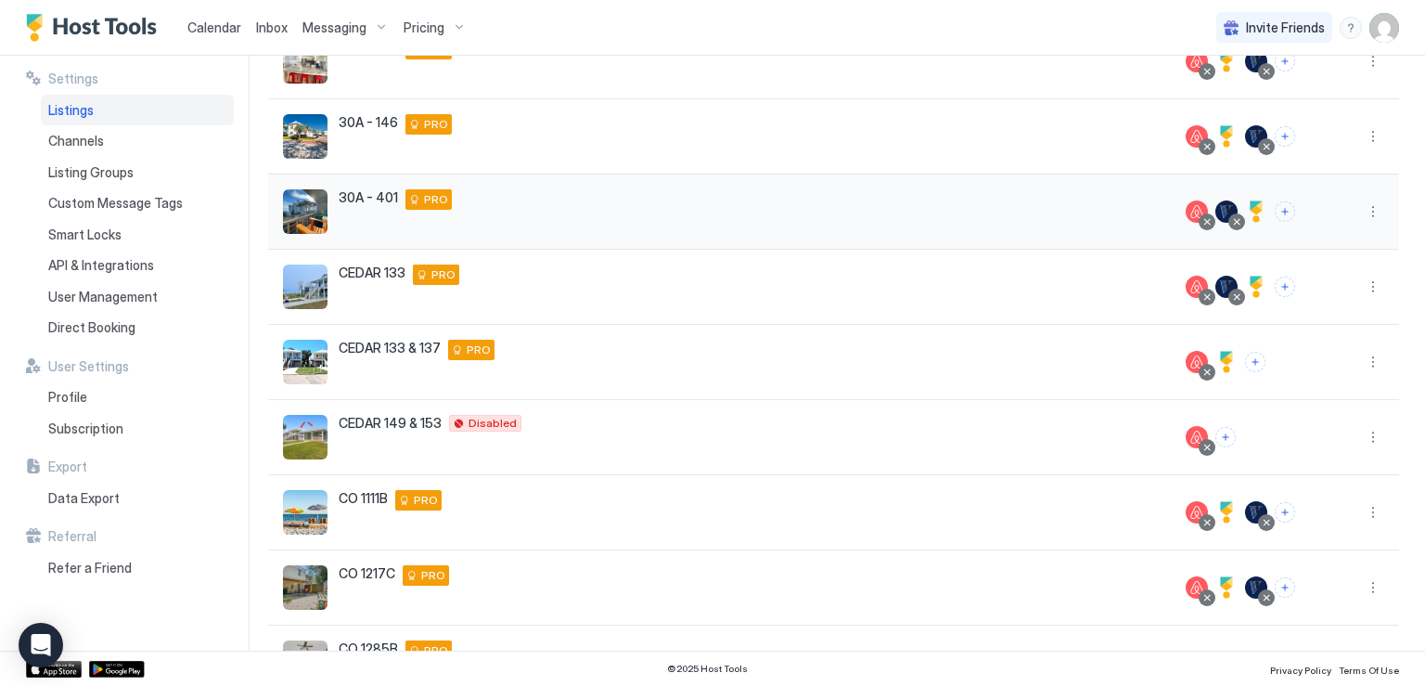
scroll to position [371, 0]
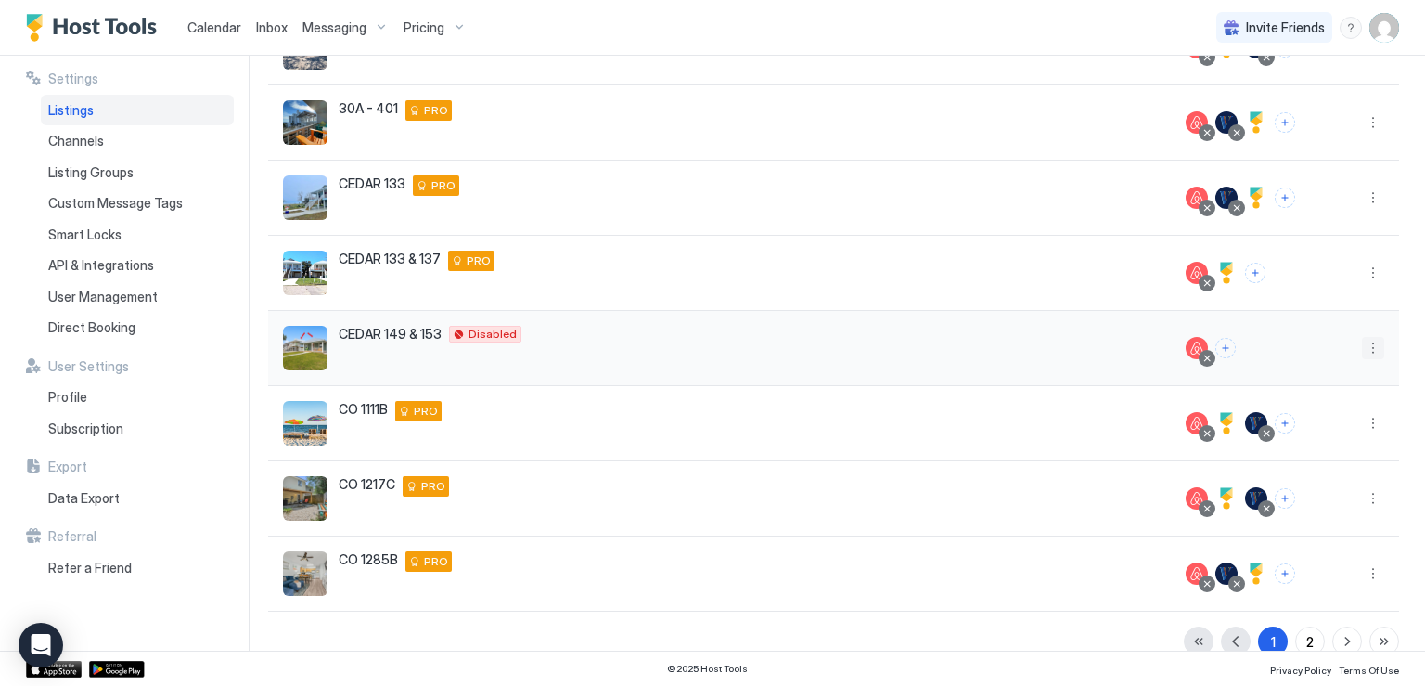
click at [1362, 350] on button "More options" at bounding box center [1373, 348] width 22 height 22
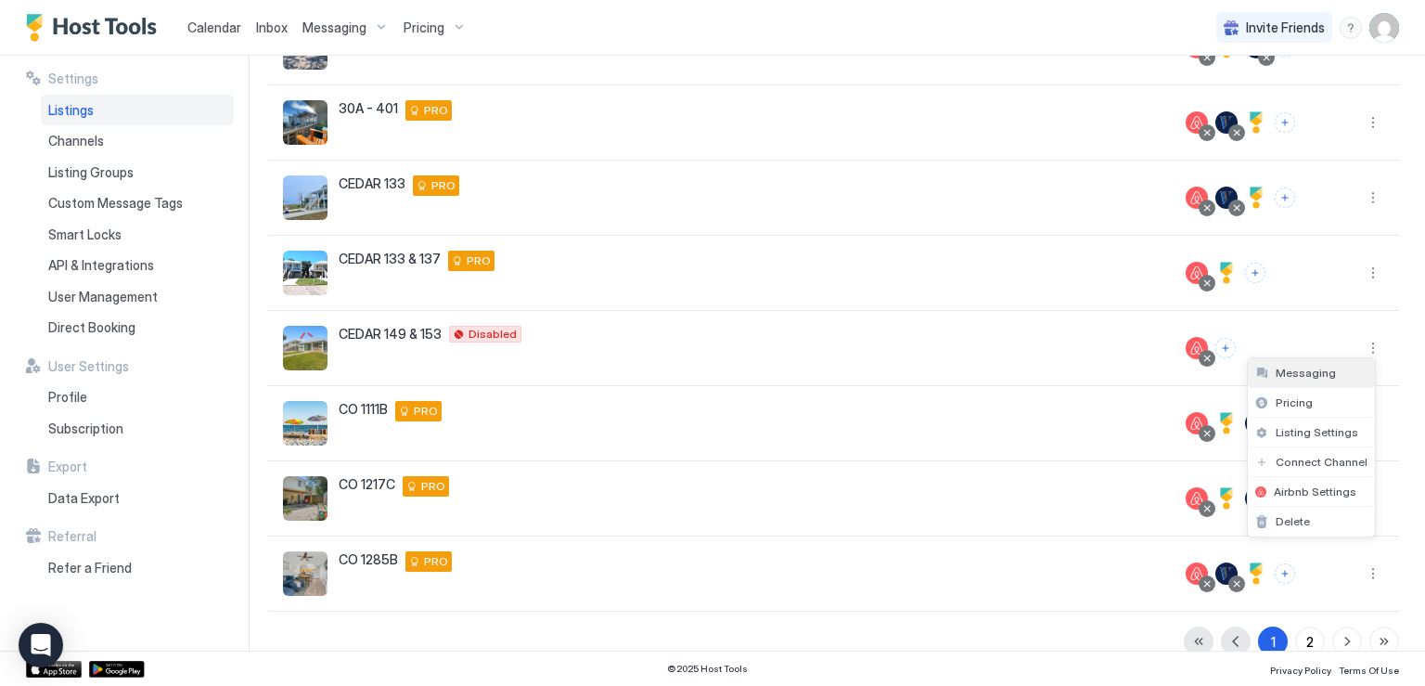
click at [1300, 377] on span "Messaging" at bounding box center [1306, 373] width 60 height 14
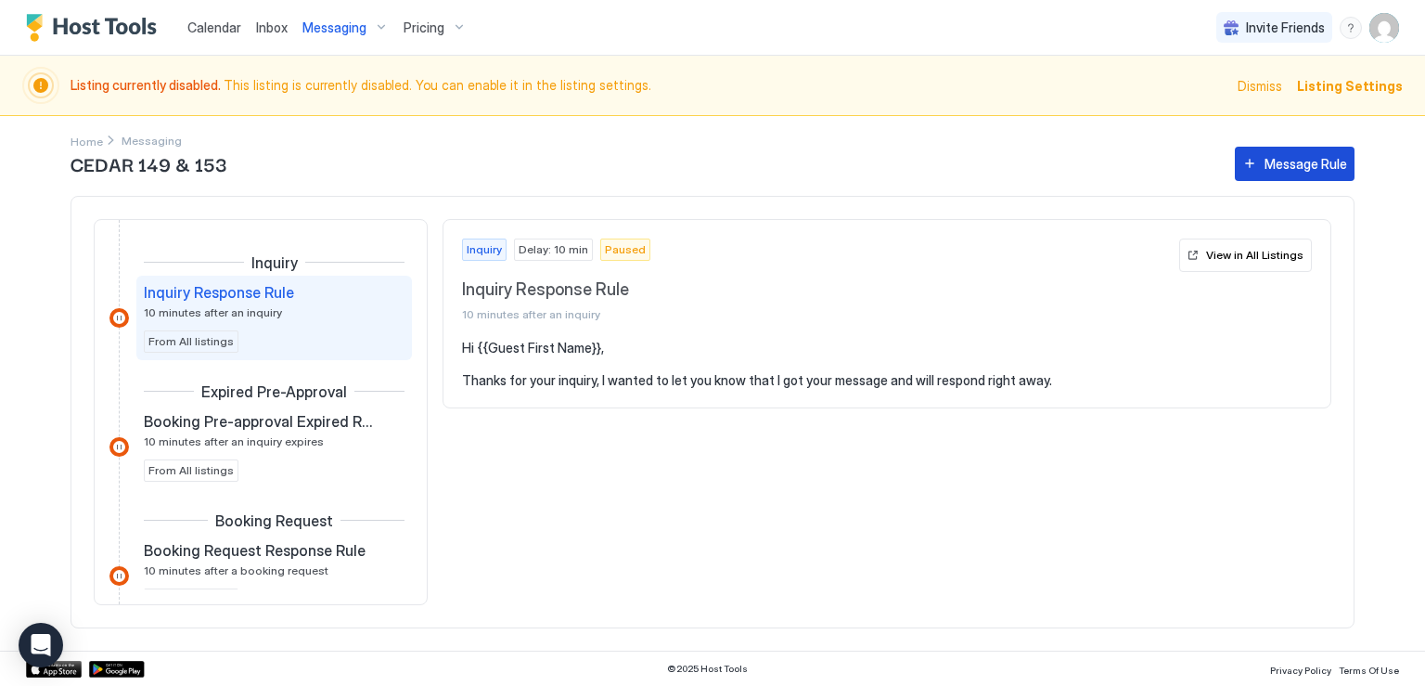
click at [1253, 162] on button "Message Rule" at bounding box center [1295, 164] width 120 height 34
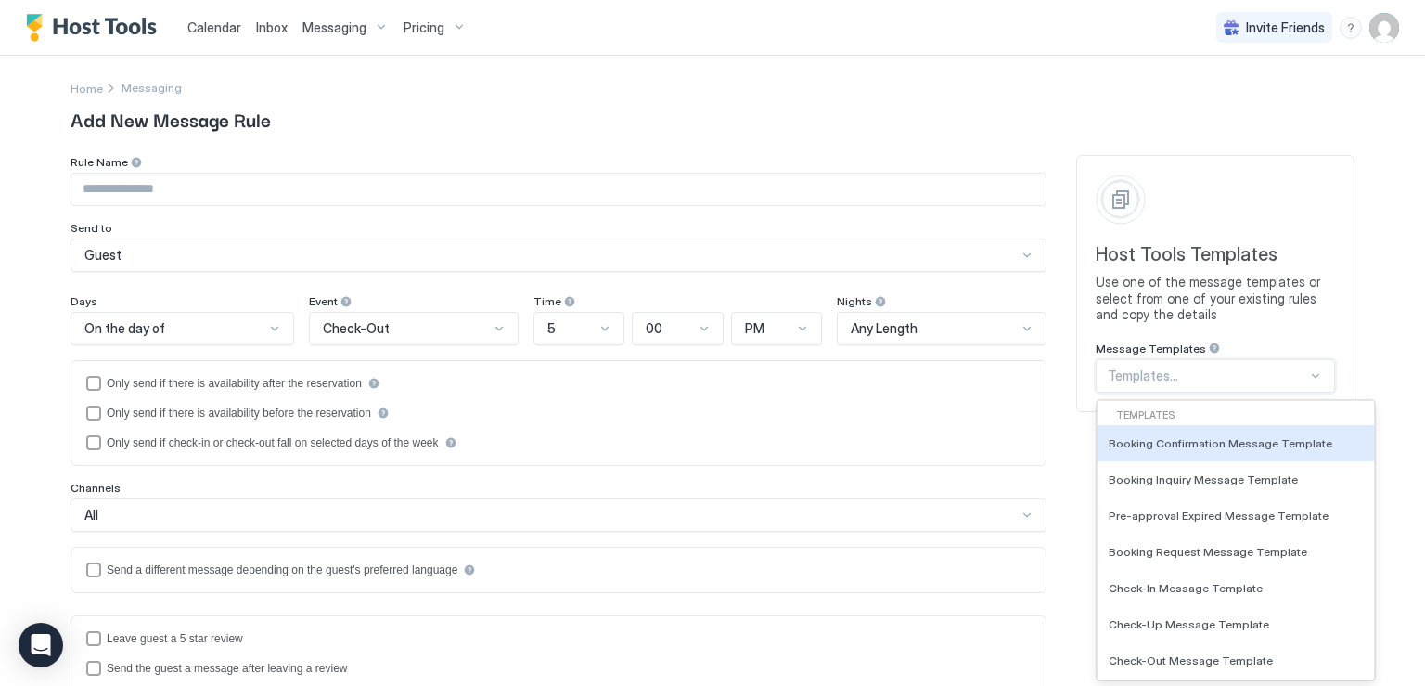
click at [1183, 376] on div at bounding box center [1207, 375] width 199 height 17
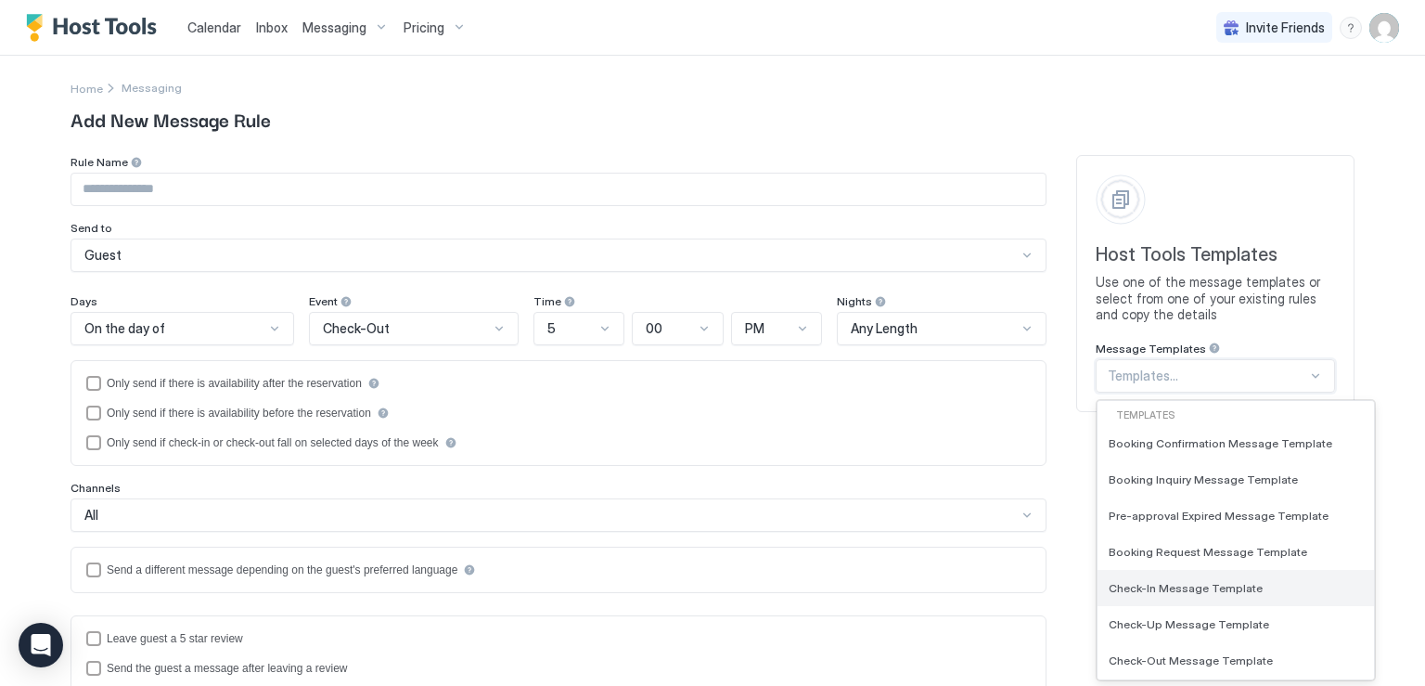
click at [1165, 577] on div "Check-In Message Template" at bounding box center [1236, 588] width 277 height 36
type input "**********"
type textarea "**********"
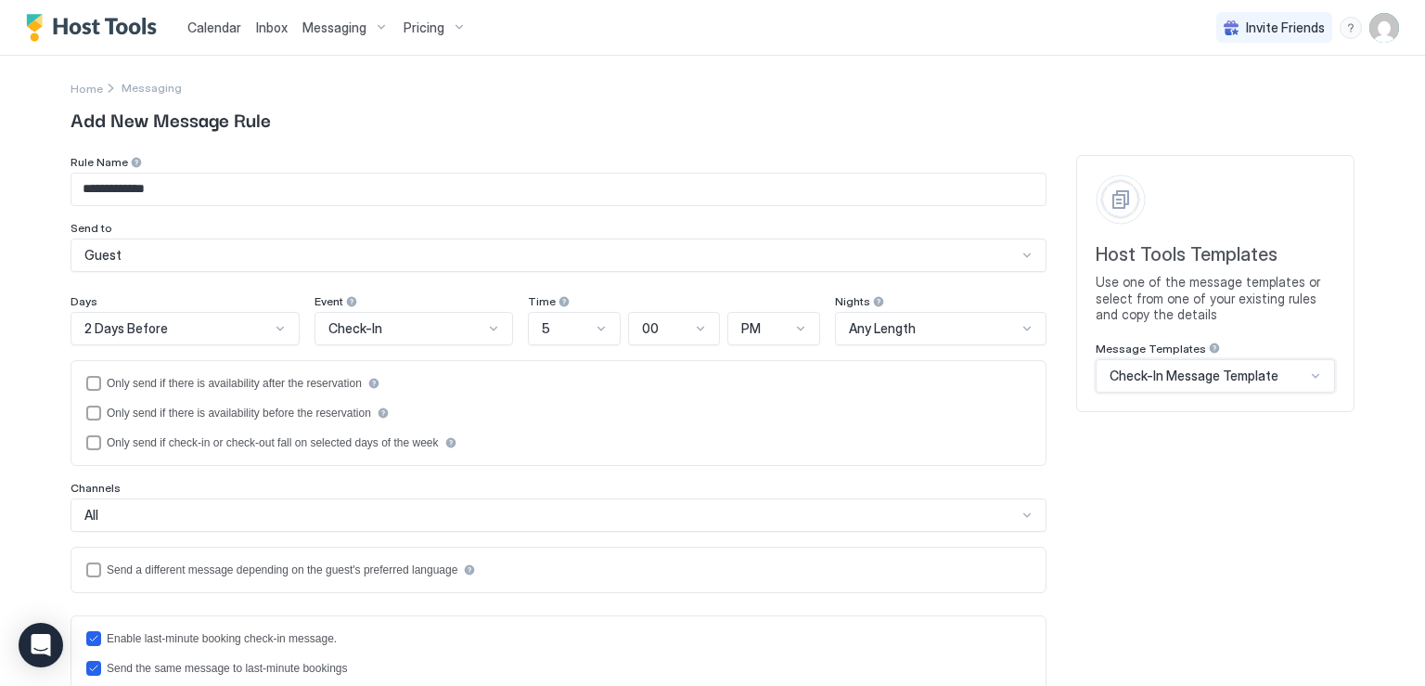
click at [204, 185] on input "**********" at bounding box center [558, 190] width 974 height 32
type input "**********"
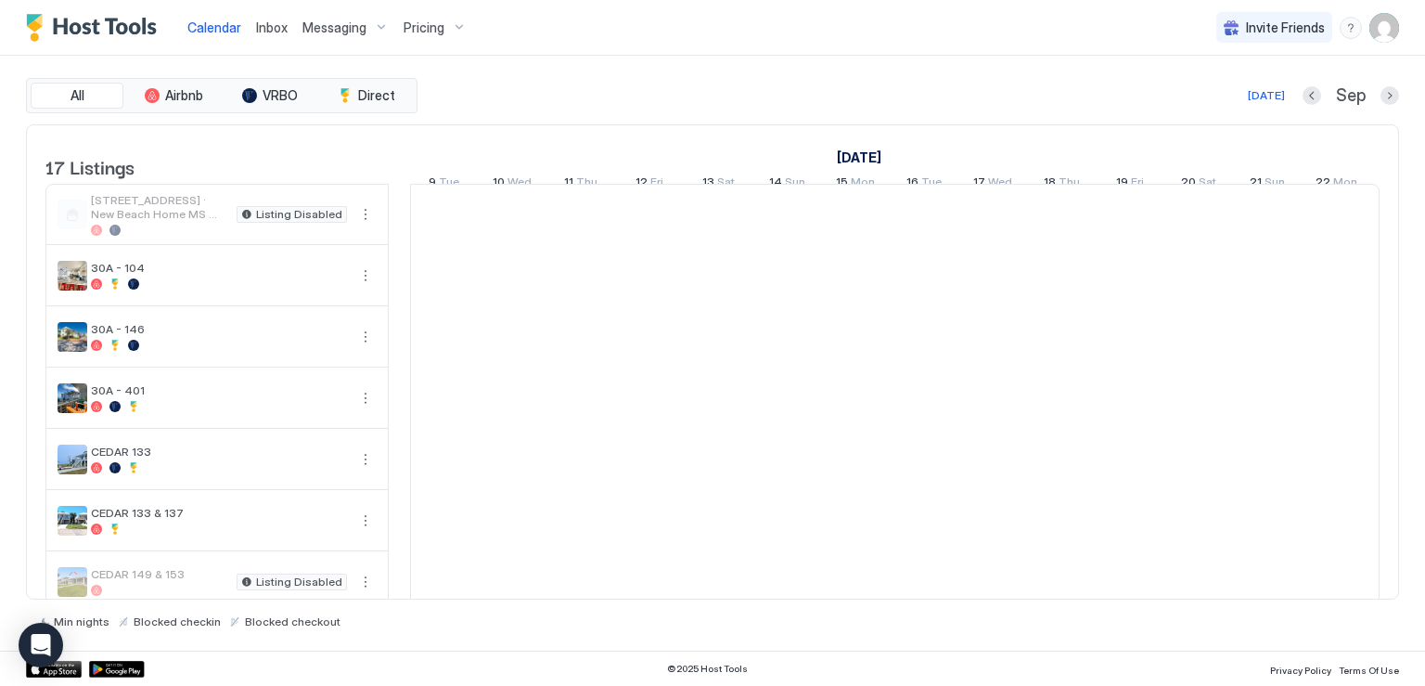
scroll to position [0, 1031]
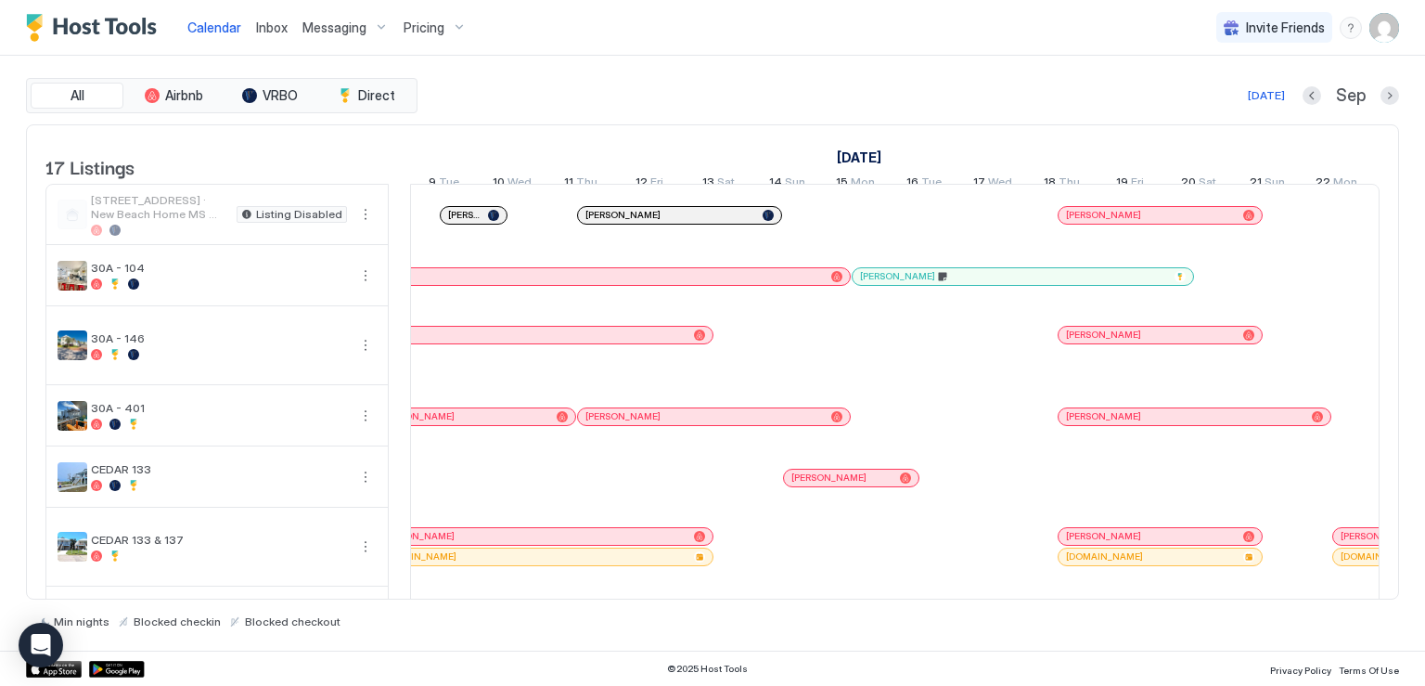
click at [315, 30] on span "Messaging" at bounding box center [334, 27] width 64 height 17
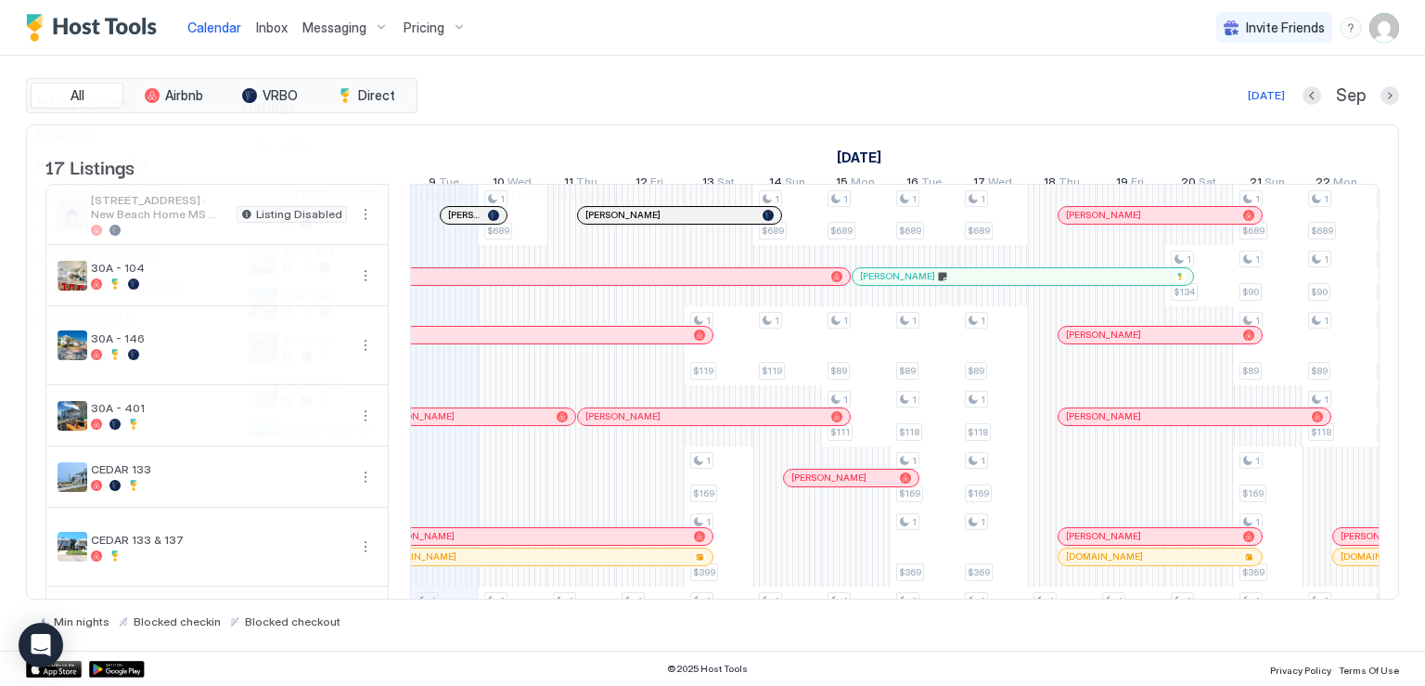
click at [268, 31] on div at bounding box center [712, 343] width 1425 height 686
click at [278, 30] on span "Inbox" at bounding box center [272, 27] width 32 height 16
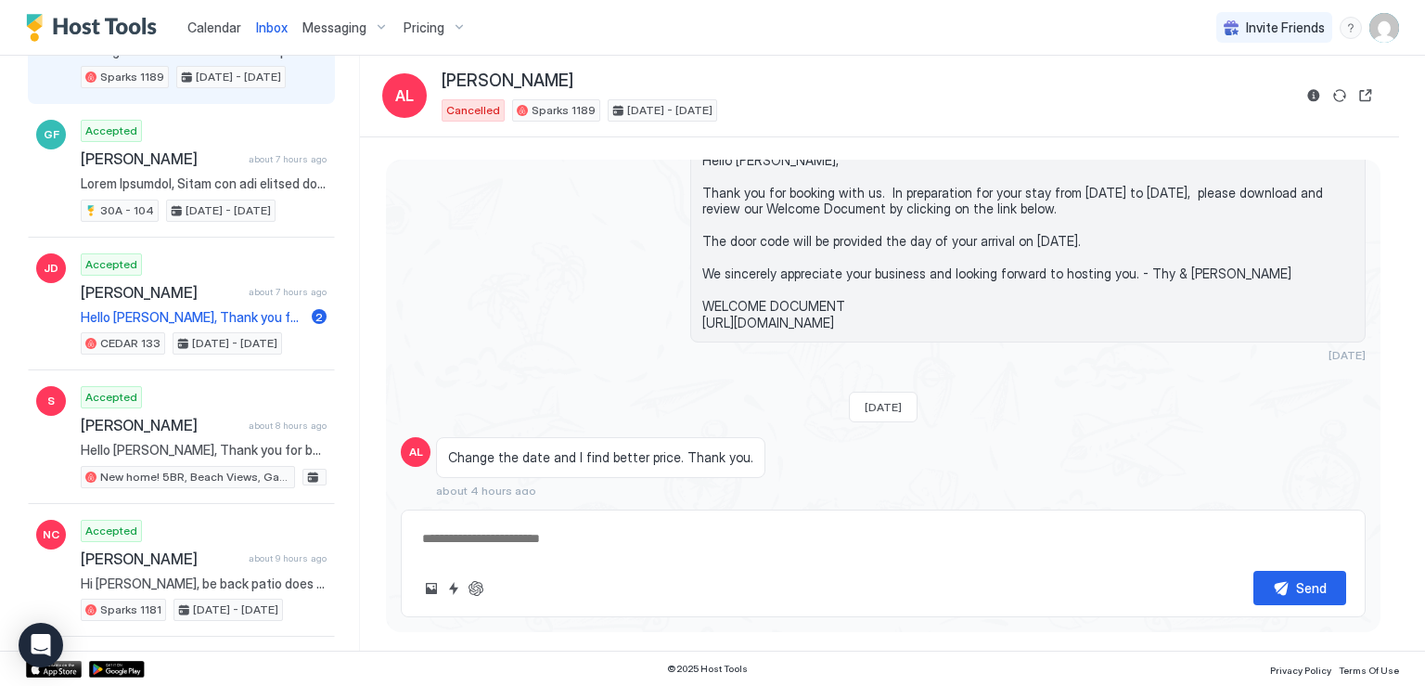
scroll to position [186, 0]
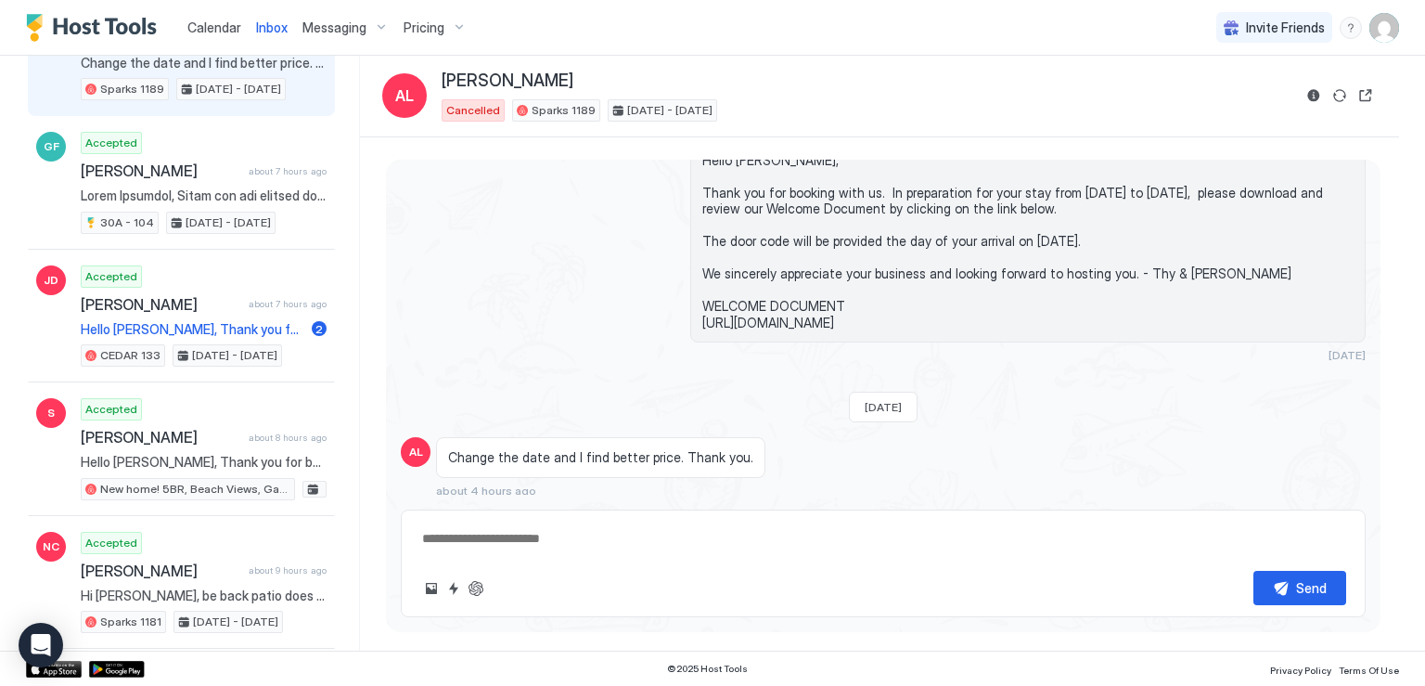
click at [212, 27] on span "Calendar" at bounding box center [214, 27] width 54 height 16
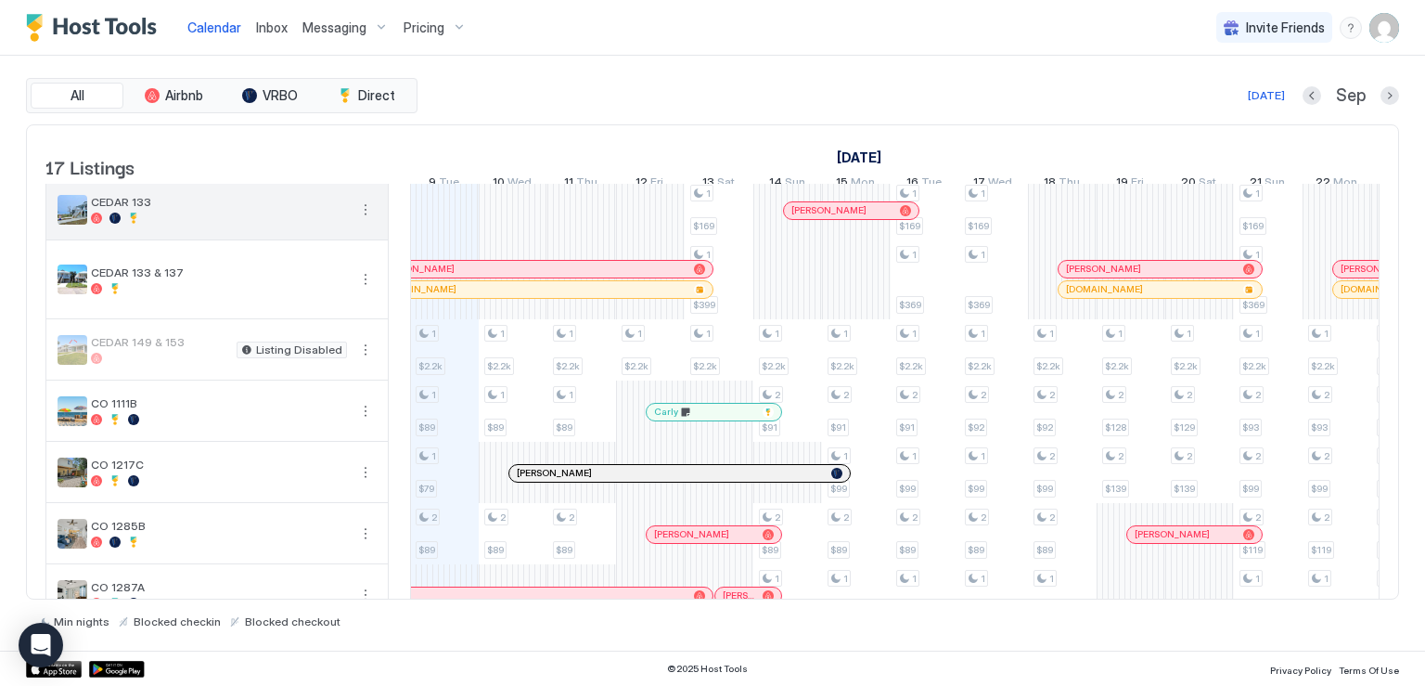
scroll to position [278, 0]
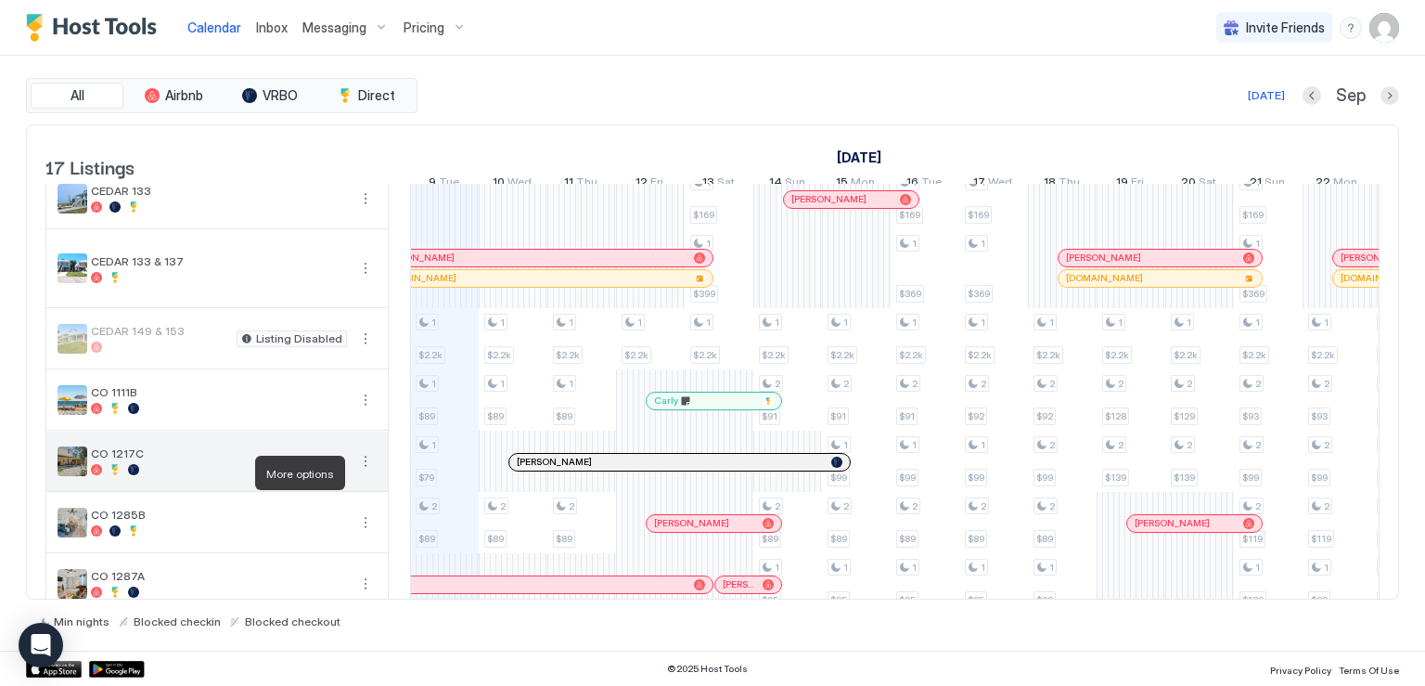
click at [367, 471] on button "More options" at bounding box center [365, 461] width 22 height 22
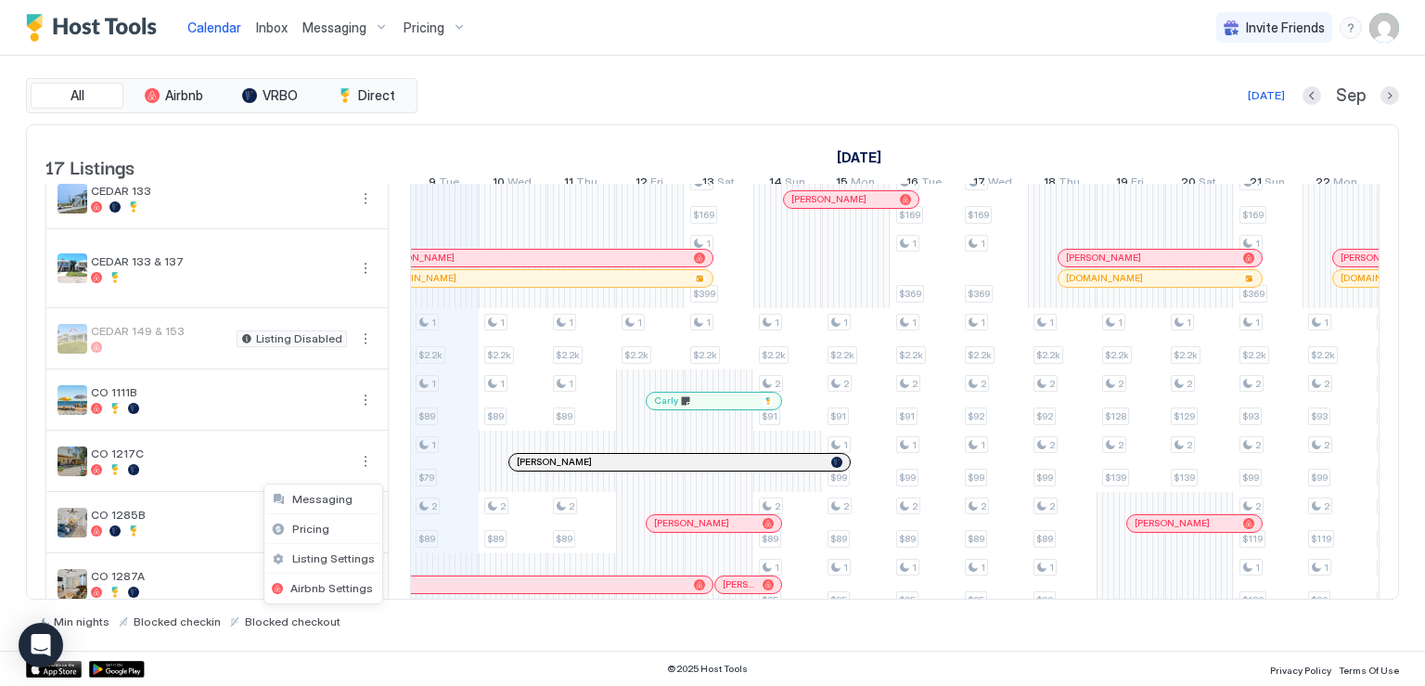
click at [531, 472] on div at bounding box center [712, 343] width 1425 height 686
click at [534, 470] on div at bounding box center [535, 462] width 15 height 15
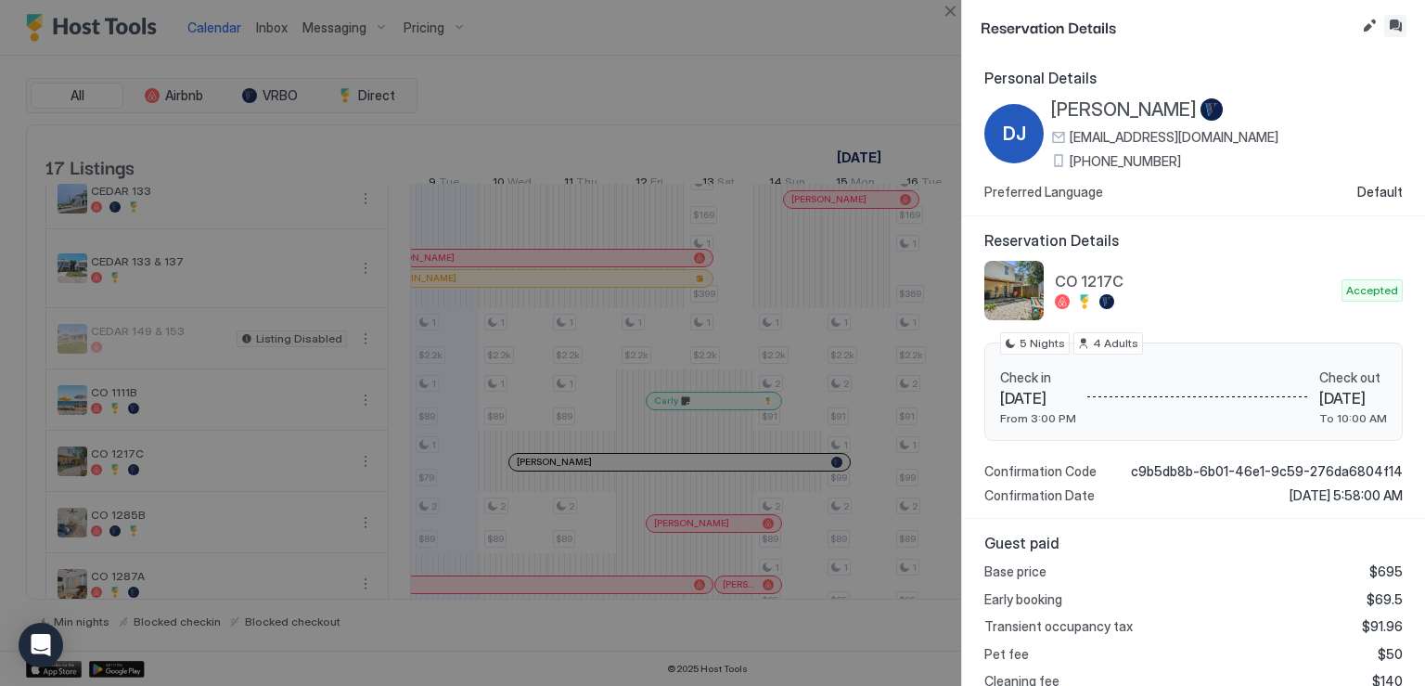
click at [1395, 24] on button "Inbox" at bounding box center [1395, 26] width 22 height 22
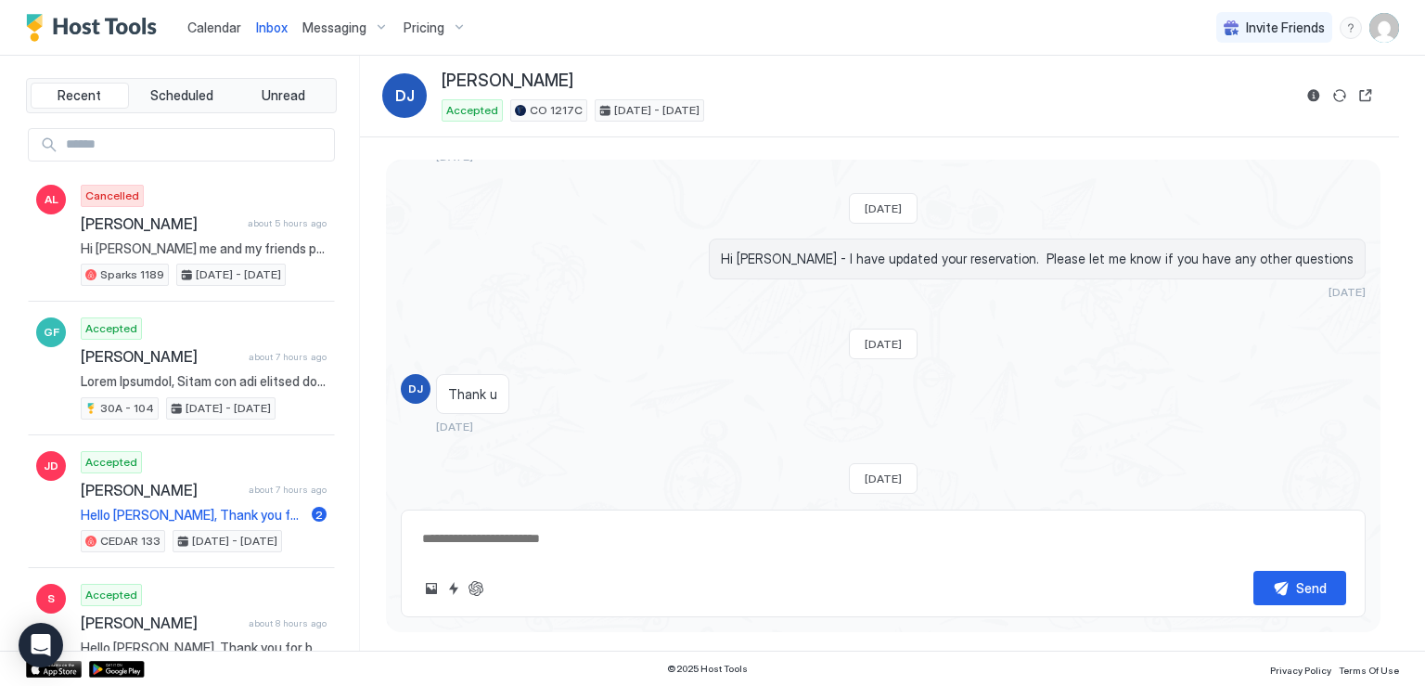
scroll to position [889, 0]
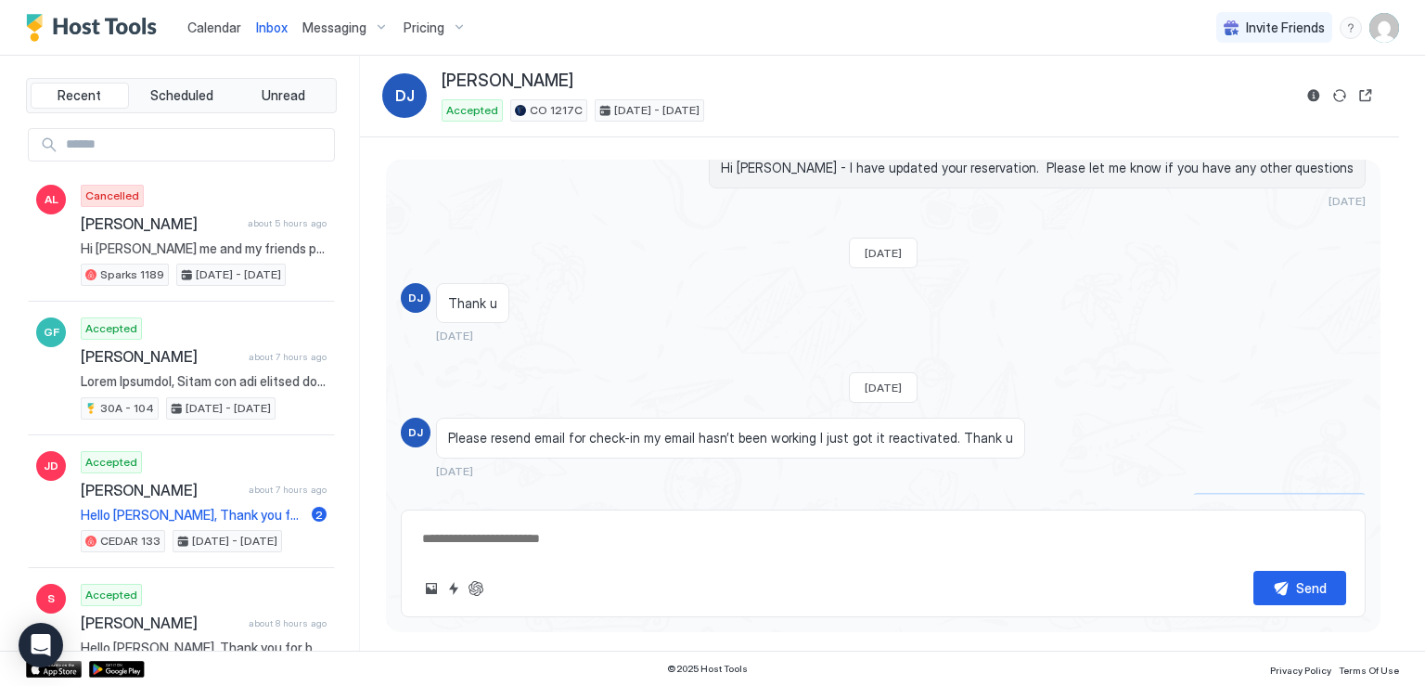
click at [1218, 495] on div "Scheduled Messages" at bounding box center [1281, 504] width 126 height 19
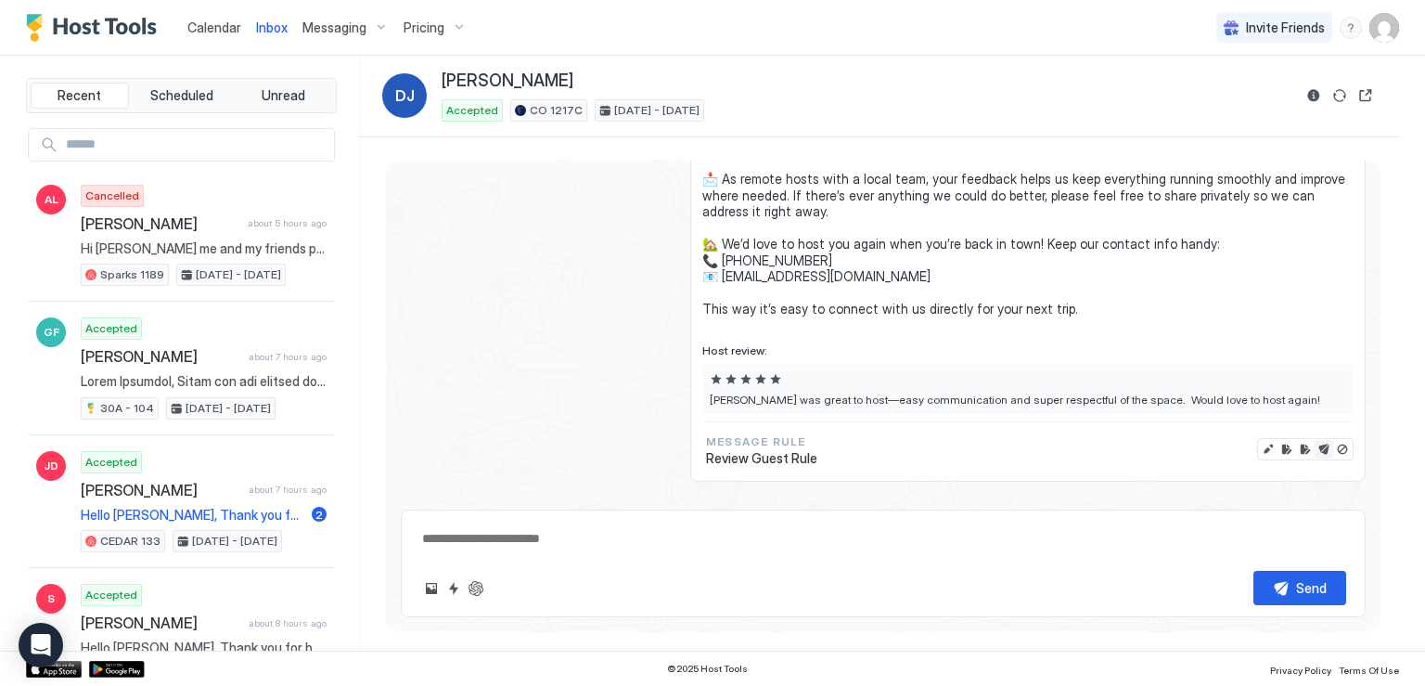
click at [1315, 440] on button "Send now" at bounding box center [1324, 449] width 19 height 19
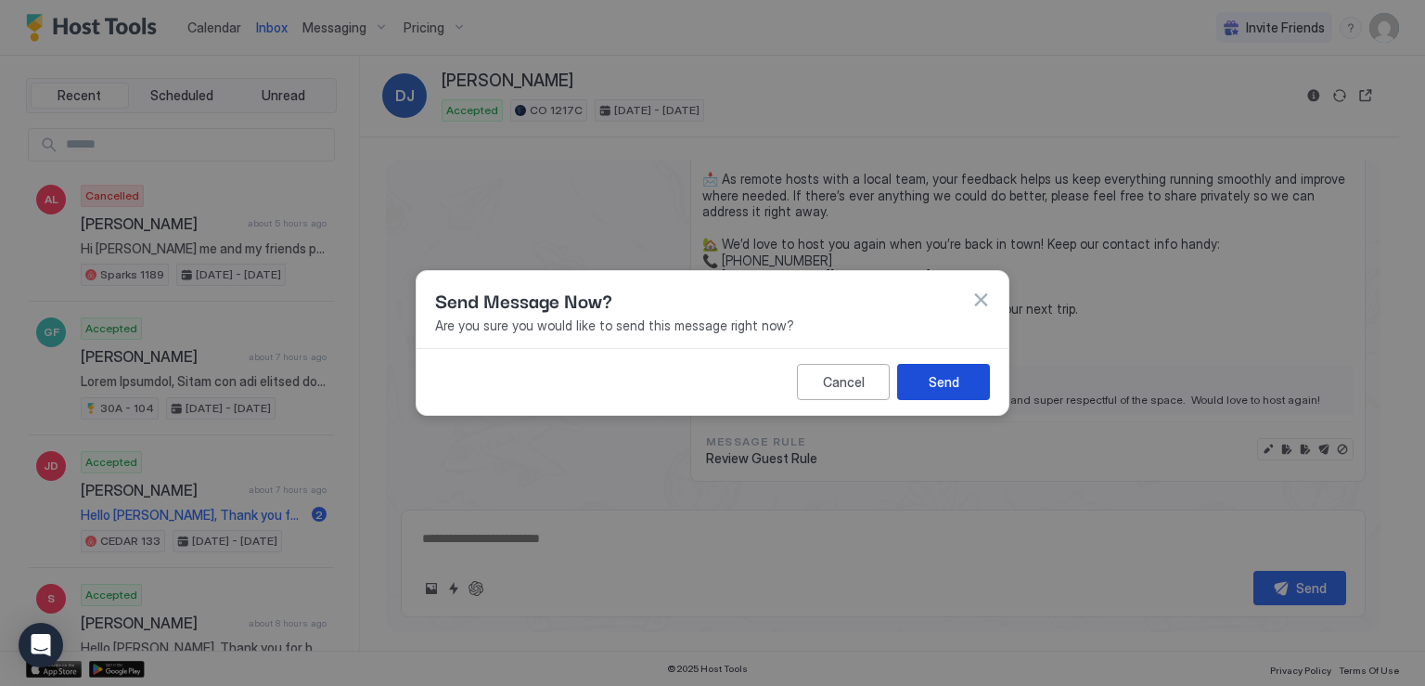
click at [950, 372] on div "Send" at bounding box center [944, 381] width 31 height 19
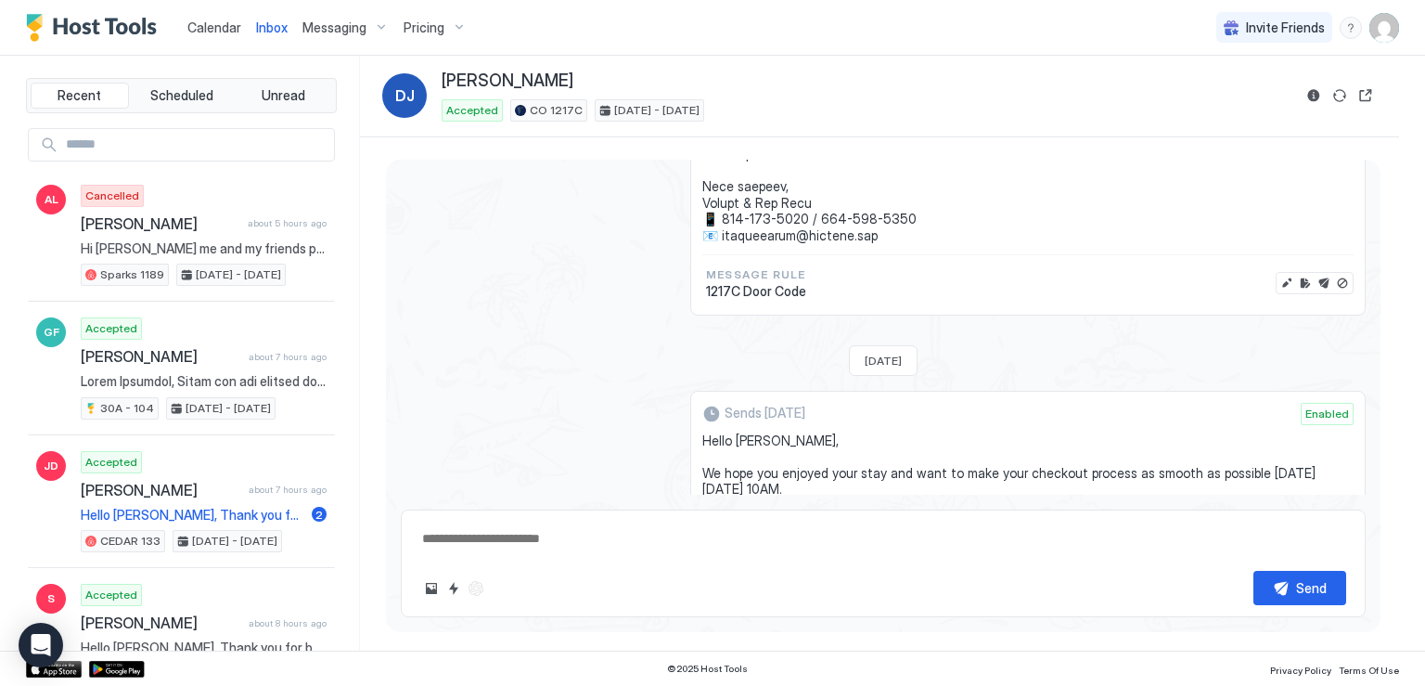
scroll to position [2500, 0]
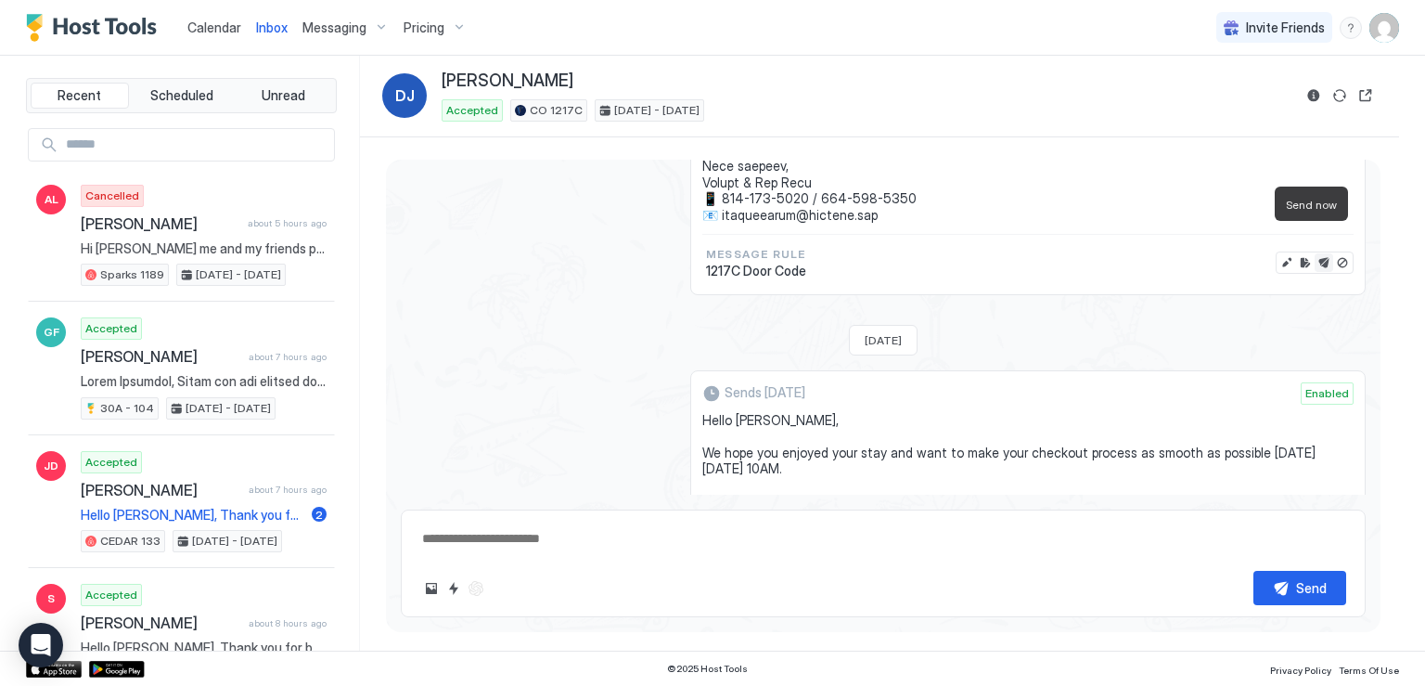
click at [1315, 253] on button "Send now" at bounding box center [1324, 262] width 19 height 19
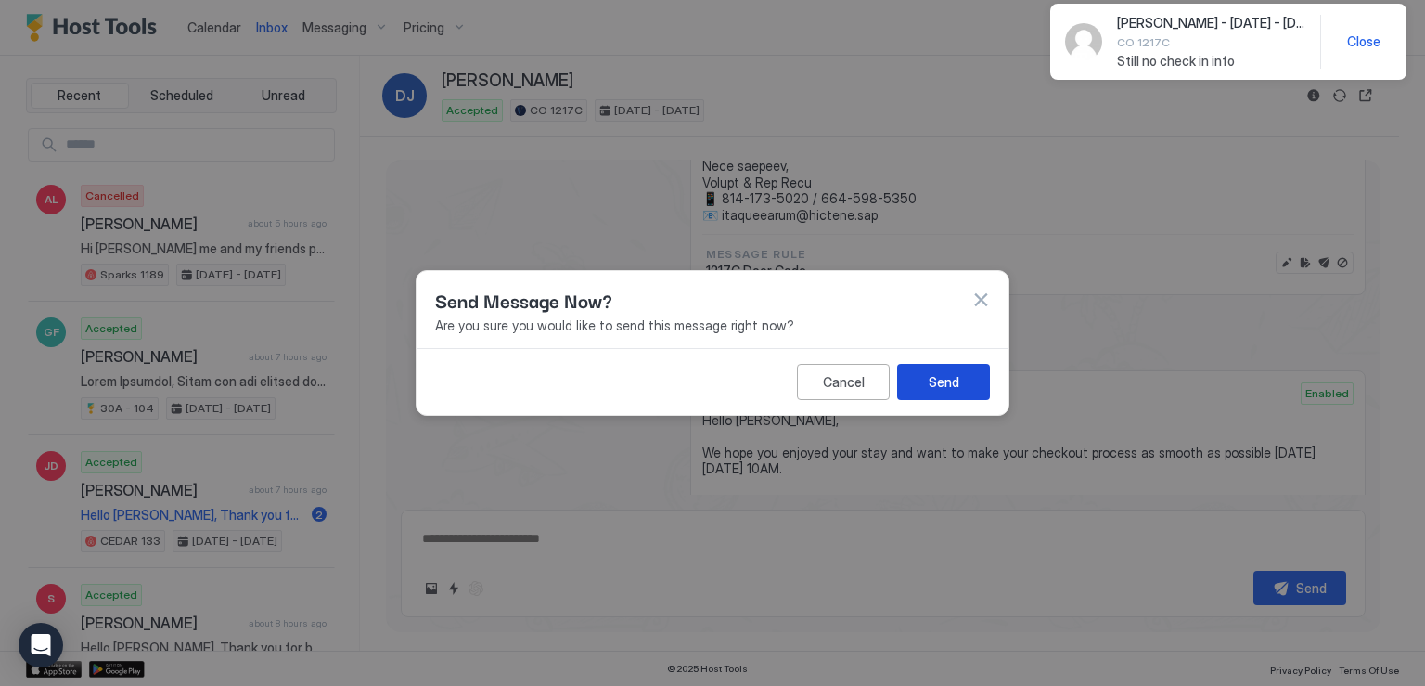
click at [972, 387] on button "Send" at bounding box center [943, 382] width 93 height 36
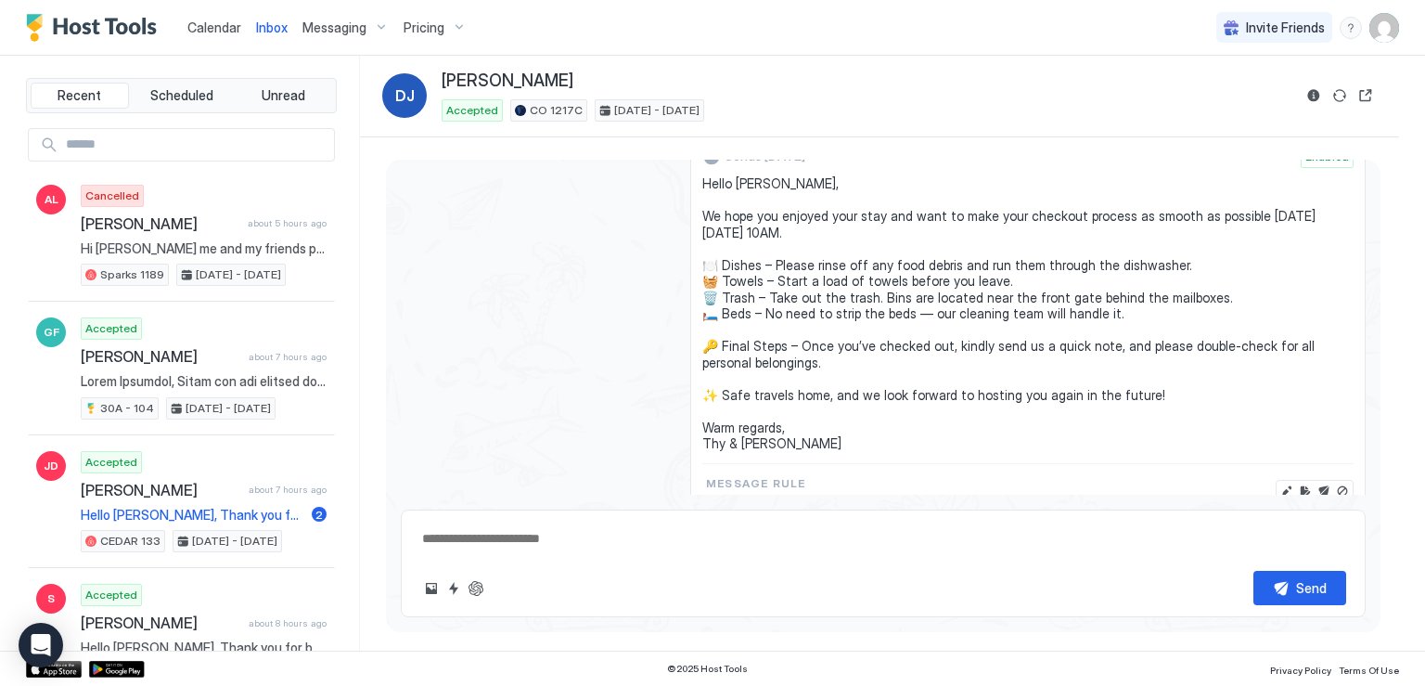
scroll to position [1486, 0]
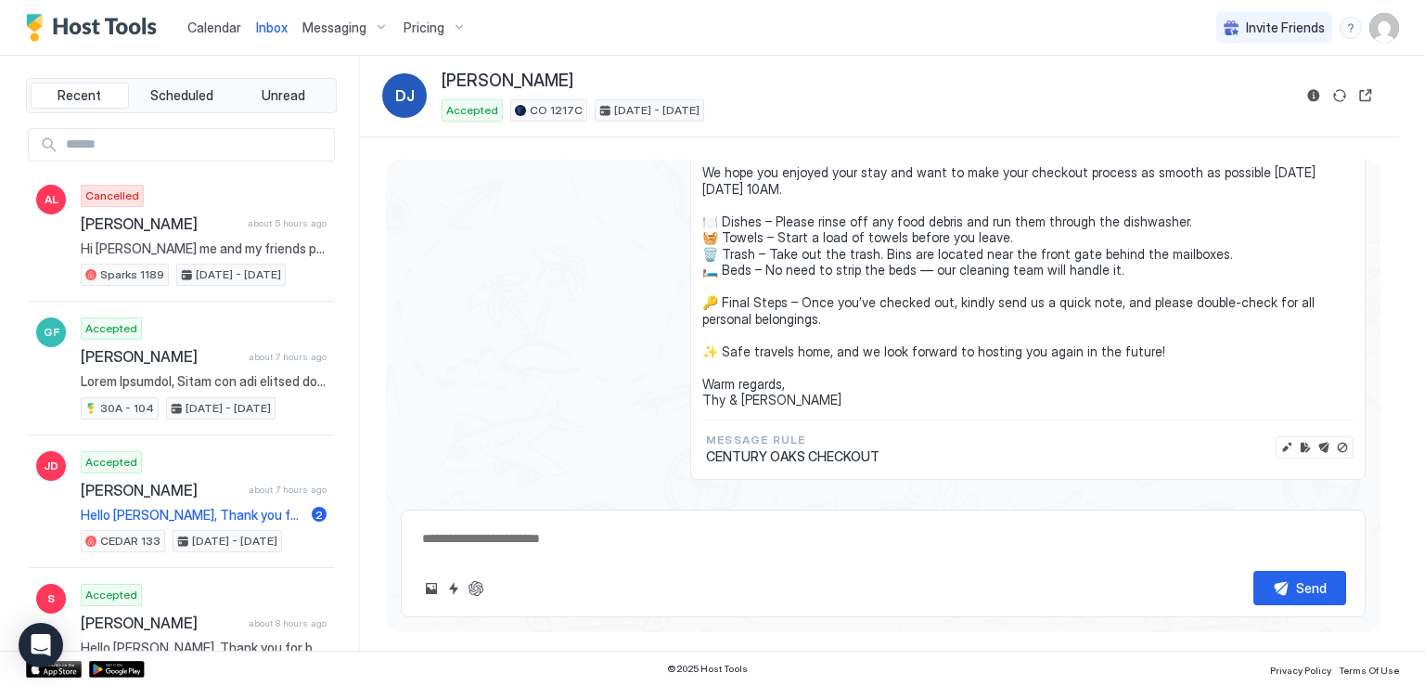
click at [1243, 497] on div "Scheduled Messages" at bounding box center [1281, 506] width 126 height 19
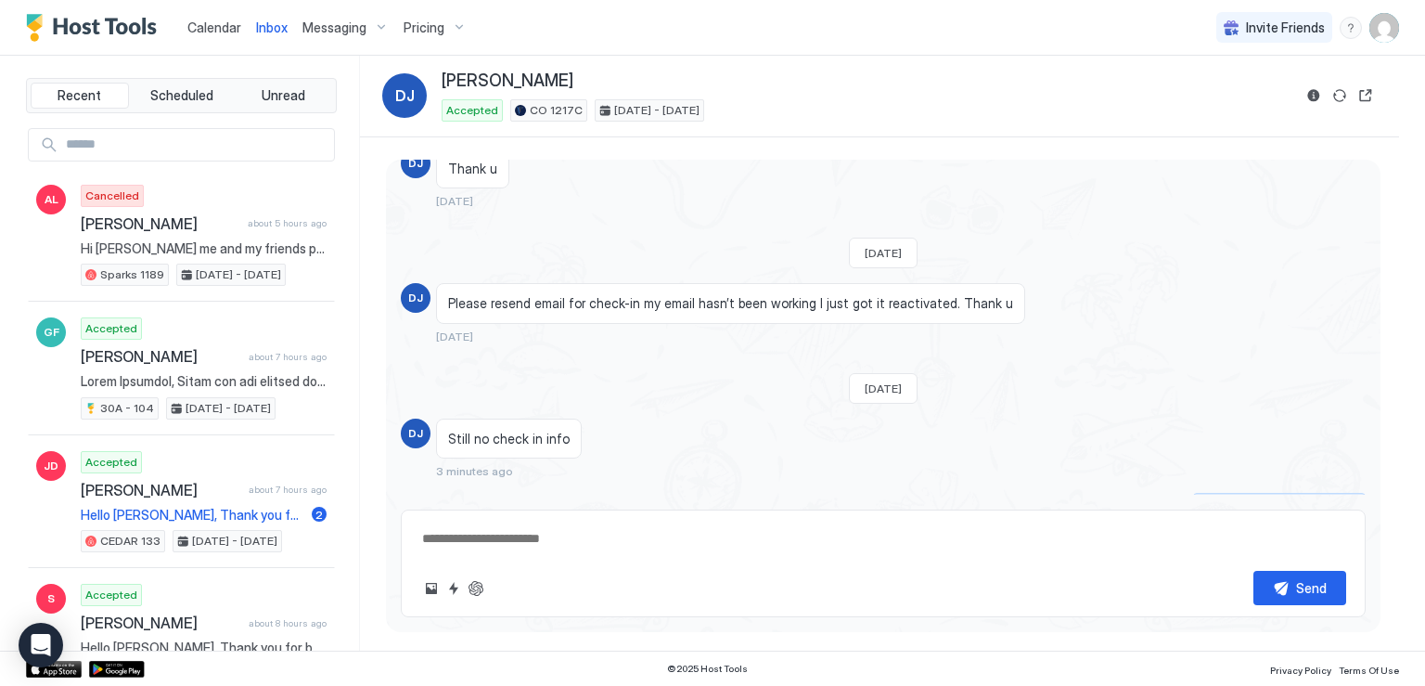
click at [1229, 495] on div "Scheduled Messages" at bounding box center [1281, 504] width 126 height 19
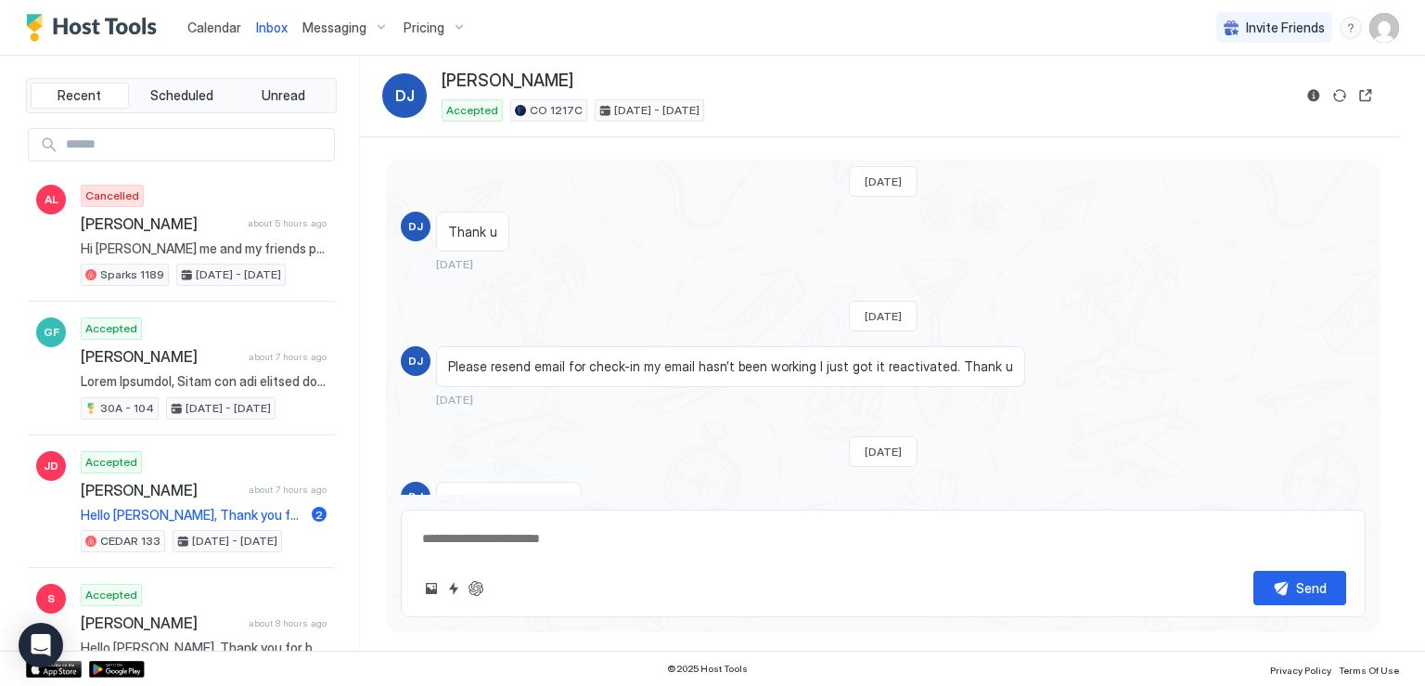
scroll to position [1423, 0]
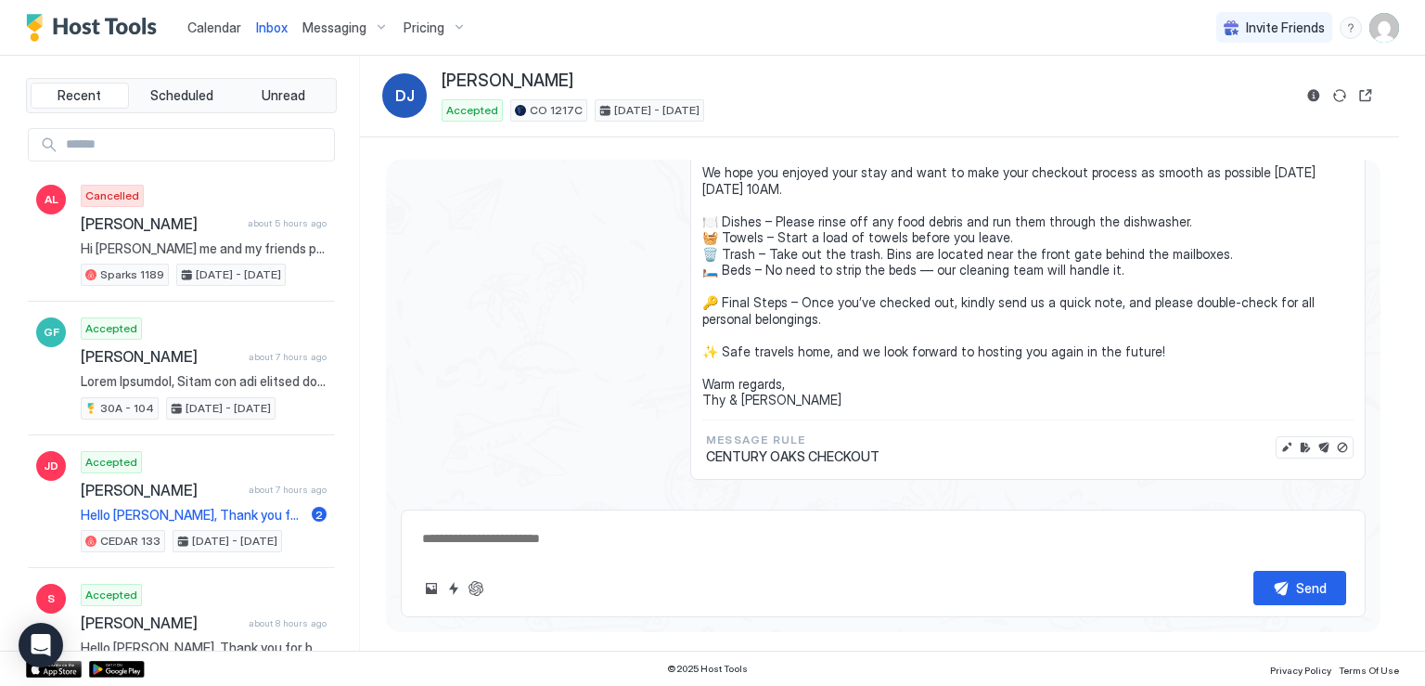
click at [1277, 497] on div "Scheduled Messages" at bounding box center [1281, 506] width 126 height 19
type textarea "*"
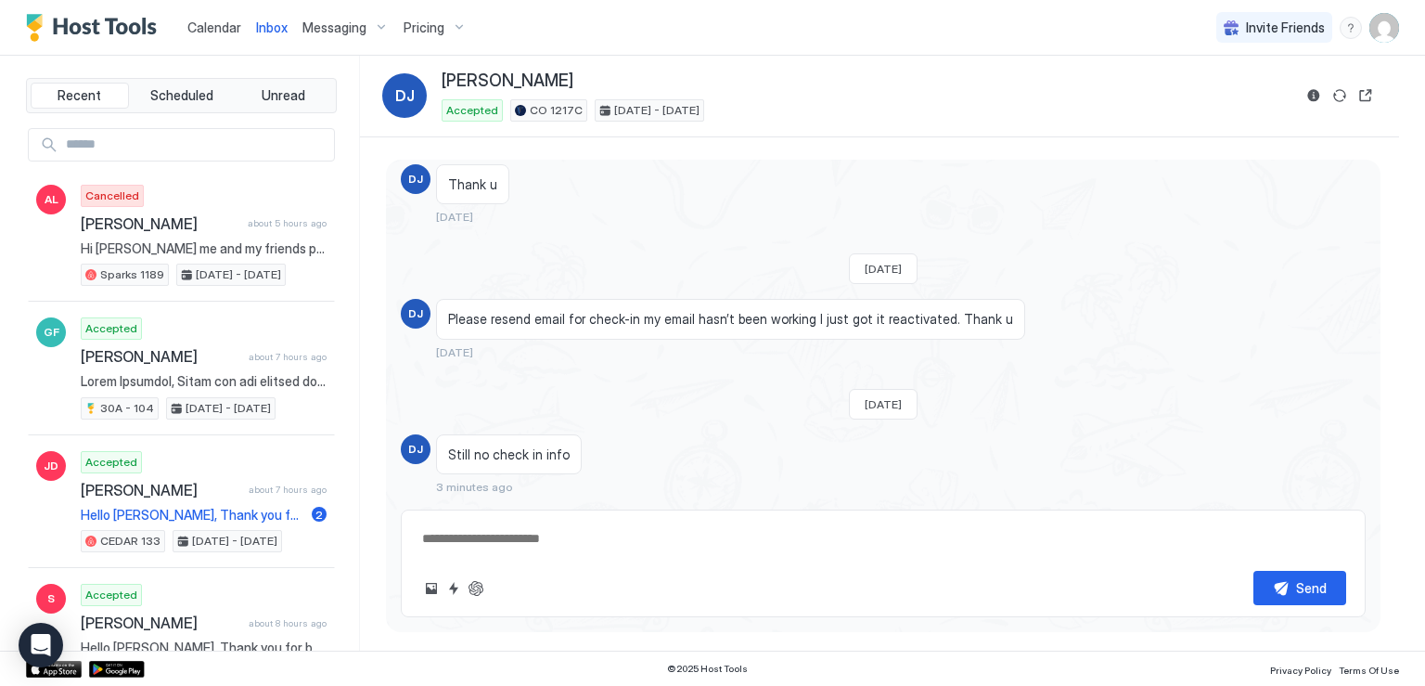
scroll to position [960, 0]
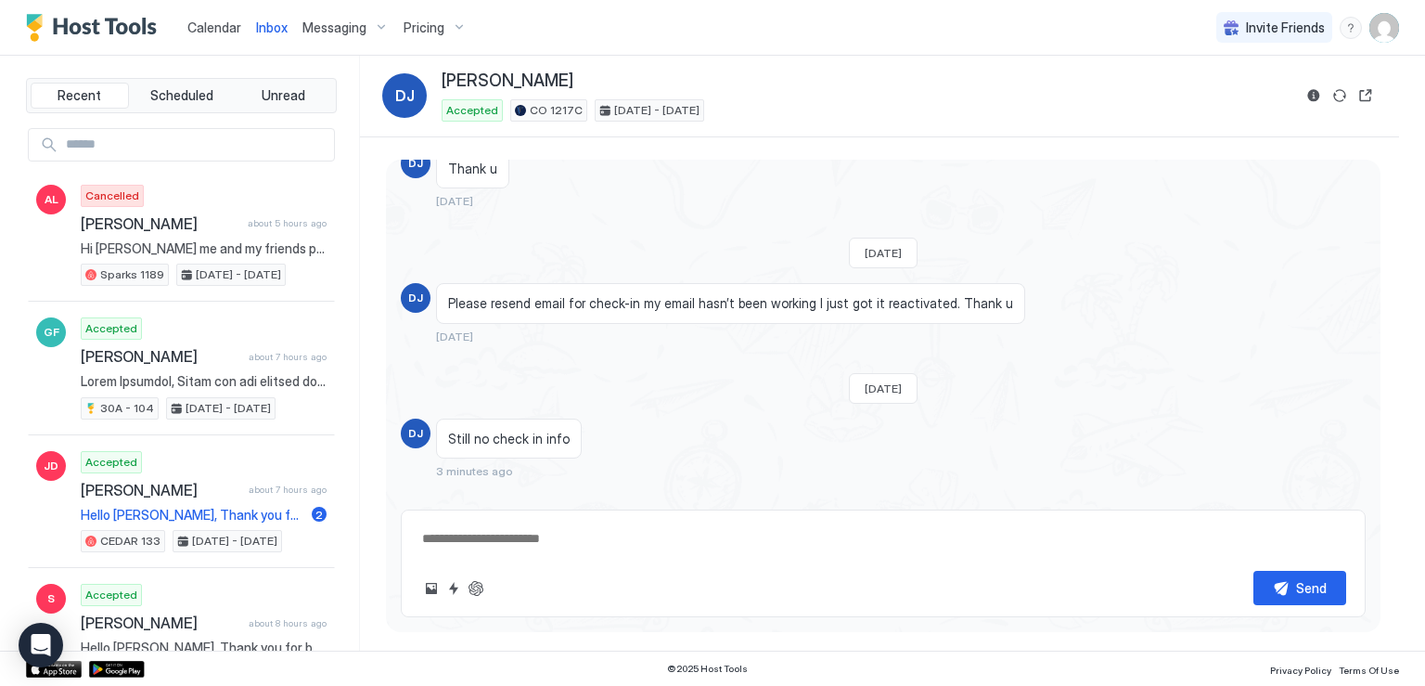
click at [539, 537] on textarea at bounding box center [883, 538] width 926 height 34
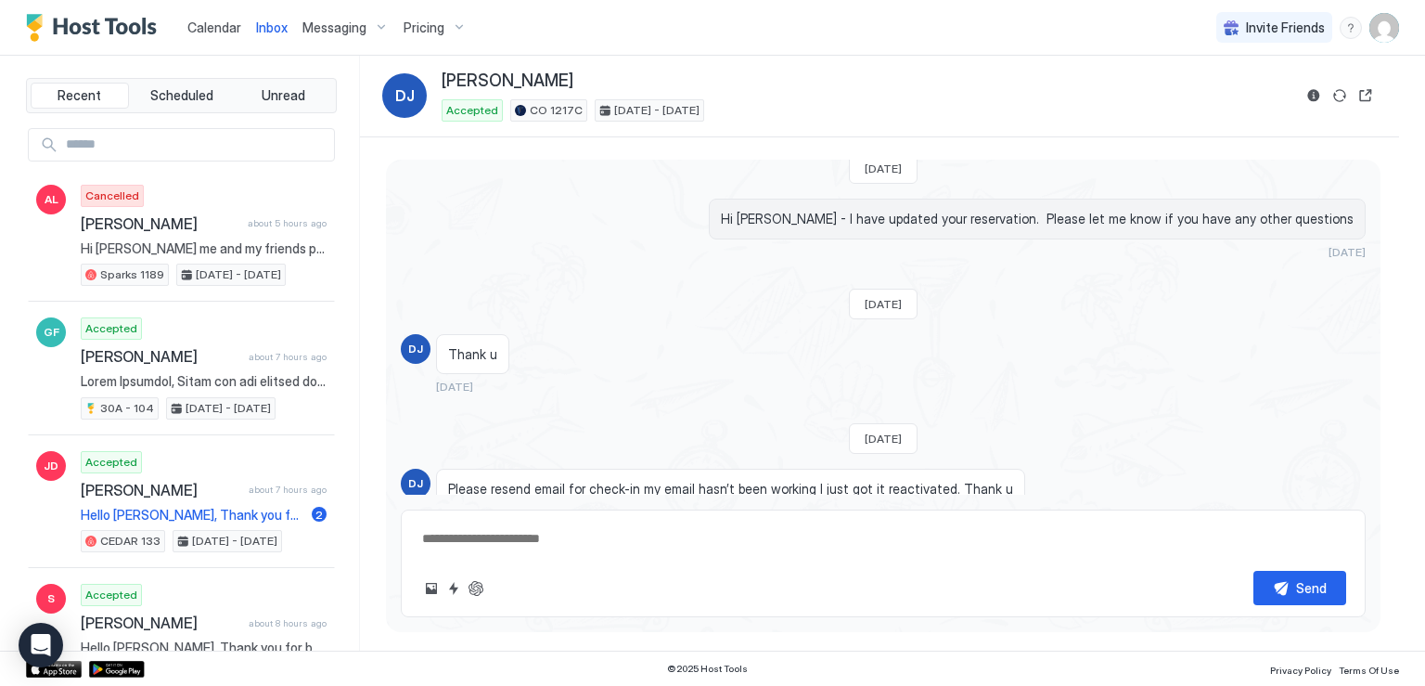
scroll to position [682, 0]
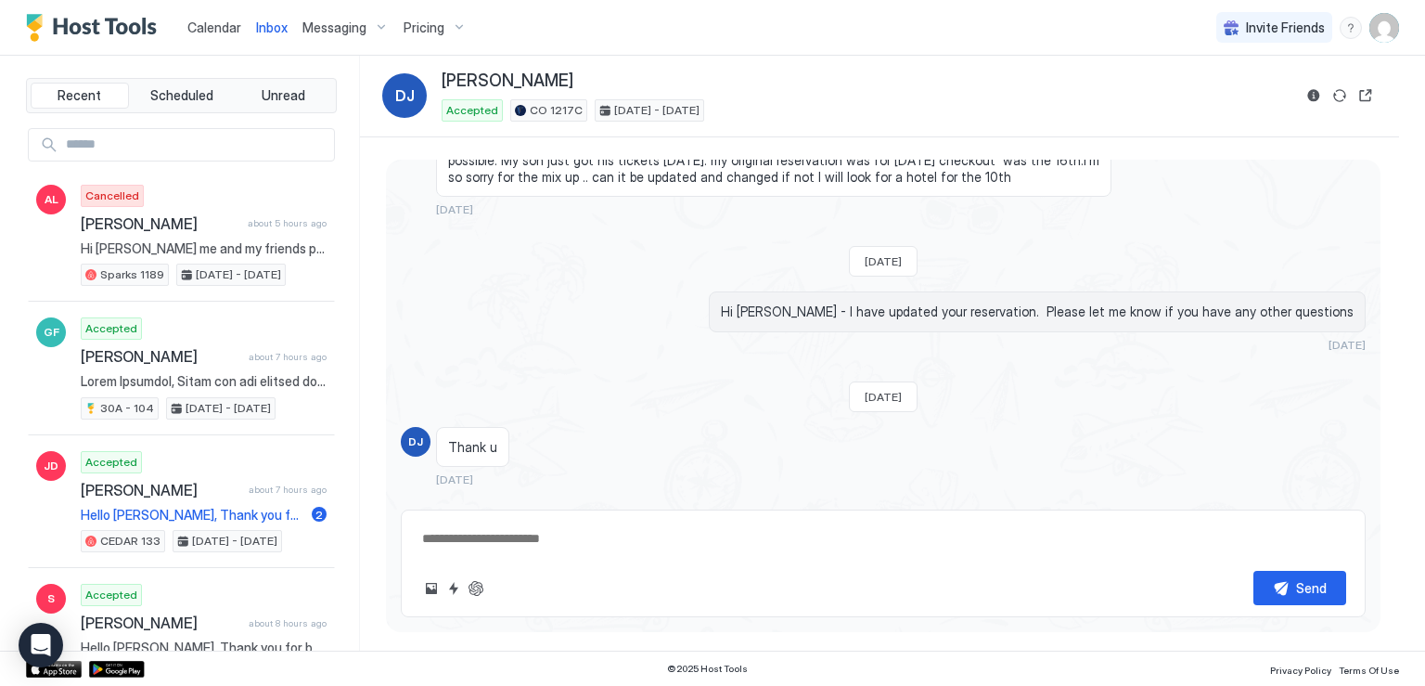
click at [310, 23] on span "Messaging" at bounding box center [334, 27] width 64 height 17
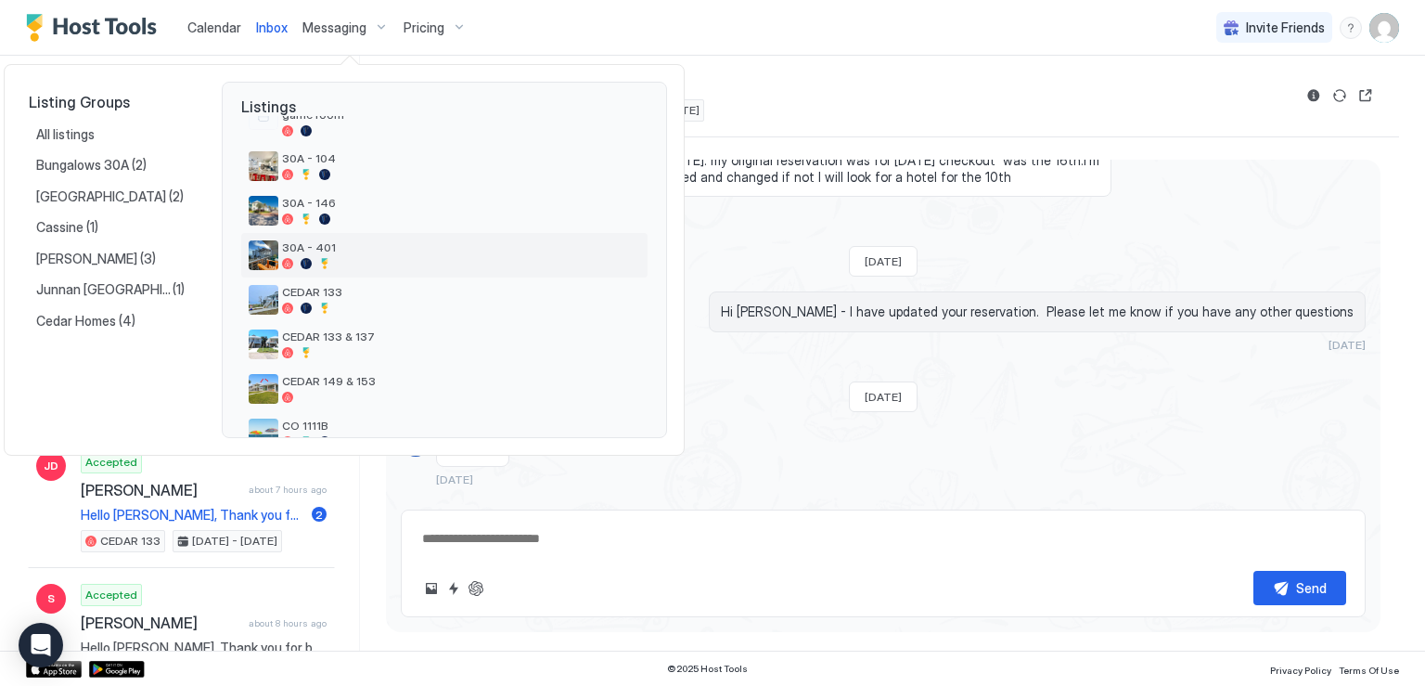
scroll to position [278, 0]
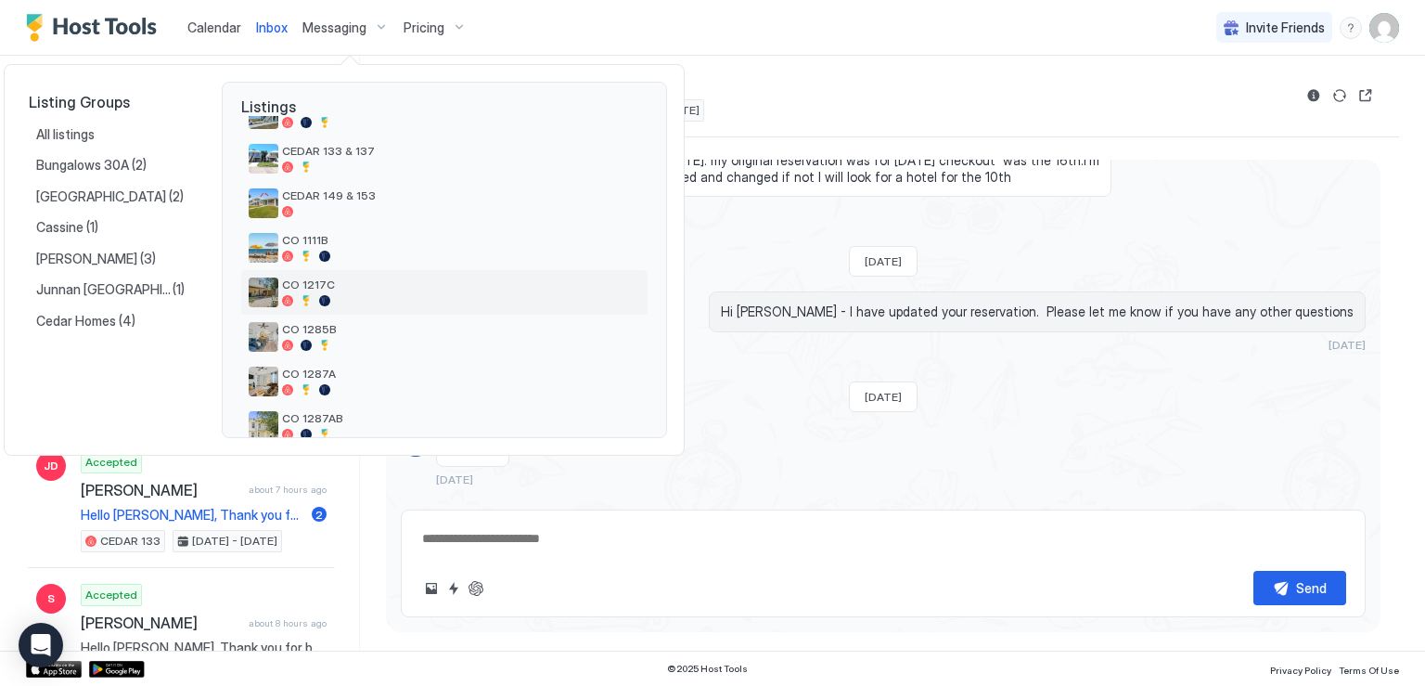
click at [347, 282] on span "CO 1217C" at bounding box center [461, 284] width 358 height 14
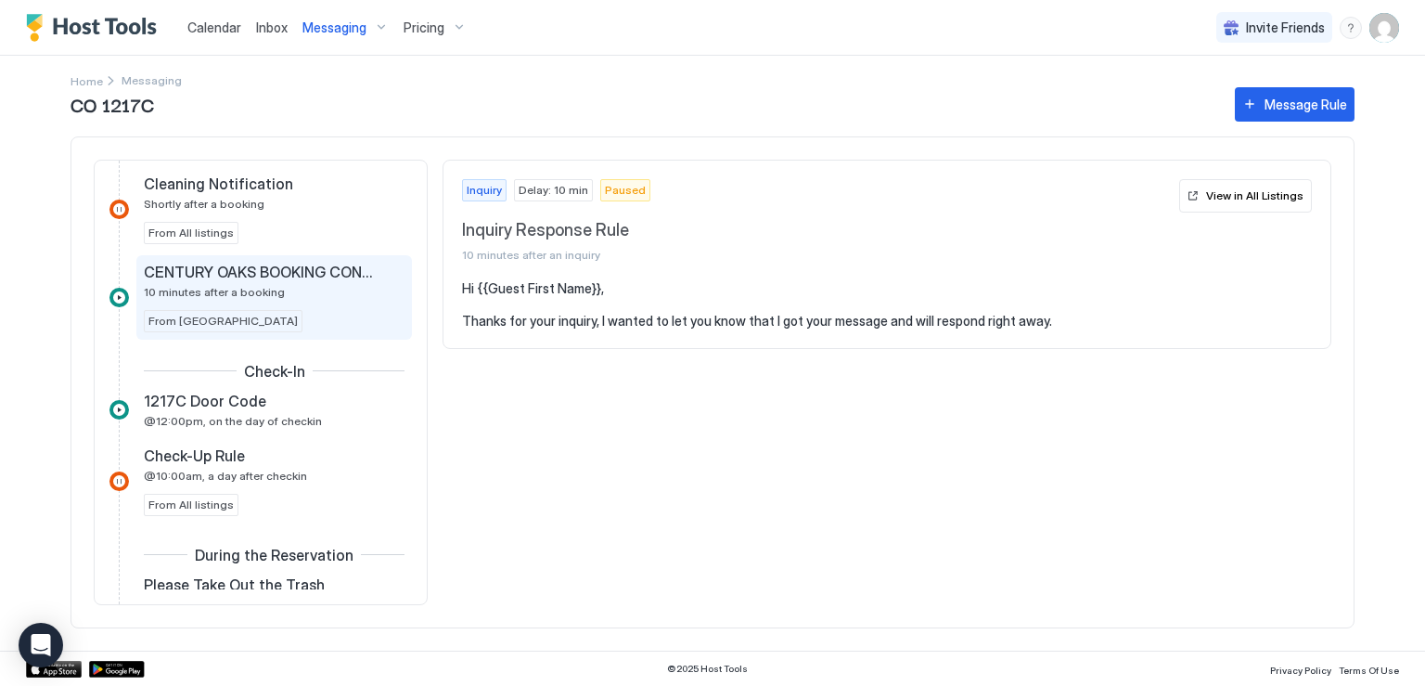
scroll to position [557, 0]
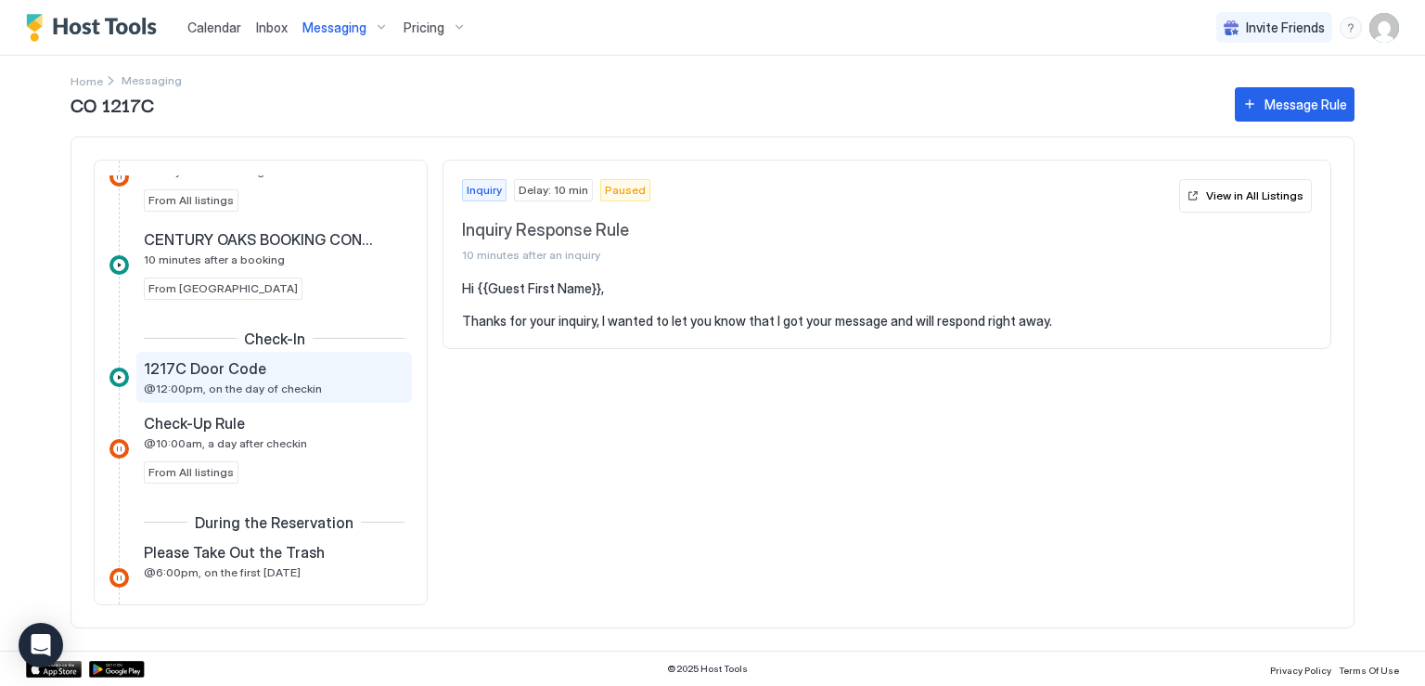
click at [301, 373] on div "1217C Door Code" at bounding box center [261, 368] width 235 height 19
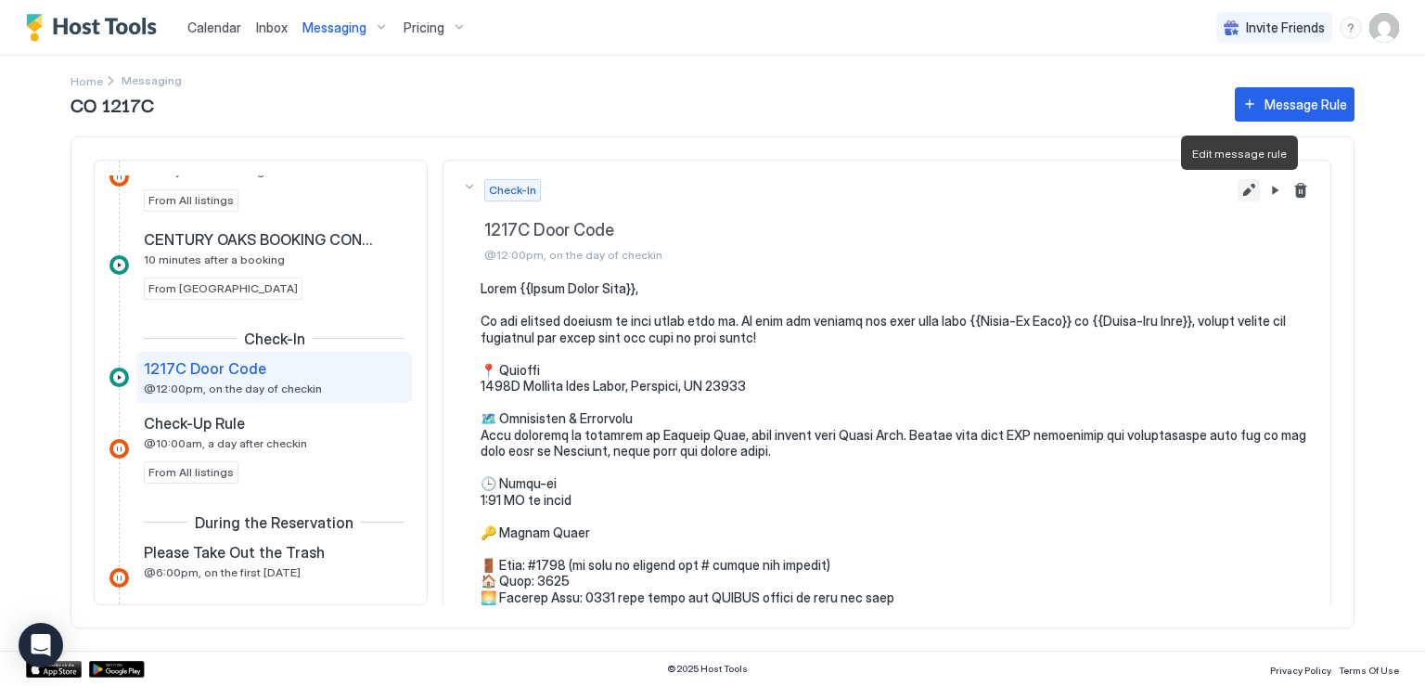
click at [1238, 191] on button "Edit message rule" at bounding box center [1249, 190] width 22 height 22
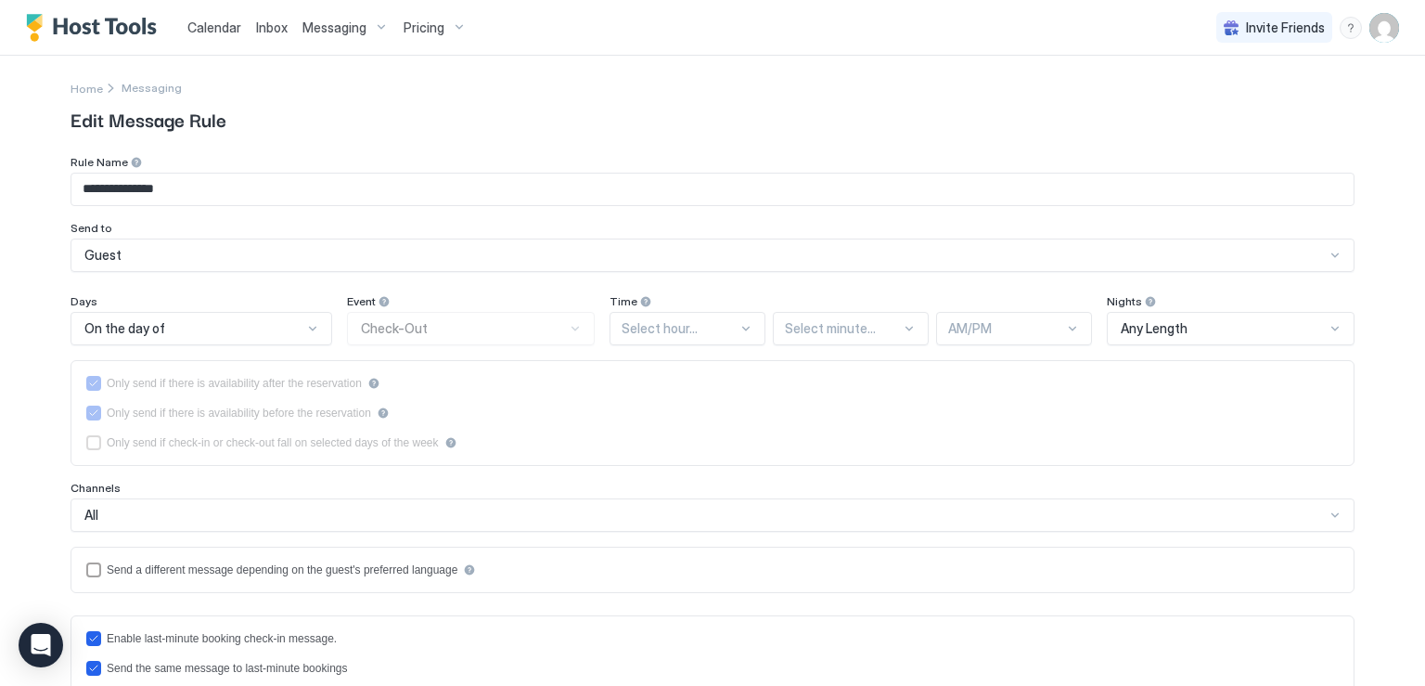
type textarea "**********"
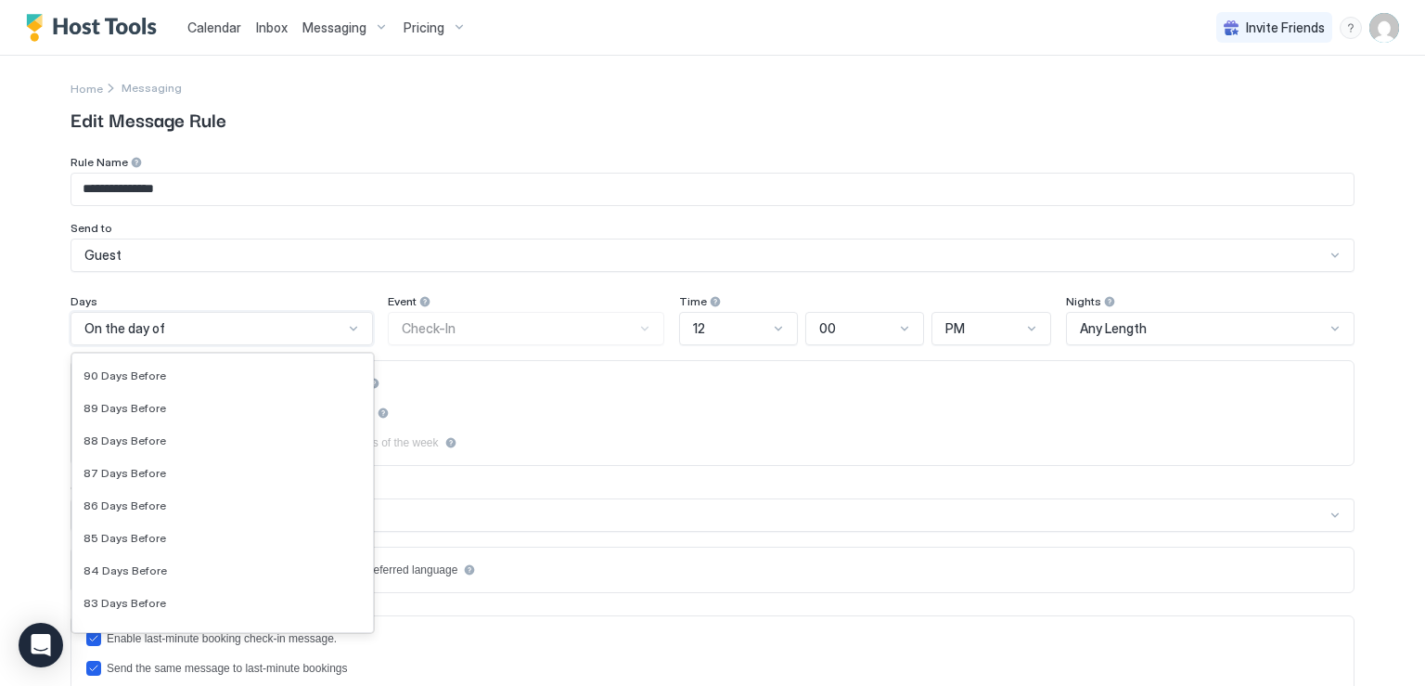
click at [353, 331] on div "On the day of" at bounding box center [222, 328] width 302 height 33
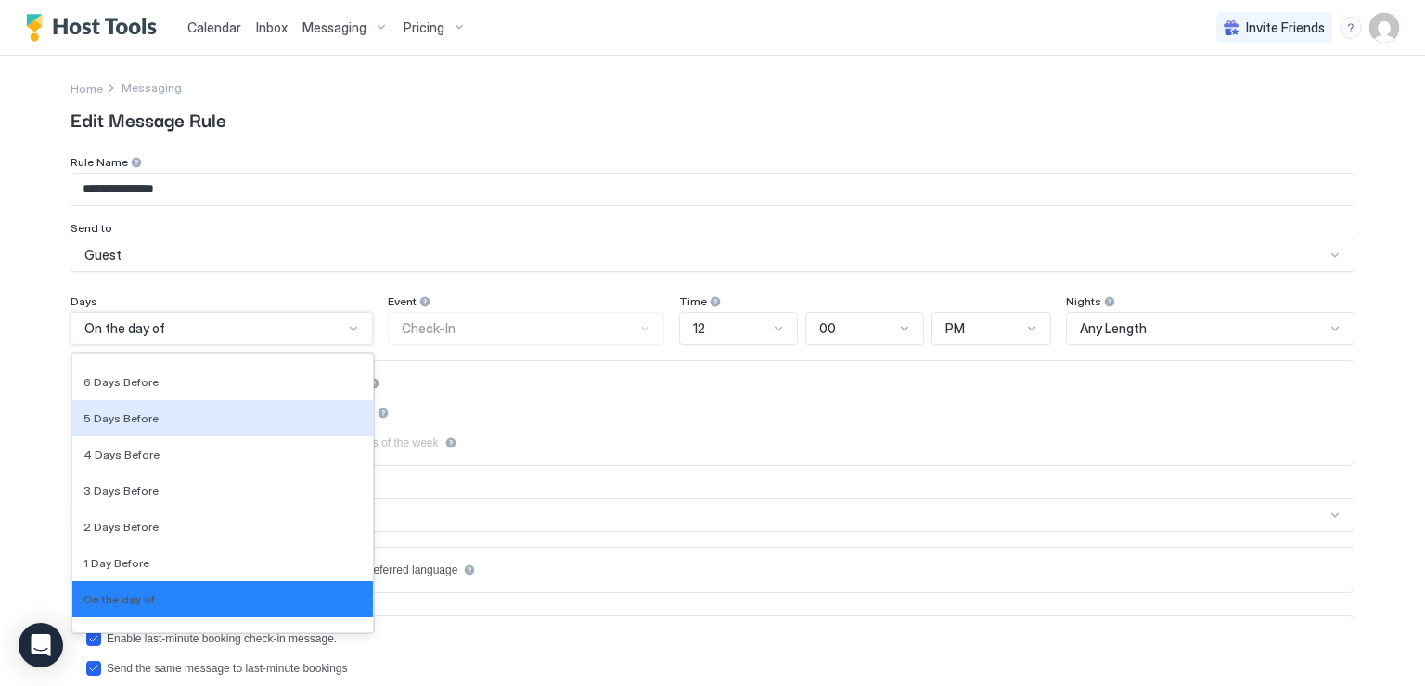
scroll to position [2763, 0]
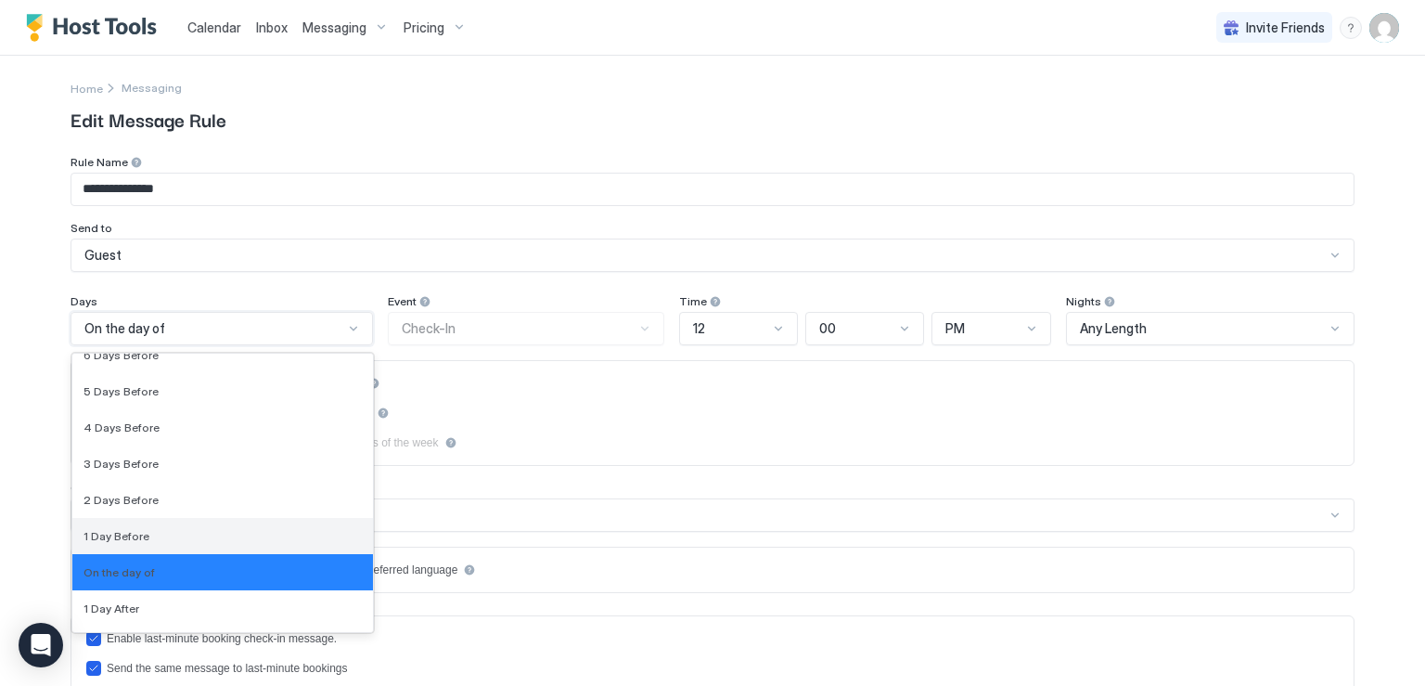
click at [182, 529] on div "1 Day Before" at bounding box center [223, 536] width 278 height 14
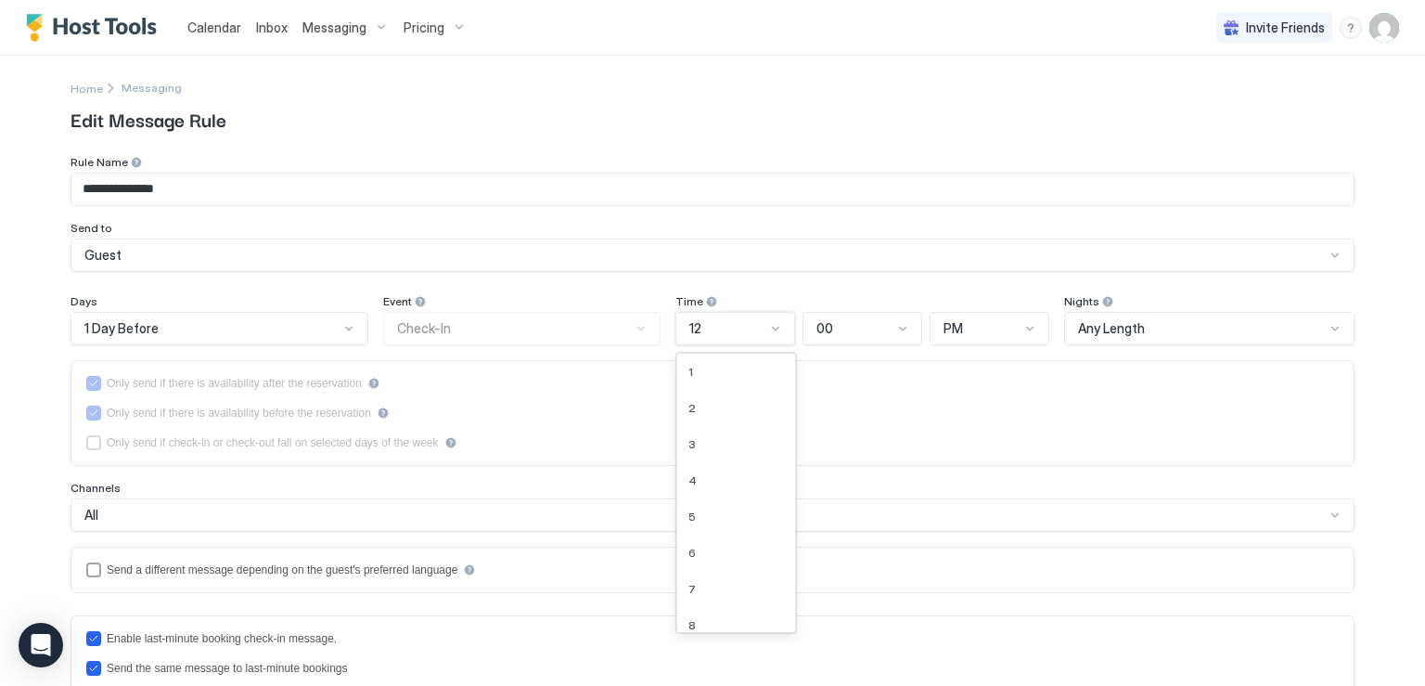
click at [768, 333] on div at bounding box center [775, 328] width 15 height 15
click at [730, 406] on div "6" at bounding box center [736, 397] width 118 height 36
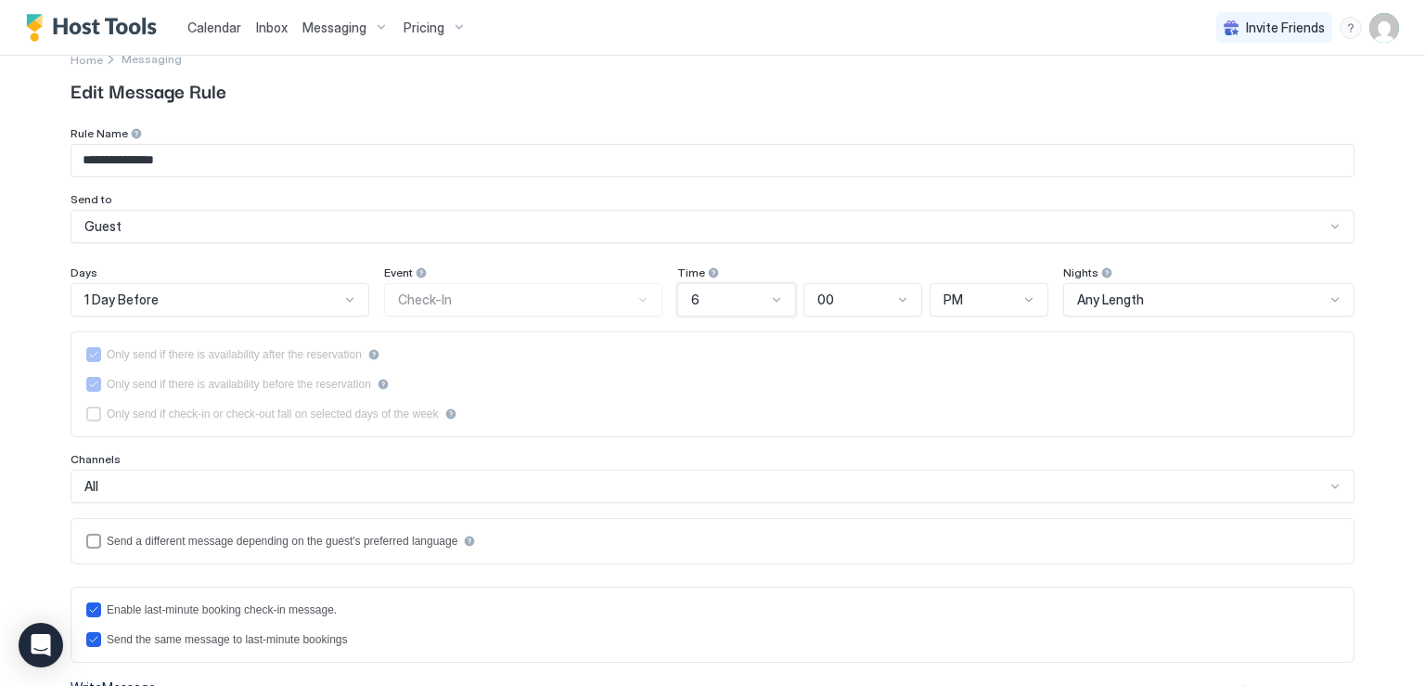
scroll to position [0, 0]
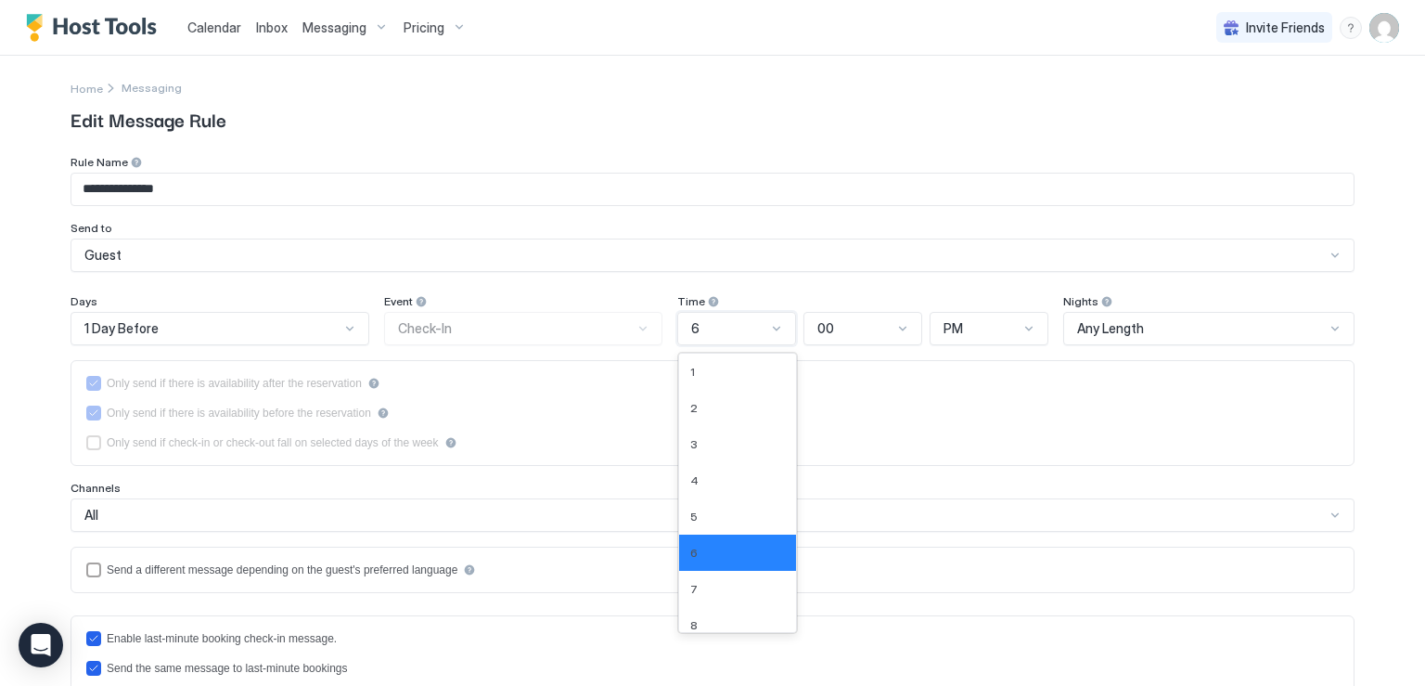
click at [772, 328] on div at bounding box center [776, 328] width 15 height 15
click at [714, 516] on div "5" at bounding box center [737, 516] width 95 height 14
click at [896, 327] on div at bounding box center [902, 328] width 15 height 15
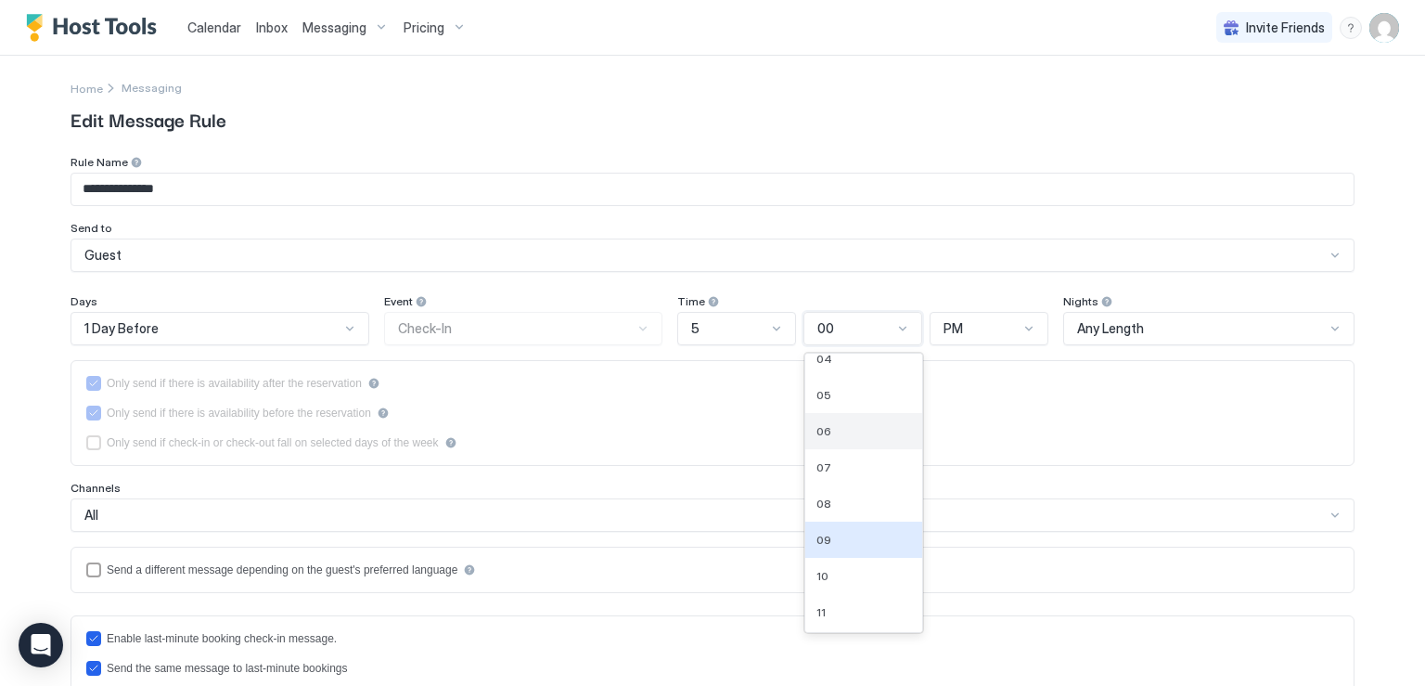
scroll to position [186, 0]
click at [846, 550] on div "10" at bounding box center [864, 548] width 95 height 14
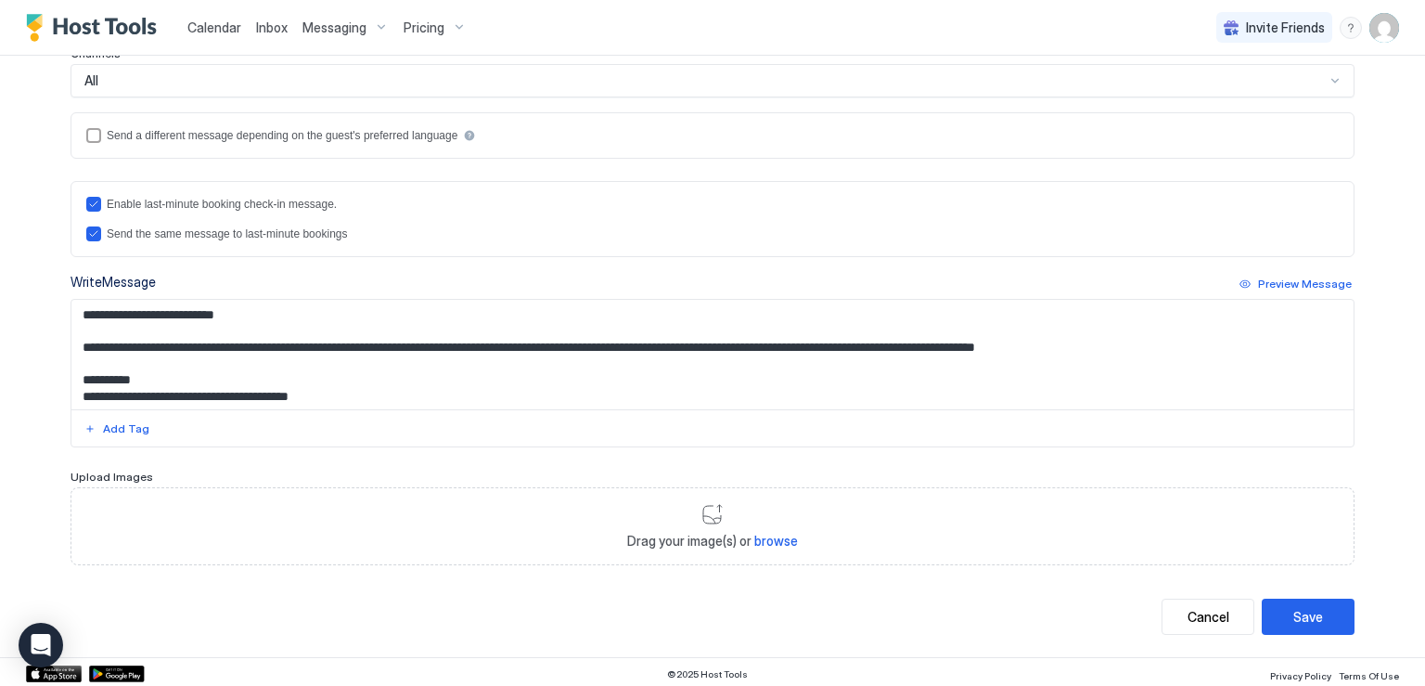
scroll to position [434, 0]
click at [1295, 607] on div "Save" at bounding box center [1308, 616] width 30 height 19
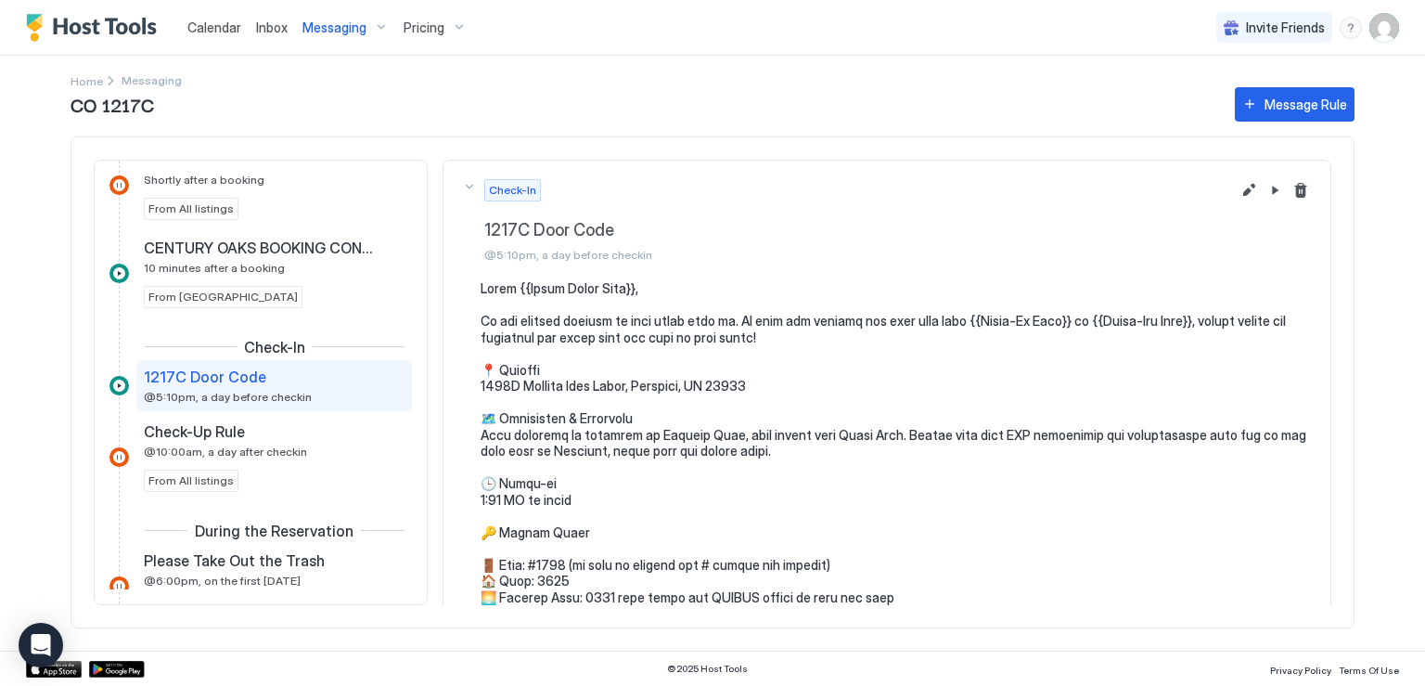
click at [297, 390] on span "@5:10pm, a day before checkin" at bounding box center [228, 397] width 168 height 14
click at [1238, 190] on button "Edit message rule" at bounding box center [1249, 190] width 22 height 22
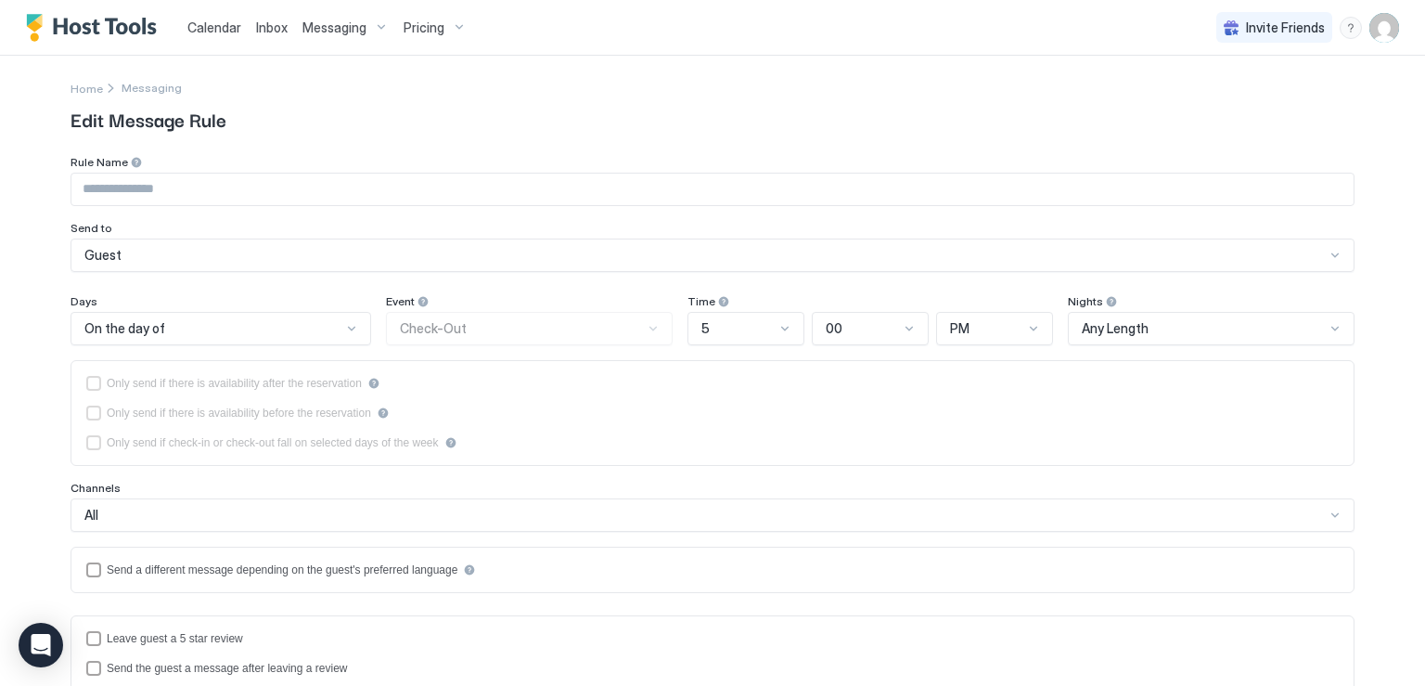
type input "**********"
type textarea "**********"
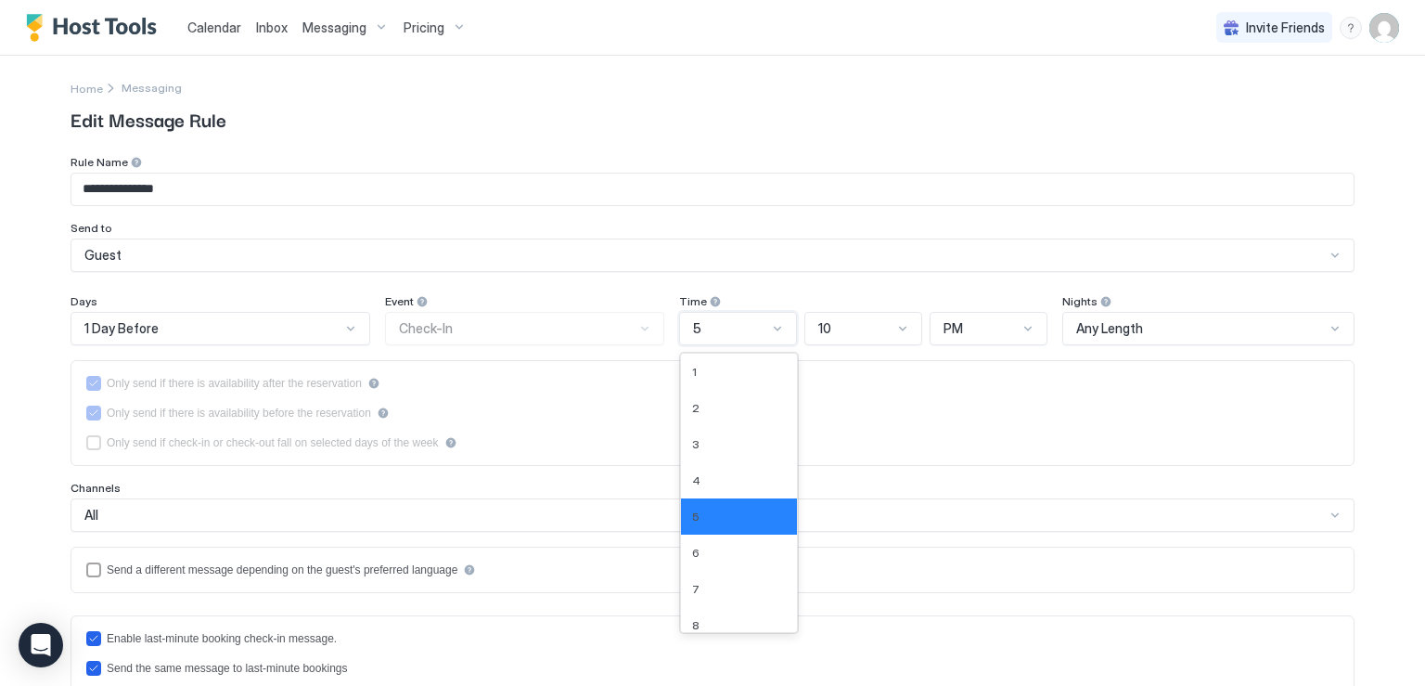
click at [774, 328] on div at bounding box center [777, 328] width 15 height 15
click at [692, 619] on span "8" at bounding box center [695, 625] width 7 height 14
click at [895, 325] on div at bounding box center [902, 328] width 15 height 15
click at [841, 374] on div "00" at bounding box center [864, 372] width 94 height 14
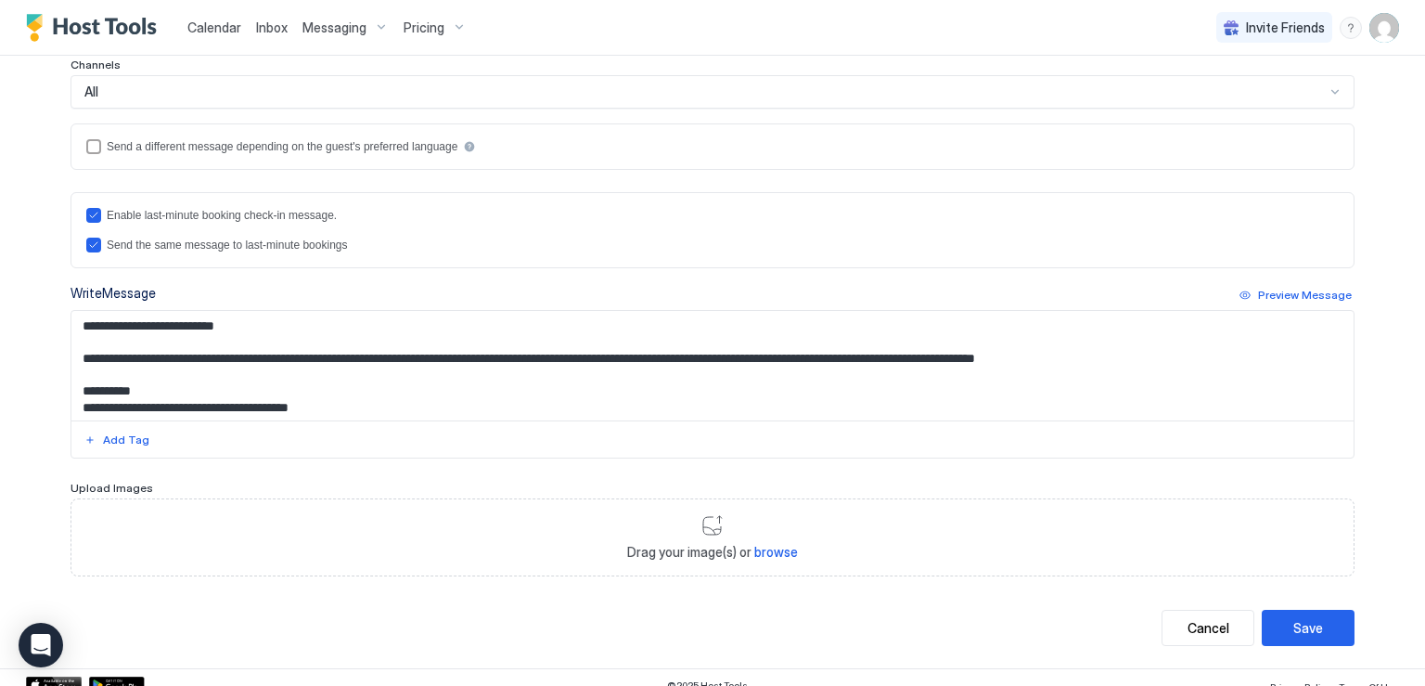
scroll to position [434, 0]
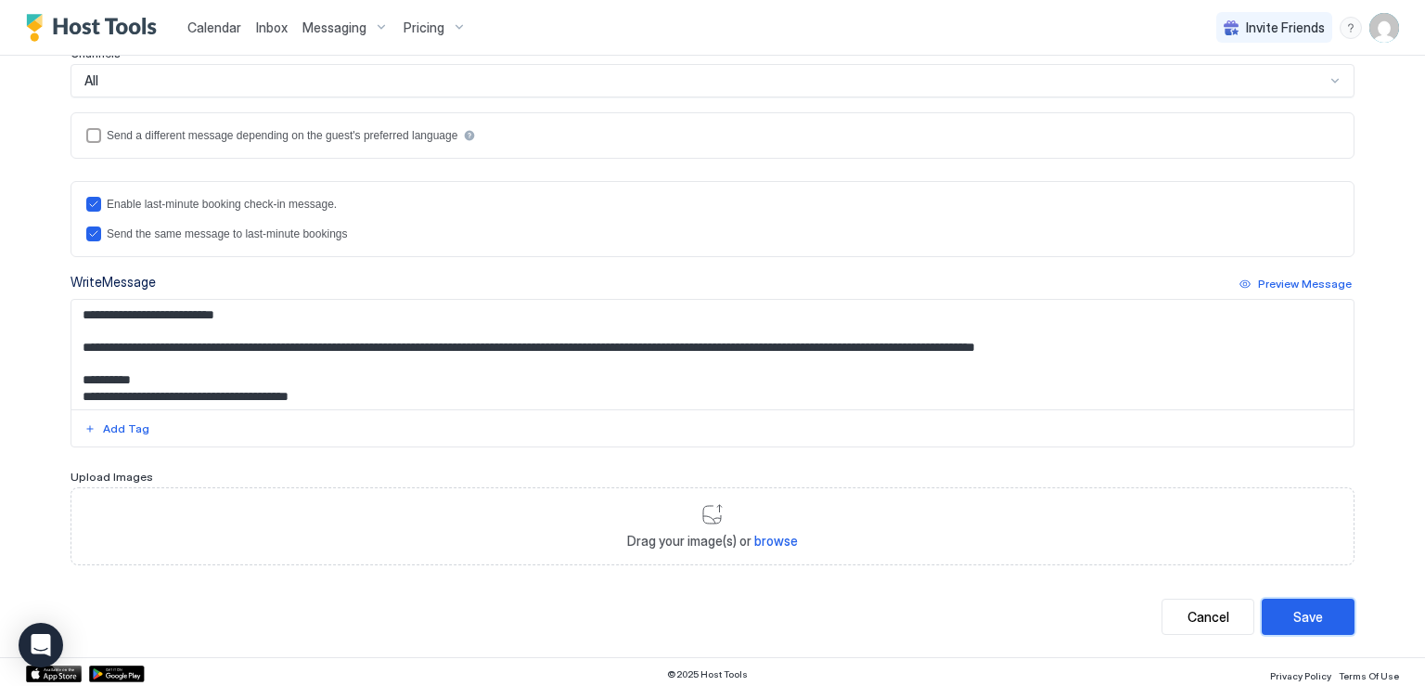
click at [1277, 603] on button "Save" at bounding box center [1308, 616] width 93 height 36
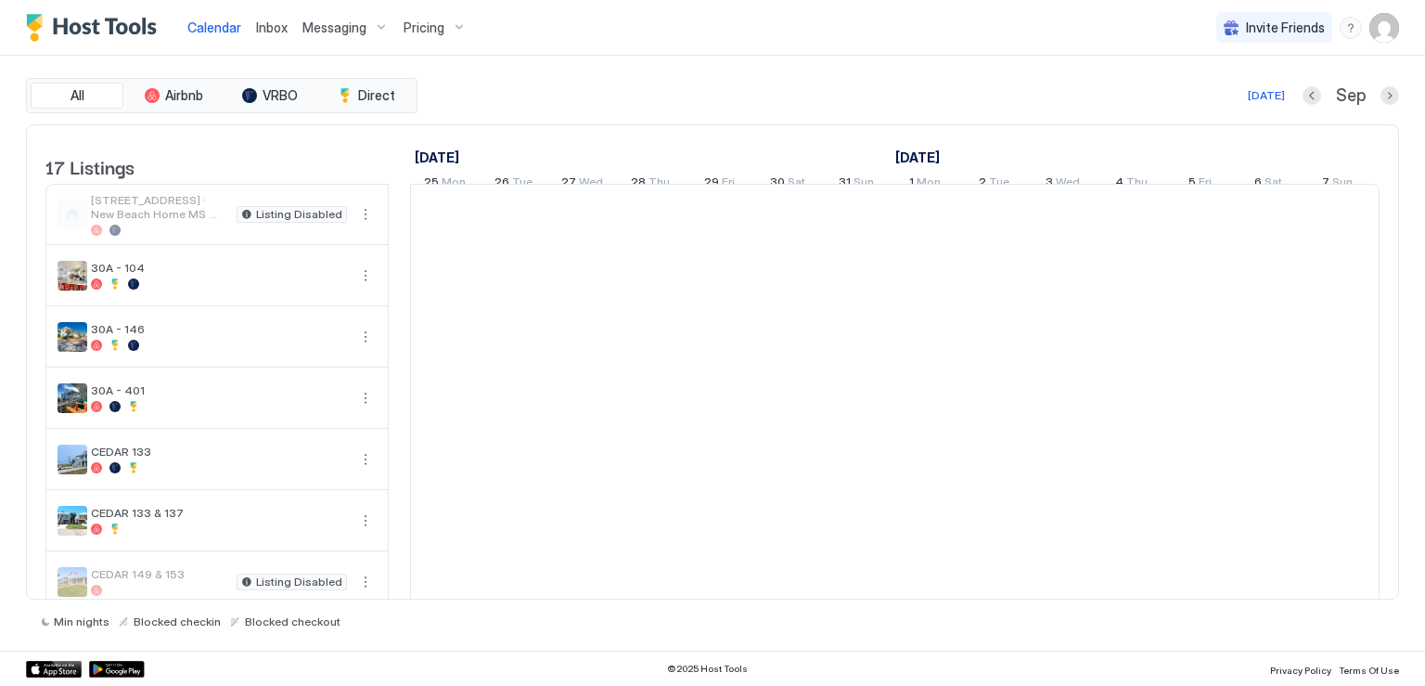
scroll to position [0, 1031]
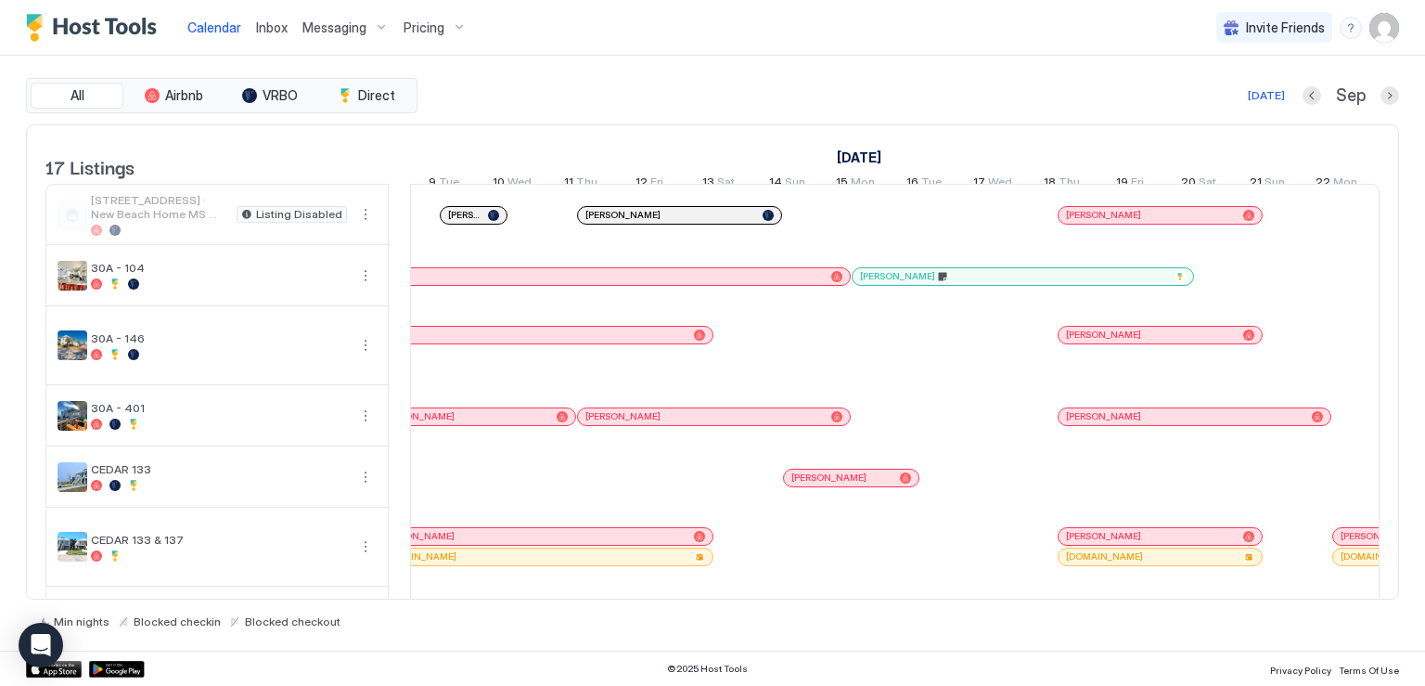
click at [343, 33] on span "Messaging" at bounding box center [334, 27] width 64 height 17
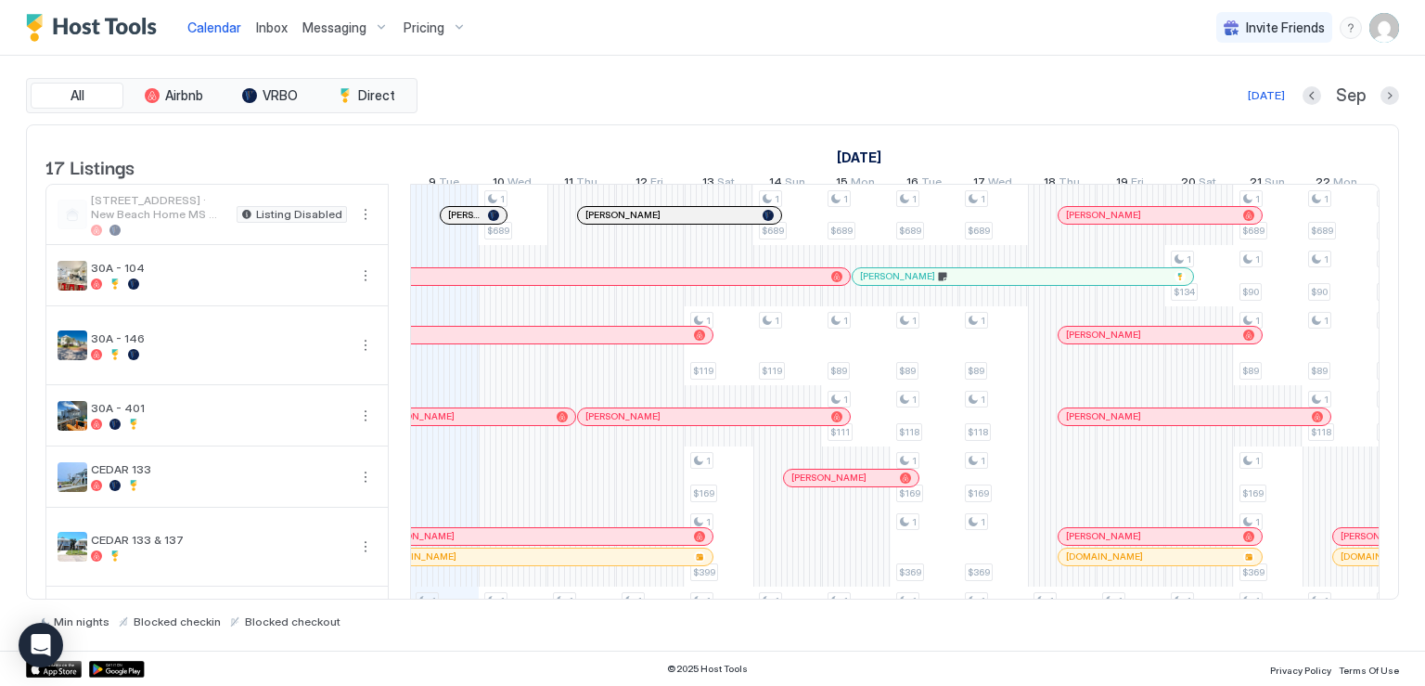
click at [279, 31] on div at bounding box center [712, 343] width 1425 height 686
click at [271, 30] on span "Inbox" at bounding box center [272, 27] width 32 height 16
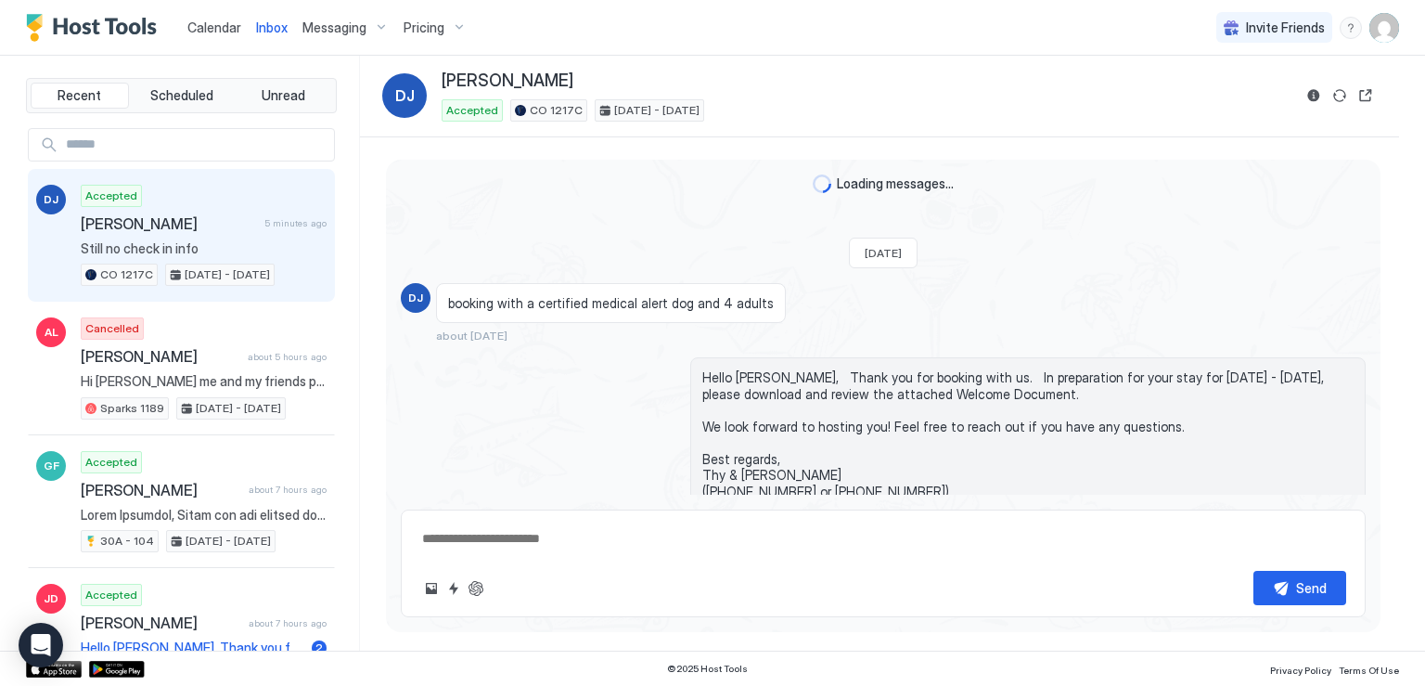
scroll to position [1023, 0]
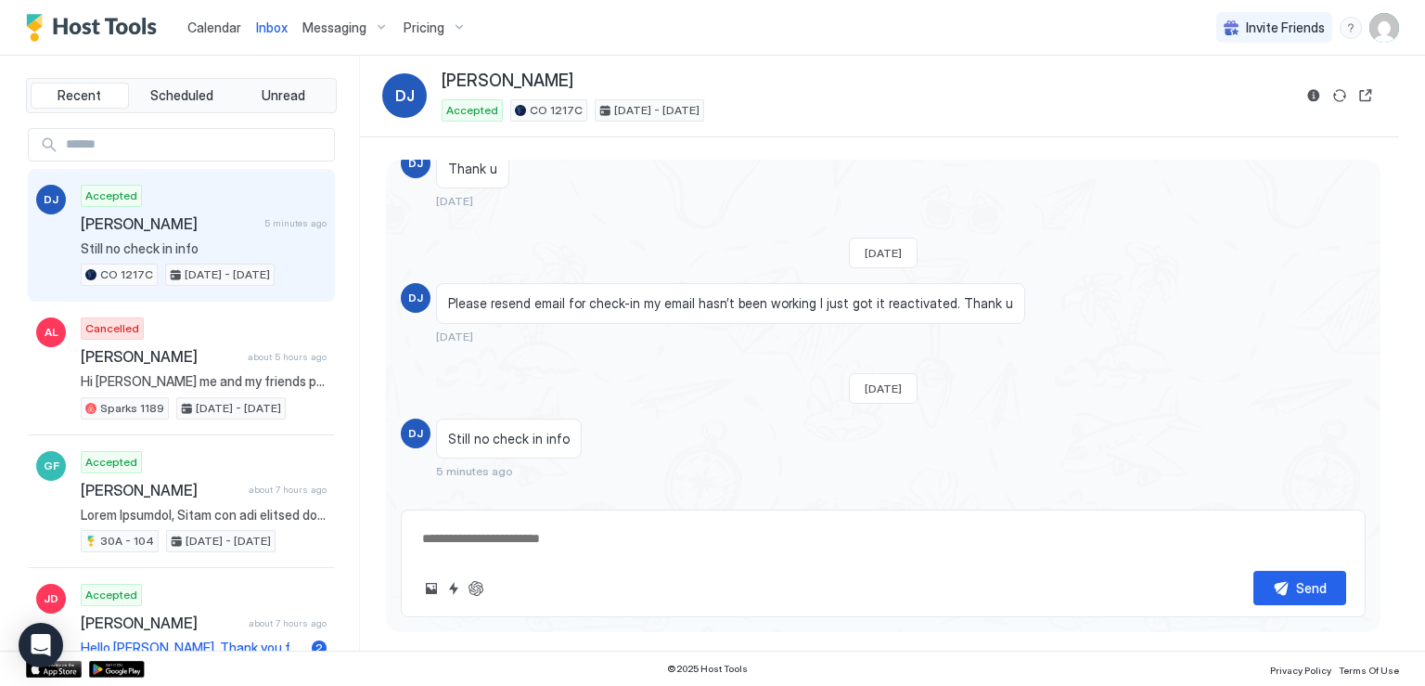
click at [887, 558] on div "Send" at bounding box center [883, 563] width 965 height 108
click at [1302, 495] on div "Scheduled Messages" at bounding box center [1281, 504] width 126 height 19
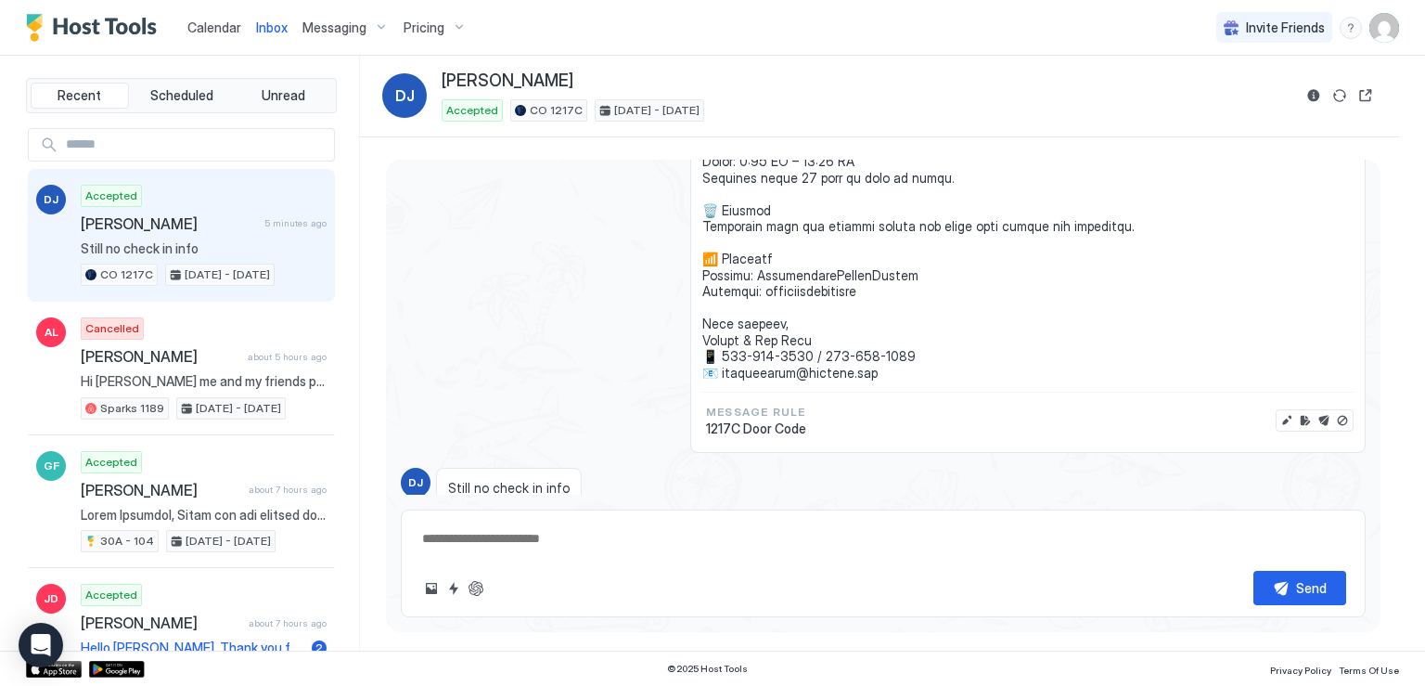
scroll to position [2026, 0]
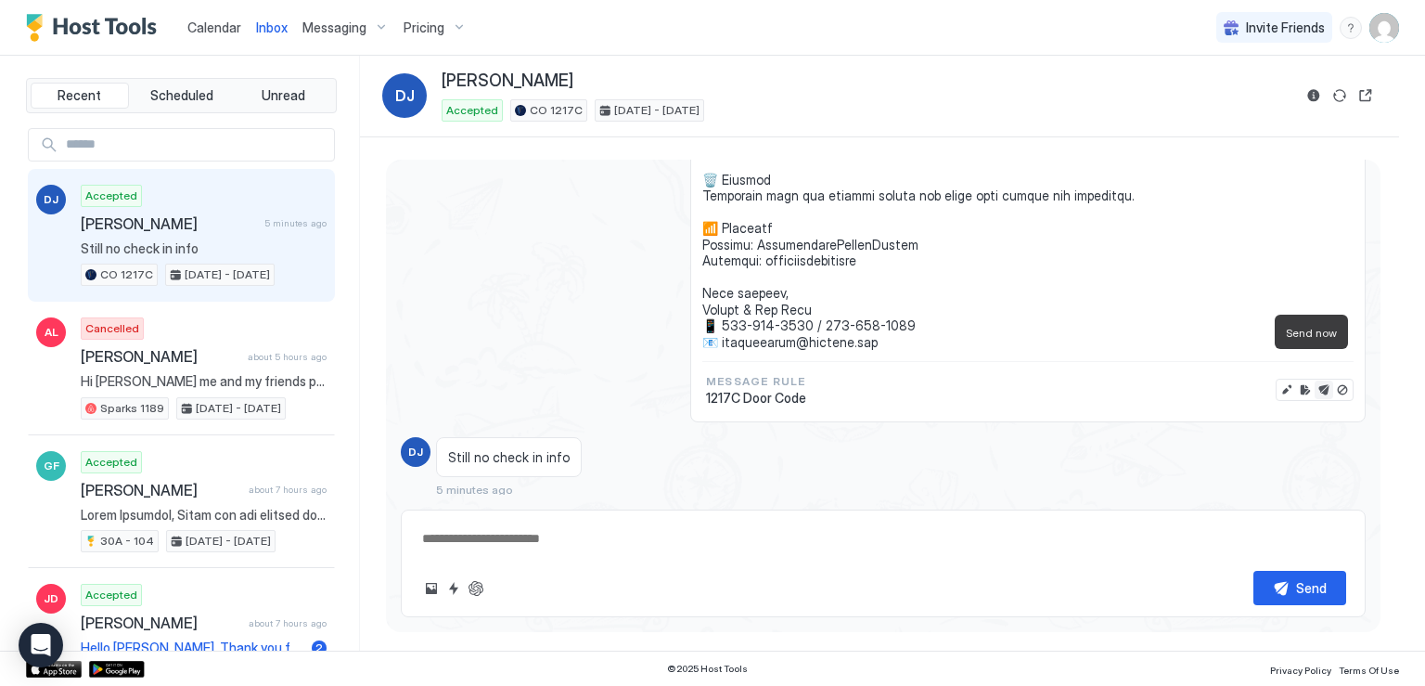
click at [1315, 380] on button "Send now" at bounding box center [1324, 389] width 19 height 19
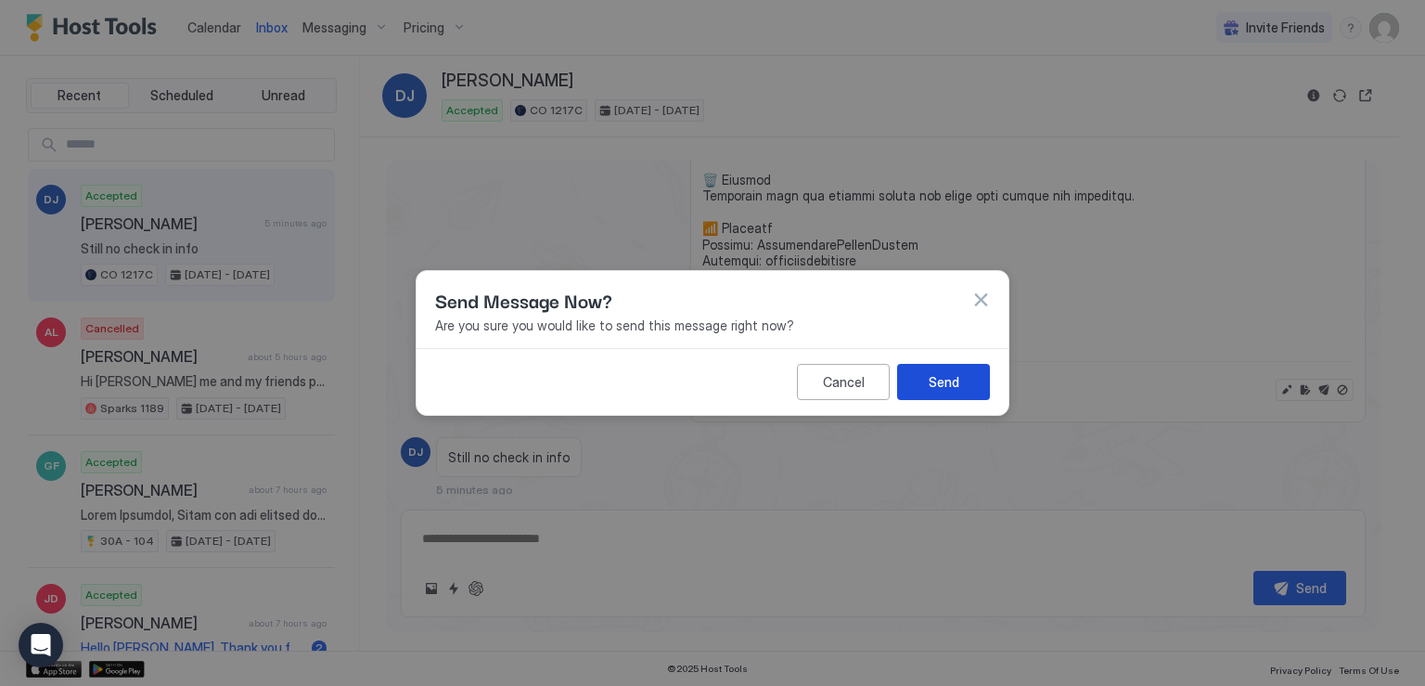
click at [954, 389] on div "Send" at bounding box center [944, 381] width 31 height 19
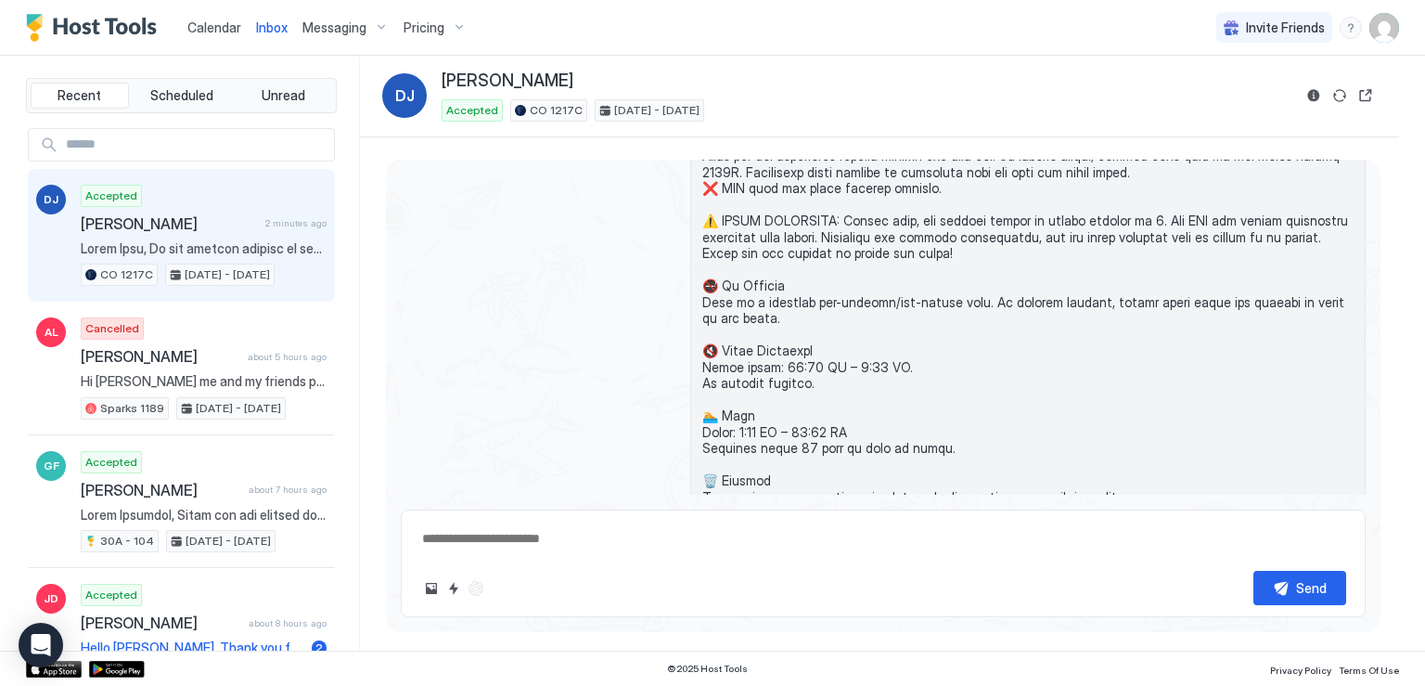
scroll to position [1756, 0]
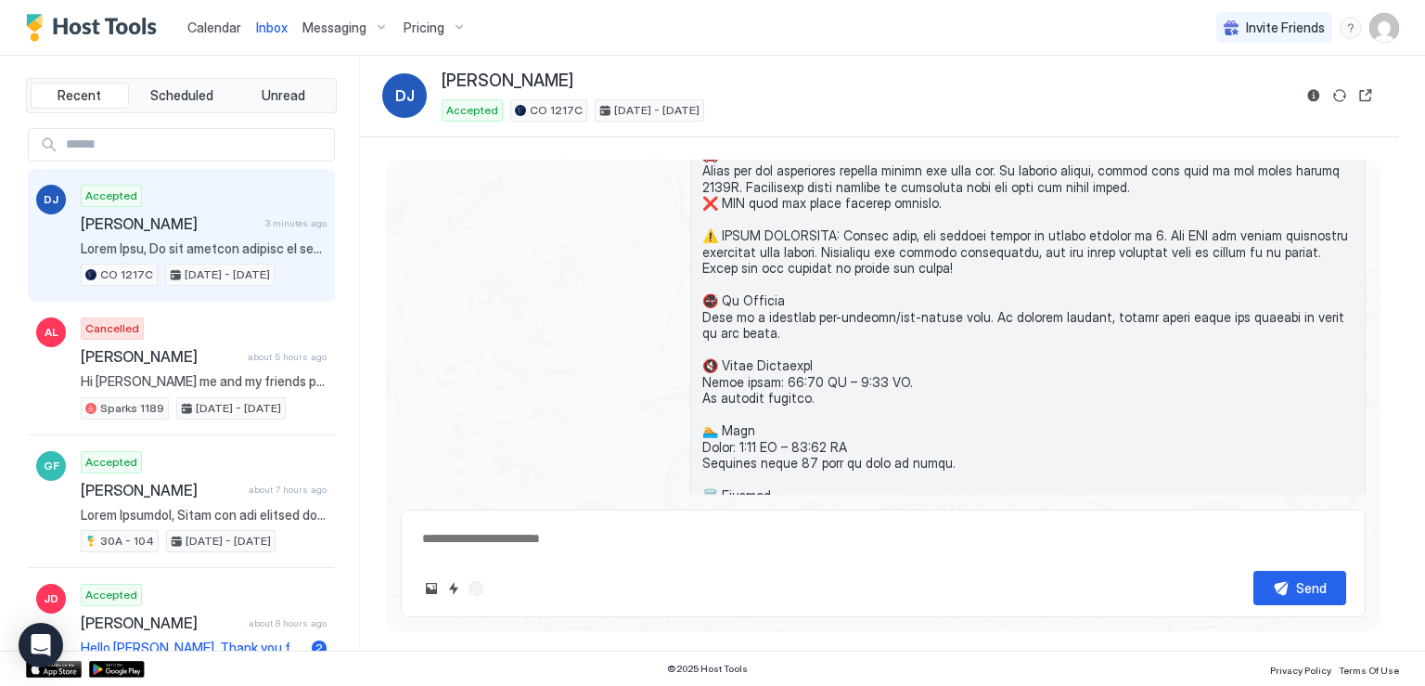
type textarea "*"
click at [322, 27] on span "Messaging" at bounding box center [334, 27] width 64 height 17
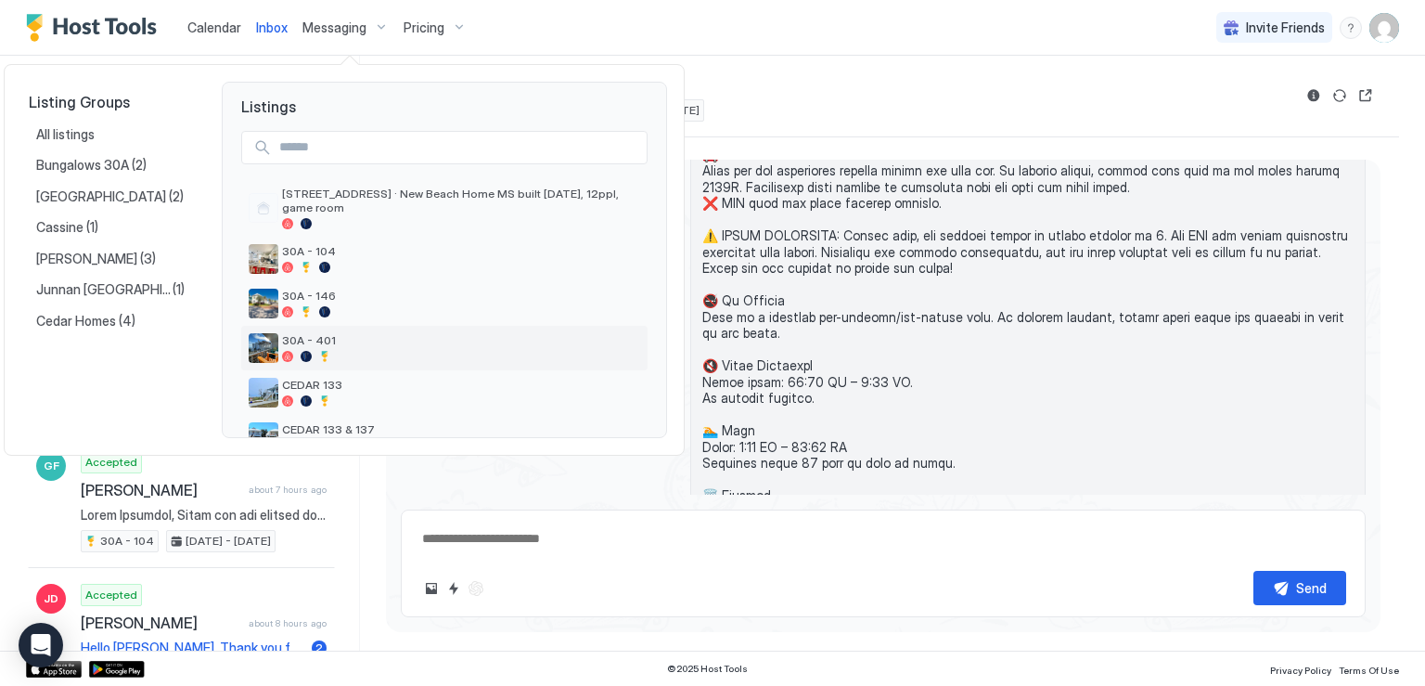
scroll to position [186, 0]
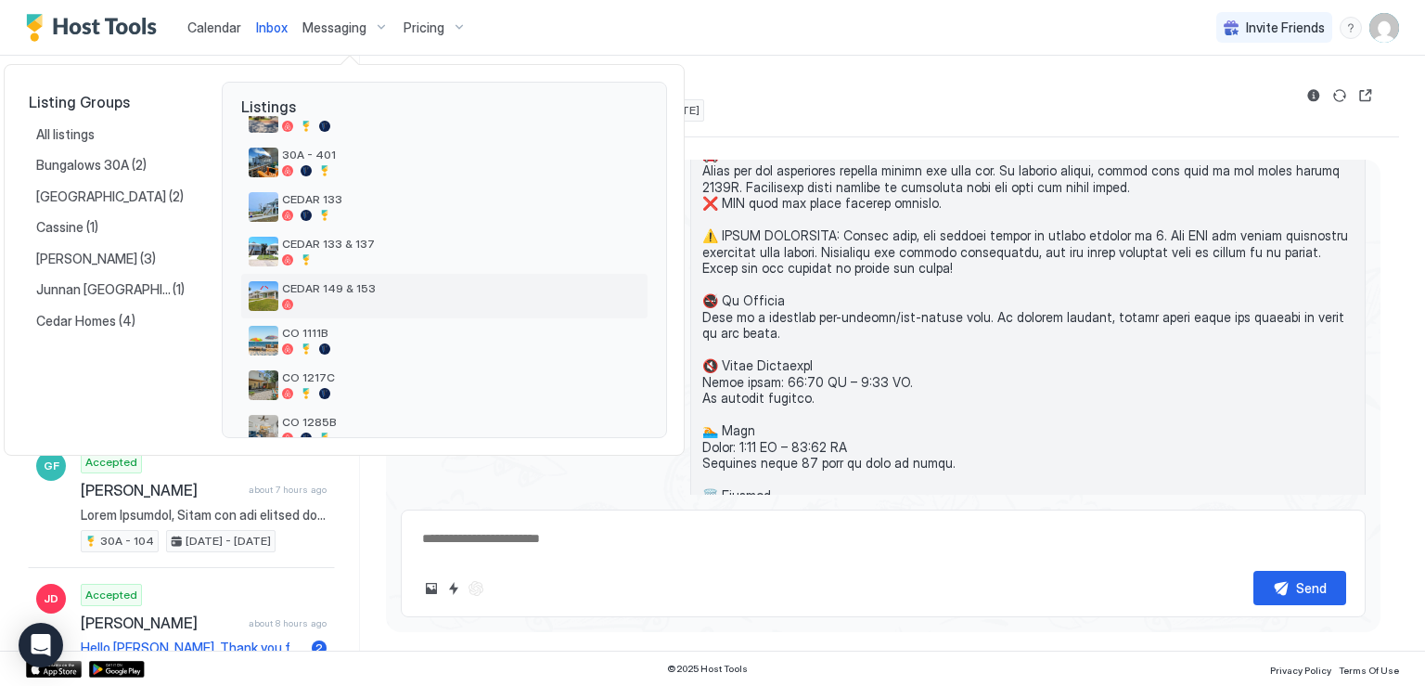
click at [373, 290] on span "CEDAR 149 & 153" at bounding box center [461, 288] width 358 height 14
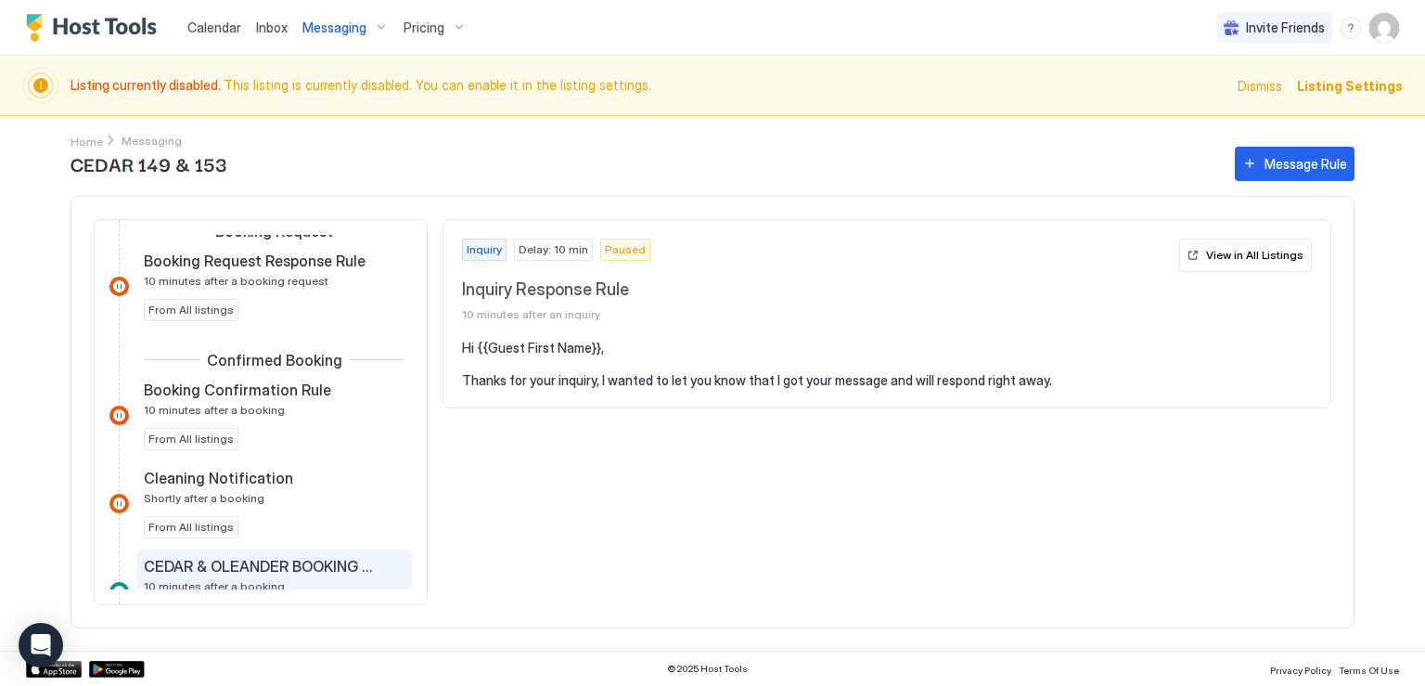
scroll to position [278, 0]
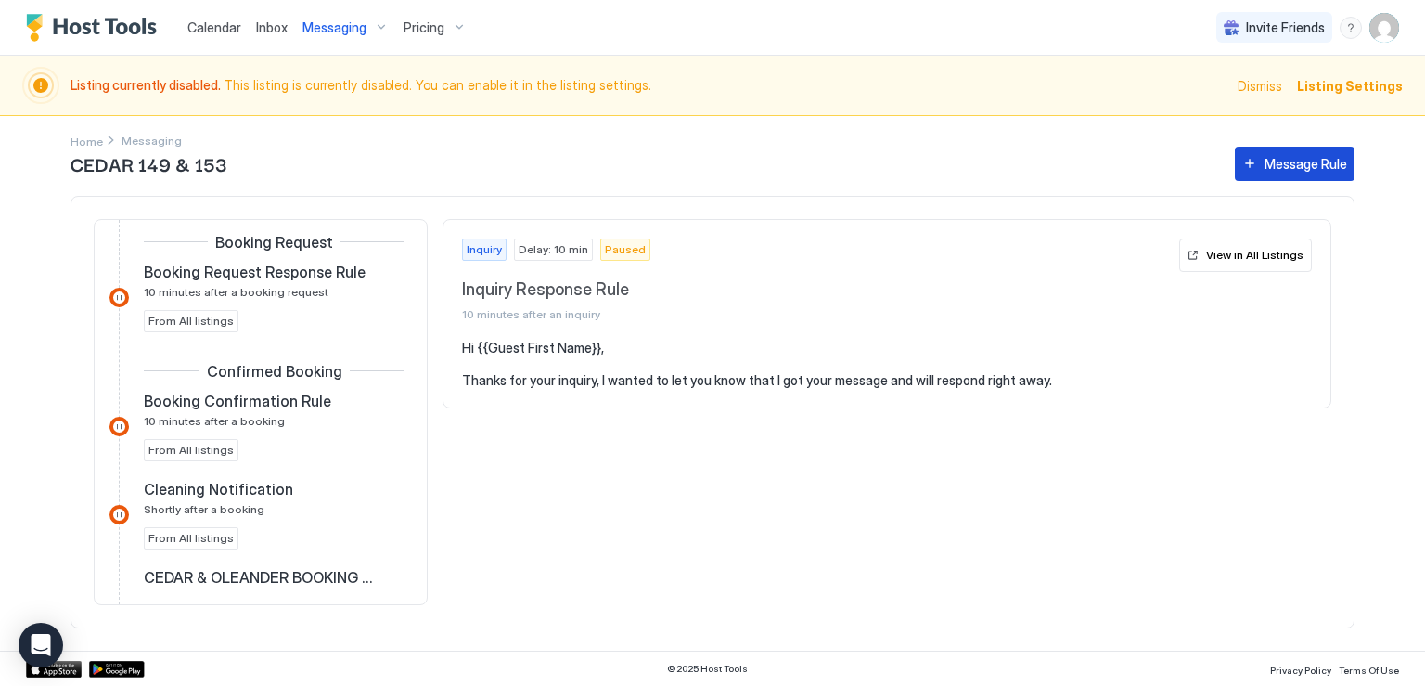
click at [1310, 167] on div "Message Rule" at bounding box center [1306, 163] width 83 height 19
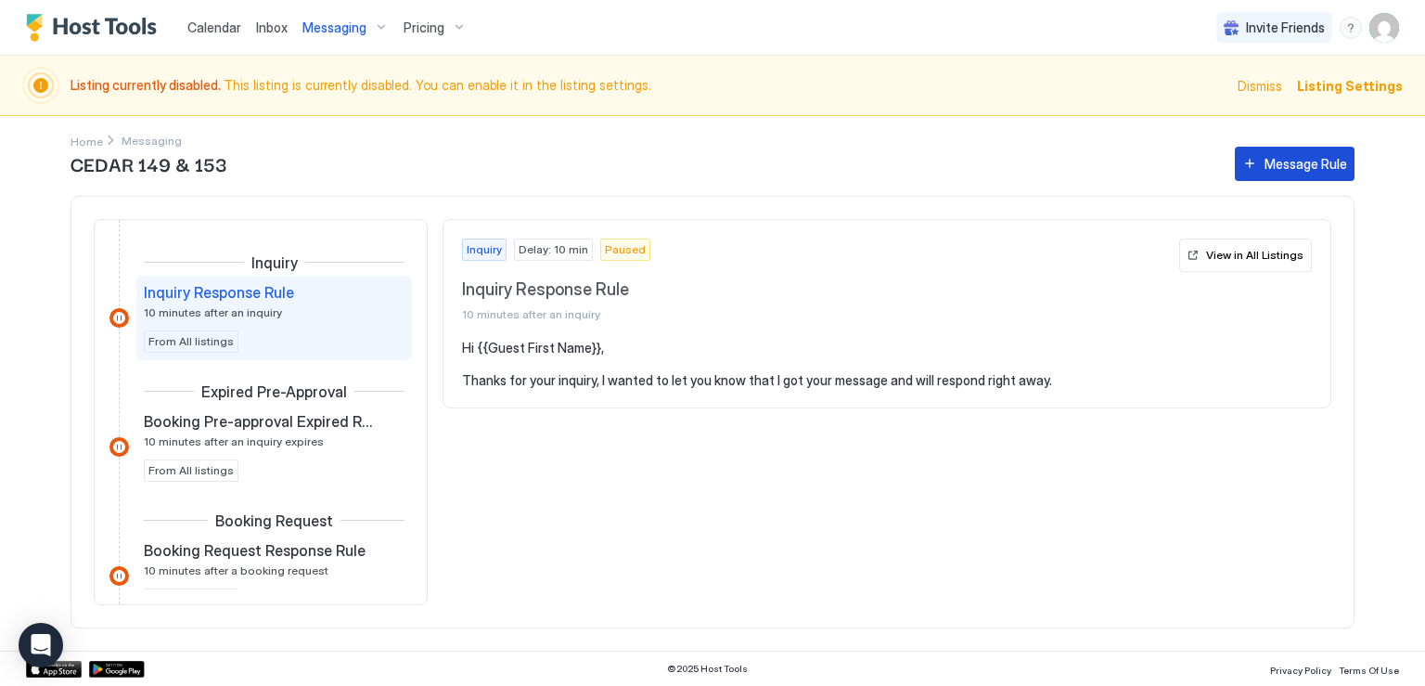
click at [1320, 164] on div "Message Rule" at bounding box center [1306, 163] width 83 height 19
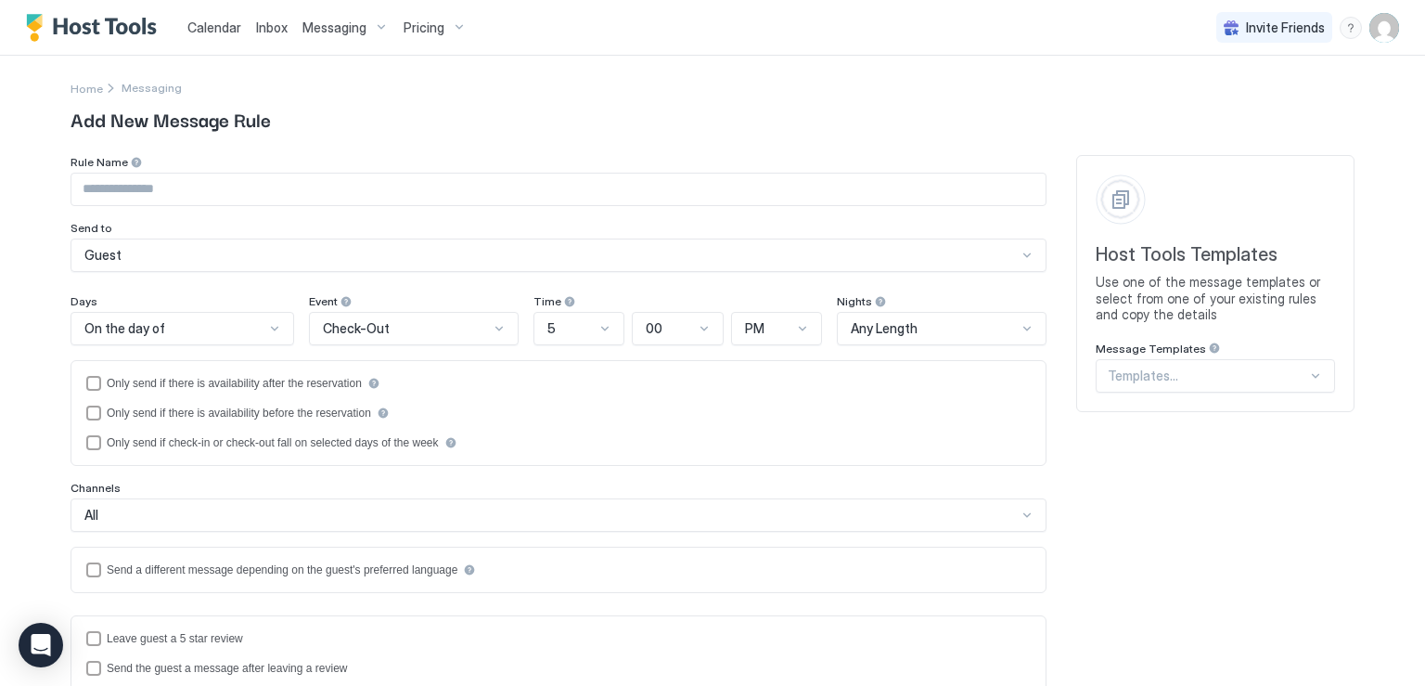
click at [1132, 380] on div at bounding box center [1207, 375] width 199 height 17
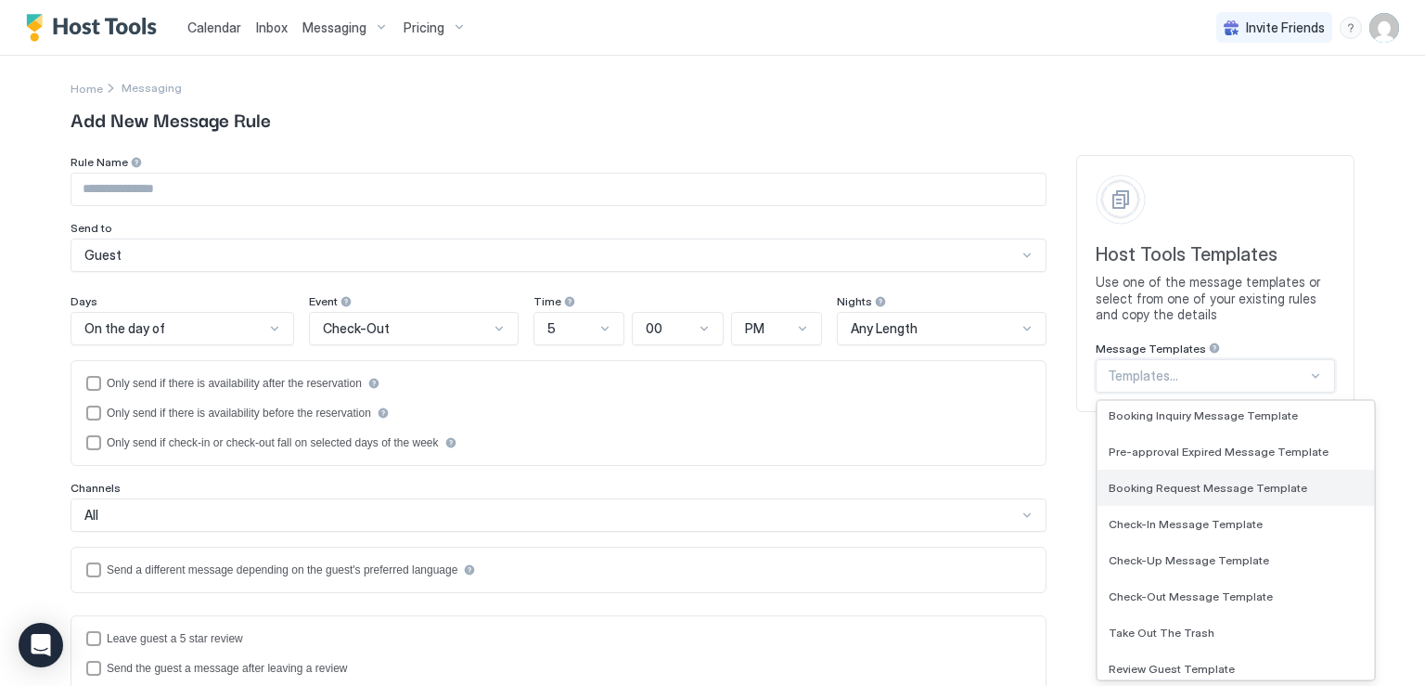
scroll to position [93, 0]
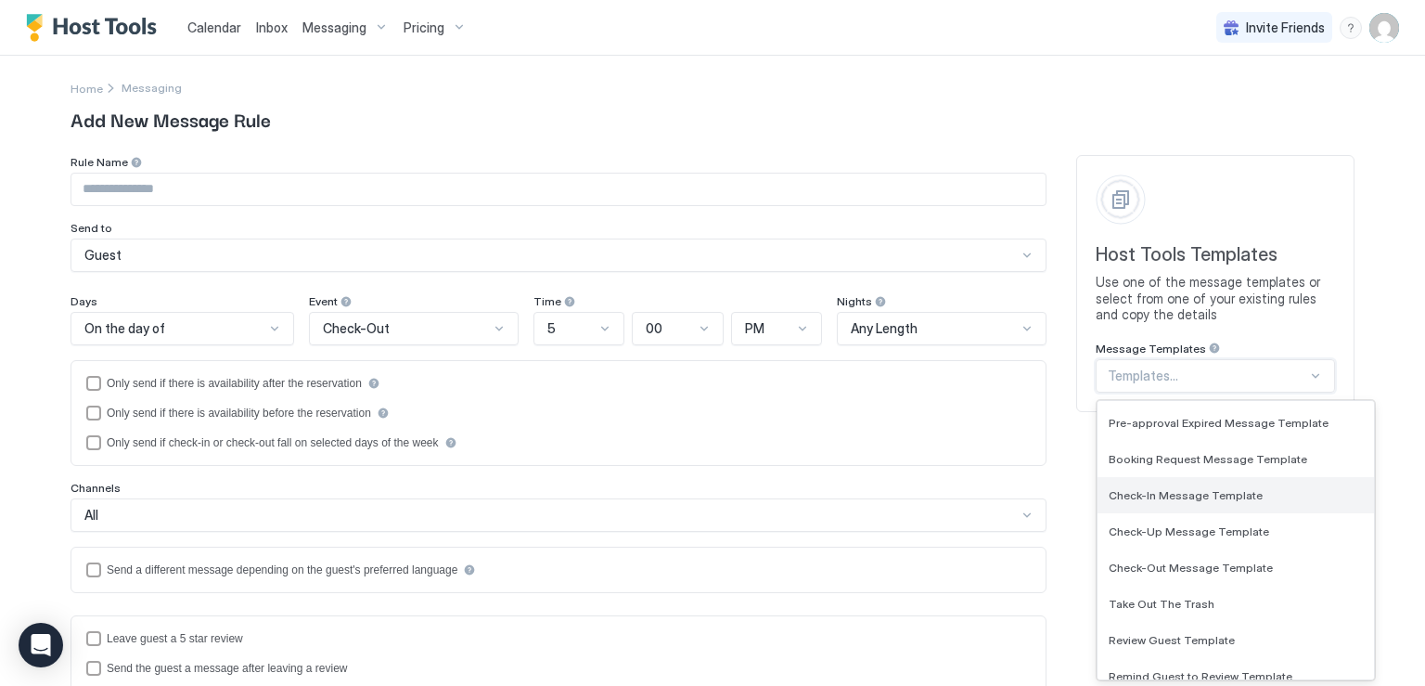
click at [1190, 494] on span "Check-In Message Template" at bounding box center [1186, 495] width 154 height 14
type input "**********"
type textarea "**********"
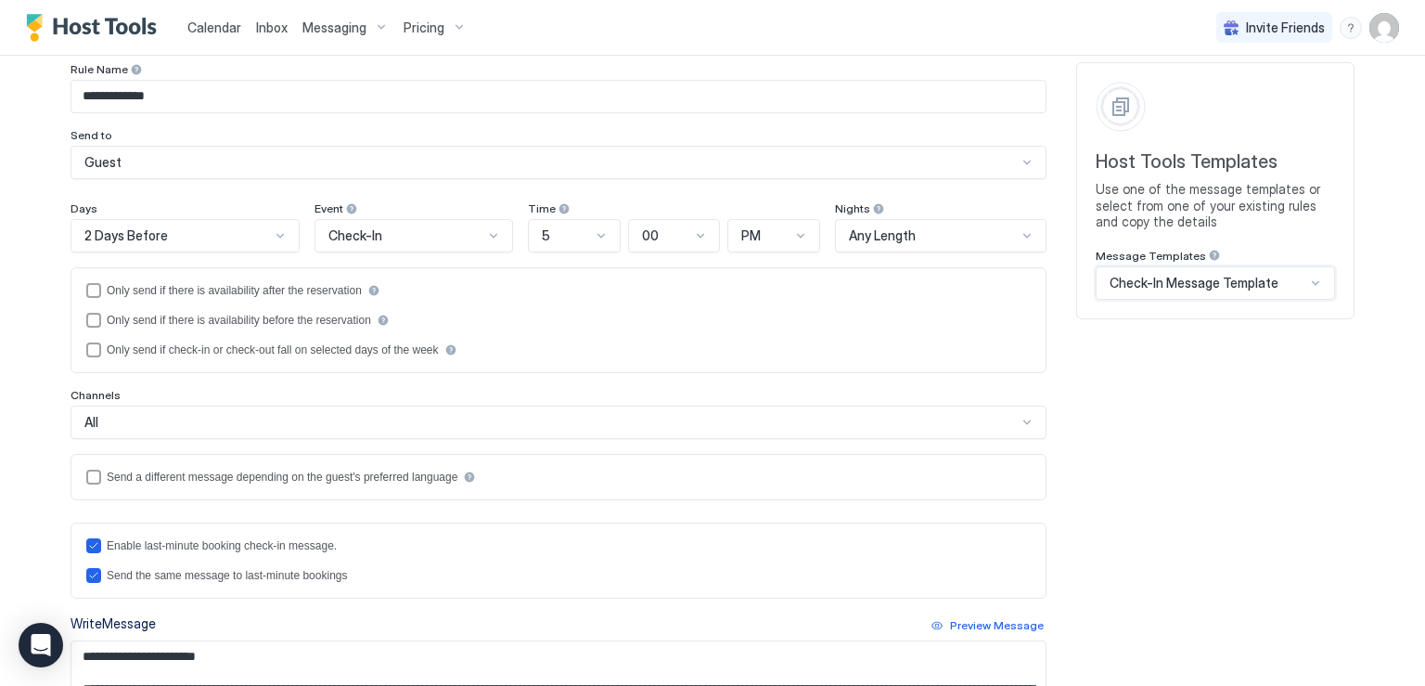
click at [274, 236] on div at bounding box center [280, 235] width 15 height 15
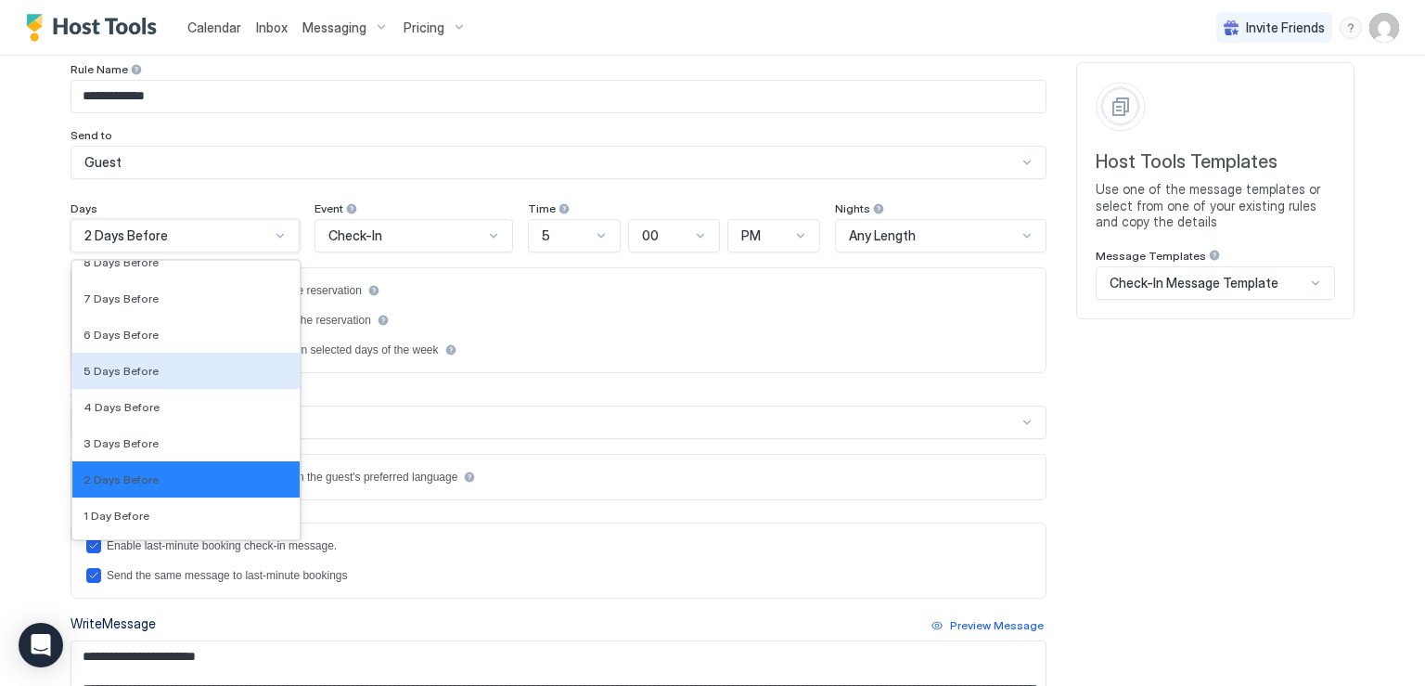
scroll to position [2791, 0]
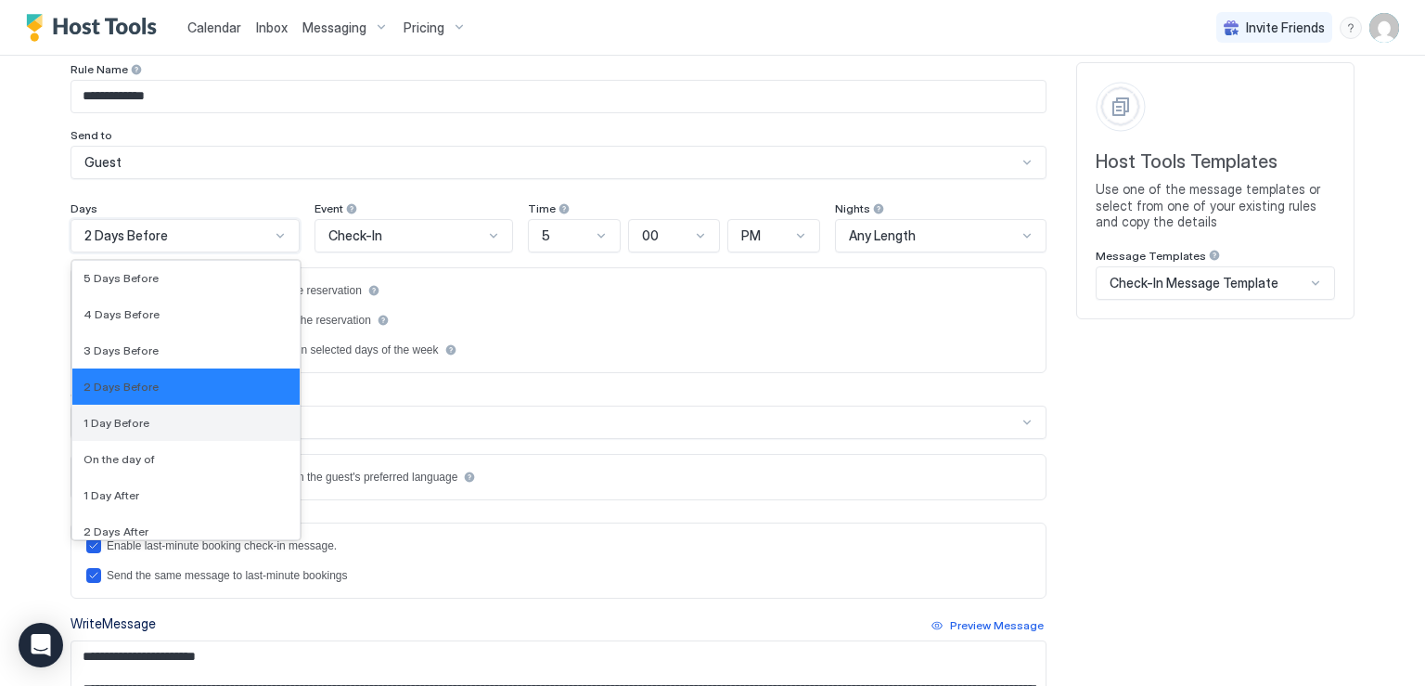
click at [166, 417] on div "1 Day Before" at bounding box center [186, 423] width 205 height 14
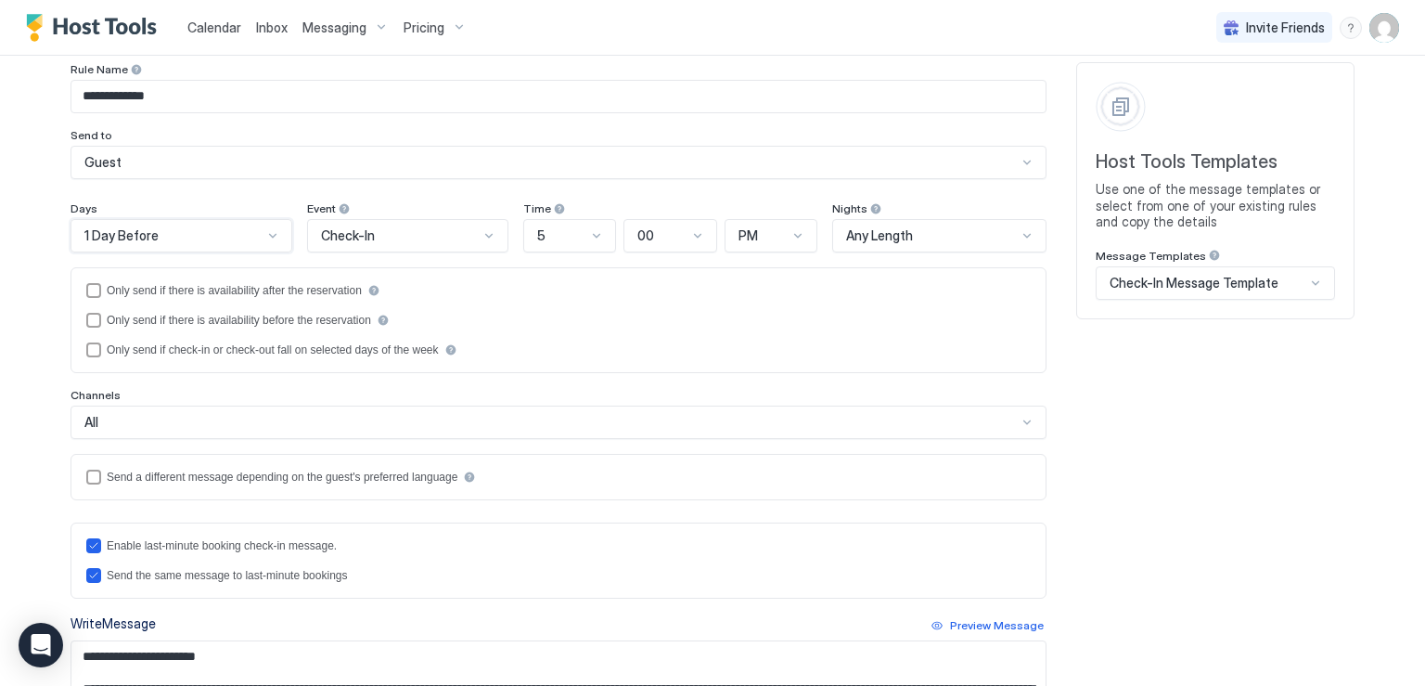
click at [589, 233] on div at bounding box center [596, 235] width 15 height 15
click at [553, 430] on div "8" at bounding box center [570, 439] width 91 height 36
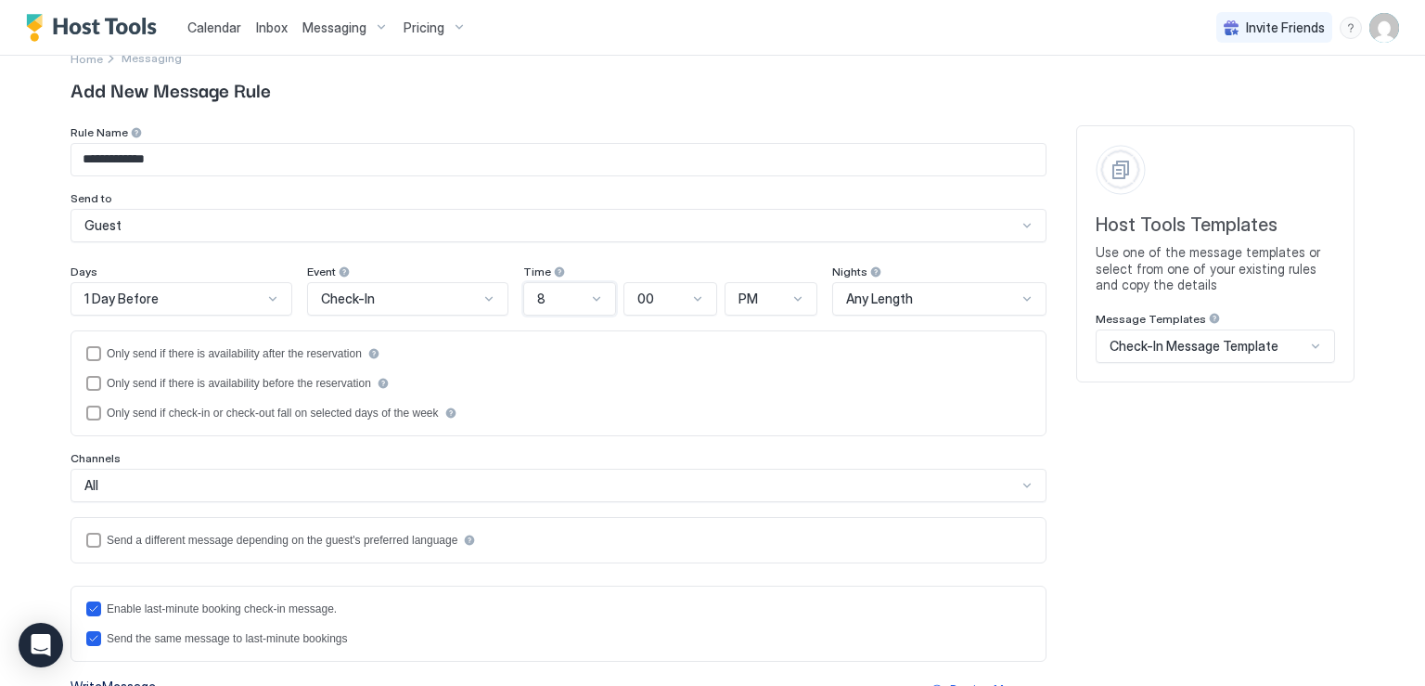
scroll to position [0, 0]
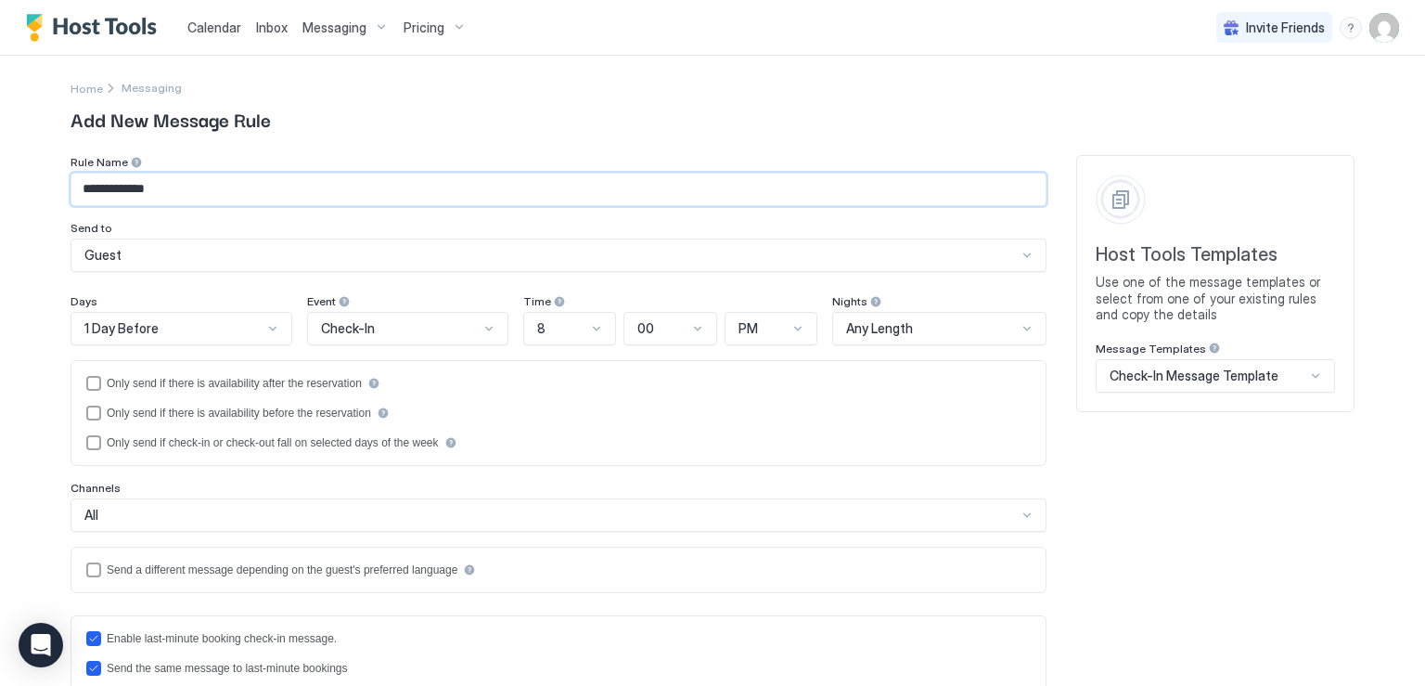
click at [198, 182] on input "**********" at bounding box center [558, 190] width 974 height 32
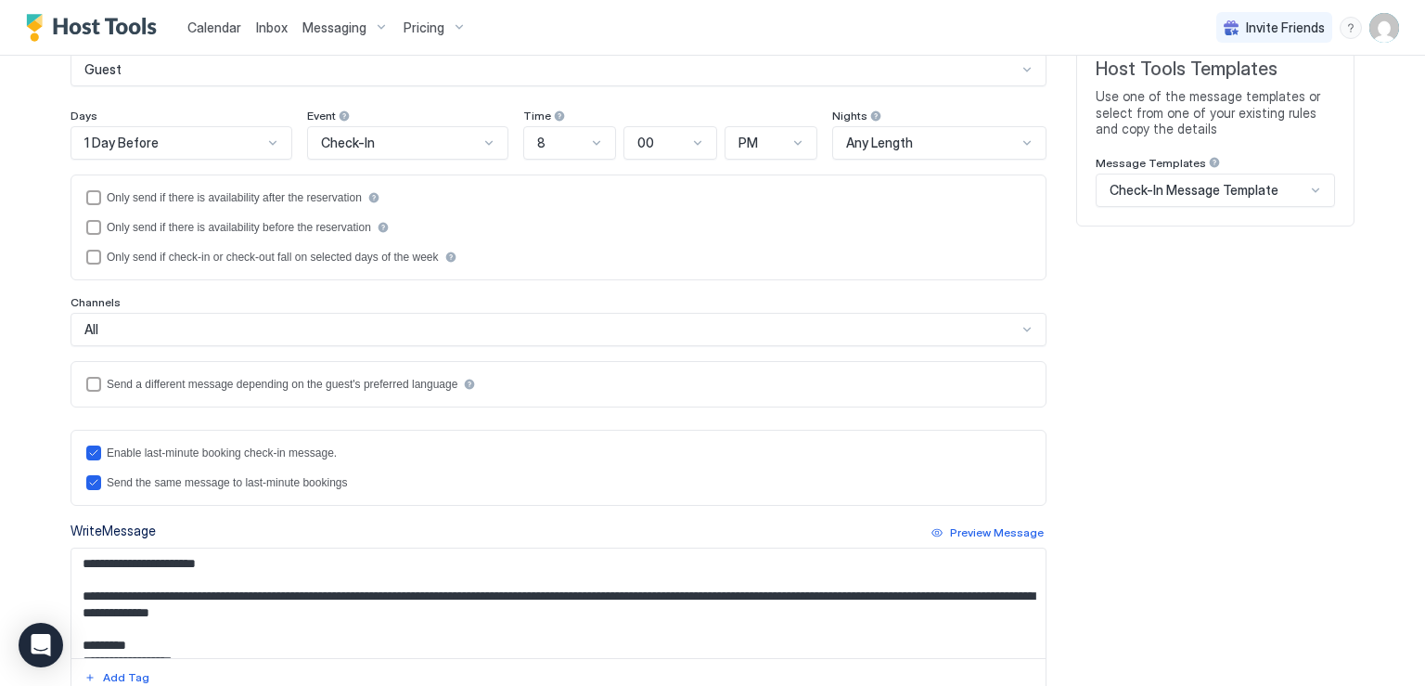
scroll to position [371, 0]
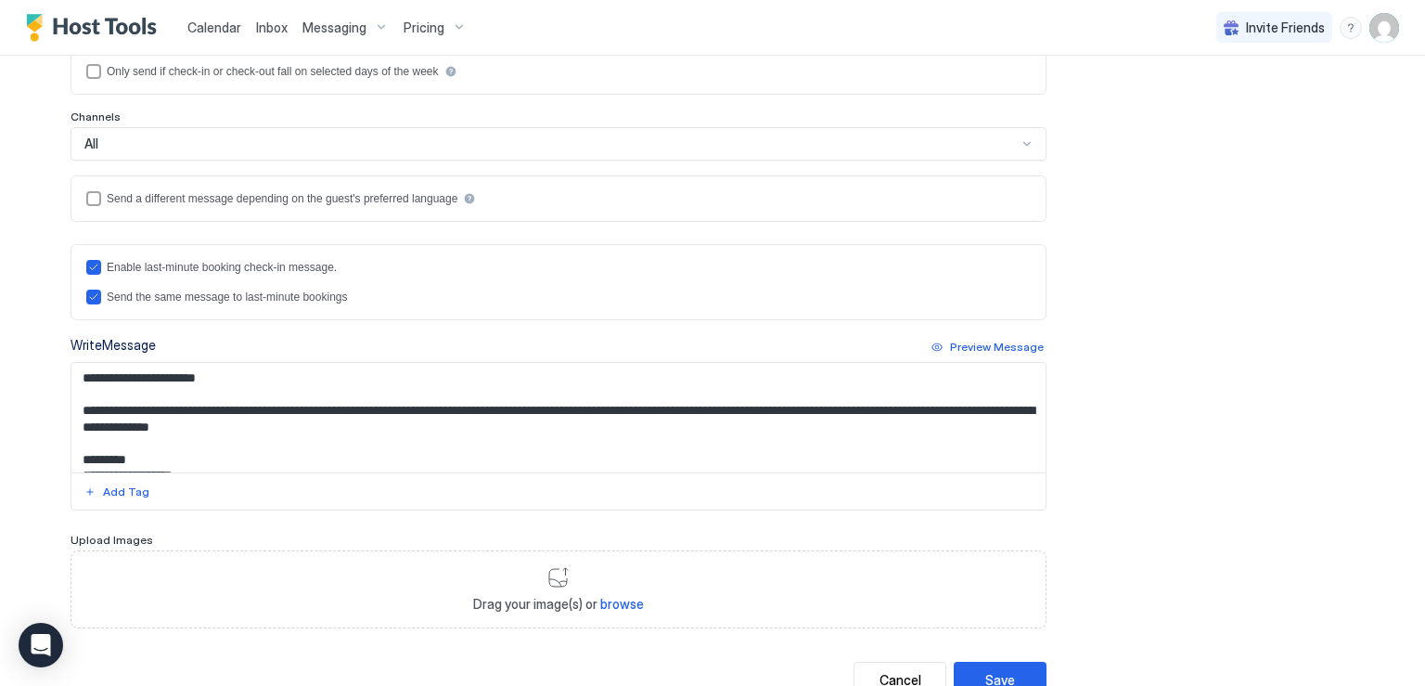
type input "**********"
click at [364, 405] on textarea "**********" at bounding box center [558, 417] width 974 height 109
